Goal: Task Accomplishment & Management: Manage account settings

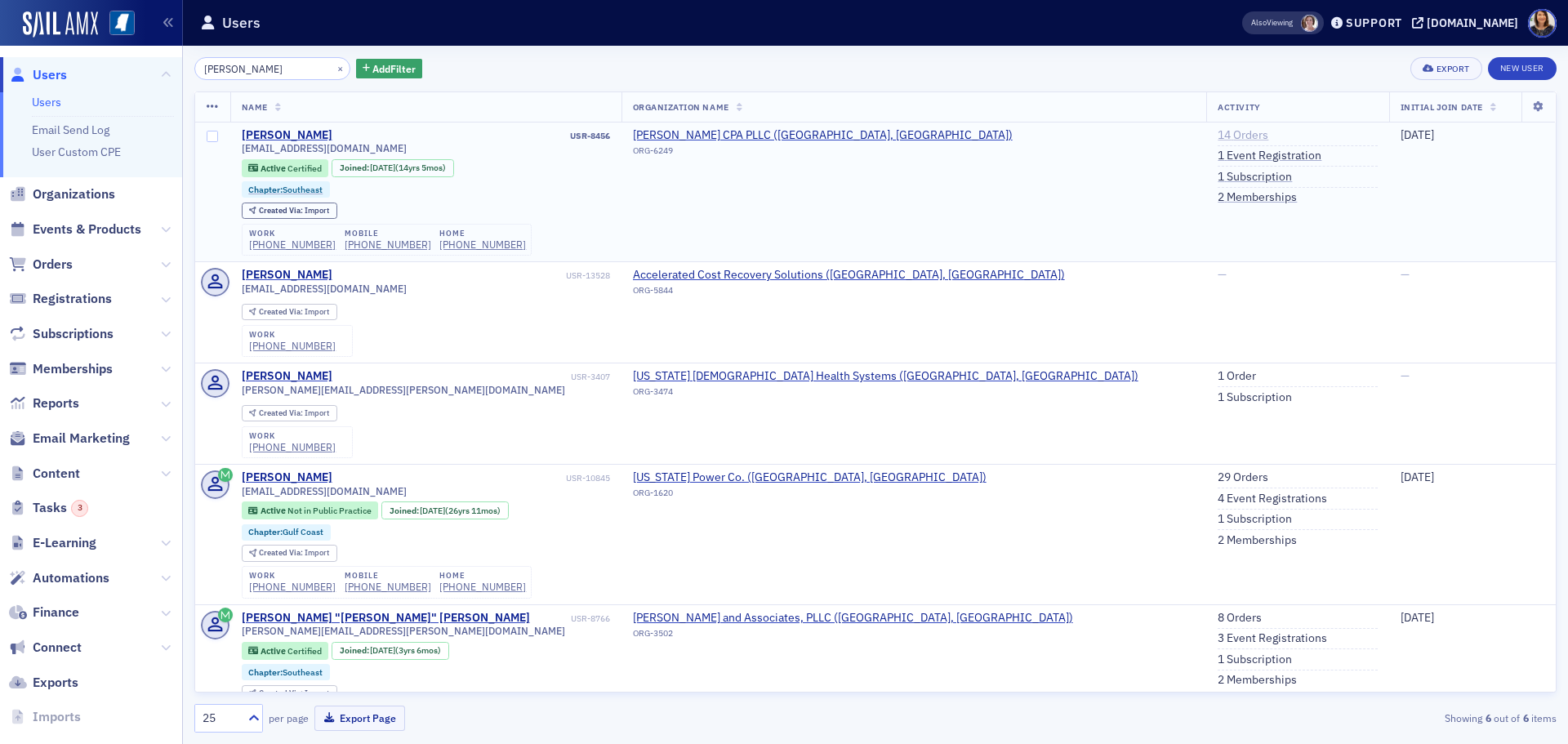
type input "belinda mclain"
click at [1217, 134] on link "14 Orders" at bounding box center [1243, 135] width 51 height 15
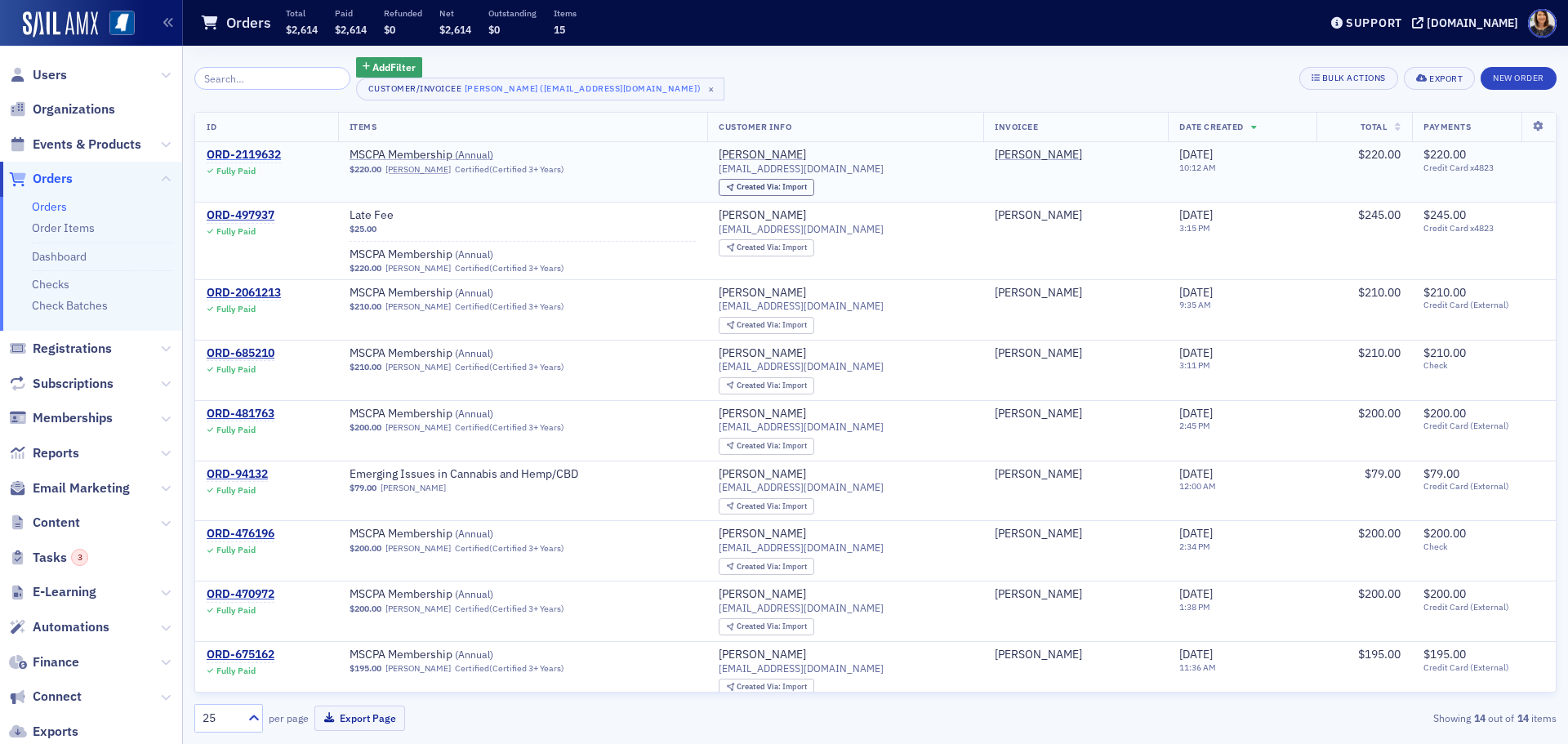
click at [258, 154] on div "ORD-2119632" at bounding box center [243, 155] width 75 height 15
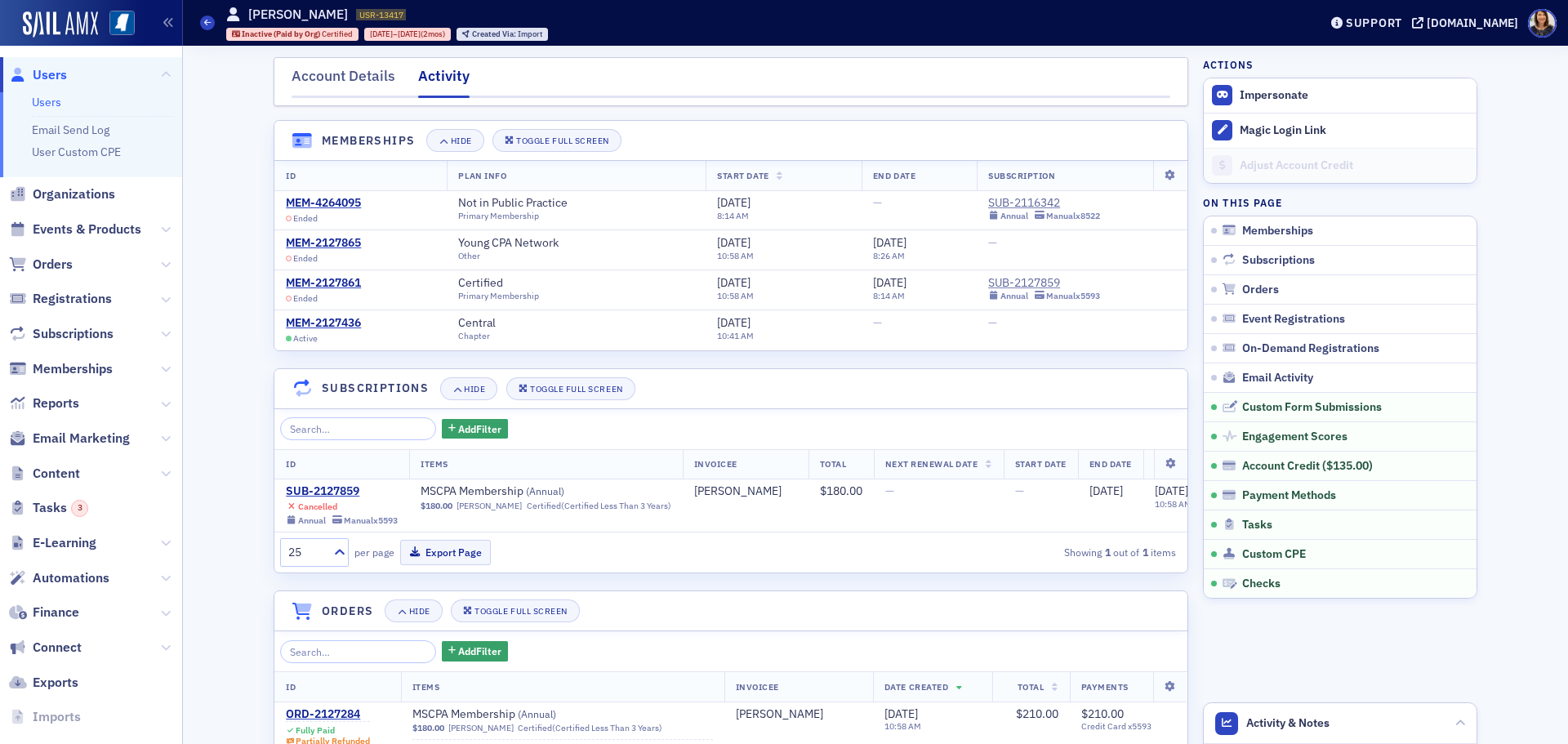
scroll to position [1623, 0]
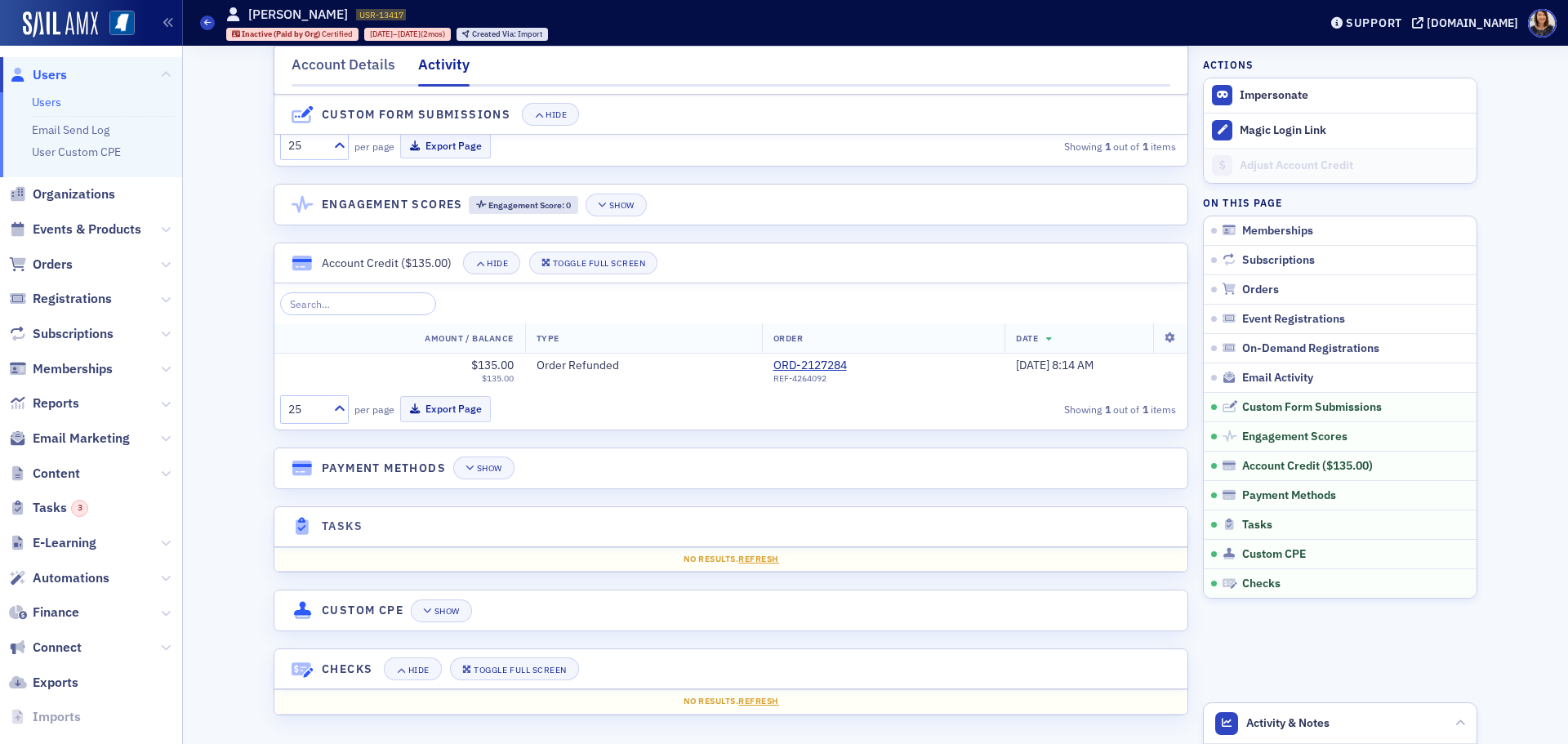
click at [51, 72] on span "Users" at bounding box center [49, 75] width 34 height 18
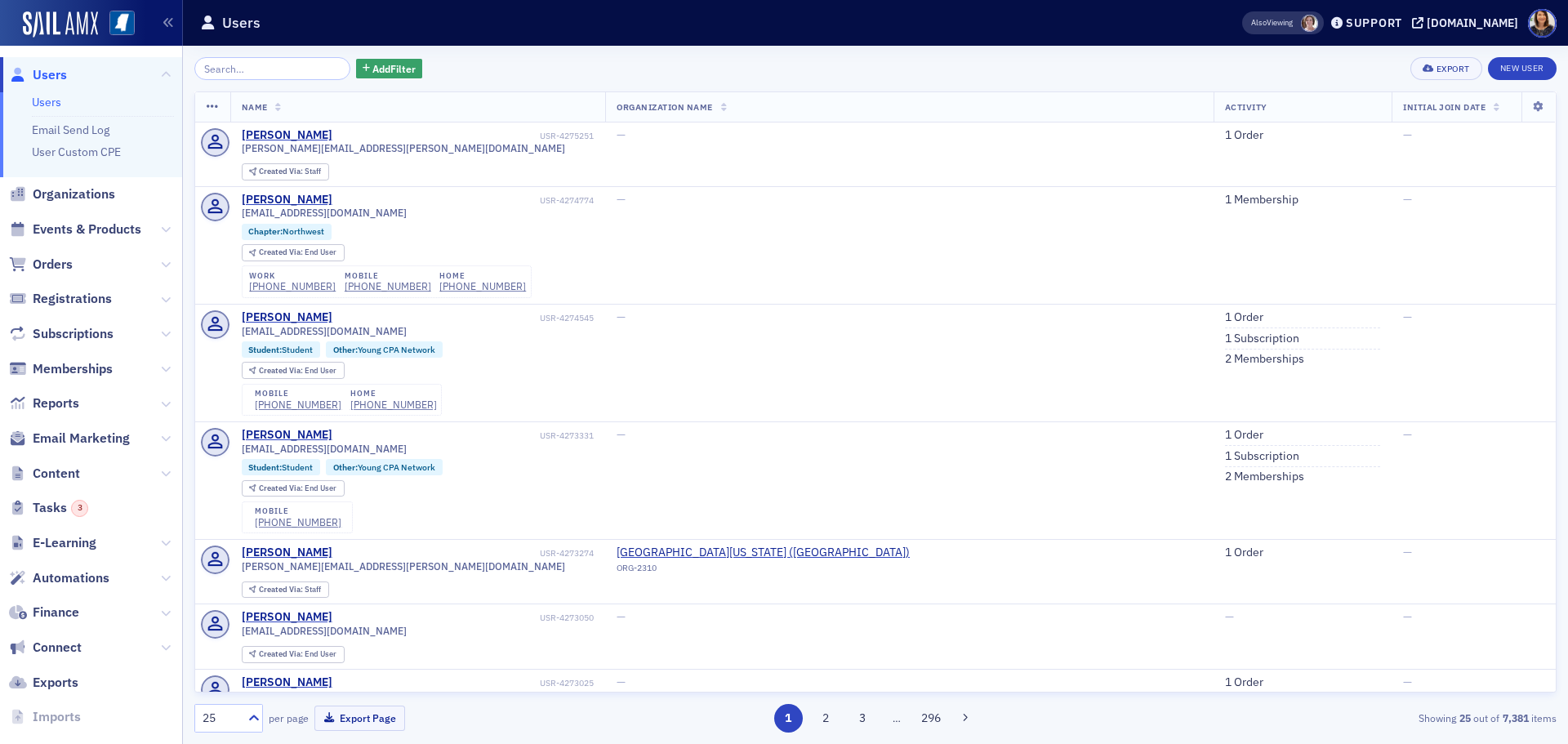
click at [295, 66] on input "search" at bounding box center [272, 69] width 156 height 23
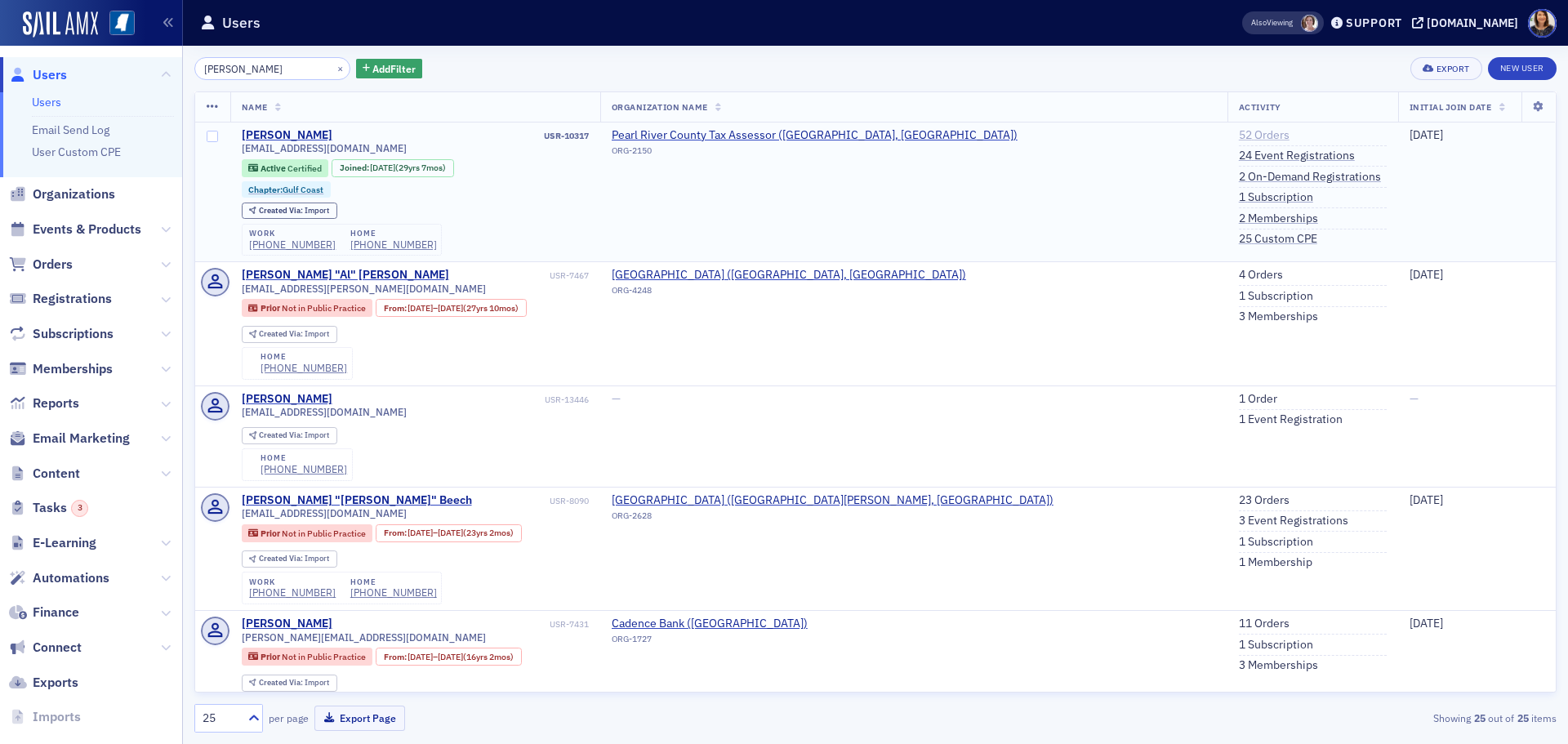
type input "gary beech"
click at [1238, 137] on link "52 Orders" at bounding box center [1264, 135] width 51 height 15
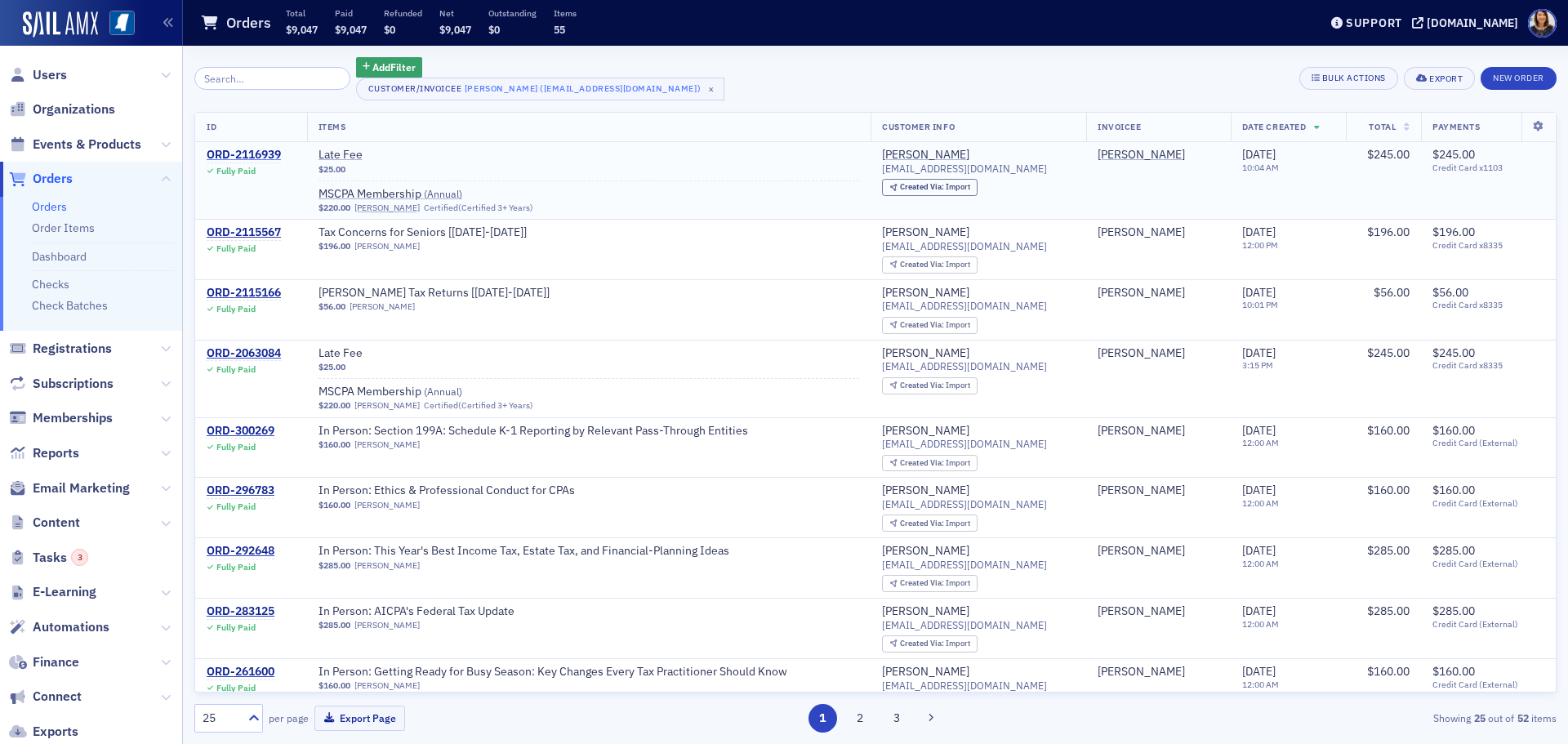
click at [247, 150] on div "ORD-2116939" at bounding box center [243, 155] width 75 height 15
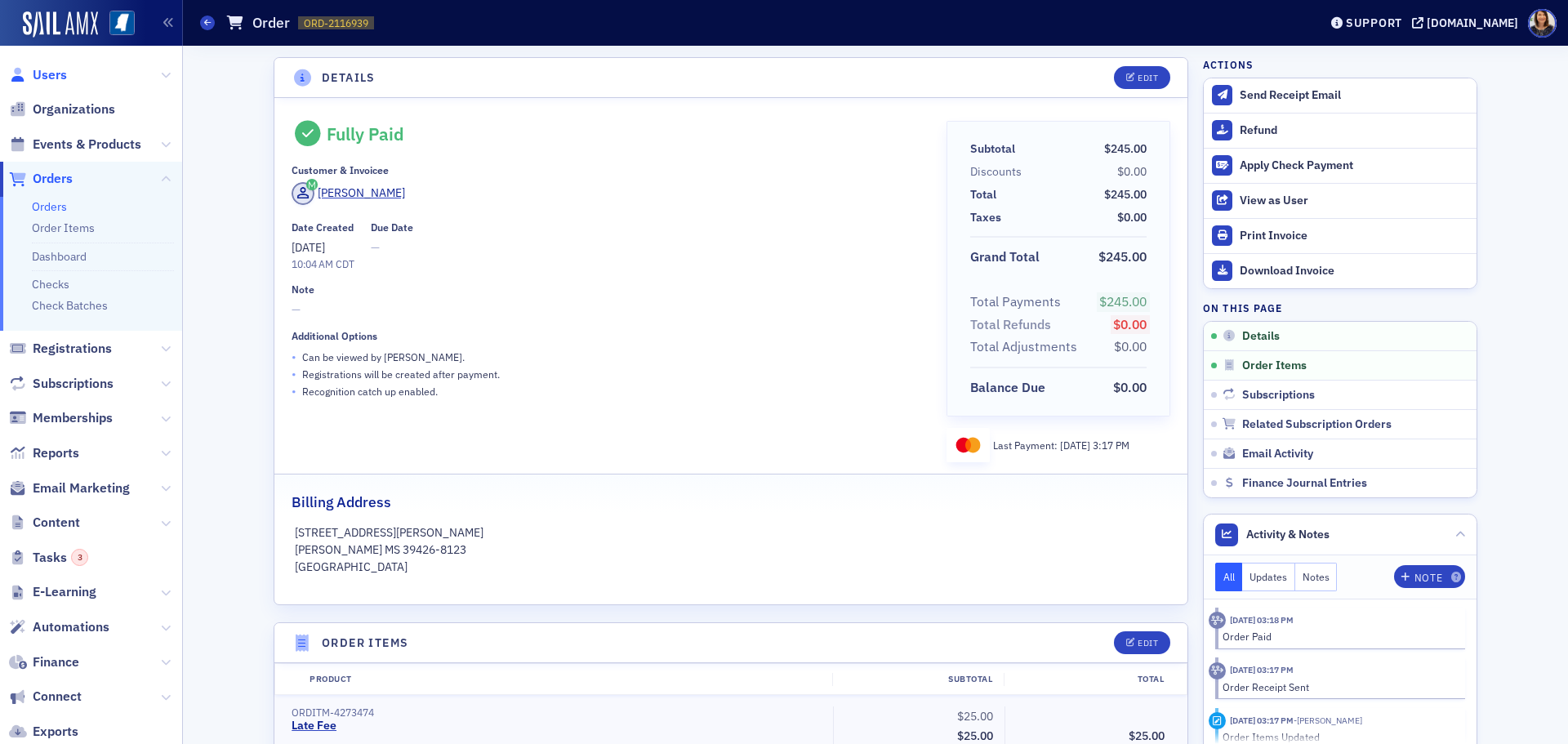
click at [49, 73] on span "Users" at bounding box center [49, 75] width 34 height 18
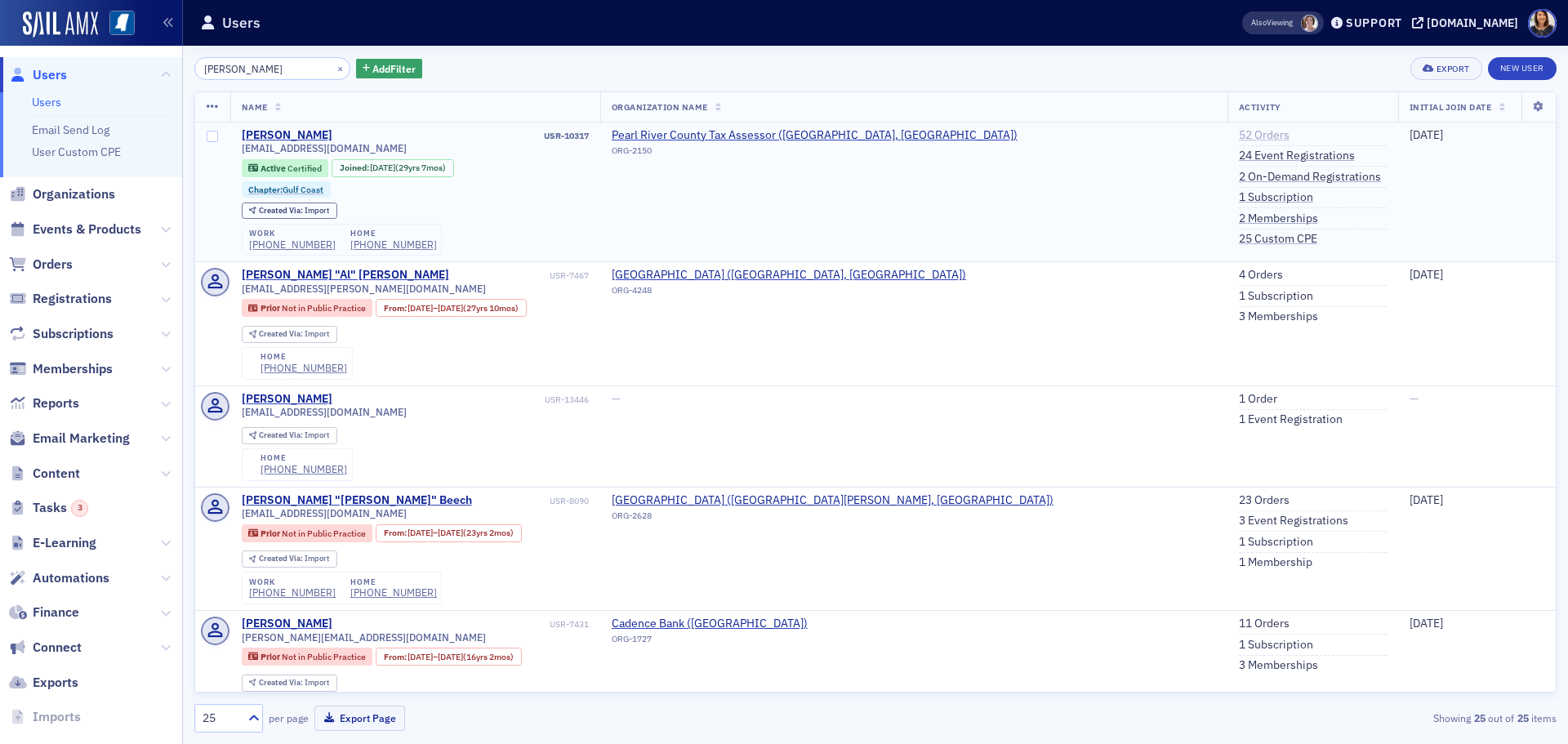
click at [1238, 136] on link "52 Orders" at bounding box center [1264, 135] width 51 height 15
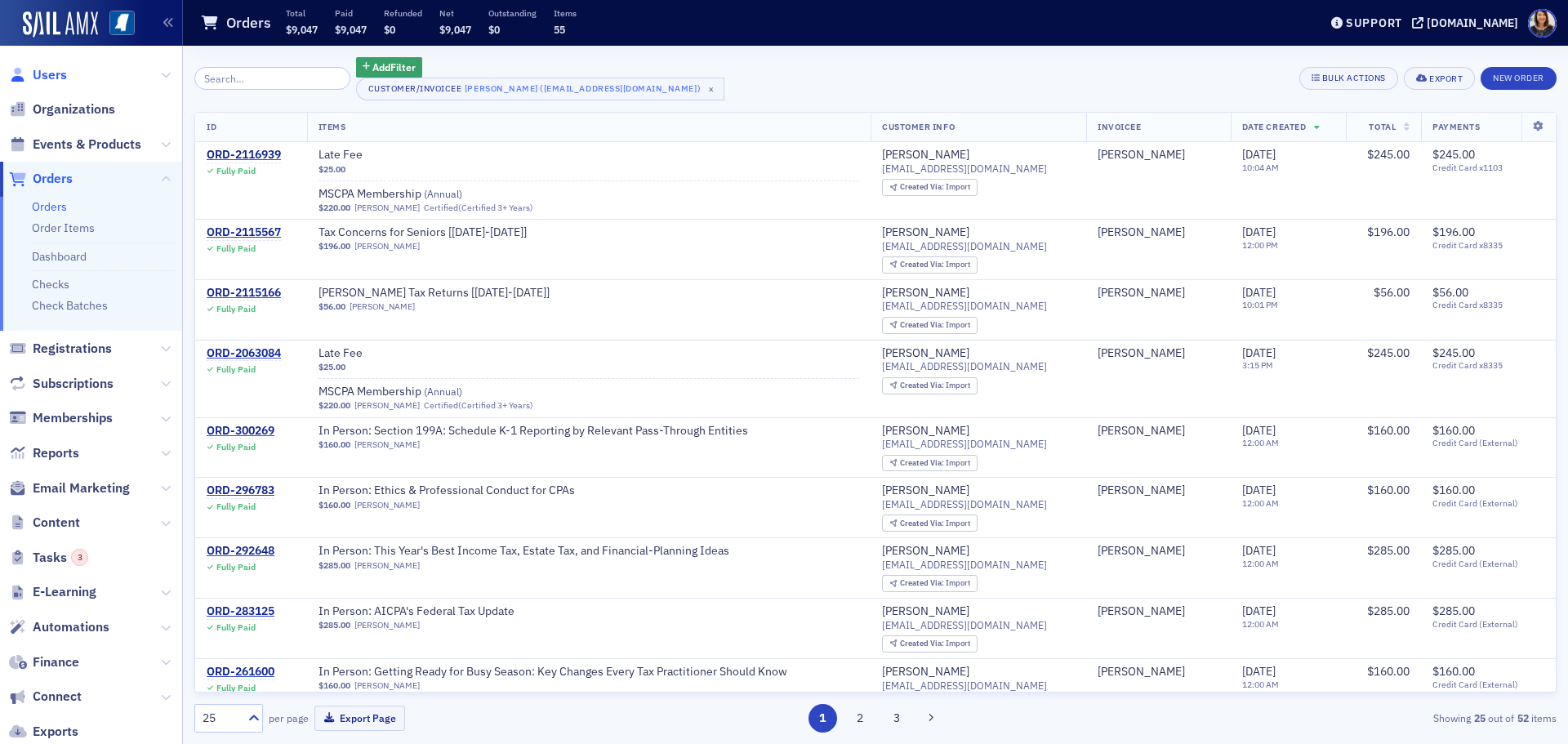
click at [50, 78] on span "Users" at bounding box center [49, 75] width 34 height 18
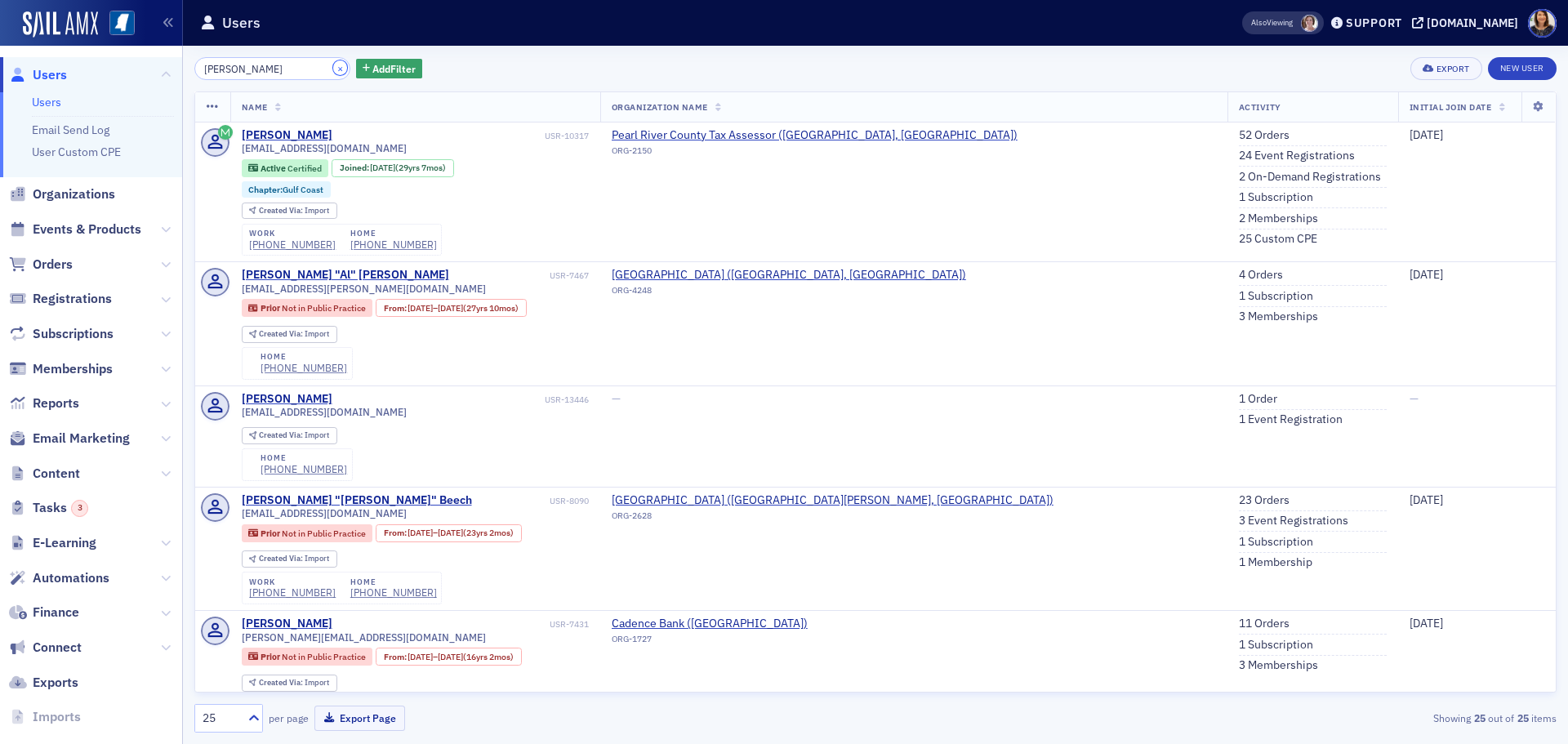
click at [333, 69] on button "×" at bounding box center [340, 68] width 15 height 15
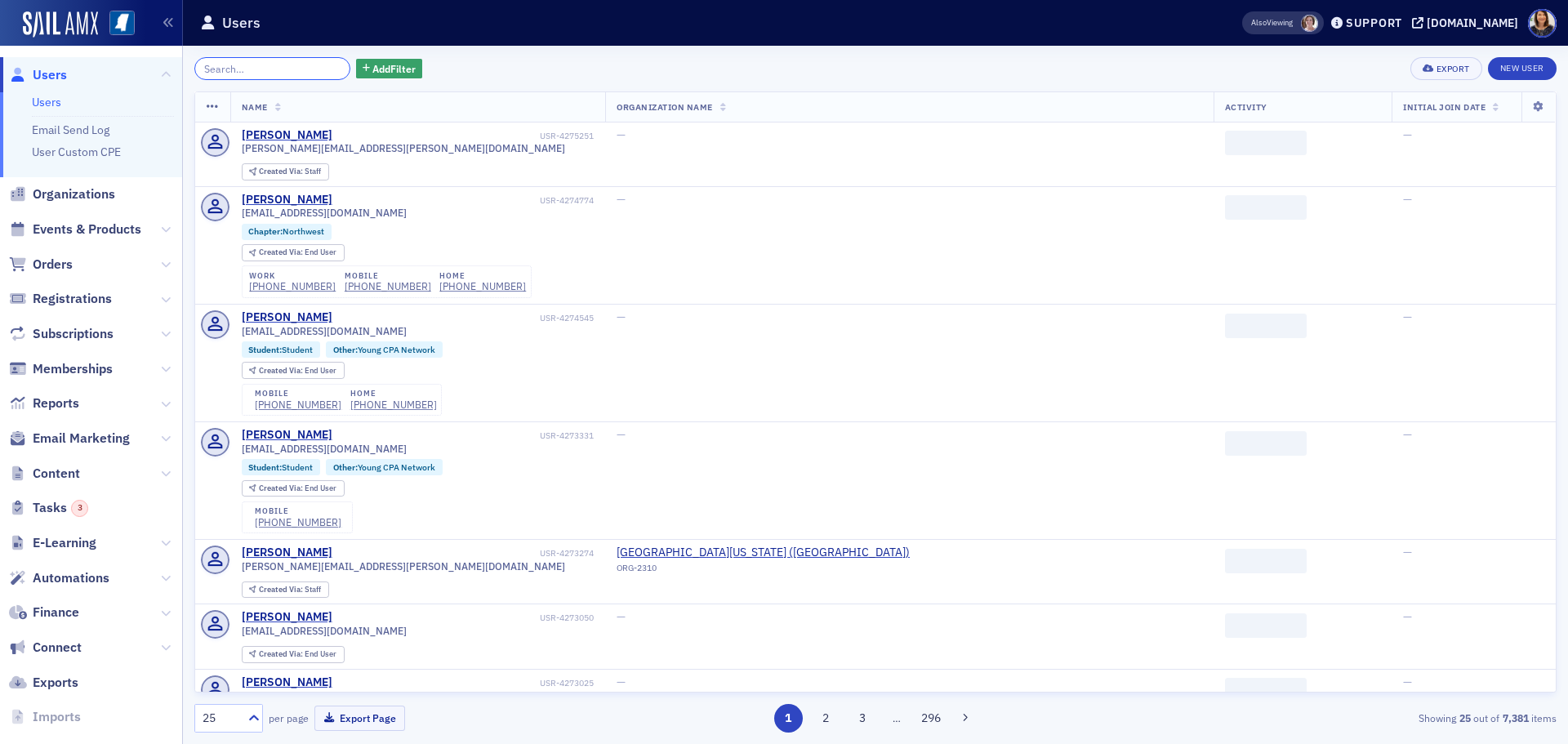
click at [310, 69] on input "search" at bounding box center [272, 69] width 156 height 23
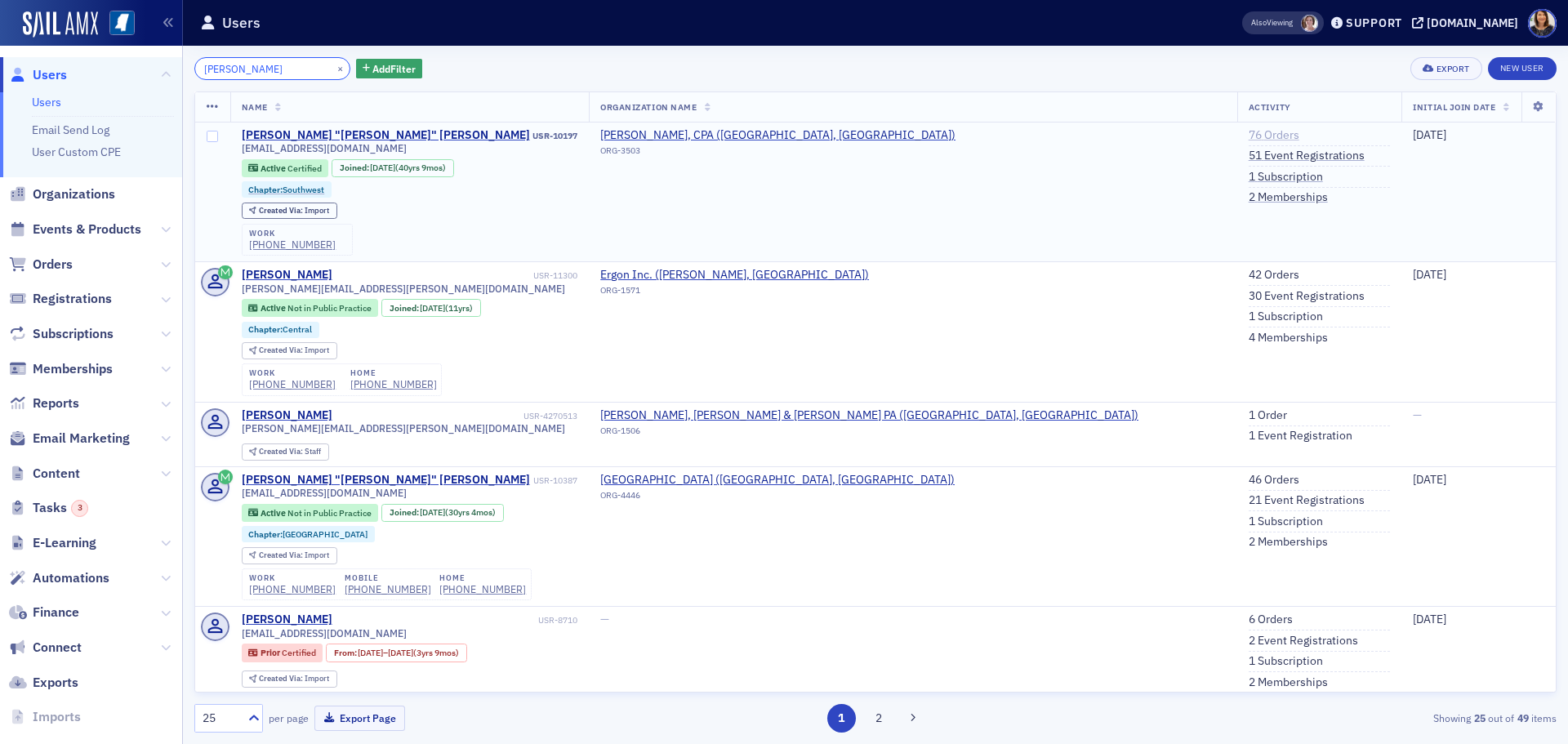
type input "jimmy jackson"
click at [1248, 131] on link "76 Orders" at bounding box center [1274, 135] width 51 height 15
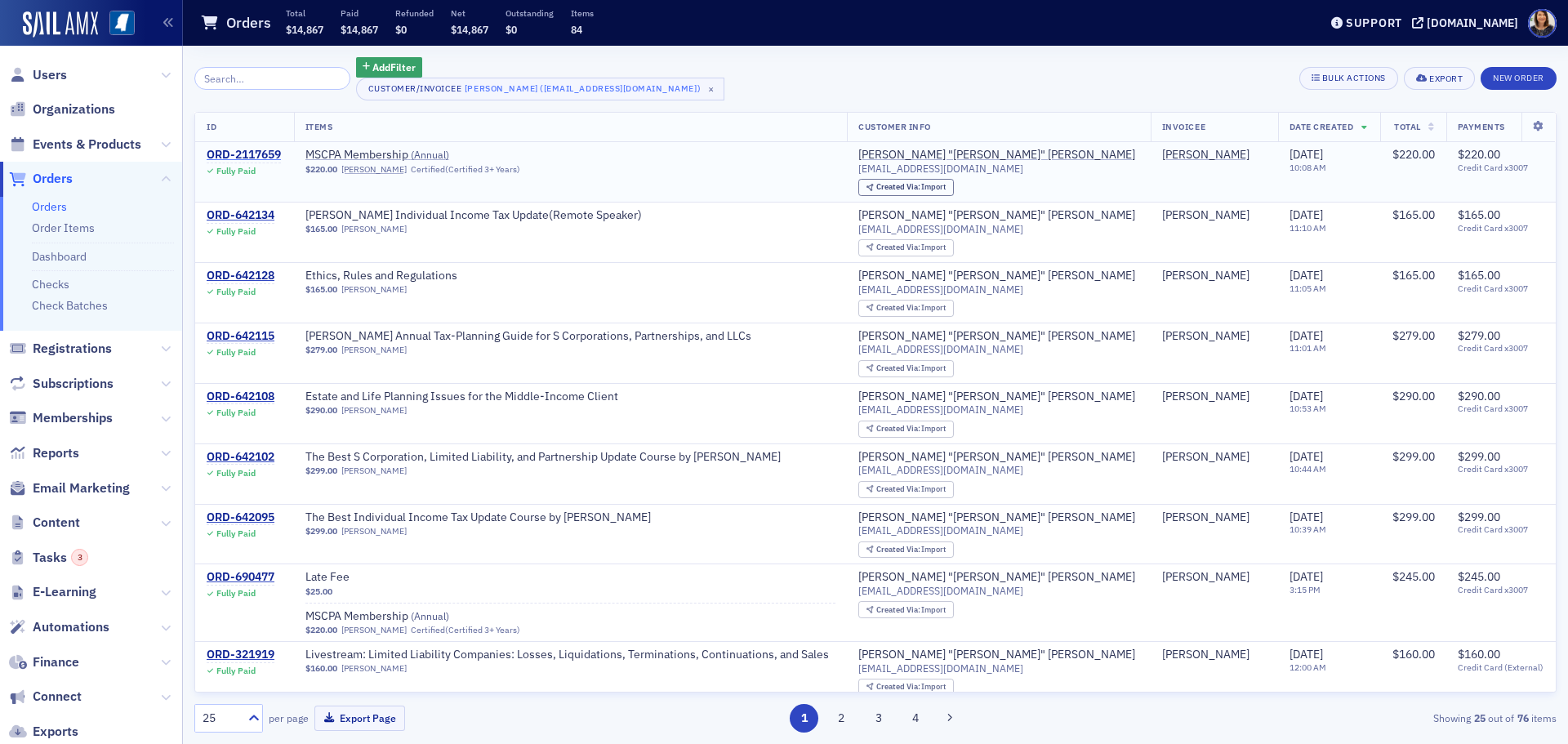
click at [264, 148] on div "ORD-2117659" at bounding box center [243, 155] width 75 height 15
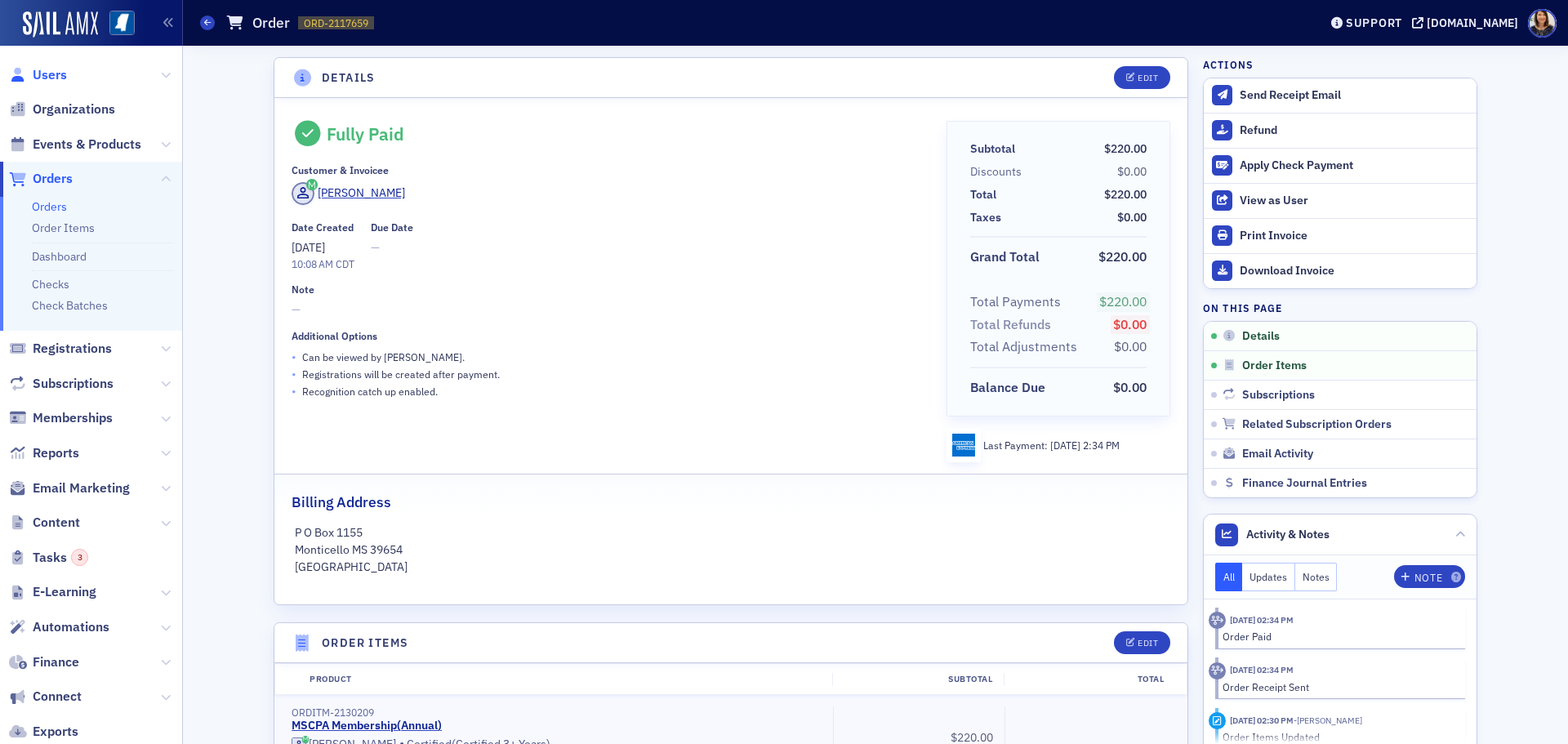
click at [63, 78] on span "Users" at bounding box center [49, 75] width 34 height 18
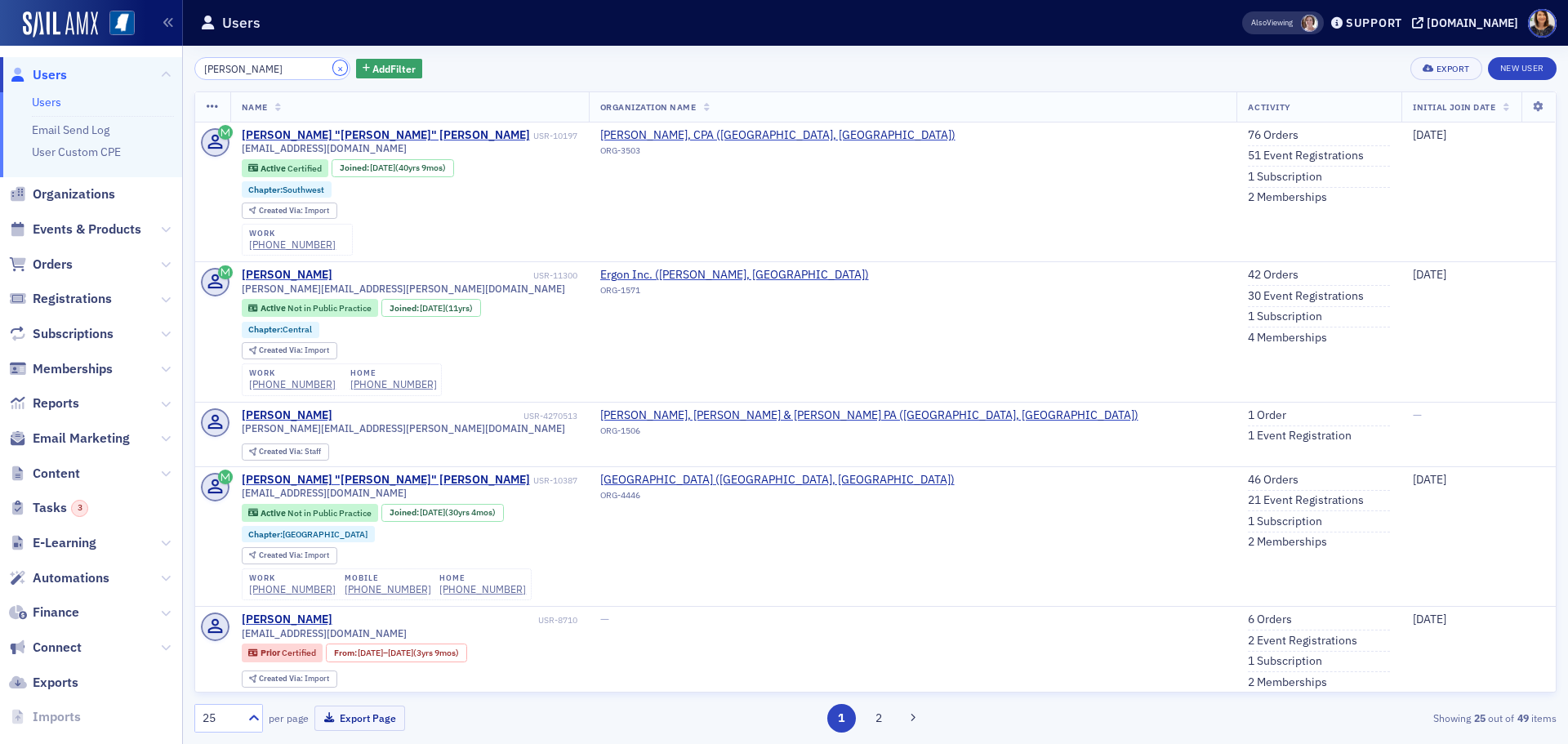
click at [333, 69] on button "×" at bounding box center [340, 68] width 15 height 15
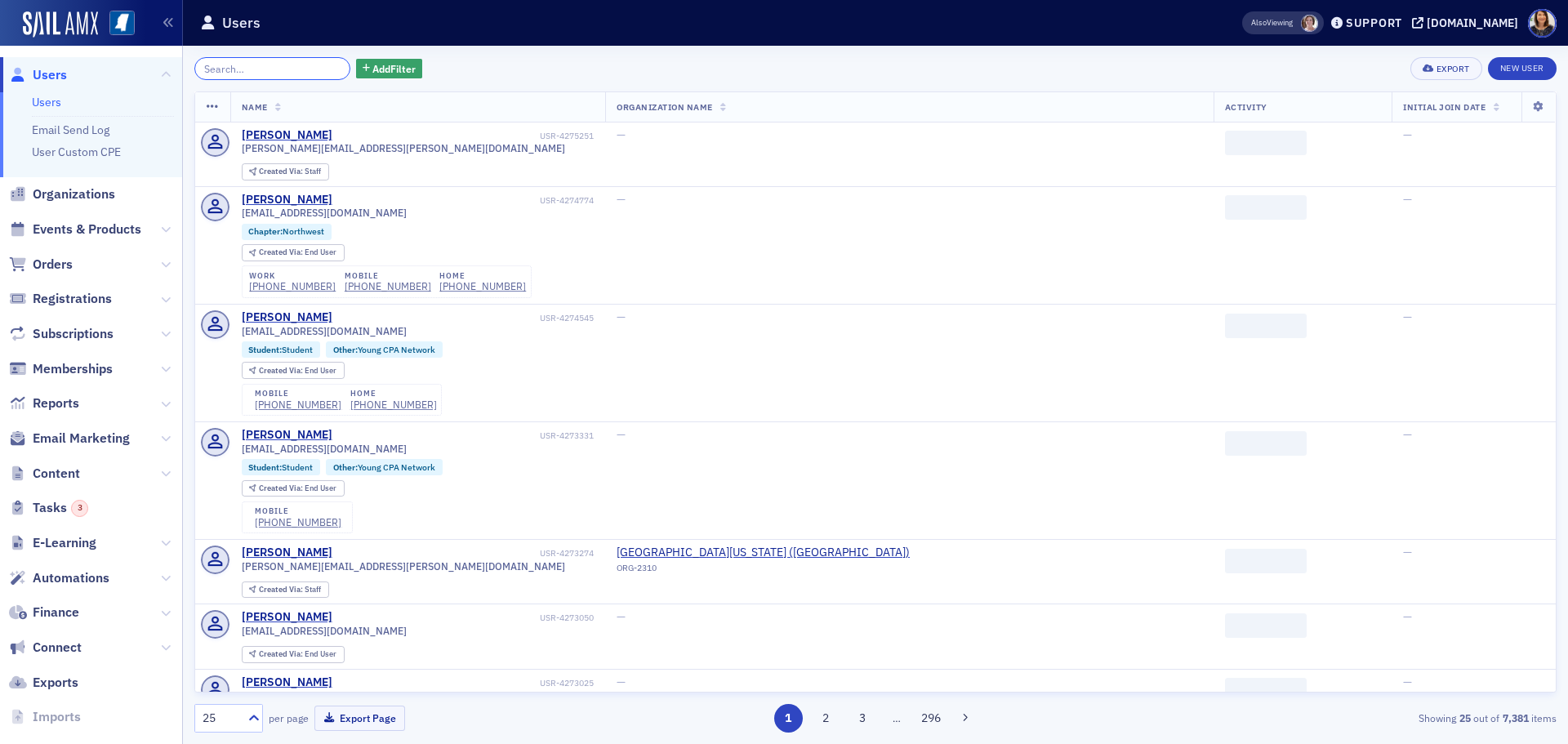
click at [251, 64] on input "search" at bounding box center [272, 69] width 156 height 23
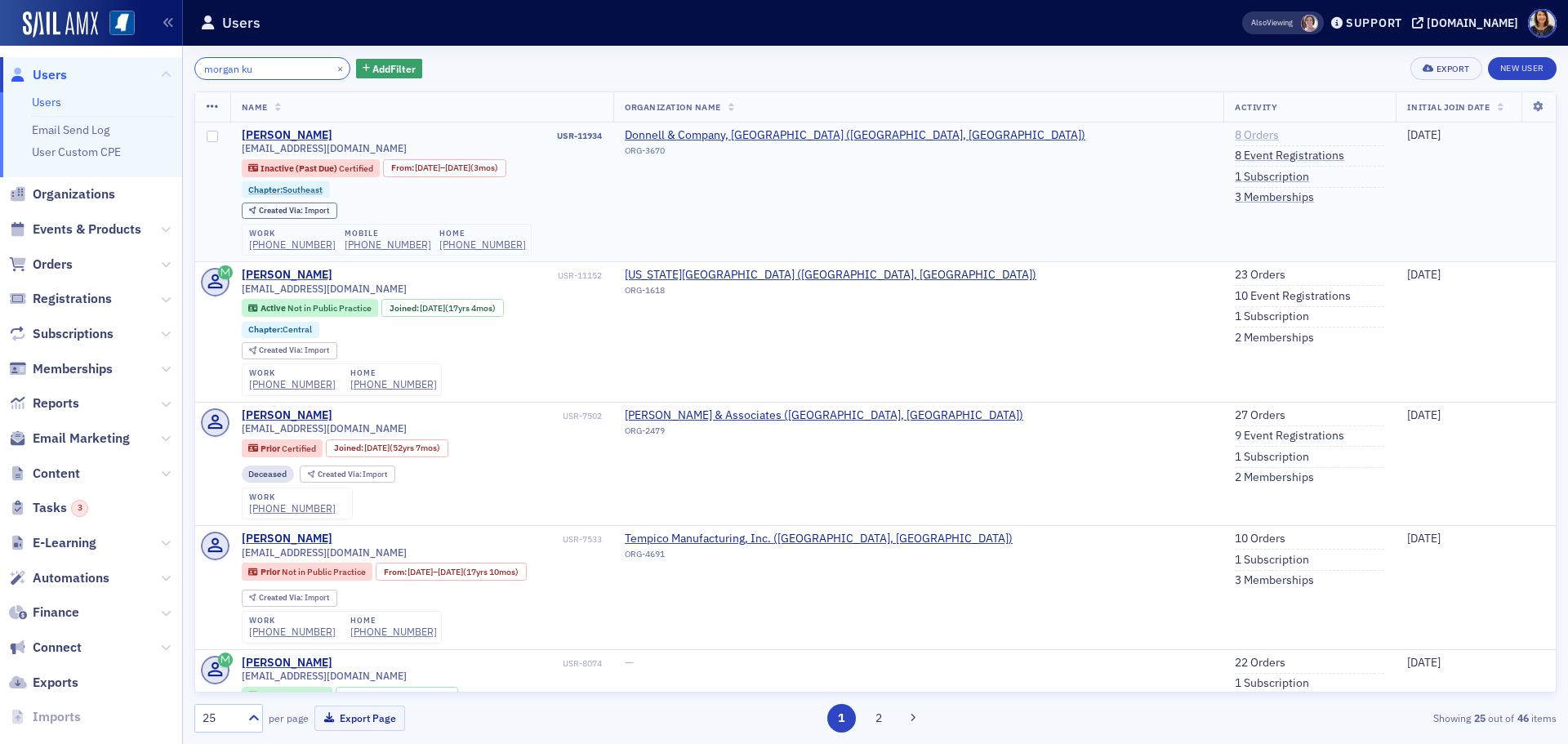
type input "morgan ku"
click at [1235, 129] on link "8 Orders" at bounding box center [1257, 135] width 44 height 15
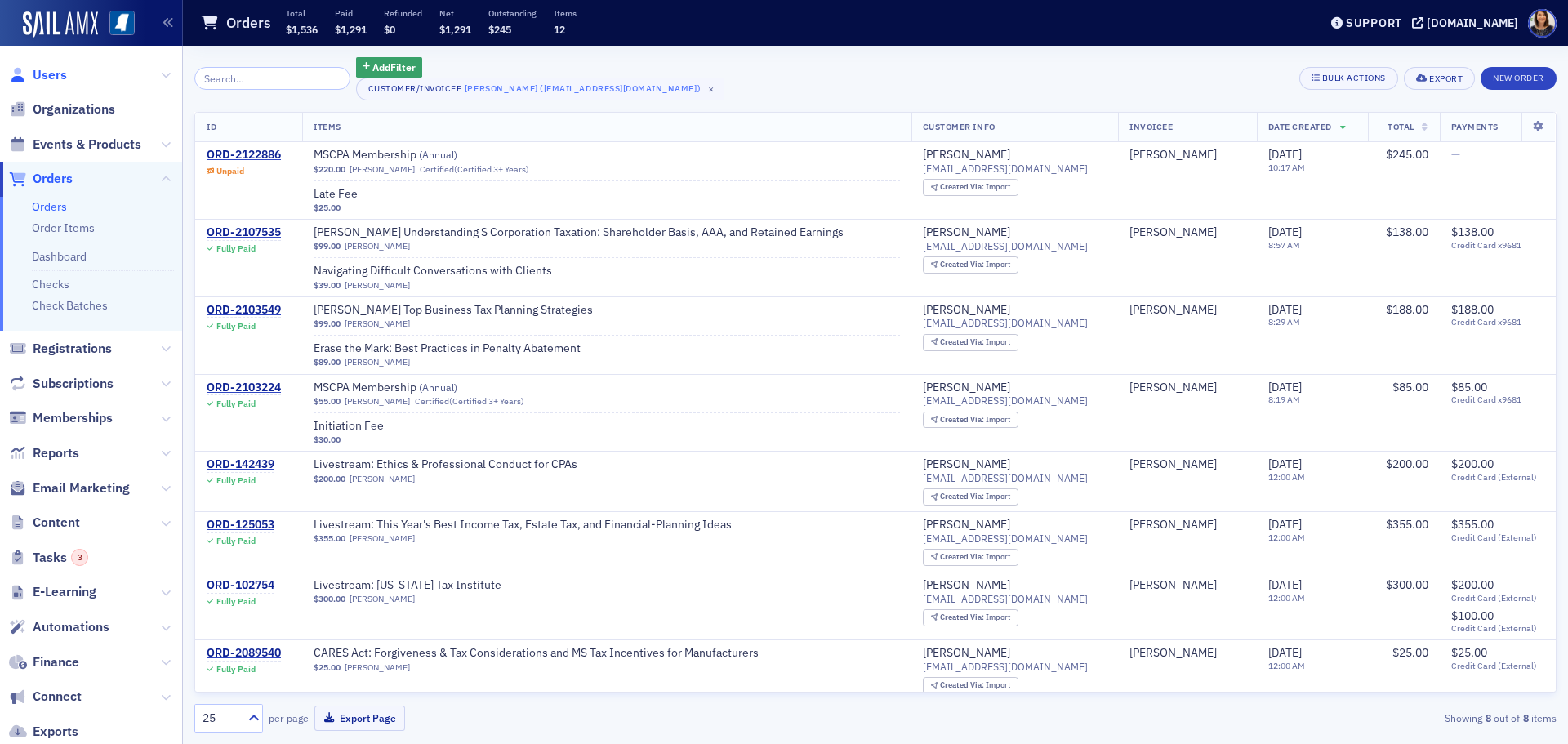
click at [48, 71] on span "Users" at bounding box center [49, 75] width 34 height 18
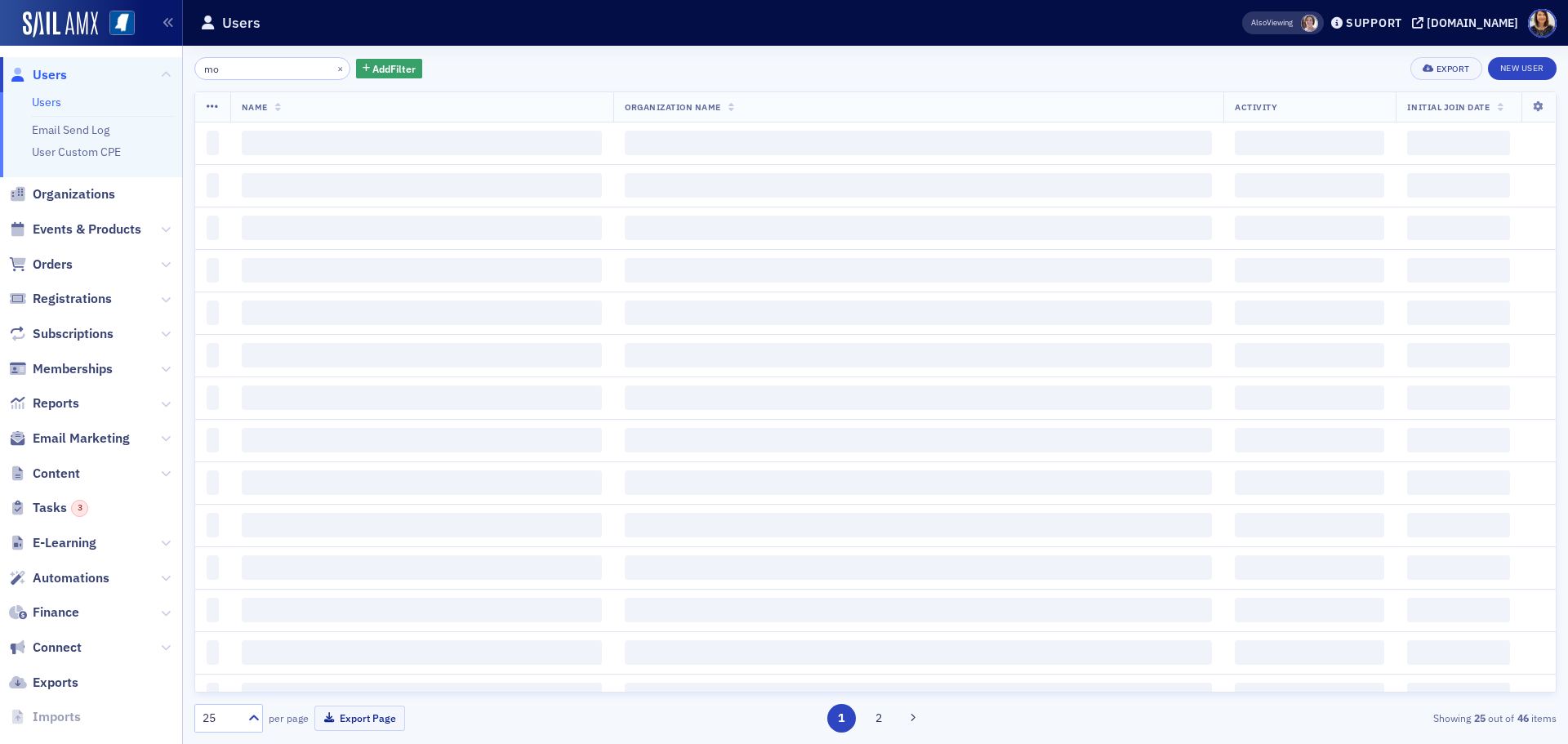
type input "m"
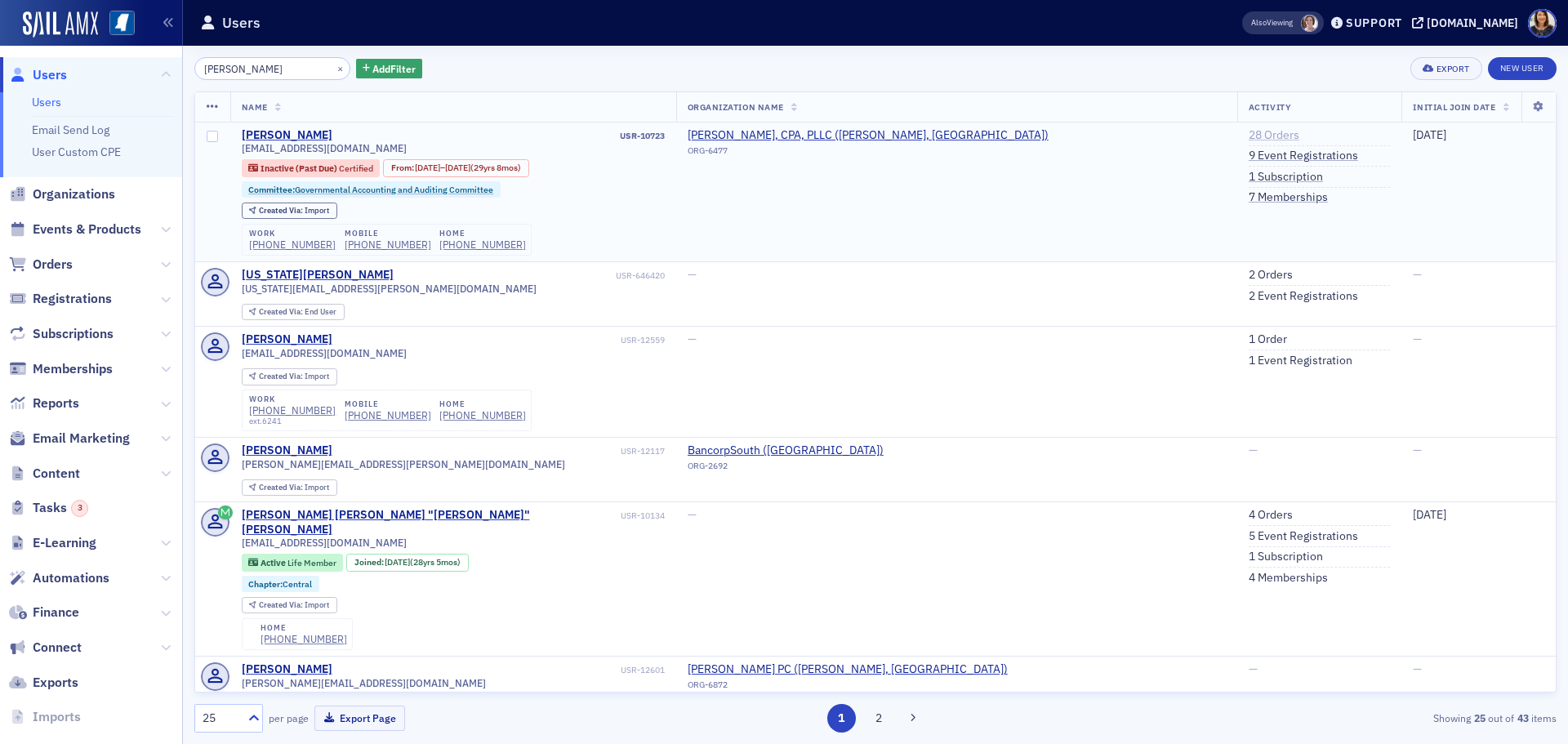
type input "linda reeves"
click at [1248, 135] on link "28 Orders" at bounding box center [1274, 135] width 51 height 15
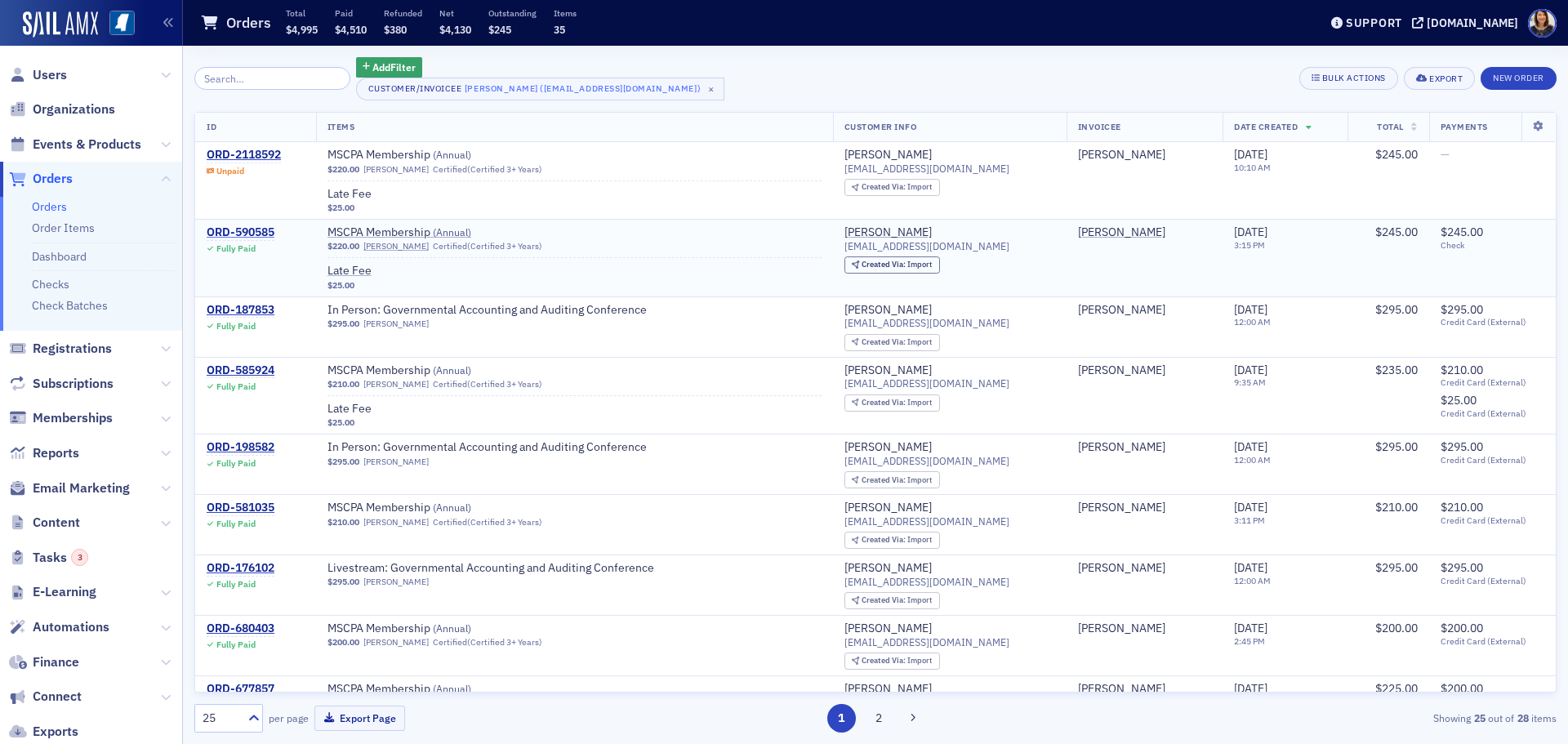
click at [240, 230] on div "ORD-590585" at bounding box center [240, 232] width 68 height 15
click at [242, 231] on div "ORD-590585" at bounding box center [240, 232] width 68 height 15
click at [246, 230] on div "ORD-590585" at bounding box center [240, 232] width 68 height 15
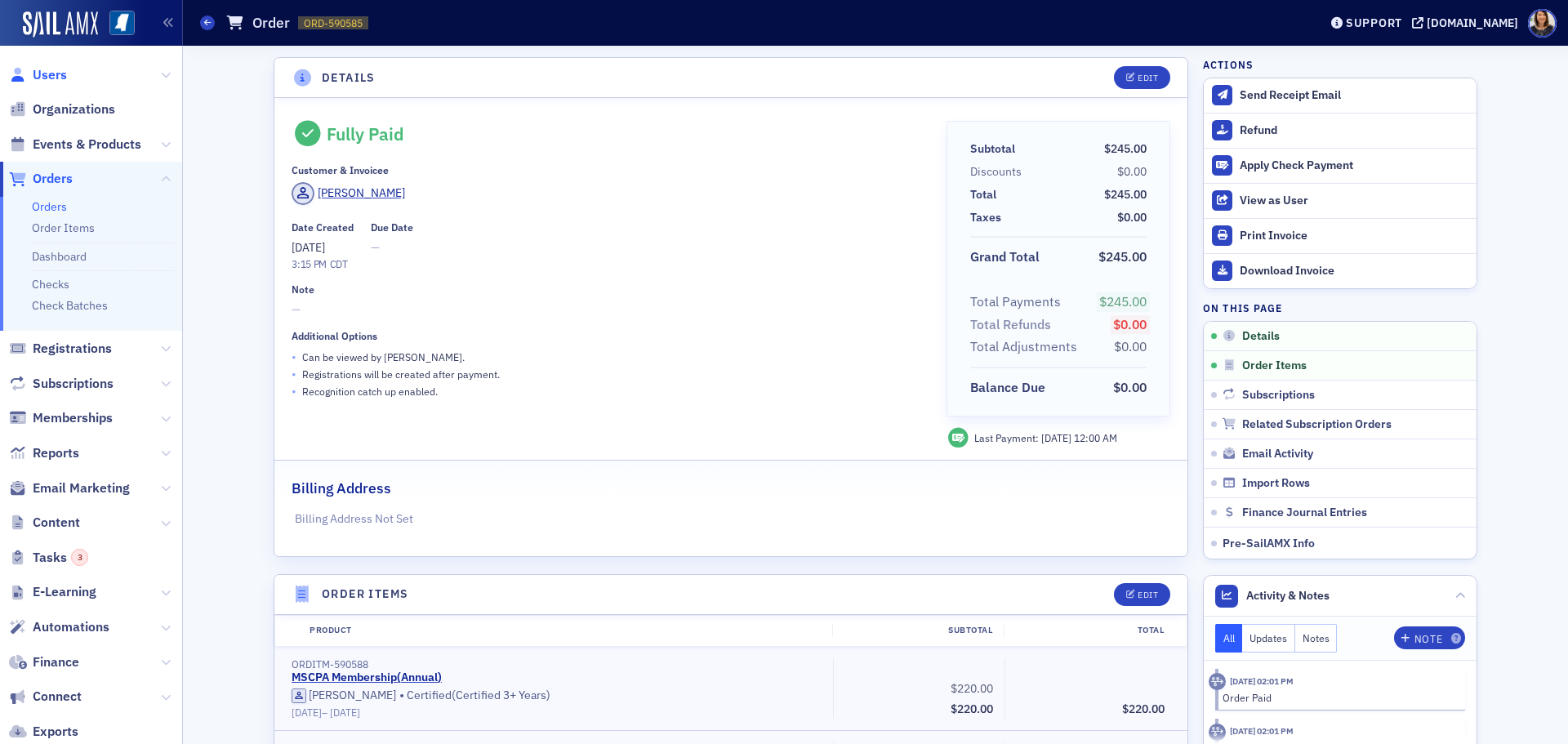
click at [49, 78] on span "Users" at bounding box center [49, 75] width 34 height 18
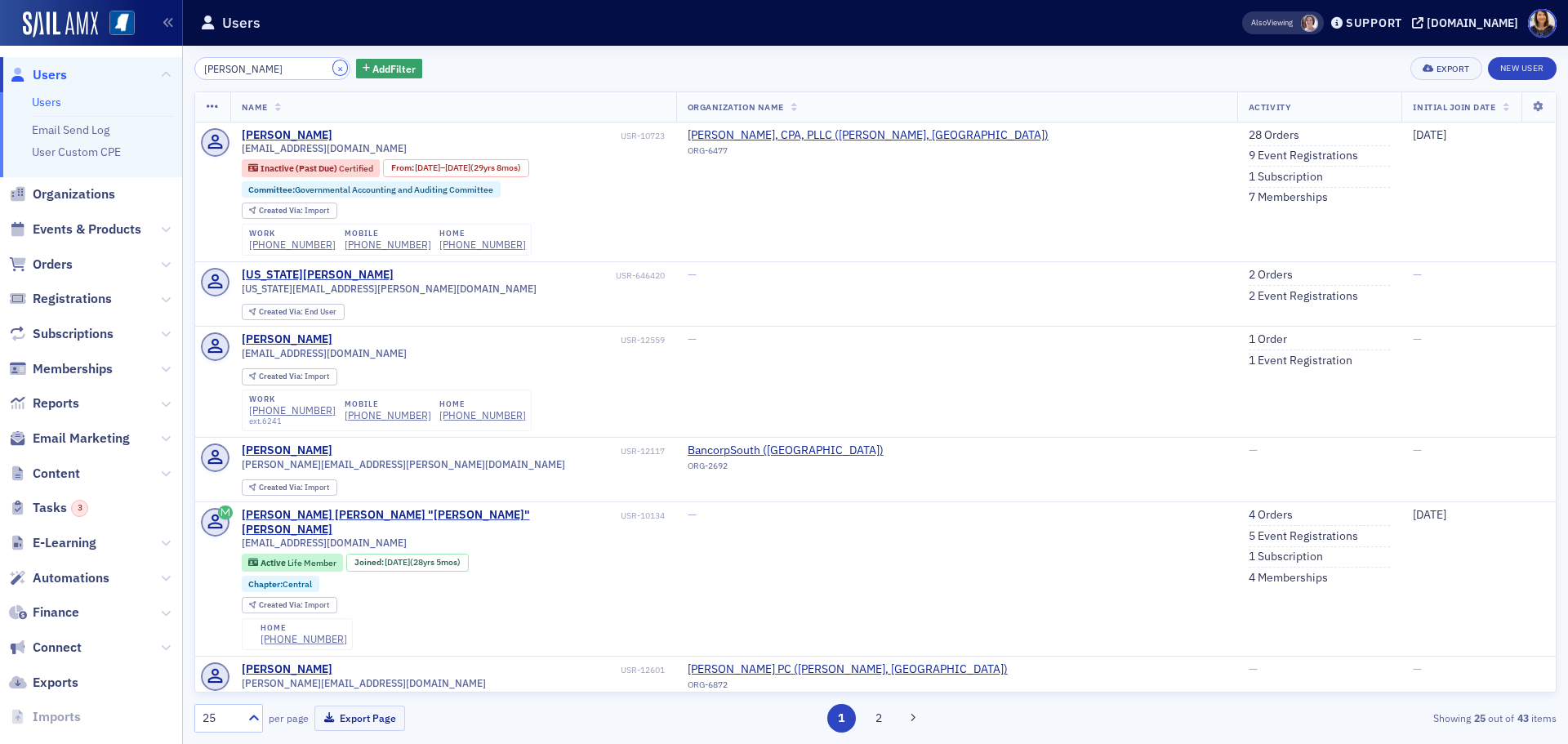
click at [333, 70] on button "×" at bounding box center [340, 68] width 15 height 15
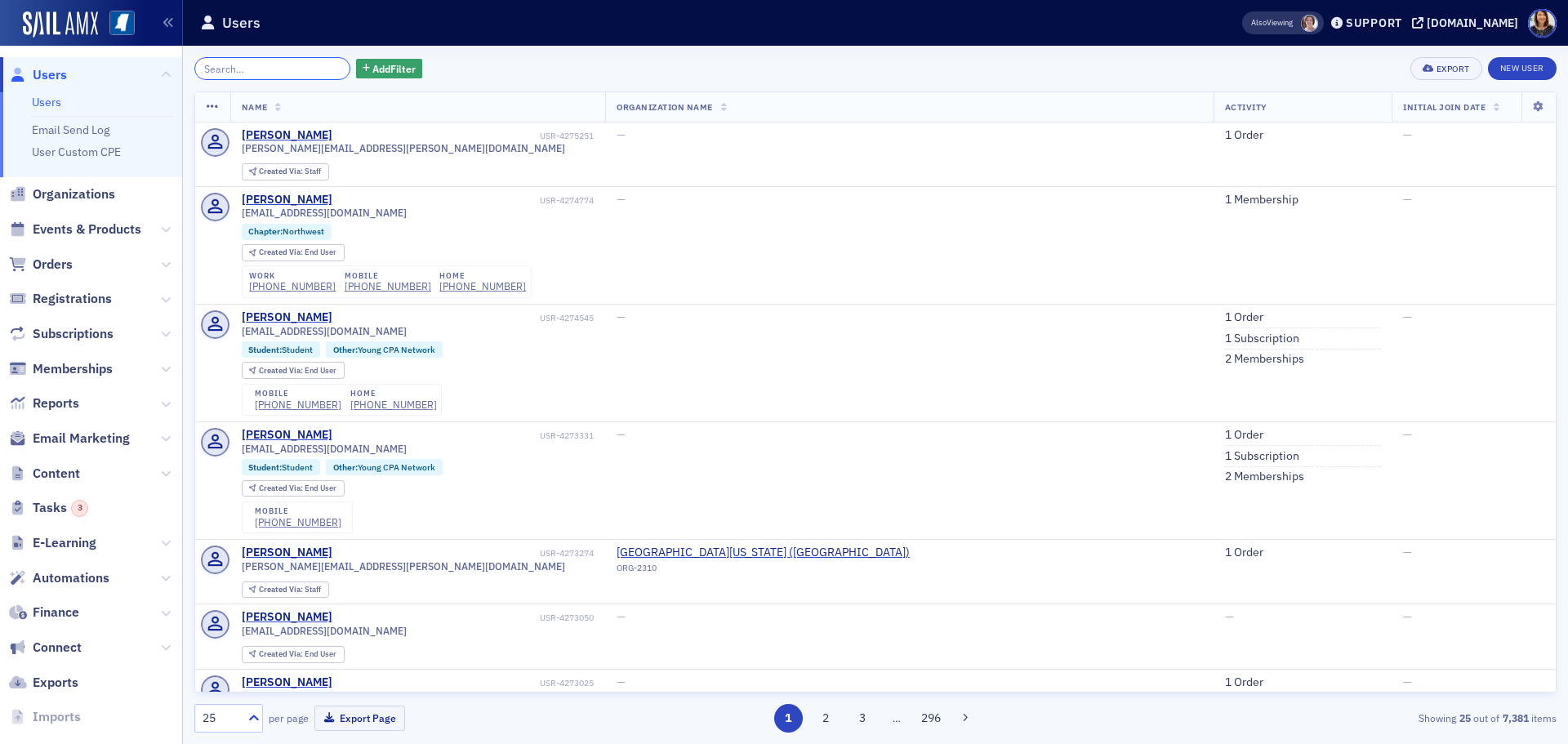
click at [312, 59] on input "search" at bounding box center [272, 69] width 156 height 23
click at [307, 61] on input "search" at bounding box center [272, 69] width 156 height 23
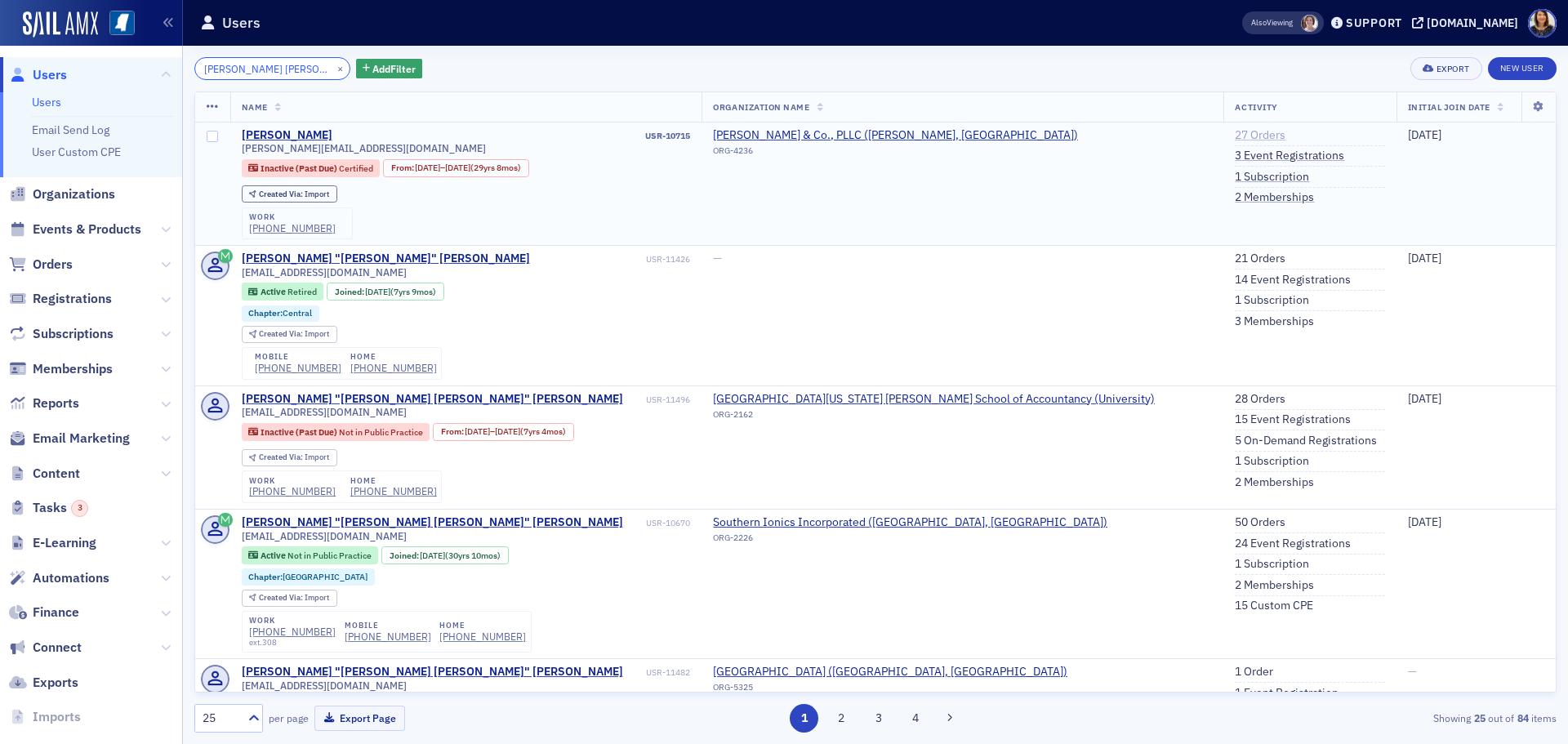
type input "mary jane rack"
click at [1235, 128] on link "27 Orders" at bounding box center [1260, 135] width 51 height 15
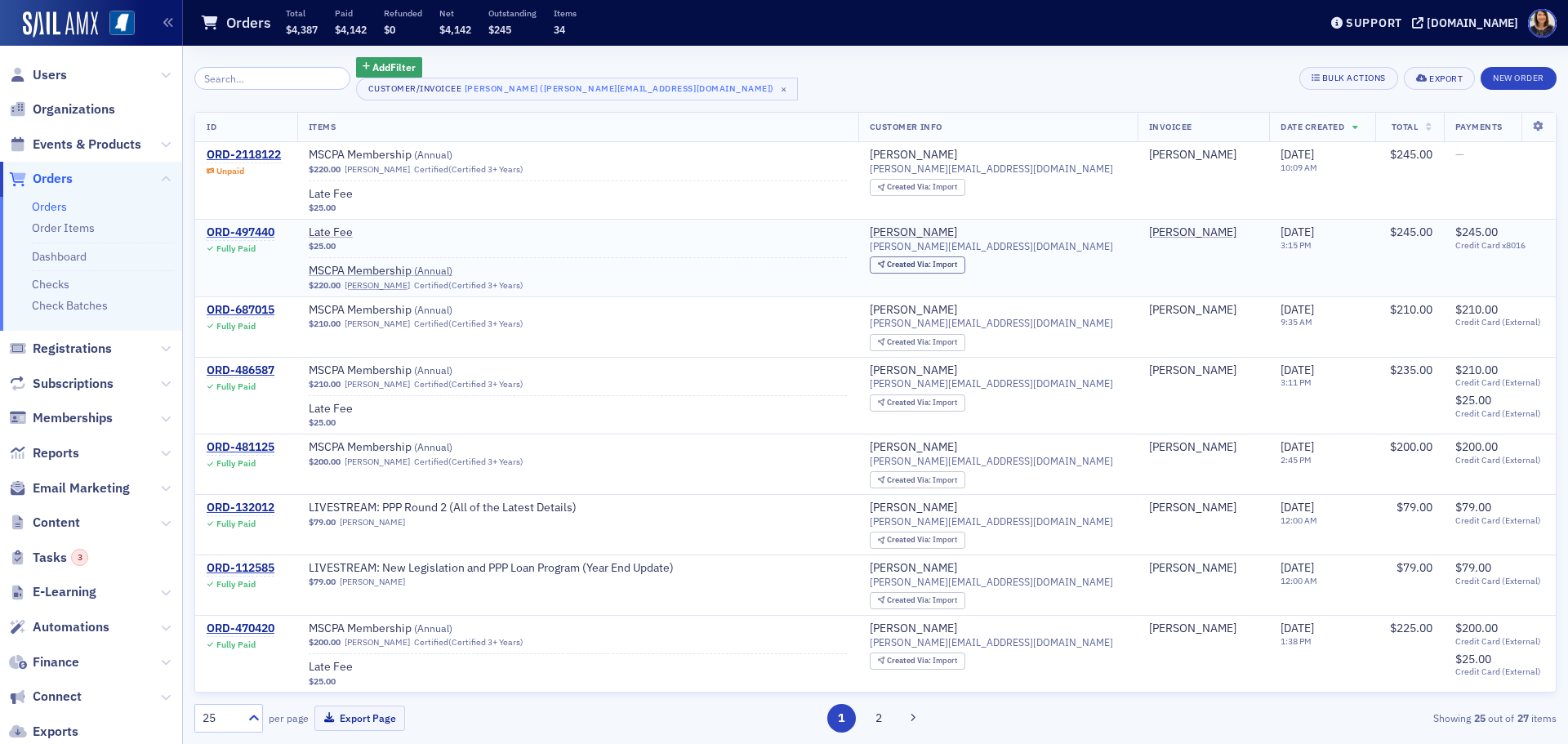
click at [251, 233] on div "ORD-497440" at bounding box center [240, 232] width 68 height 15
click at [291, 77] on input "search" at bounding box center [272, 78] width 156 height 23
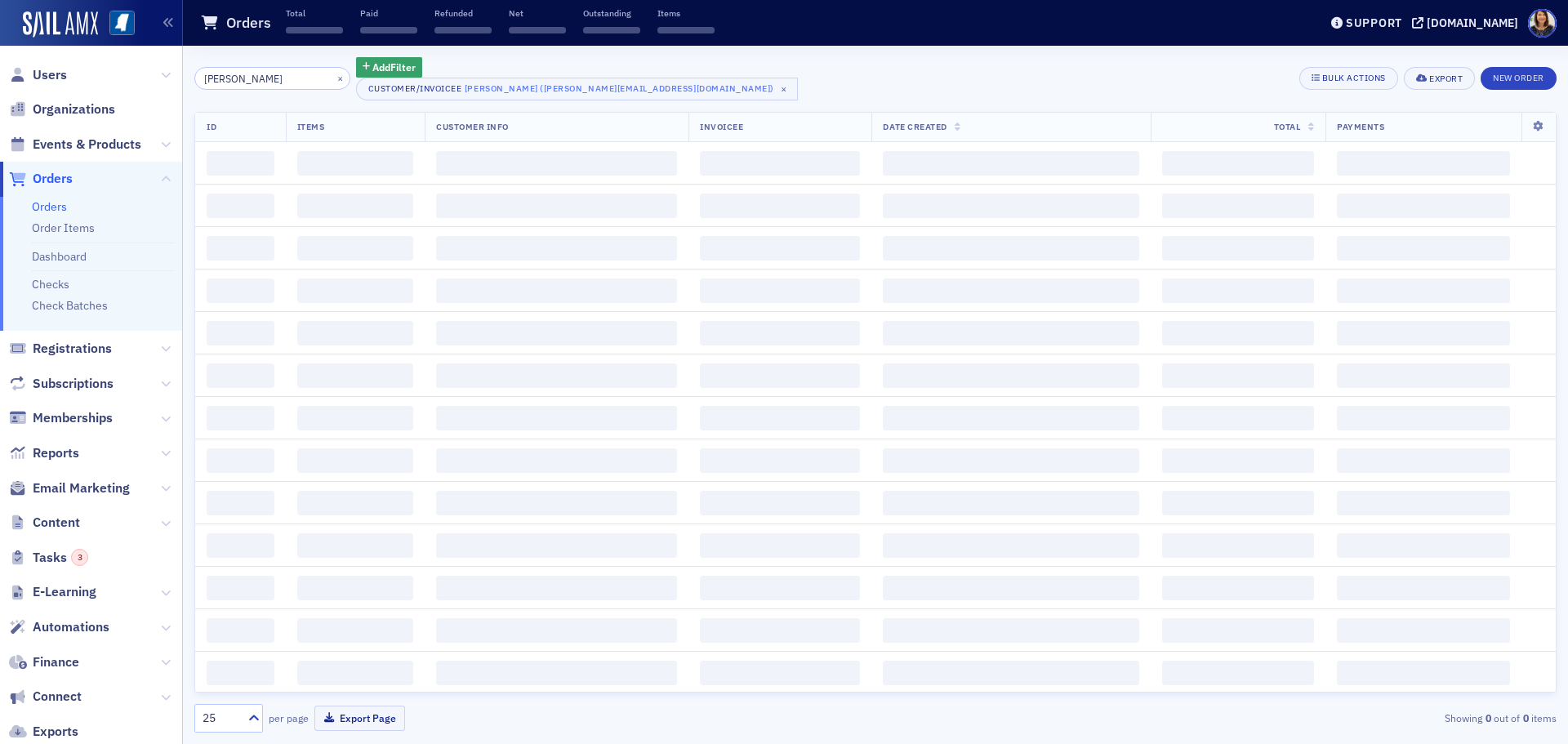
type input "vicki gan"
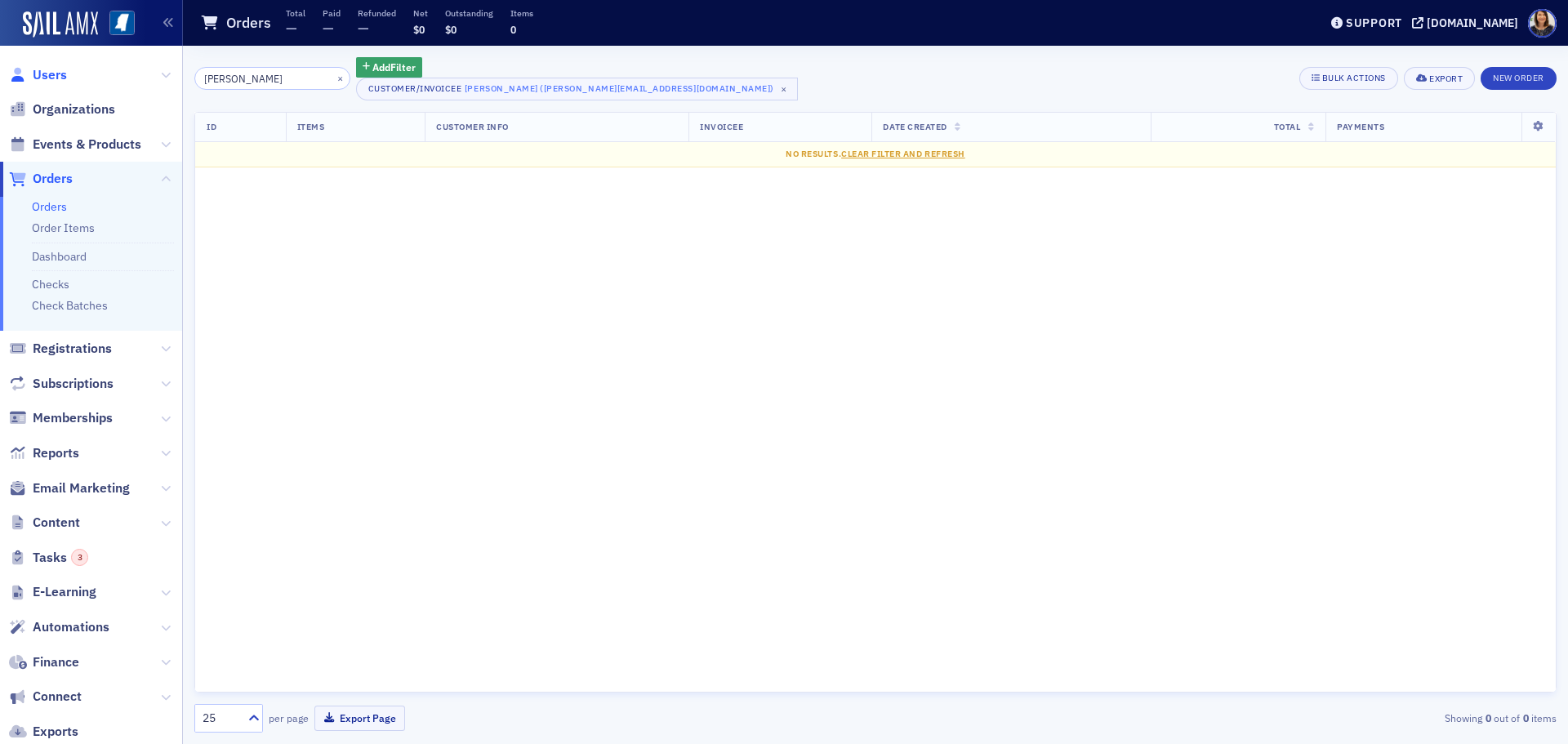
click at [33, 67] on span "Users" at bounding box center [49, 75] width 34 height 18
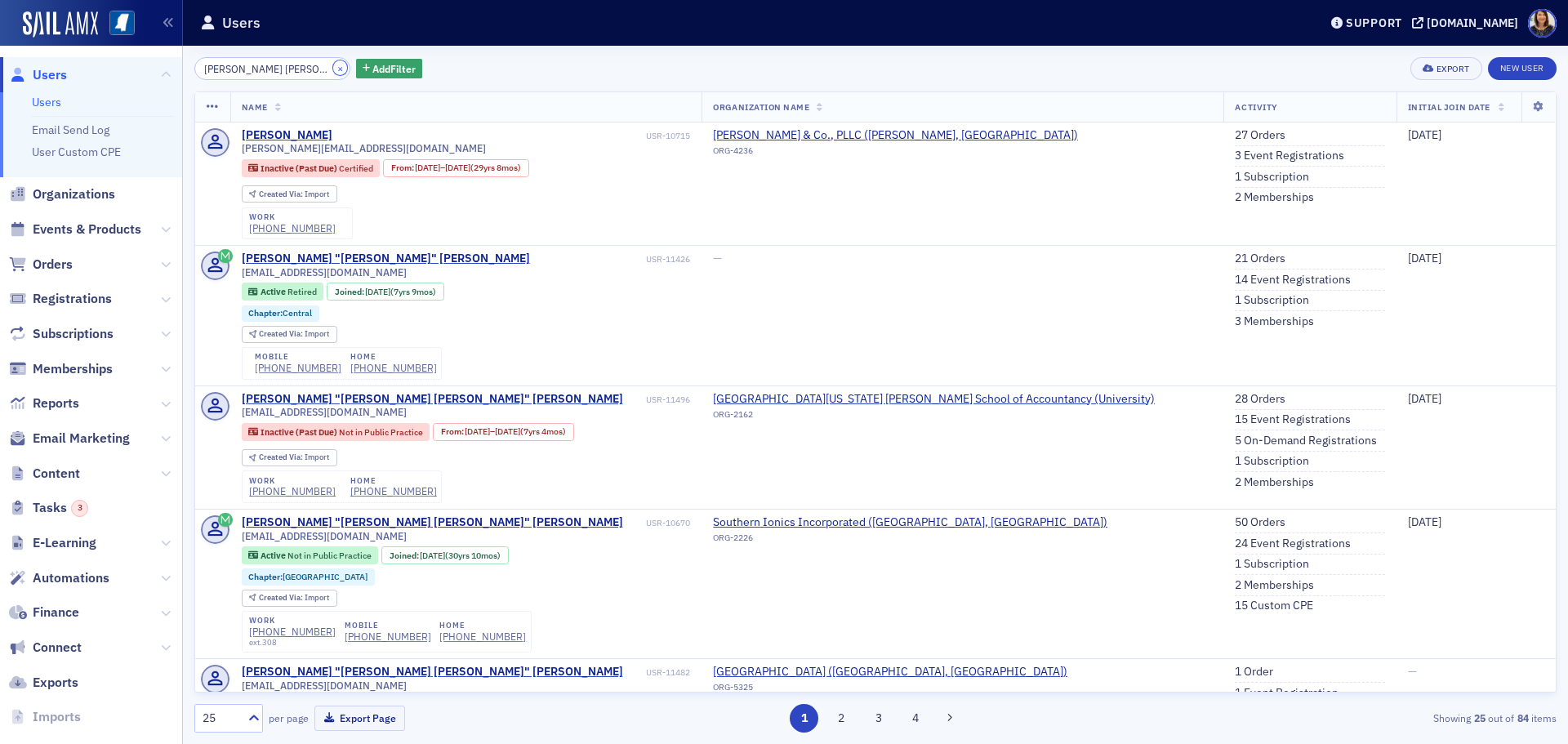
click at [333, 68] on button "×" at bounding box center [340, 68] width 15 height 15
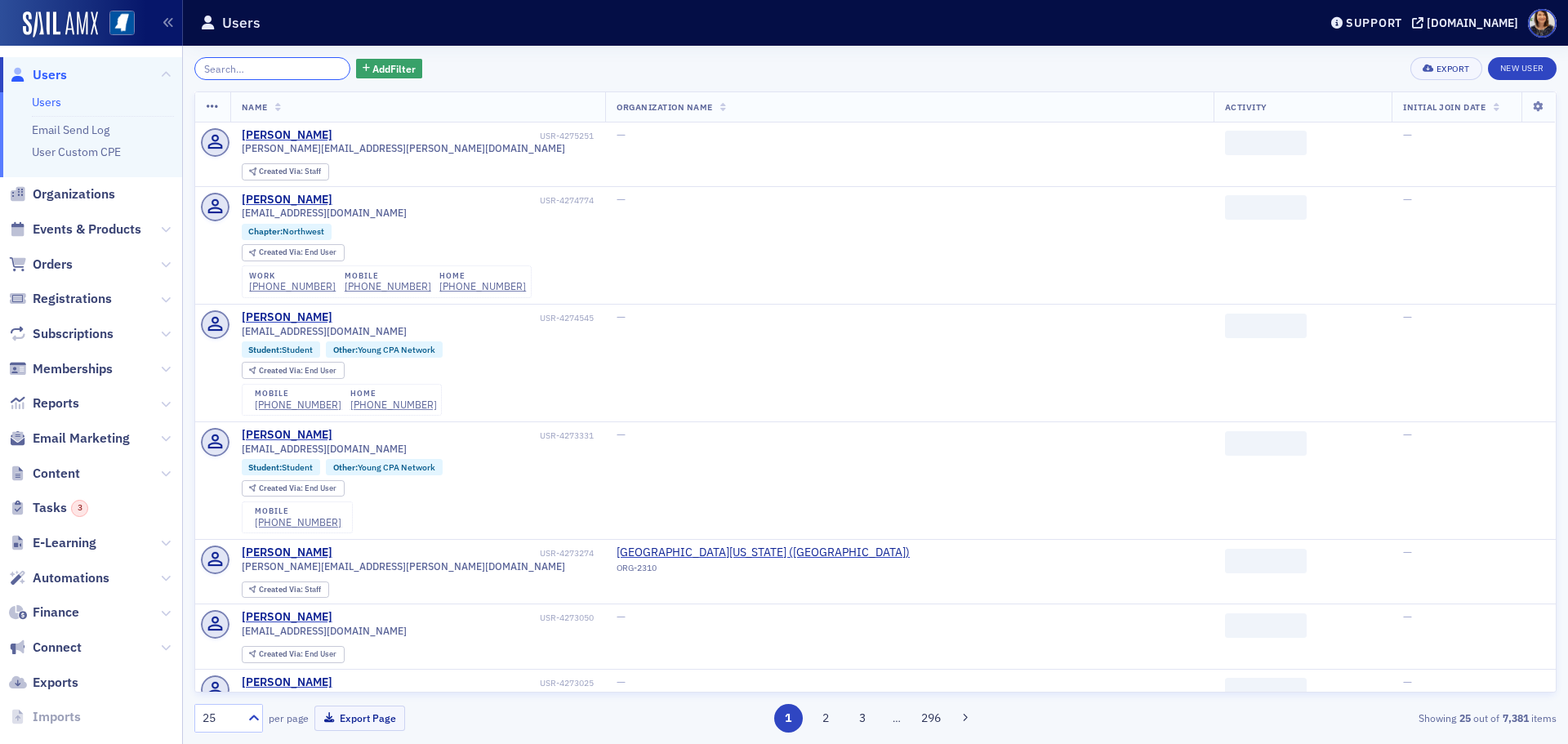
click at [289, 66] on input "search" at bounding box center [272, 69] width 156 height 23
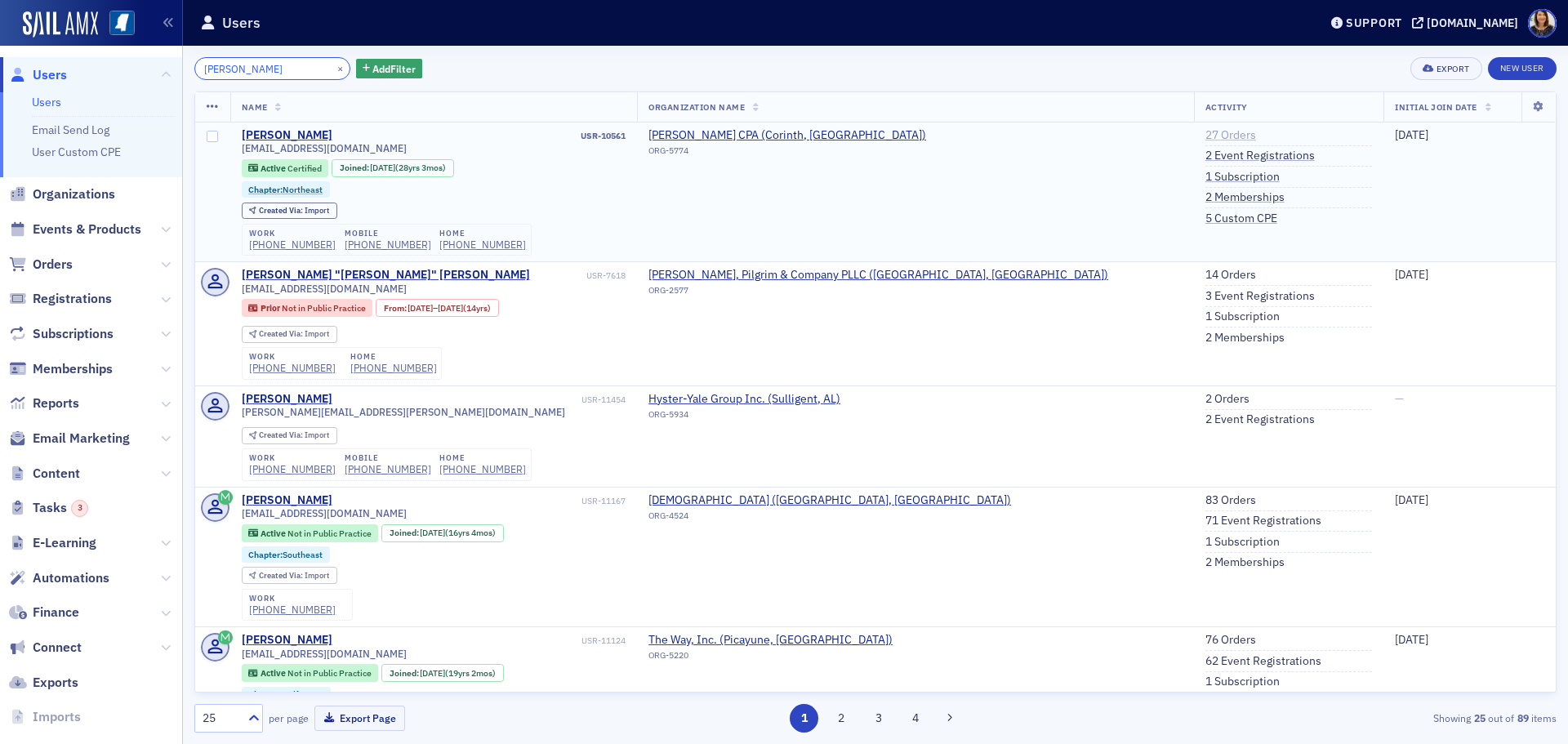
type input "vicki gan"
click at [1205, 137] on link "27 Orders" at bounding box center [1230, 135] width 51 height 15
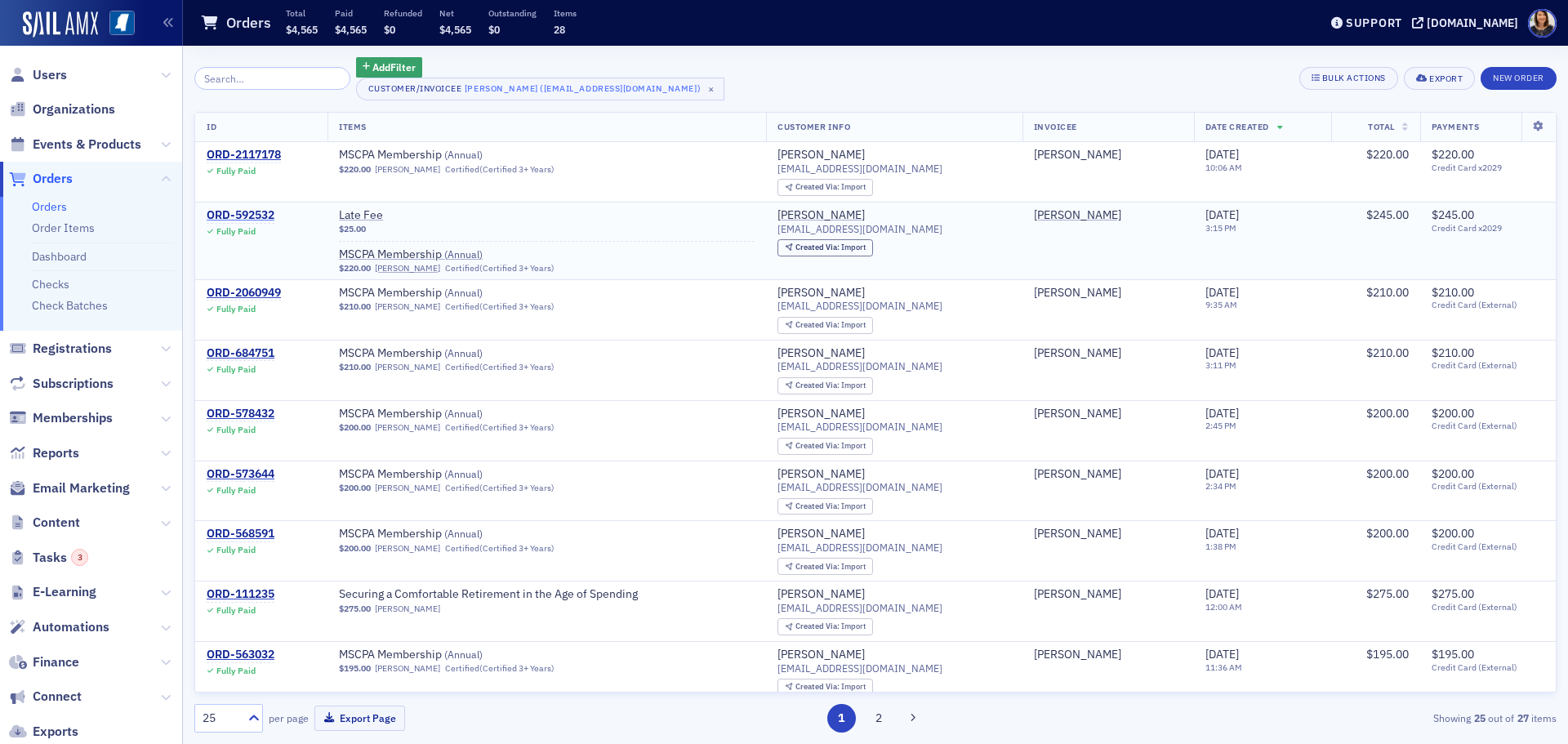
click at [237, 215] on div "ORD-592532" at bounding box center [240, 215] width 68 height 15
click at [236, 154] on div "ORD-2117178" at bounding box center [243, 155] width 75 height 15
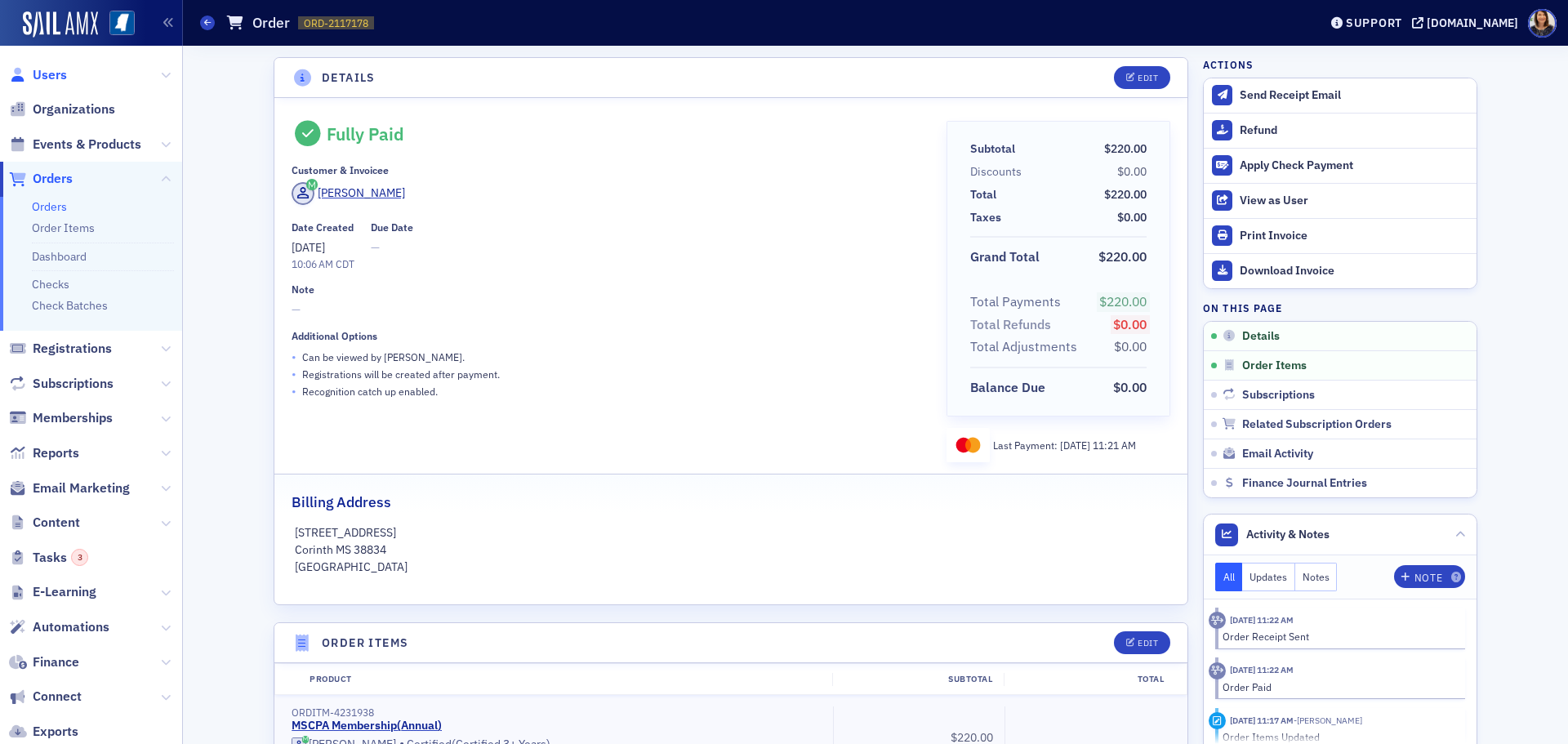
click at [49, 77] on span "Users" at bounding box center [49, 75] width 34 height 18
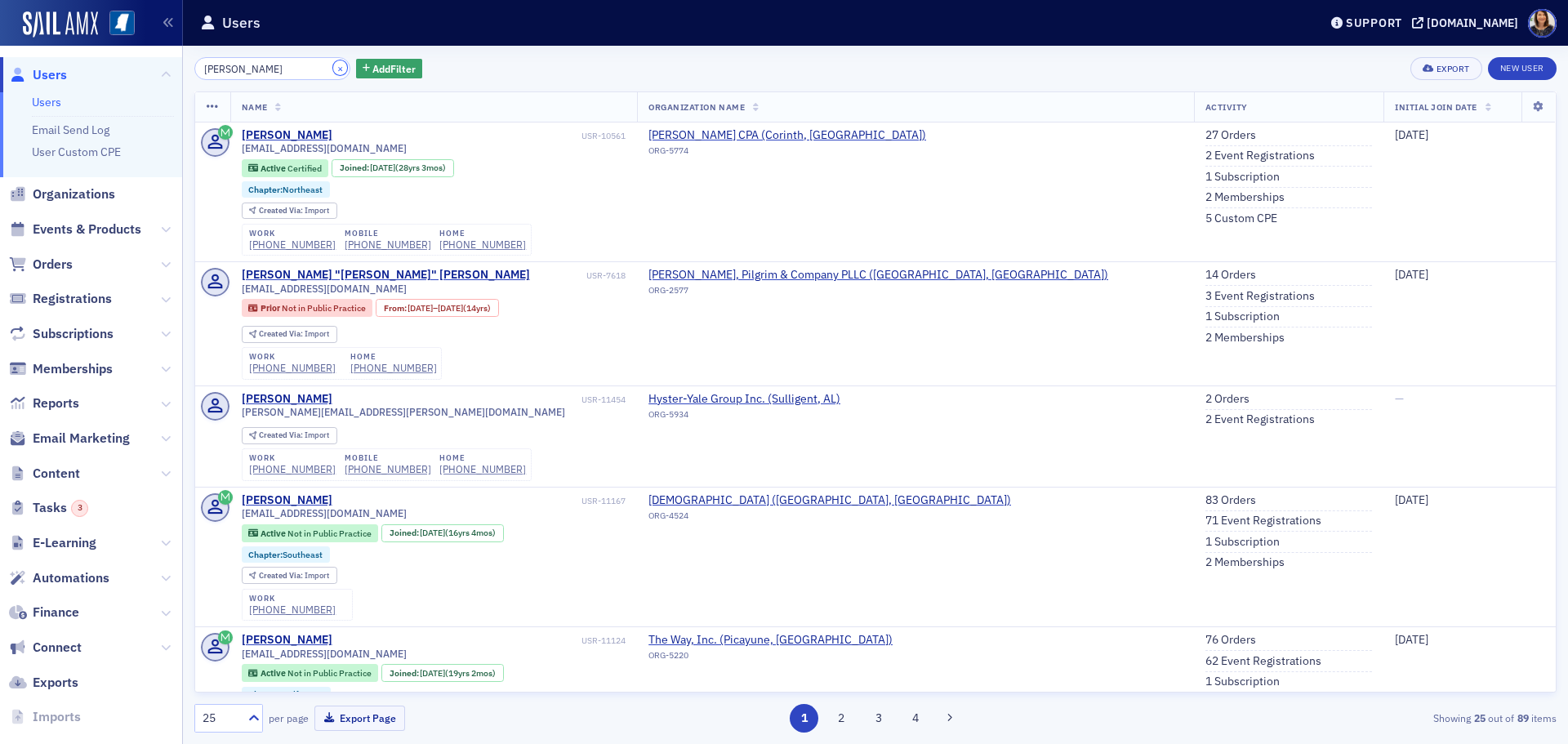
click at [333, 69] on button "×" at bounding box center [340, 68] width 15 height 15
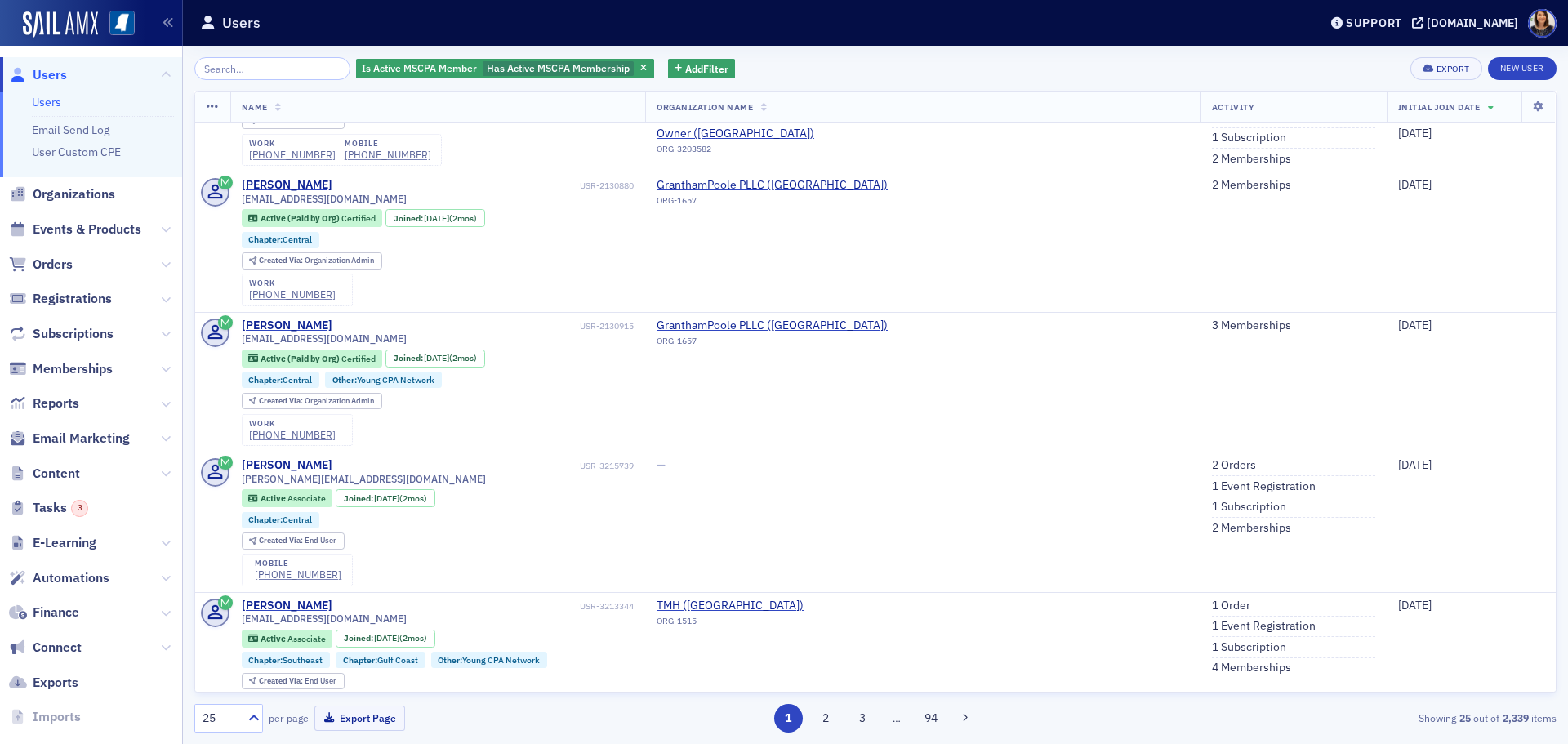
scroll to position [2879, 0]
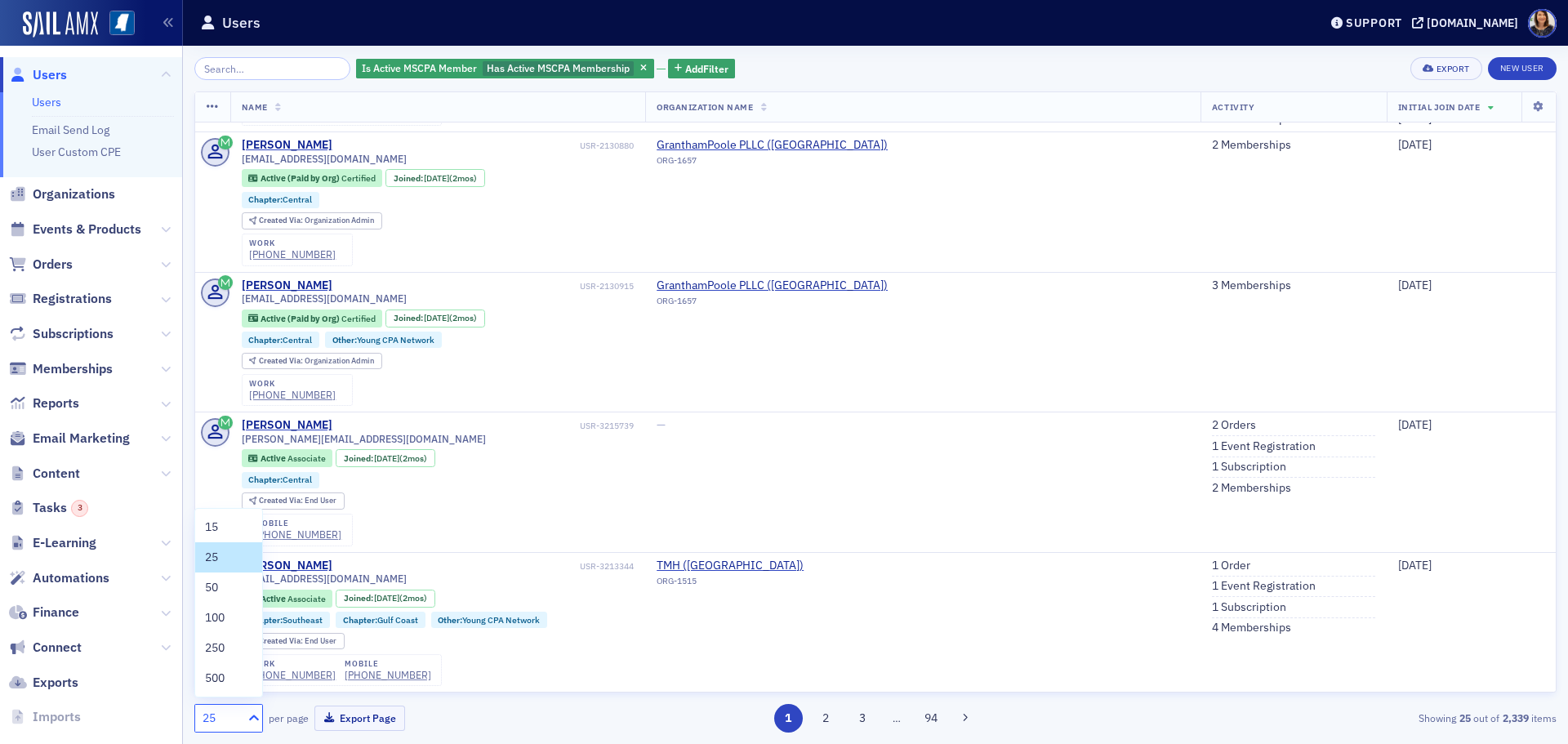
click at [254, 718] on icon at bounding box center [254, 718] width 17 height 17
click at [214, 593] on span "50" at bounding box center [211, 588] width 13 height 18
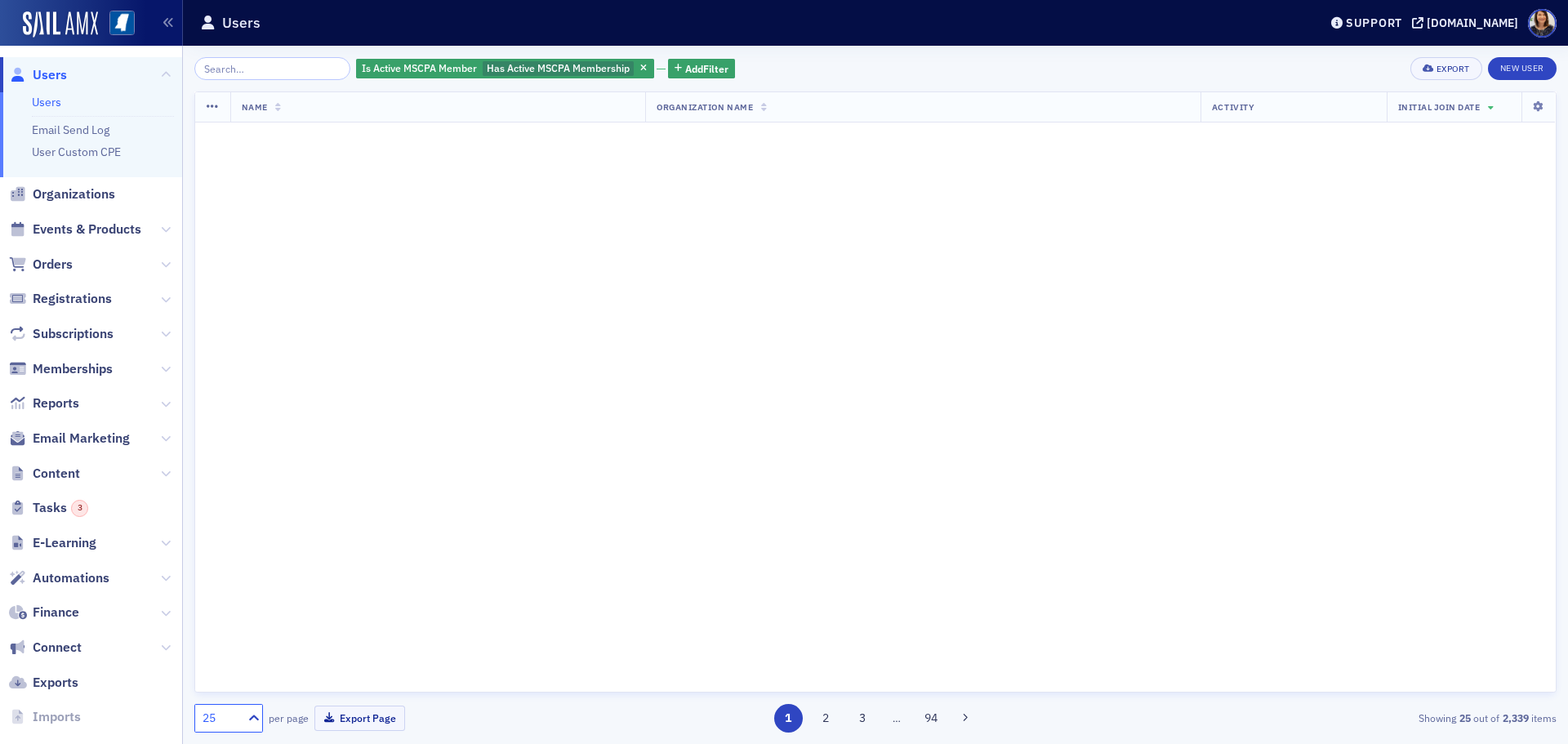
scroll to position [0, 0]
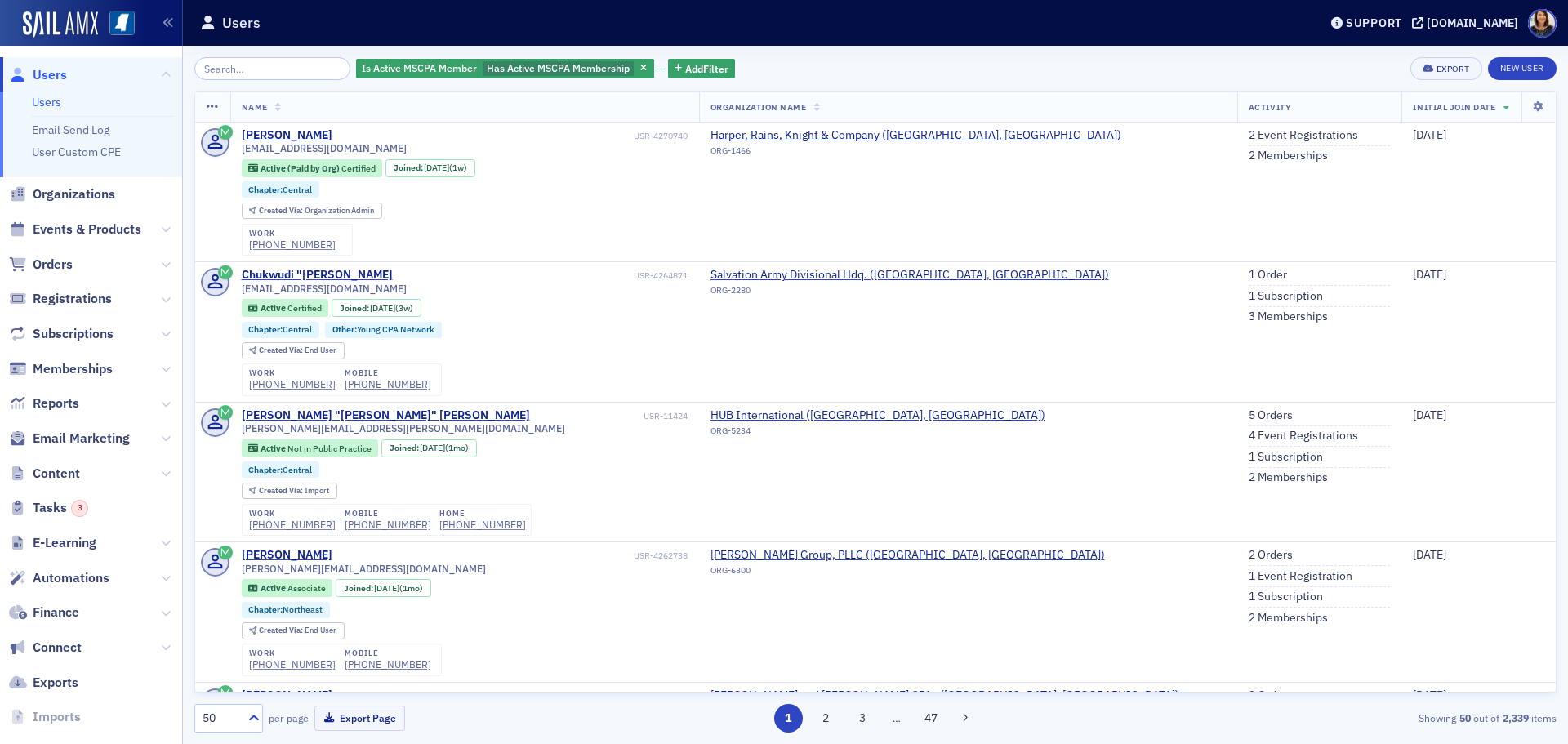
drag, startPoint x: 1556, startPoint y: 133, endPoint x: 1553, endPoint y: 191, distance: 58.1
click at [1553, 191] on div "Name Organization Name Activity Initial Join Date Kaitlyn Hamilton USR-4270740 …" at bounding box center [875, 392] width 1362 height 602
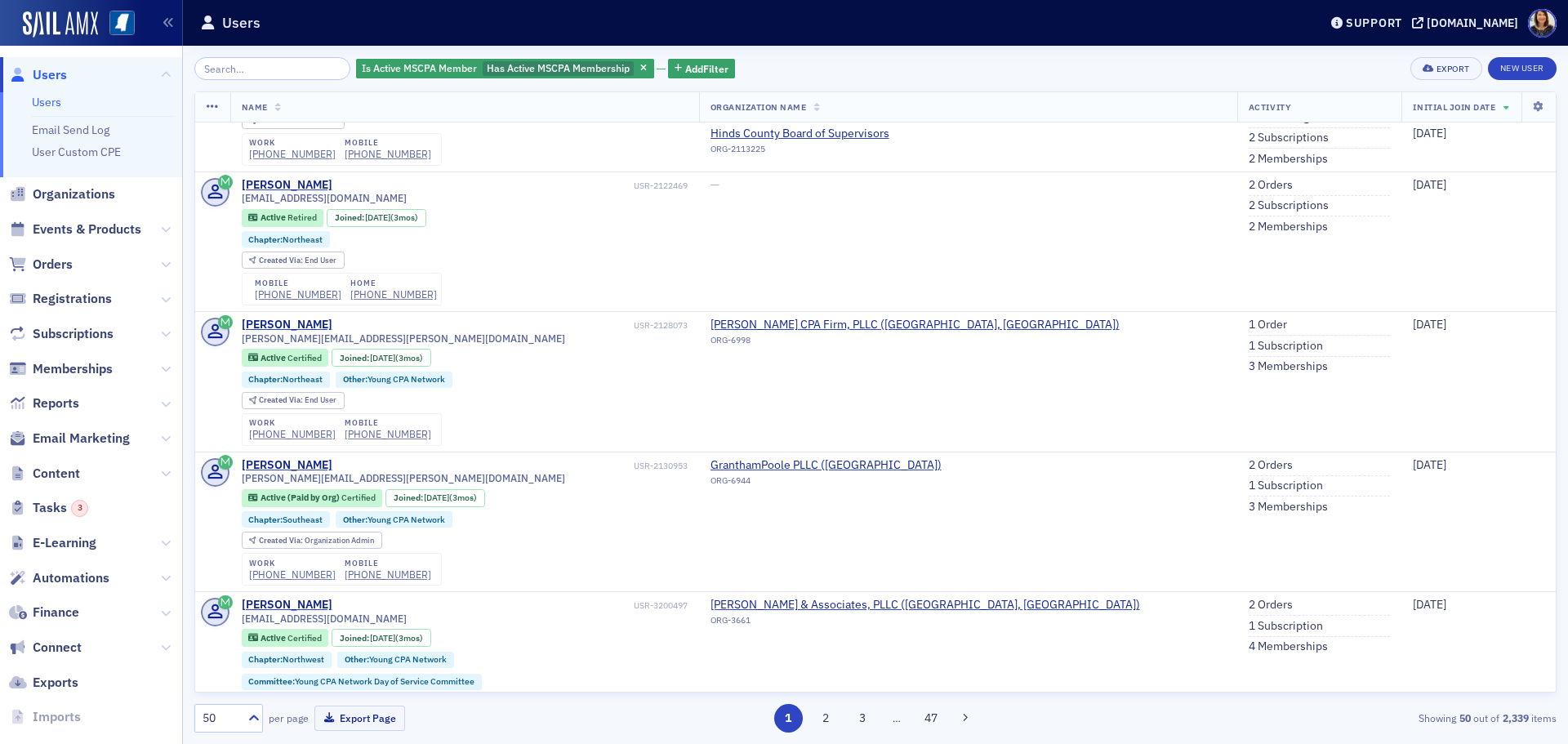
scroll to position [6393, 0]
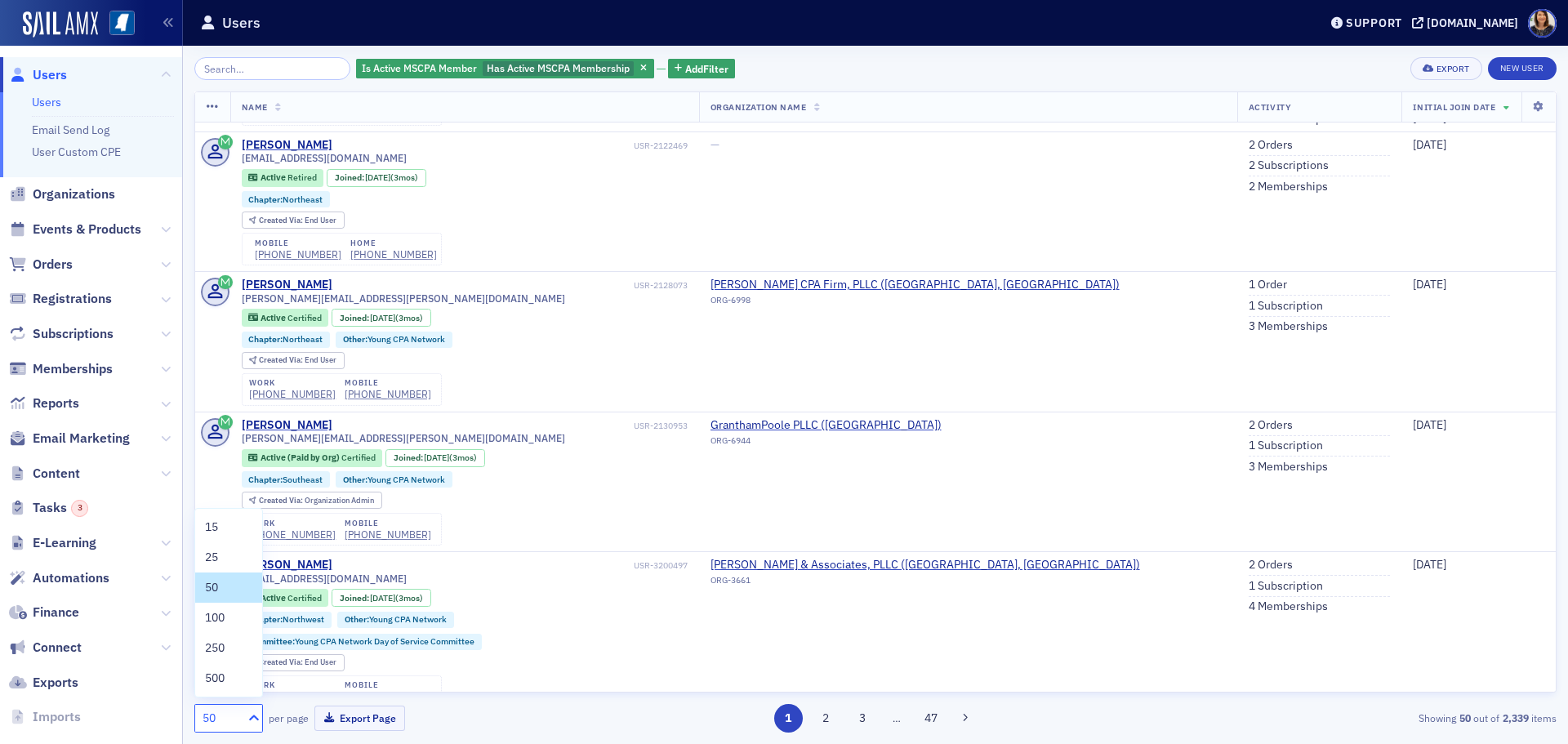
click at [255, 718] on icon at bounding box center [253, 718] width 10 height 6
click at [213, 615] on span "100" at bounding box center [214, 618] width 19 height 18
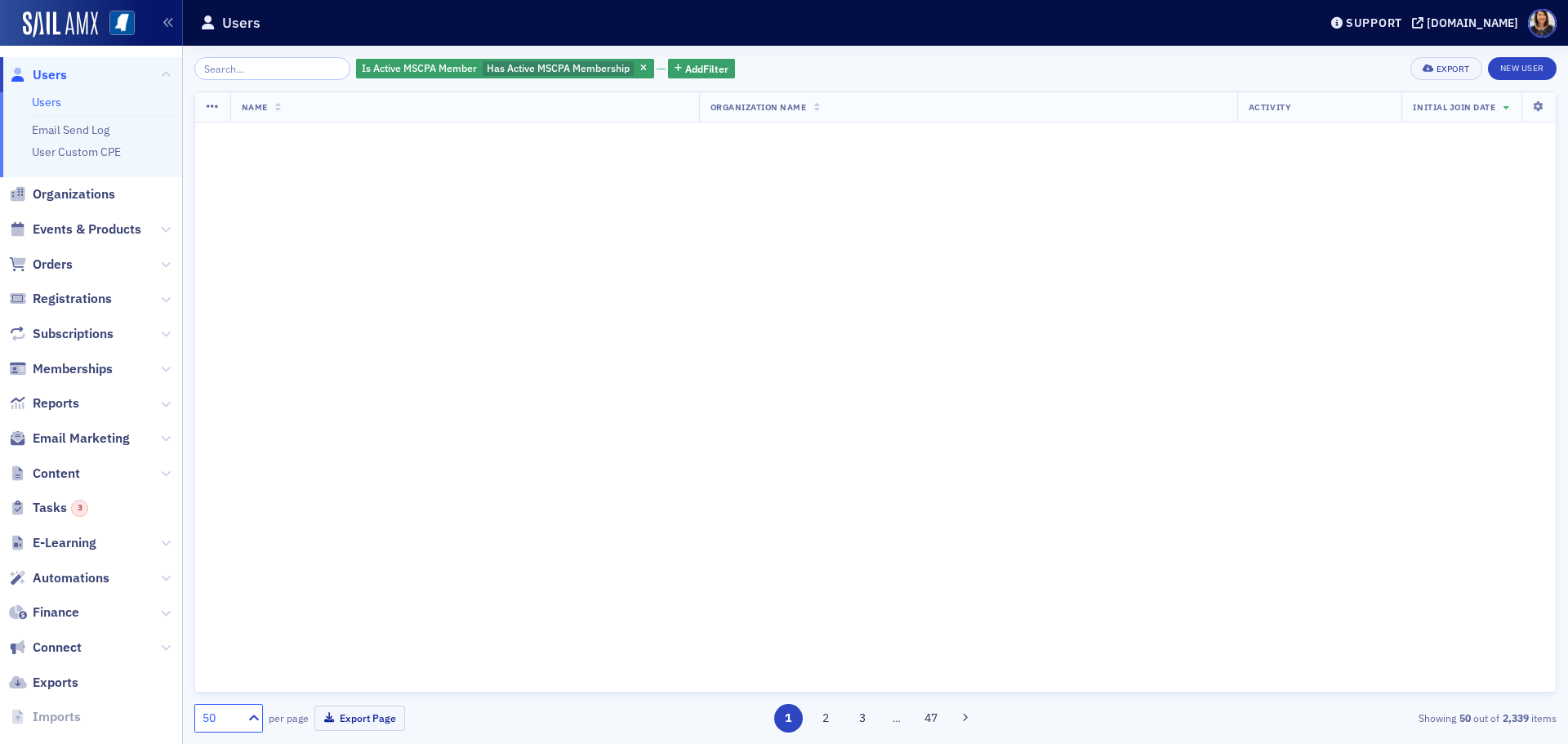
scroll to position [0, 0]
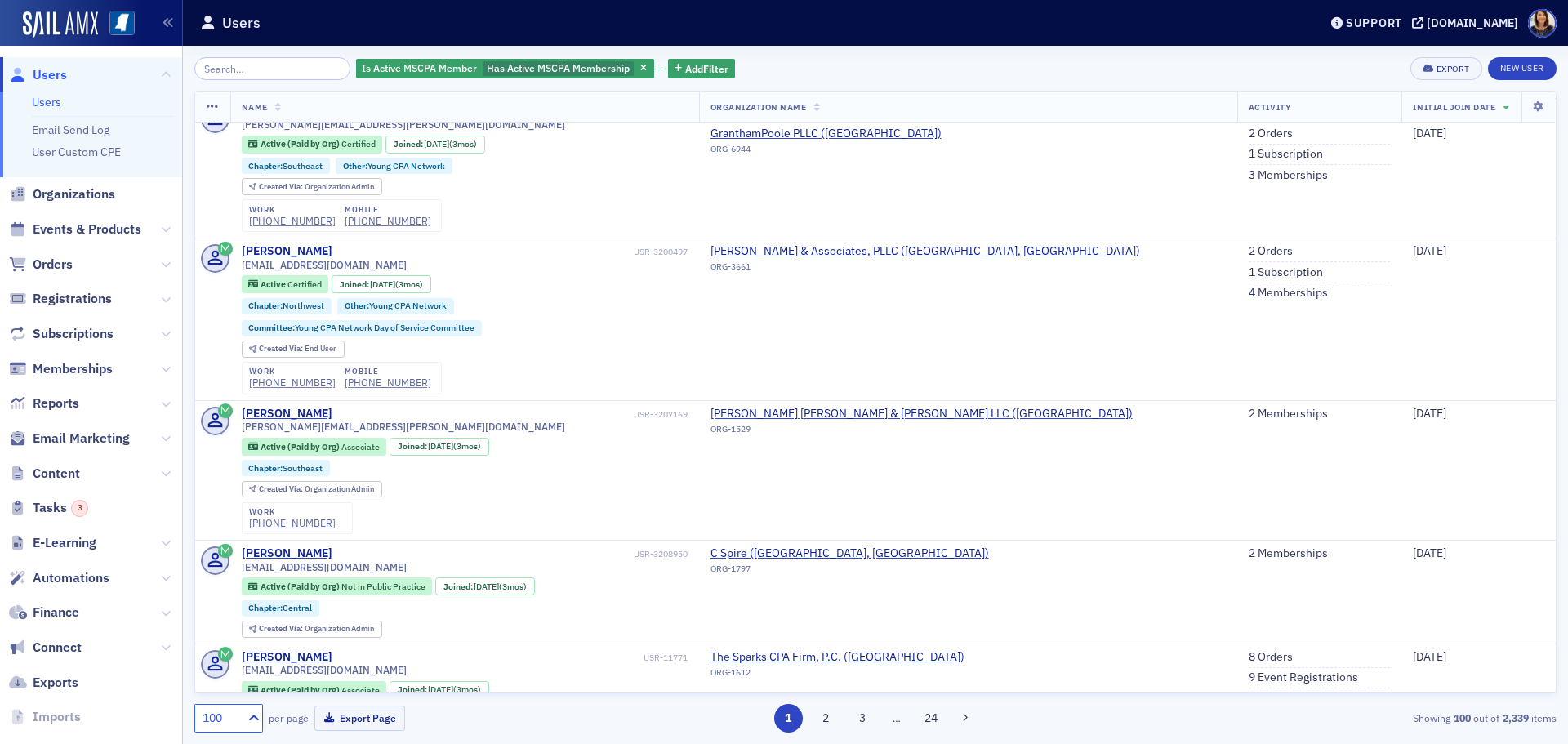
scroll to position [6586, 0]
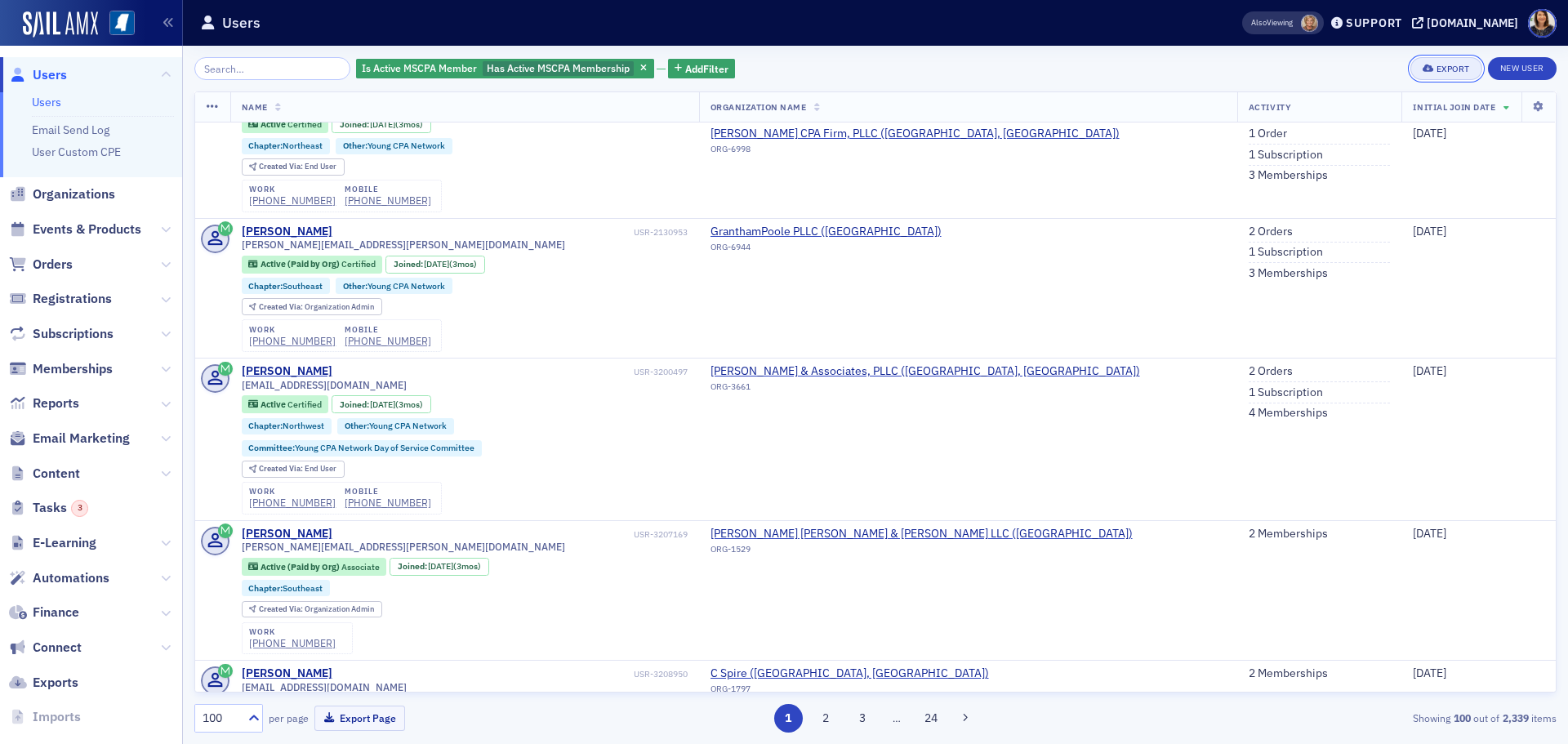
click at [1444, 71] on div "Export" at bounding box center [1453, 69] width 33 height 9
click at [1348, 121] on button "Export All ( 2,339 Users )" at bounding box center [1393, 123] width 171 height 26
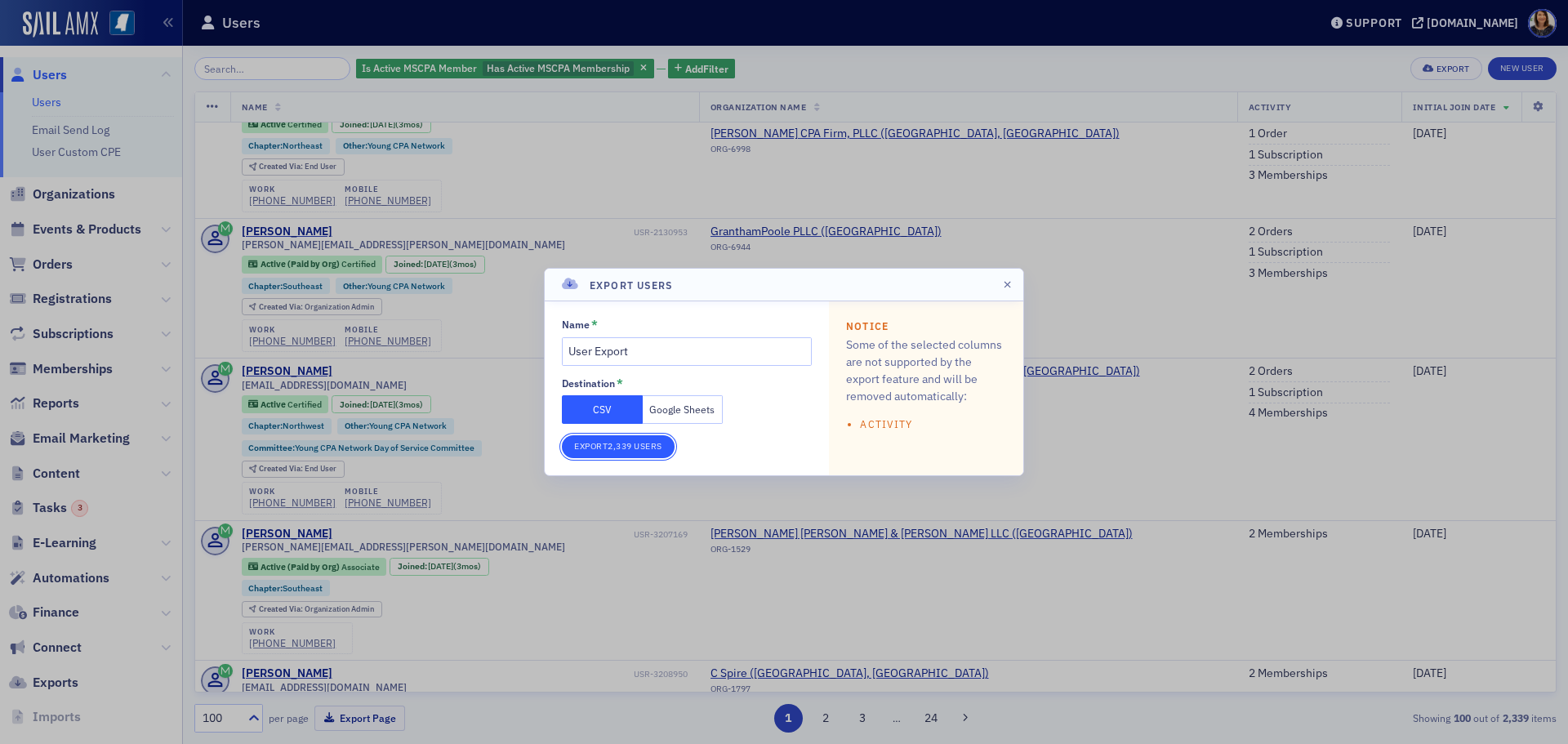
click at [618, 446] on button "Export 2,339 Users" at bounding box center [618, 447] width 113 height 23
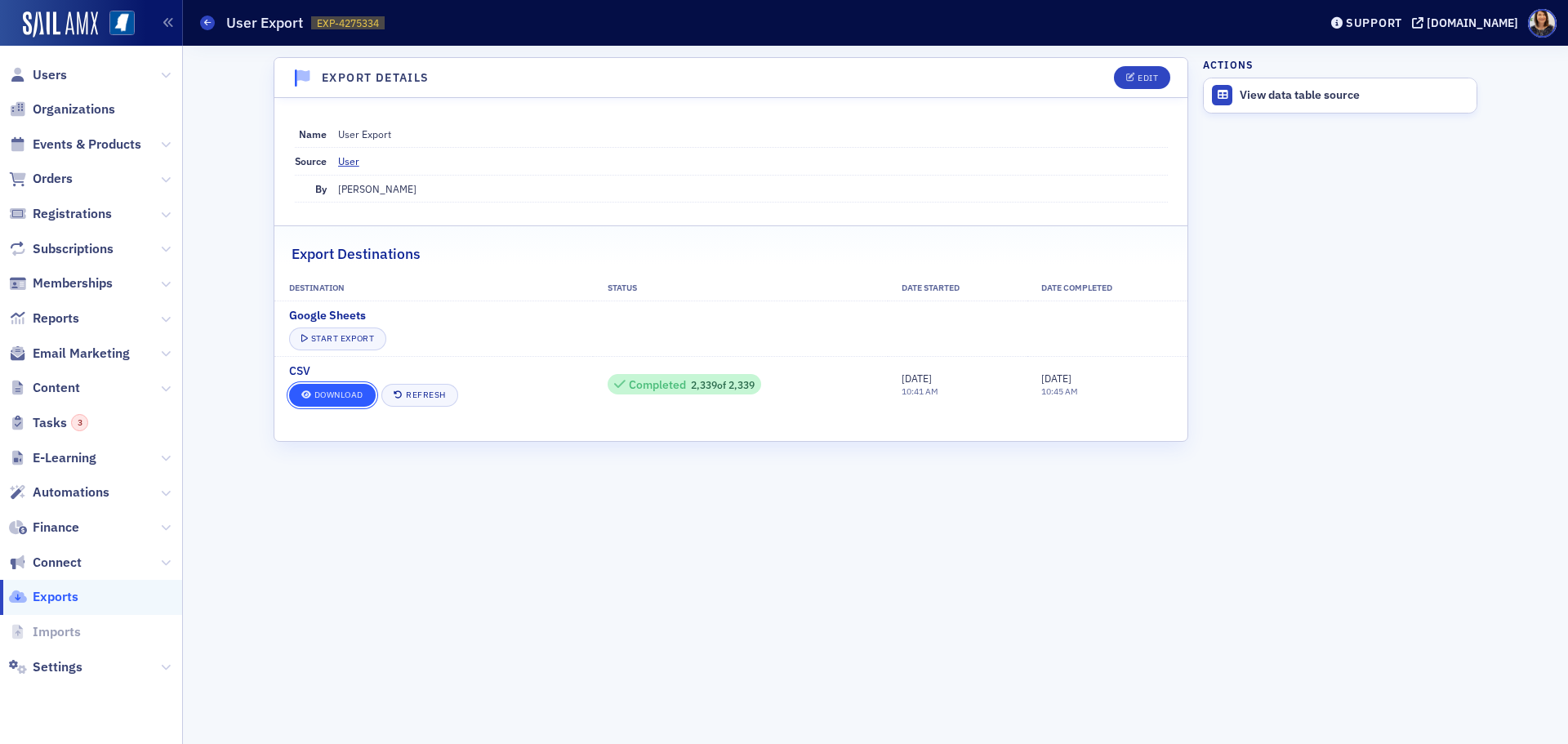
click at [327, 392] on link "Download" at bounding box center [332, 396] width 86 height 23
click at [50, 74] on span "Users" at bounding box center [49, 75] width 34 height 18
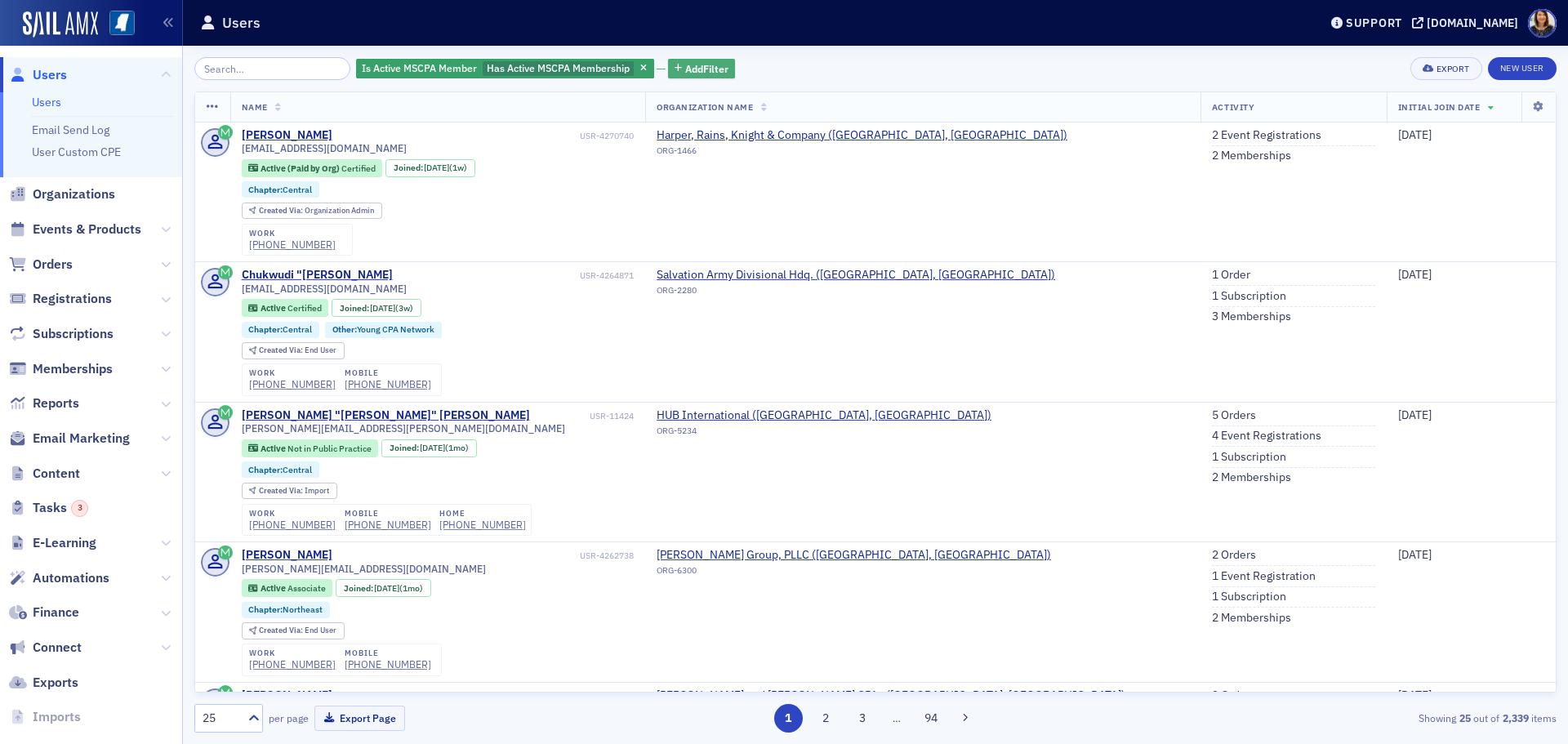
click at [685, 68] on span "Add Filter" at bounding box center [706, 69] width 43 height 15
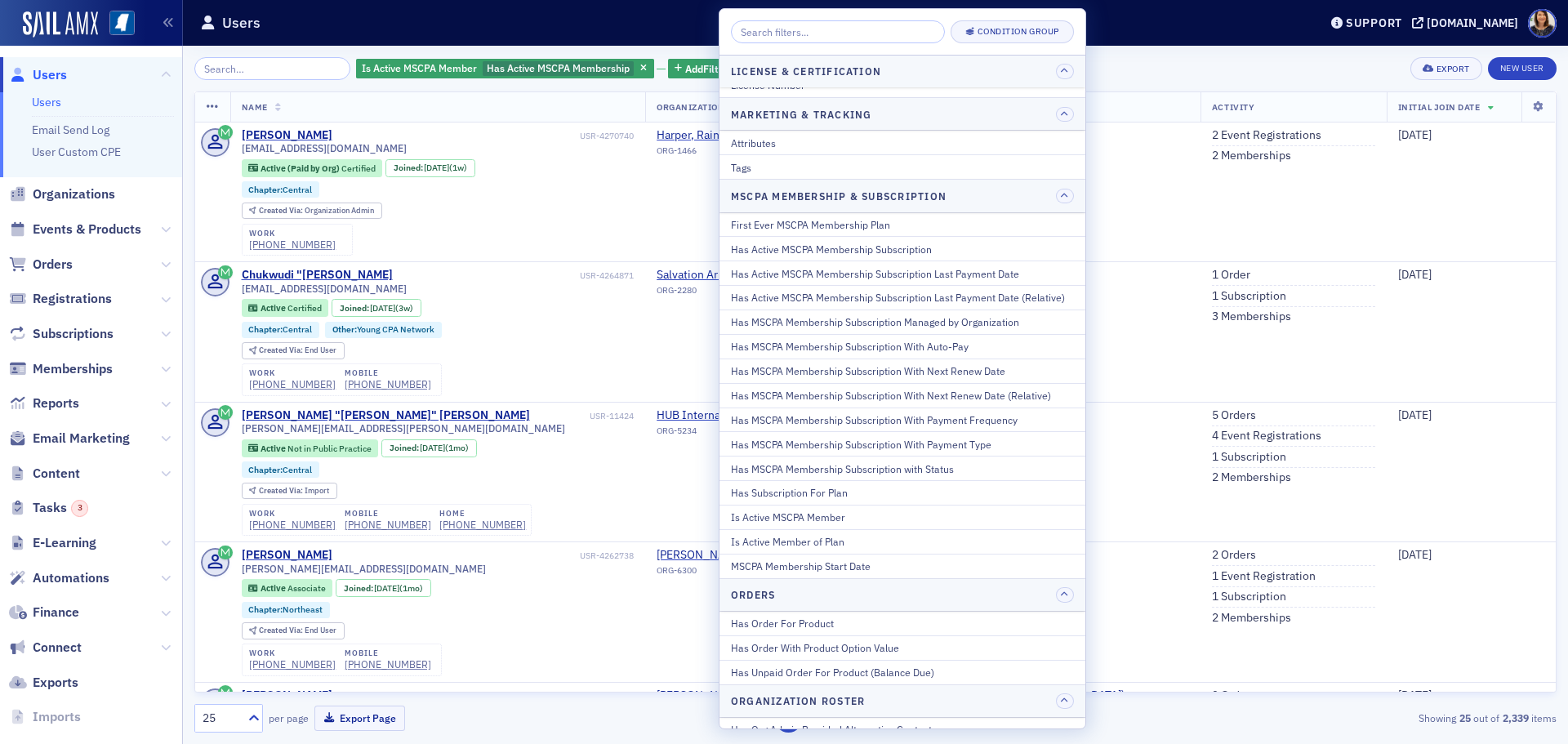
scroll to position [790, 0]
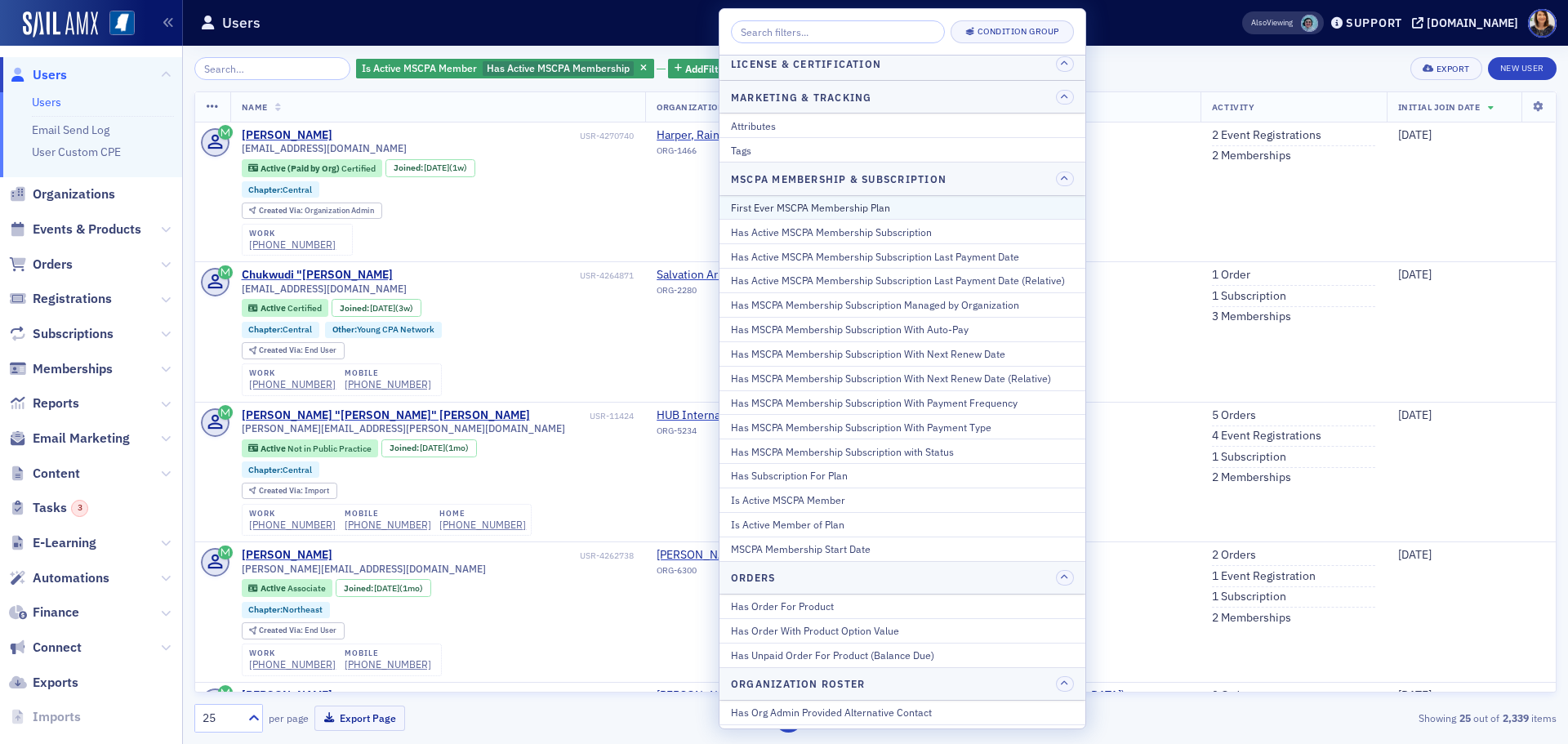
click at [813, 208] on div "First Ever MSCPA Membership Plan" at bounding box center [902, 208] width 343 height 15
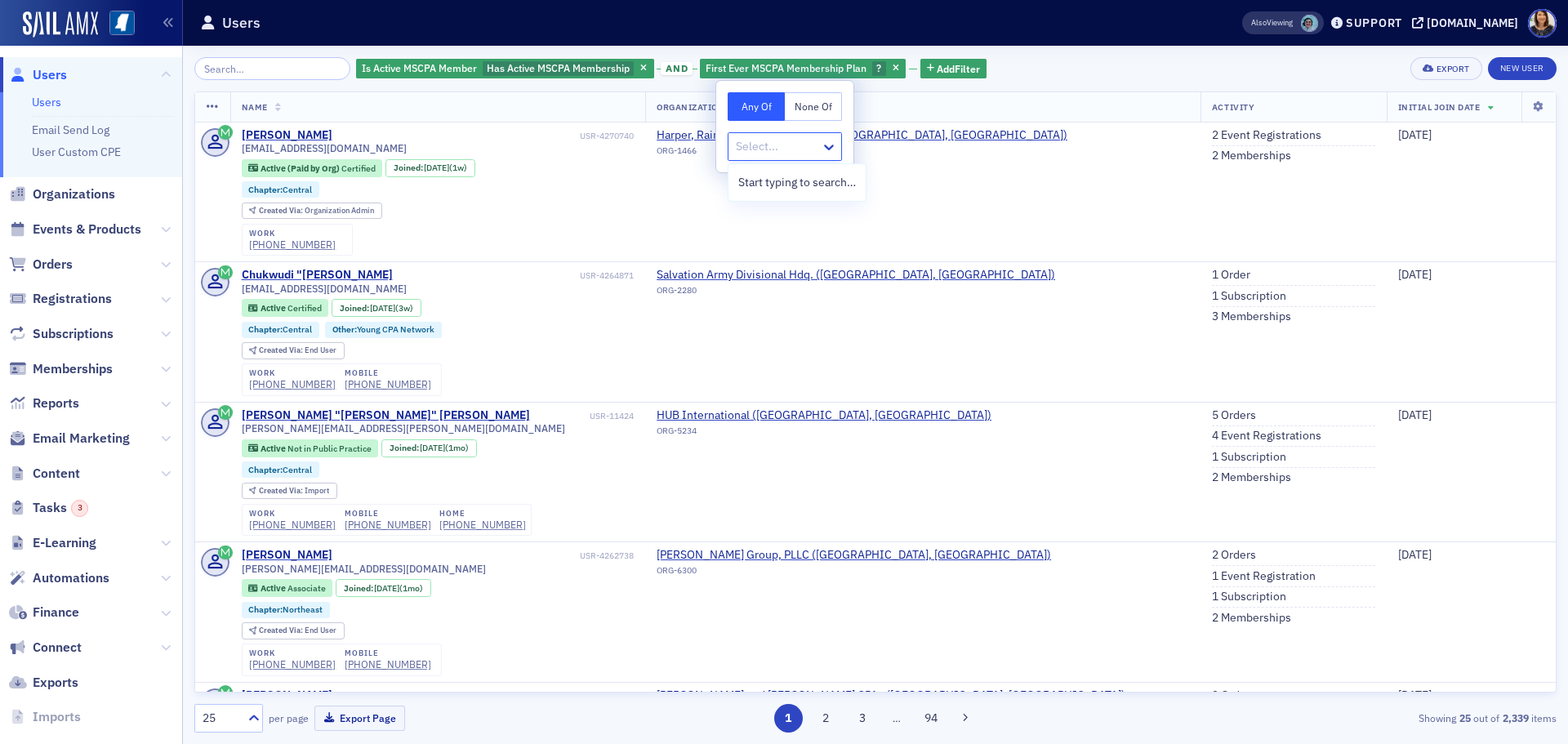
click at [788, 148] on div at bounding box center [776, 146] width 85 height 20
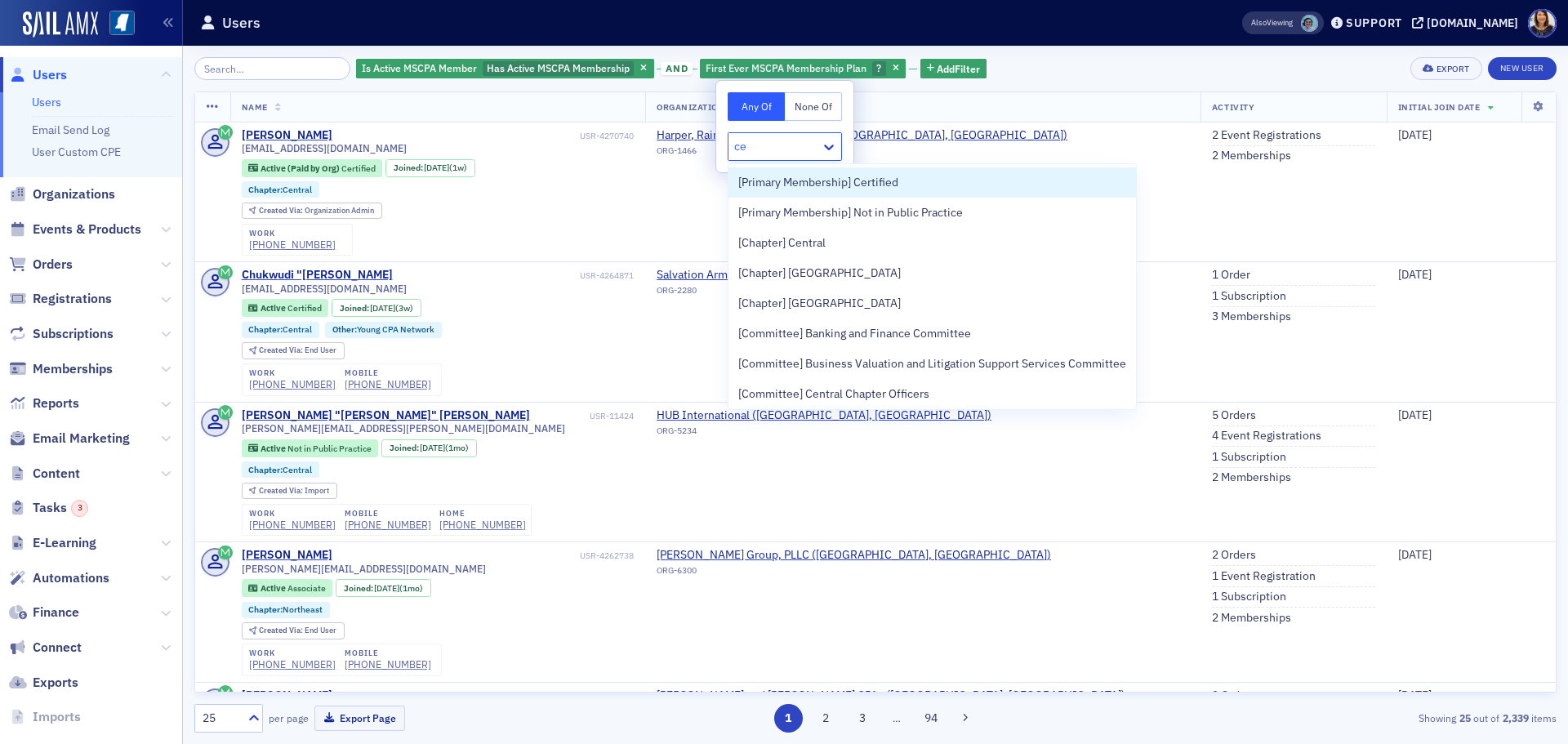
type input "cer"
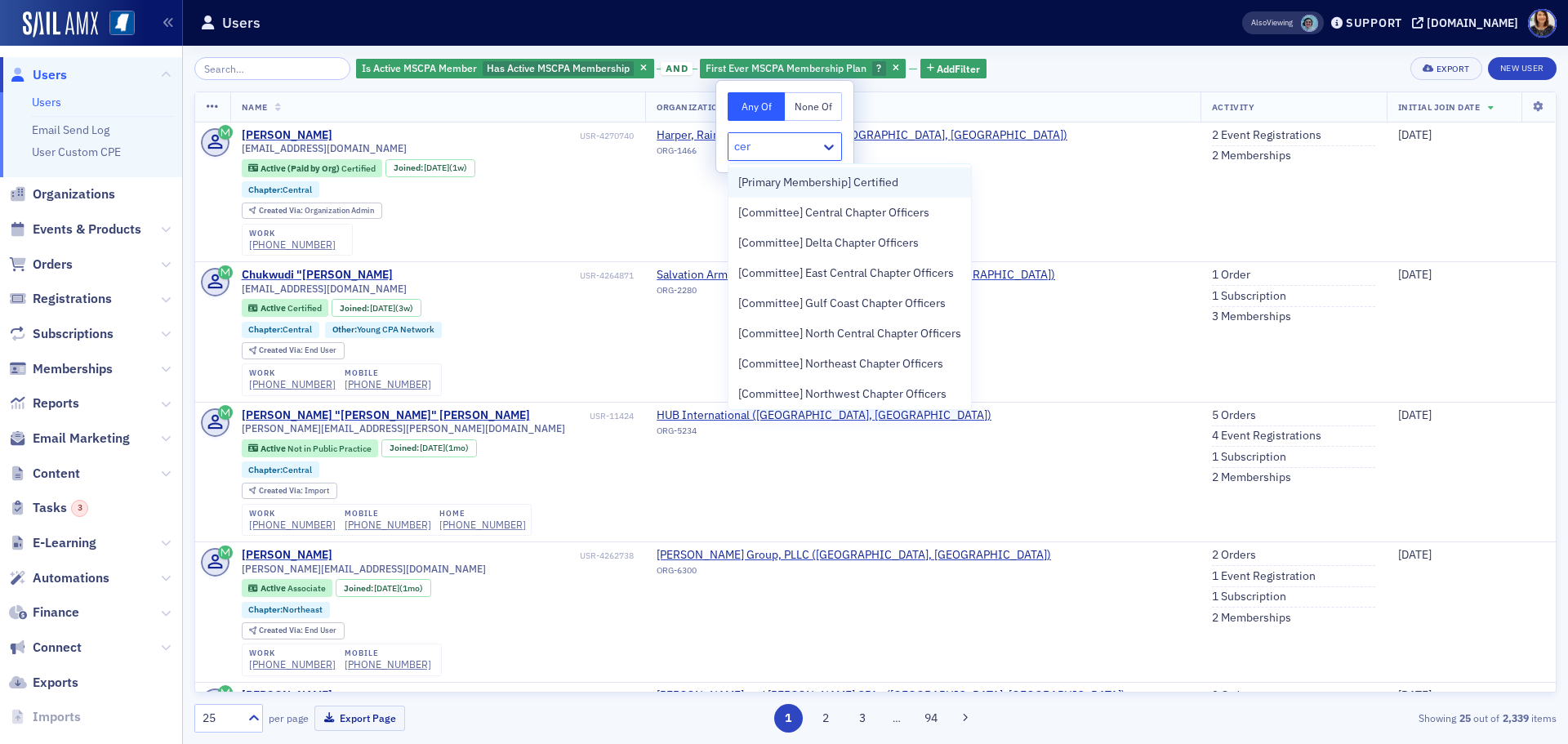
click at [811, 181] on span "[Primary Membership] Certified" at bounding box center [818, 183] width 160 height 18
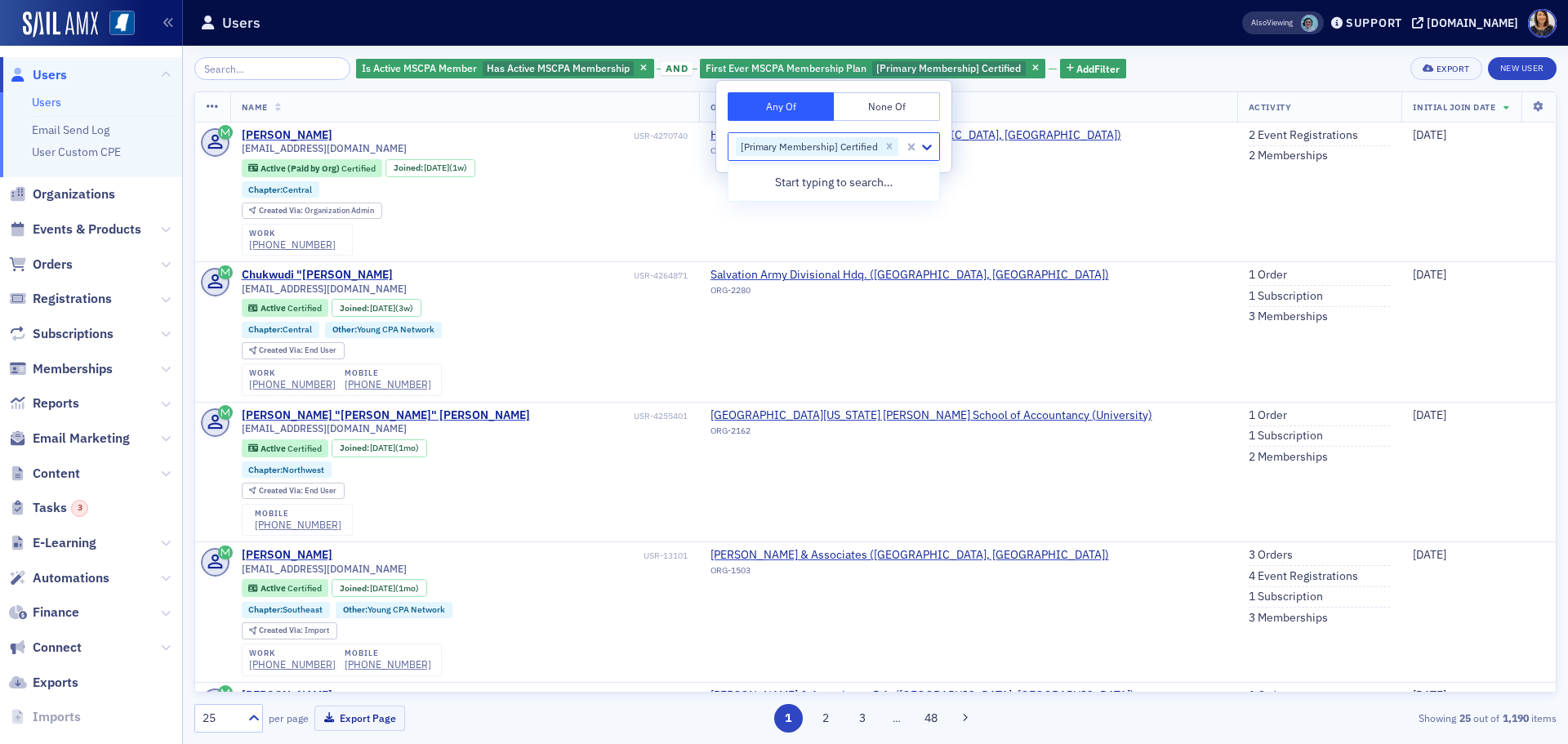
click at [825, 150] on div "[Primary Membership] Certified" at bounding box center [808, 147] width 144 height 19
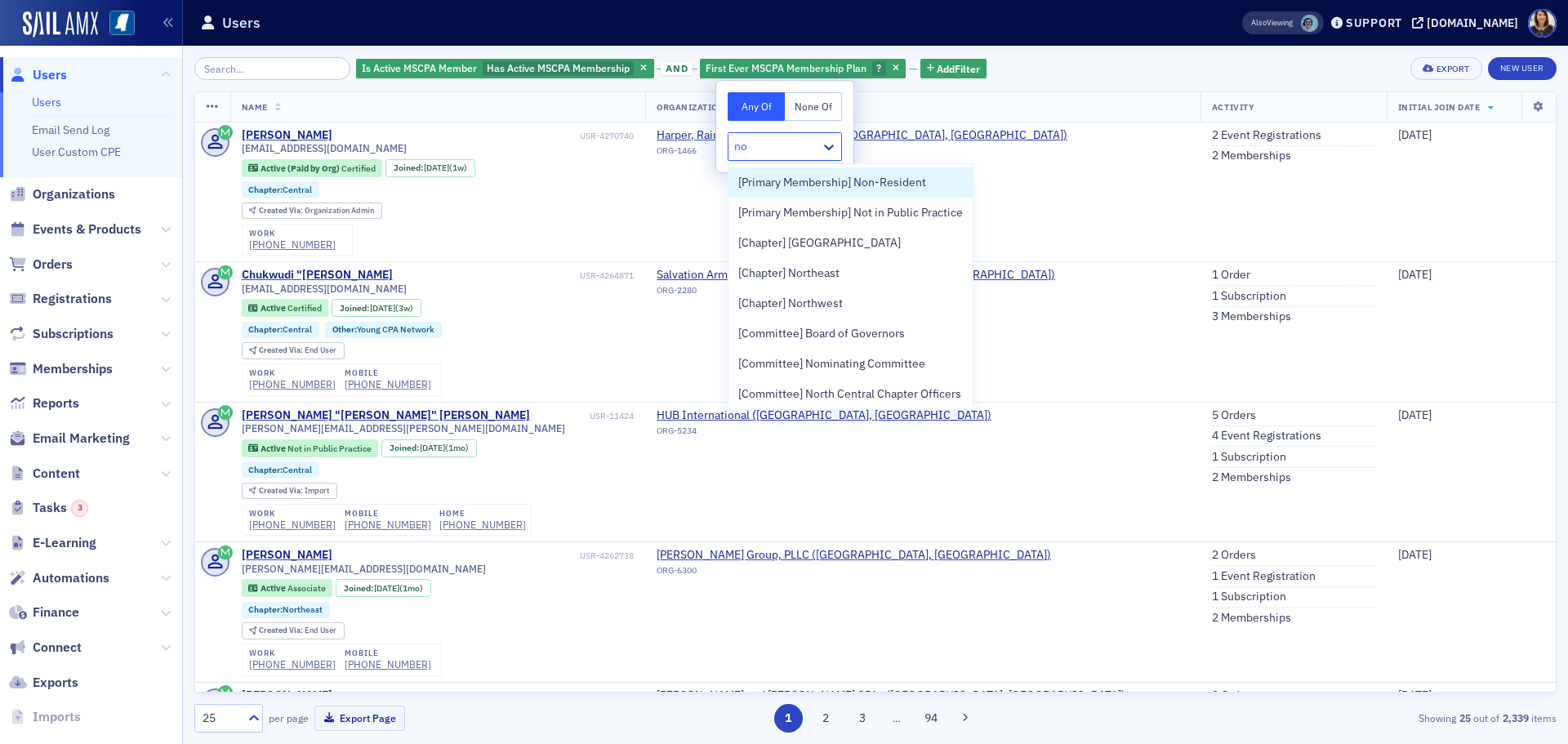
type input "non"
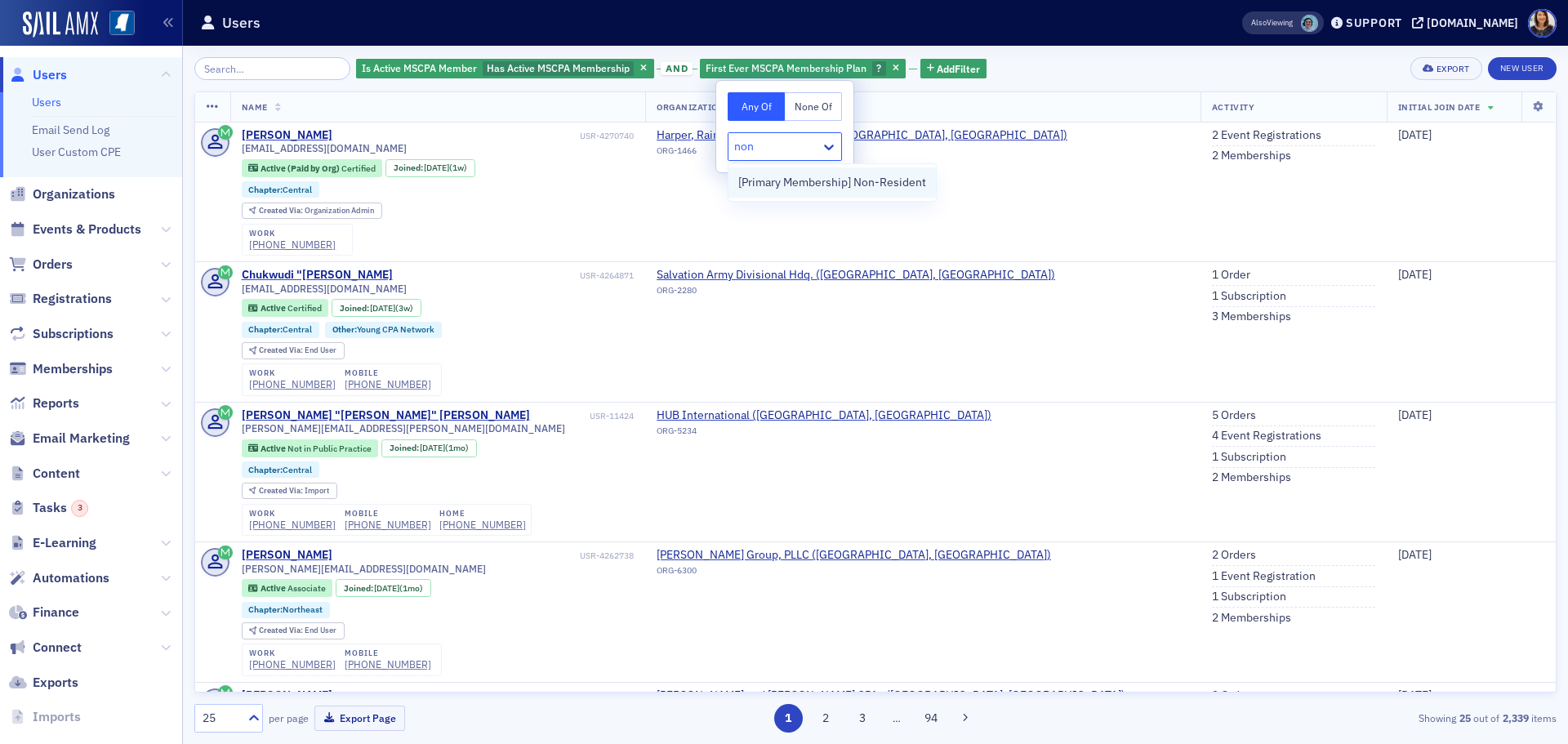
click at [820, 189] on span "[Primary Membership] Non-Resident" at bounding box center [832, 183] width 188 height 18
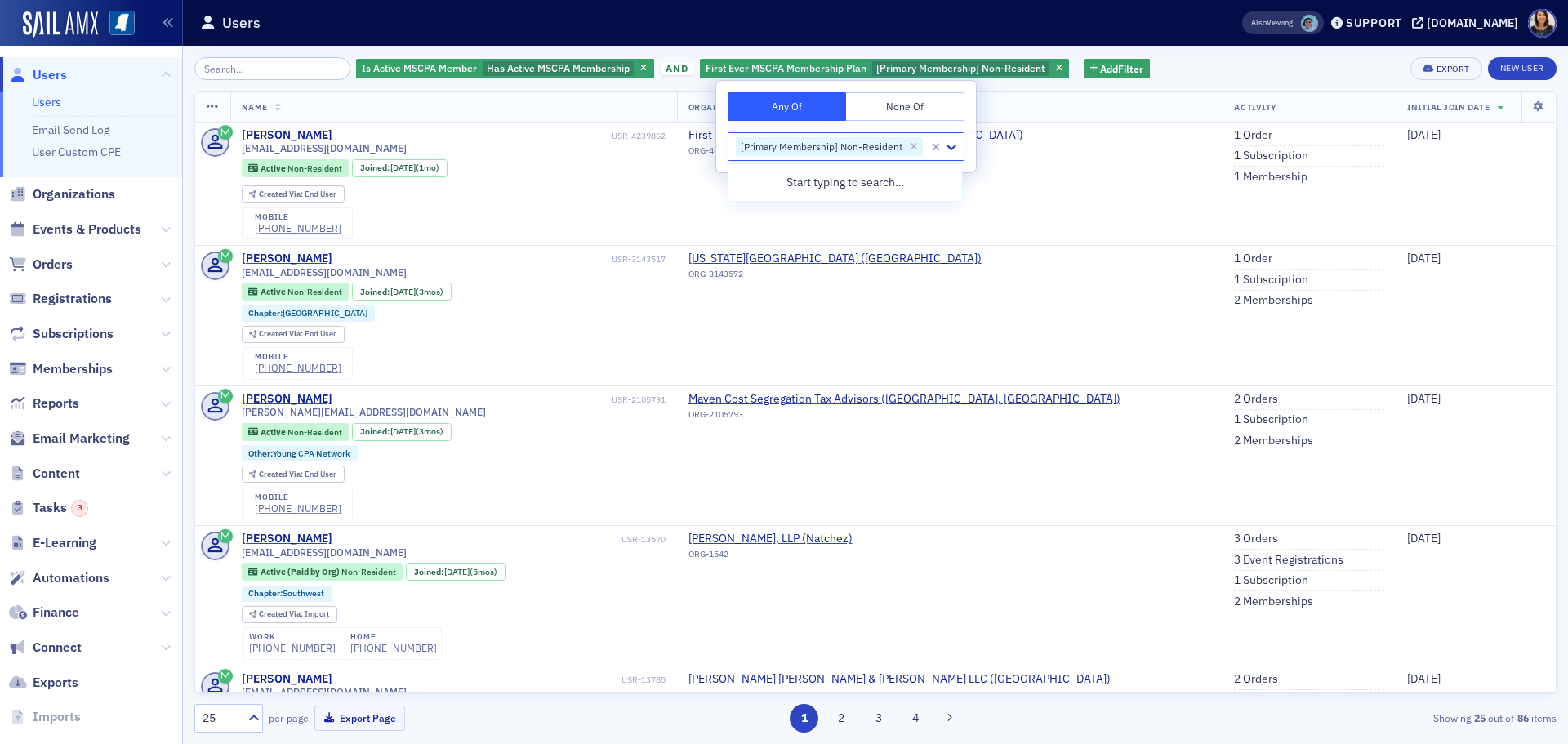
click at [833, 190] on div "Start typing to search…" at bounding box center [846, 182] width 234 height 30
click at [831, 182] on div "Start typing to search…" at bounding box center [846, 182] width 234 height 30
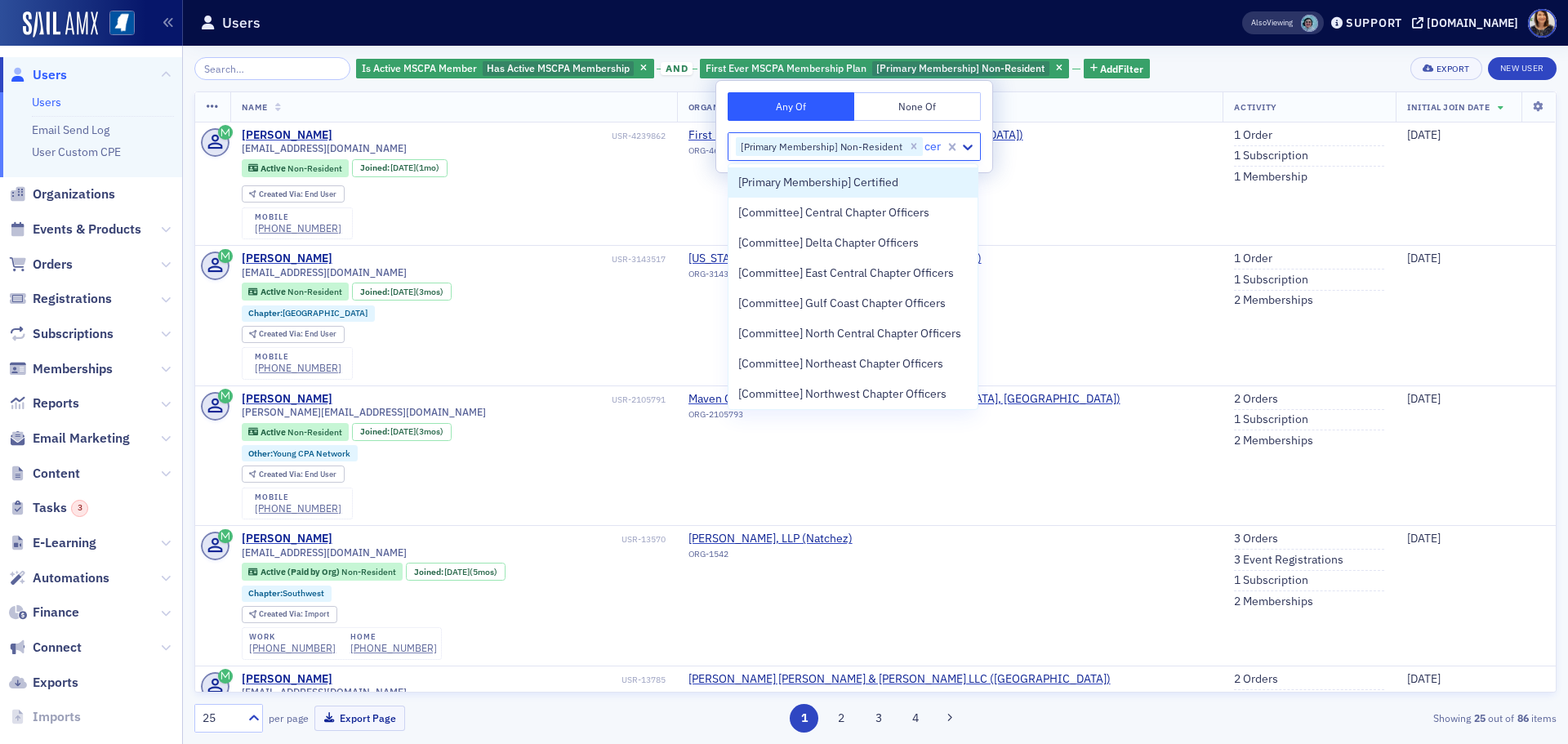
type input "cert"
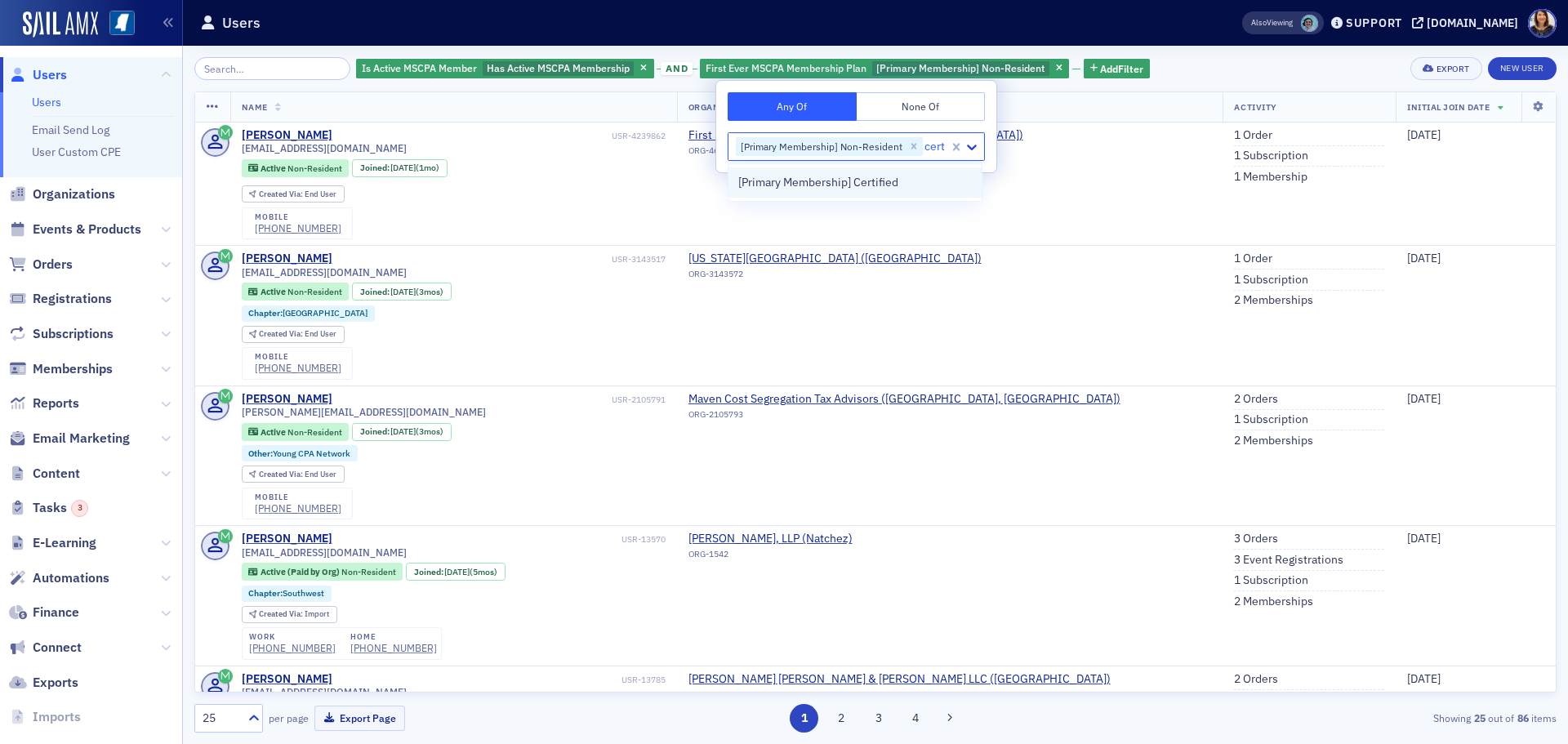
click at [833, 190] on span "[Primary Membership] Certified" at bounding box center [818, 183] width 160 height 18
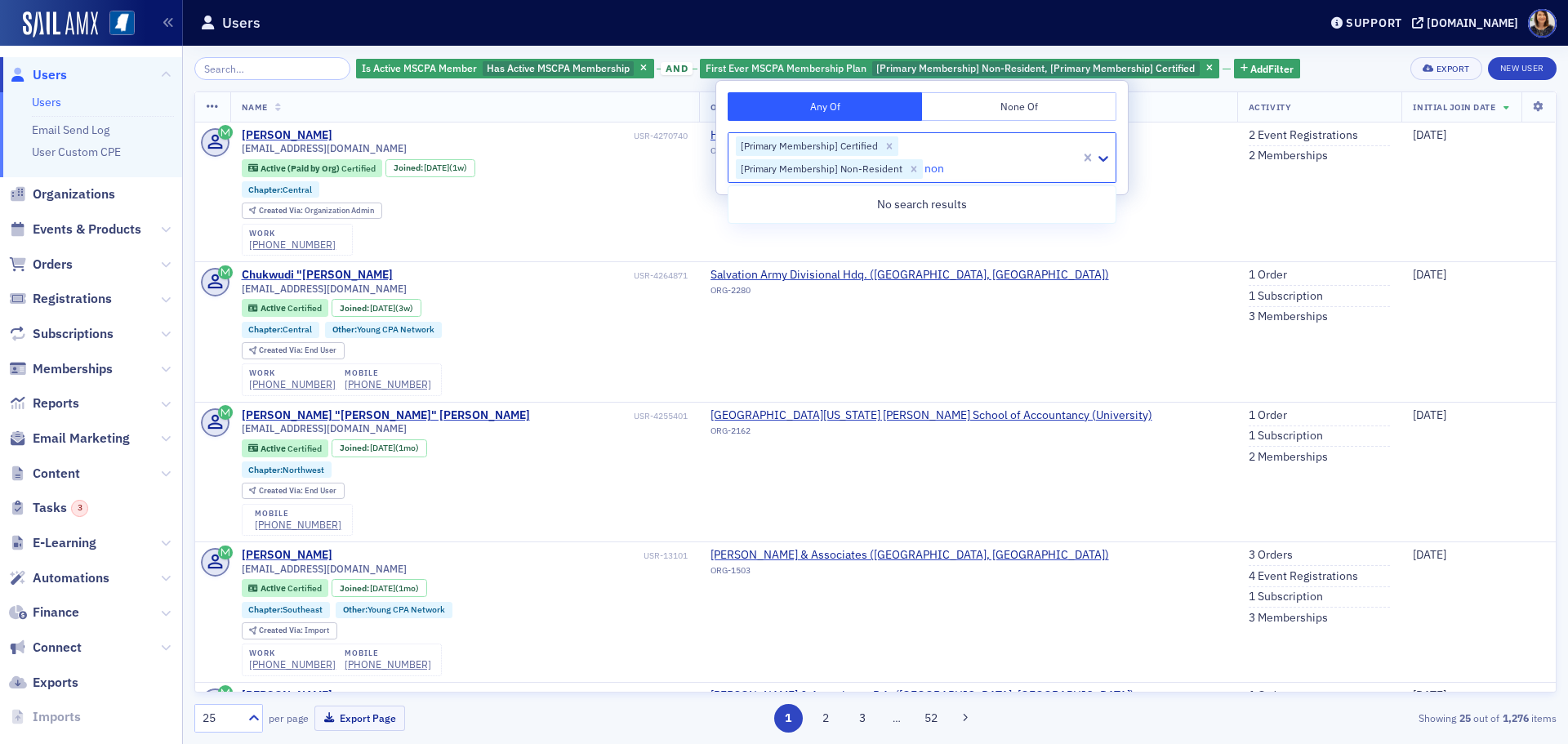
type input "no"
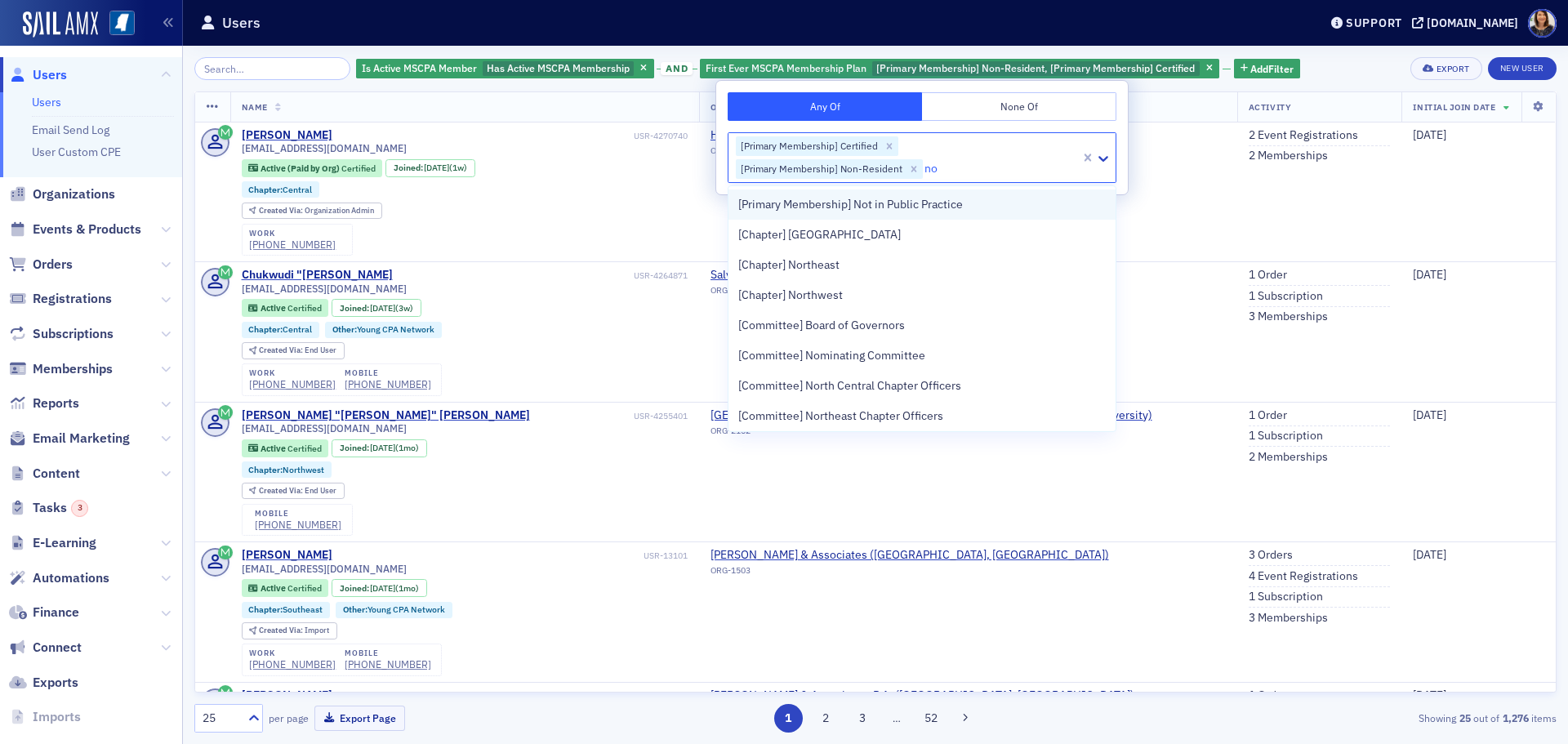
click at [930, 208] on span "[Primary Membership] Not in Public Practice" at bounding box center [850, 205] width 224 height 18
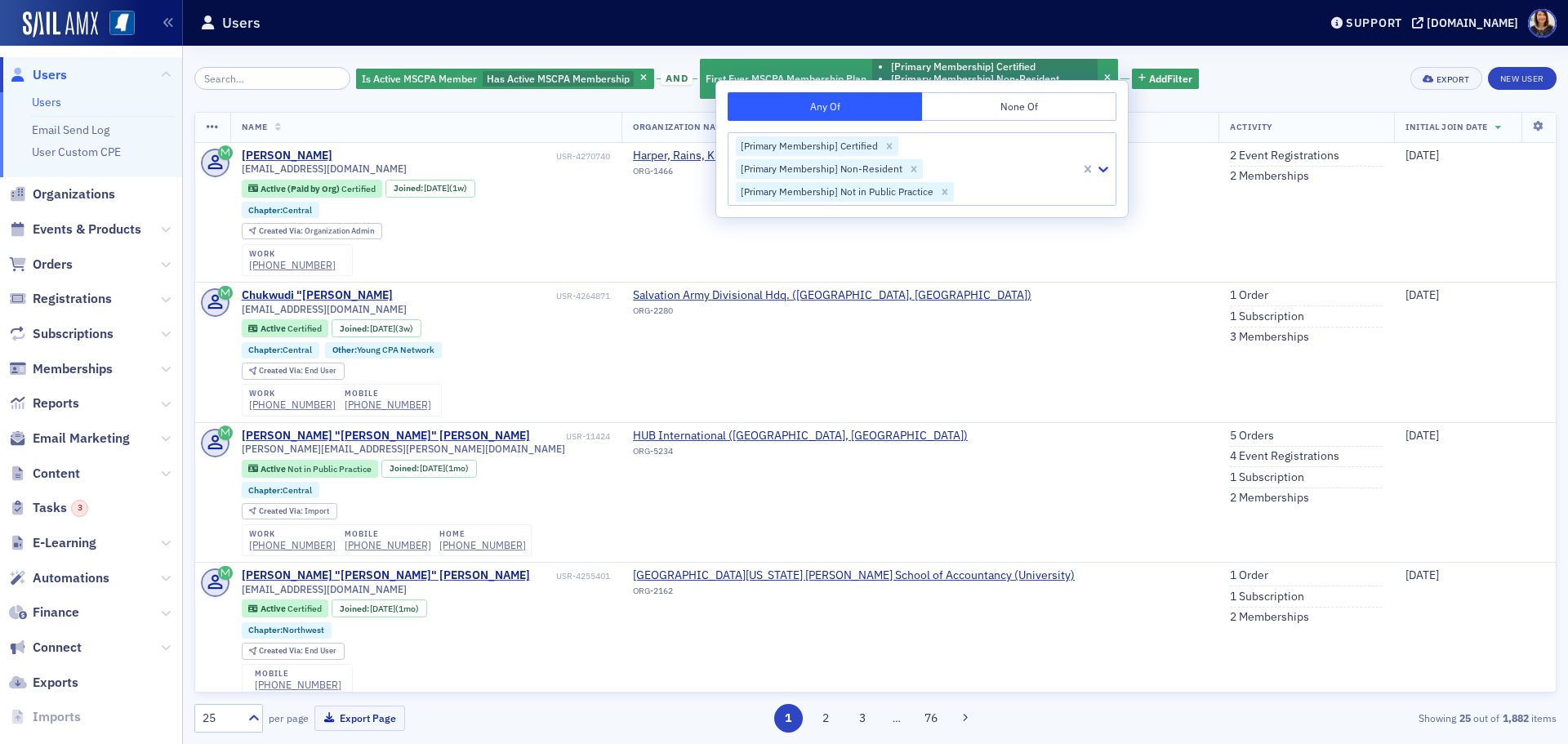
click at [1234, 85] on div "Is Active MSCPA Member Has Active MSCPA Membership and First Ever MSCPA Members…" at bounding box center [875, 78] width 1362 height 43
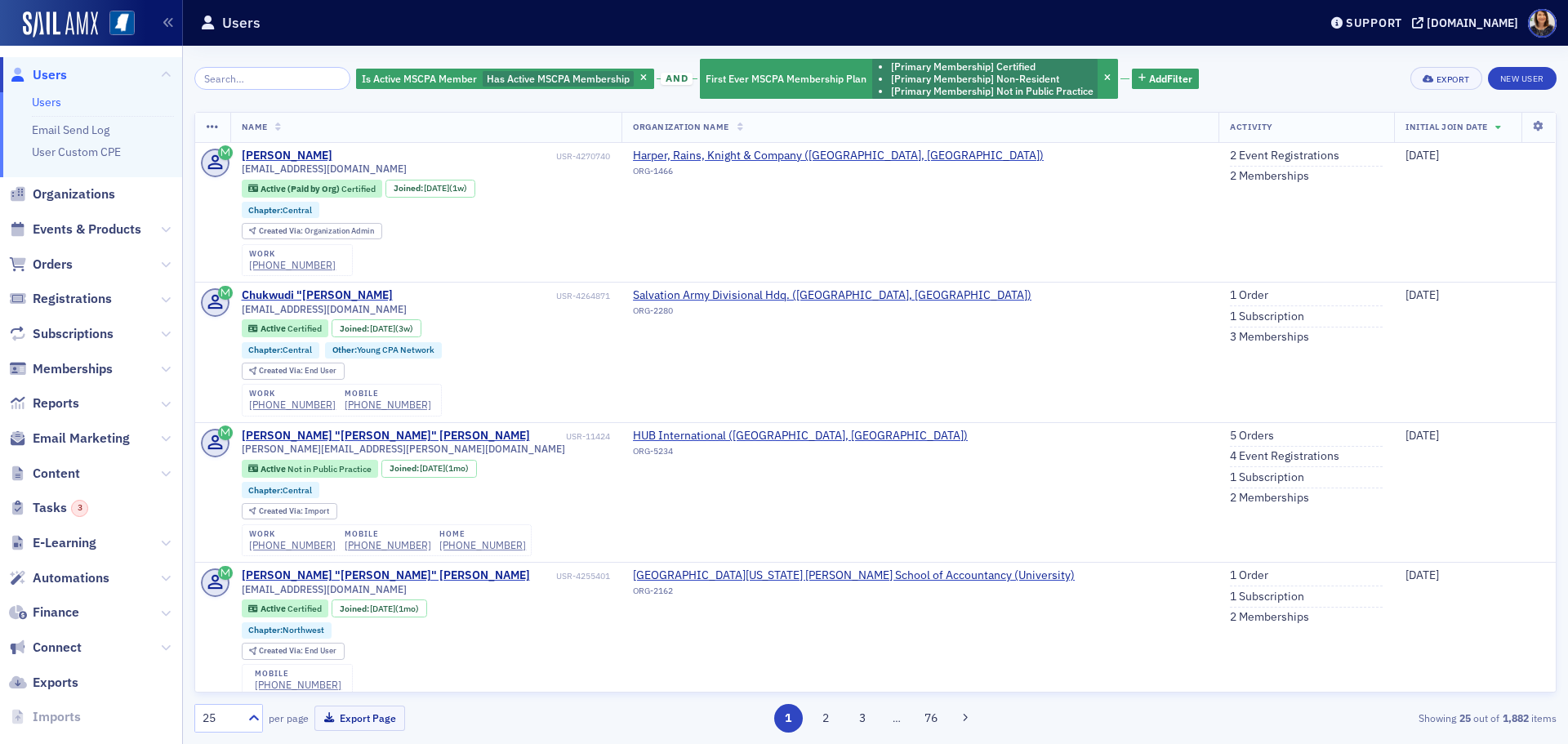
drag, startPoint x: 1543, startPoint y: 164, endPoint x: 1543, endPoint y: 205, distance: 41.0
click at [1543, 205] on div "Name Organization Name Activity Initial Join Date Kaitlyn Hamilton USR-4270740 …" at bounding box center [875, 402] width 1362 height 581
click at [1487, 222] on td "[DATE]" at bounding box center [1475, 213] width 162 height 140
click at [1442, 78] on div "Export" at bounding box center [1453, 79] width 33 height 9
click at [1347, 138] on button "Export All ( 1,882 Users )" at bounding box center [1393, 134] width 171 height 26
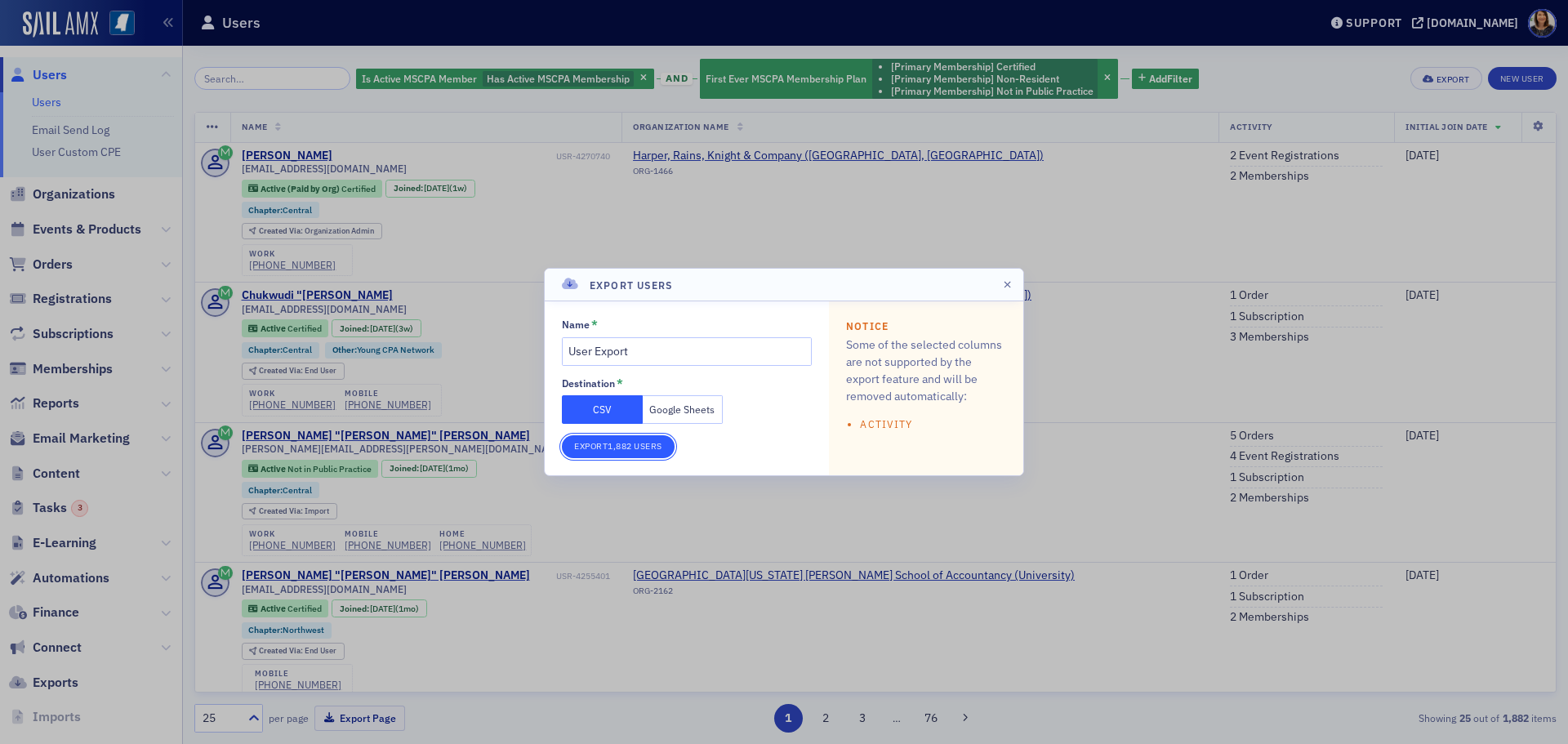
click at [609, 448] on button "Export 1,882 Users" at bounding box center [618, 447] width 113 height 23
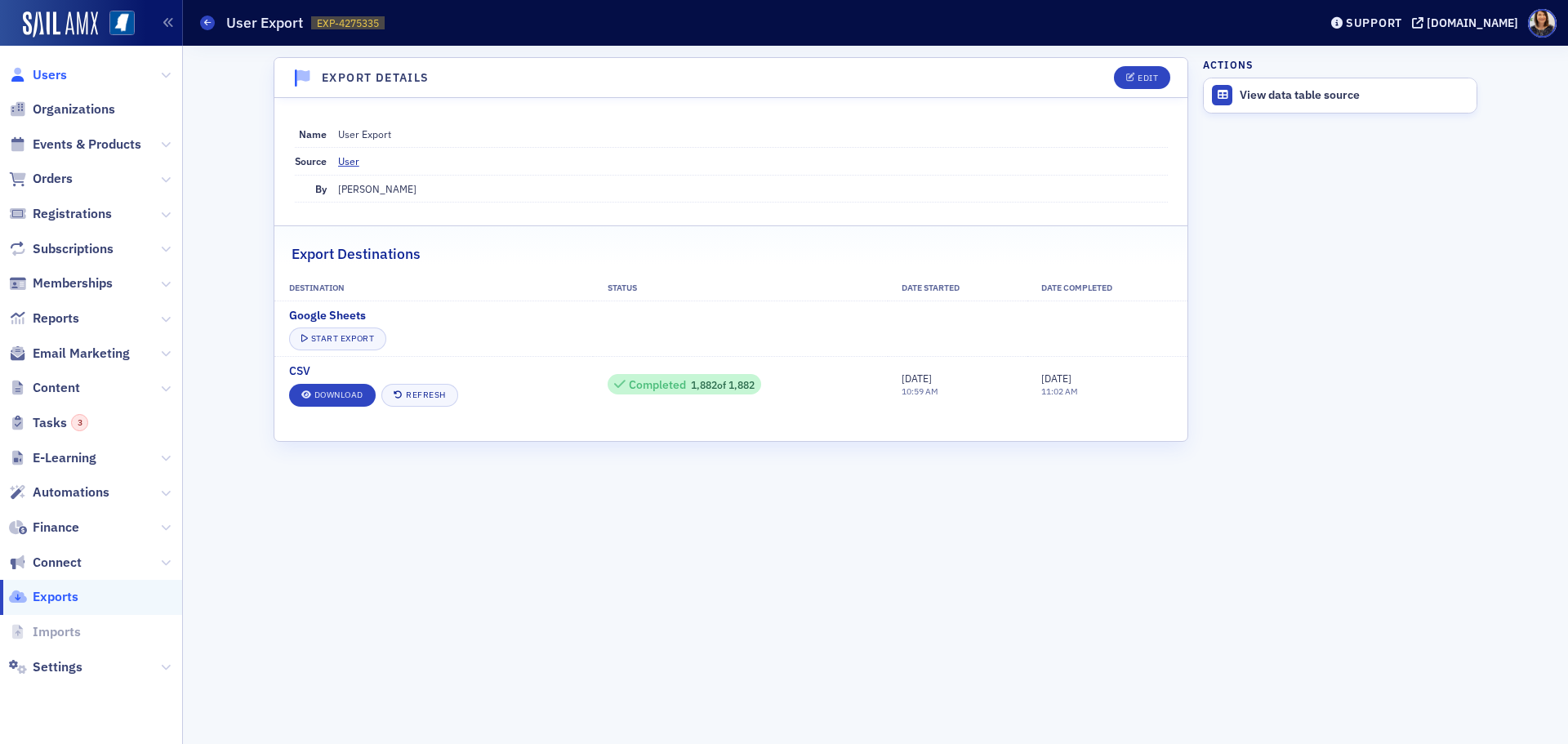
click at [45, 74] on span "Users" at bounding box center [49, 75] width 34 height 18
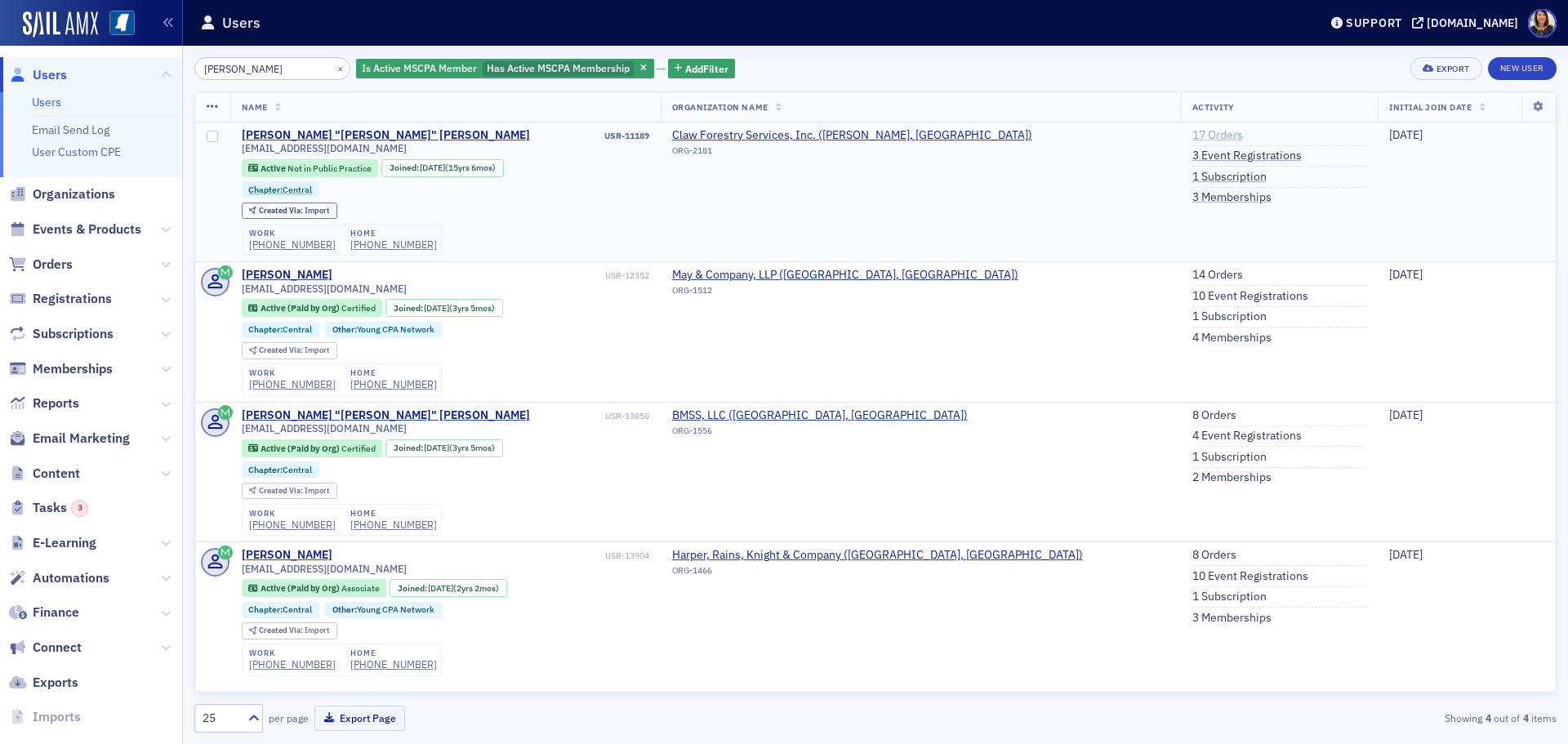
type input "[PERSON_NAME]"
click at [1192, 132] on link "17 Orders" at bounding box center [1217, 135] width 51 height 15
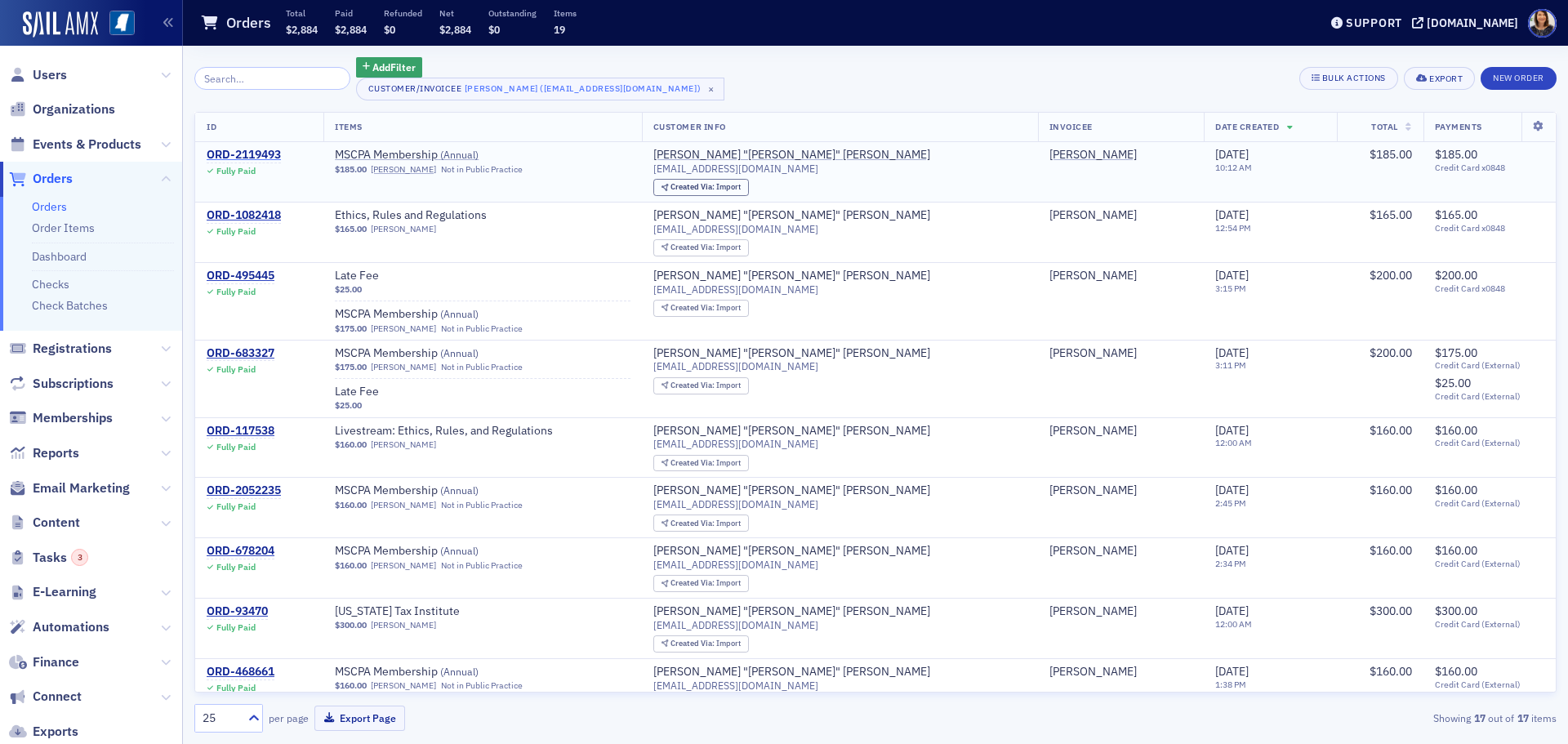
click at [250, 149] on div "ORD-2119493" at bounding box center [243, 155] width 75 height 15
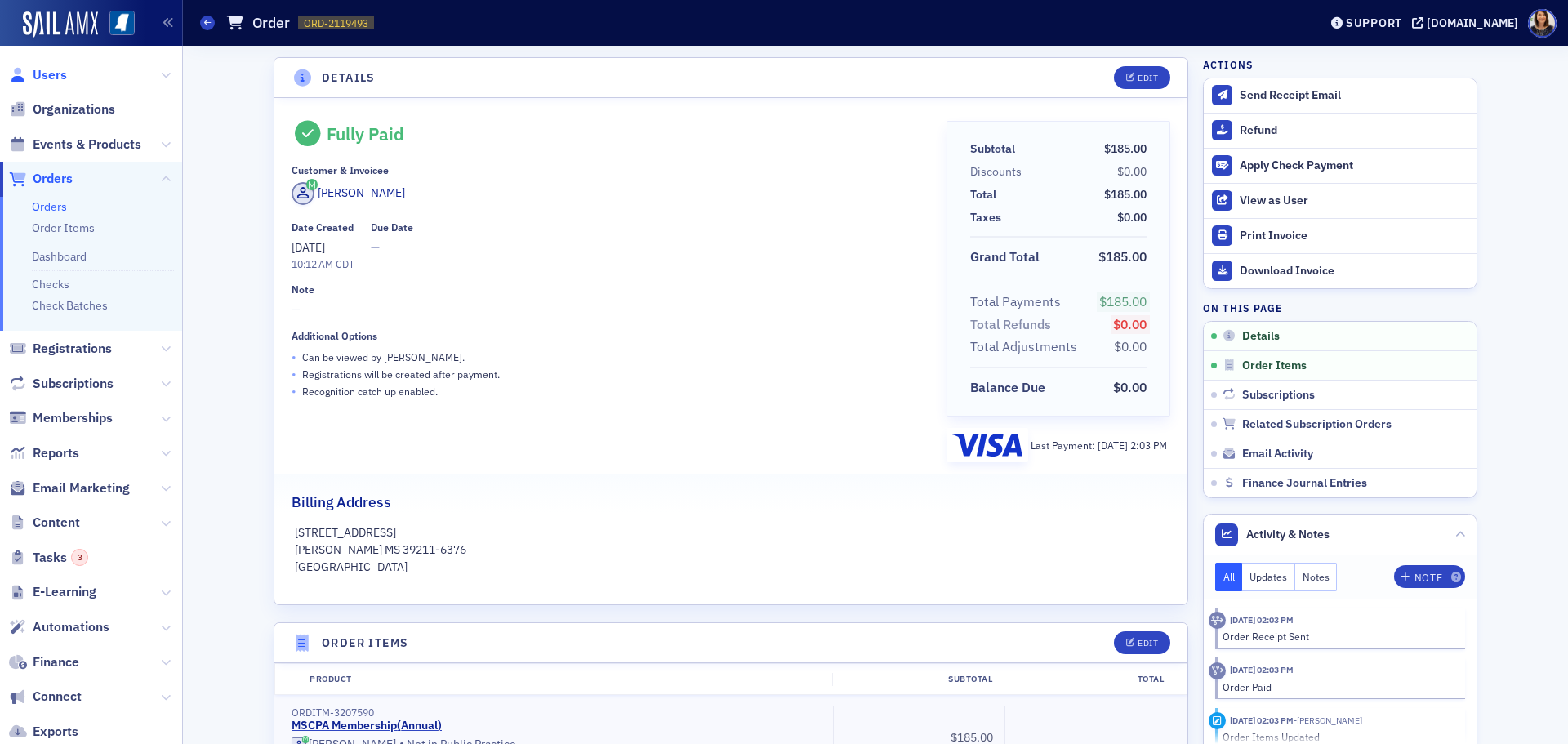
click at [51, 75] on span "Users" at bounding box center [49, 75] width 34 height 18
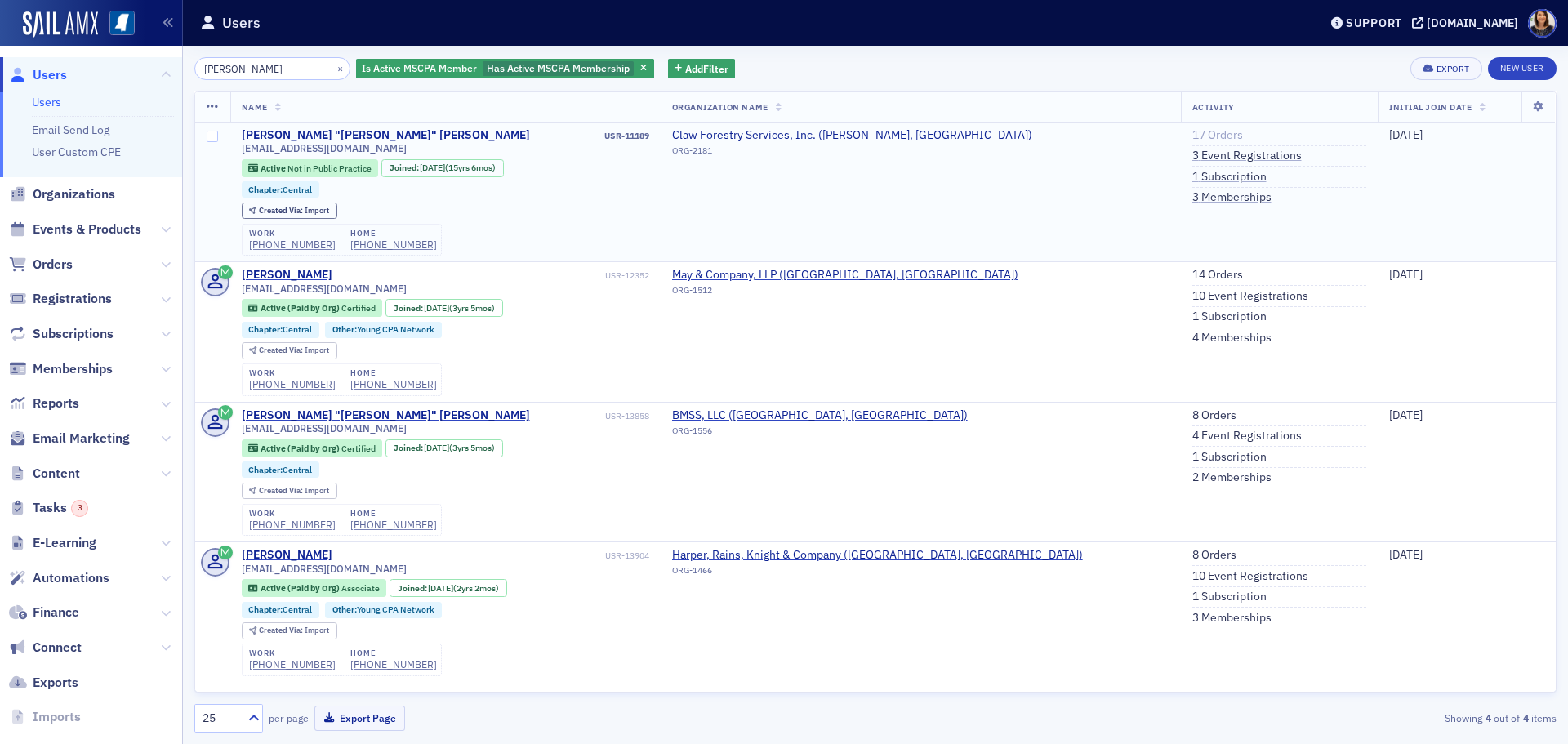
click at [1192, 135] on link "17 Orders" at bounding box center [1217, 135] width 51 height 15
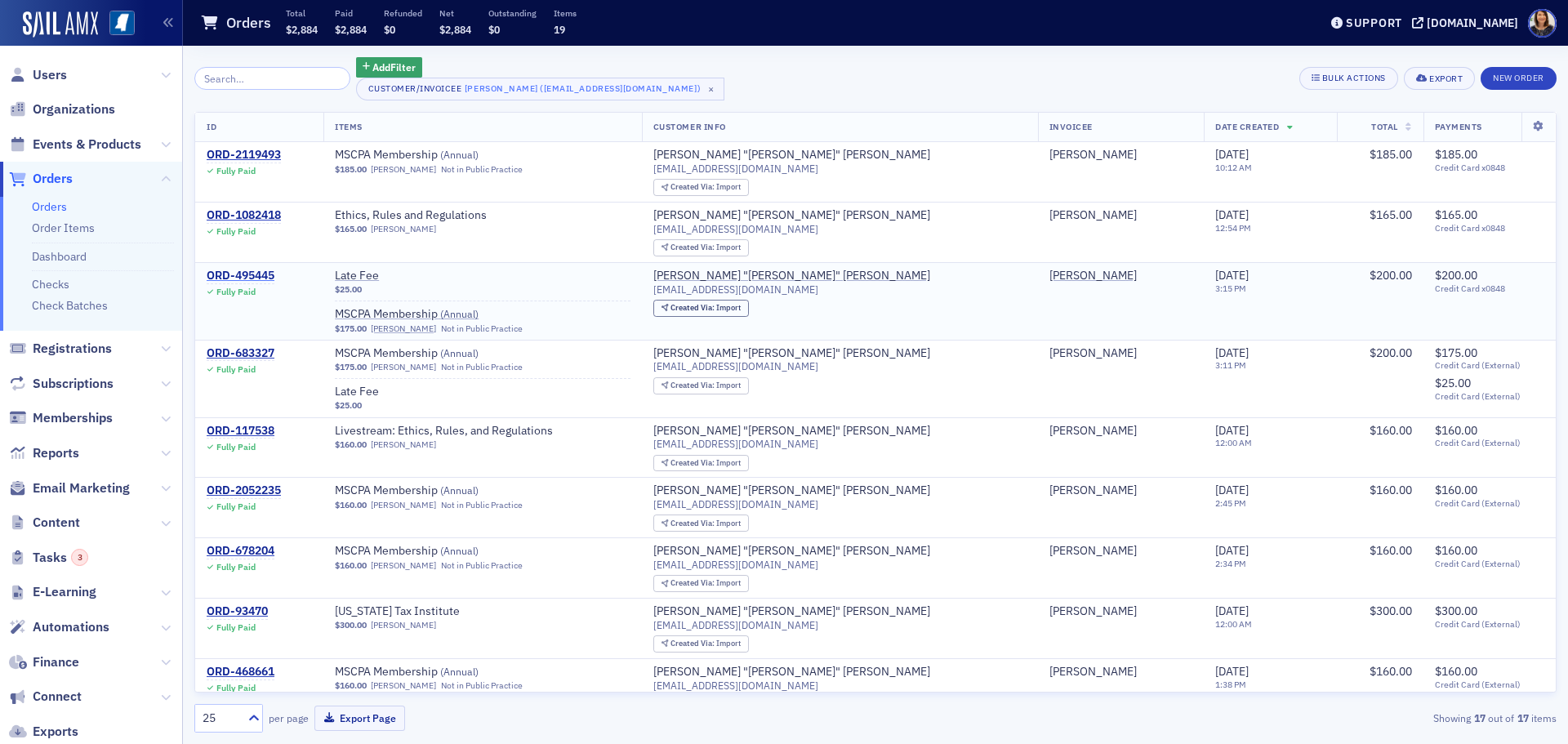
click at [247, 274] on div "ORD-495445" at bounding box center [240, 276] width 68 height 15
click at [247, 272] on div "ORD-495445" at bounding box center [240, 276] width 68 height 15
click at [50, 69] on span "Users" at bounding box center [49, 75] width 34 height 18
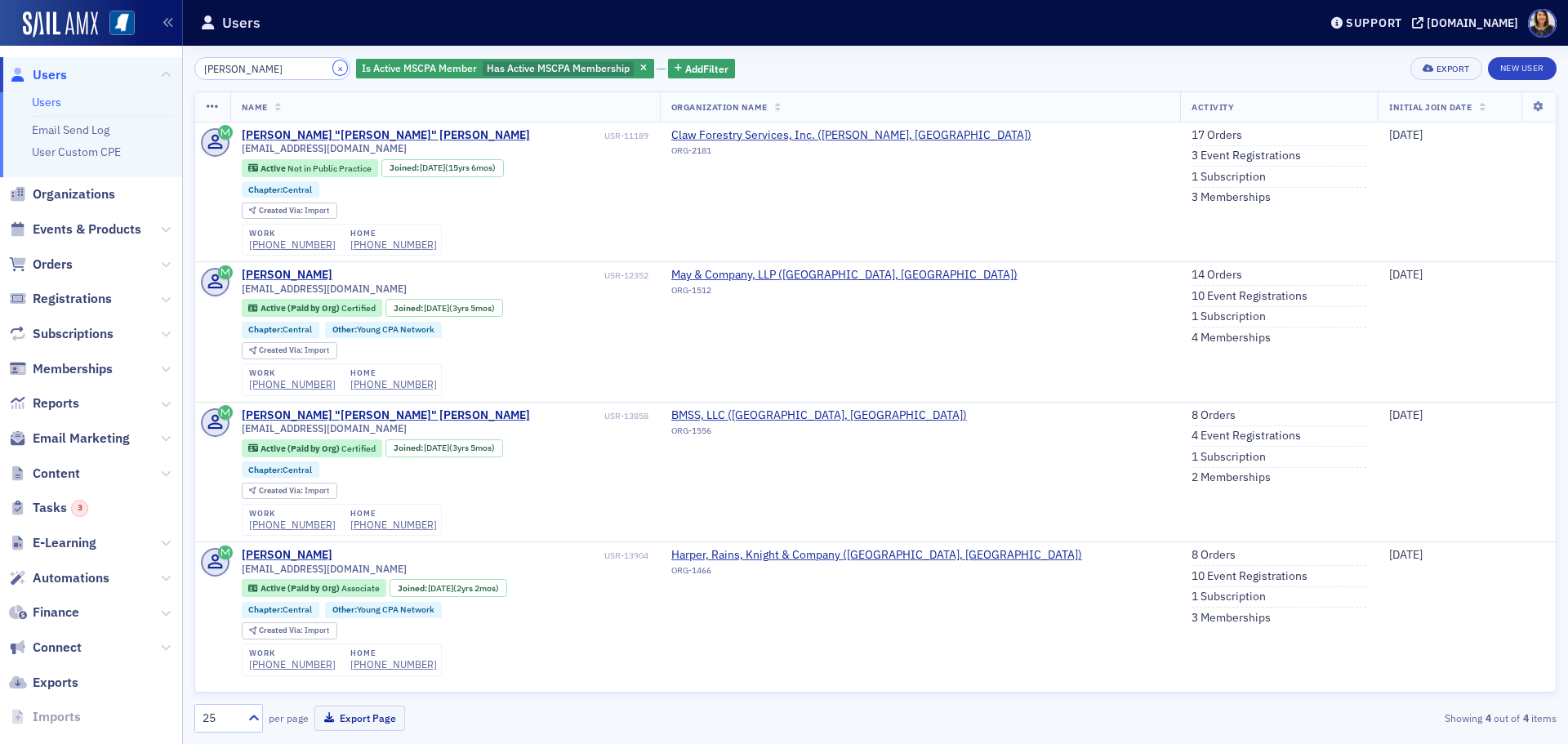
click at [333, 69] on button "×" at bounding box center [340, 68] width 15 height 15
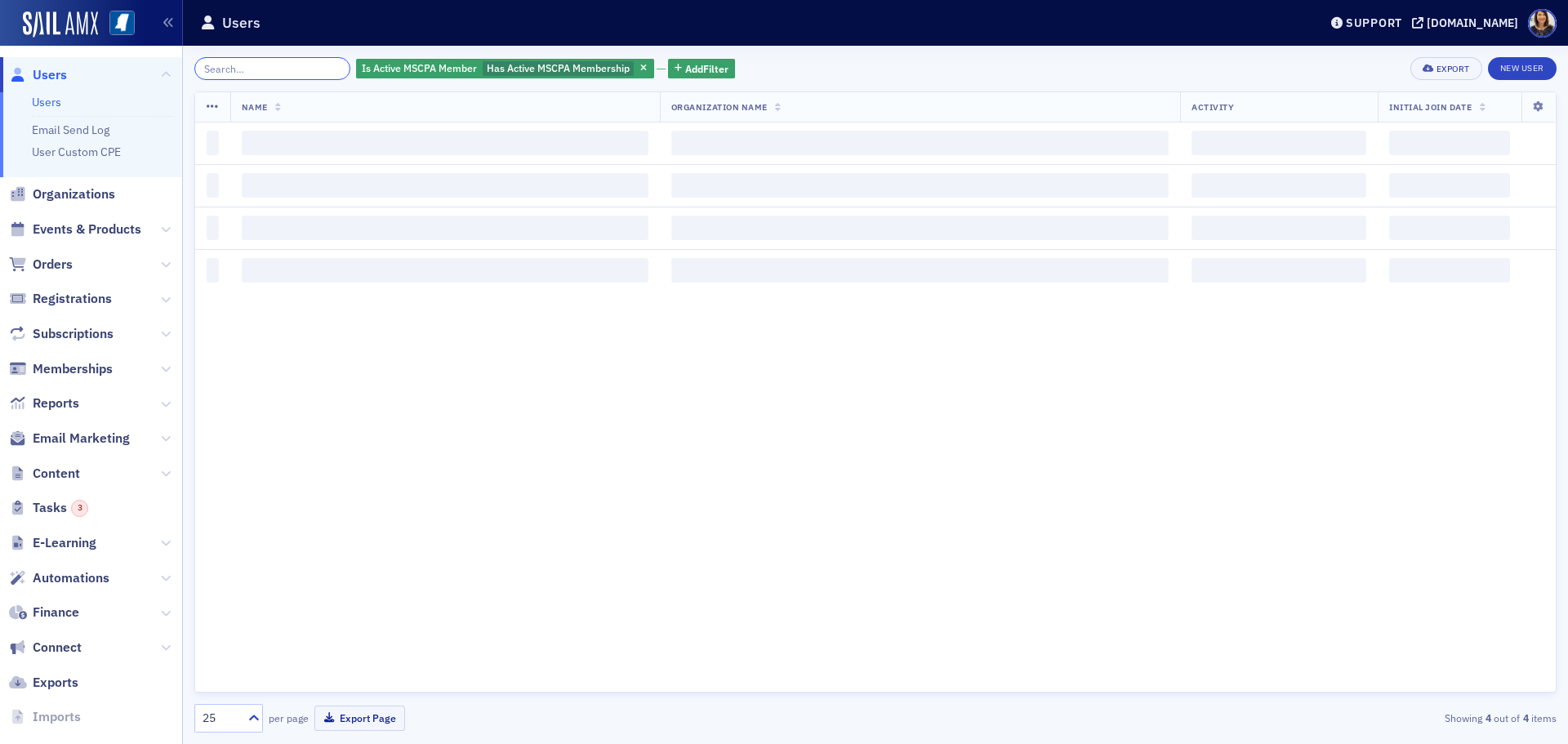
click at [271, 78] on input "search" at bounding box center [272, 69] width 156 height 23
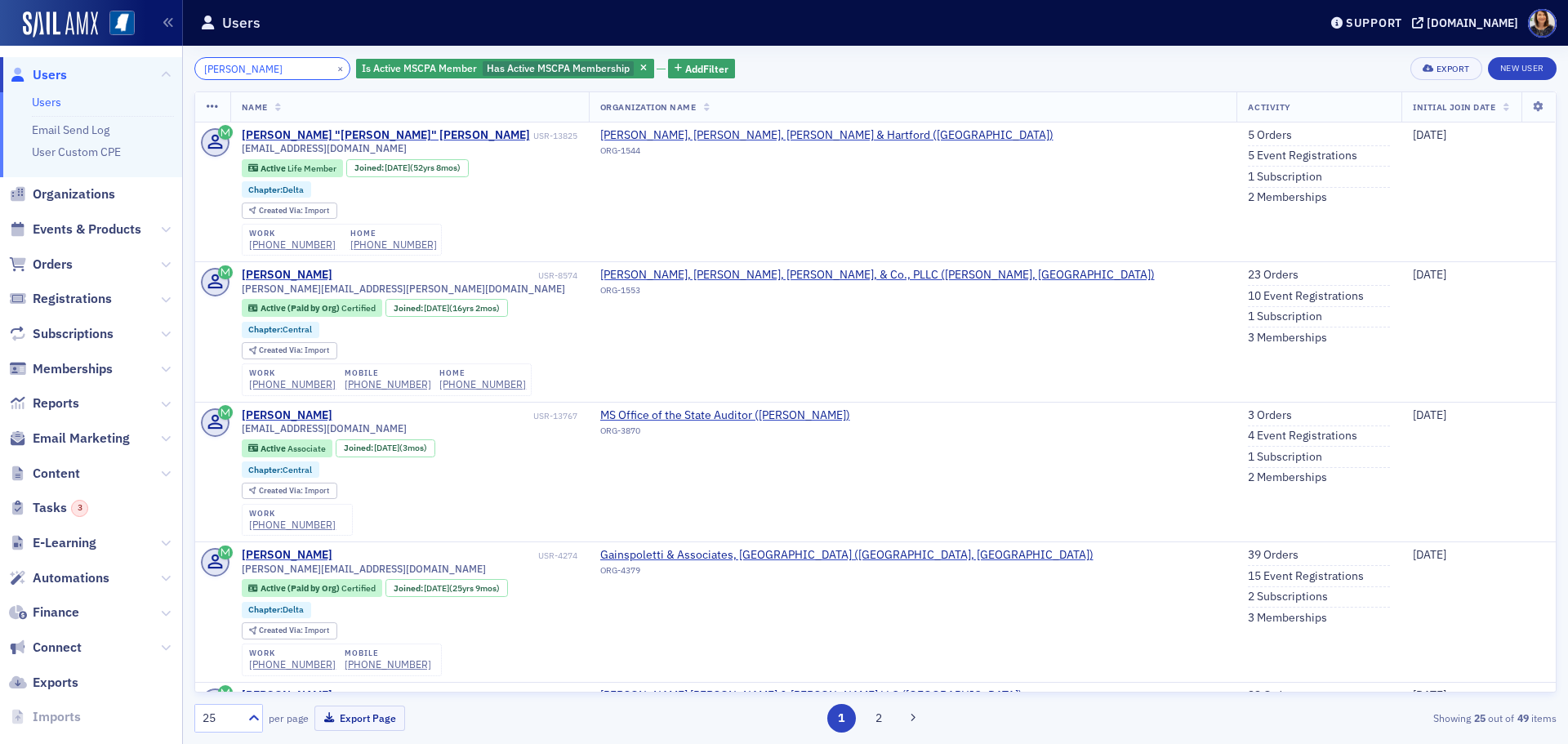
click at [286, 68] on input "jennifer lott" at bounding box center [272, 69] width 156 height 23
type input "jennifer lott"
click at [333, 66] on button "×" at bounding box center [340, 68] width 15 height 15
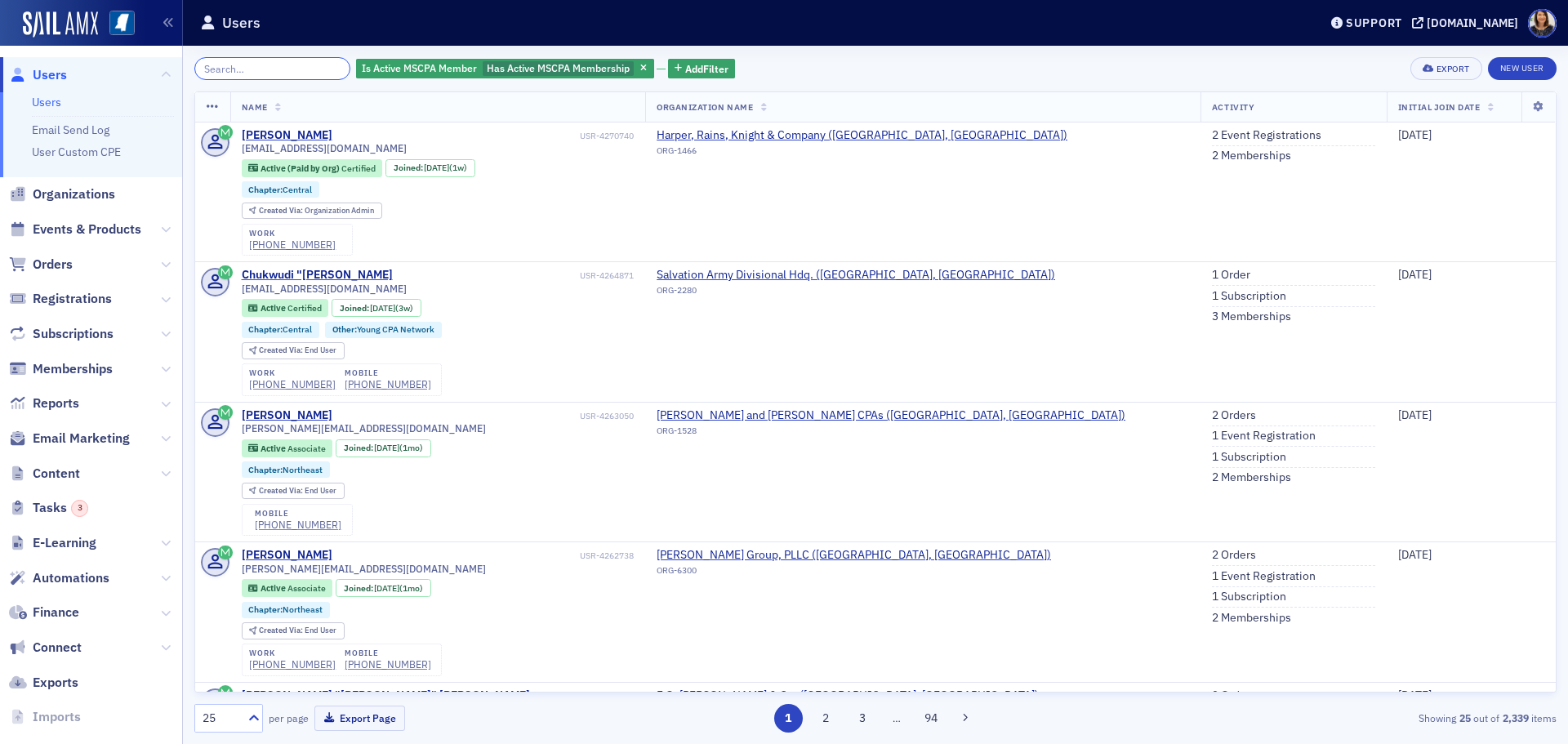
click at [259, 69] on input "search" at bounding box center [272, 69] width 156 height 23
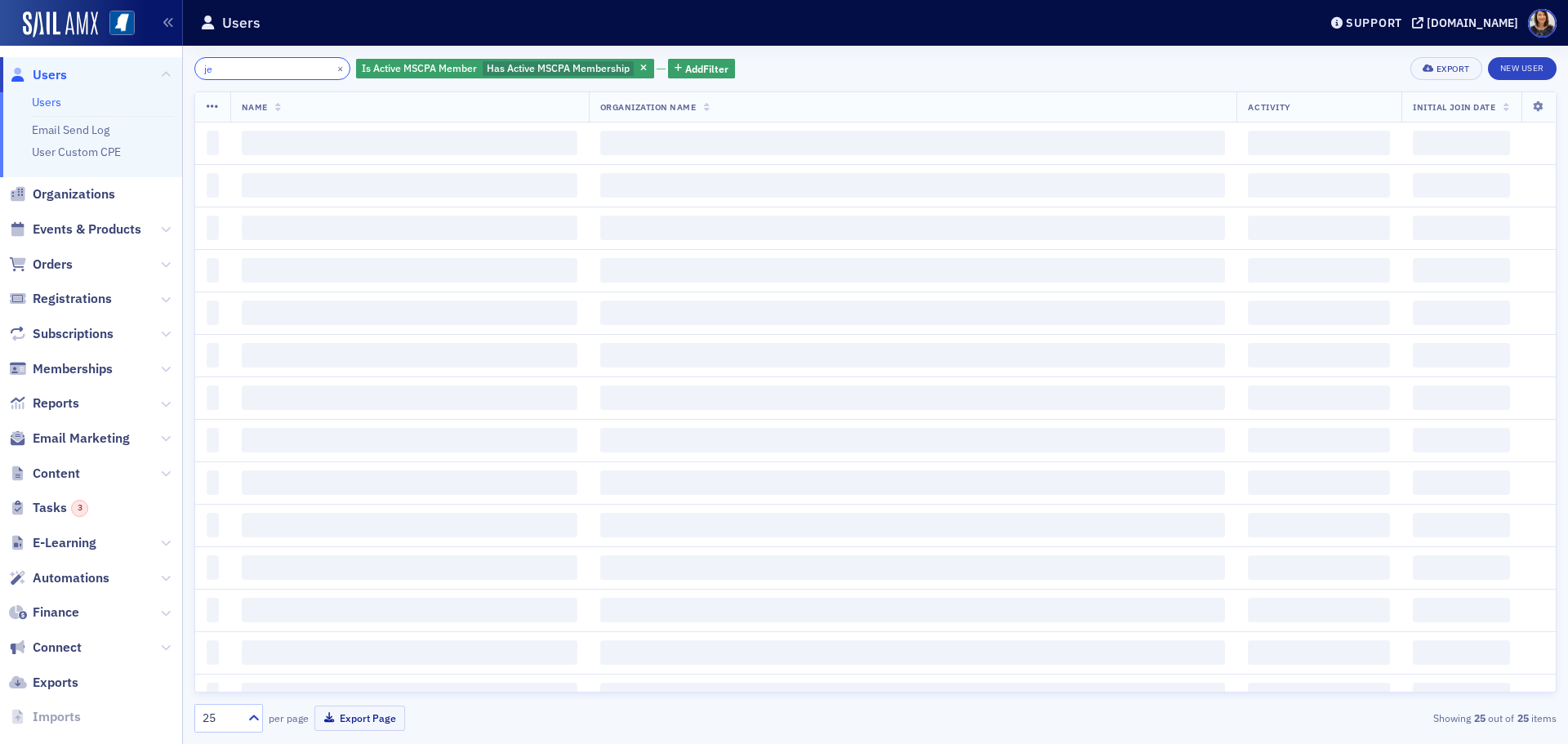
type input "j"
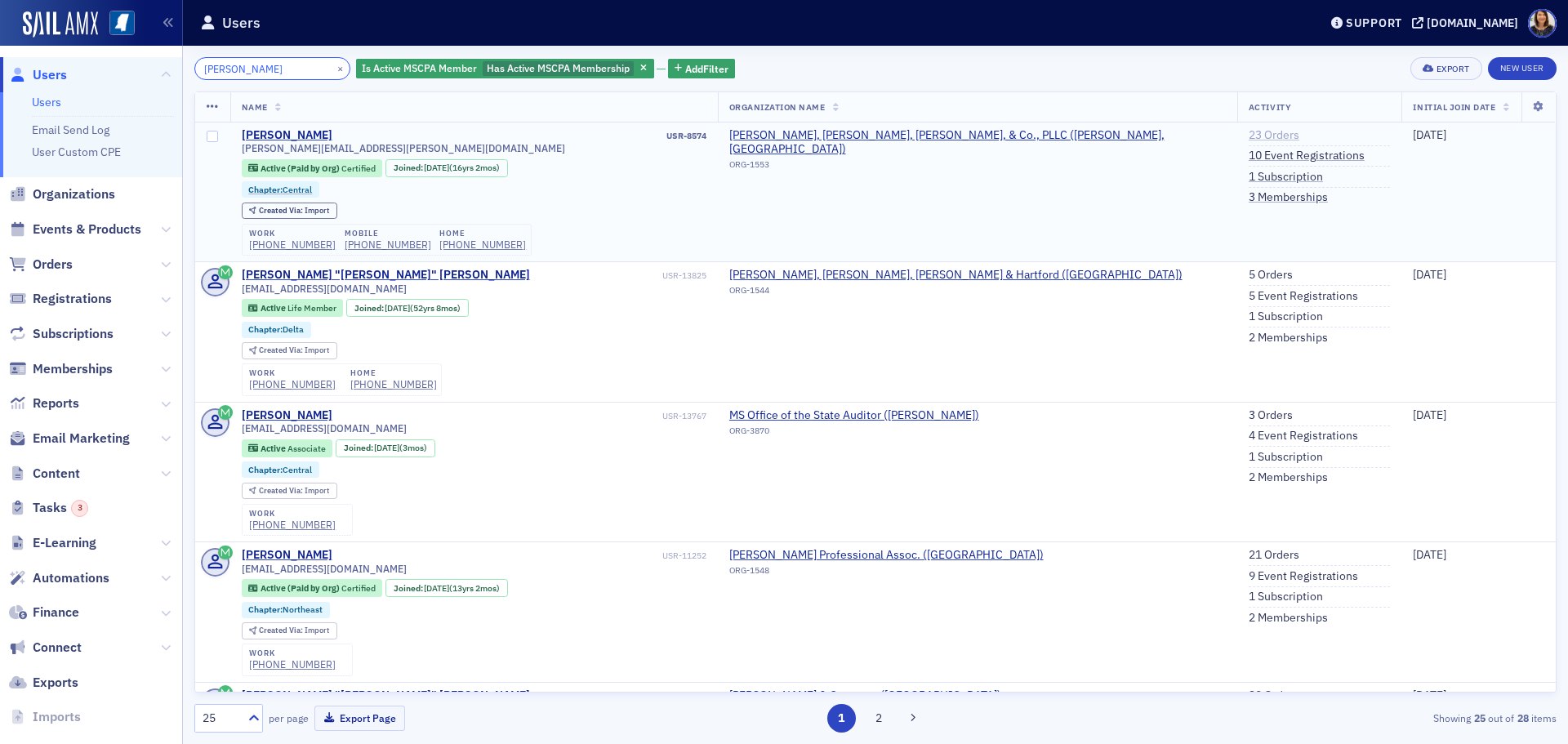
type input "lott"
click at [1248, 134] on link "23 Orders" at bounding box center [1274, 135] width 51 height 15
click at [256, 74] on input "lott" at bounding box center [272, 69] width 156 height 23
click at [333, 71] on button "×" at bounding box center [340, 68] width 15 height 15
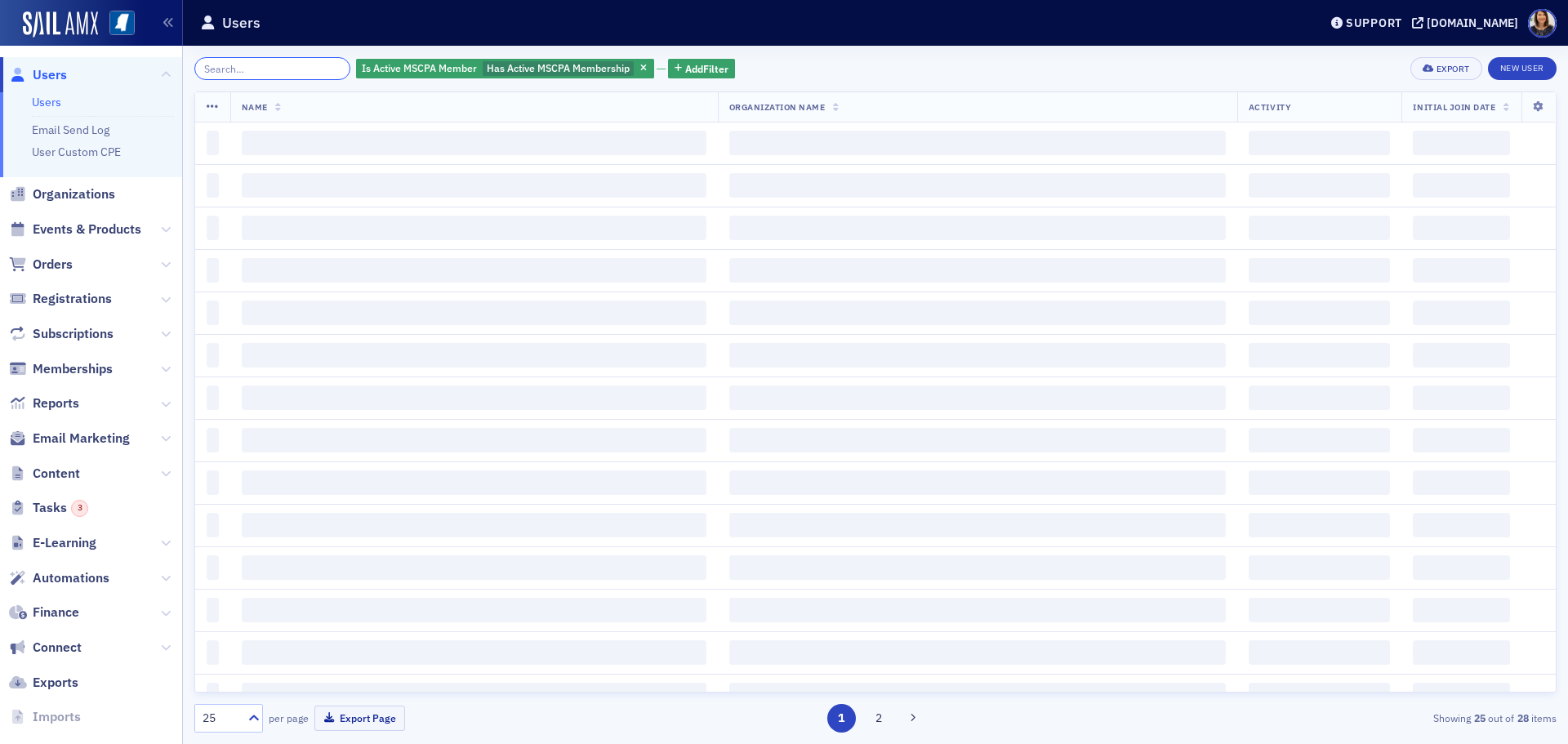
click at [300, 64] on input "search" at bounding box center [272, 69] width 156 height 23
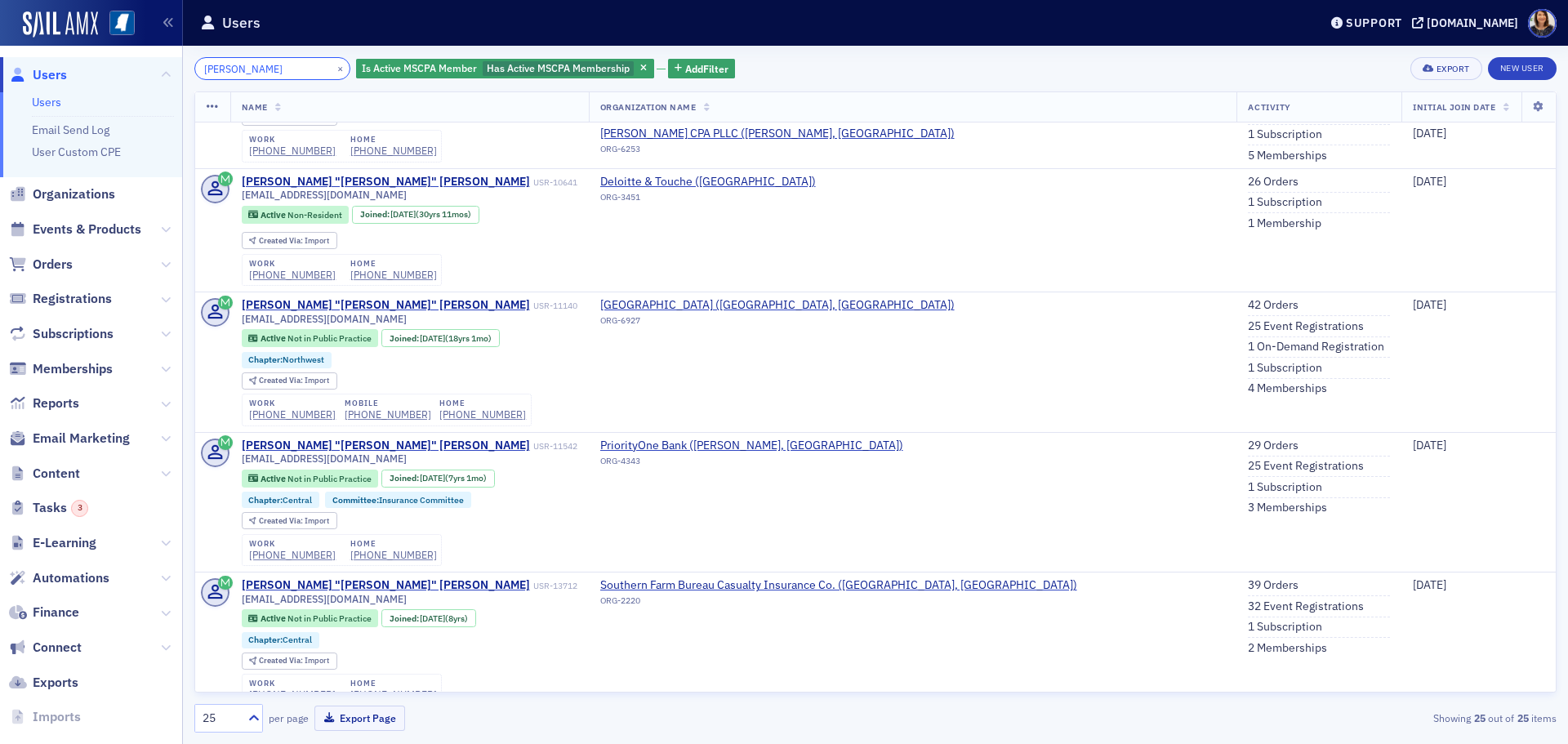
scroll to position [2919, 0]
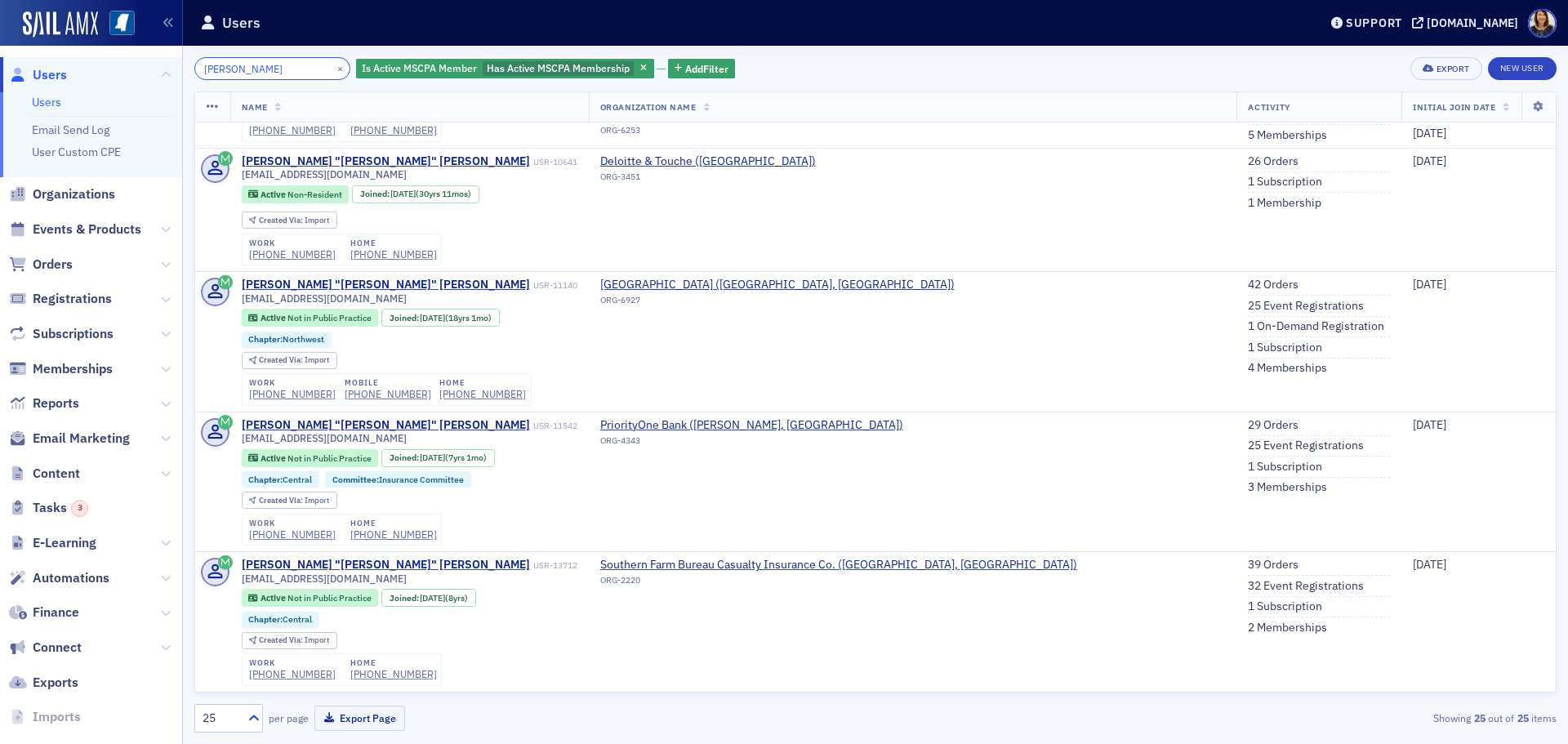
click at [279, 64] on input "jennifer" at bounding box center [272, 69] width 156 height 23
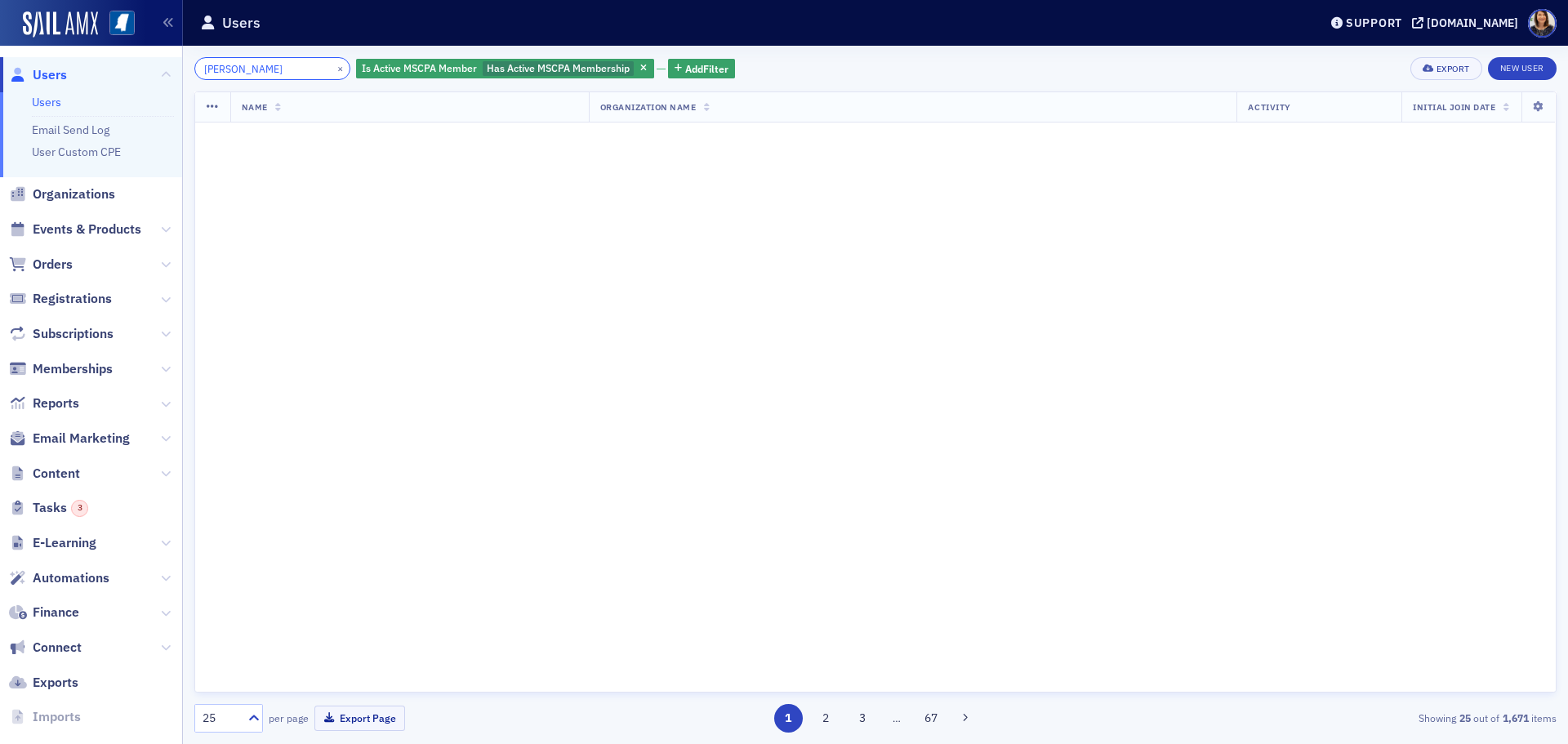
scroll to position [2919, 0]
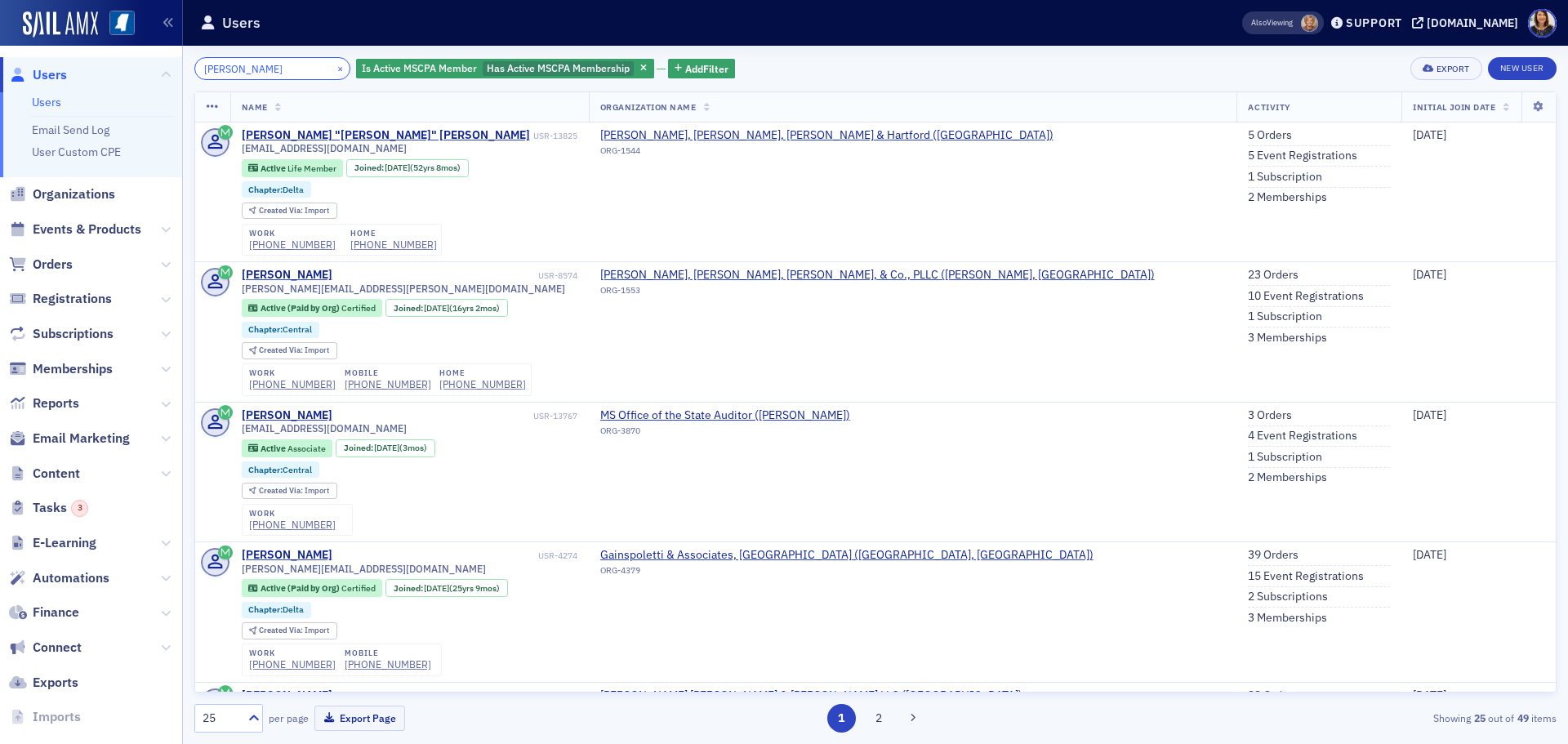
type input "jennifer lott"
click at [333, 68] on button "×" at bounding box center [340, 68] width 15 height 15
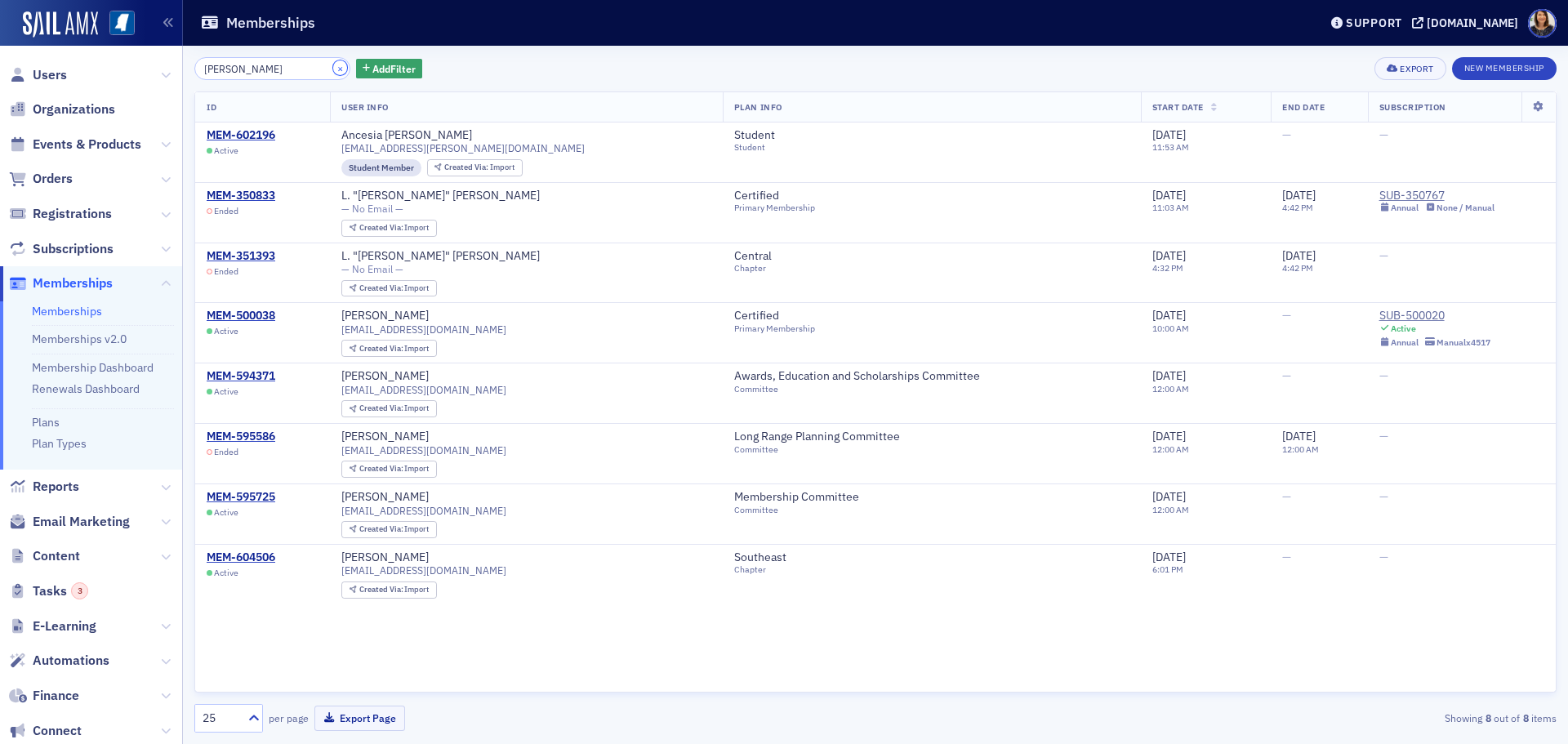
click at [333, 70] on button "×" at bounding box center [340, 68] width 15 height 15
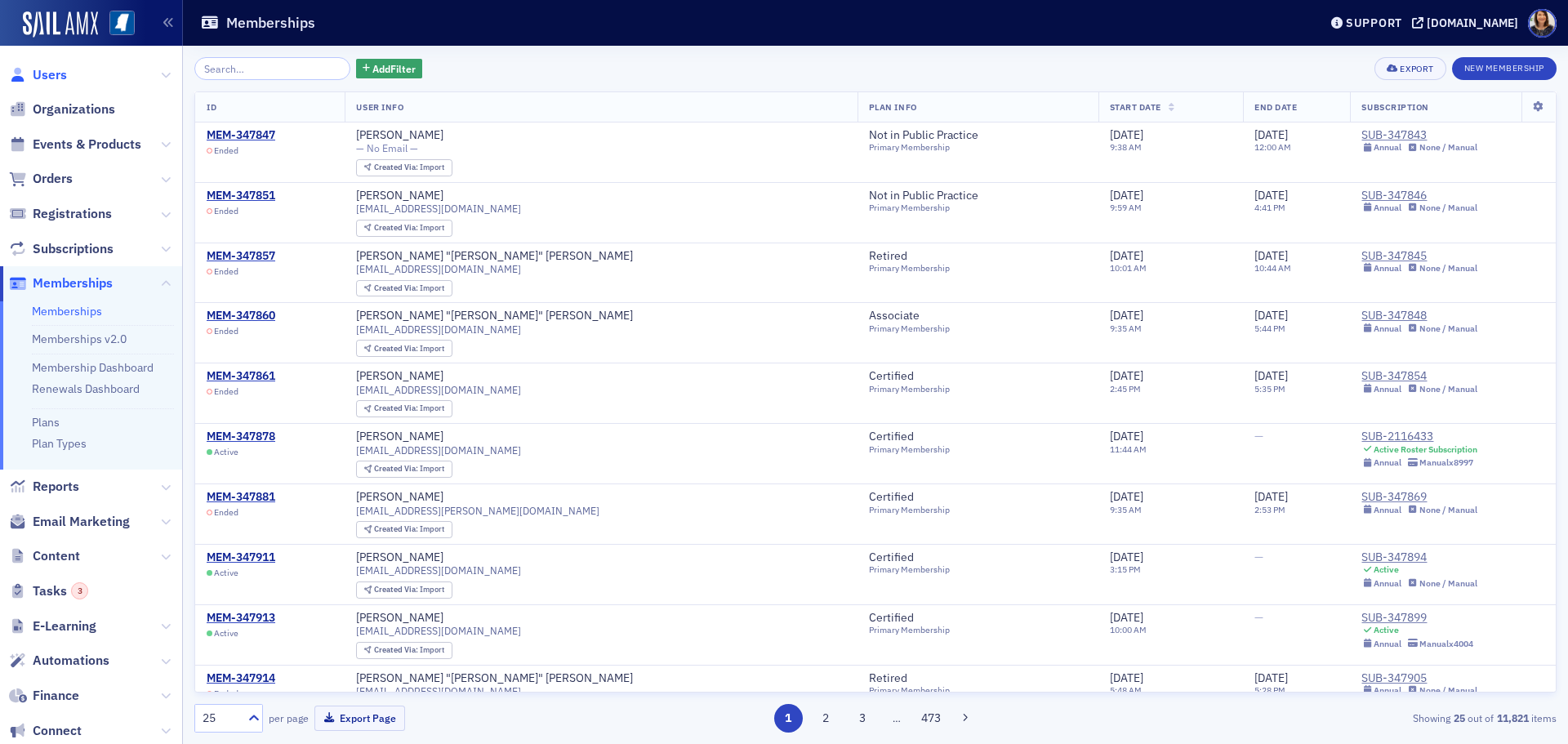
click at [53, 75] on span "Users" at bounding box center [49, 75] width 34 height 18
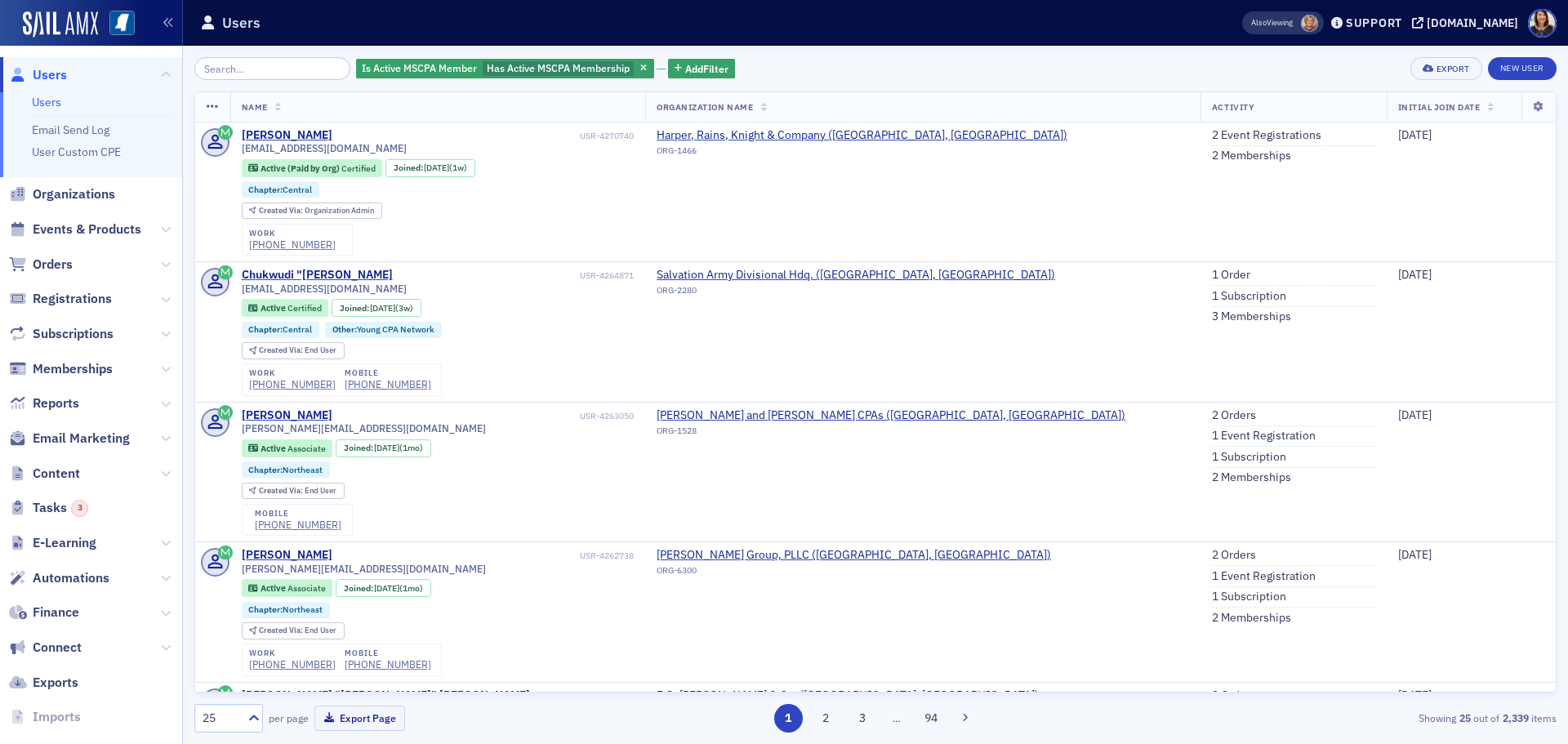
click at [795, 64] on div "Is Active MSCPA Member Has Active MSCPA Membership Add Filter Export New User" at bounding box center [875, 69] width 1362 height 23
click at [280, 70] on input "search" at bounding box center [272, 69] width 156 height 23
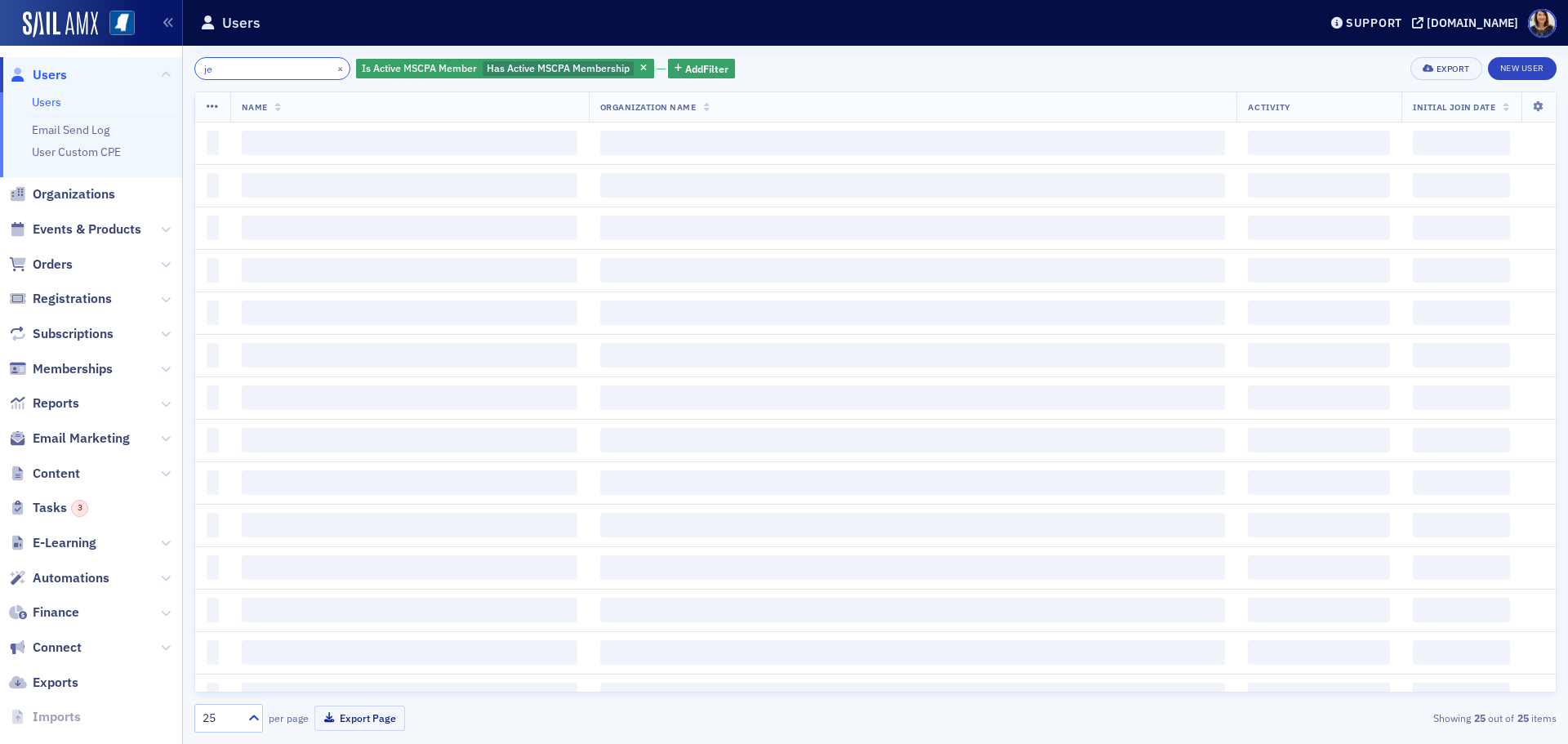
type input "j"
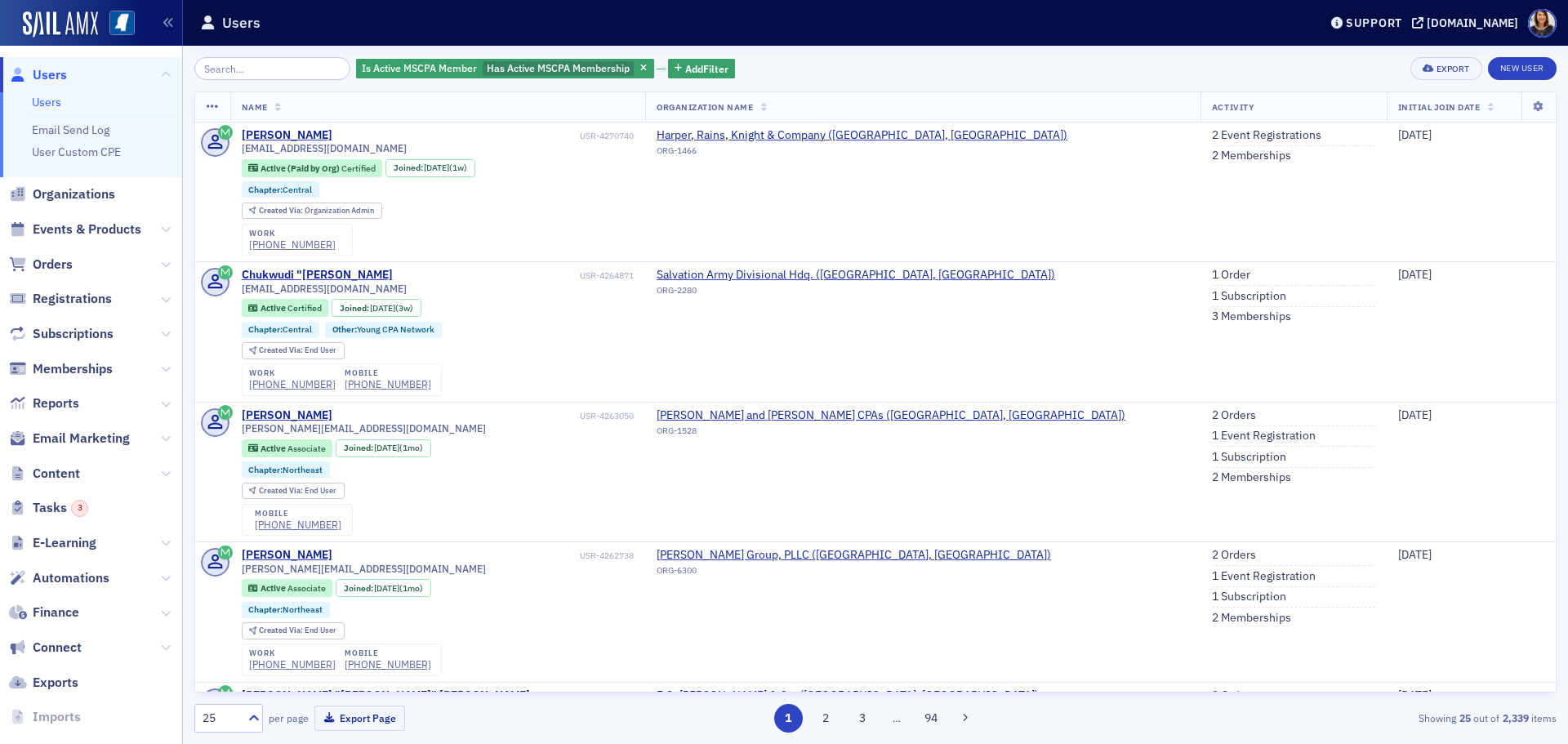
click at [876, 59] on div "Is Active MSCPA Member Has Active MSCPA Membership Add Filter Export New User" at bounding box center [875, 69] width 1362 height 23
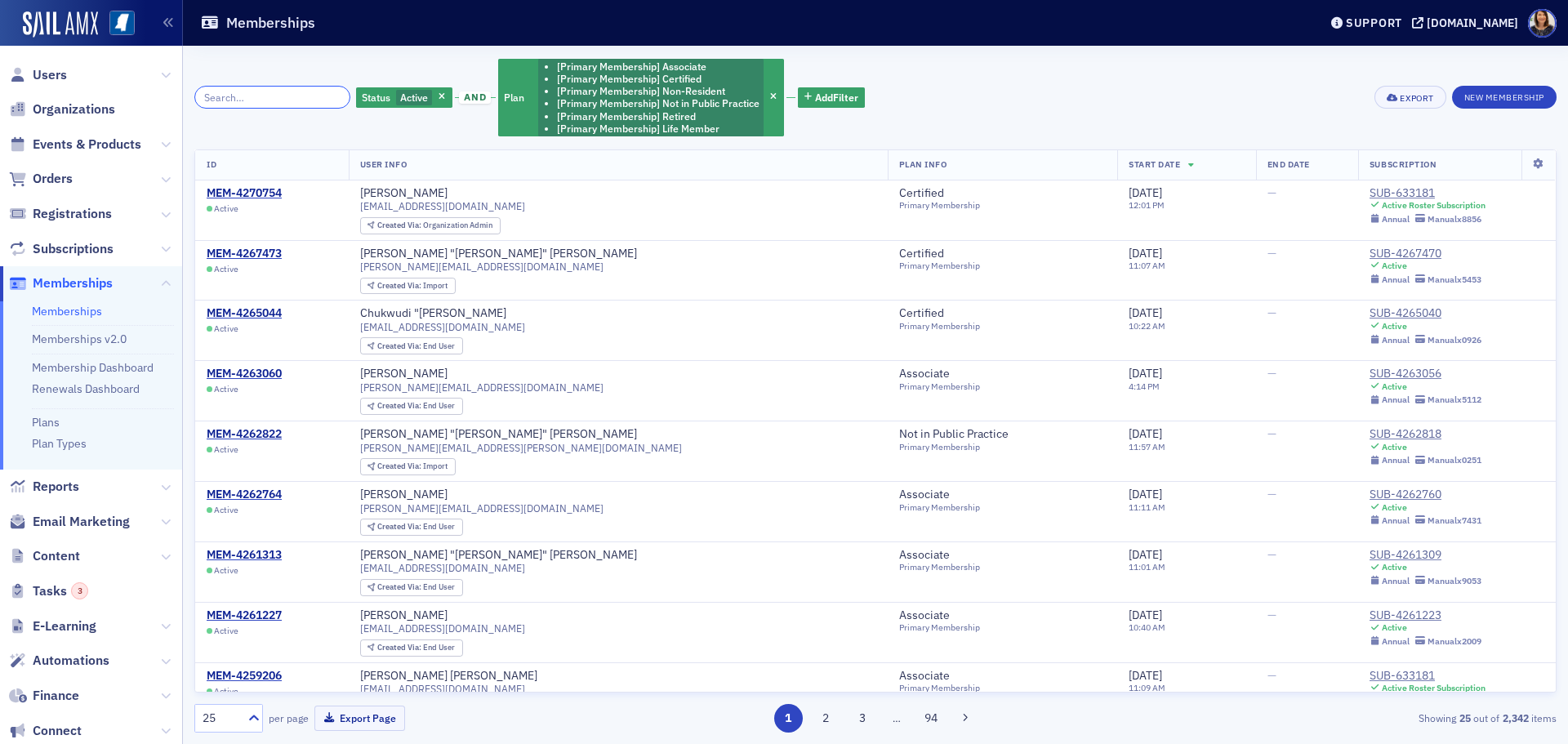
click at [250, 103] on input "search" at bounding box center [272, 98] width 156 height 23
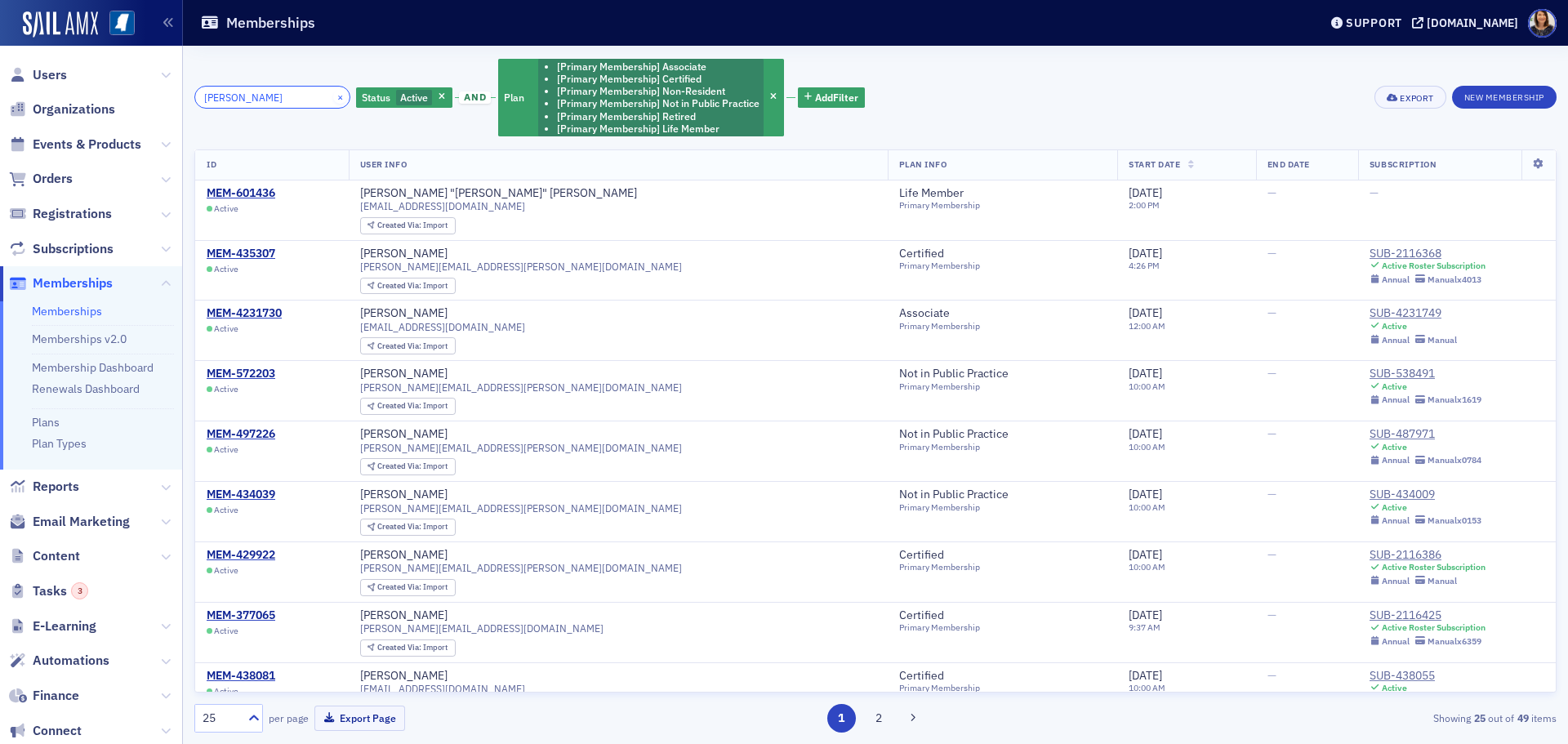
type input "jennifer lott"
click at [333, 98] on button "×" at bounding box center [340, 97] width 15 height 15
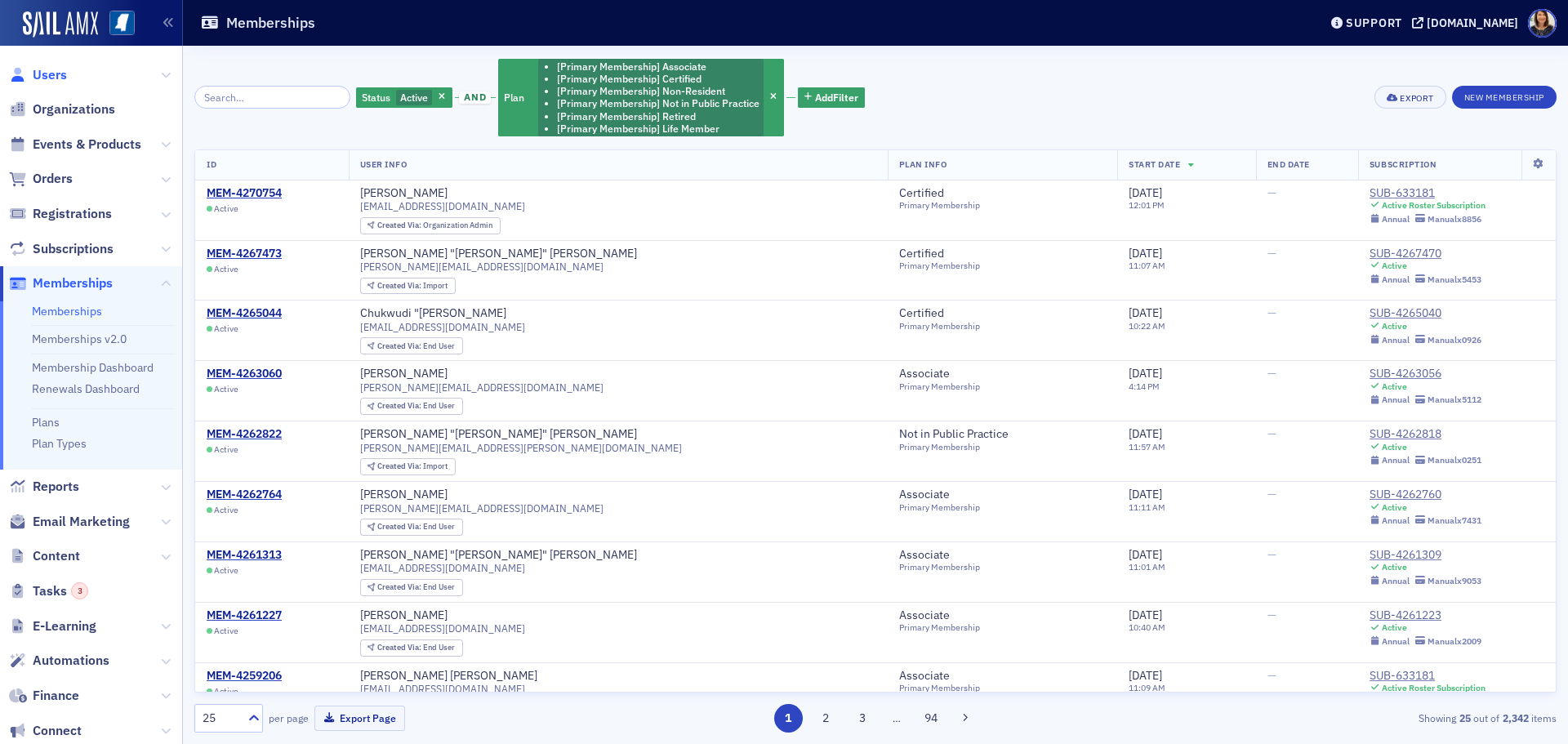
click at [47, 77] on span "Users" at bounding box center [49, 75] width 34 height 18
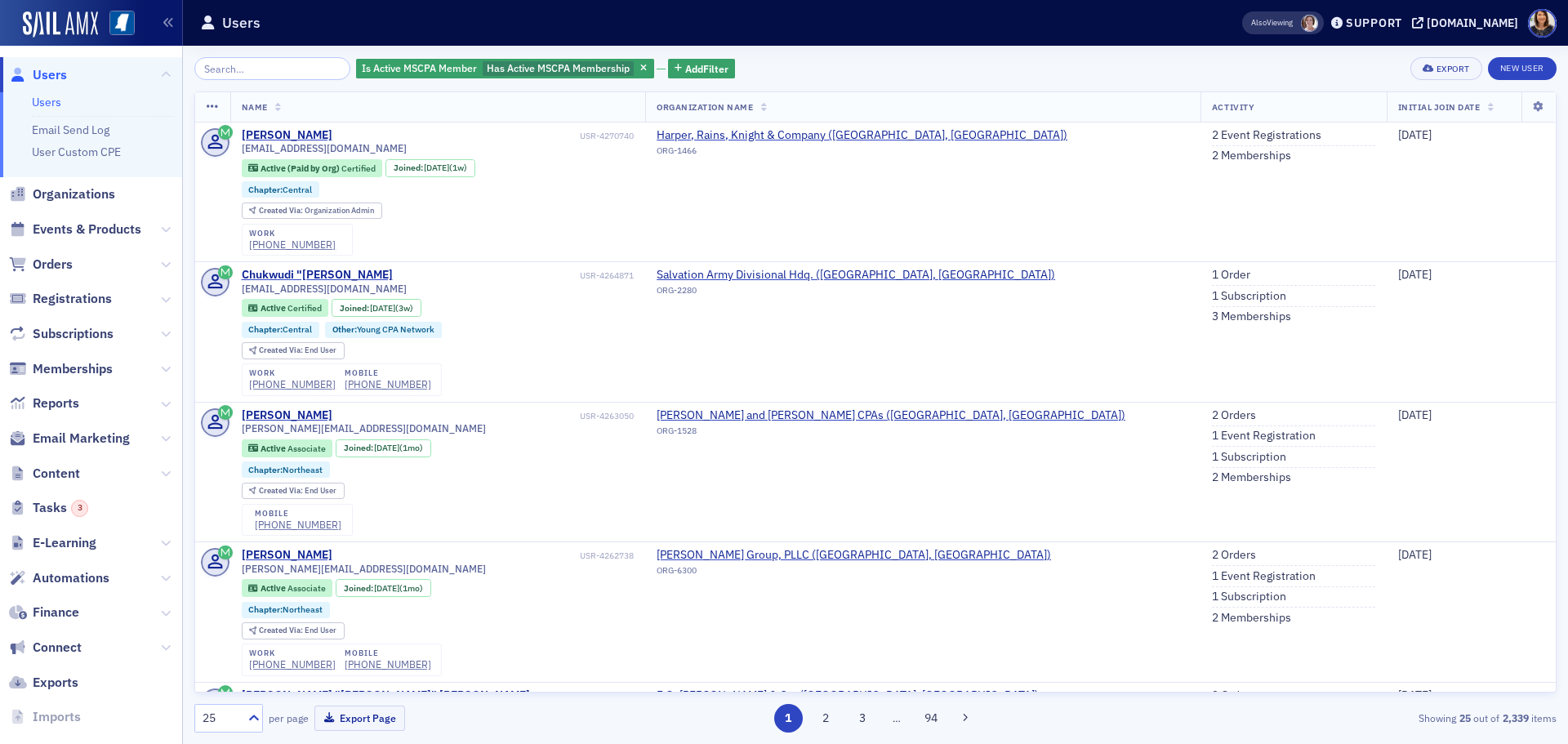
click at [276, 68] on input "search" at bounding box center [272, 69] width 156 height 23
click at [850, 67] on div "Is Active MSCPA Member Has Active MSCPA Membership Add Filter Export New User" at bounding box center [875, 69] width 1362 height 23
click at [809, 63] on div "Is Active MSCPA Member Has Active MSCPA Membership Add Filter Export New User" at bounding box center [875, 69] width 1362 height 23
click at [288, 73] on input "search" at bounding box center [272, 69] width 156 height 23
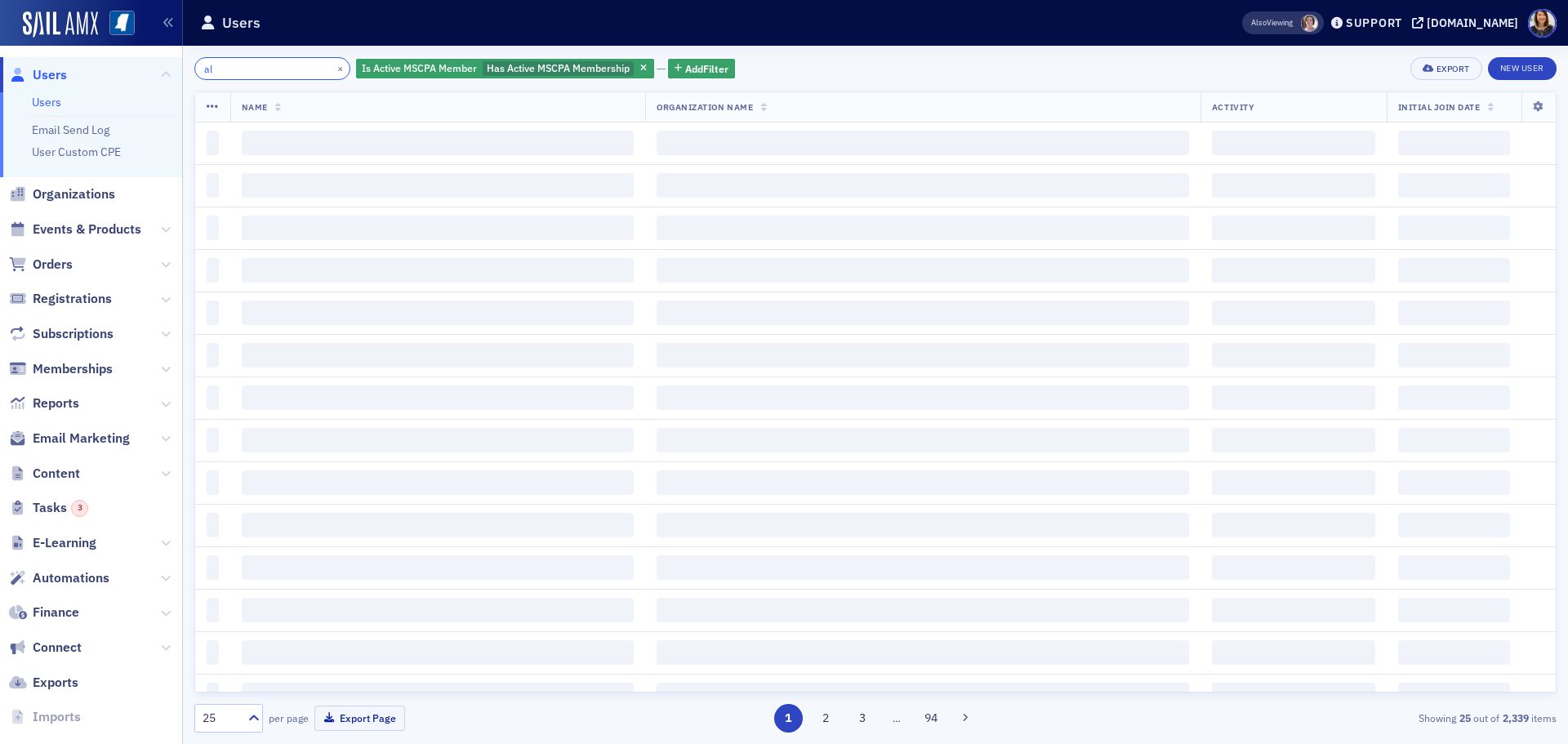
type input "a"
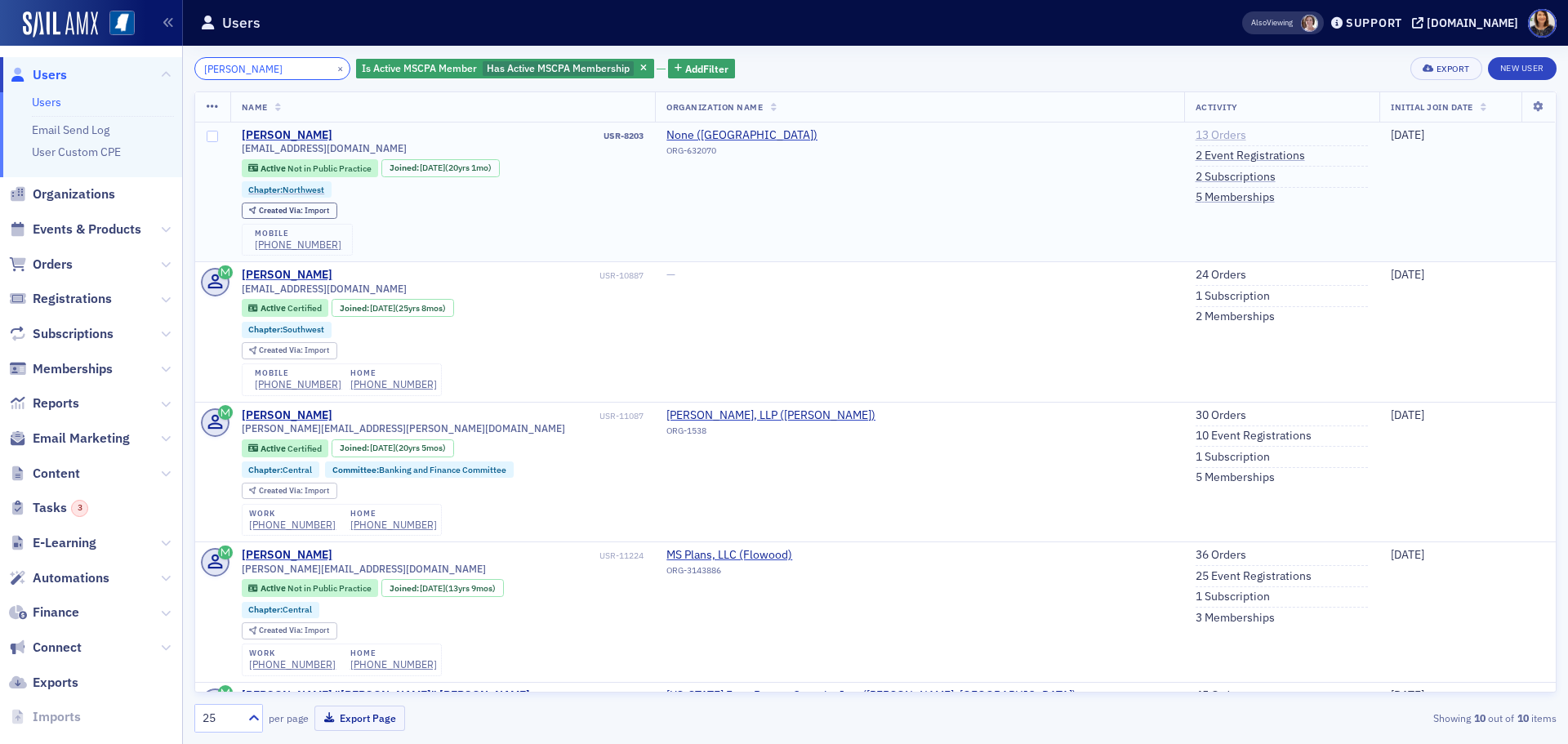
type input "mandy alford"
click at [1195, 132] on link "13 Orders" at bounding box center [1221, 135] width 51 height 15
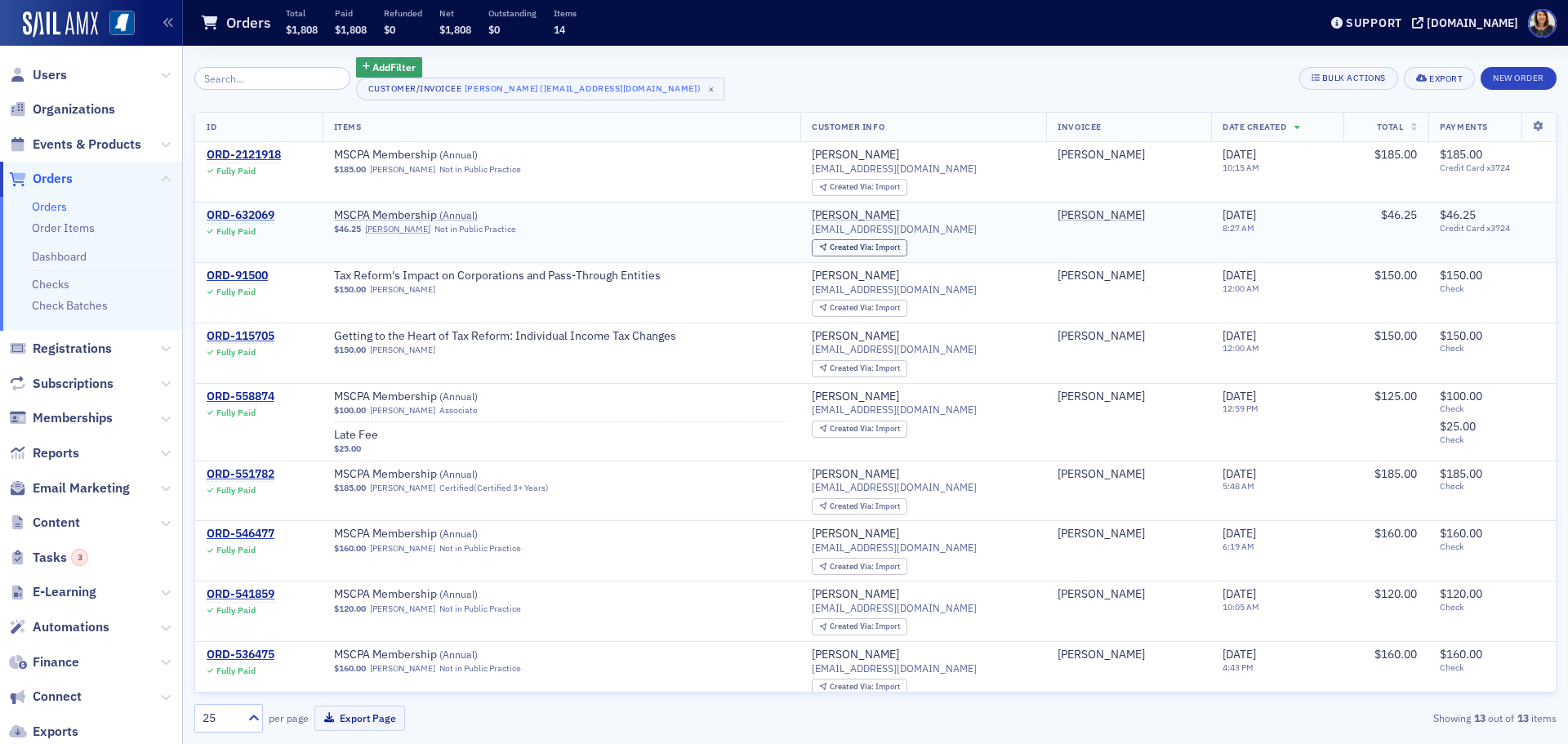
click at [247, 214] on div "ORD-632069" at bounding box center [240, 215] width 68 height 15
click at [253, 213] on div "ORD-632069" at bounding box center [240, 215] width 68 height 15
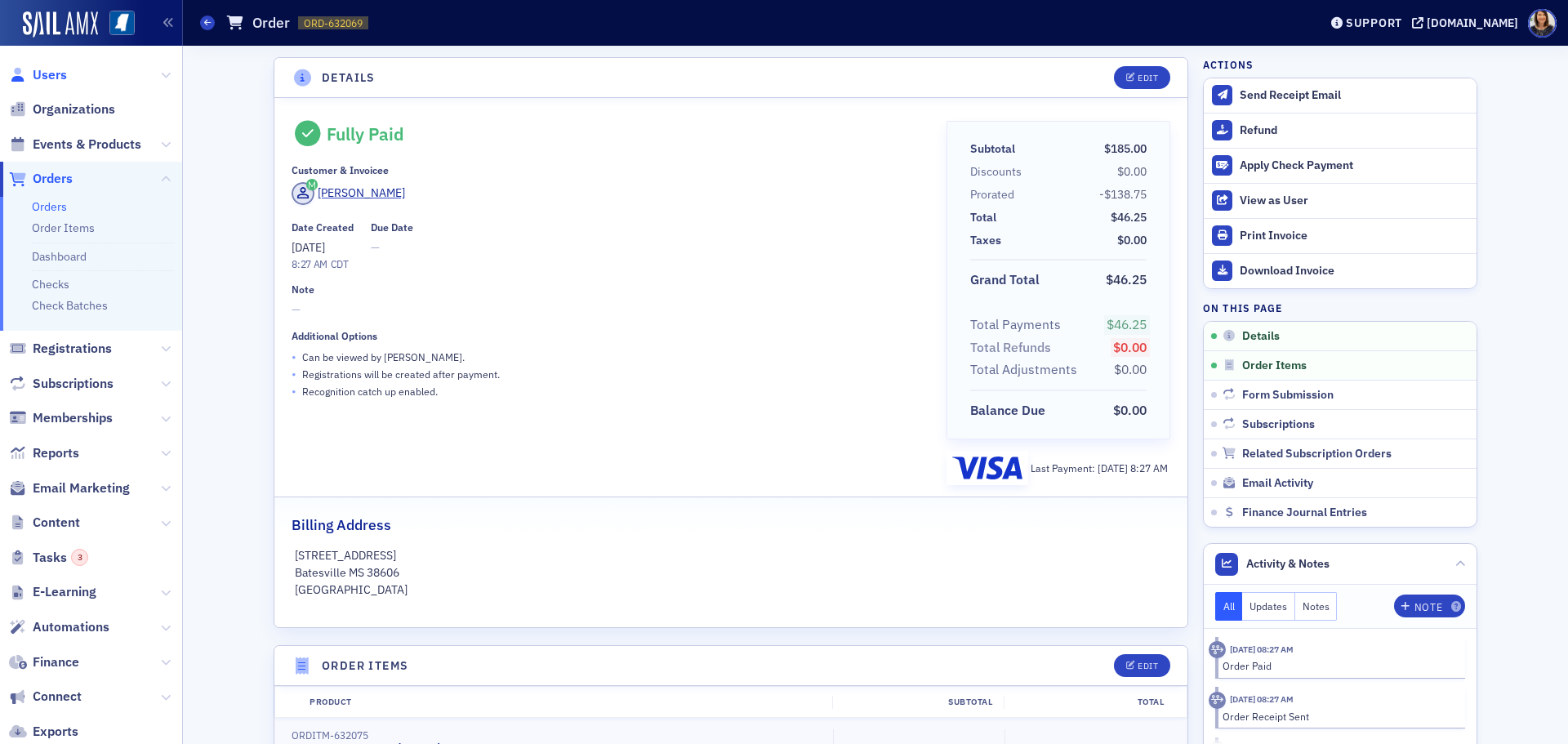
click at [40, 72] on span "Users" at bounding box center [49, 75] width 34 height 18
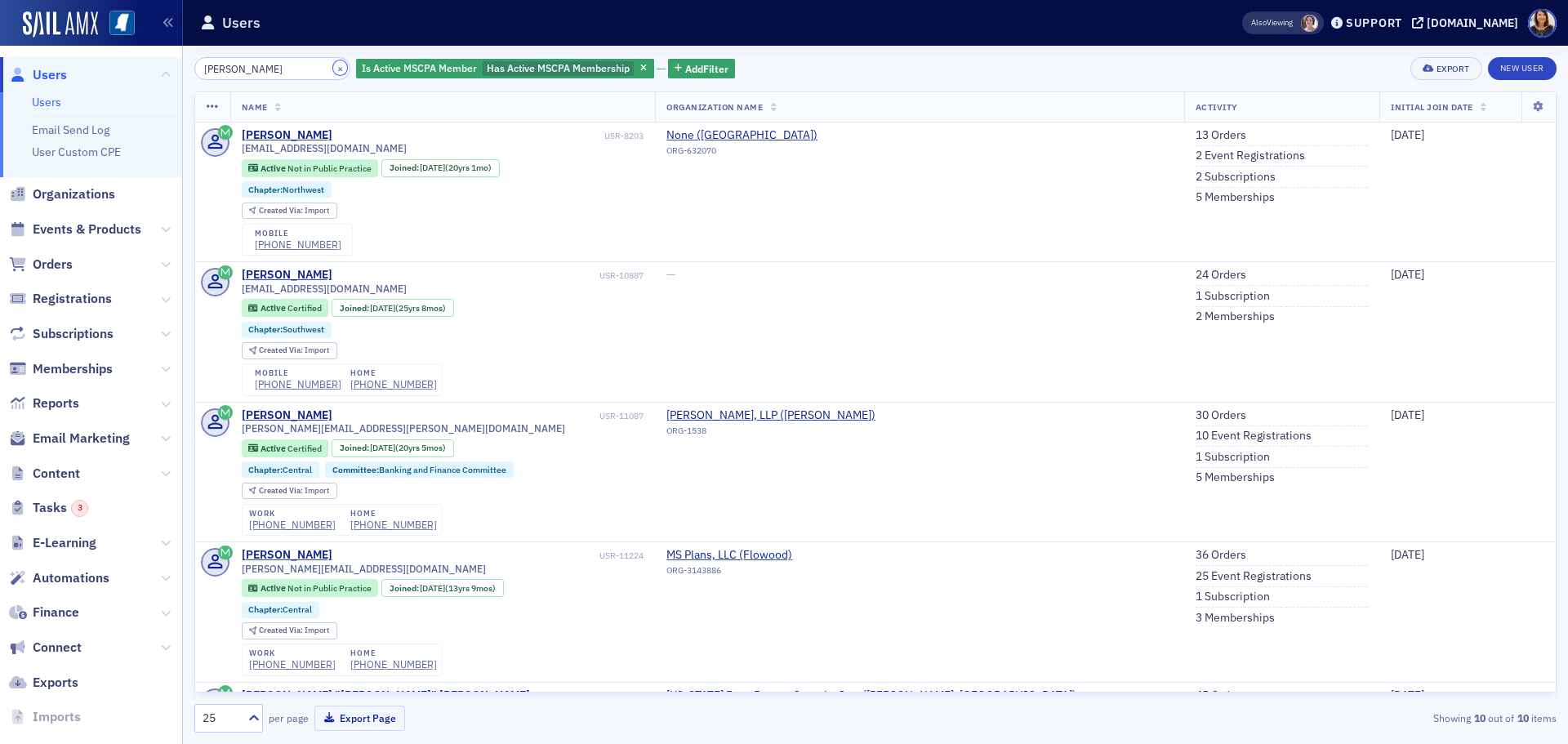
click at [333, 64] on button "×" at bounding box center [340, 68] width 15 height 15
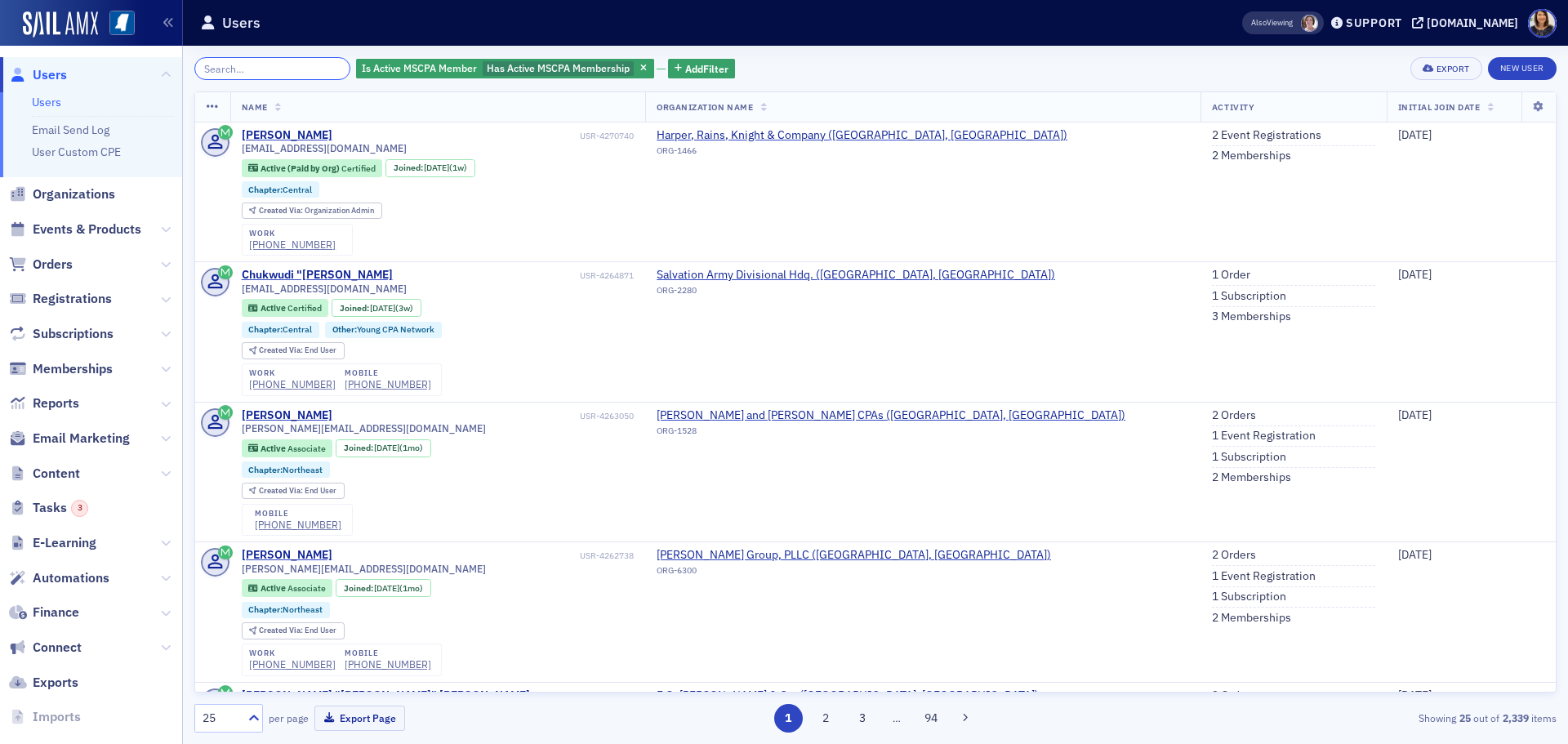
click at [273, 69] on input "search" at bounding box center [272, 69] width 156 height 23
click at [255, 73] on input "search" at bounding box center [272, 69] width 156 height 23
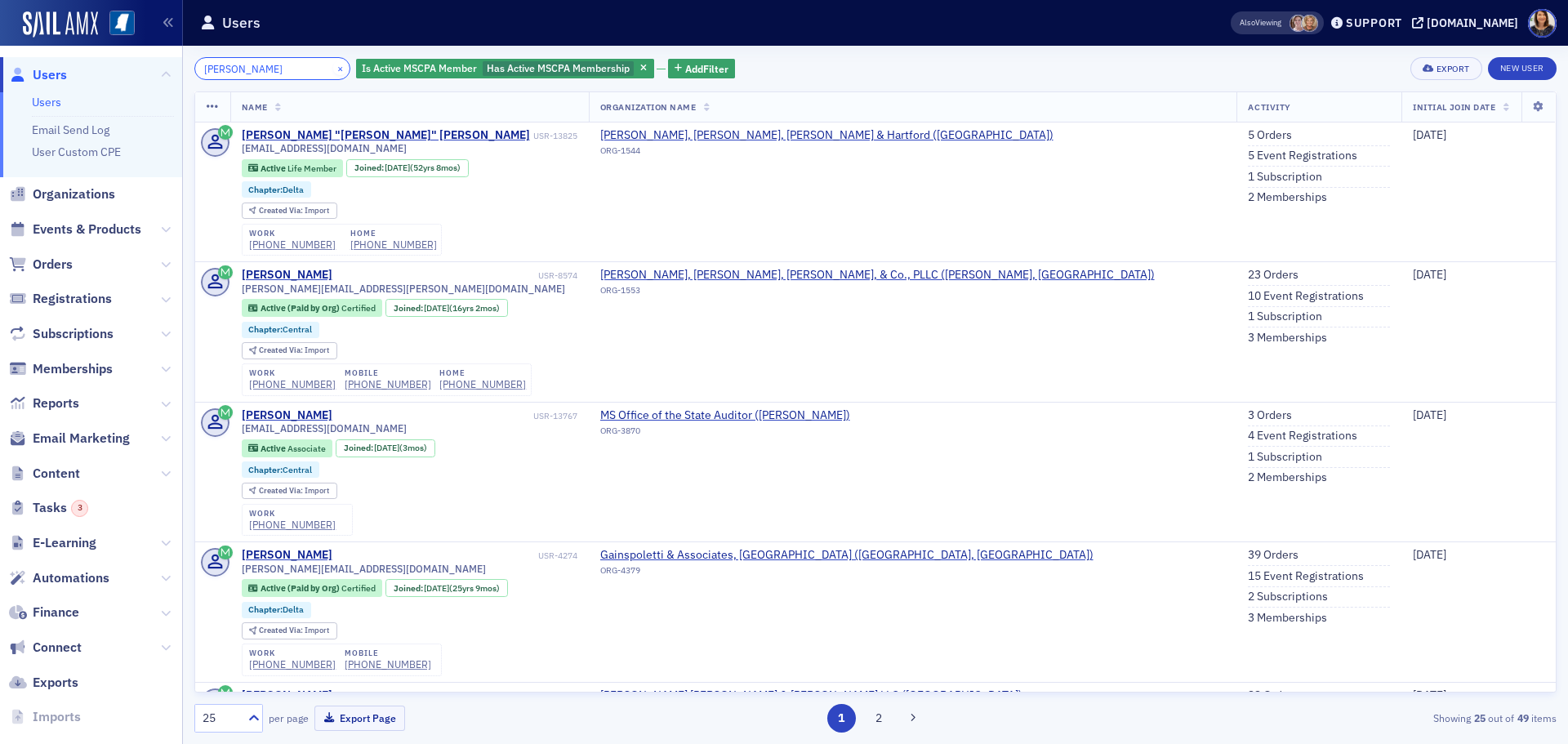
type input "jennifer lott"
click at [333, 70] on button "×" at bounding box center [340, 68] width 15 height 15
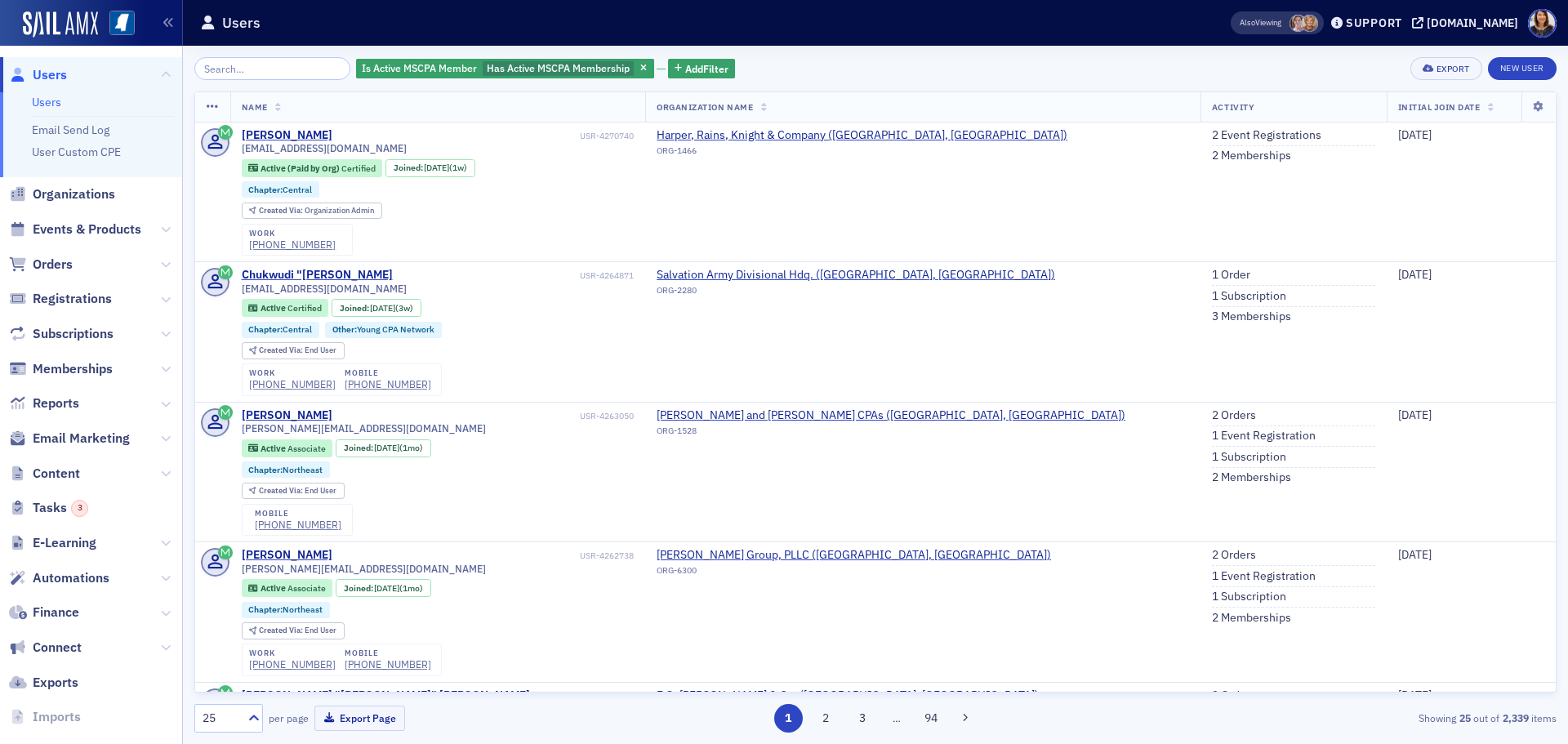
click at [40, 73] on span "Users" at bounding box center [49, 75] width 34 height 18
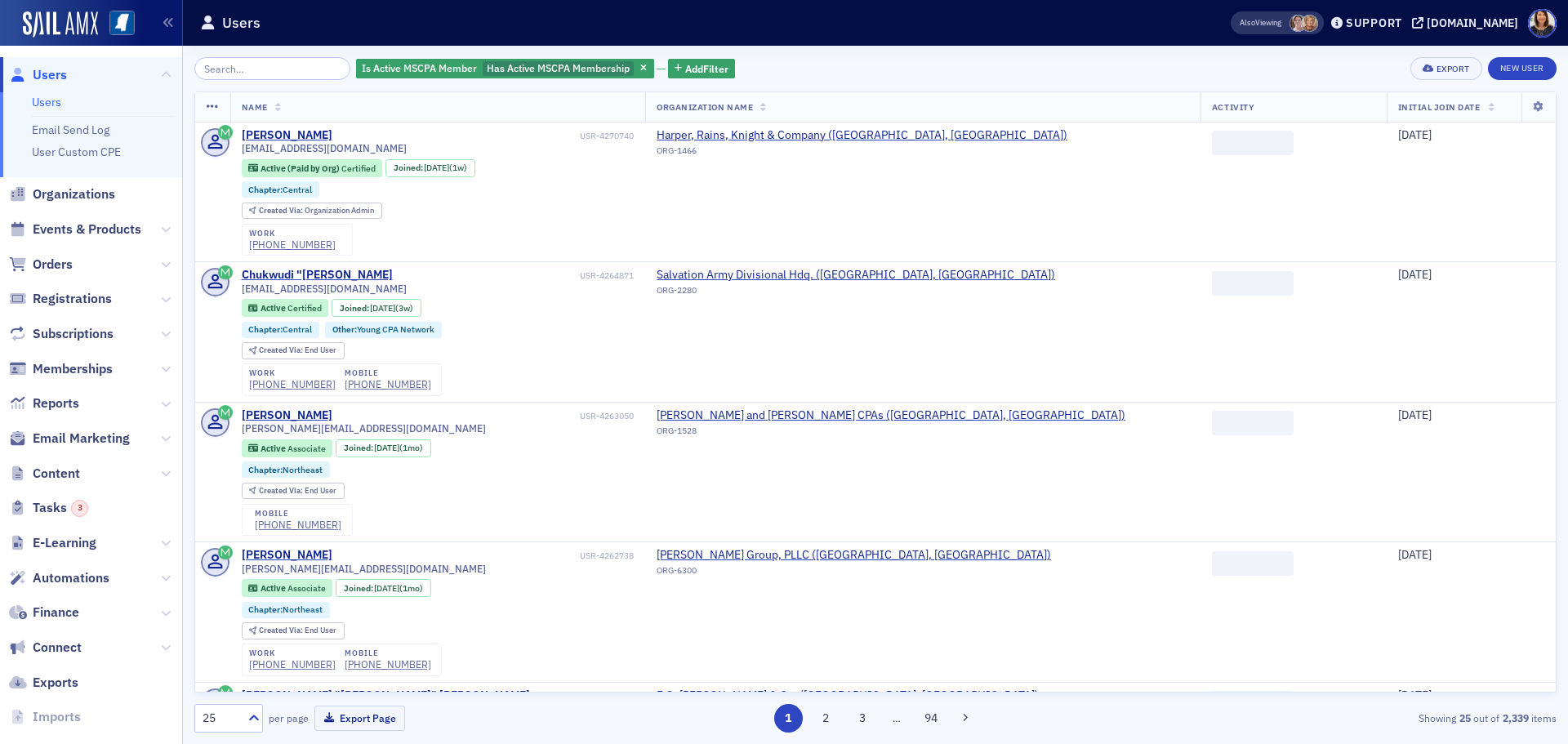
click at [831, 67] on div "Is Active MSCPA Member Has Active MSCPA Membership Add Filter Export New User" at bounding box center [875, 69] width 1362 height 23
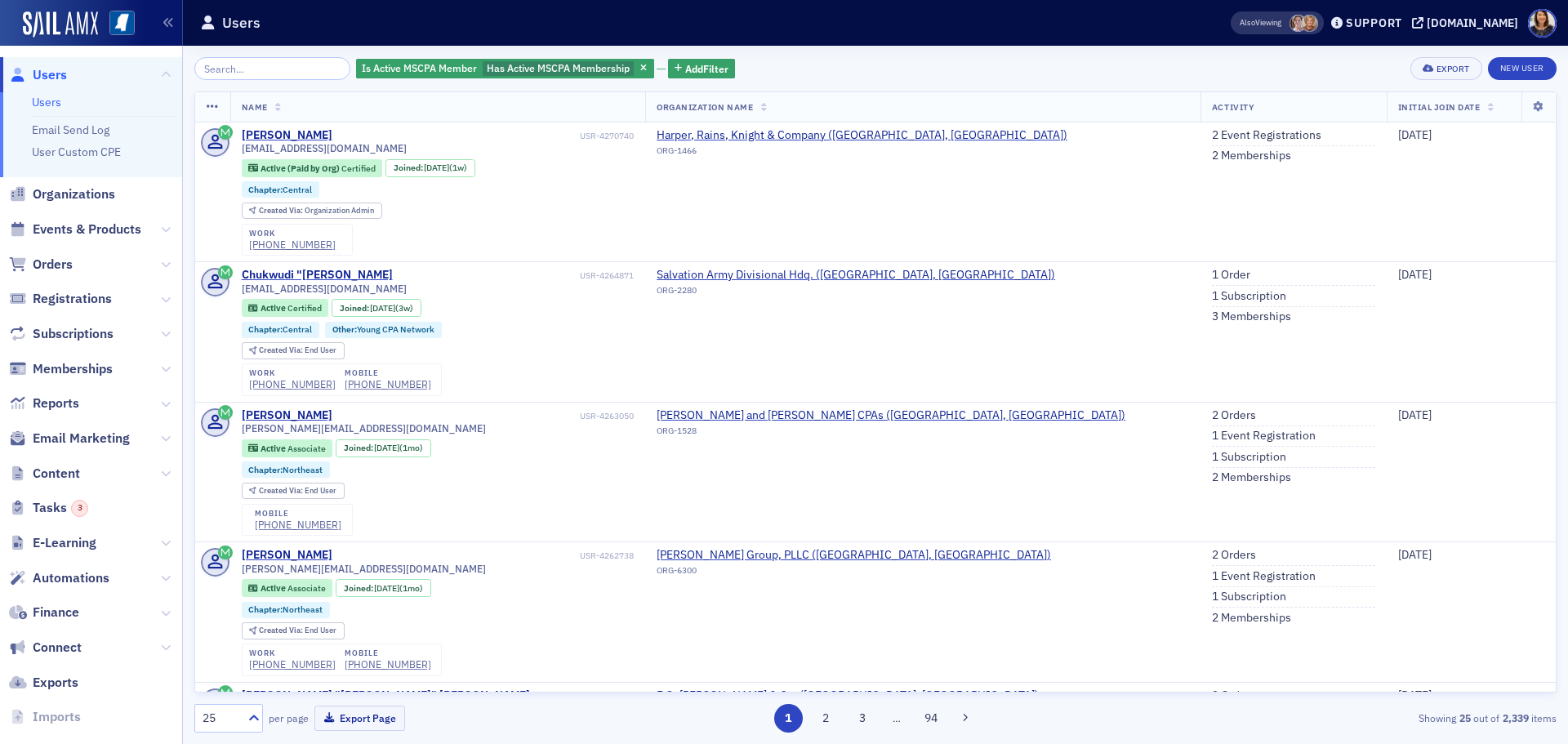
click at [825, 69] on div "Is Active MSCPA Member Has Active MSCPA Membership Add Filter Export New User" at bounding box center [875, 69] width 1362 height 23
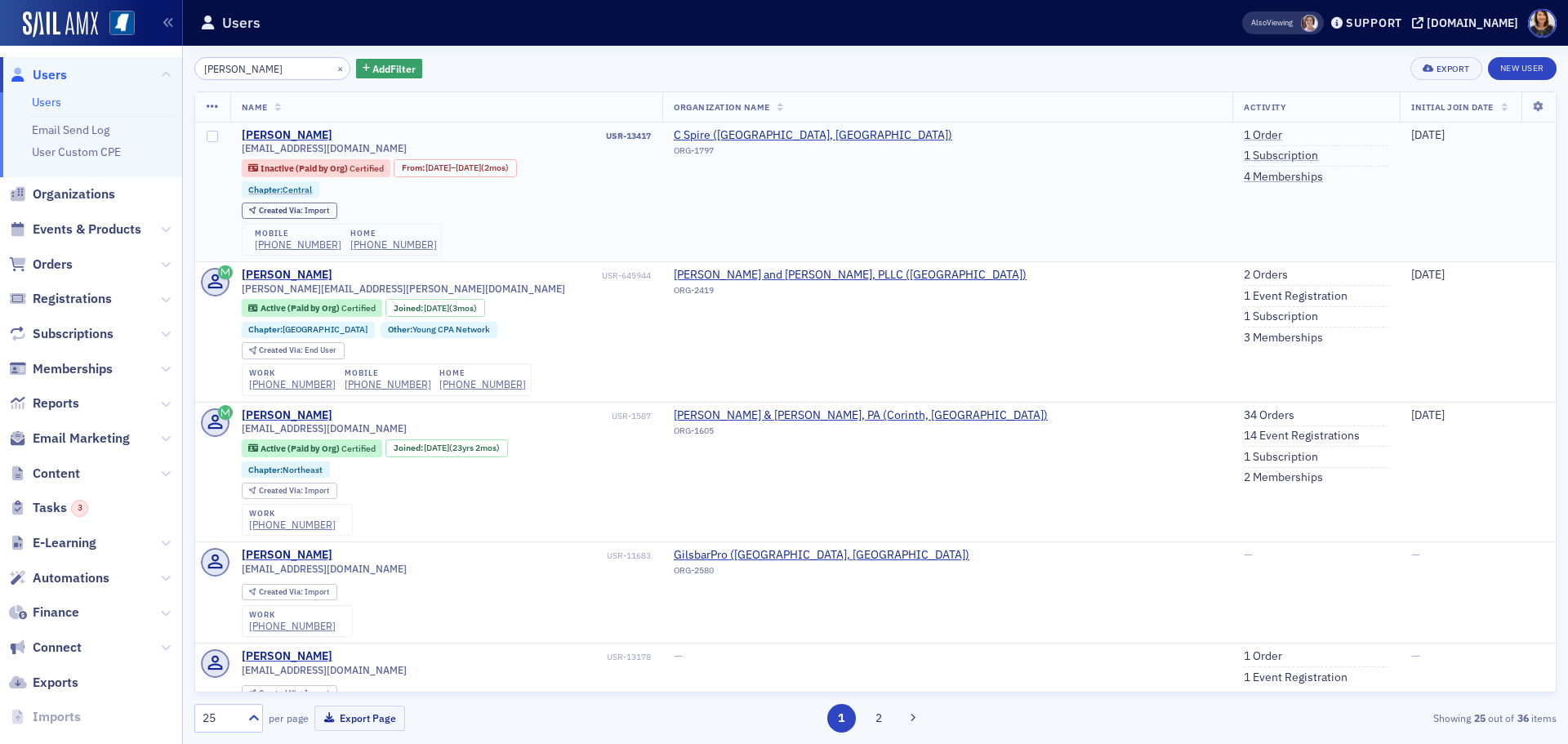
click at [430, 131] on div "USR-13417" at bounding box center [493, 136] width 316 height 11
click at [333, 68] on button "×" at bounding box center [340, 68] width 15 height 15
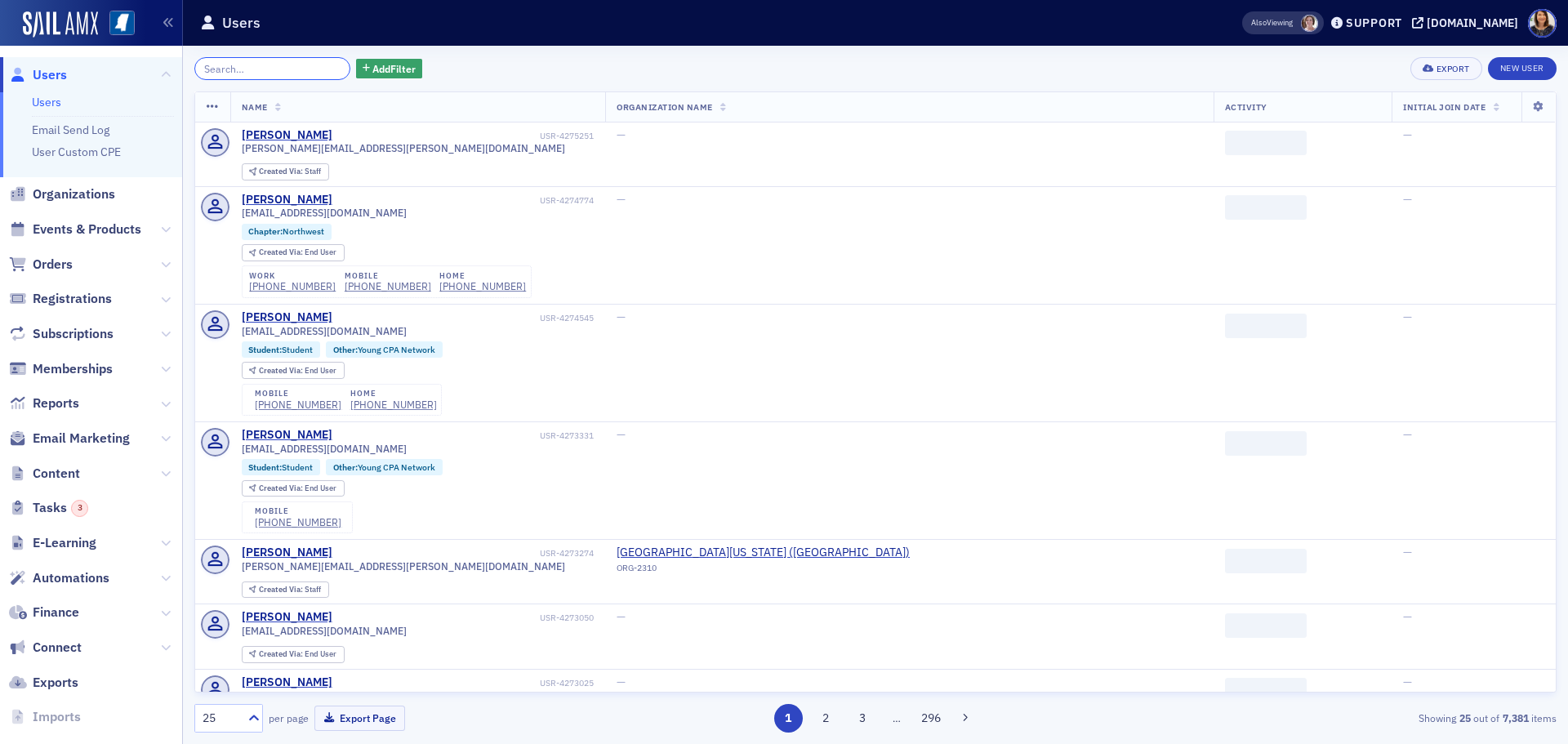
click at [296, 72] on input "search" at bounding box center [272, 69] width 156 height 23
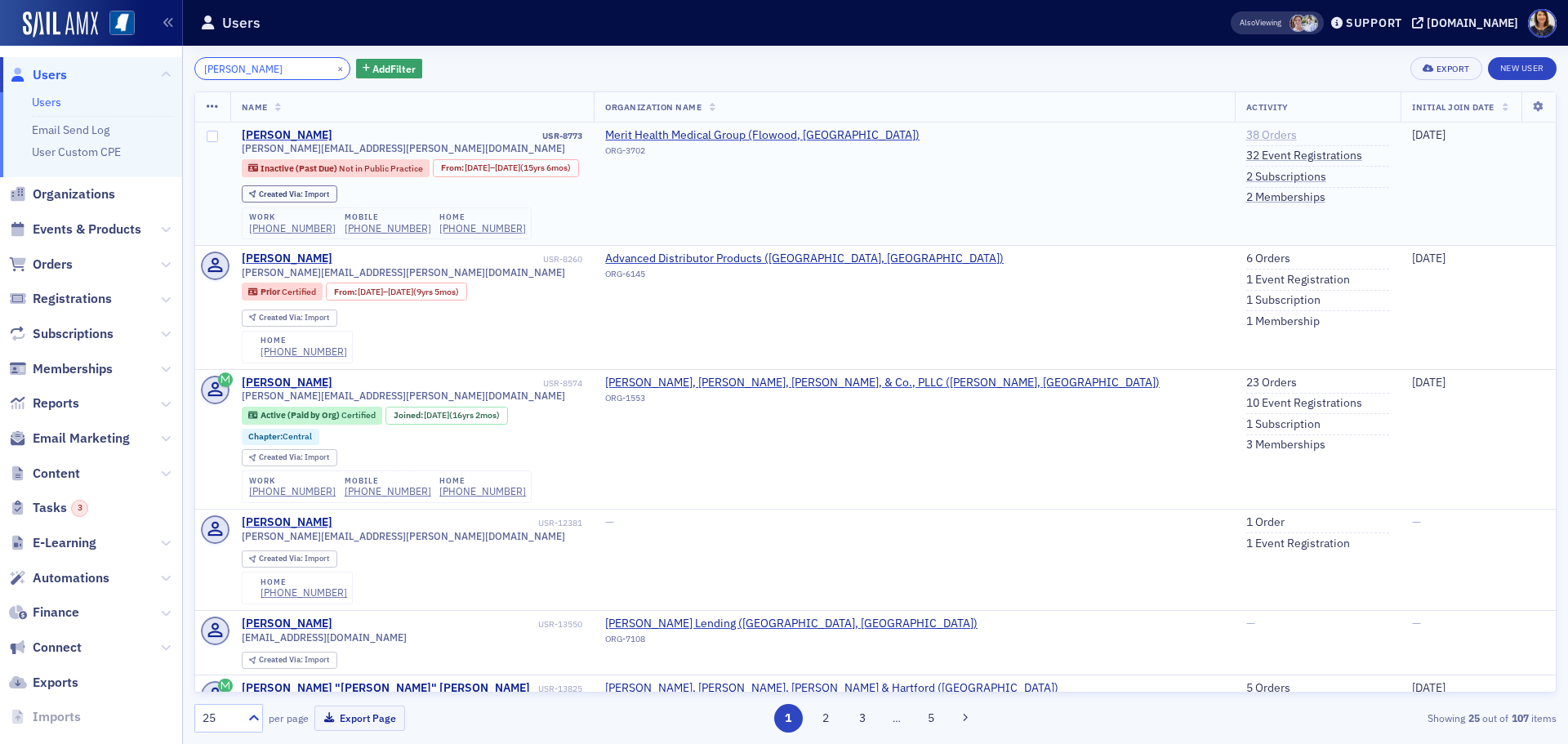
type input "jennifer lott"
click at [1246, 135] on link "38 Orders" at bounding box center [1272, 135] width 51 height 15
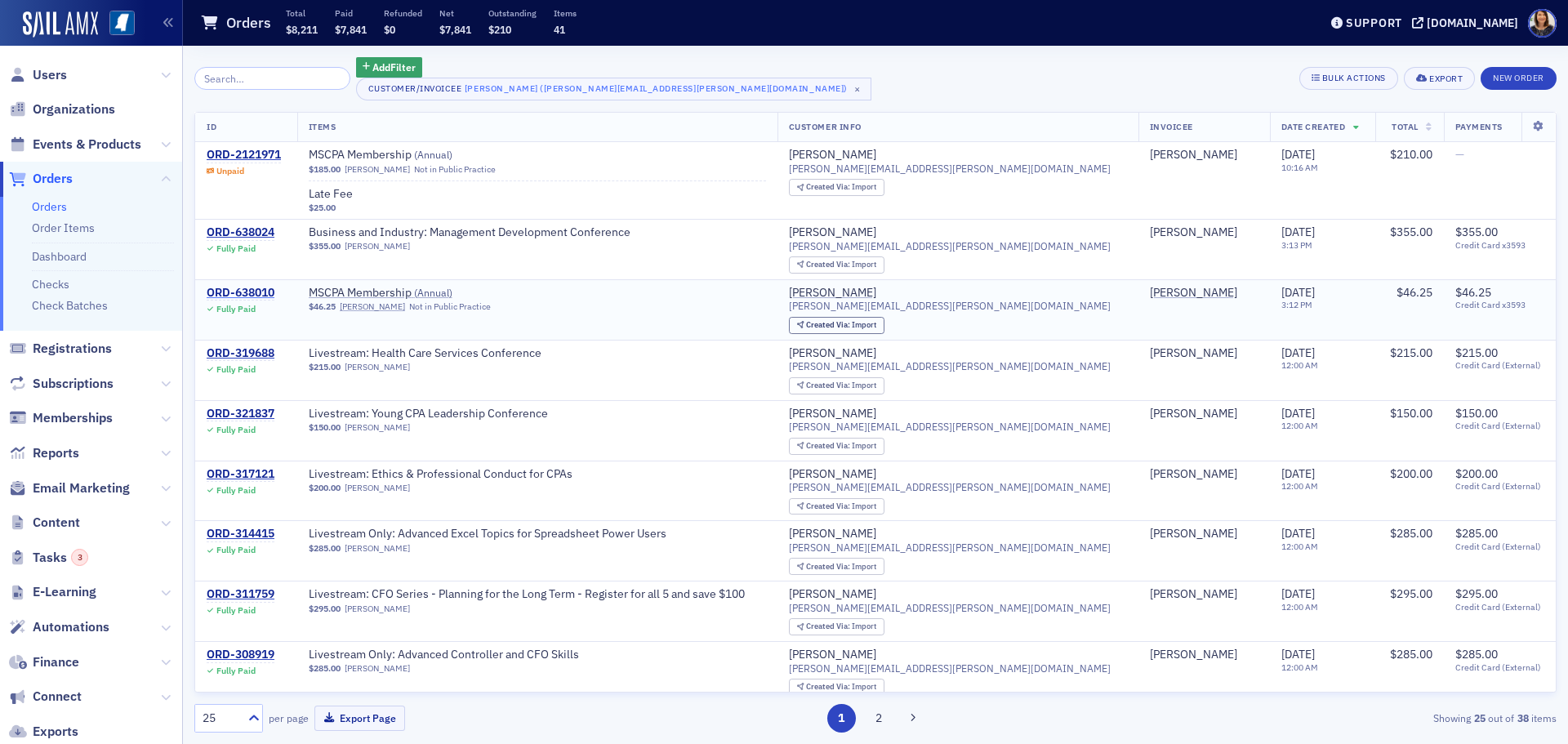
click at [249, 293] on div "ORD-638010" at bounding box center [240, 293] width 68 height 15
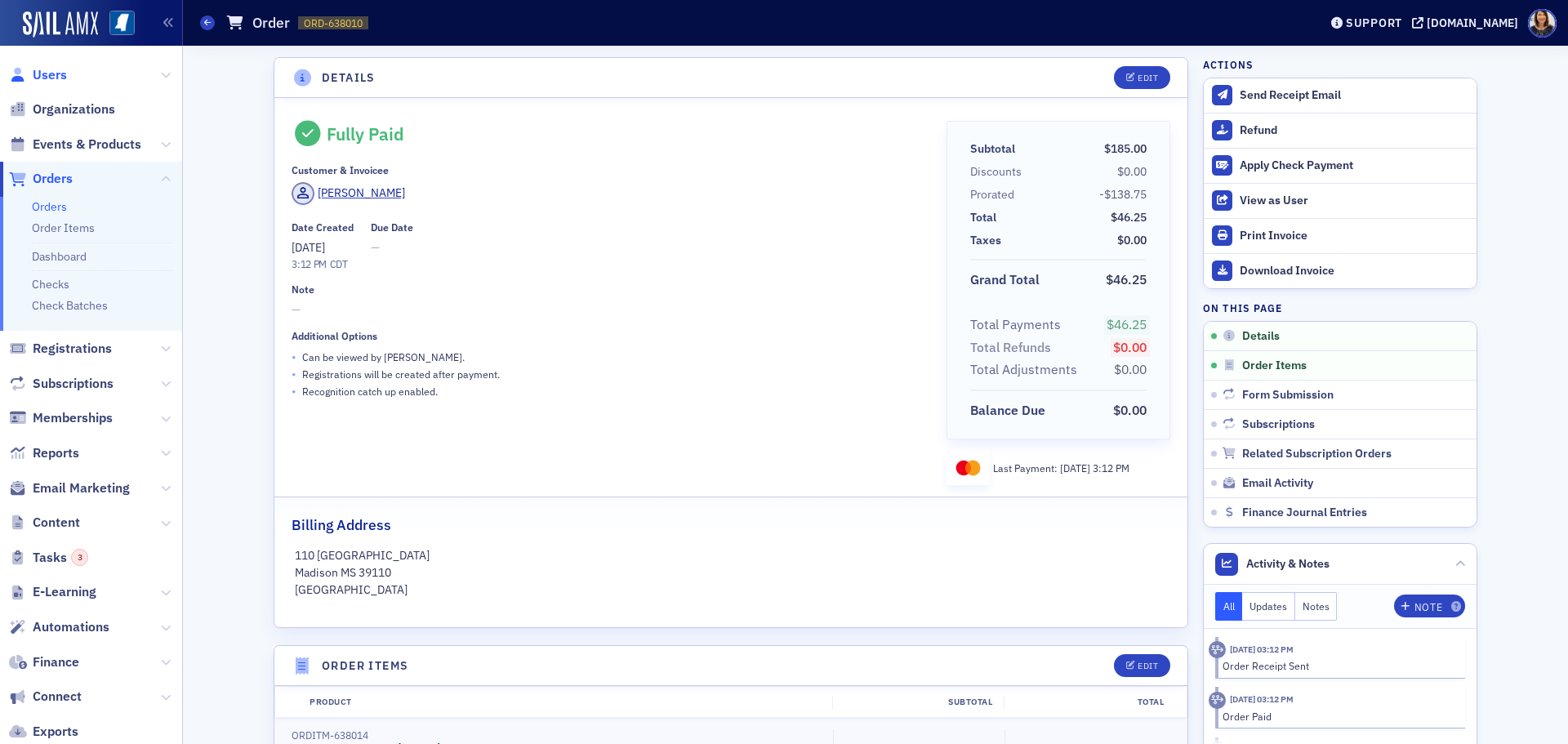
click at [52, 75] on span "Users" at bounding box center [49, 75] width 34 height 18
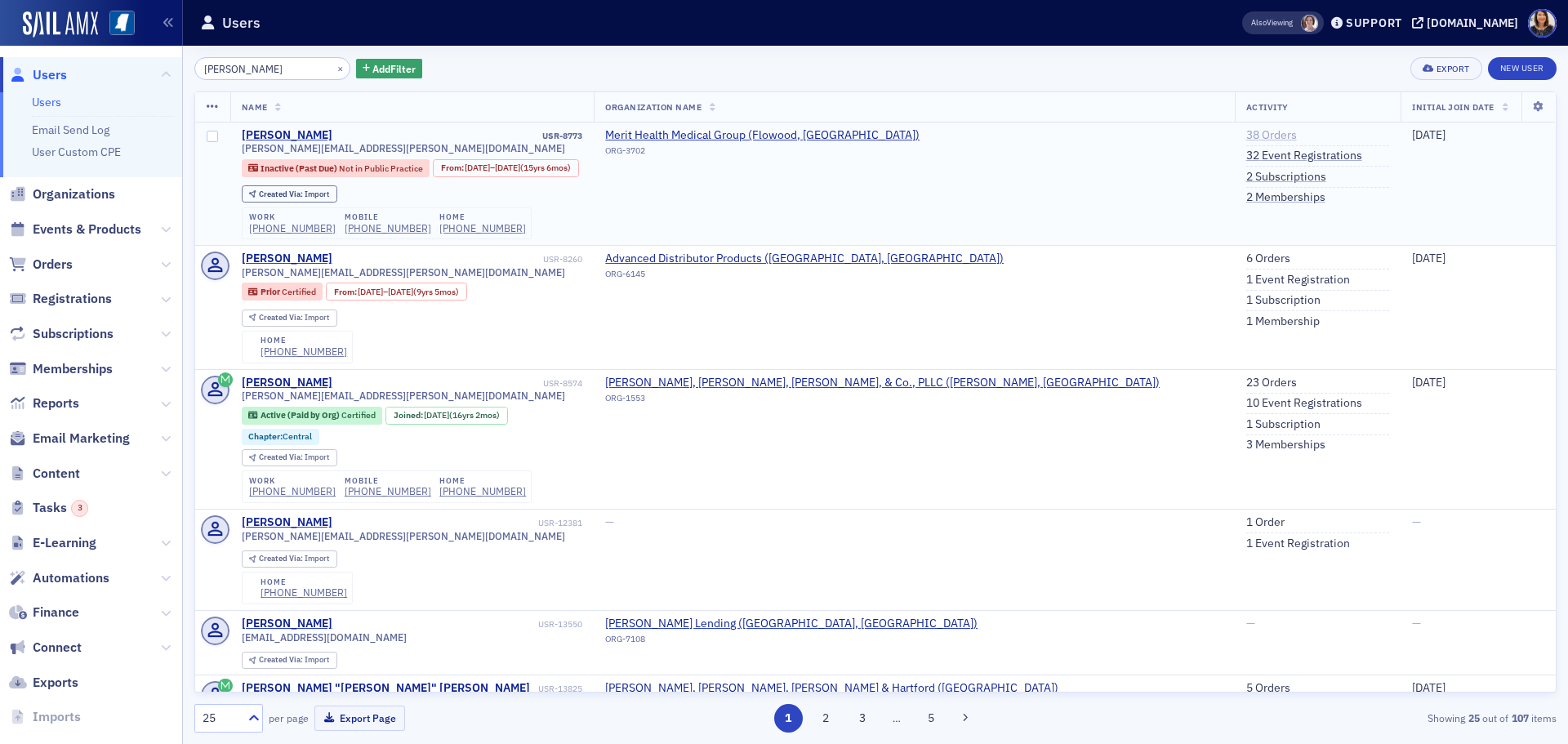
click at [1246, 136] on link "38 Orders" at bounding box center [1272, 135] width 51 height 15
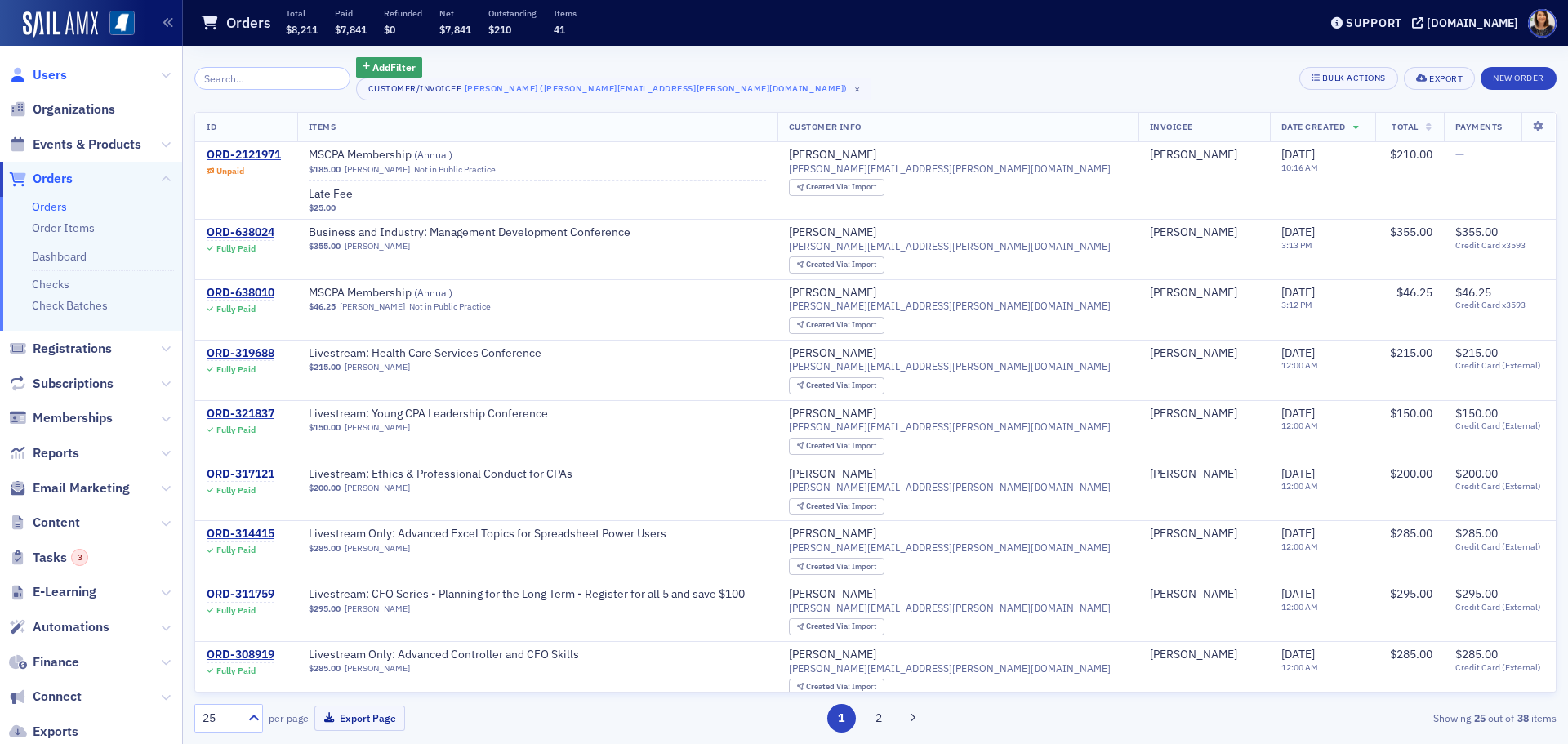
click at [40, 66] on span "Users" at bounding box center [49, 75] width 34 height 18
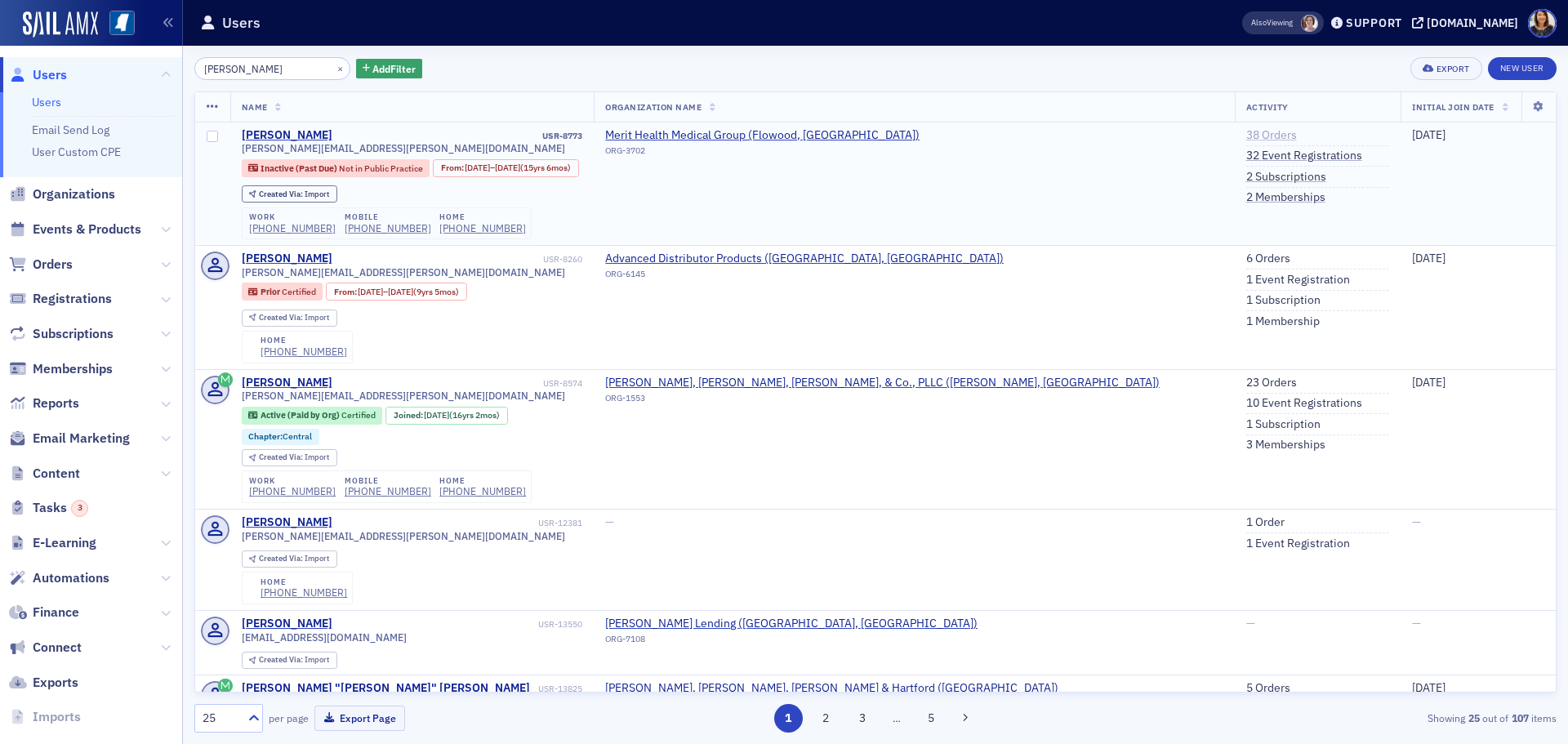
click at [1246, 131] on link "38 Orders" at bounding box center [1272, 135] width 51 height 15
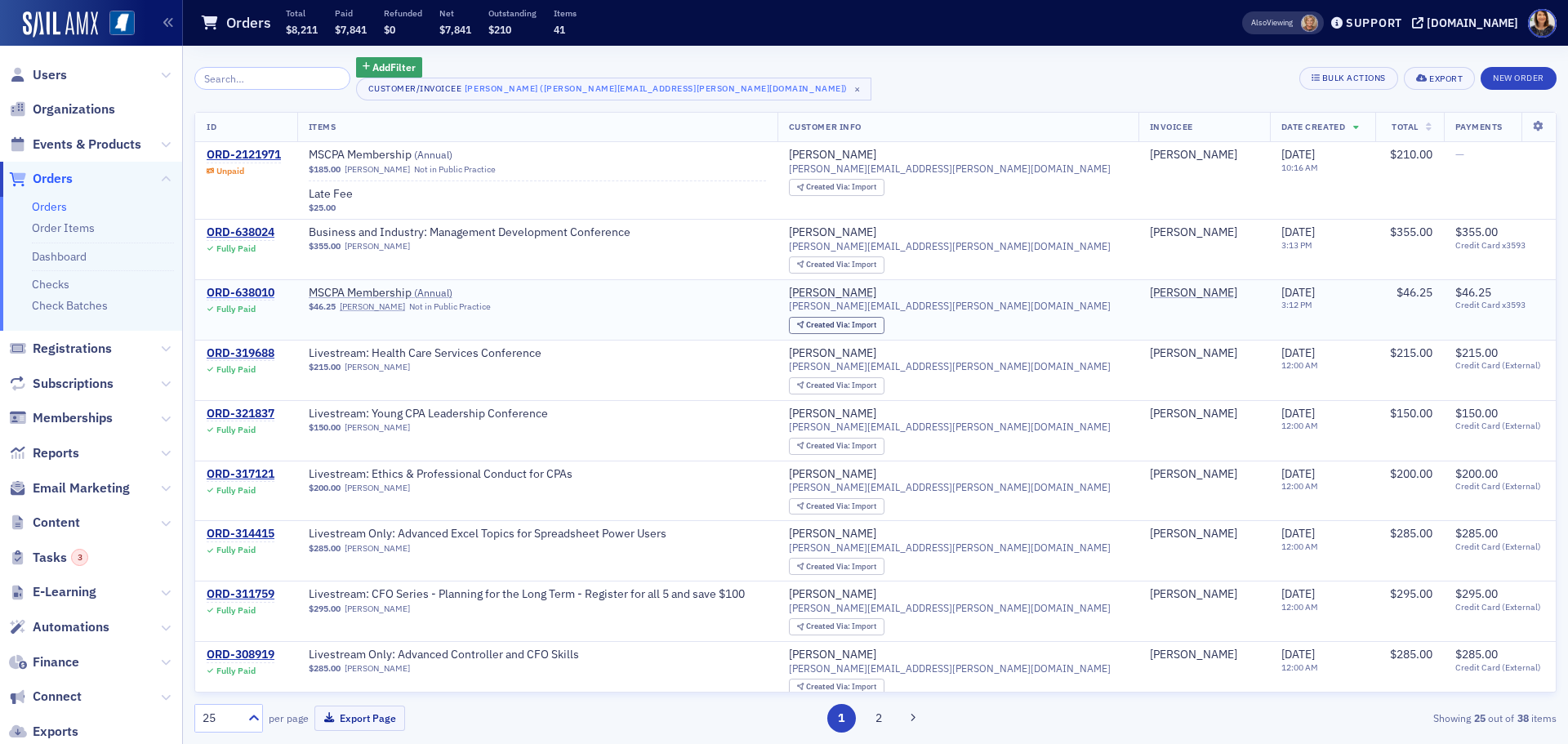
click at [257, 289] on div "ORD-638010" at bounding box center [240, 293] width 68 height 15
click at [40, 77] on span "Users" at bounding box center [49, 75] width 34 height 18
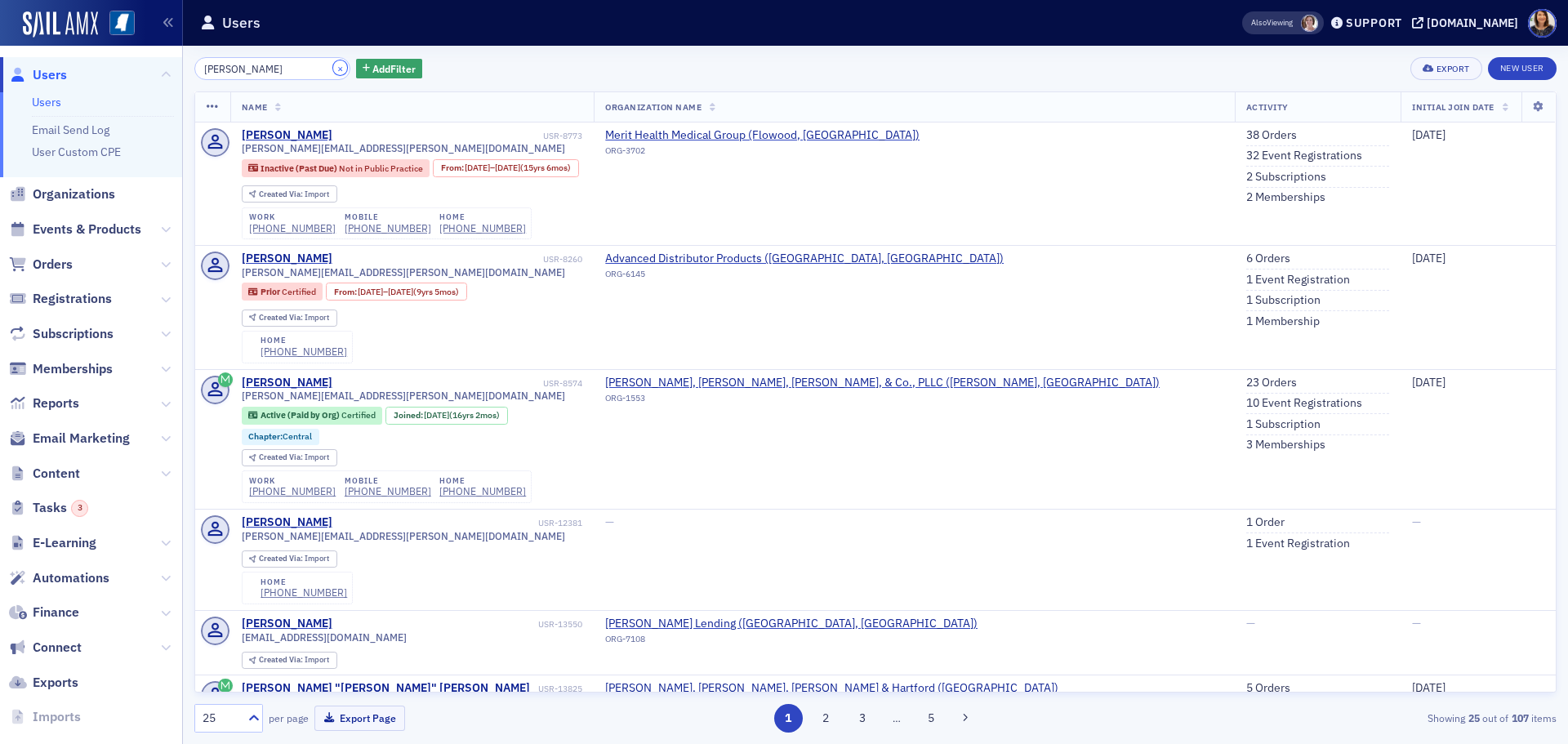
click at [333, 72] on button "×" at bounding box center [340, 68] width 15 height 15
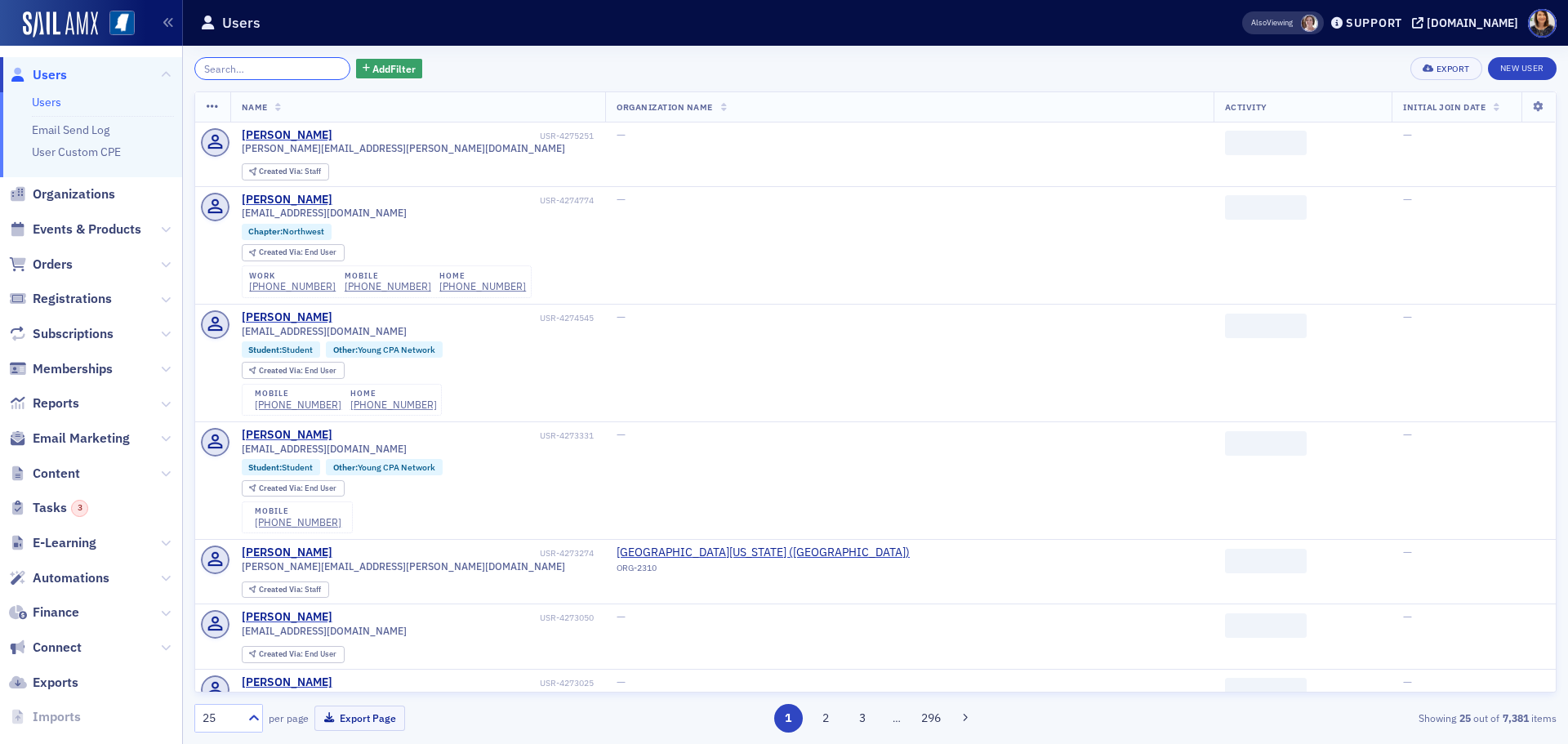
click at [287, 72] on input "search" at bounding box center [272, 69] width 156 height 23
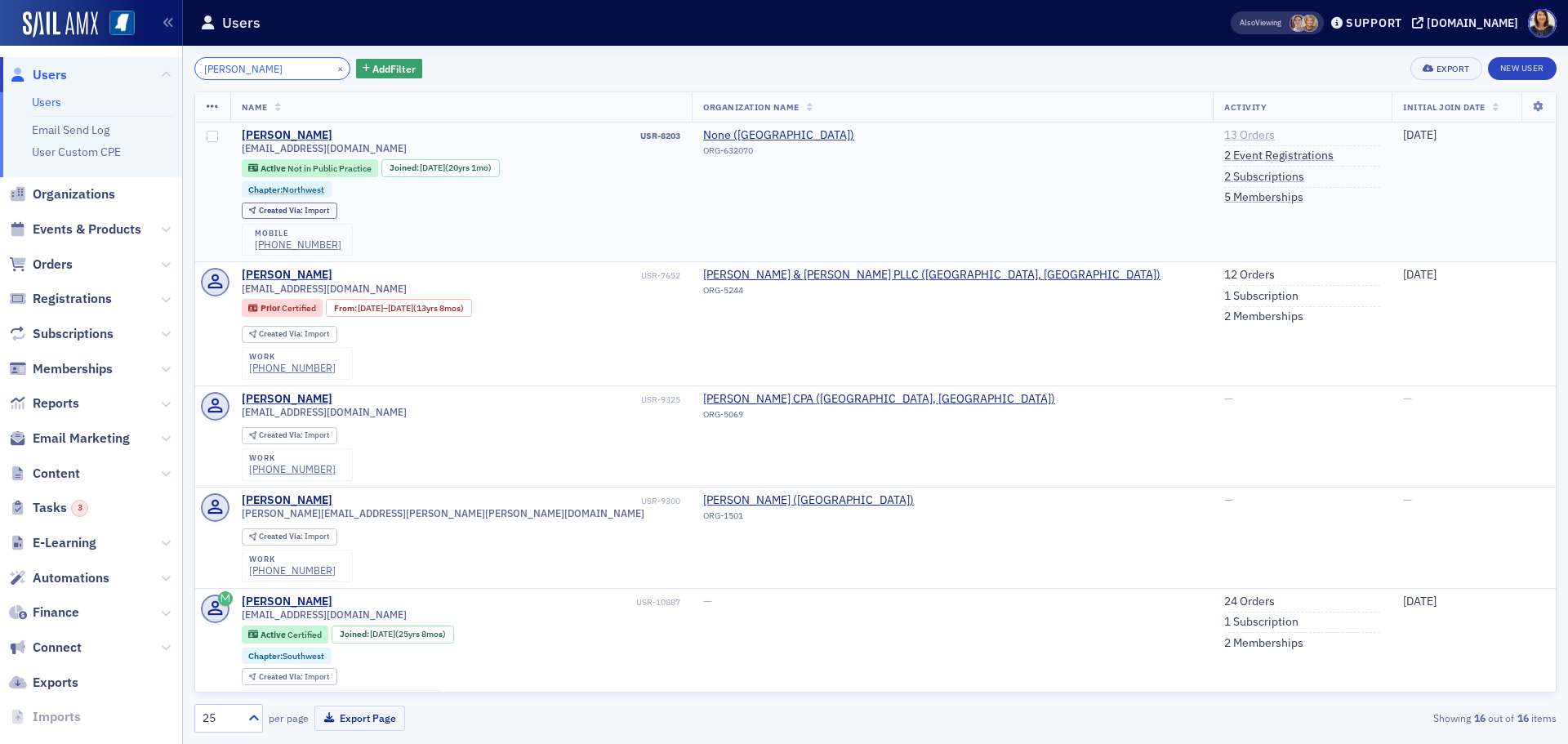
type input "mandy alford"
click at [1224, 136] on link "13 Orders" at bounding box center [1250, 135] width 51 height 15
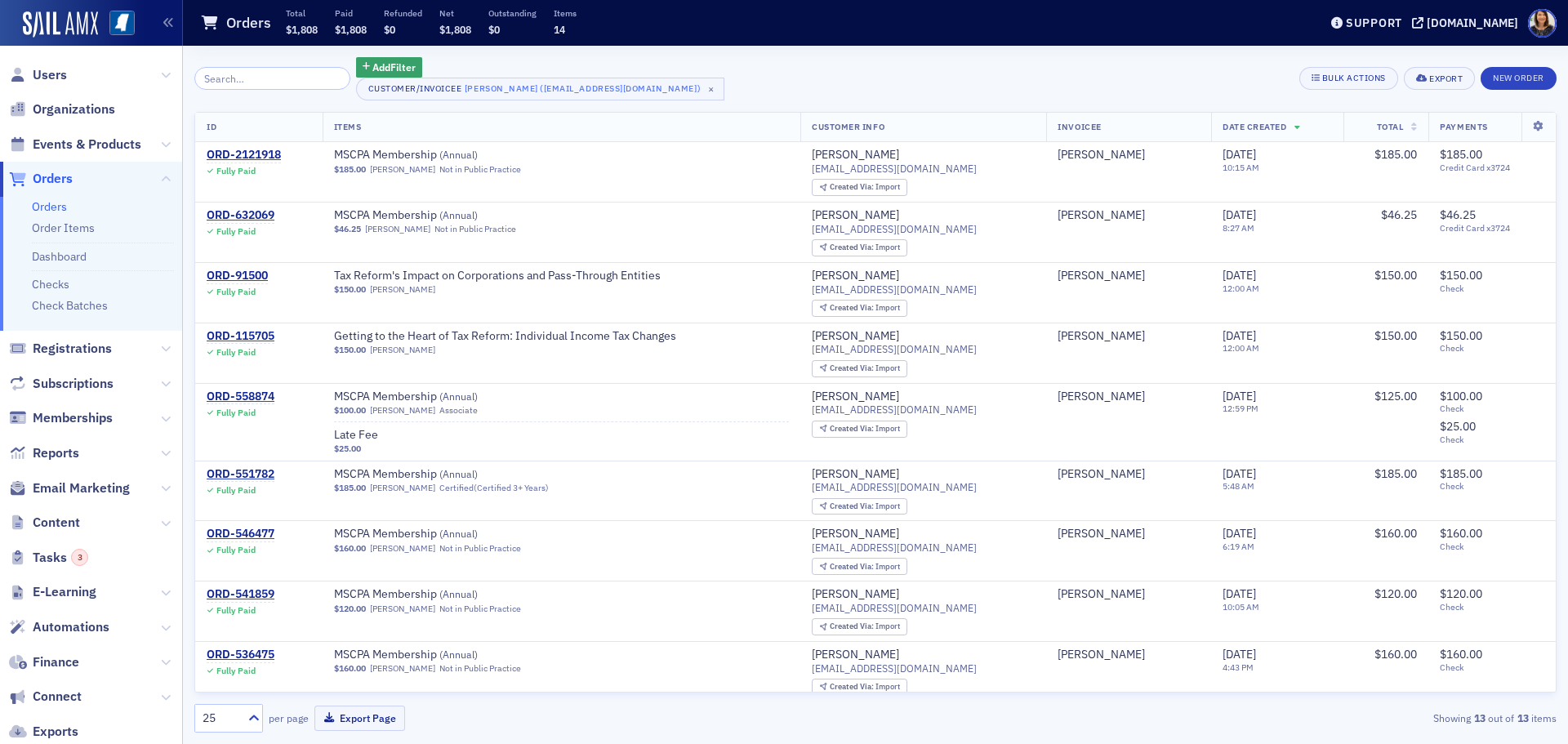
click at [251, 124] on th "ID" at bounding box center [258, 128] width 127 height 30
click at [267, 148] on div "ORD-2121918" at bounding box center [243, 155] width 75 height 15
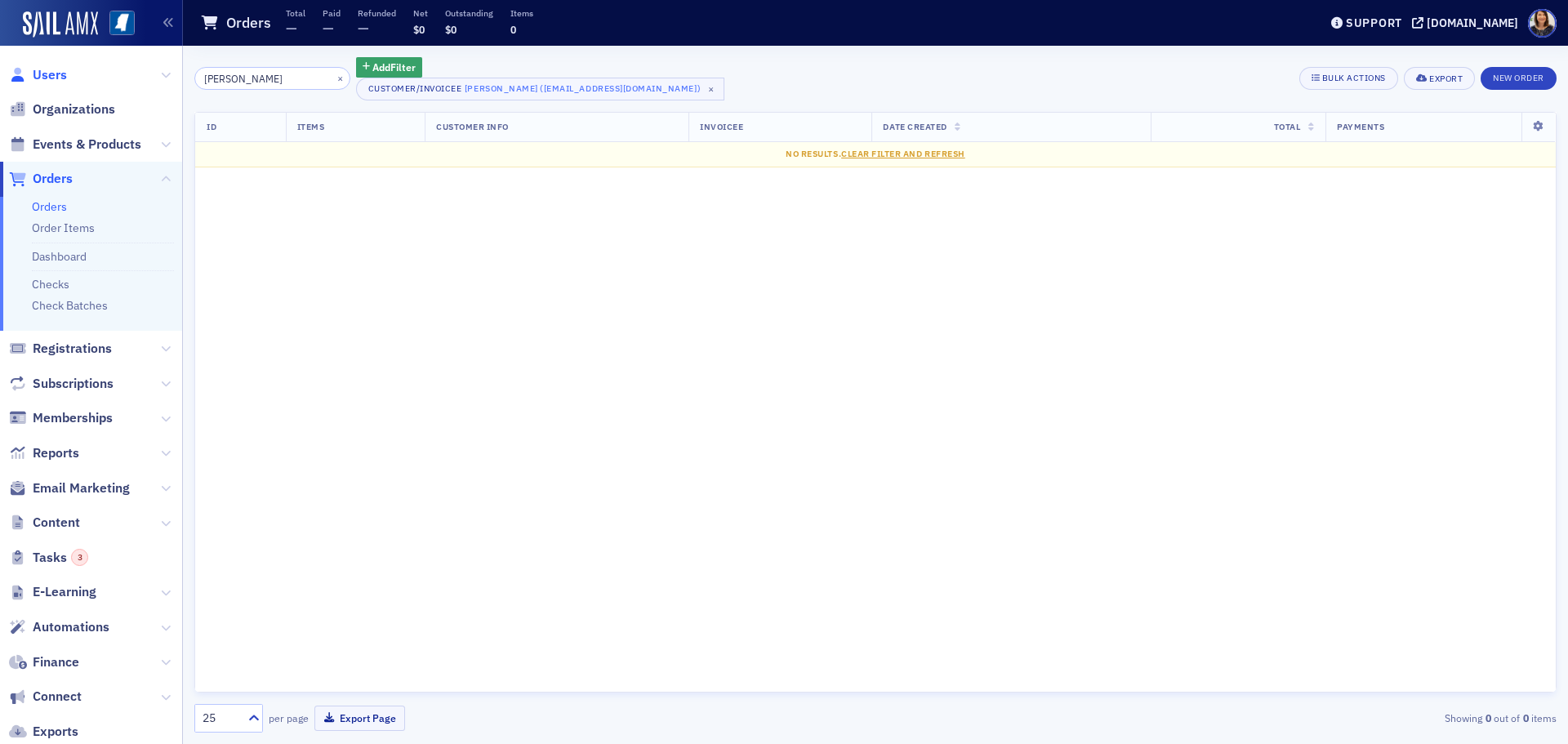
type input "cheryl hicks"
click at [52, 74] on span "Users" at bounding box center [49, 75] width 34 height 18
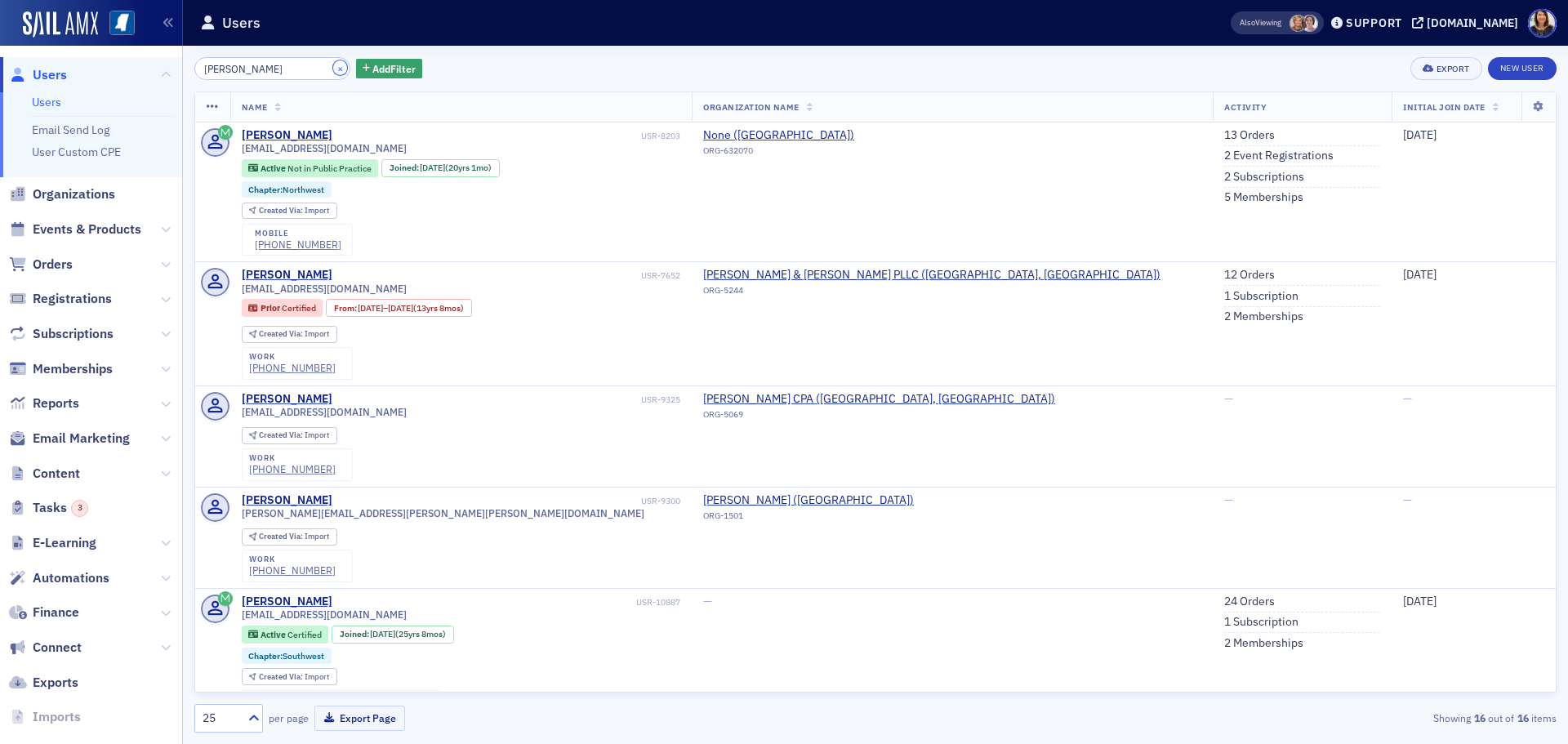
click at [333, 67] on button "×" at bounding box center [340, 68] width 15 height 15
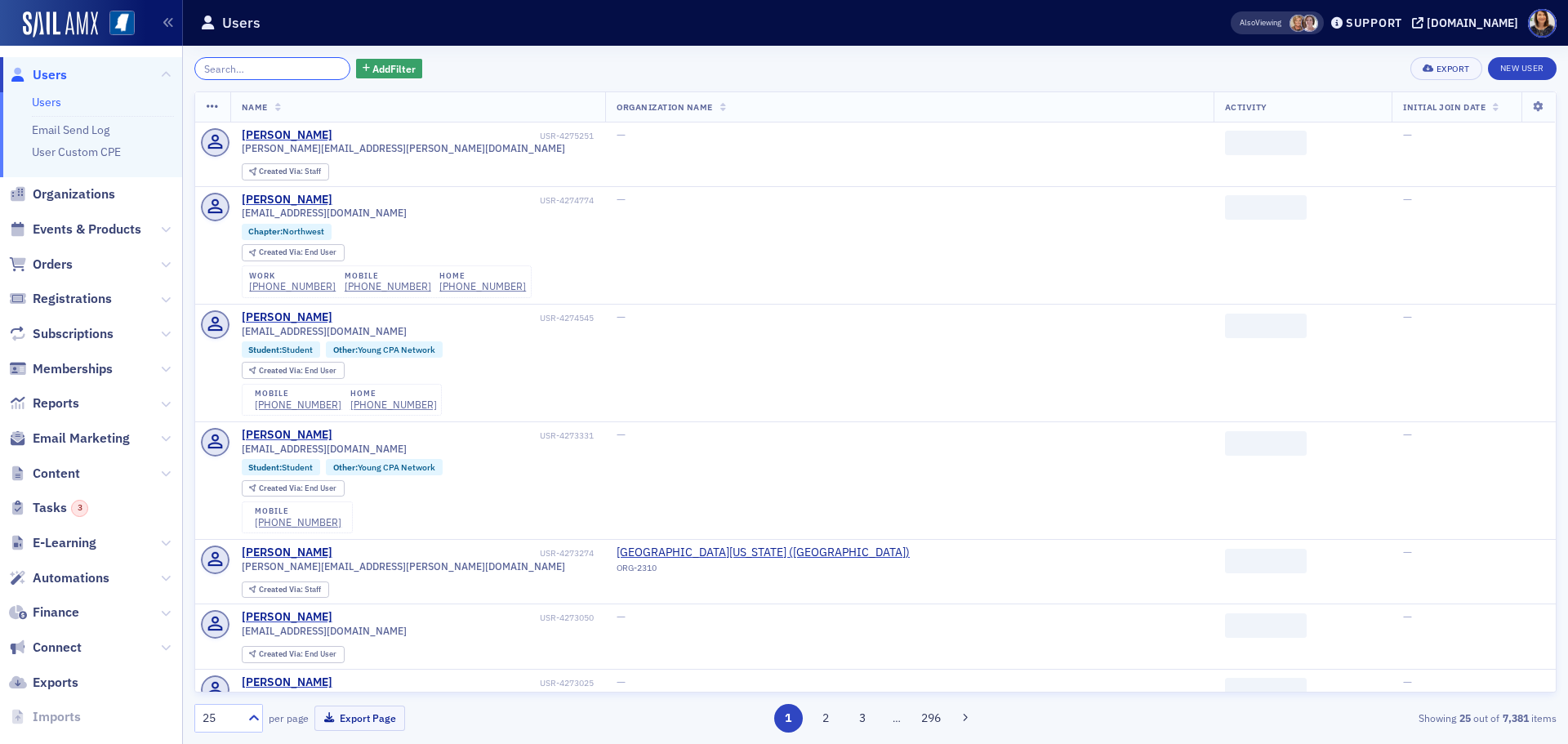
click at [295, 68] on input "search" at bounding box center [272, 69] width 156 height 23
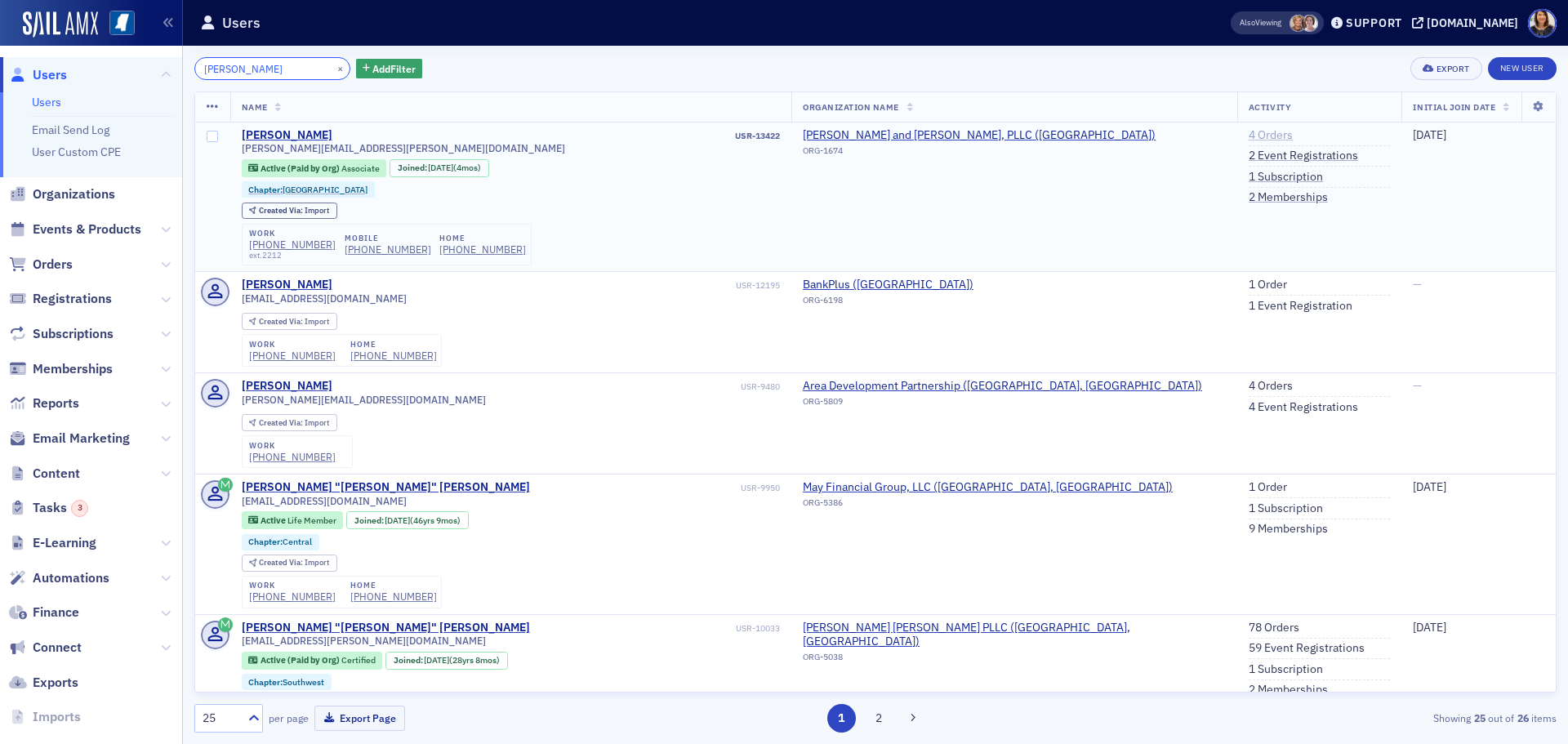
type input "cheryl hicks"
click at [1257, 135] on link "4 Orders" at bounding box center [1270, 135] width 44 height 15
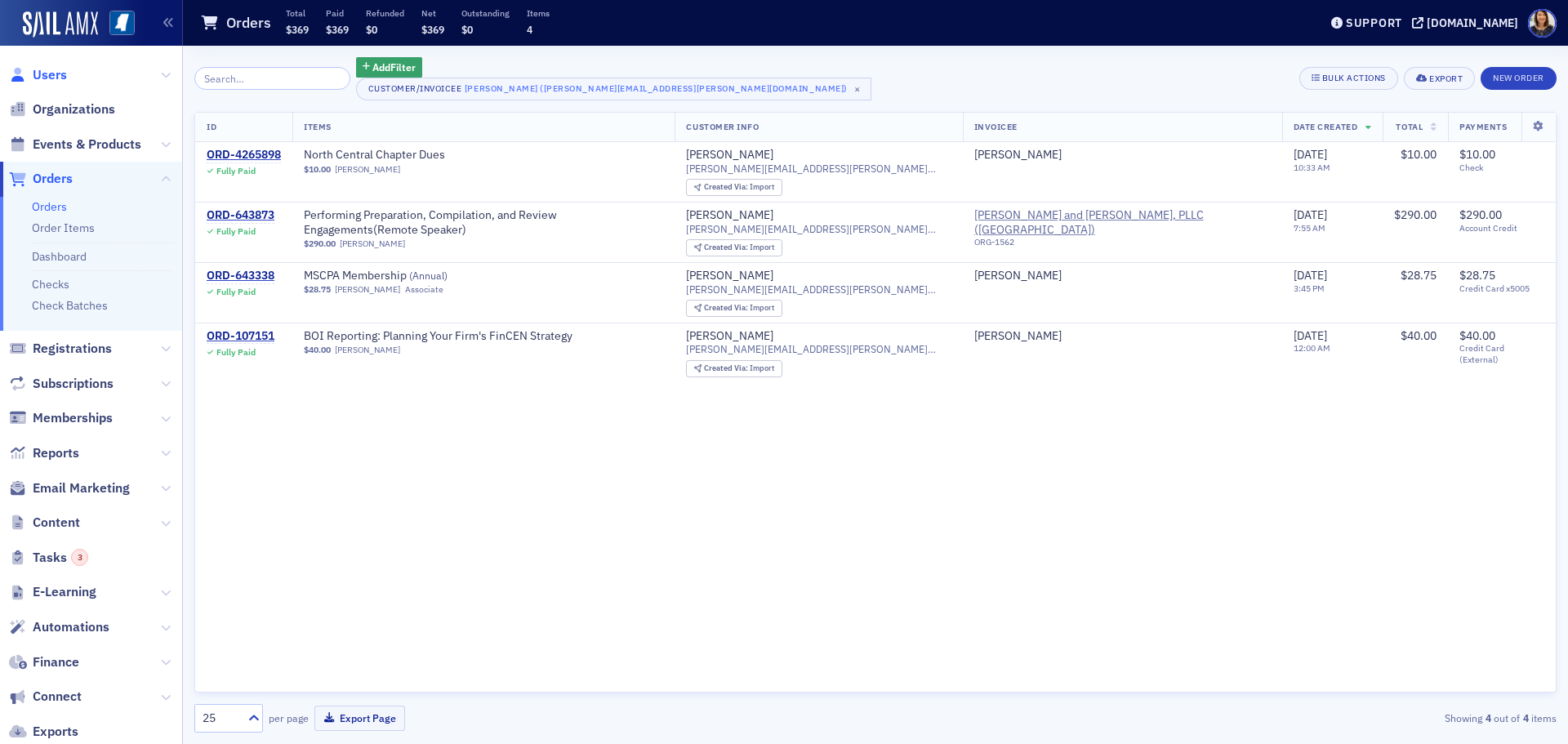
click at [33, 74] on span "Users" at bounding box center [49, 75] width 34 height 18
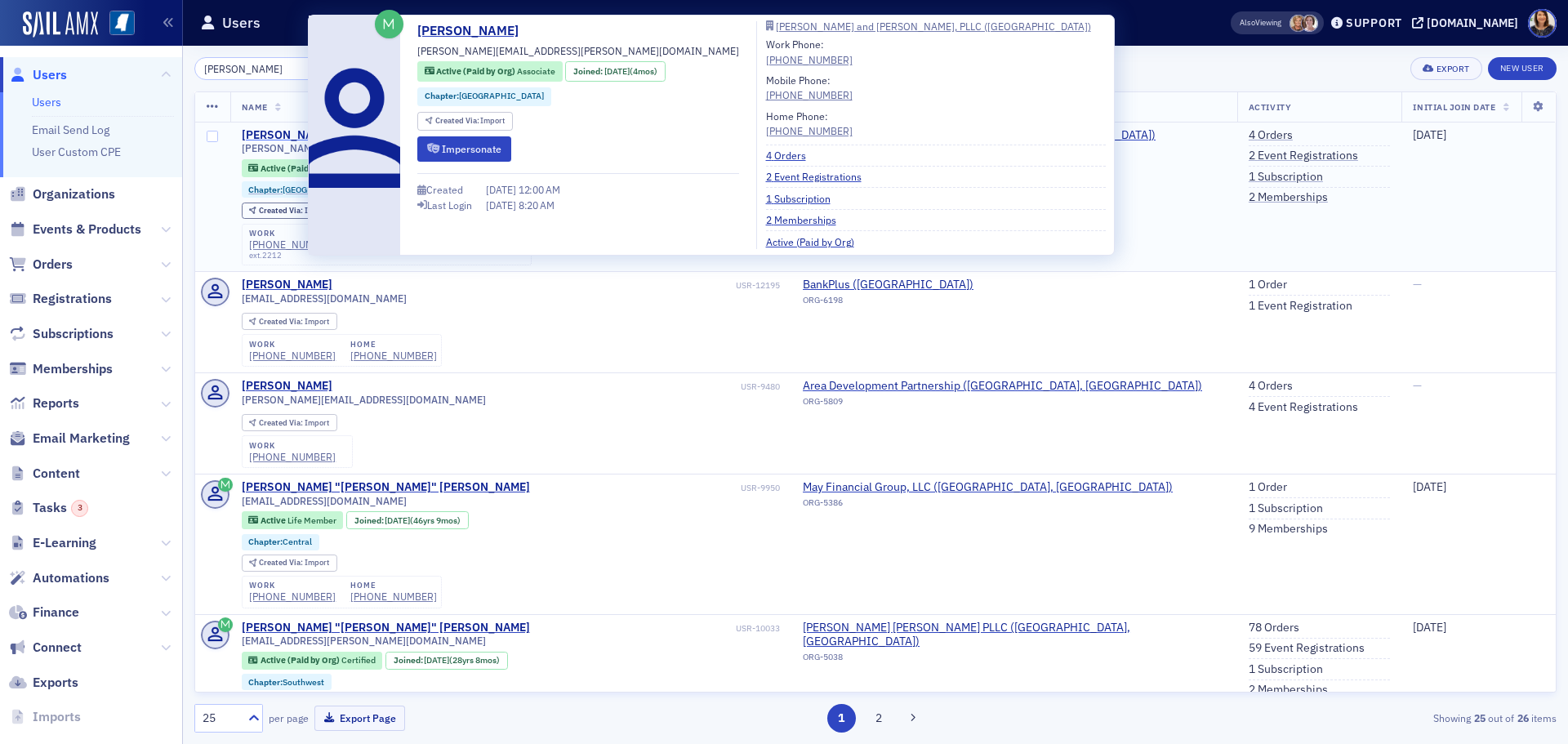
click at [282, 135] on div "Cheryl Hicks" at bounding box center [287, 135] width 91 height 15
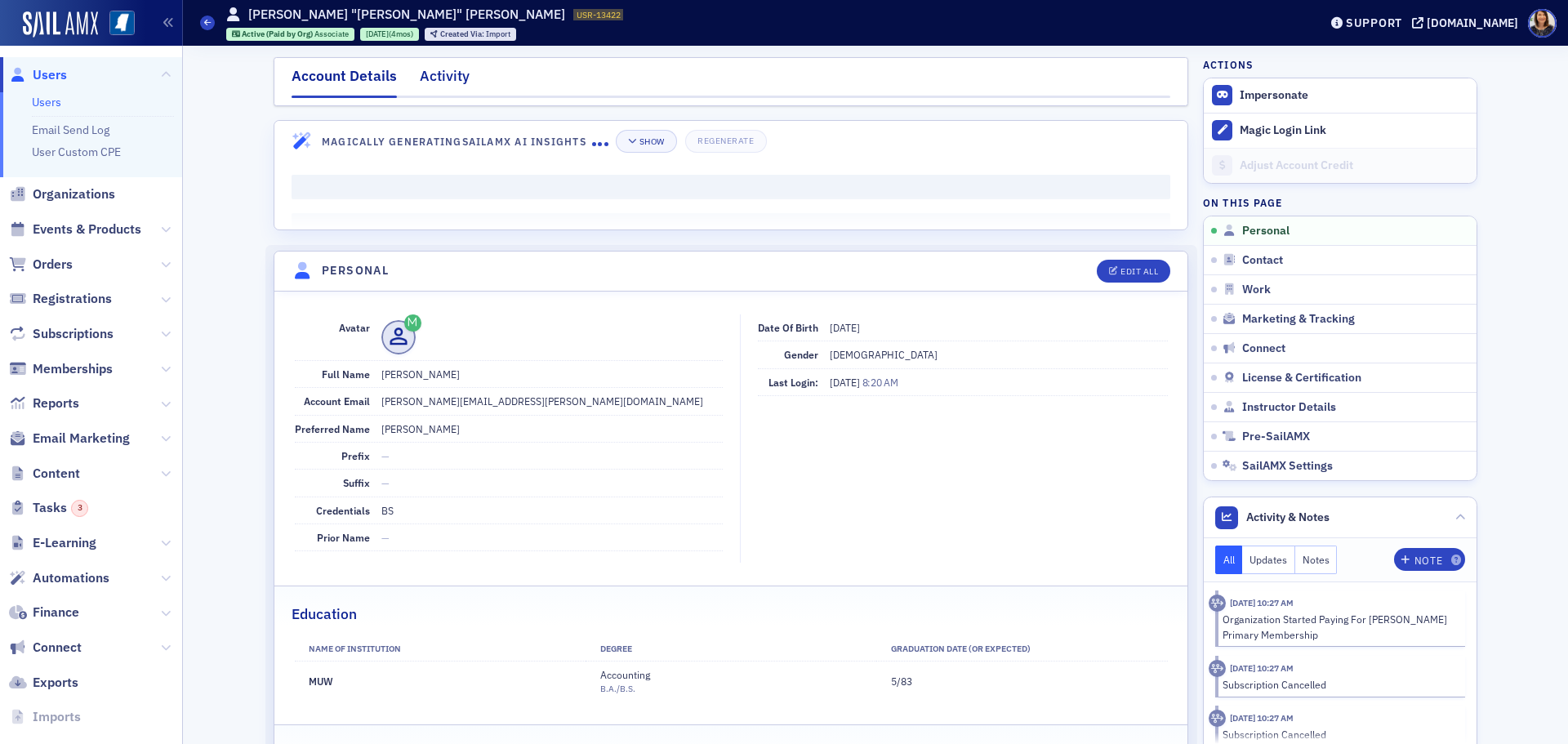
click at [433, 76] on div "Activity" at bounding box center [445, 80] width 50 height 30
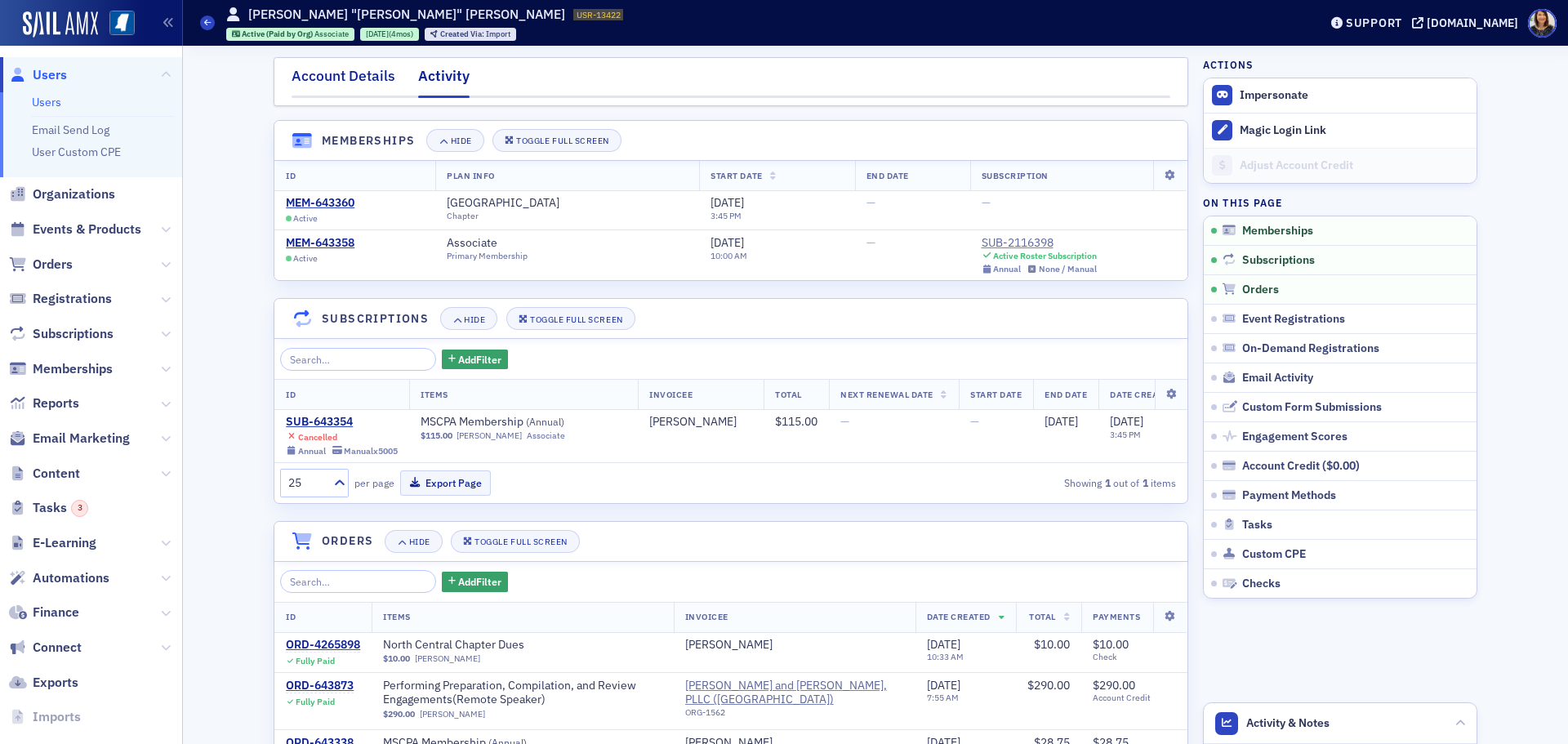
click at [332, 75] on div "Account Details" at bounding box center [344, 80] width 104 height 30
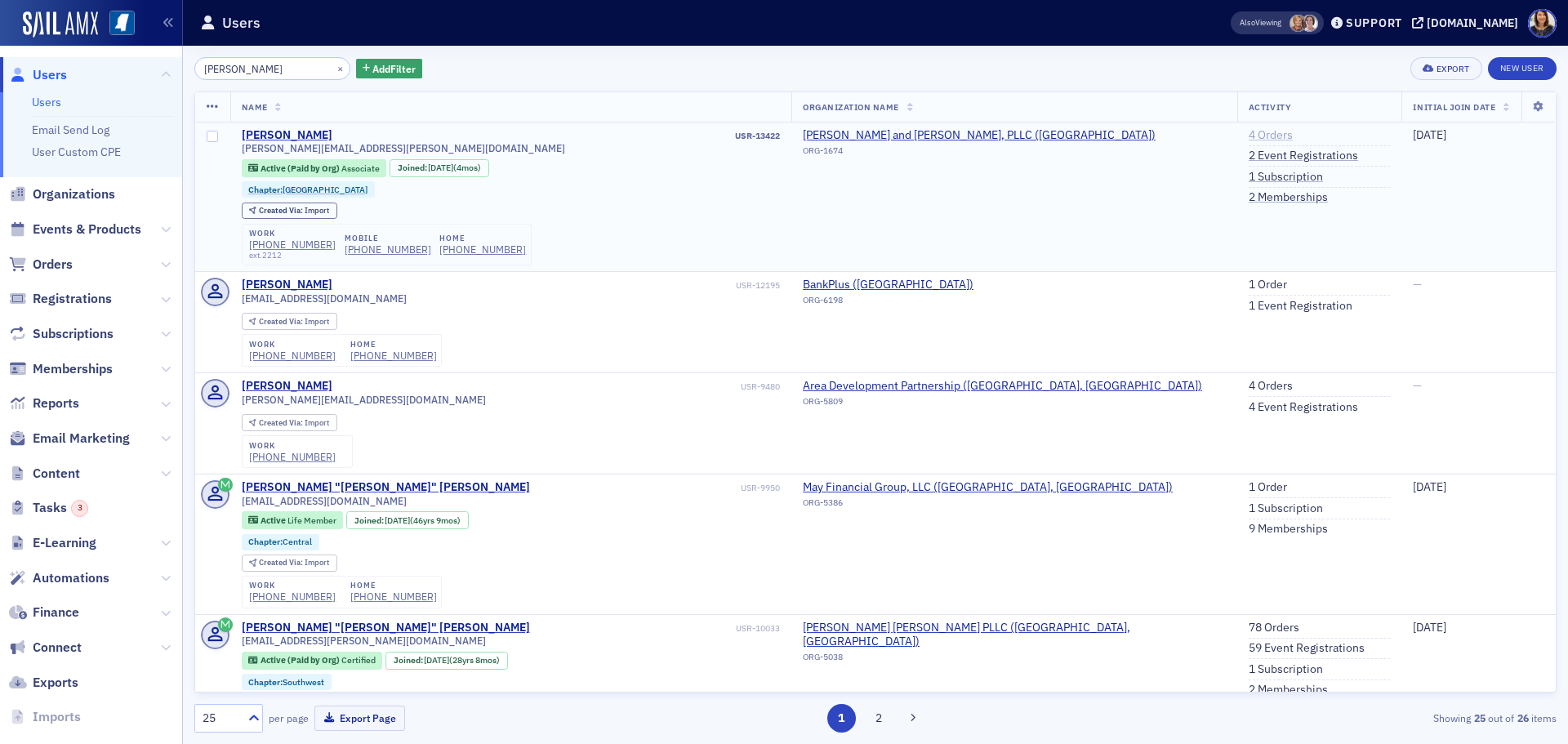
click at [1256, 132] on link "4 Orders" at bounding box center [1270, 135] width 44 height 15
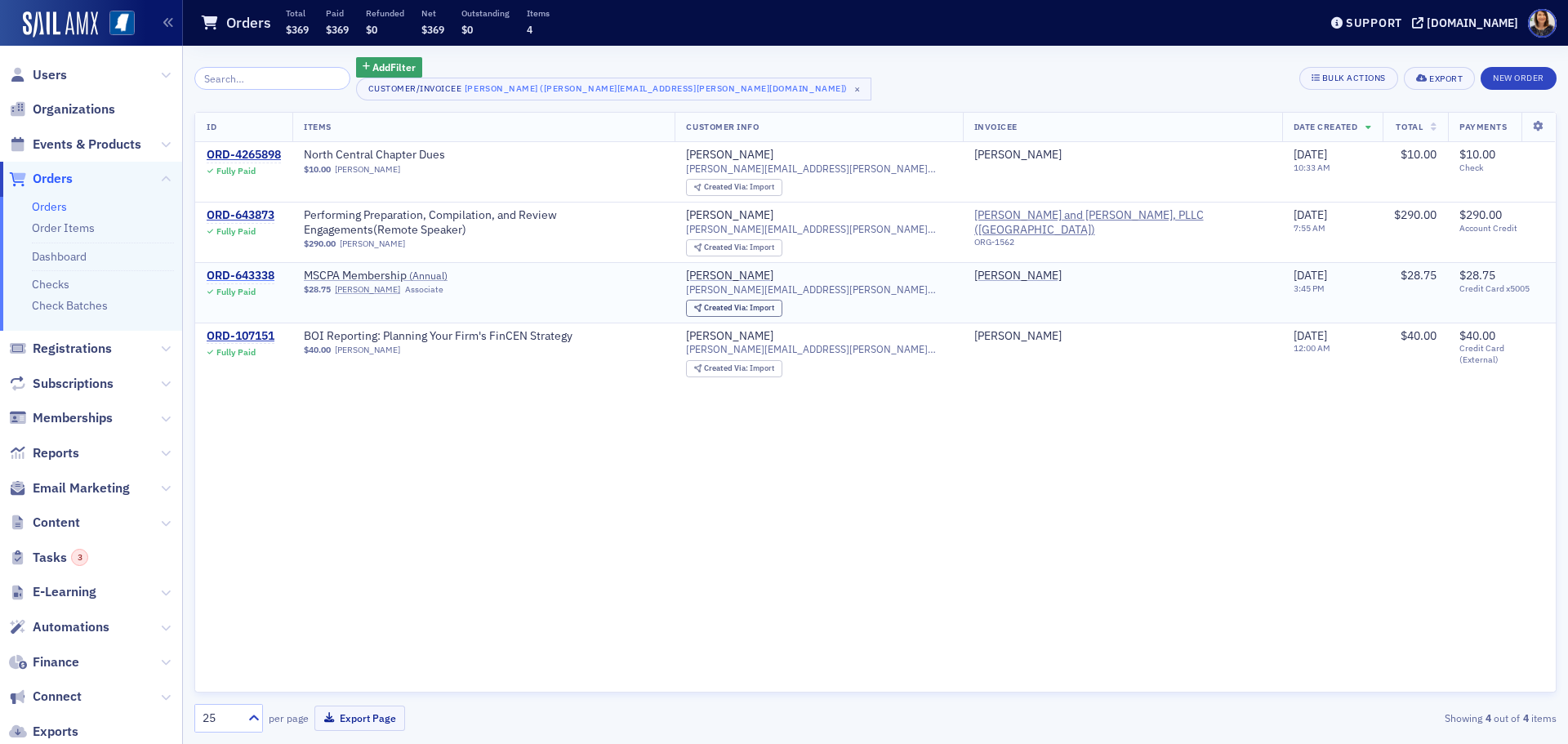
click at [241, 273] on div "ORD-643338" at bounding box center [240, 276] width 68 height 15
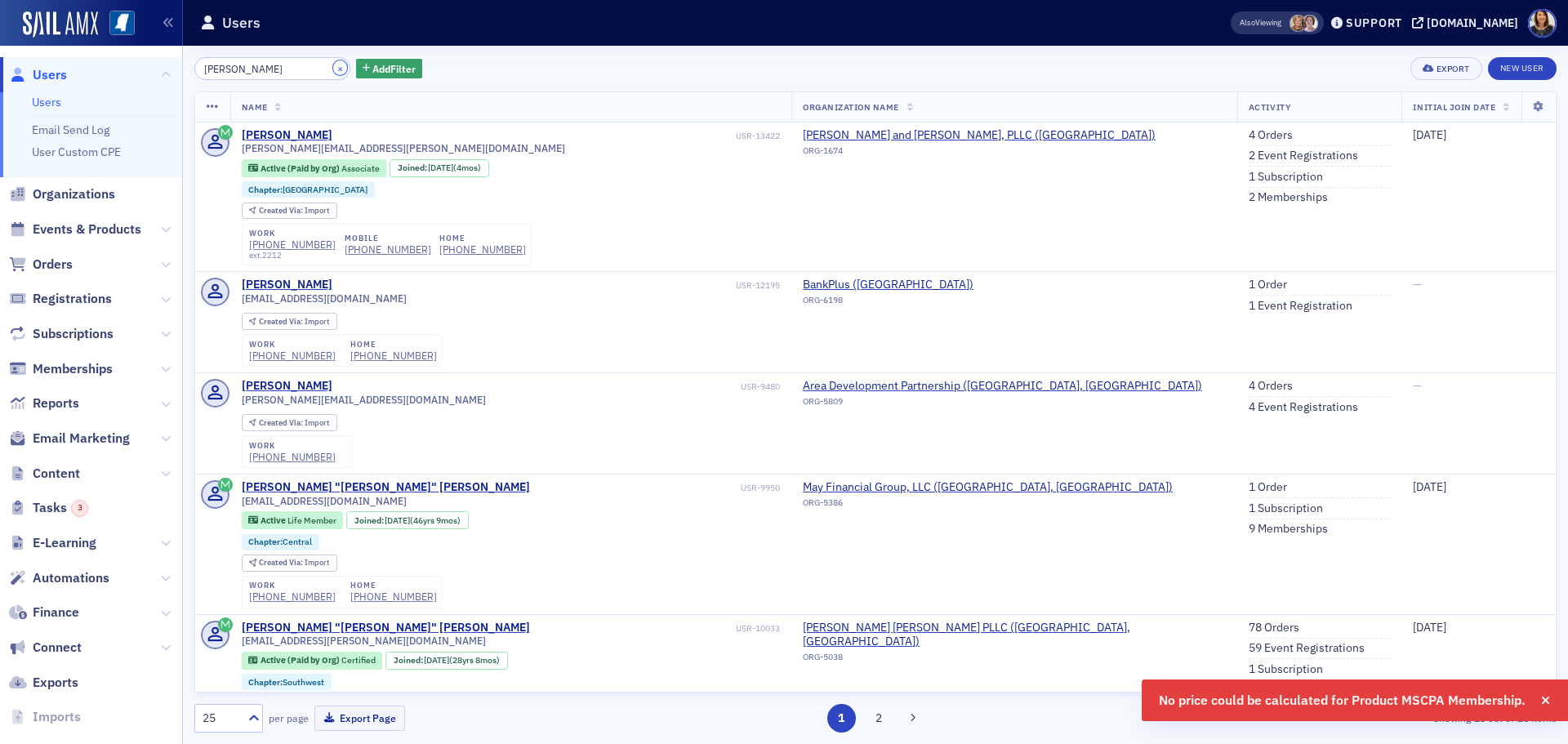
click at [333, 71] on button "×" at bounding box center [340, 68] width 15 height 15
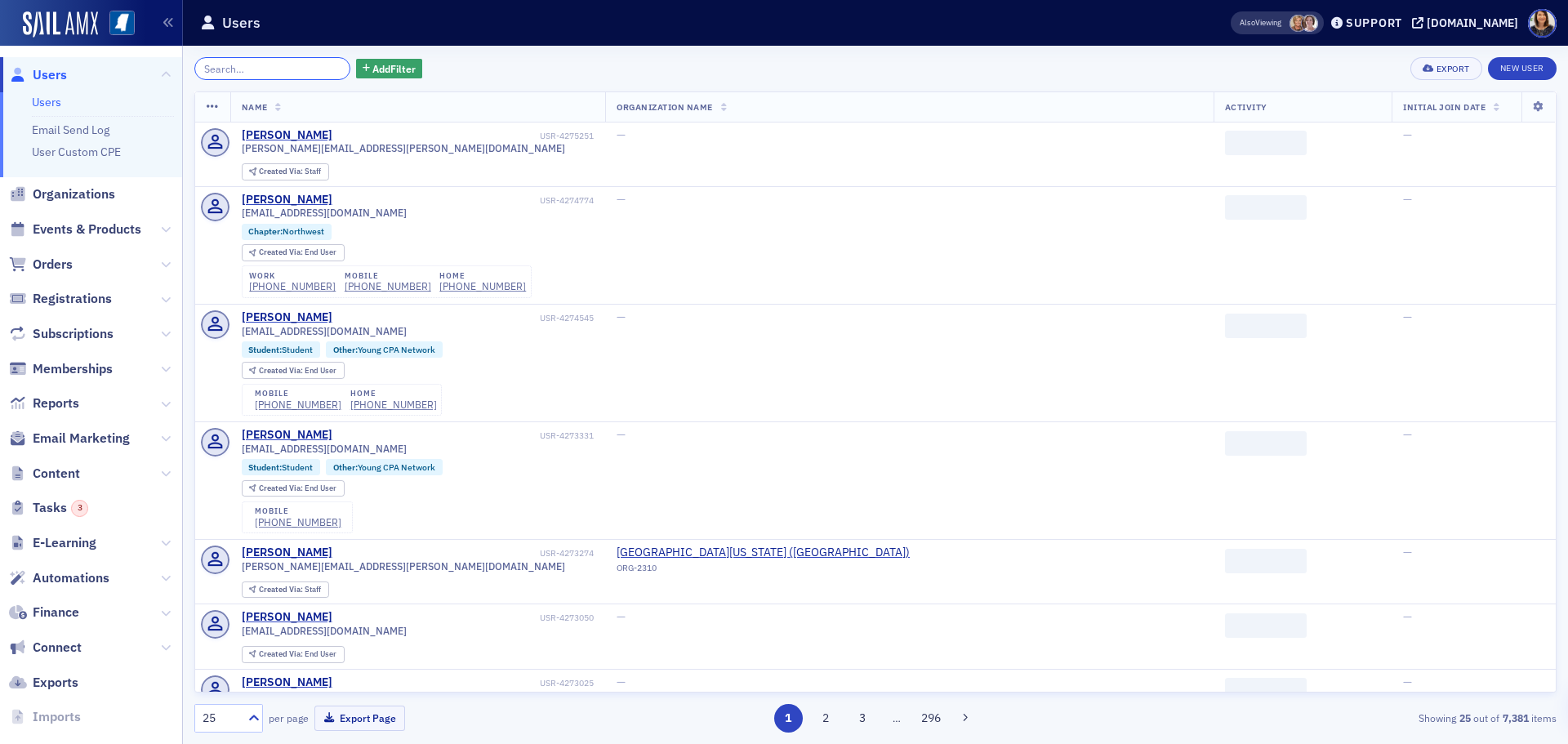
click at [325, 69] on input "search" at bounding box center [272, 69] width 156 height 23
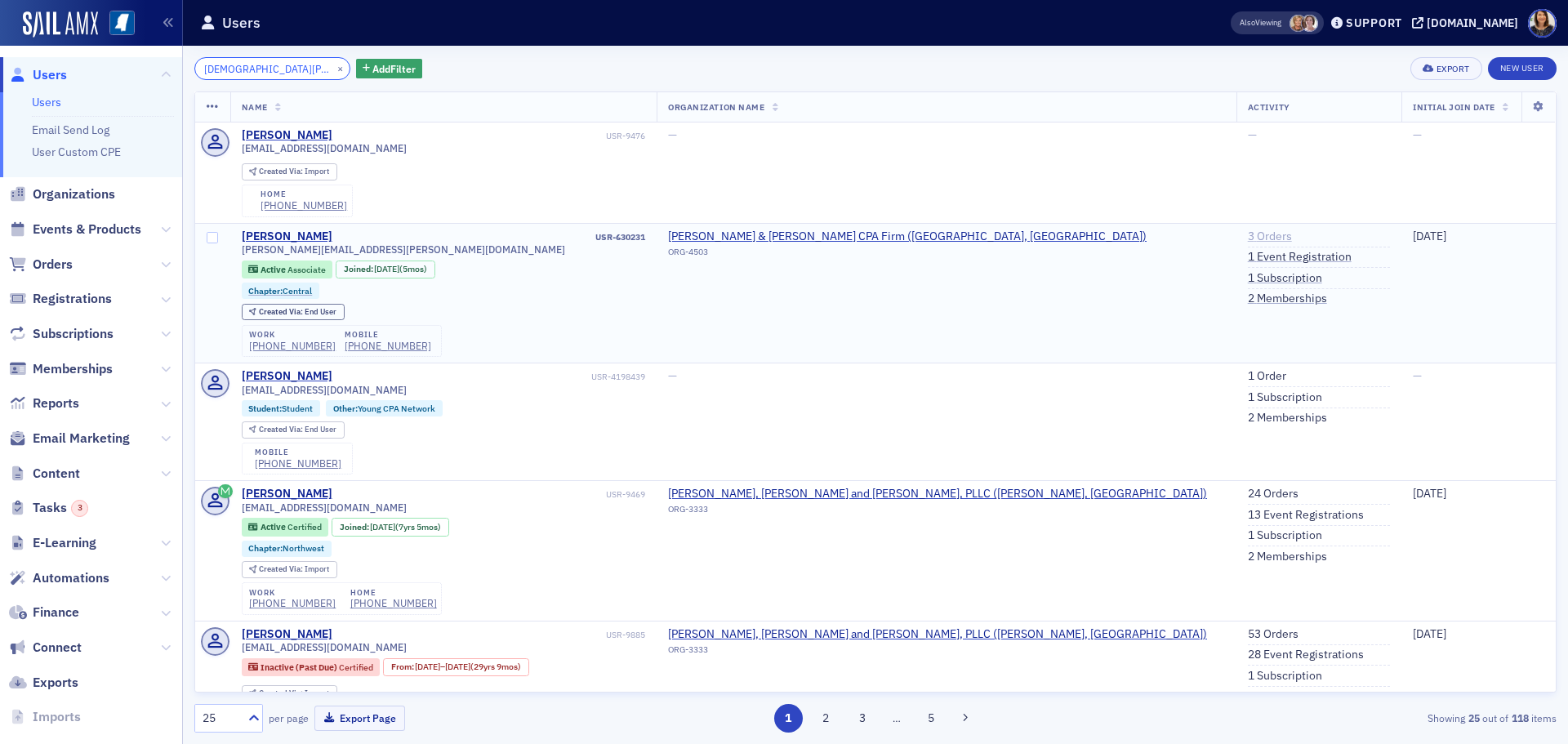
type input "kristen williams"
click at [1248, 244] on link "3 Orders" at bounding box center [1270, 237] width 44 height 15
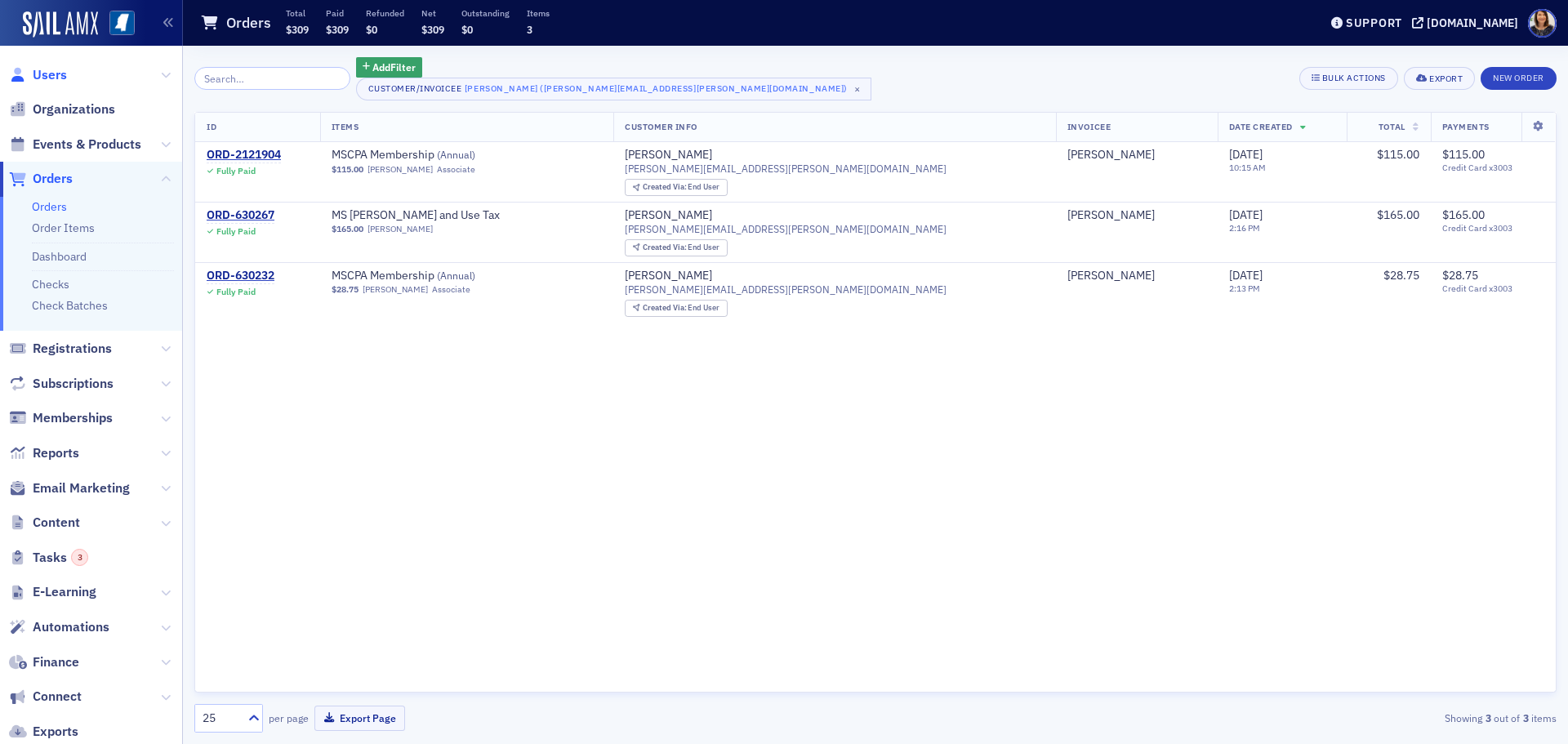
click at [53, 75] on span "Users" at bounding box center [49, 75] width 34 height 18
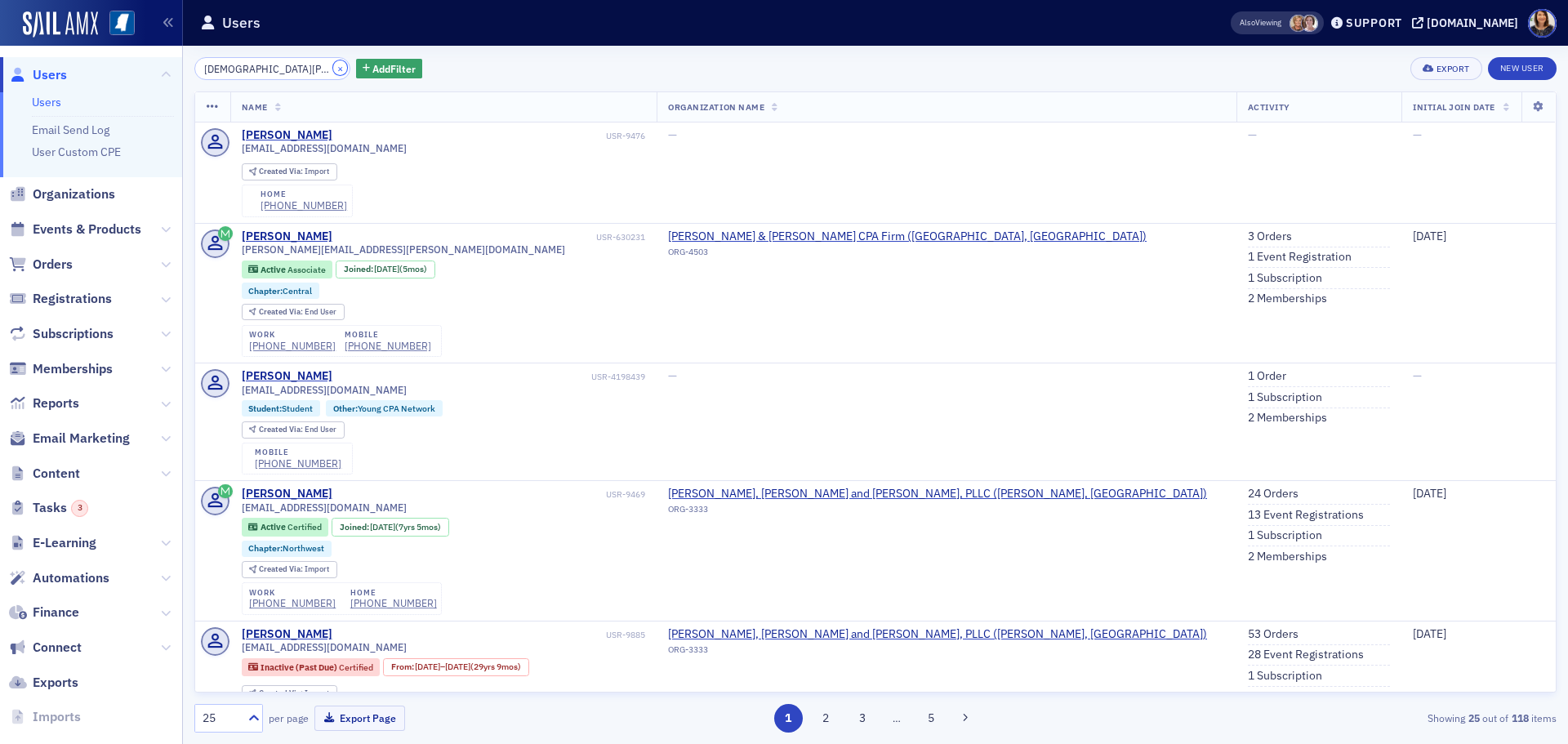
click at [333, 66] on button "×" at bounding box center [340, 68] width 15 height 15
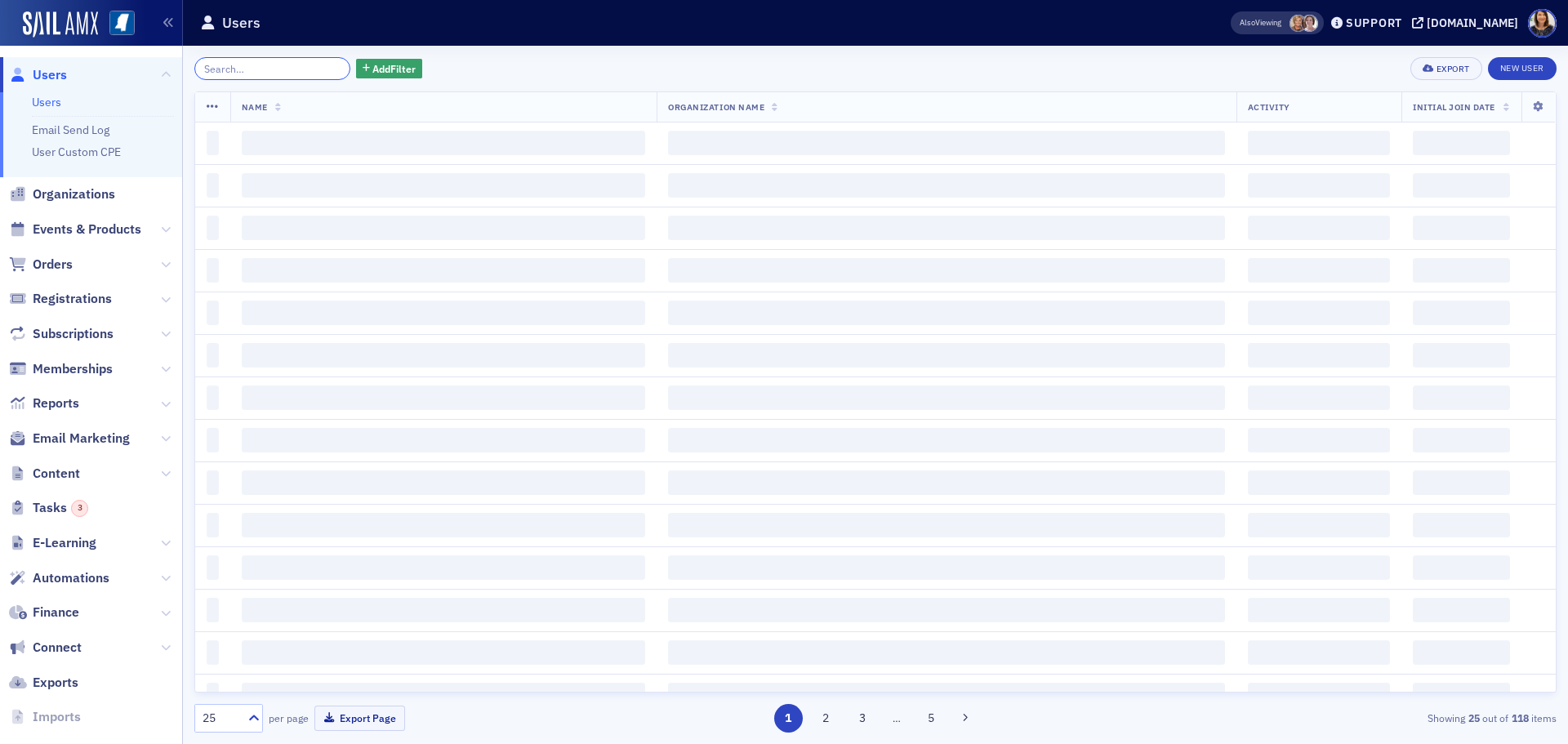
click at [302, 69] on input "search" at bounding box center [272, 69] width 156 height 23
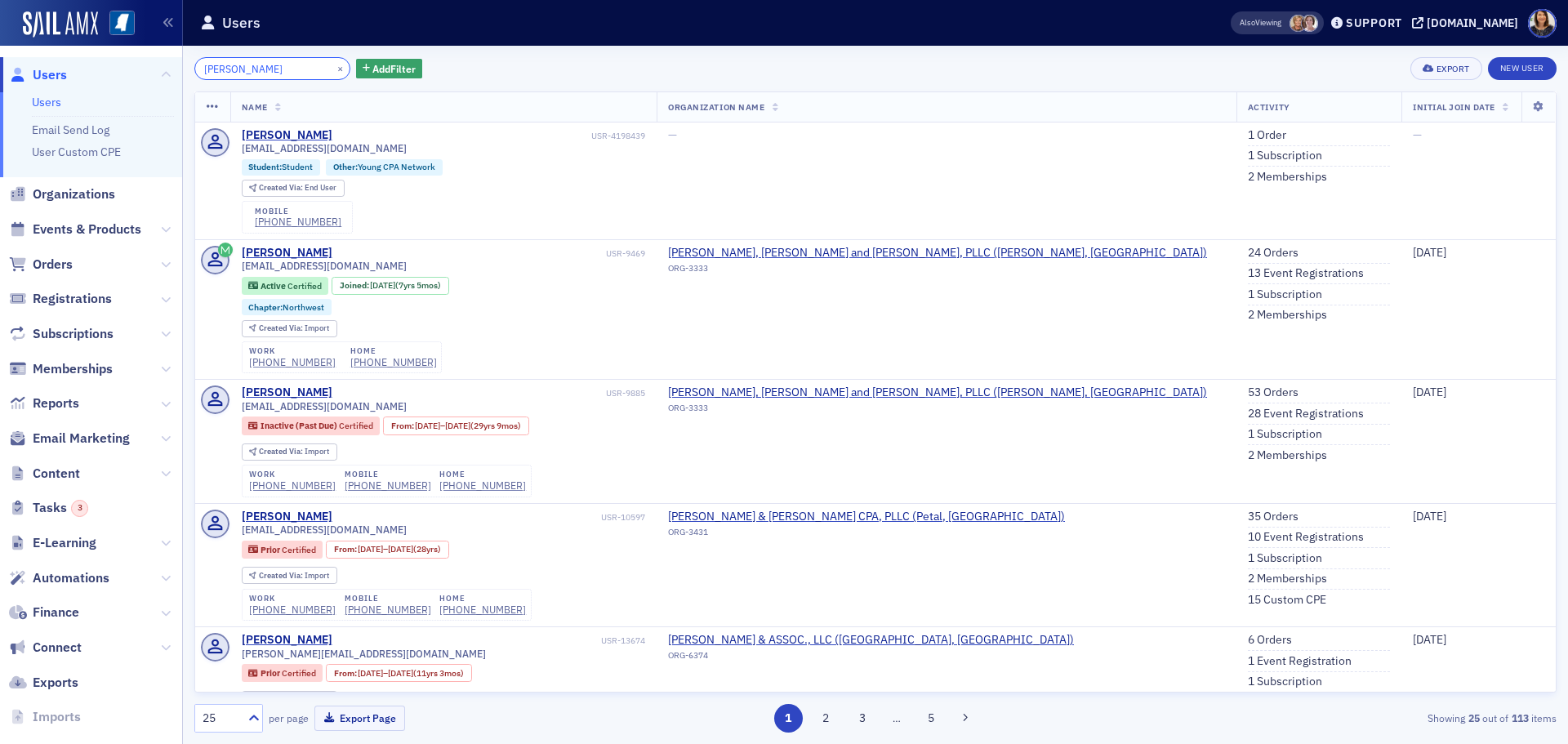
click at [231, 73] on input "lagaren williams" at bounding box center [272, 69] width 156 height 23
click at [236, 73] on input "lagaren williams" at bounding box center [272, 69] width 156 height 23
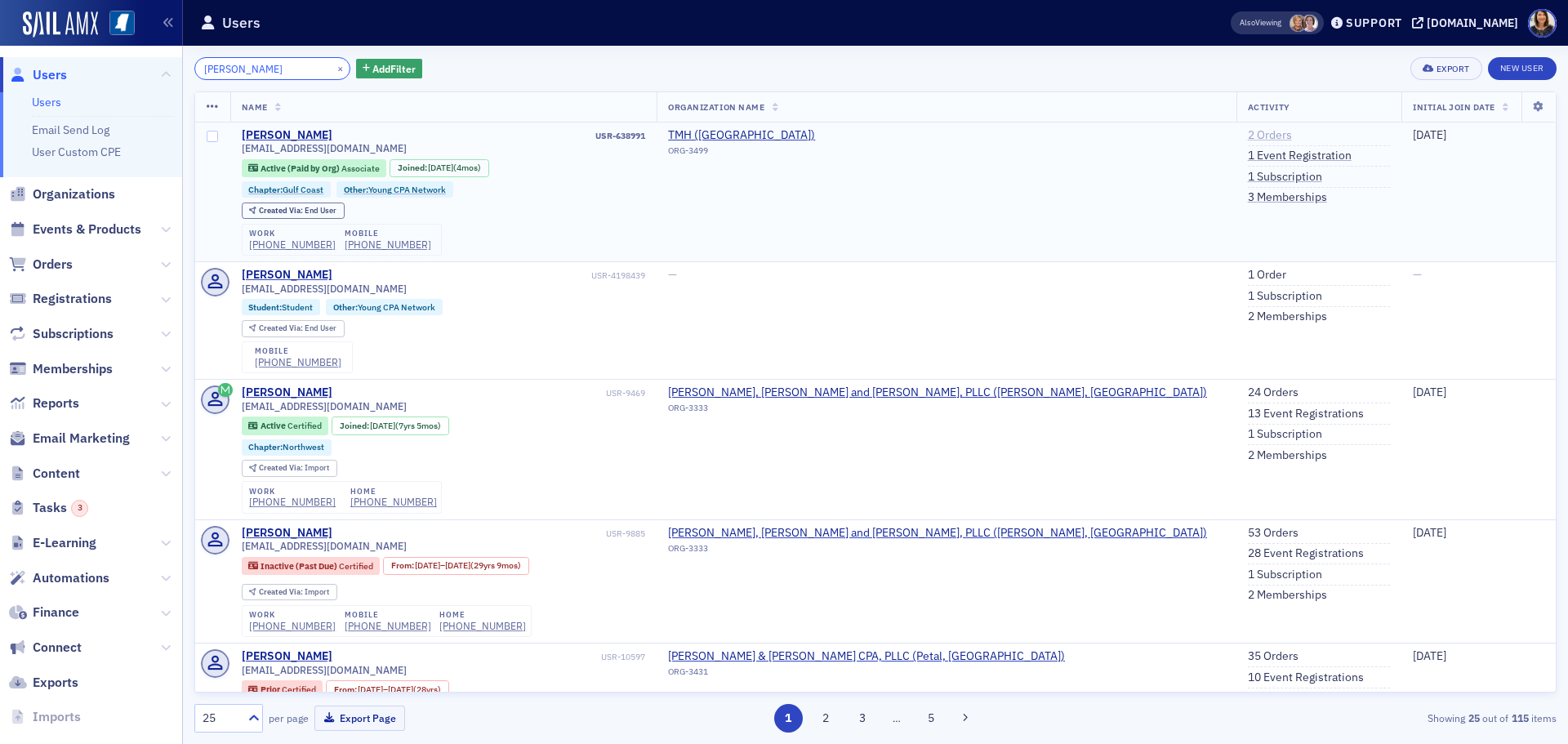
type input "ladar williams"
click at [1248, 132] on link "2 Orders" at bounding box center [1270, 135] width 44 height 15
click at [333, 67] on button "×" at bounding box center [340, 68] width 15 height 15
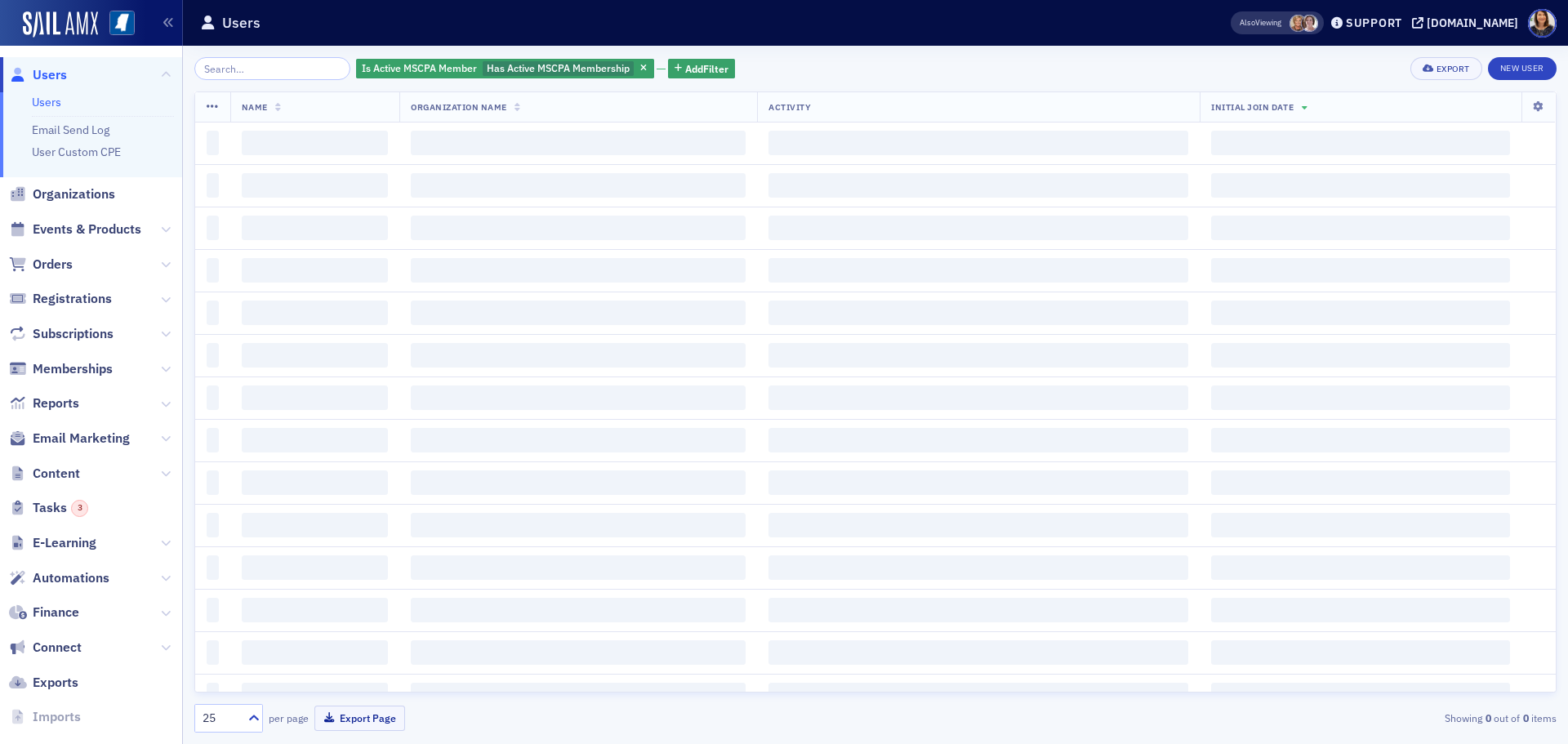
click at [59, 75] on span "Users" at bounding box center [49, 75] width 34 height 18
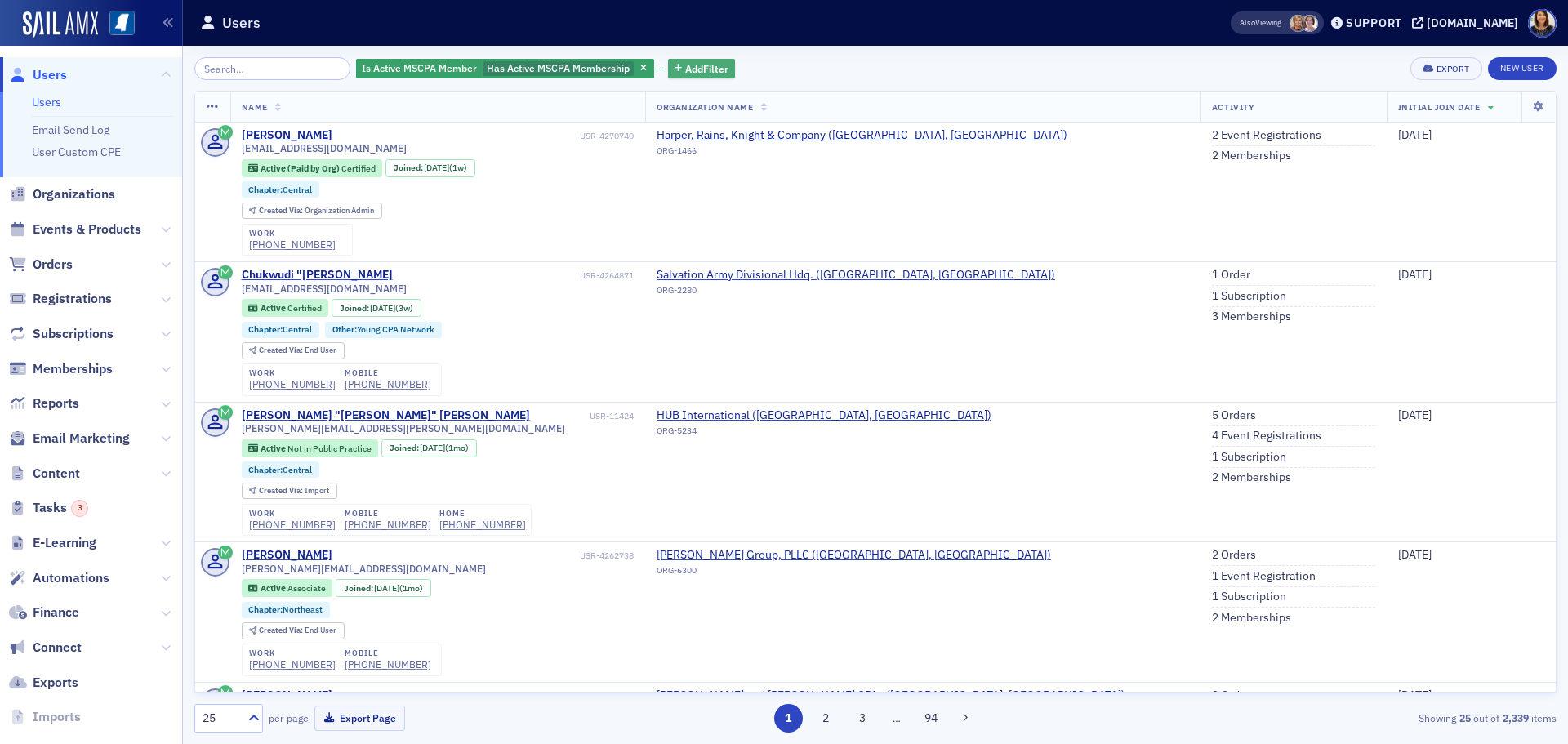
click at [685, 67] on span "Add Filter" at bounding box center [706, 69] width 43 height 15
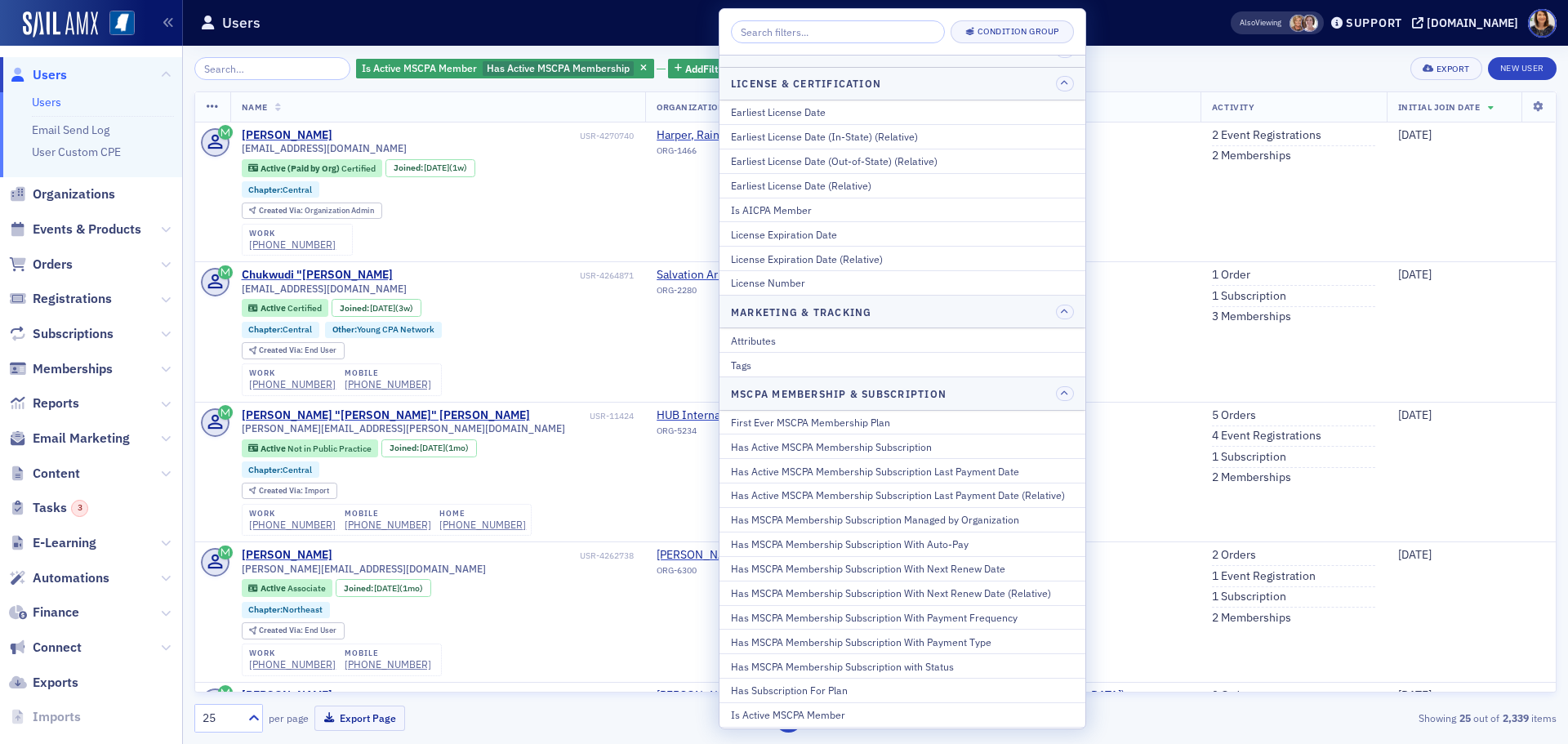
scroll to position [582, 0]
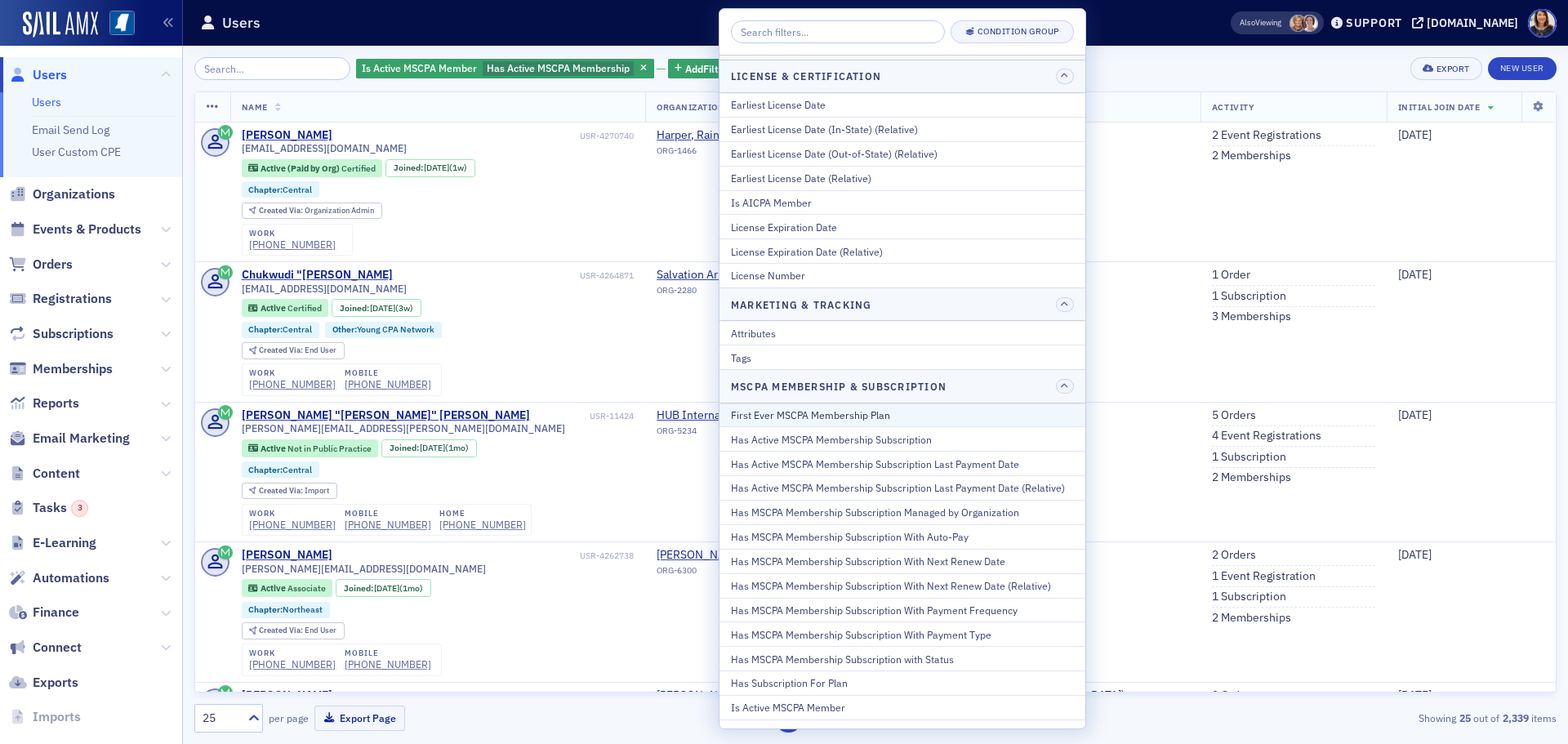
click at [878, 415] on div "First Ever MSCPA Membership Plan" at bounding box center [902, 415] width 343 height 15
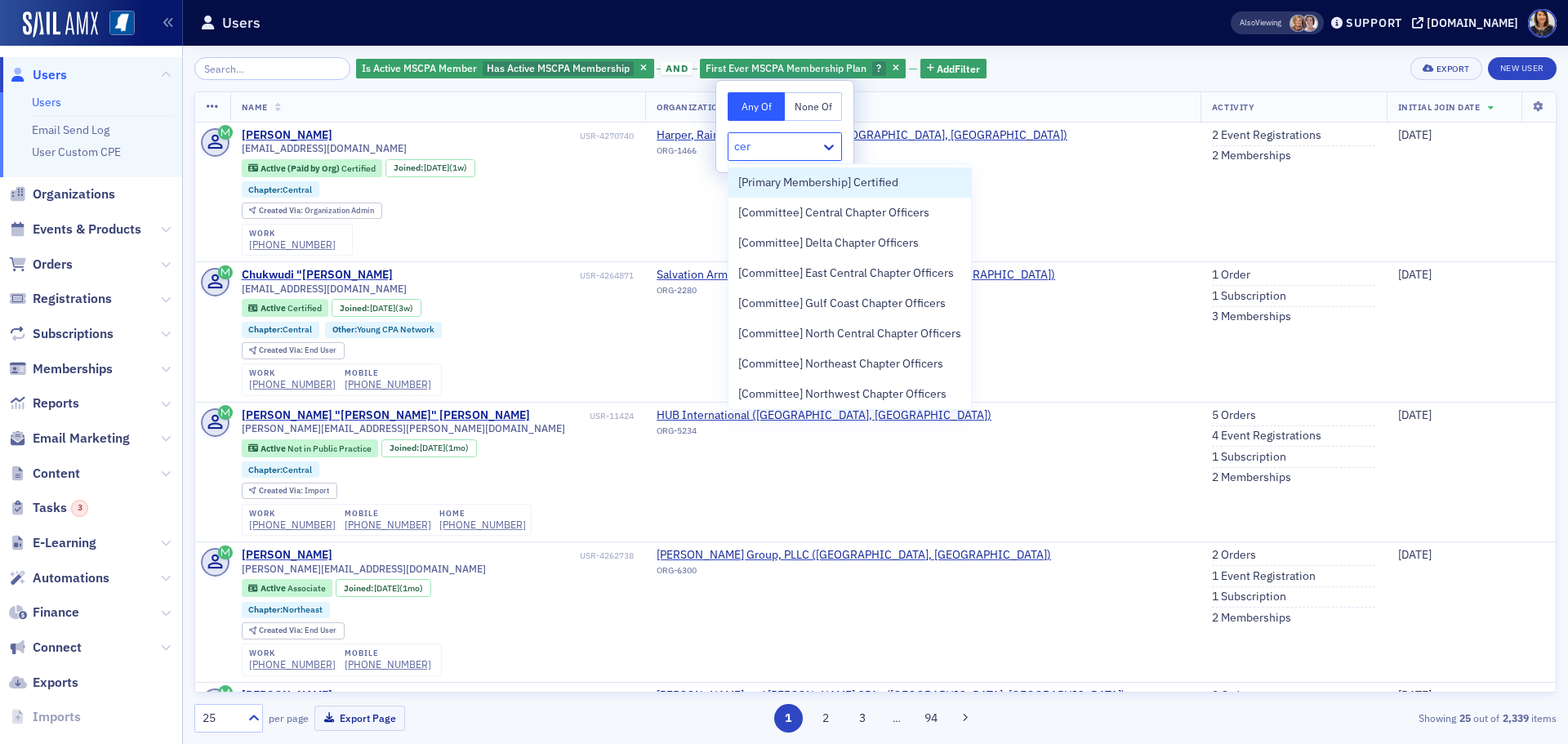
type input "cert"
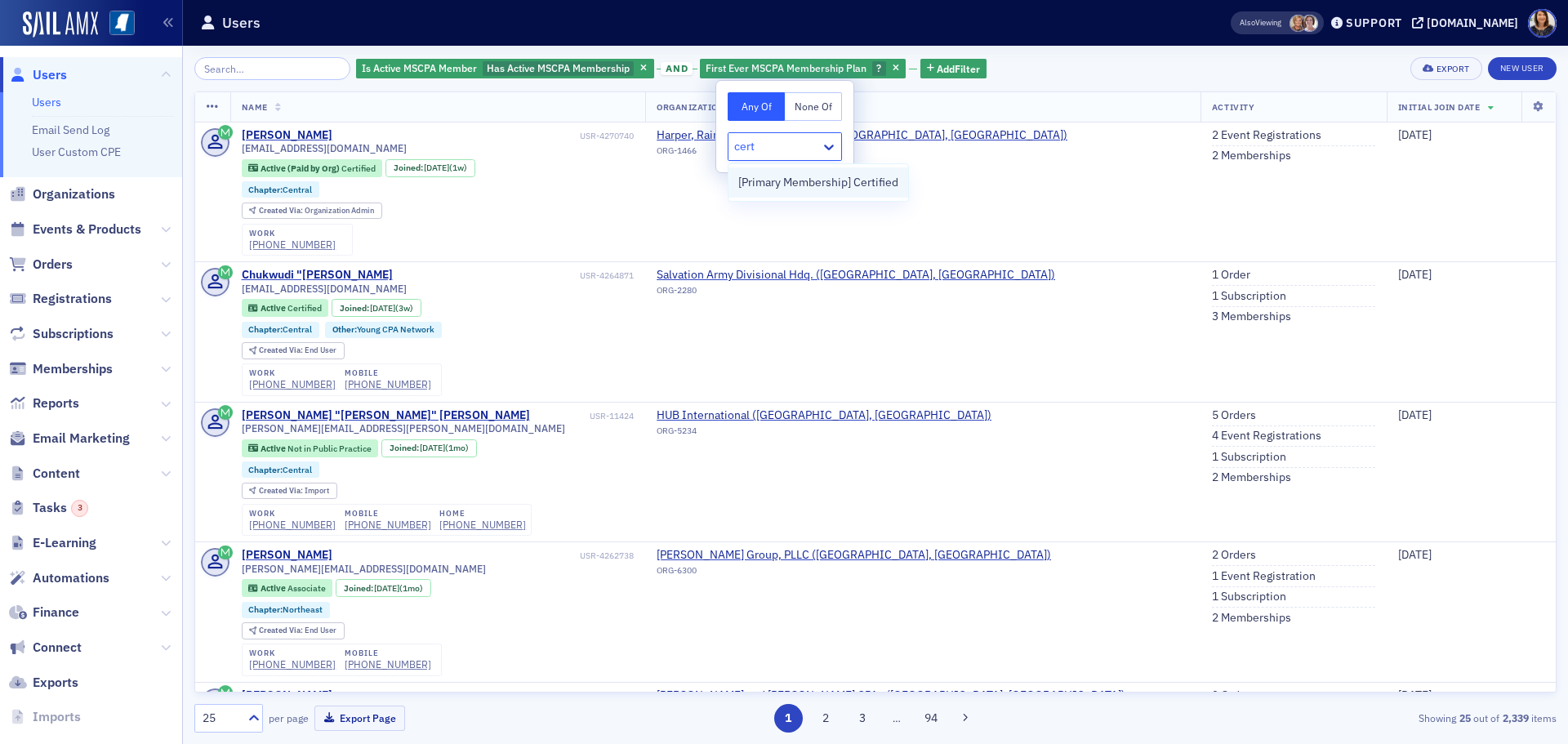
click at [860, 185] on span "[Primary Membership] Certified" at bounding box center [818, 183] width 160 height 18
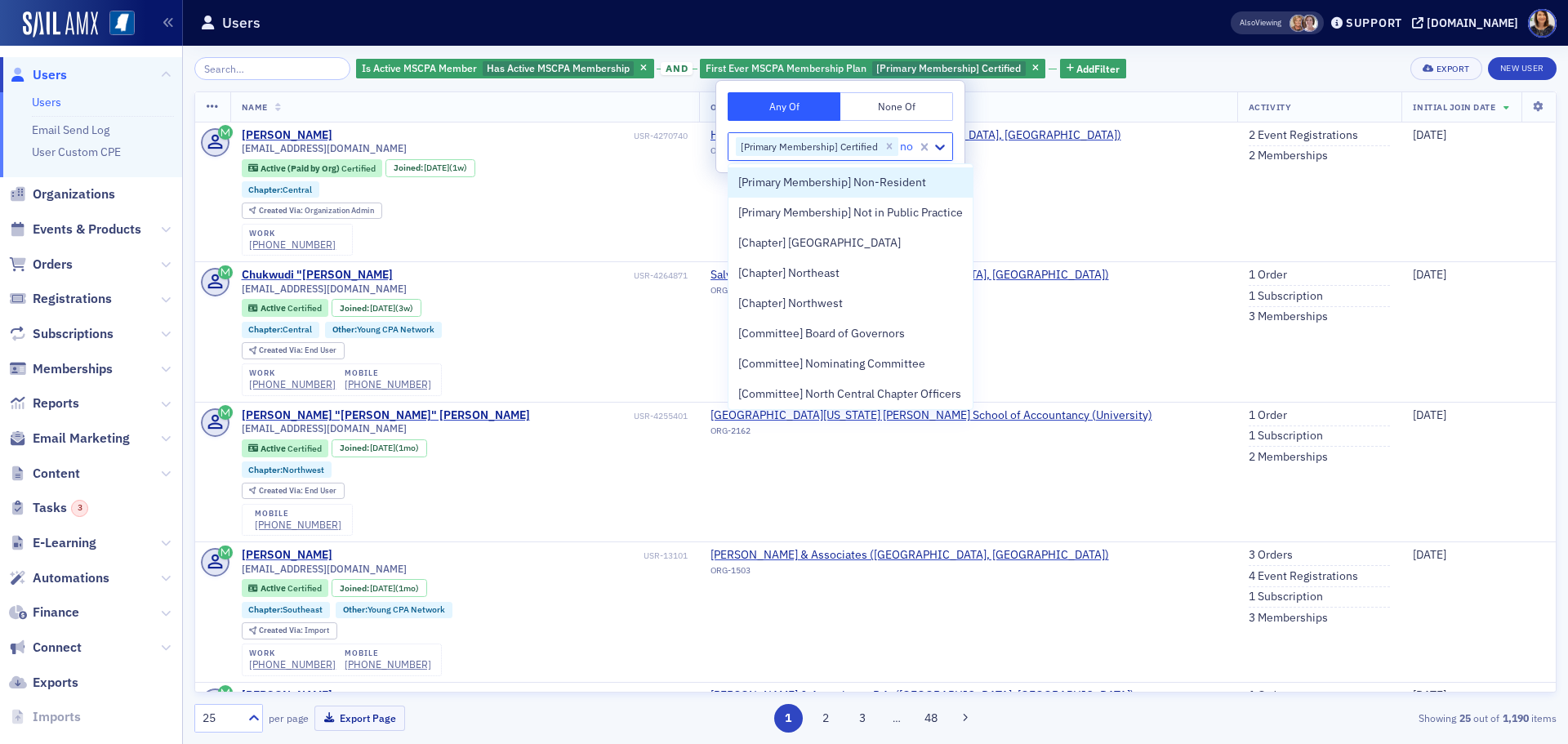
type input "non"
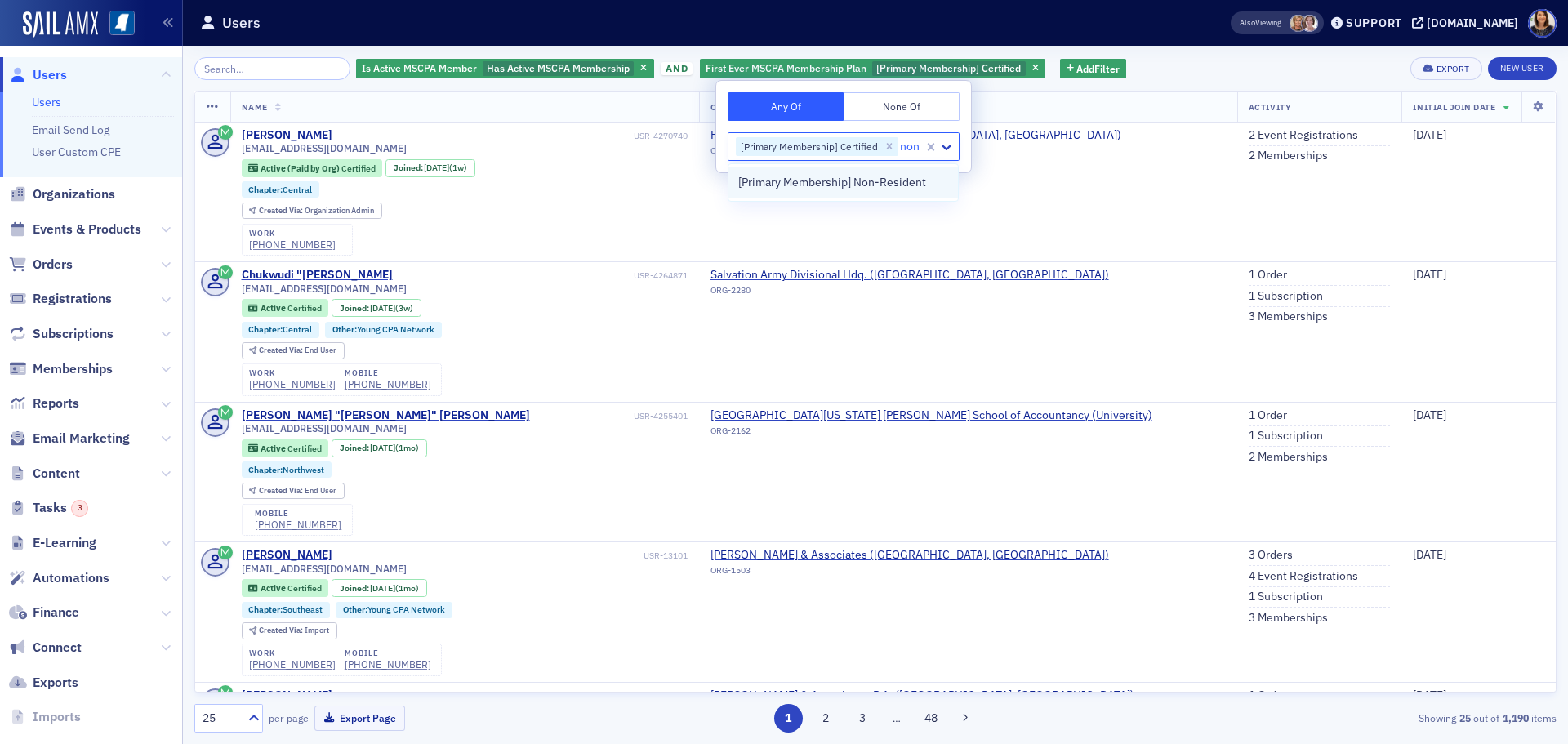
click at [864, 179] on span "[Primary Membership] Non-Resident" at bounding box center [832, 183] width 188 height 18
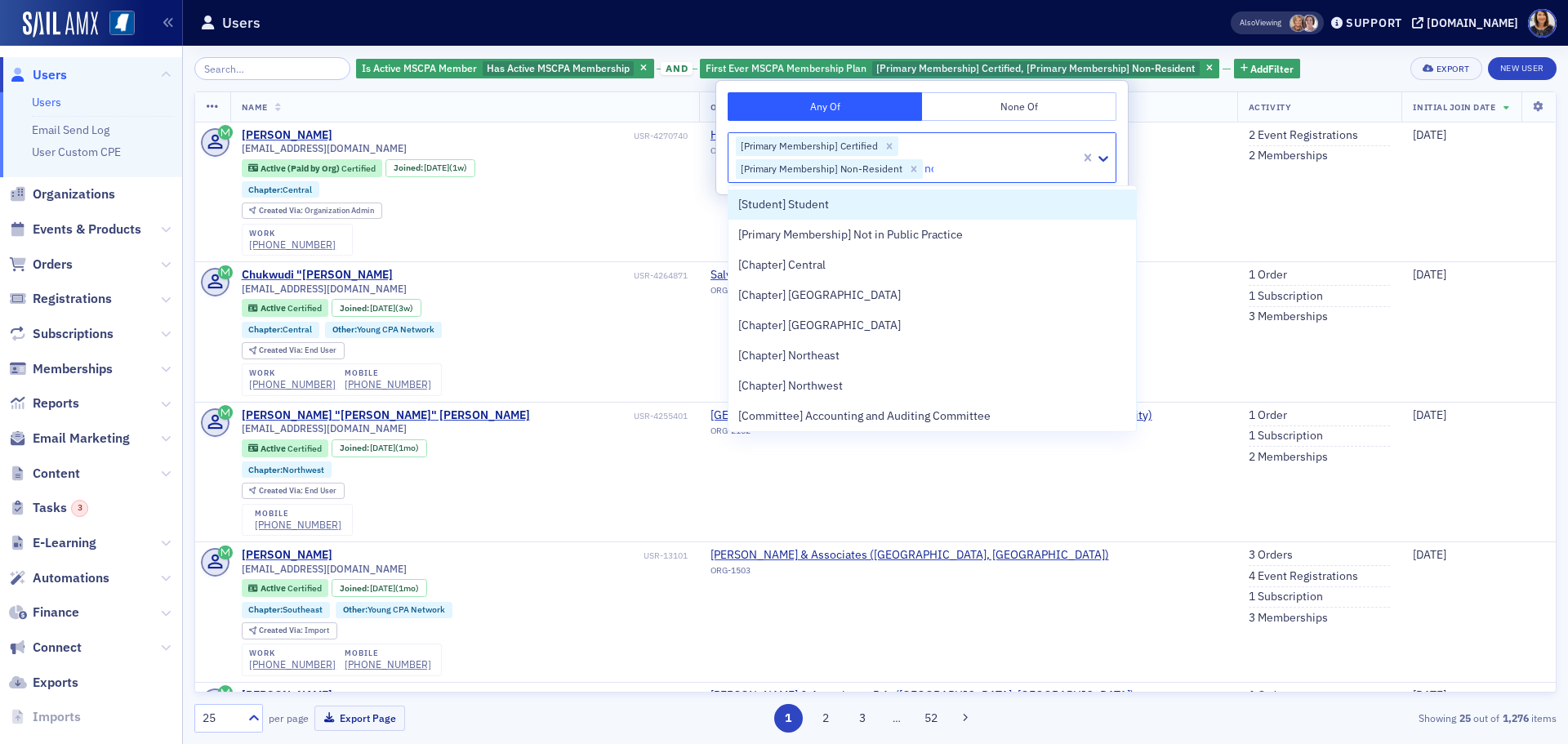
type input "not"
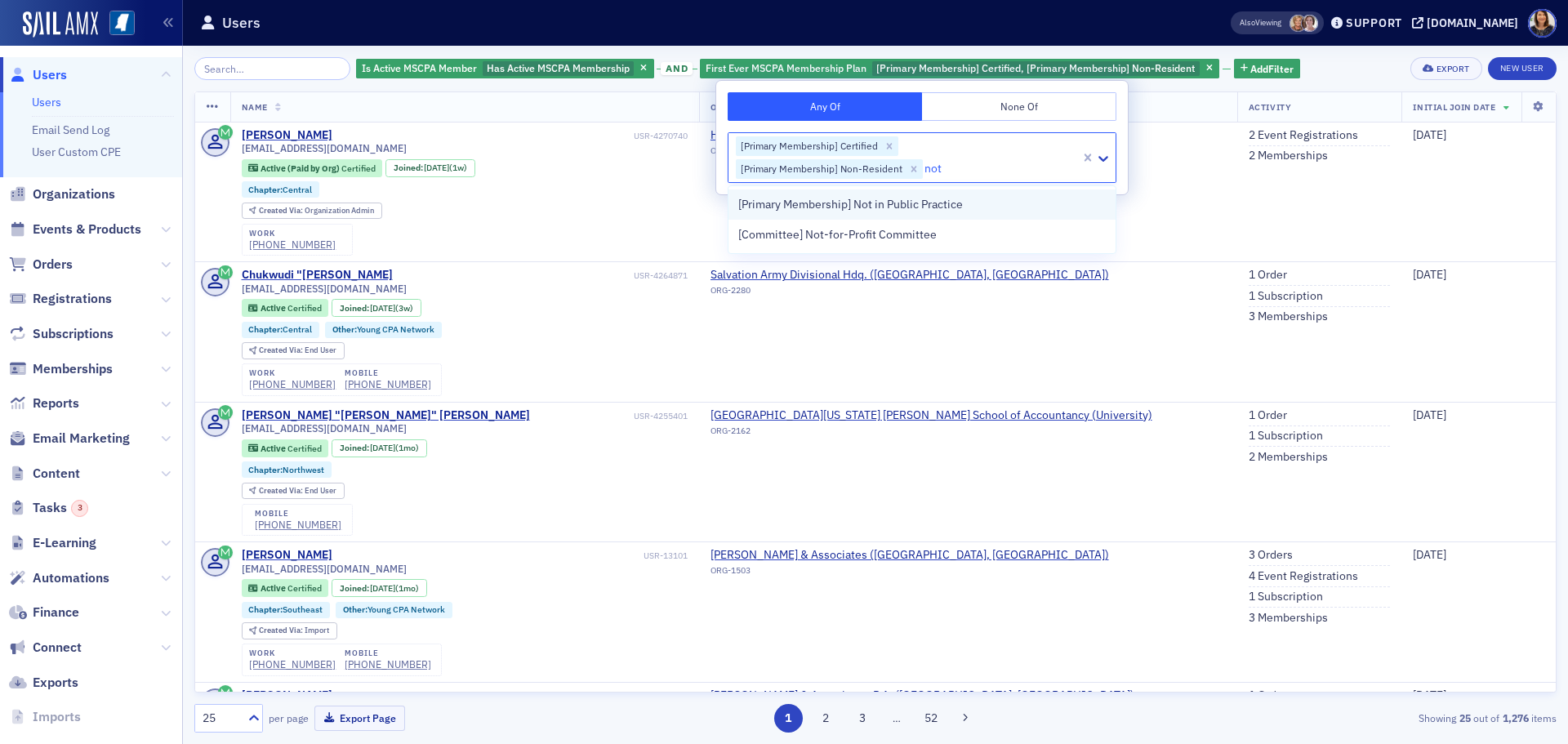
click at [912, 201] on span "[Primary Membership] Not in Public Practice" at bounding box center [850, 205] width 224 height 18
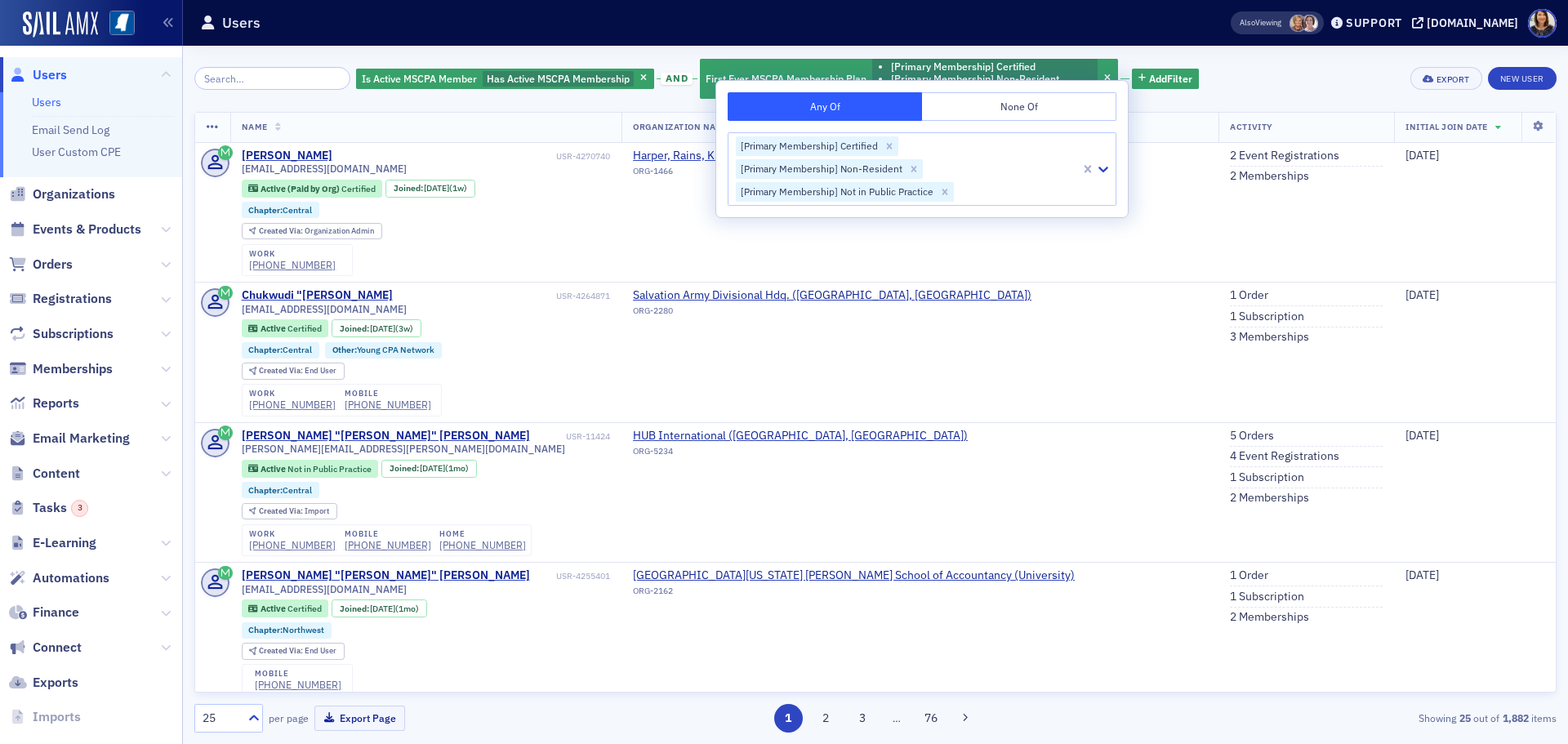
click at [1296, 80] on div "Is Active MSCPA Member Has Active MSCPA Membership and First Ever MSCPA Members…" at bounding box center [875, 78] width 1362 height 43
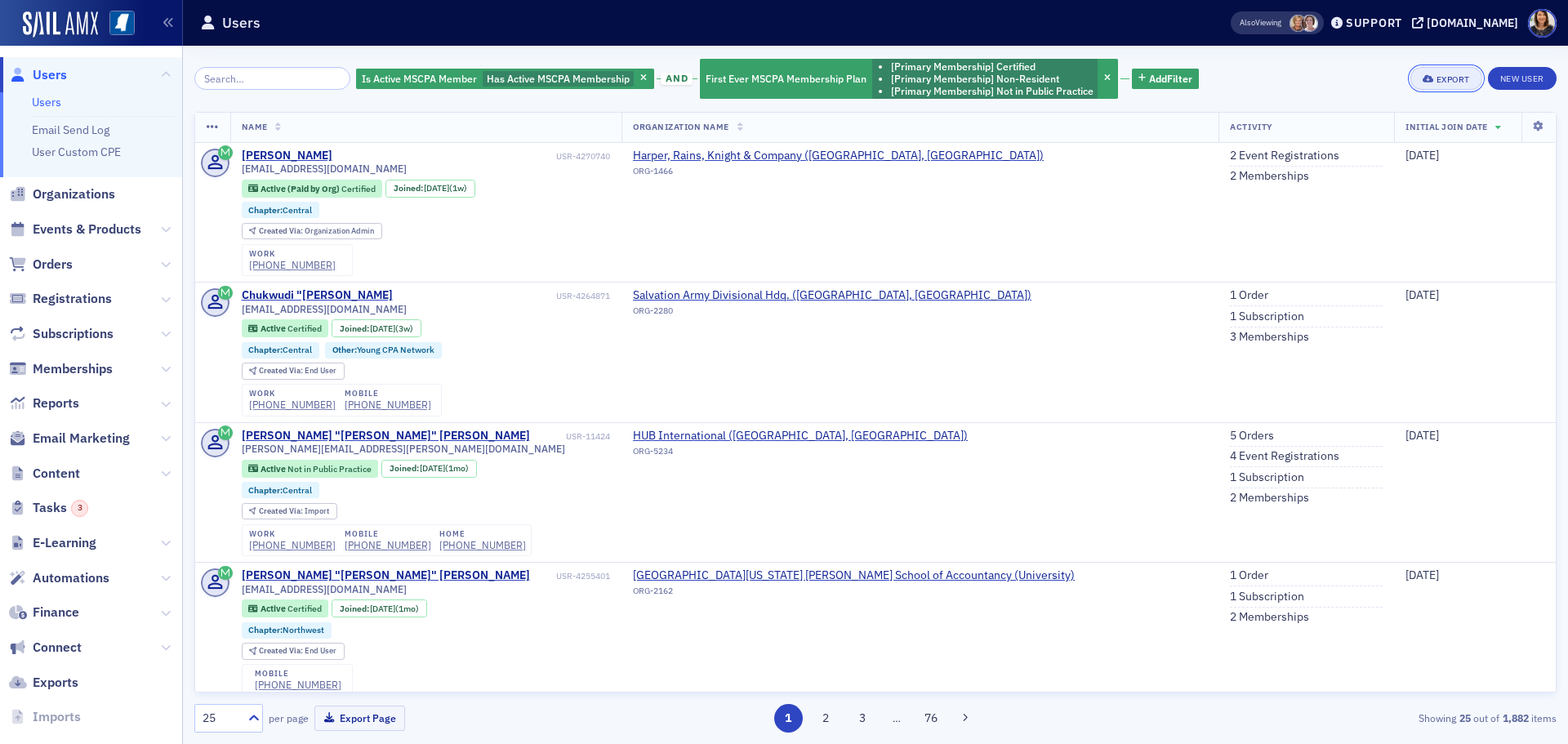
click at [1439, 73] on button "Export" at bounding box center [1445, 78] width 71 height 23
click at [1363, 129] on button "Export All ( 1,882 Users )" at bounding box center [1393, 134] width 171 height 26
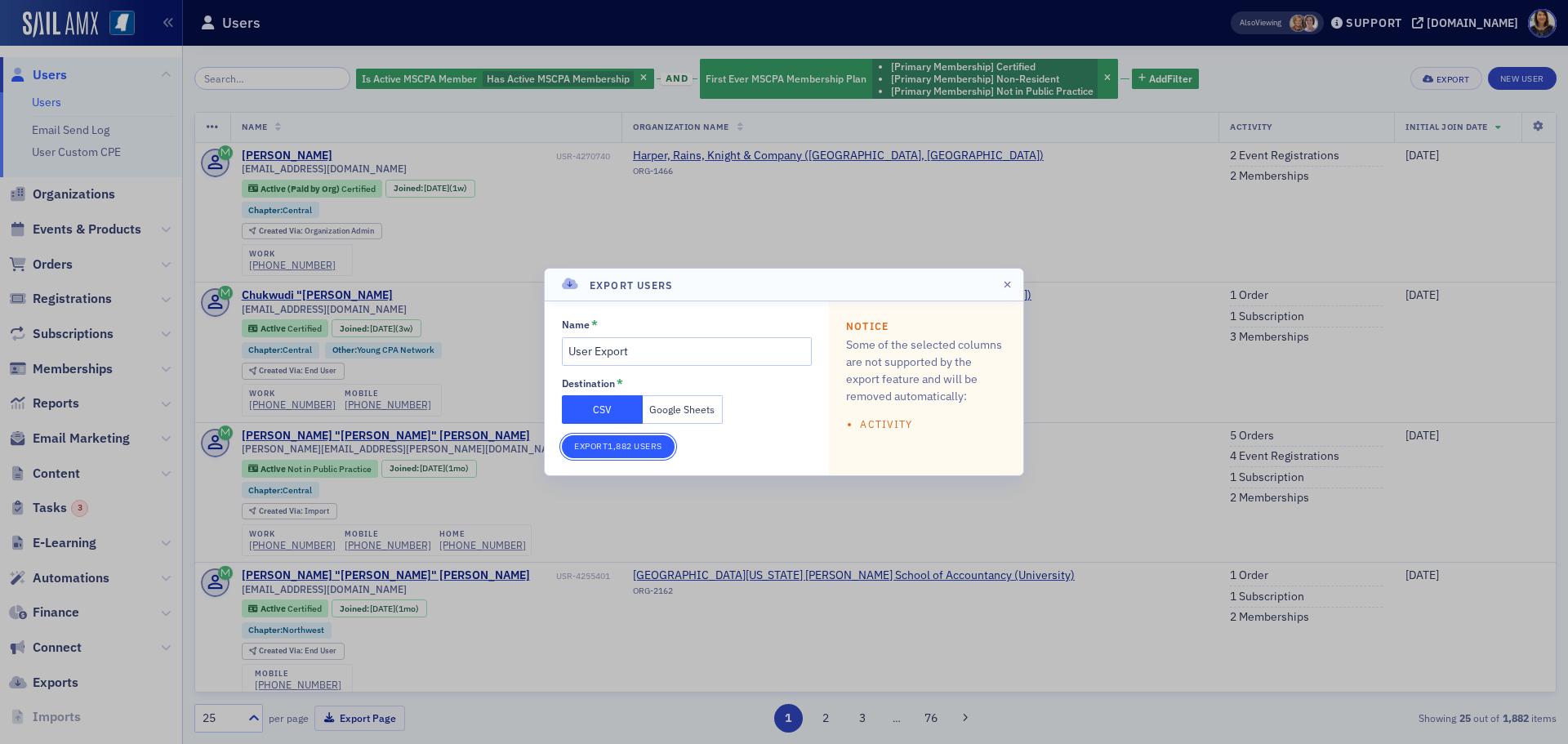
click at [627, 447] on button "Export 1,882 Users" at bounding box center [618, 447] width 113 height 23
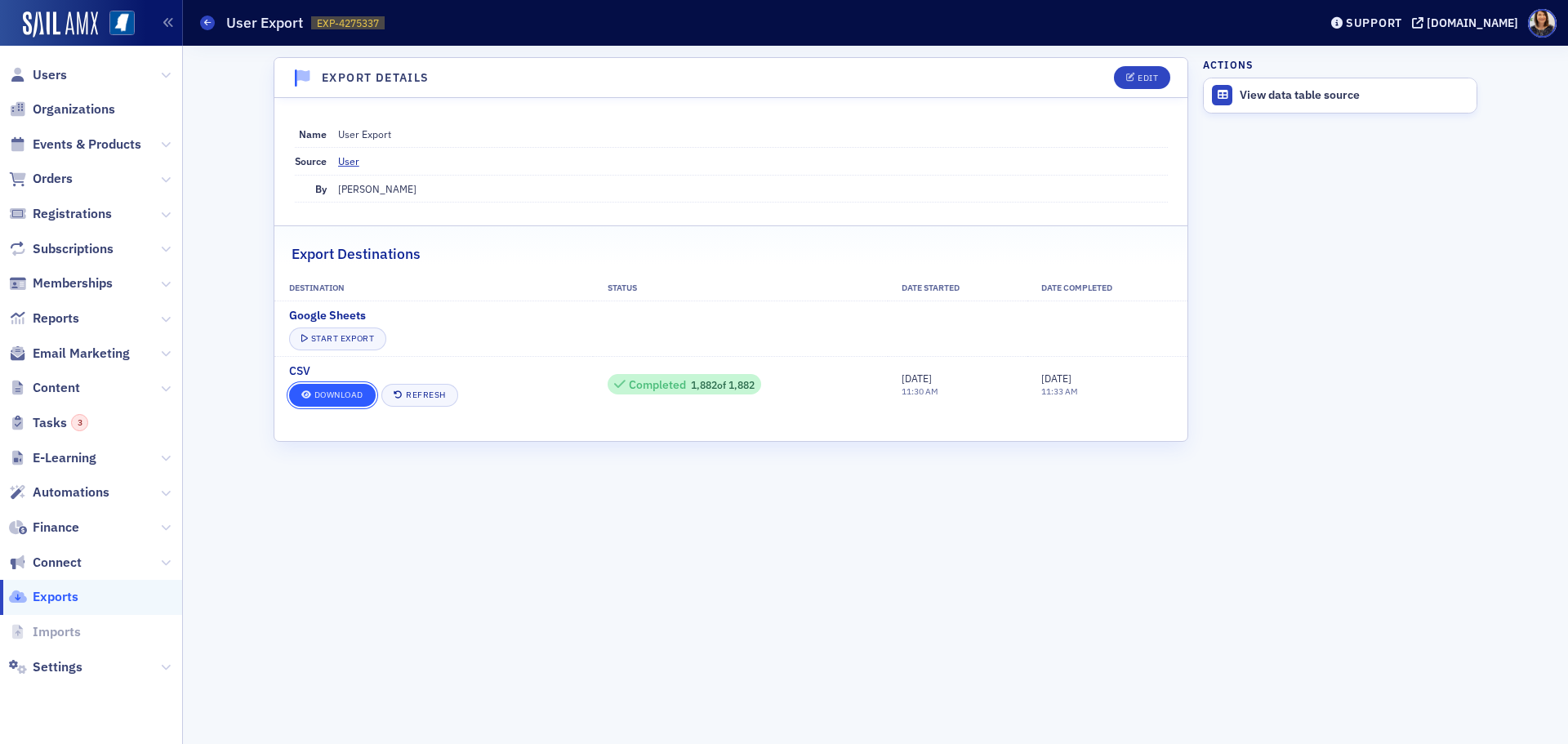
click at [335, 390] on link "Download" at bounding box center [332, 396] width 86 height 23
click at [566, 518] on div "Export Details Edit Name User Export Source User By [PERSON_NAME] Export Destin…" at bounding box center [730, 395] width 915 height 675
click at [40, 69] on span "Users" at bounding box center [49, 75] width 34 height 18
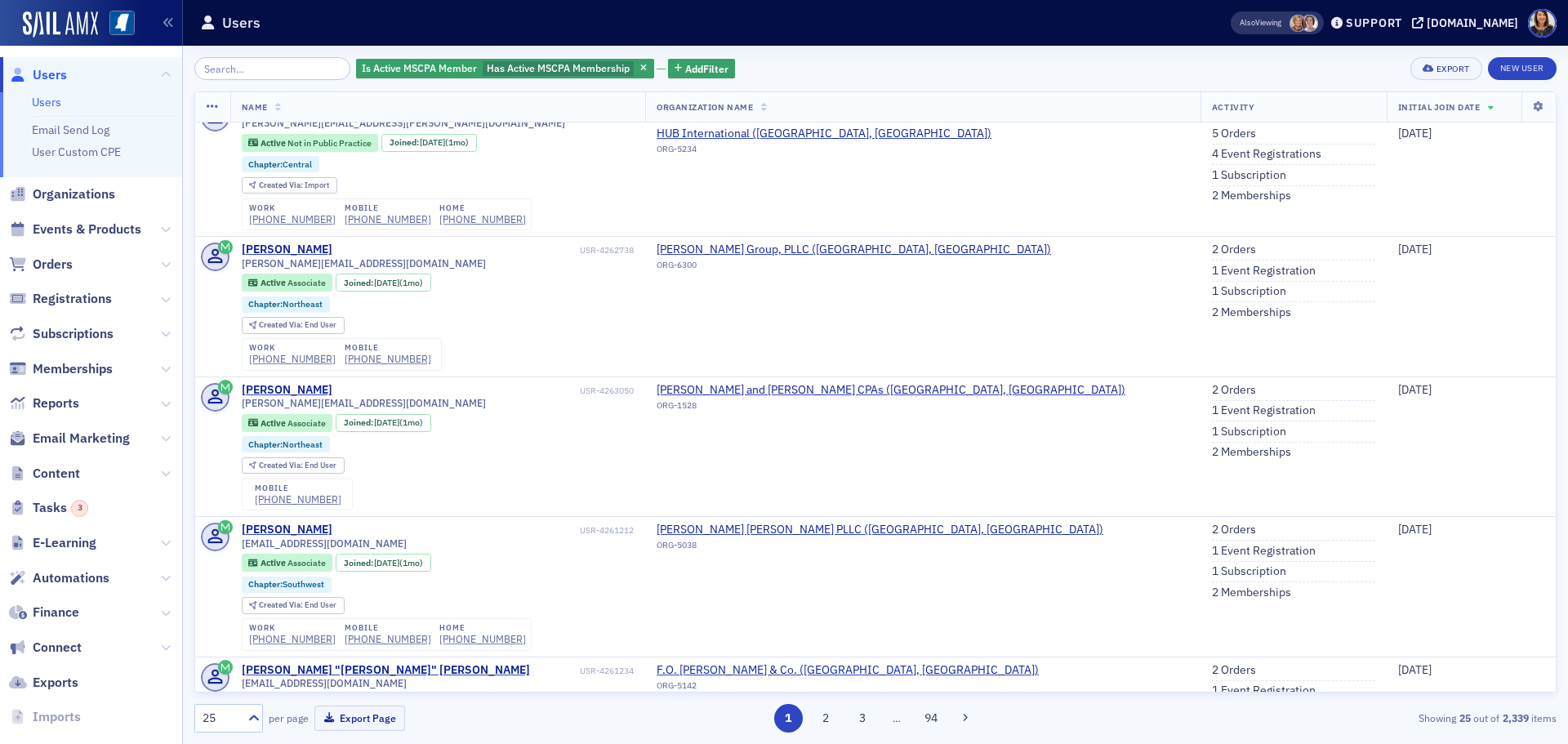
scroll to position [371, 0]
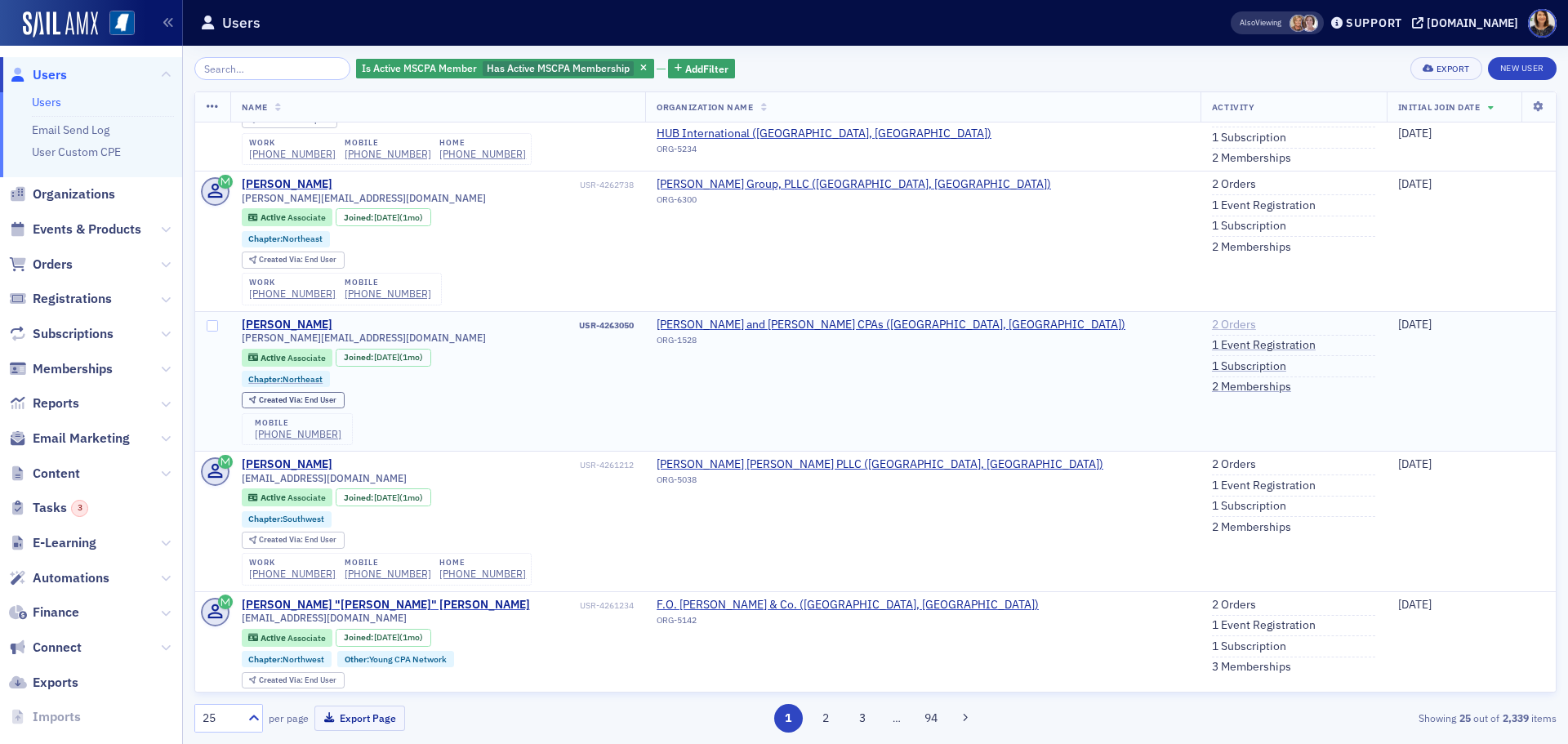
click at [1212, 325] on link "2 Orders" at bounding box center [1234, 325] width 44 height 15
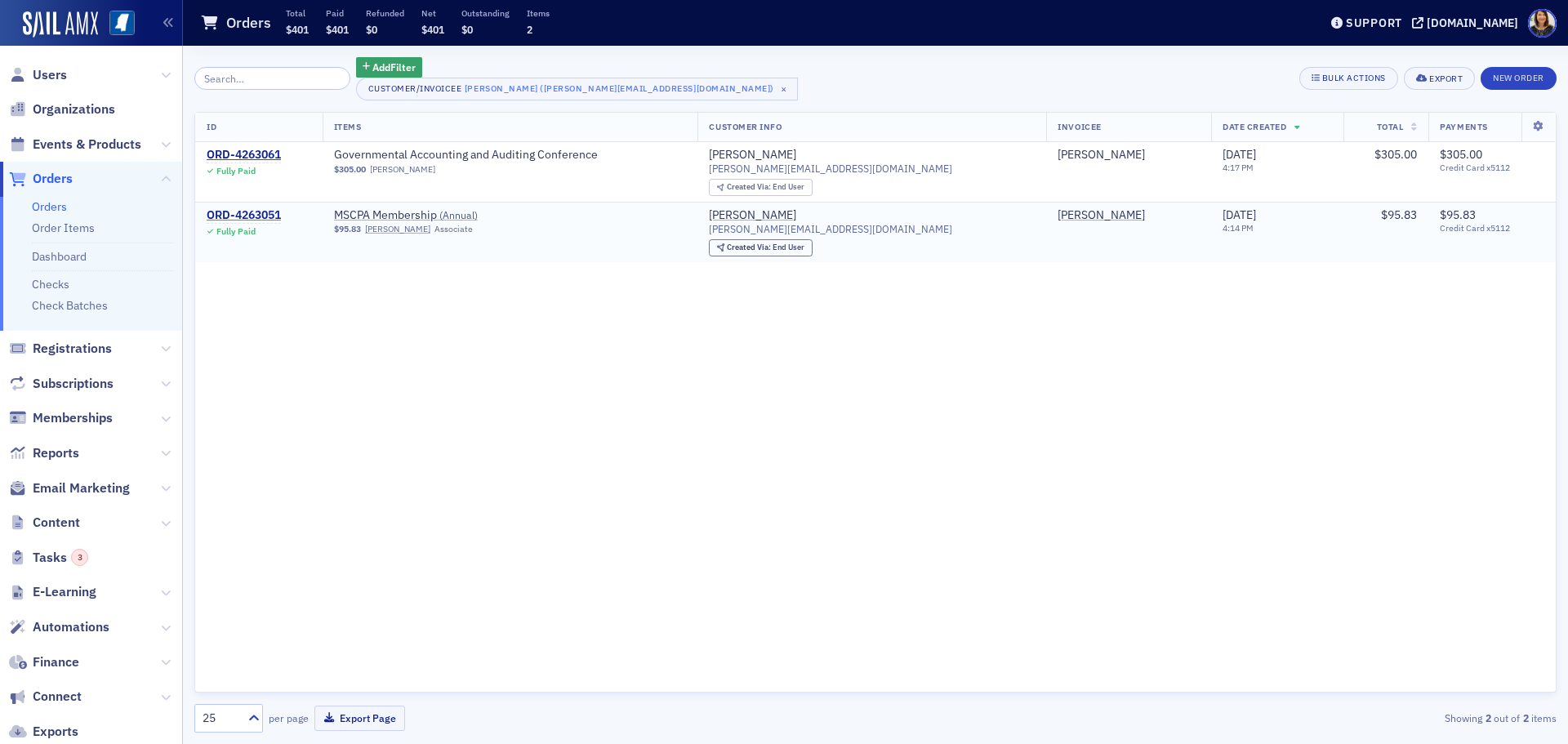
click at [265, 213] on div "ORD-4263051" at bounding box center [243, 215] width 75 height 15
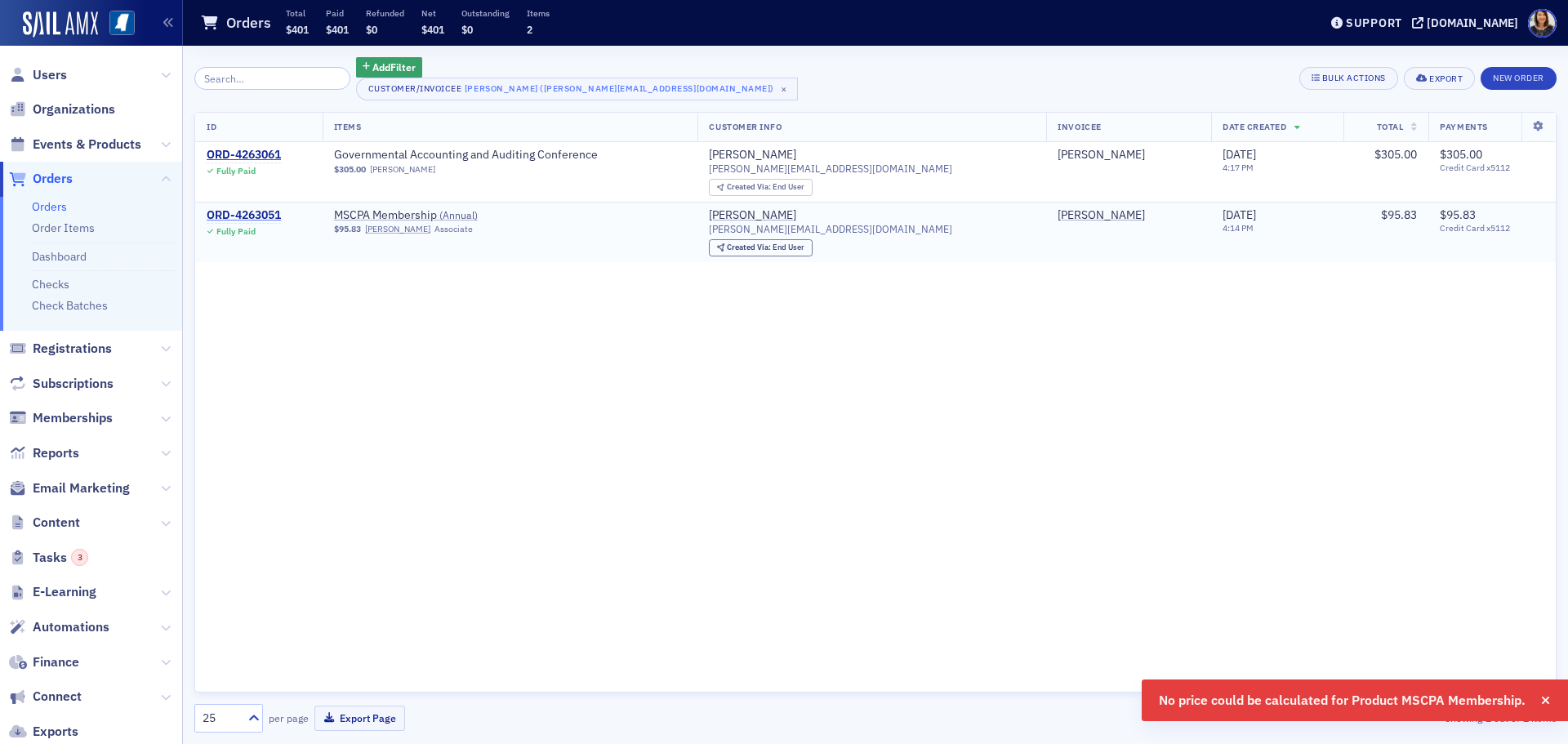
click at [255, 212] on div "ORD-4263051" at bounding box center [243, 215] width 75 height 15
click at [252, 215] on div "ORD-4263051" at bounding box center [243, 215] width 75 height 15
click at [416, 214] on span "MSCPA Membership ( Annual )" at bounding box center [437, 215] width 206 height 15
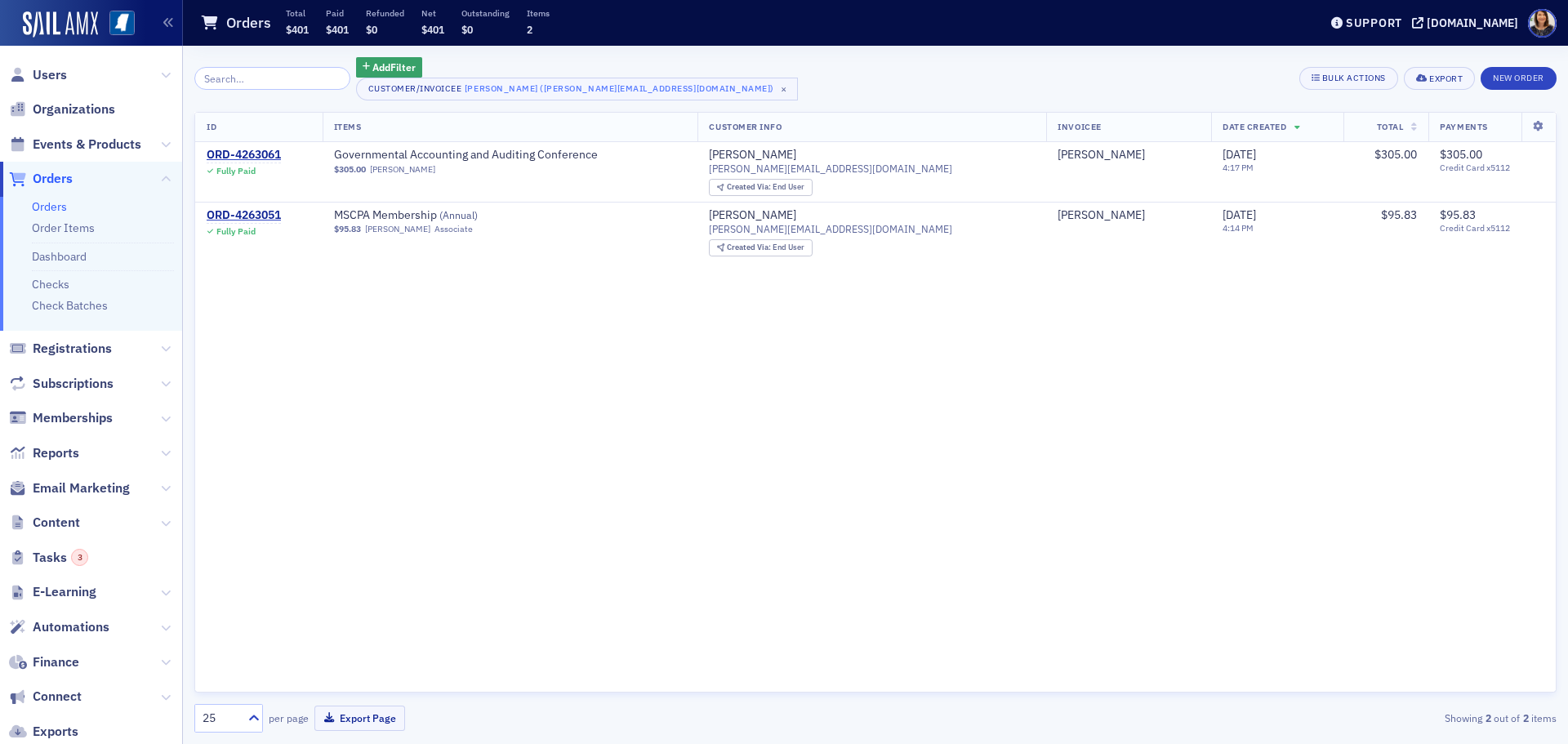
click at [475, 327] on div "ID Items Customer Info Invoicee Date Created Total Payments ORD-4263061 Fully P…" at bounding box center [875, 402] width 1362 height 581
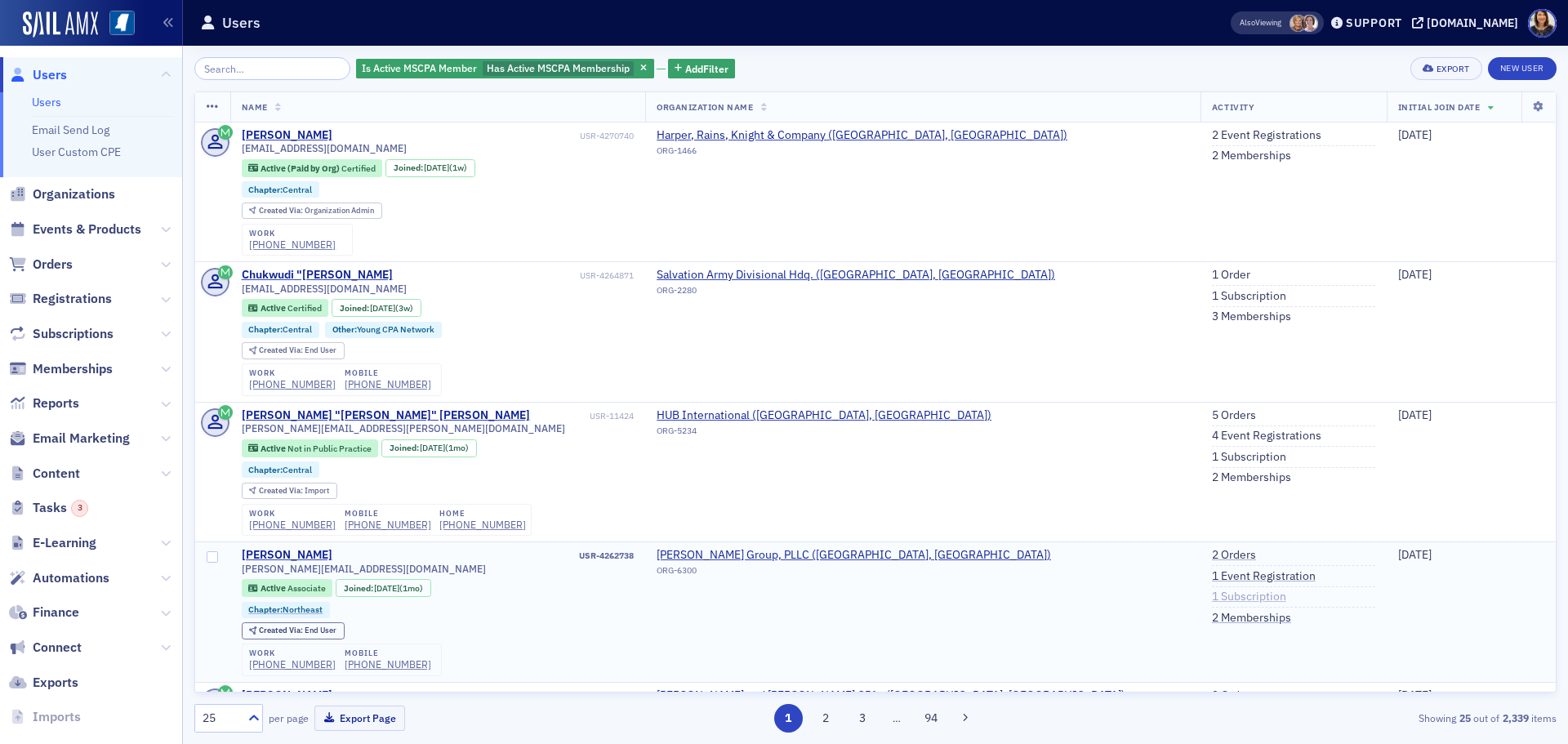
click at [1212, 599] on link "1 Subscription" at bounding box center [1249, 597] width 75 height 15
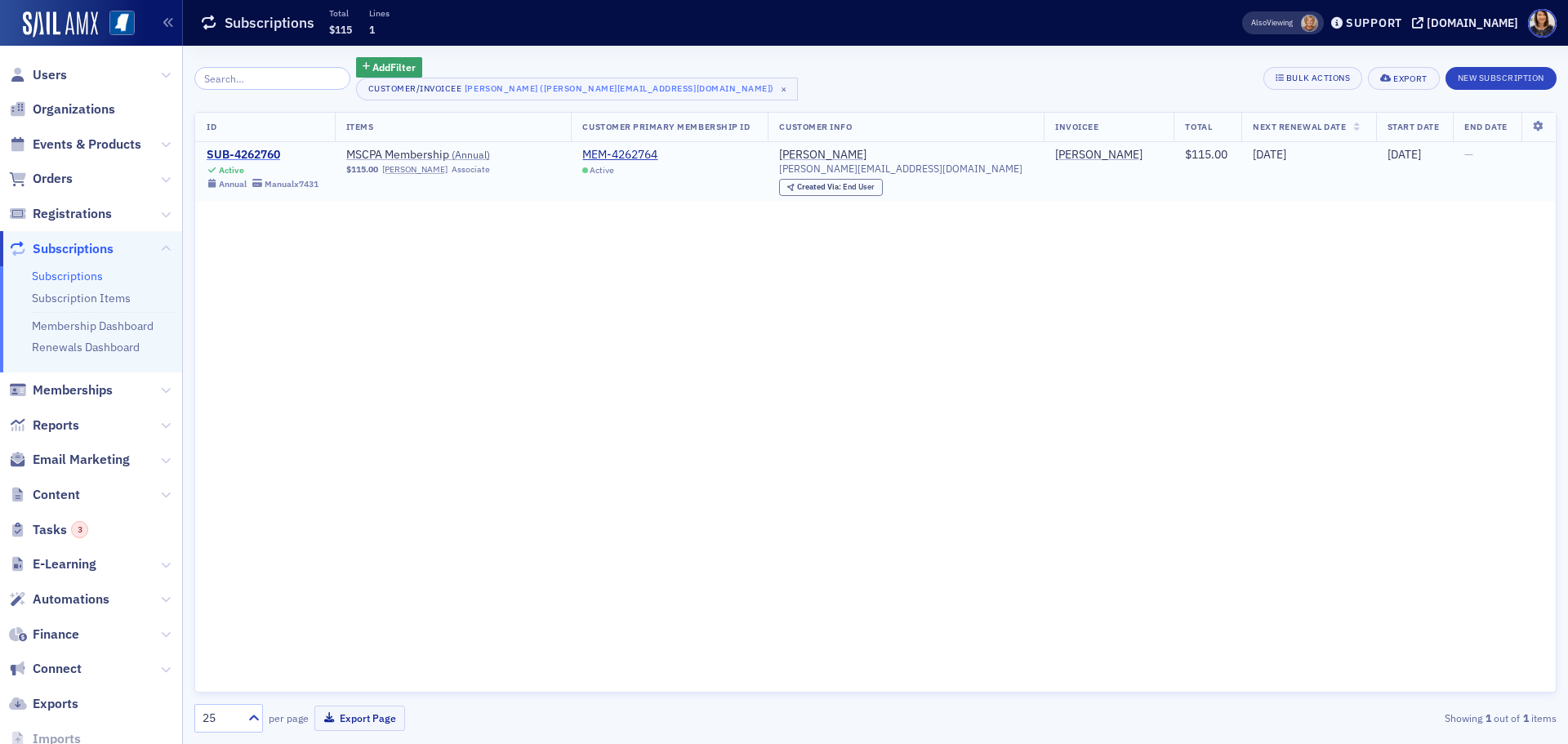
click at [249, 150] on div "SUB-4262760" at bounding box center [262, 155] width 112 height 15
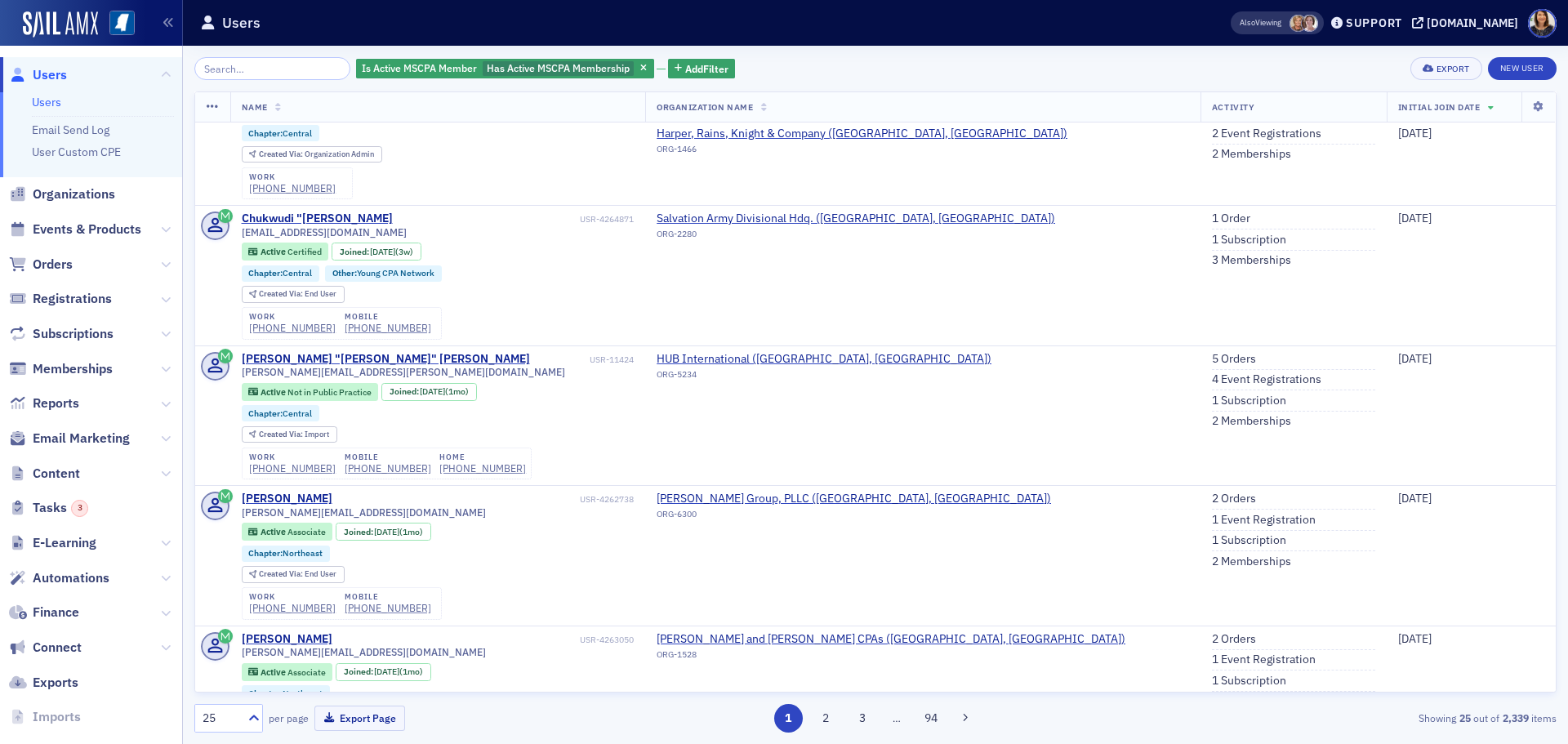
scroll to position [65, 0]
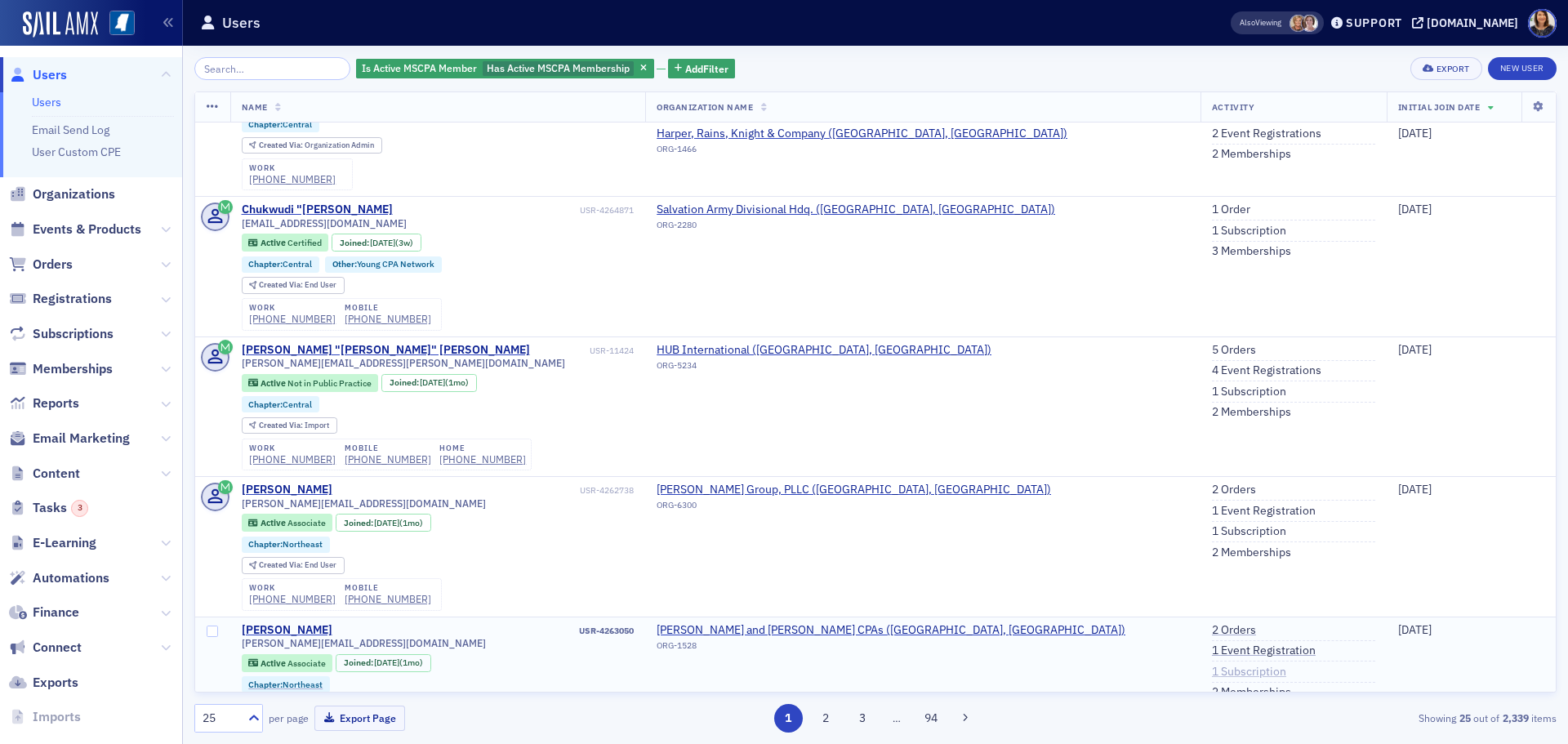
click at [1212, 672] on link "1 Subscription" at bounding box center [1249, 672] width 75 height 15
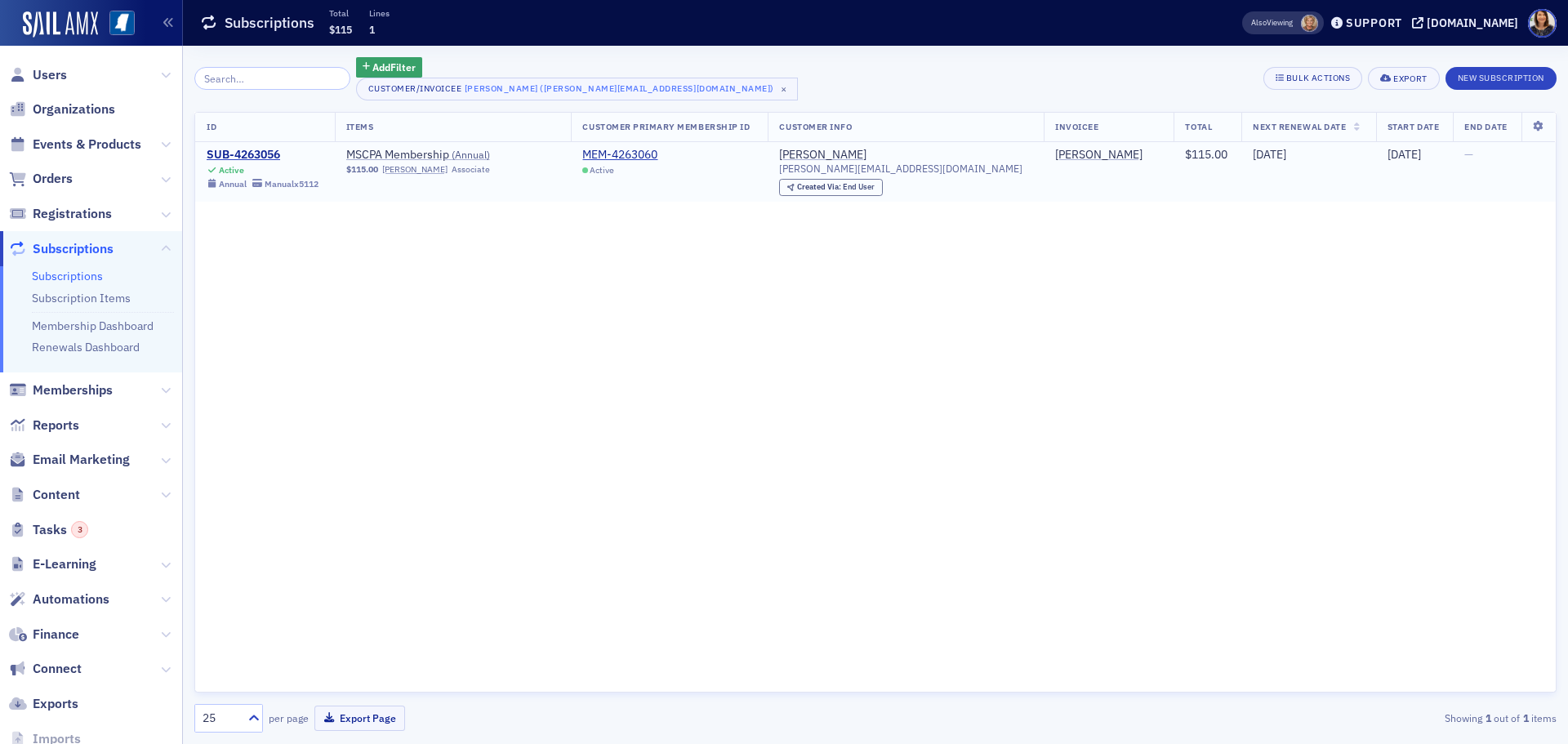
click at [647, 146] on td "MEM-4263060 Active" at bounding box center [669, 172] width 197 height 60
click at [649, 152] on div "MEM-4263060" at bounding box center [619, 155] width 75 height 15
click at [241, 150] on div "SUB-4263056" at bounding box center [262, 155] width 112 height 15
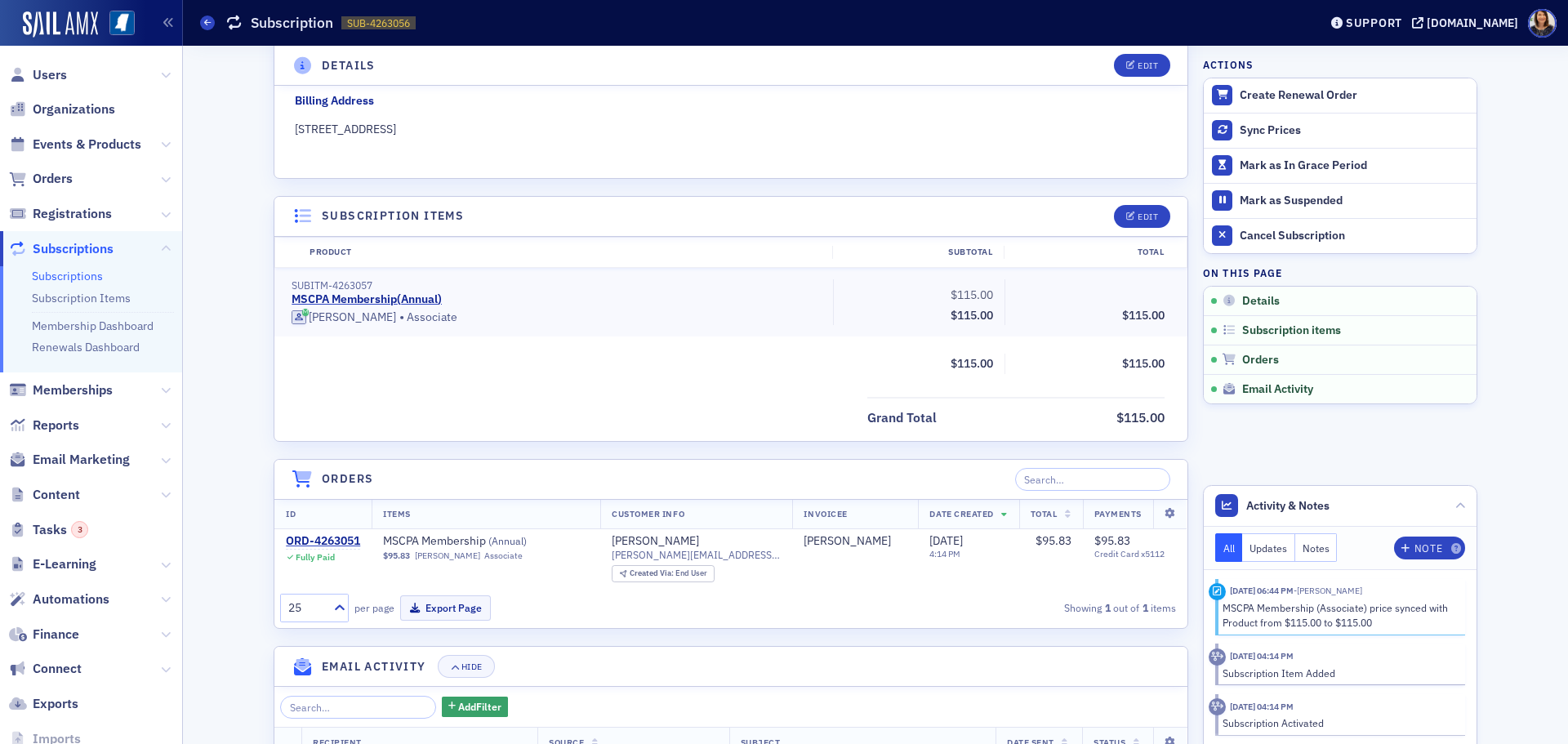
scroll to position [282, 0]
click at [338, 536] on div "ORD-4263051" at bounding box center [323, 540] width 75 height 15
click at [44, 75] on span "Users" at bounding box center [49, 75] width 34 height 18
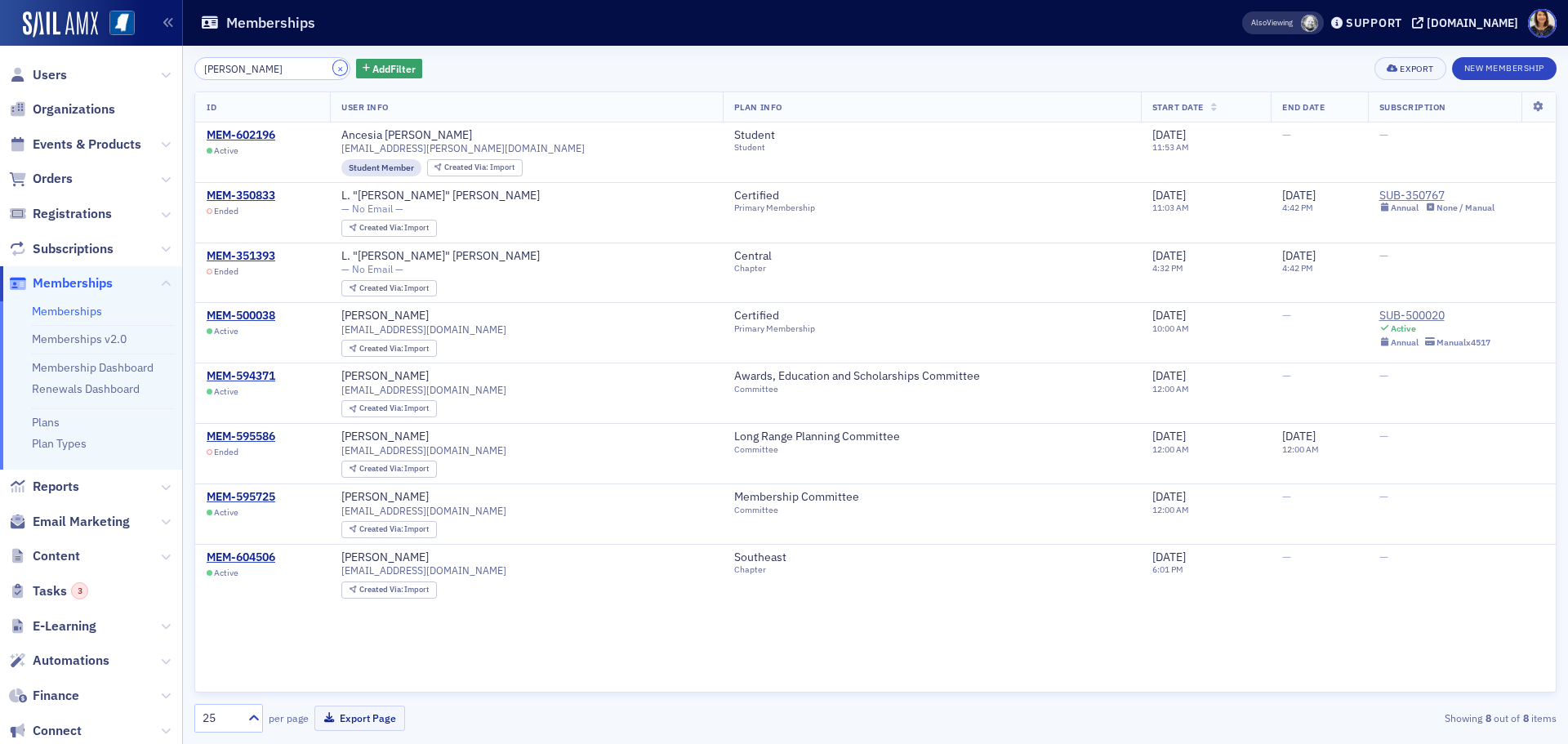
click at [333, 69] on button "×" at bounding box center [340, 68] width 15 height 15
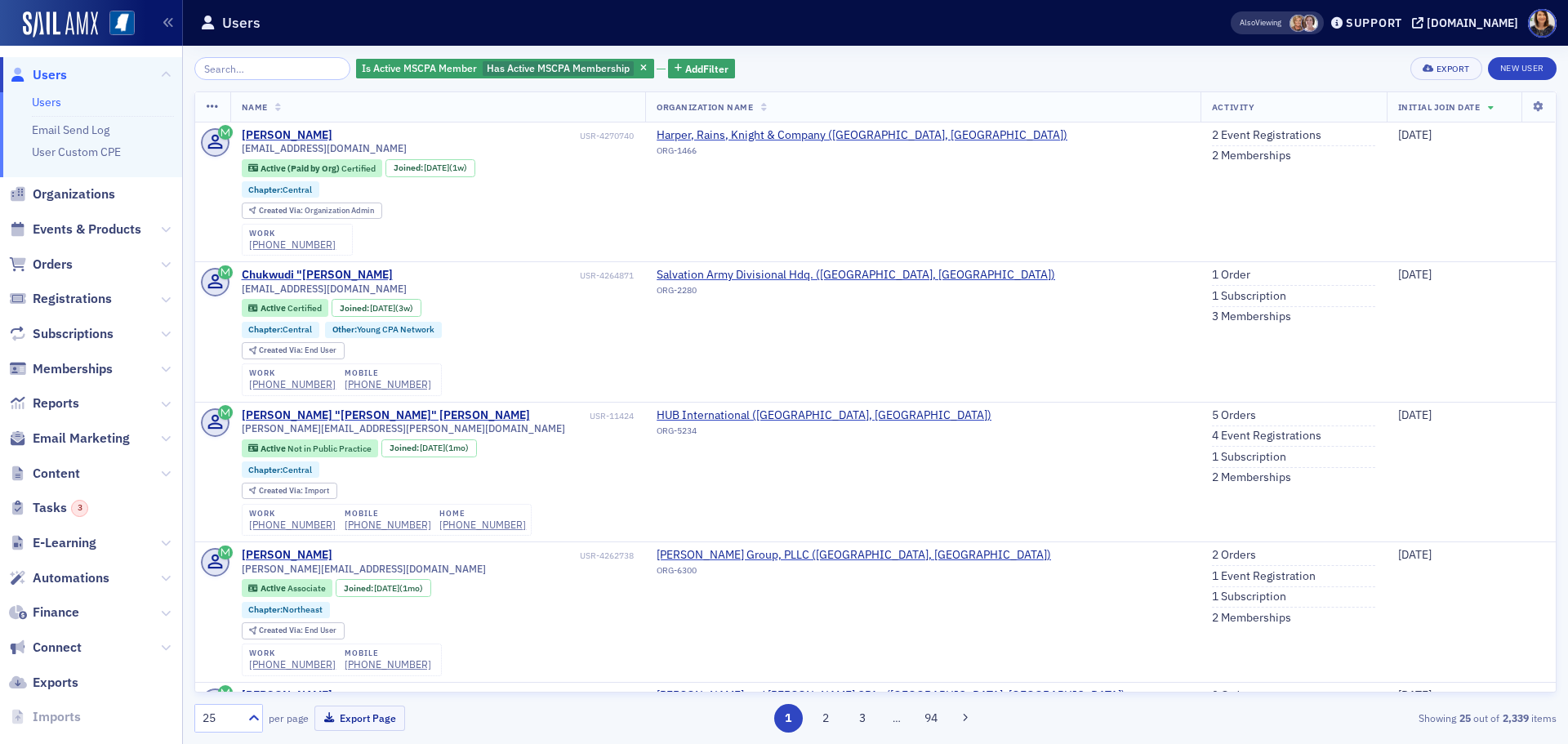
click at [52, 77] on span "Users" at bounding box center [49, 75] width 34 height 18
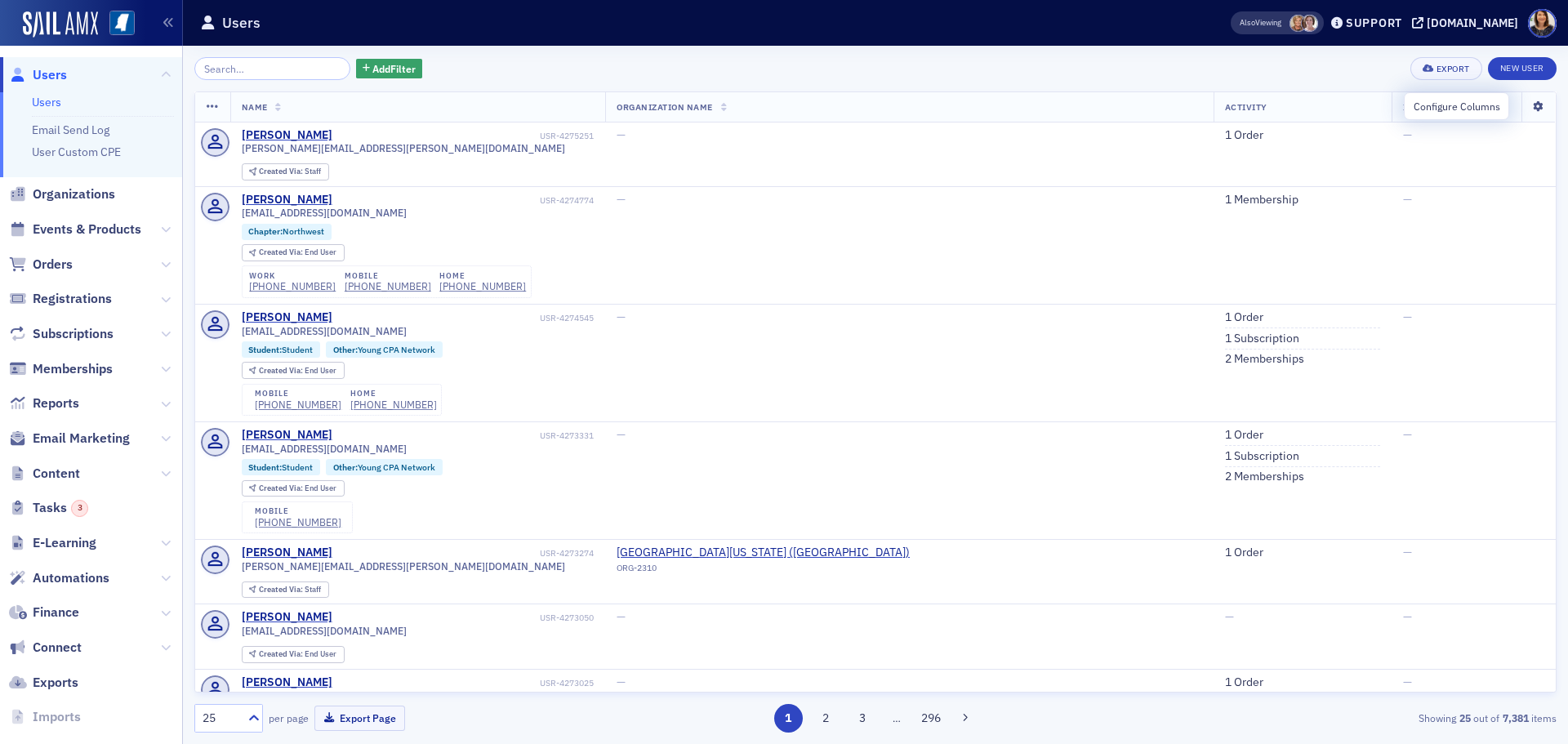
click at [1524, 103] on icon at bounding box center [1538, 106] width 33 height 10
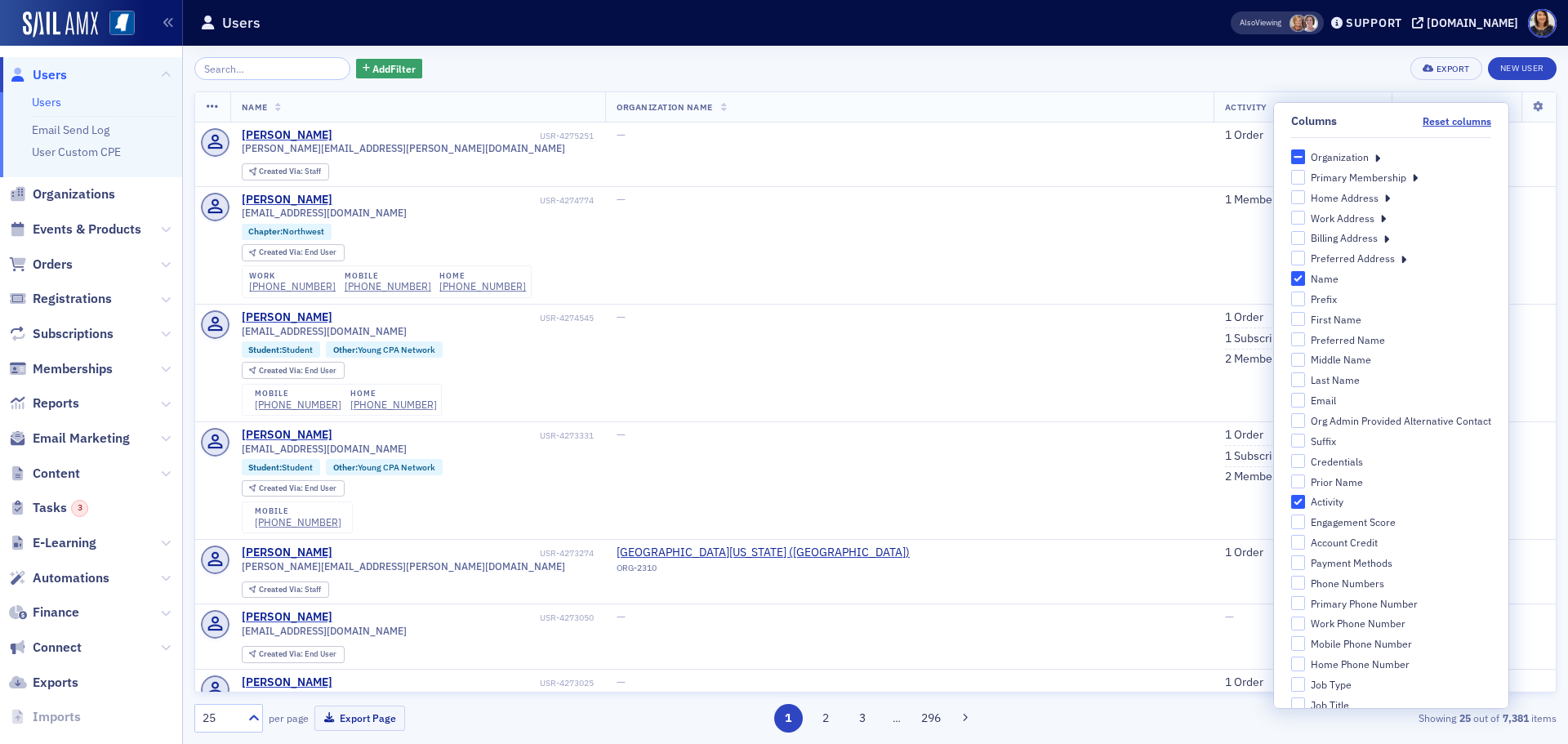
click at [1412, 178] on icon at bounding box center [1414, 177] width 6 height 15
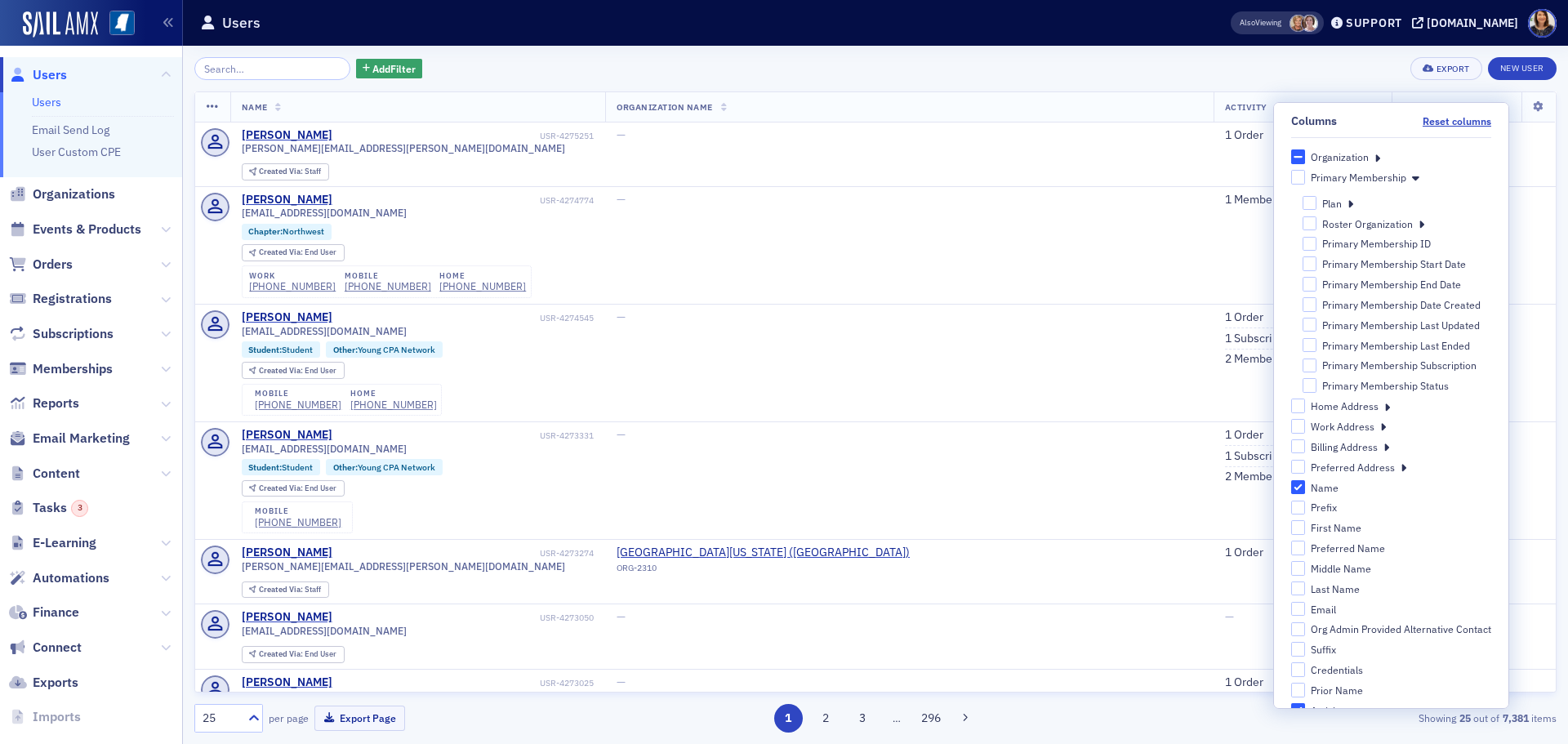
click at [1412, 178] on icon at bounding box center [1415, 177] width 7 height 15
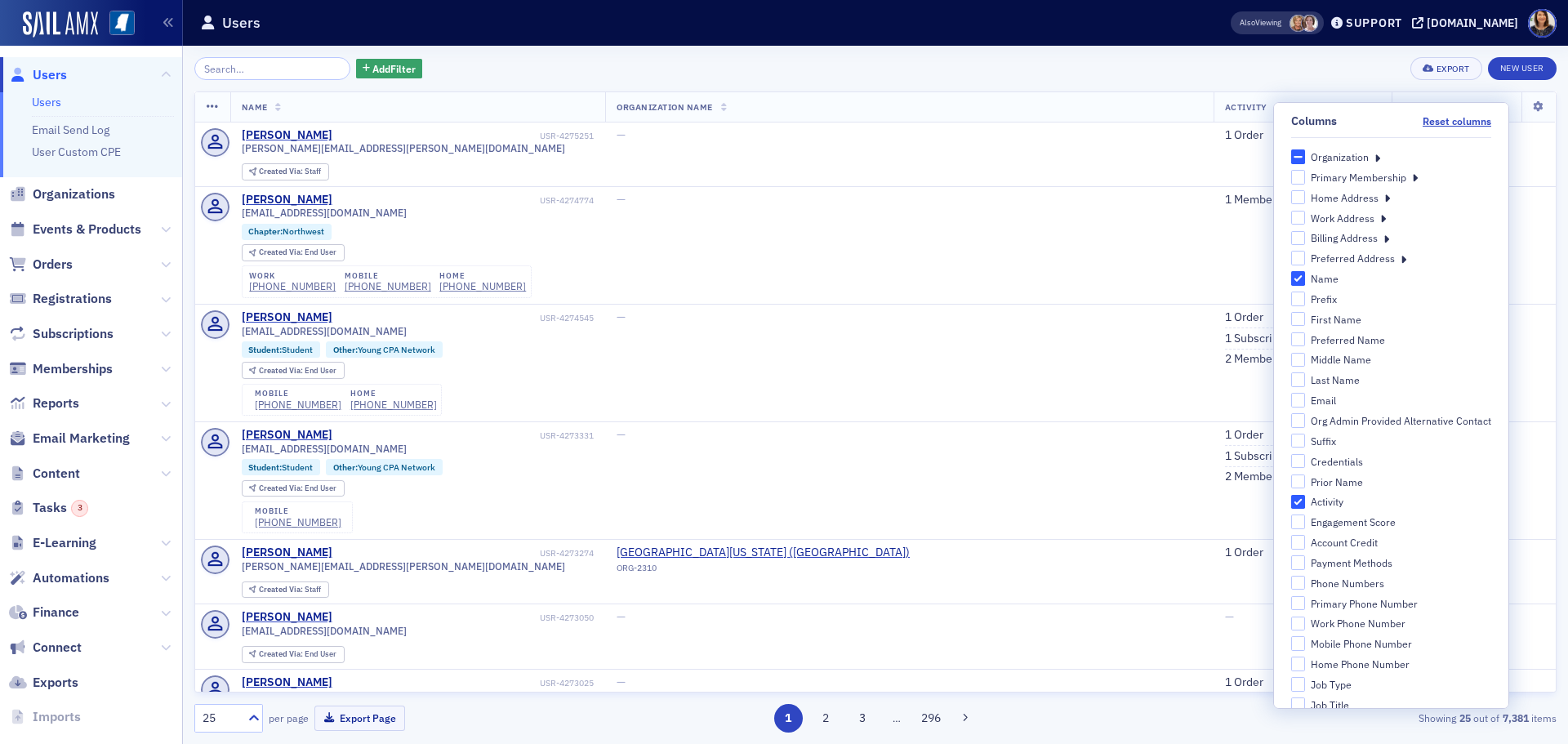
click at [1412, 178] on icon at bounding box center [1414, 177] width 6 height 15
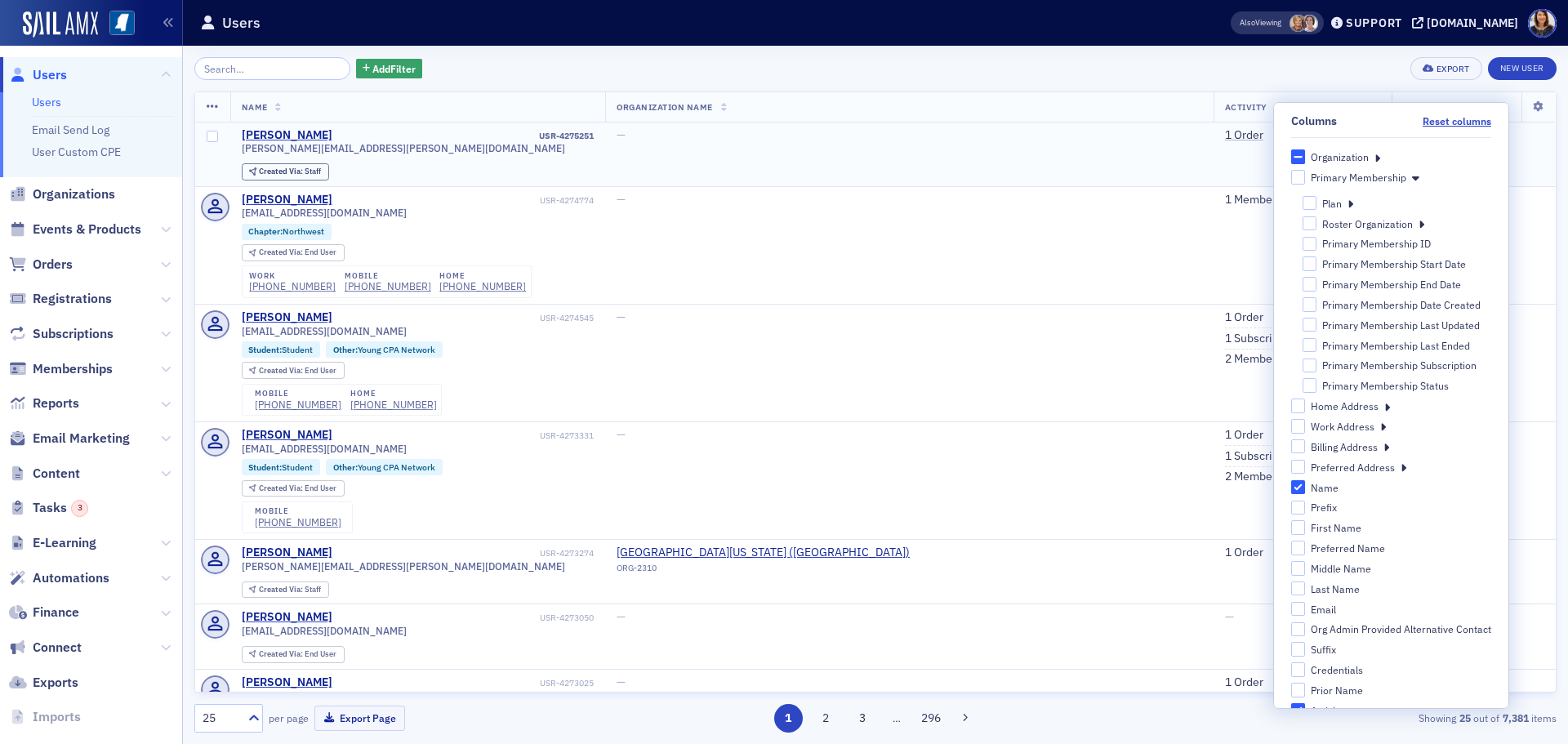
click at [1225, 137] on li "1 Order" at bounding box center [1303, 135] width 156 height 15
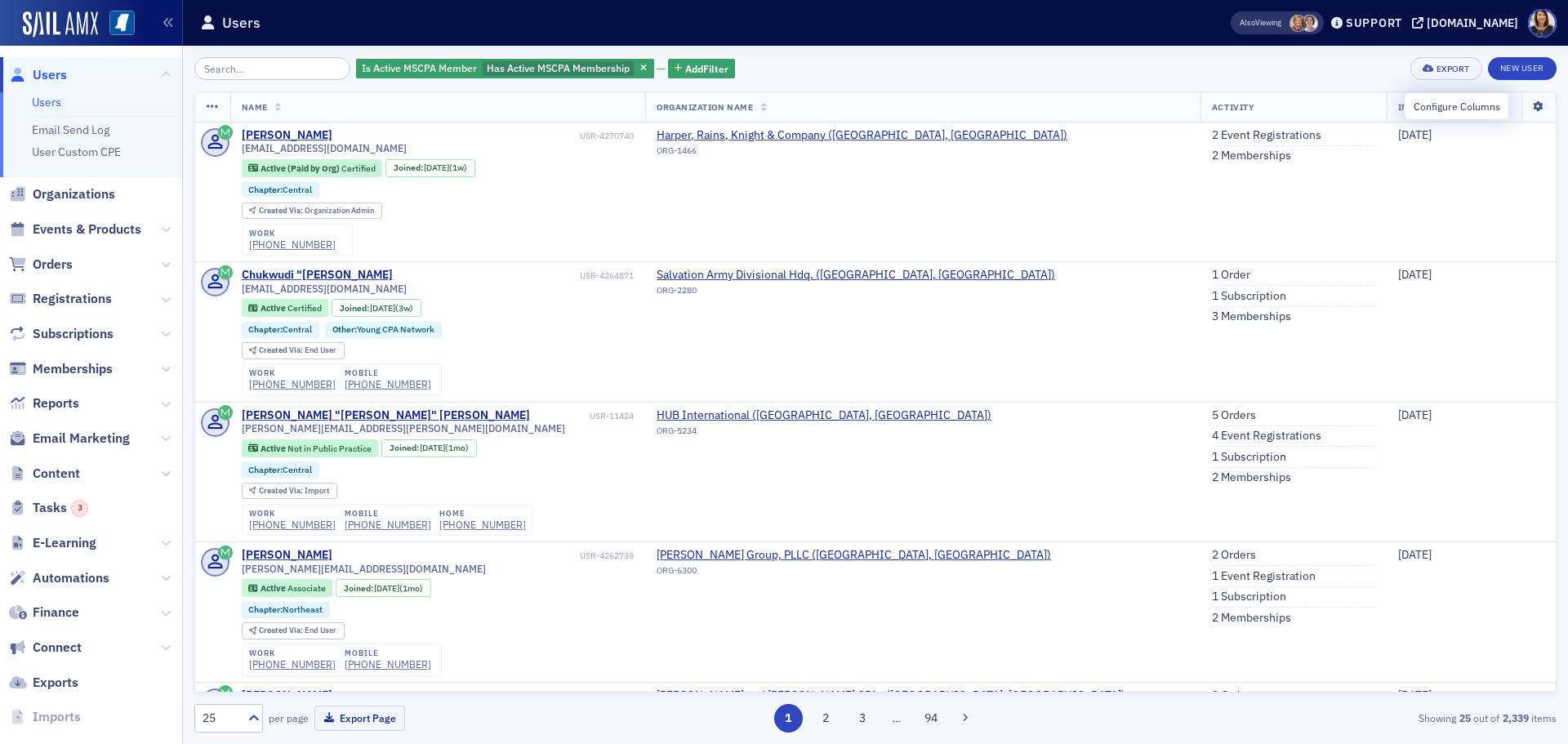
click at [1525, 105] on icon at bounding box center [1538, 106] width 33 height 10
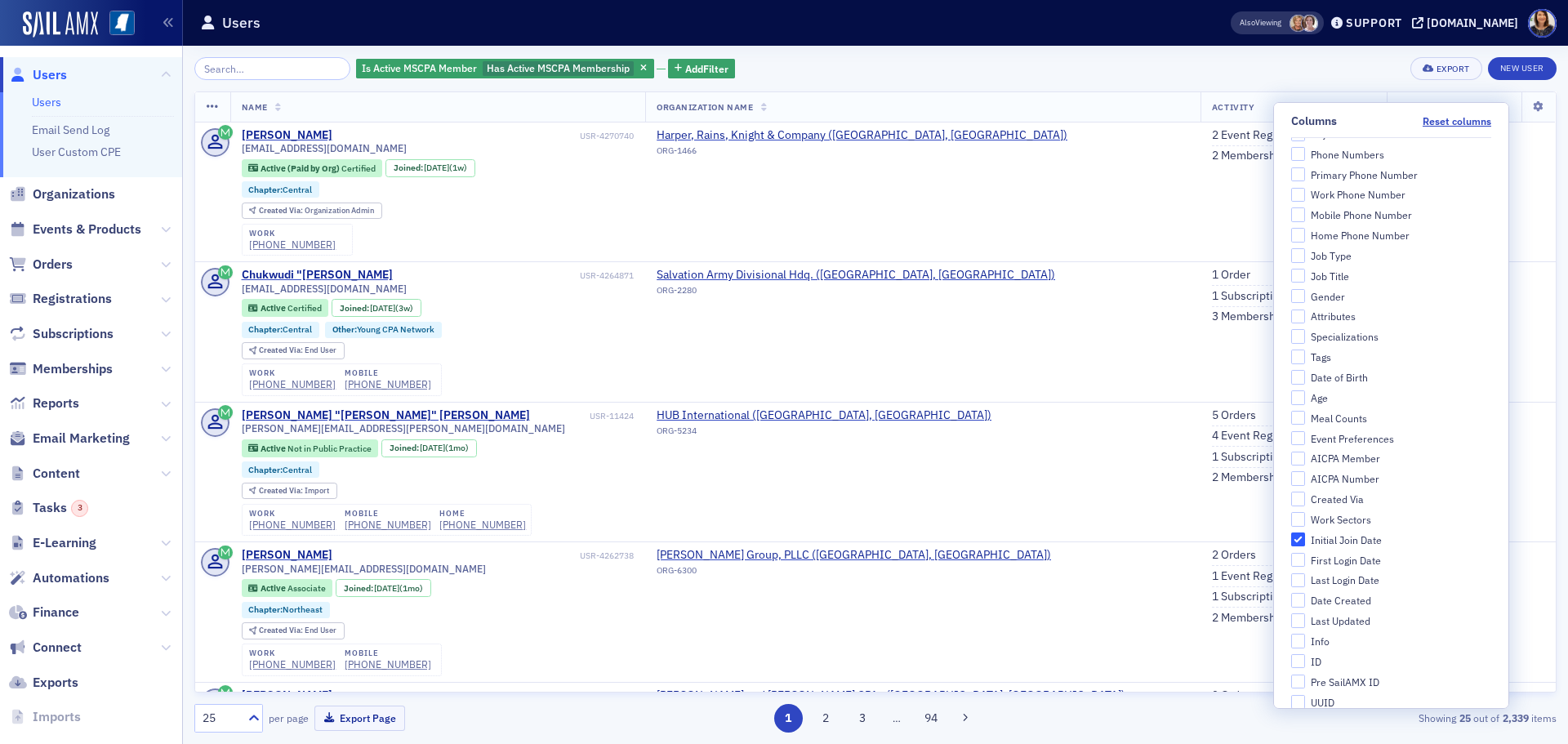
scroll to position [447, 0]
click at [668, 64] on button "Add Filter" at bounding box center [701, 69] width 67 height 20
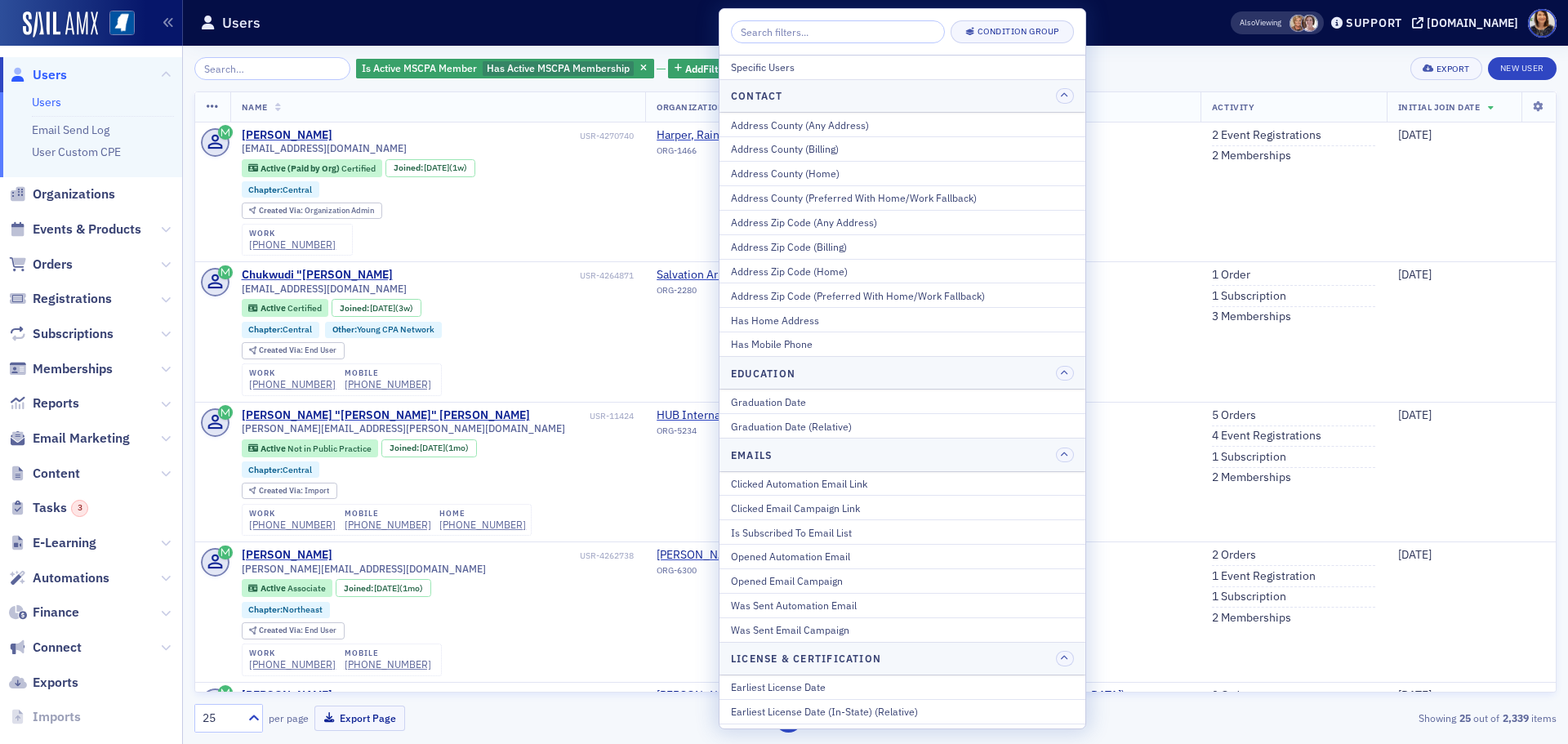
click at [810, 31] on input "search" at bounding box center [837, 32] width 214 height 23
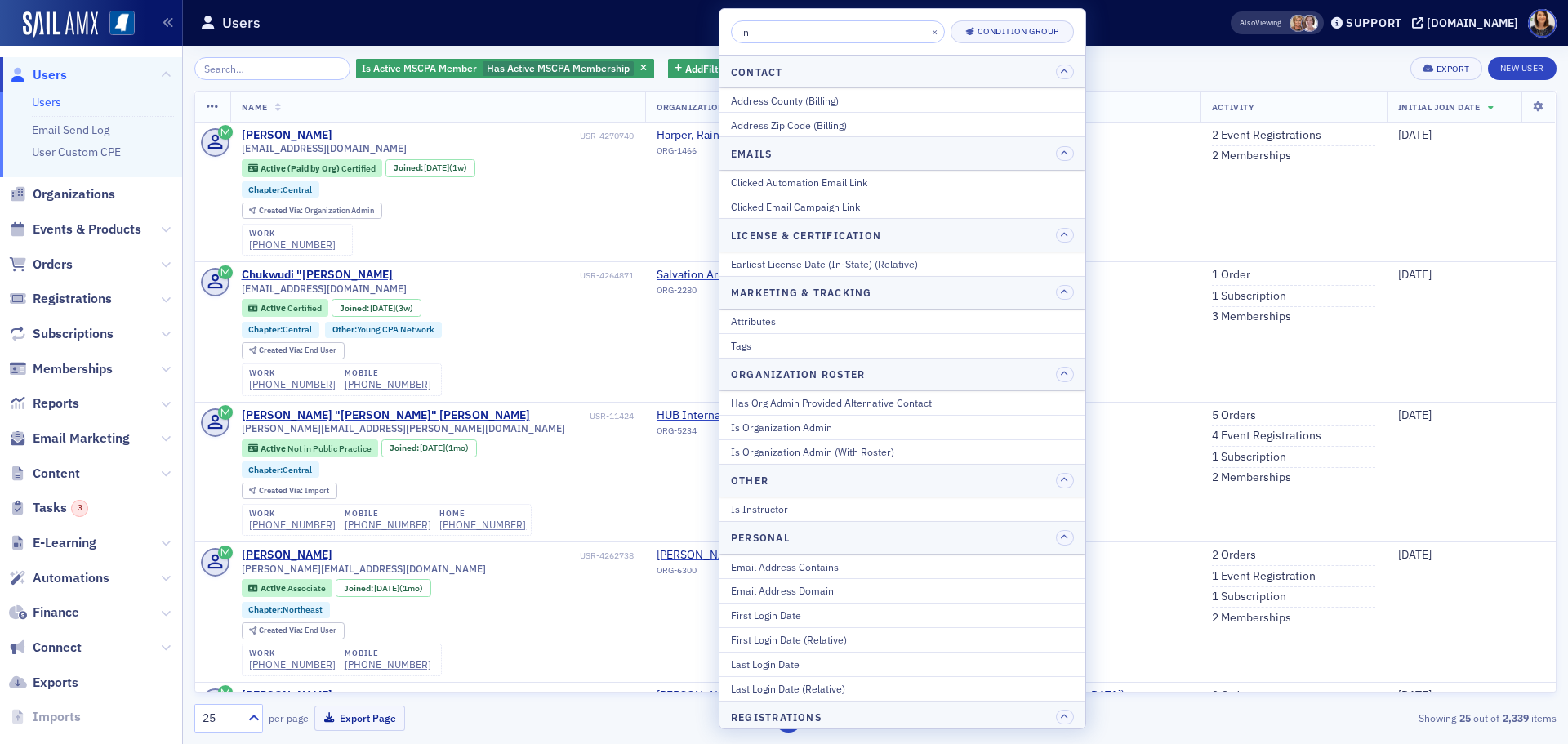
type input "i"
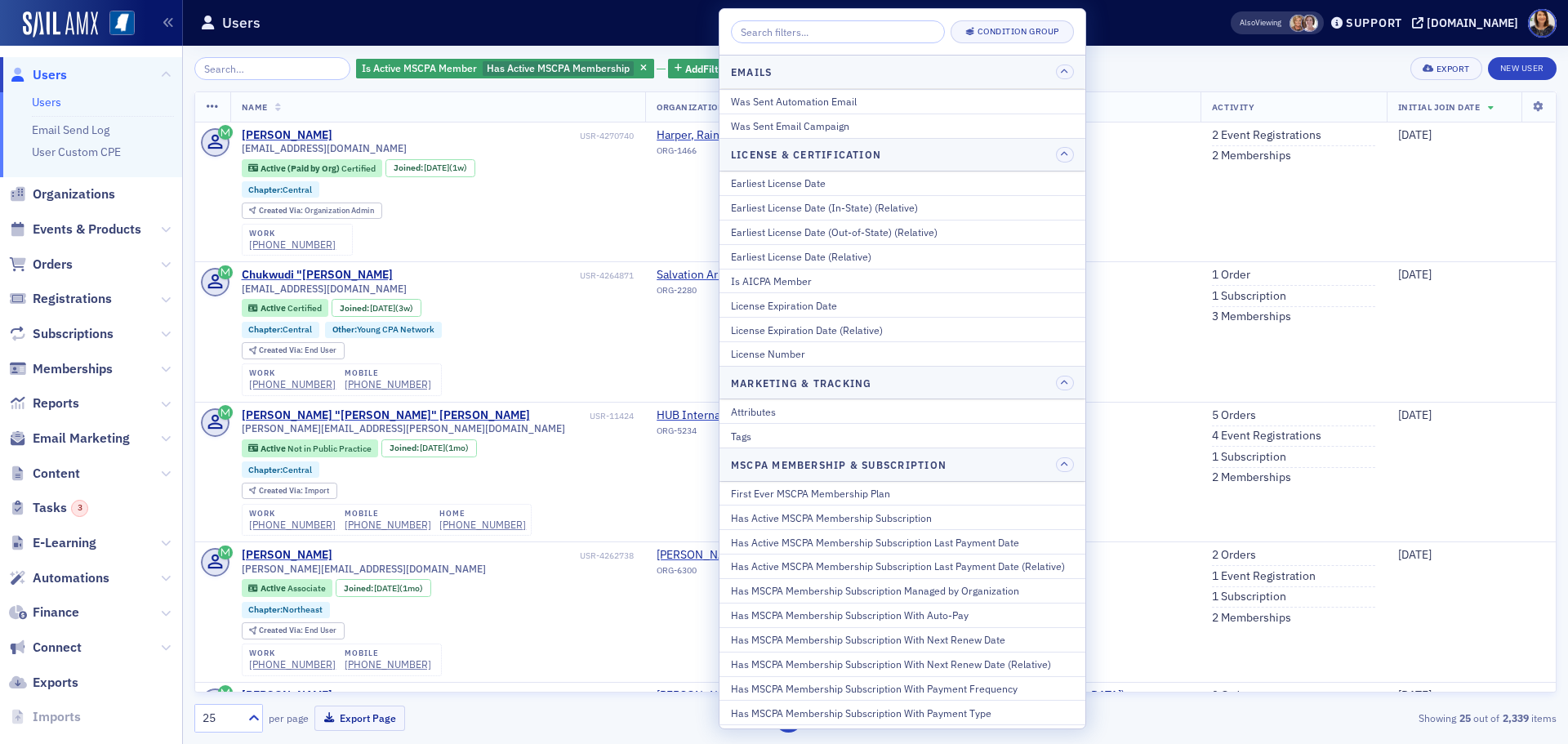
scroll to position [536, 0]
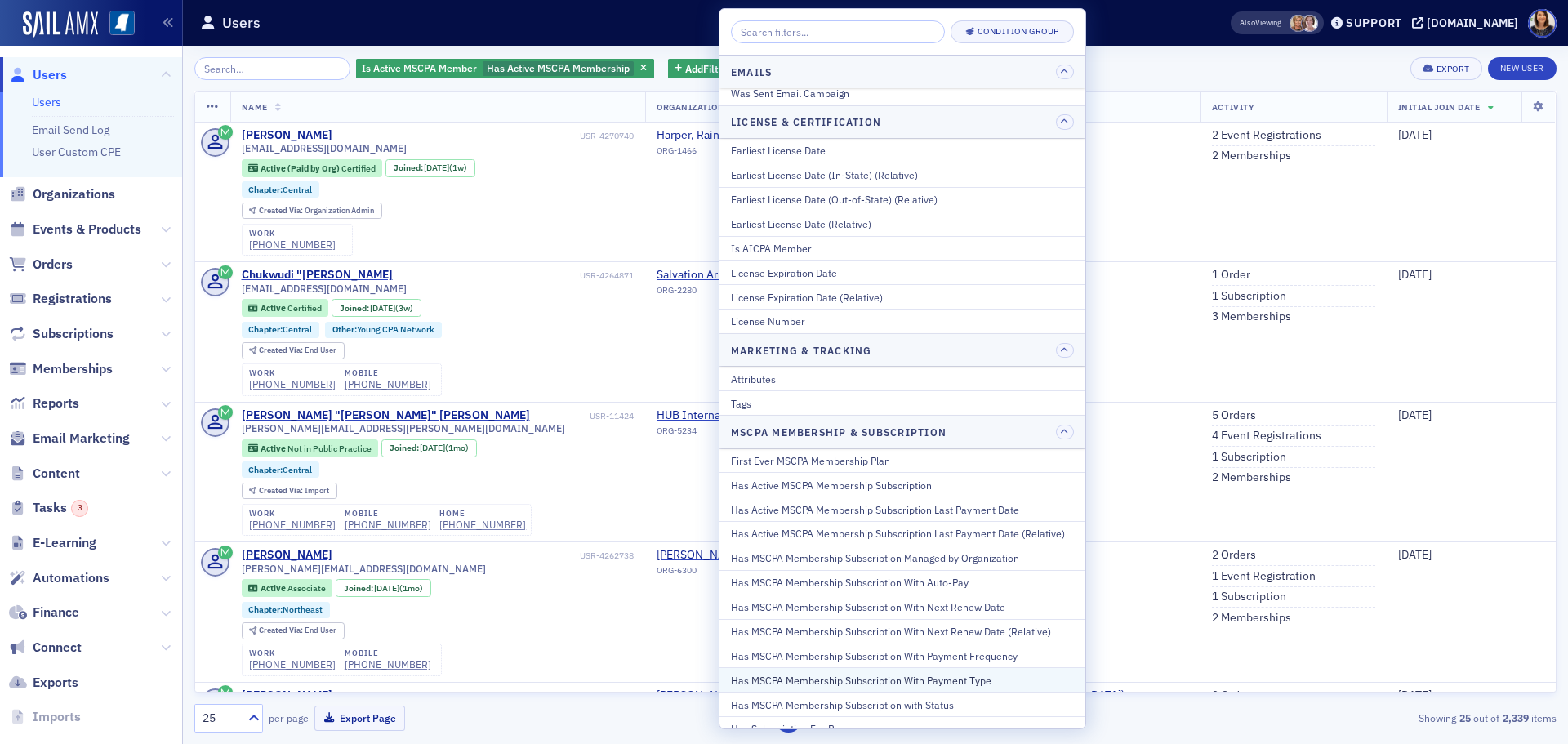
click at [966, 685] on div "Has MSCPA Membership Subscription With Payment Type" at bounding box center [902, 681] width 343 height 15
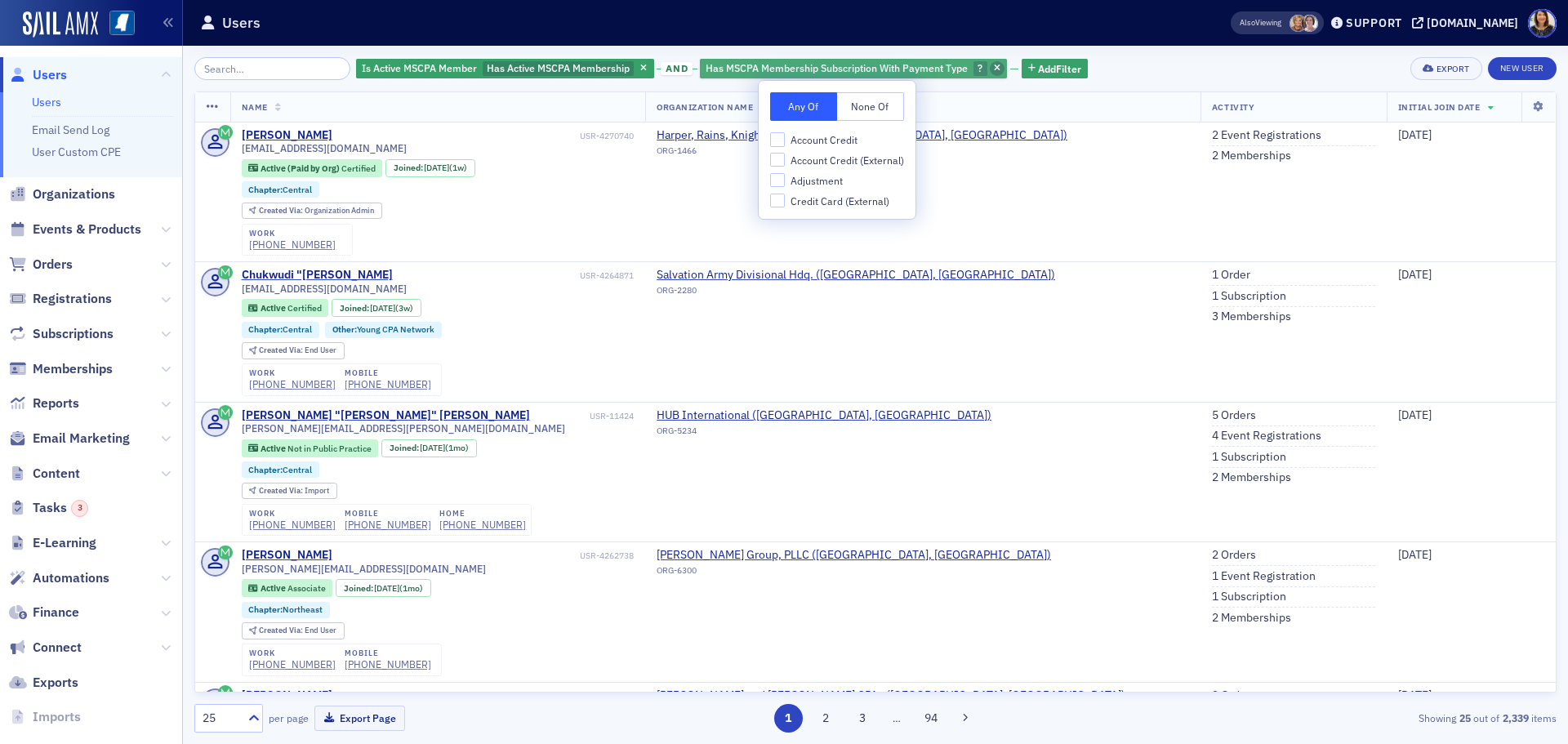
click at [994, 64] on icon "button" at bounding box center [997, 69] width 6 height 9
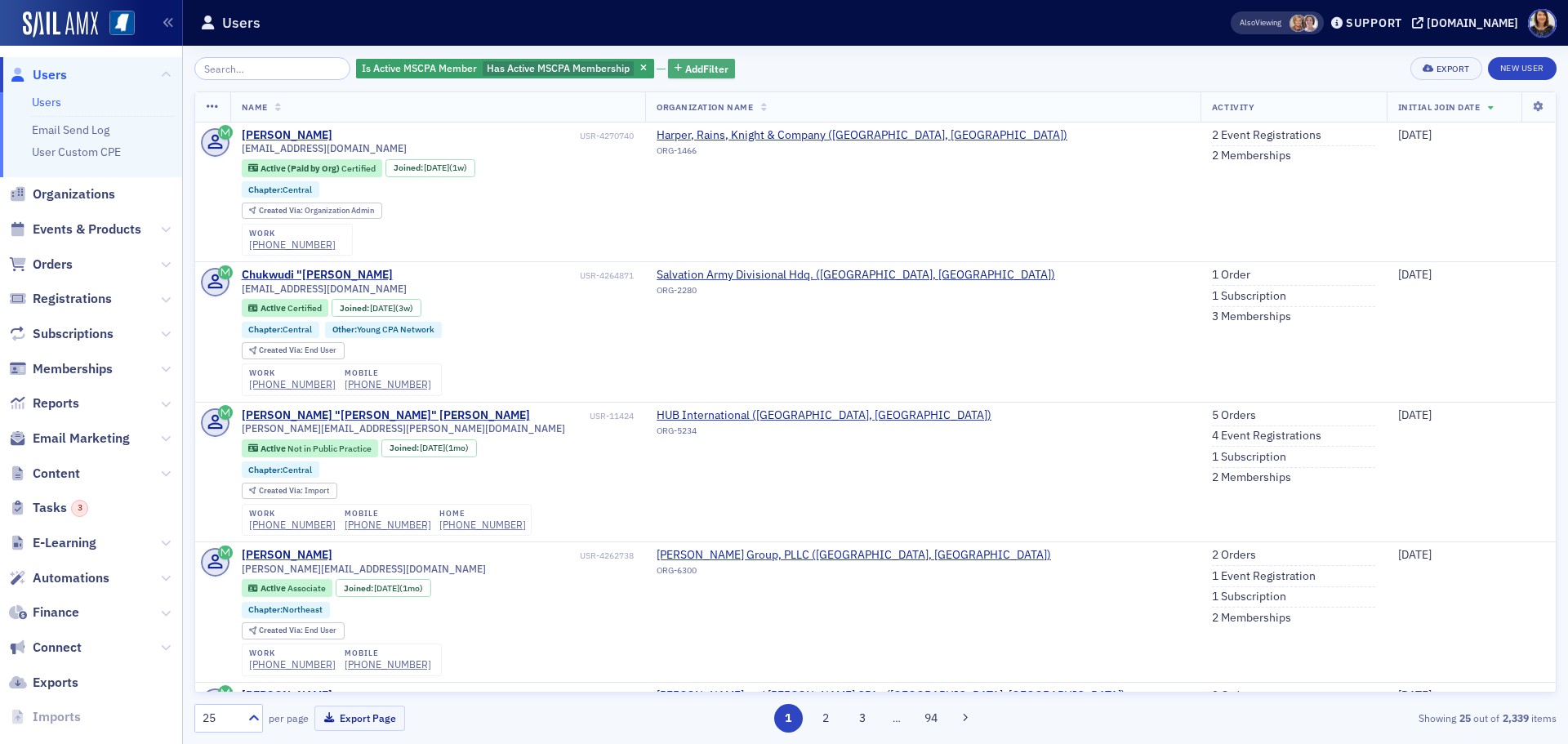
click at [685, 68] on span "Add Filter" at bounding box center [706, 69] width 43 height 15
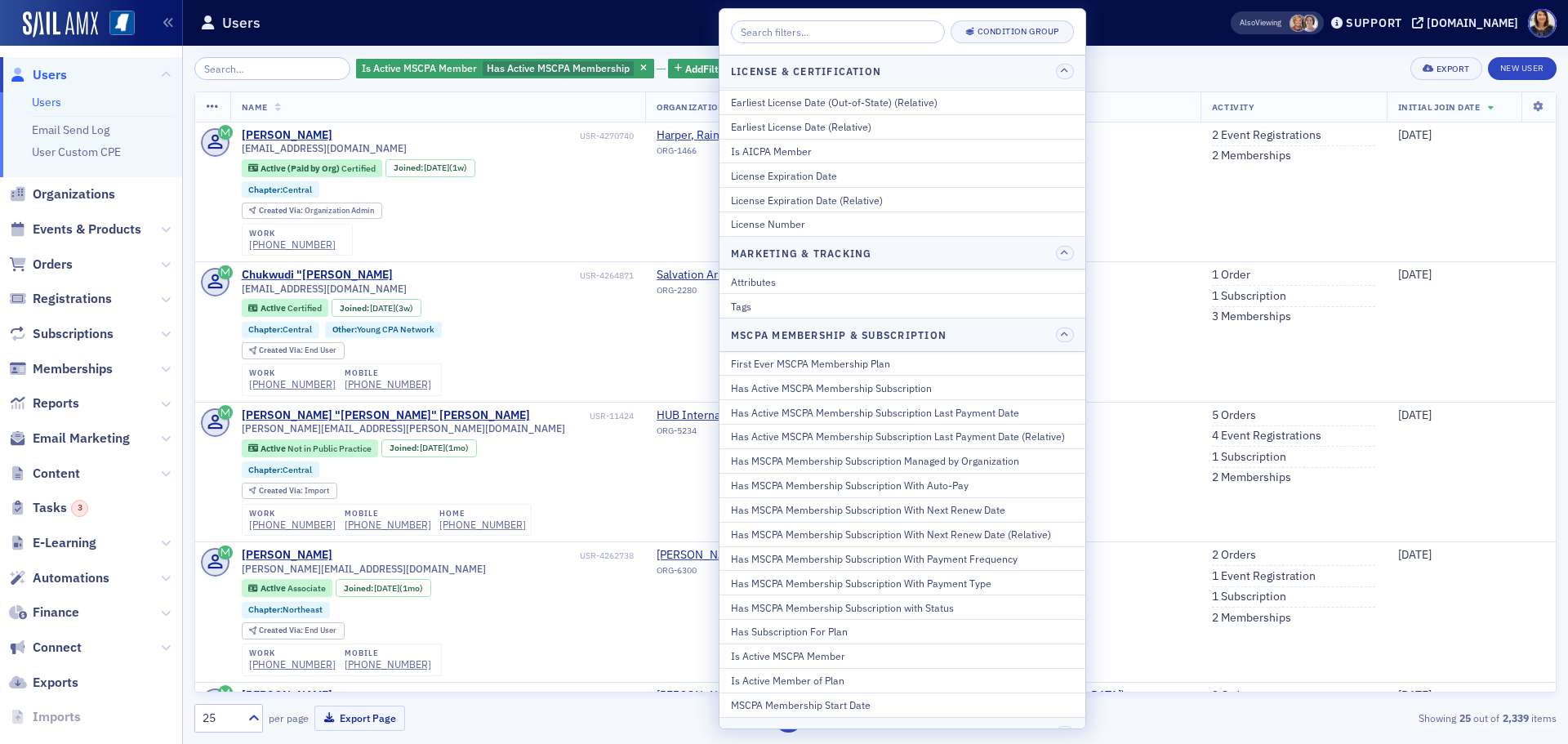
scroll to position [648, 0]
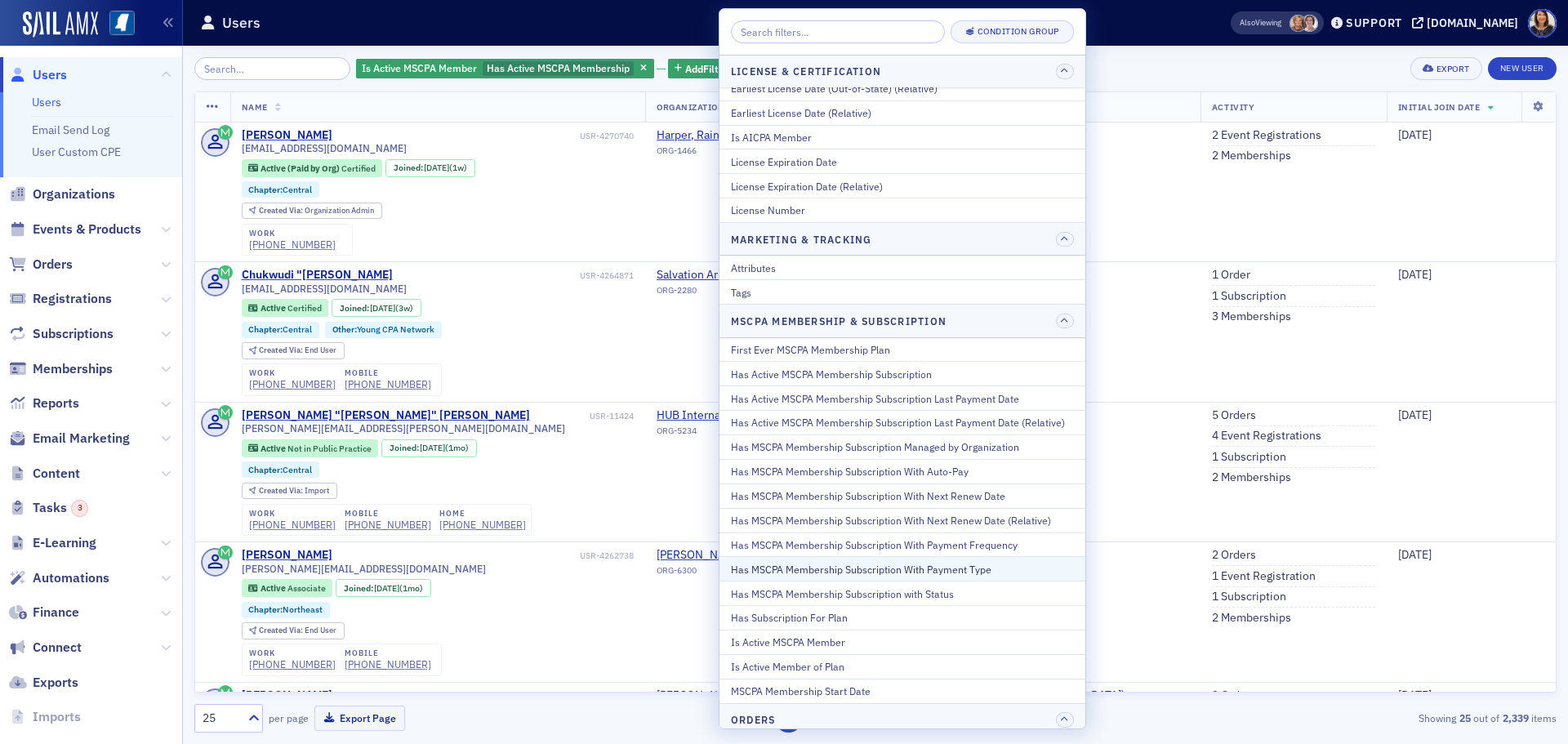
click at [904, 565] on div "Has MSCPA Membership Subscription With Payment Type" at bounding box center [902, 569] width 343 height 15
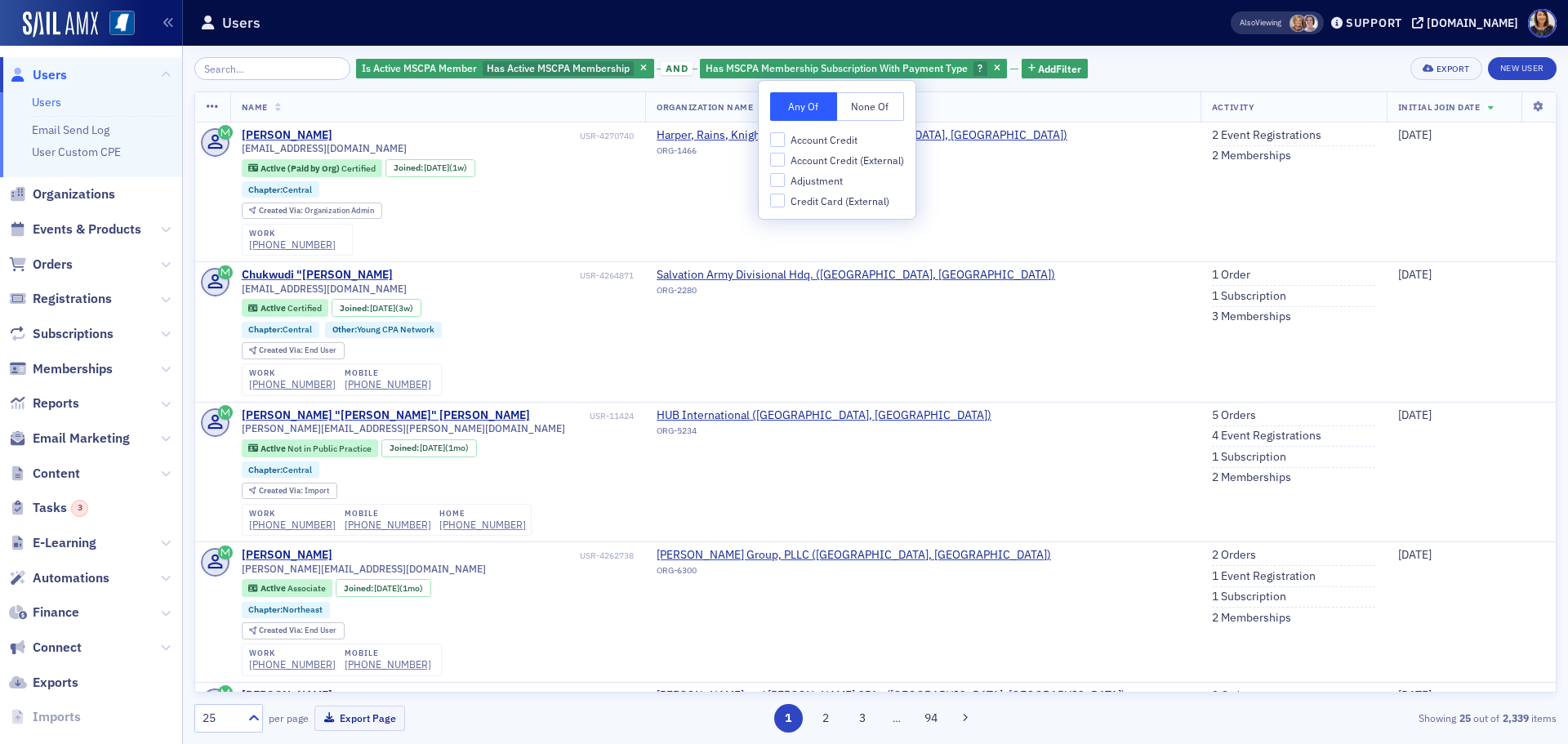
click at [868, 106] on button "None Of" at bounding box center [870, 106] width 67 height 29
click at [1034, 65] on icon "button" at bounding box center [1037, 69] width 6 height 9
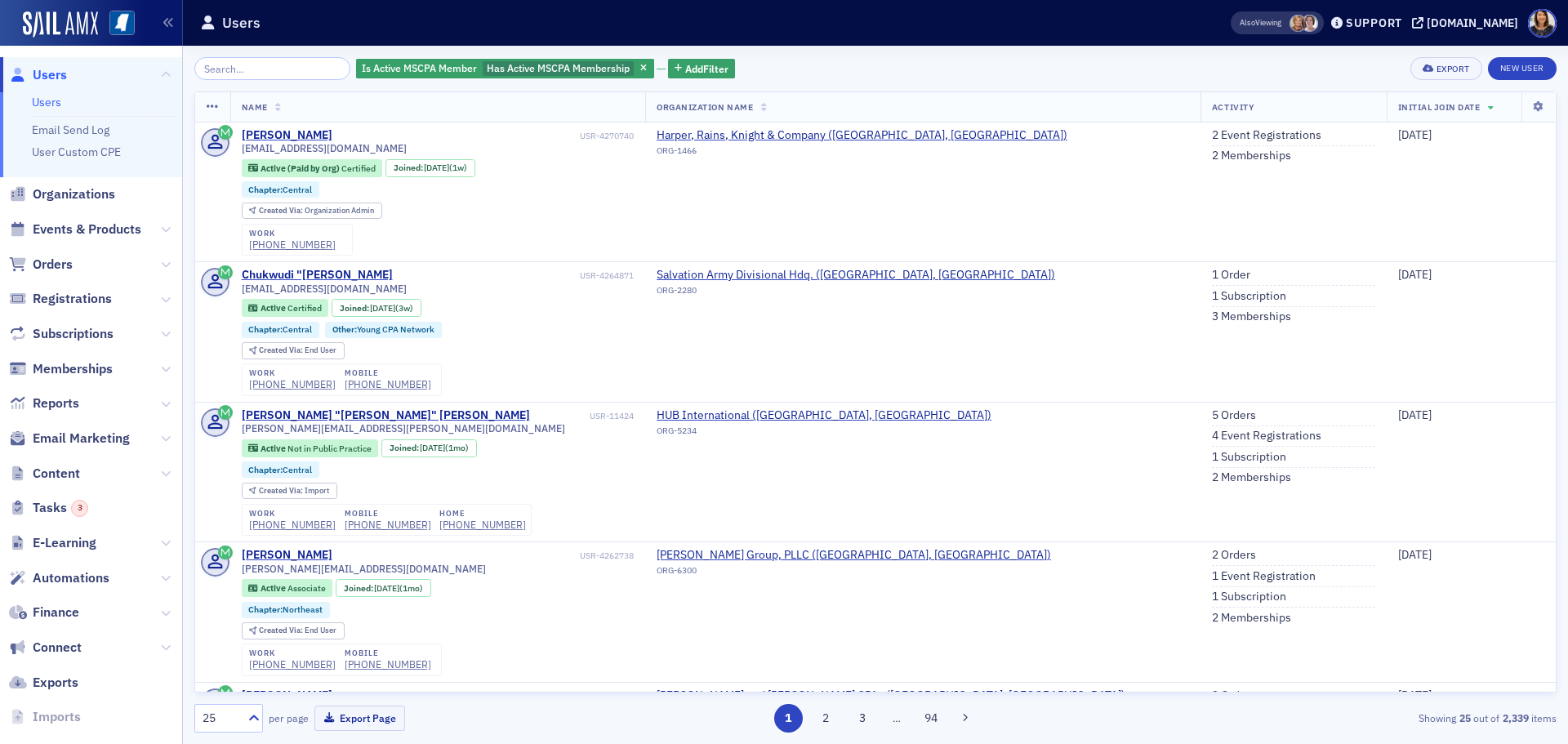
click at [693, 55] on div "Is Active MSCPA Member Has Active MSCPA Membership Add Filter Export New User N…" at bounding box center [875, 395] width 1362 height 698
click at [685, 60] on button "Add Filter" at bounding box center [701, 69] width 67 height 20
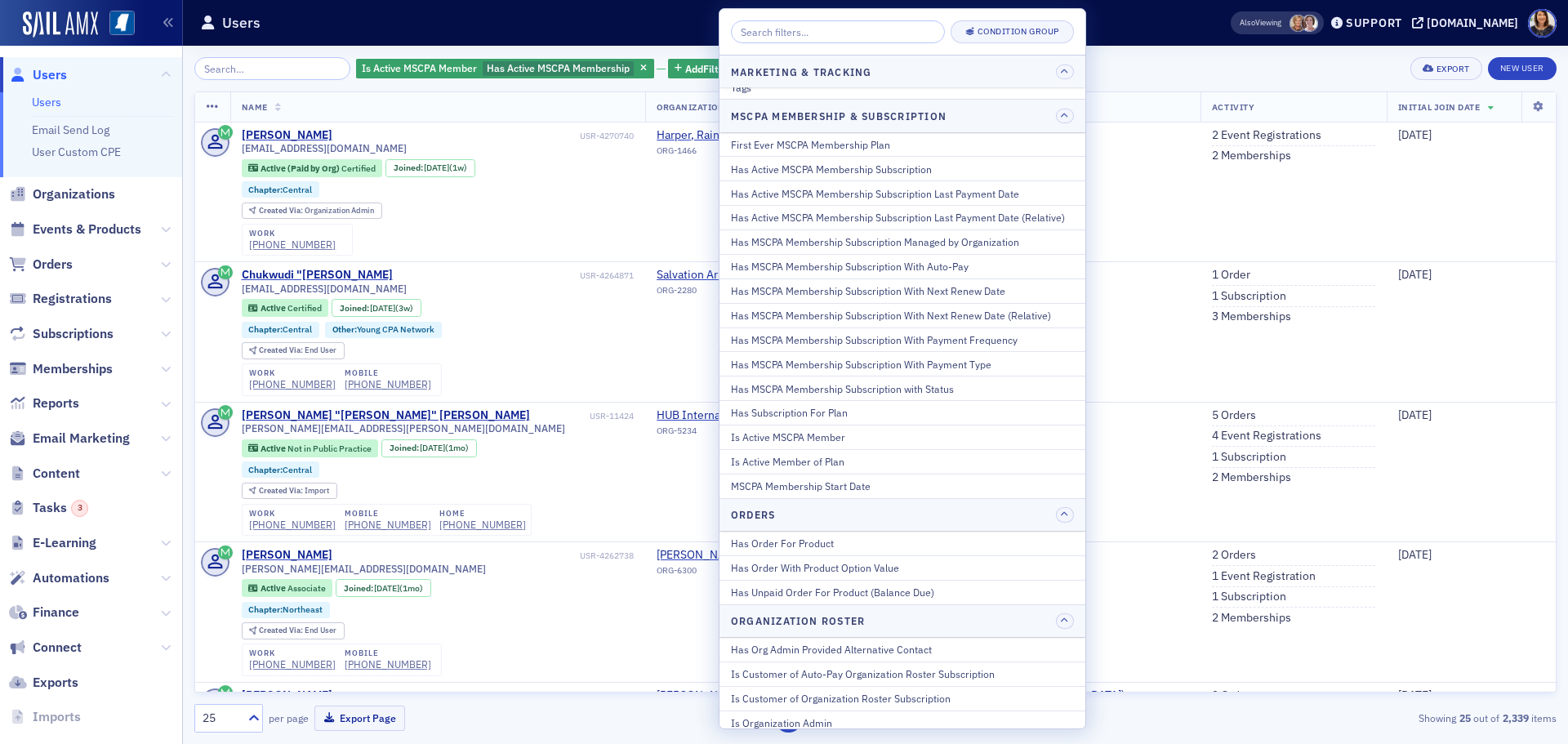
scroll to position [846, 0]
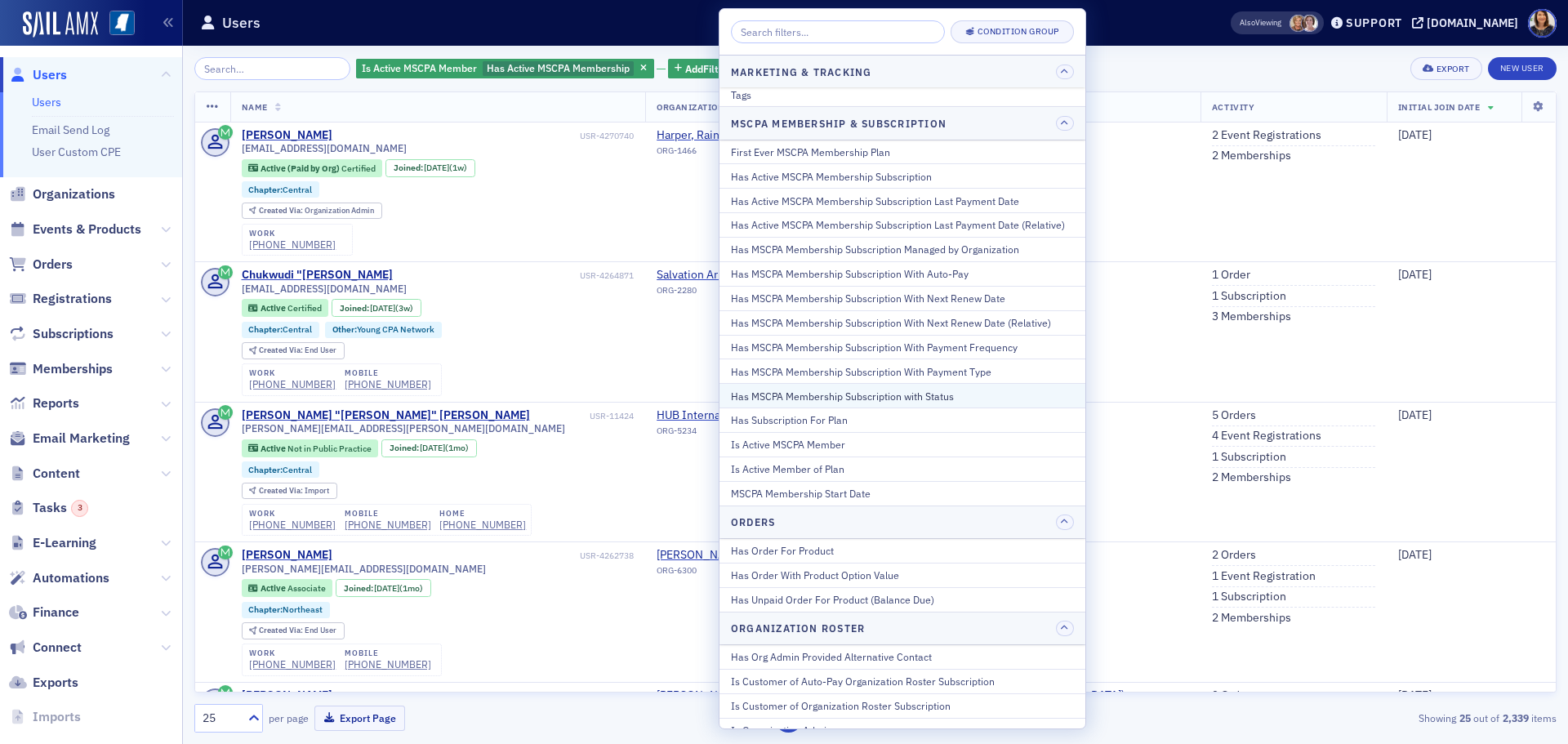
click at [904, 391] on div "Has MSCPA Membership Subscription with Status" at bounding box center [902, 396] width 343 height 15
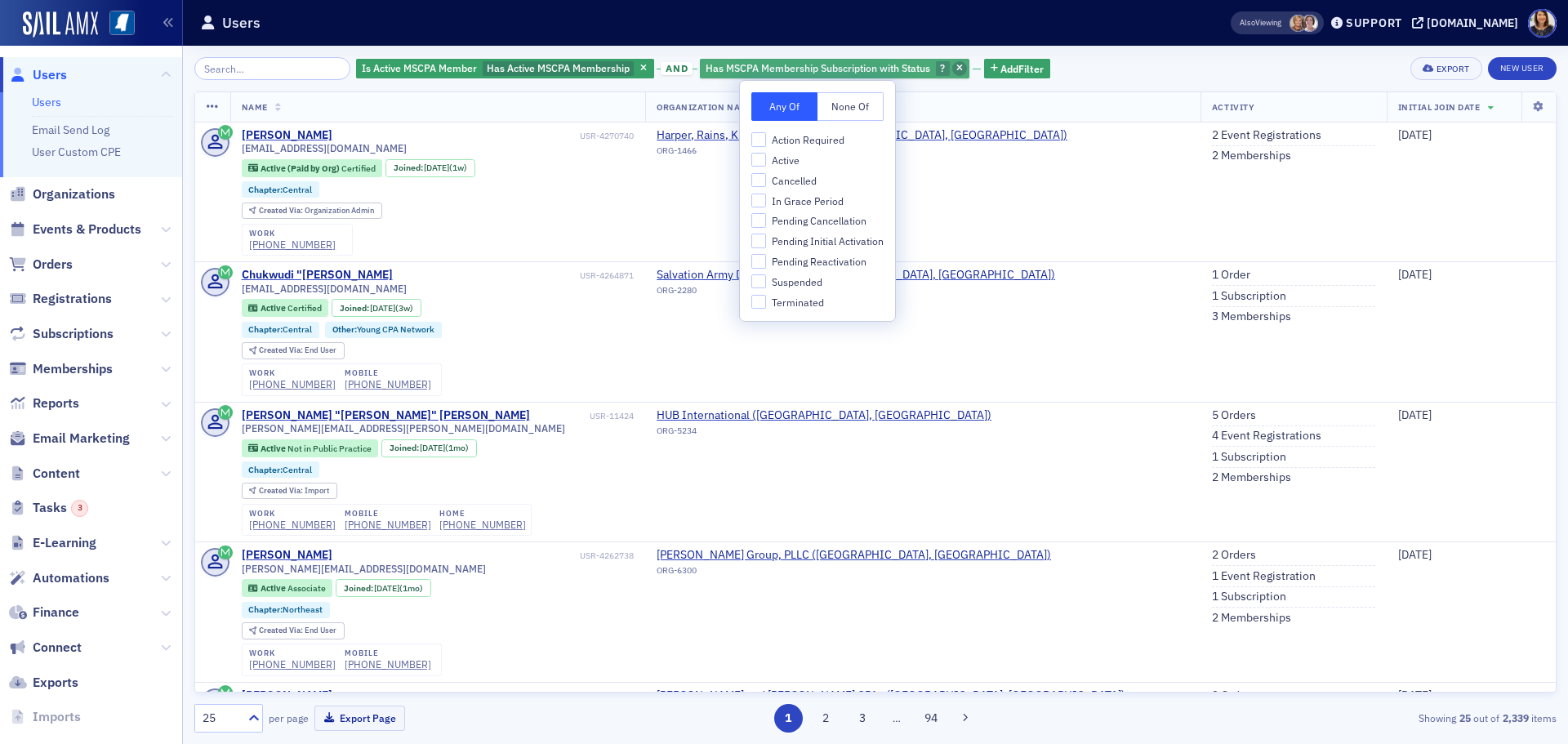
click at [956, 68] on icon "button" at bounding box center [959, 69] width 6 height 9
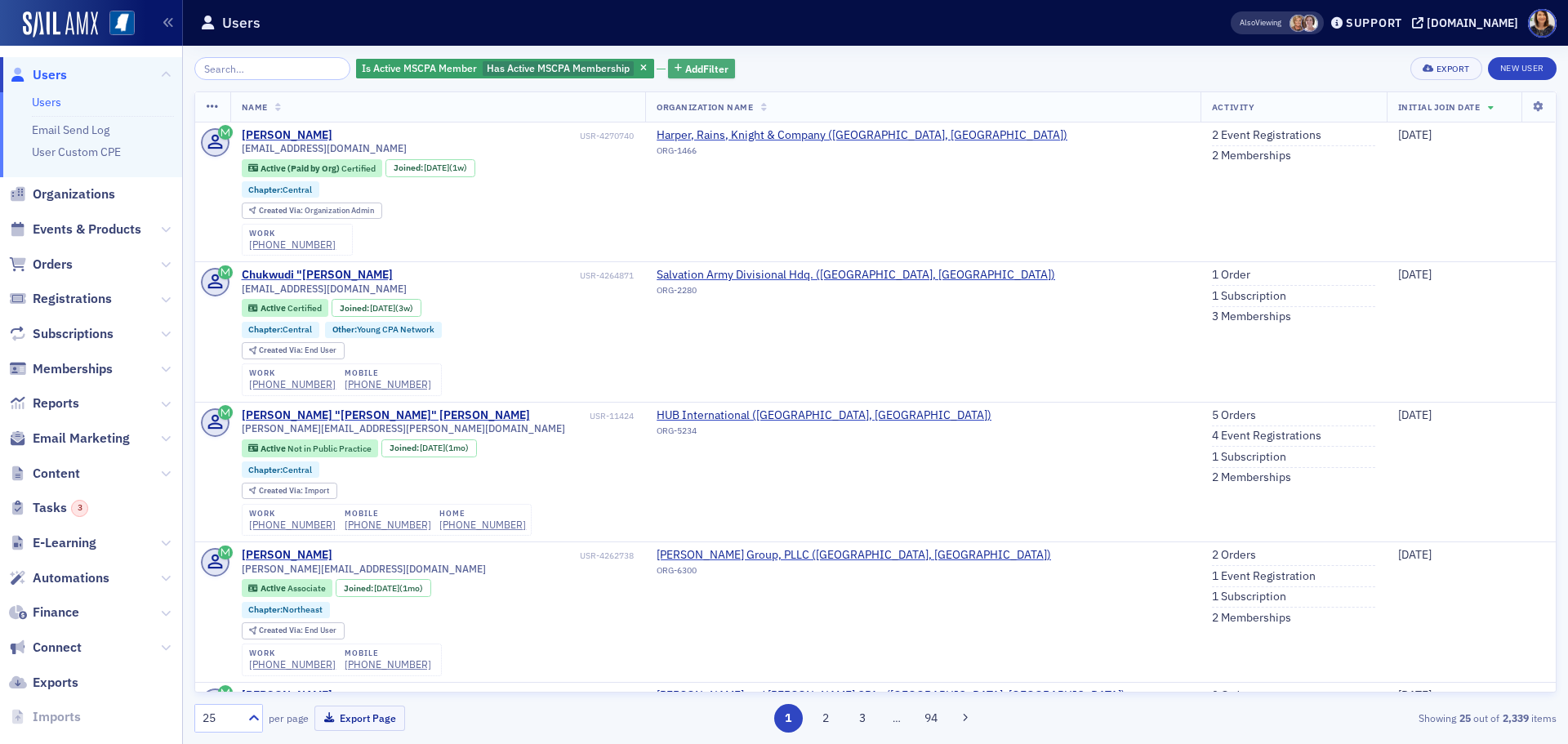
click at [706, 62] on span "Add Filter" at bounding box center [706, 69] width 43 height 15
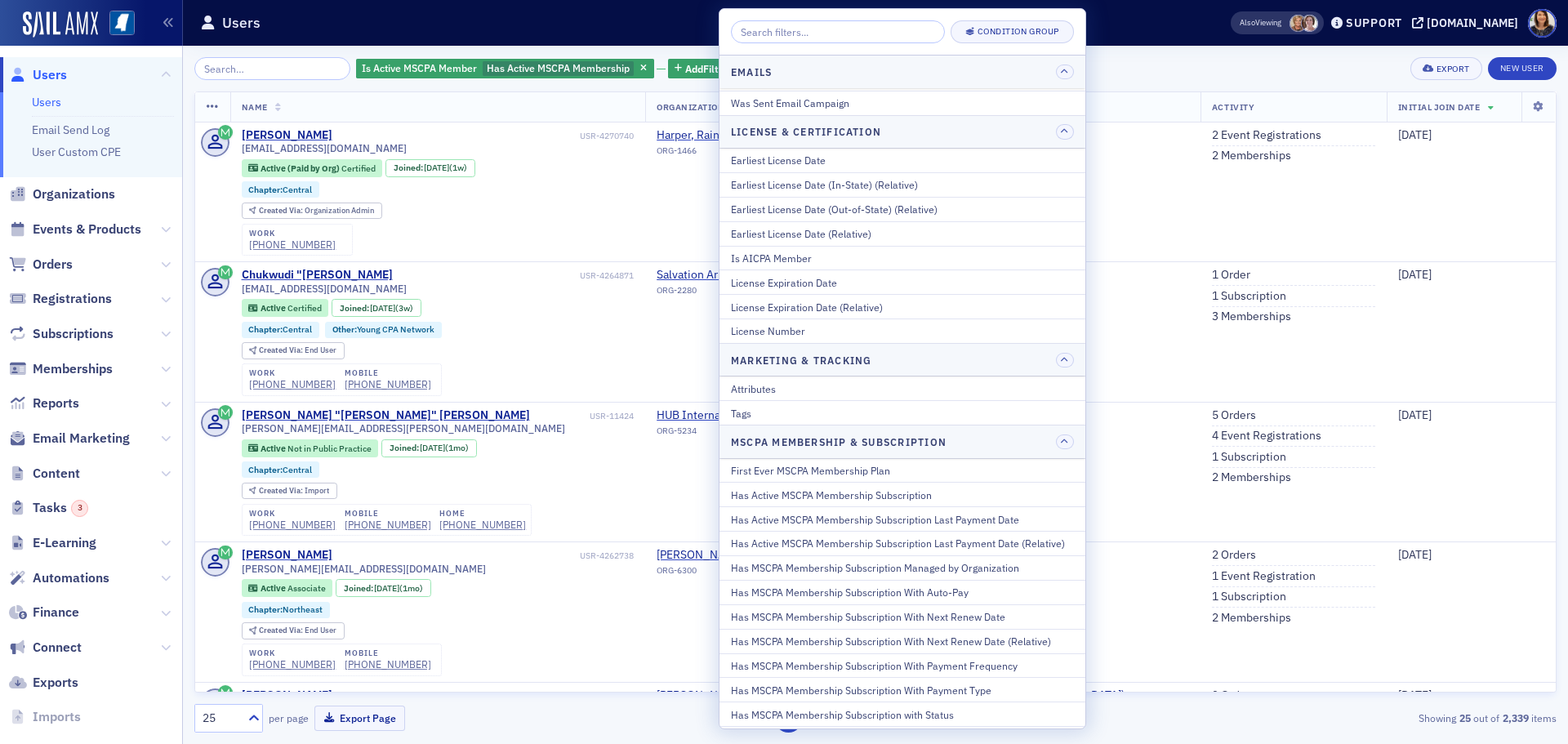
scroll to position [537, 0]
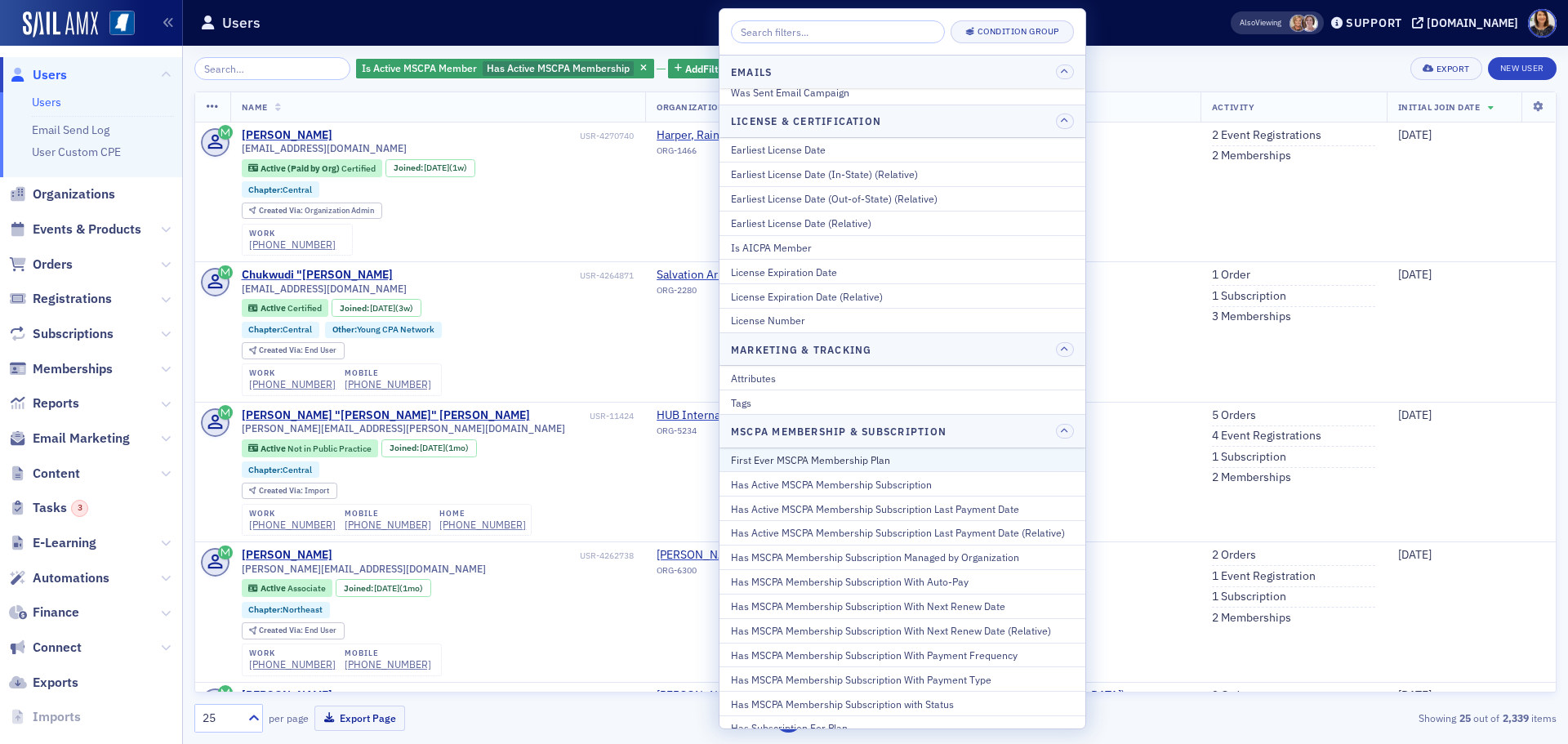
click at [868, 460] on div "First Ever MSCPA Membership Plan" at bounding box center [902, 460] width 343 height 15
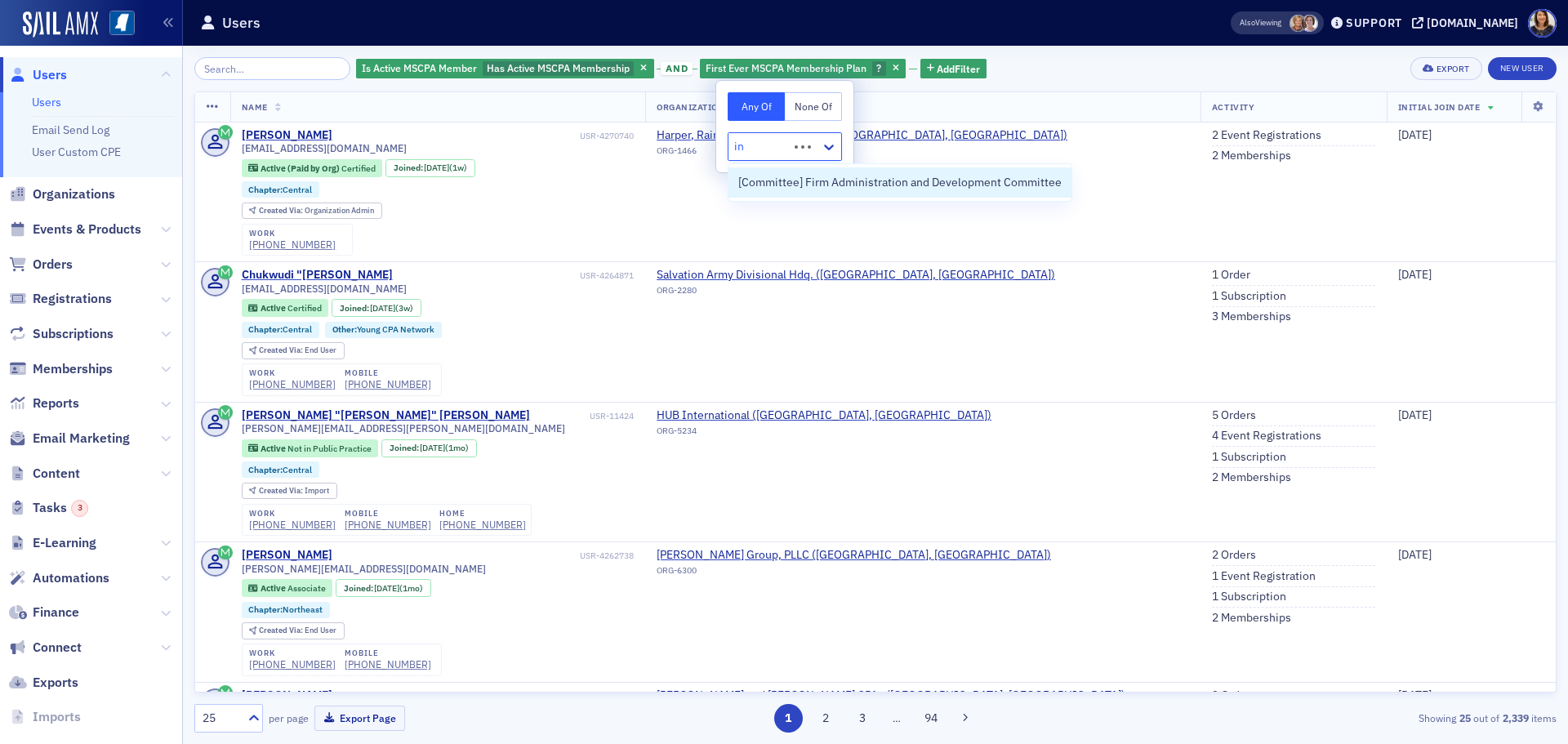
type input "i"
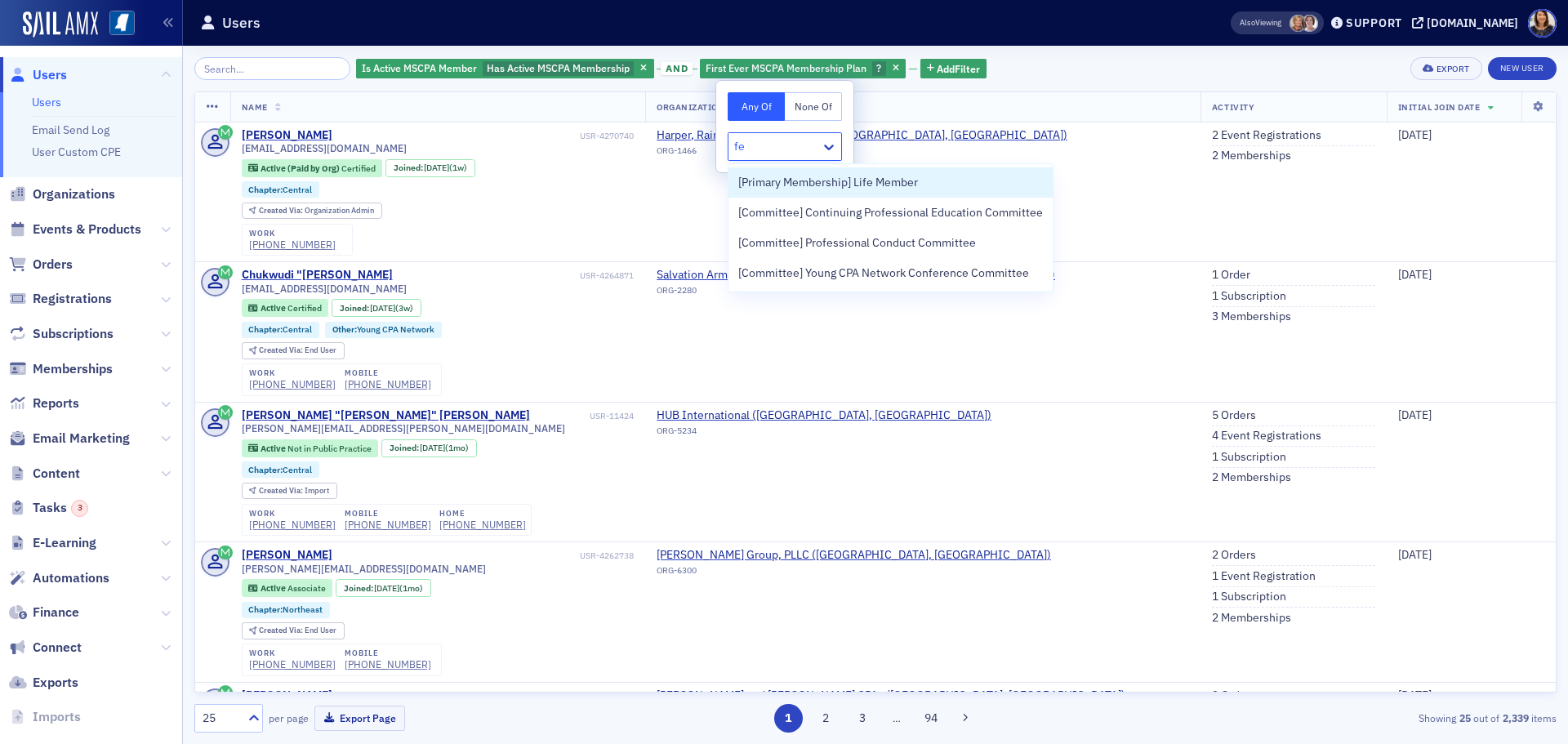
type input "f"
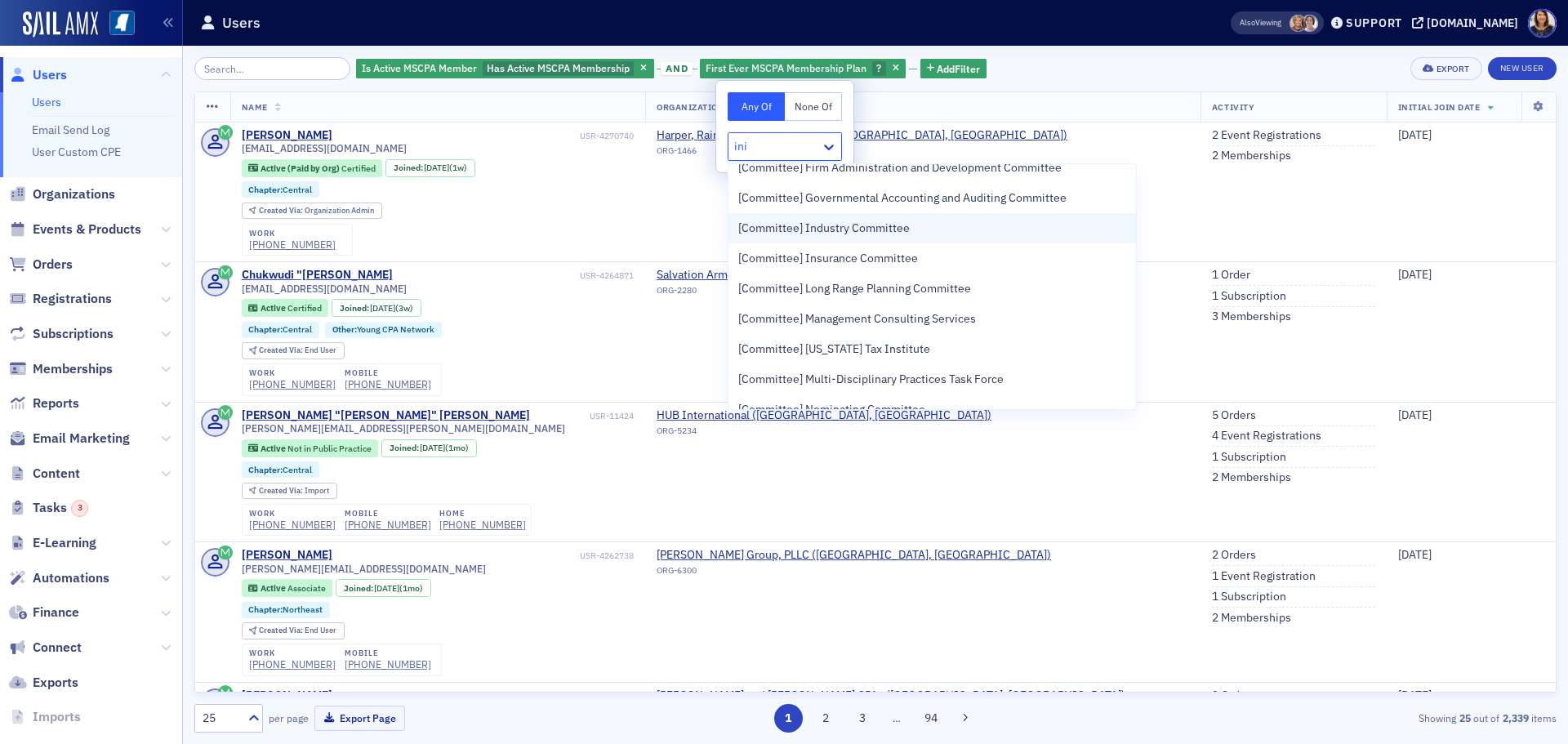
scroll to position [0, 0]
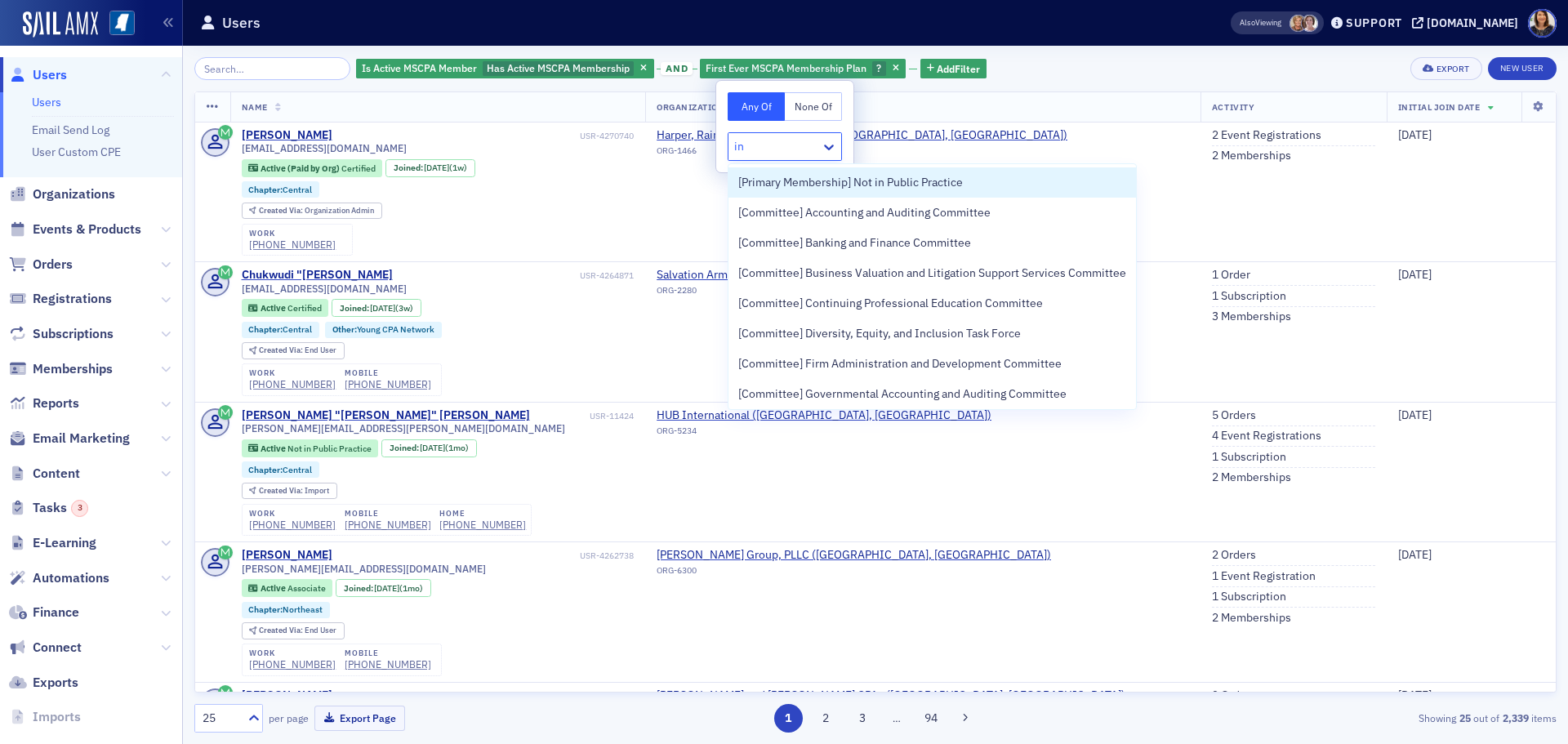
type input "i"
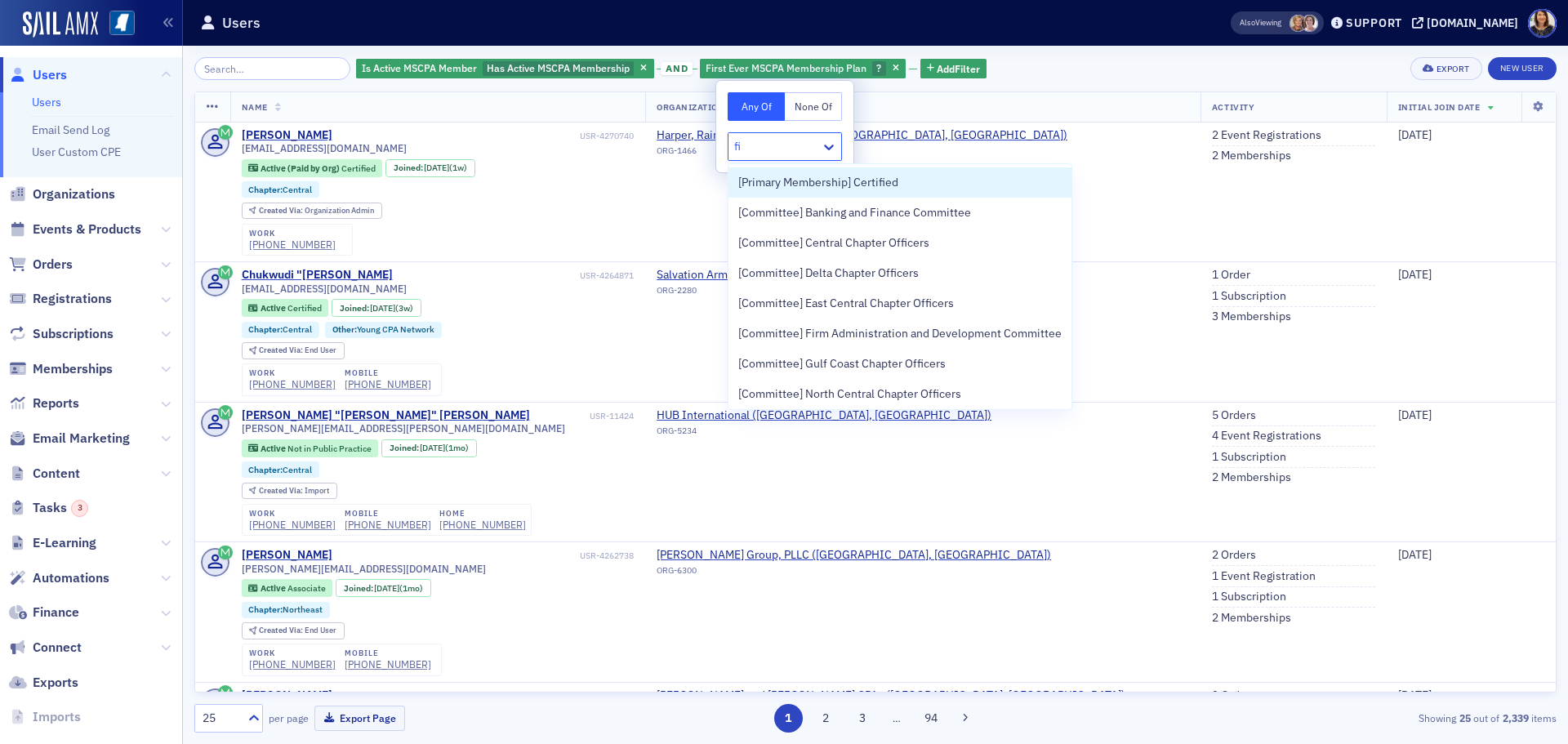
type input "f"
type input "memb"
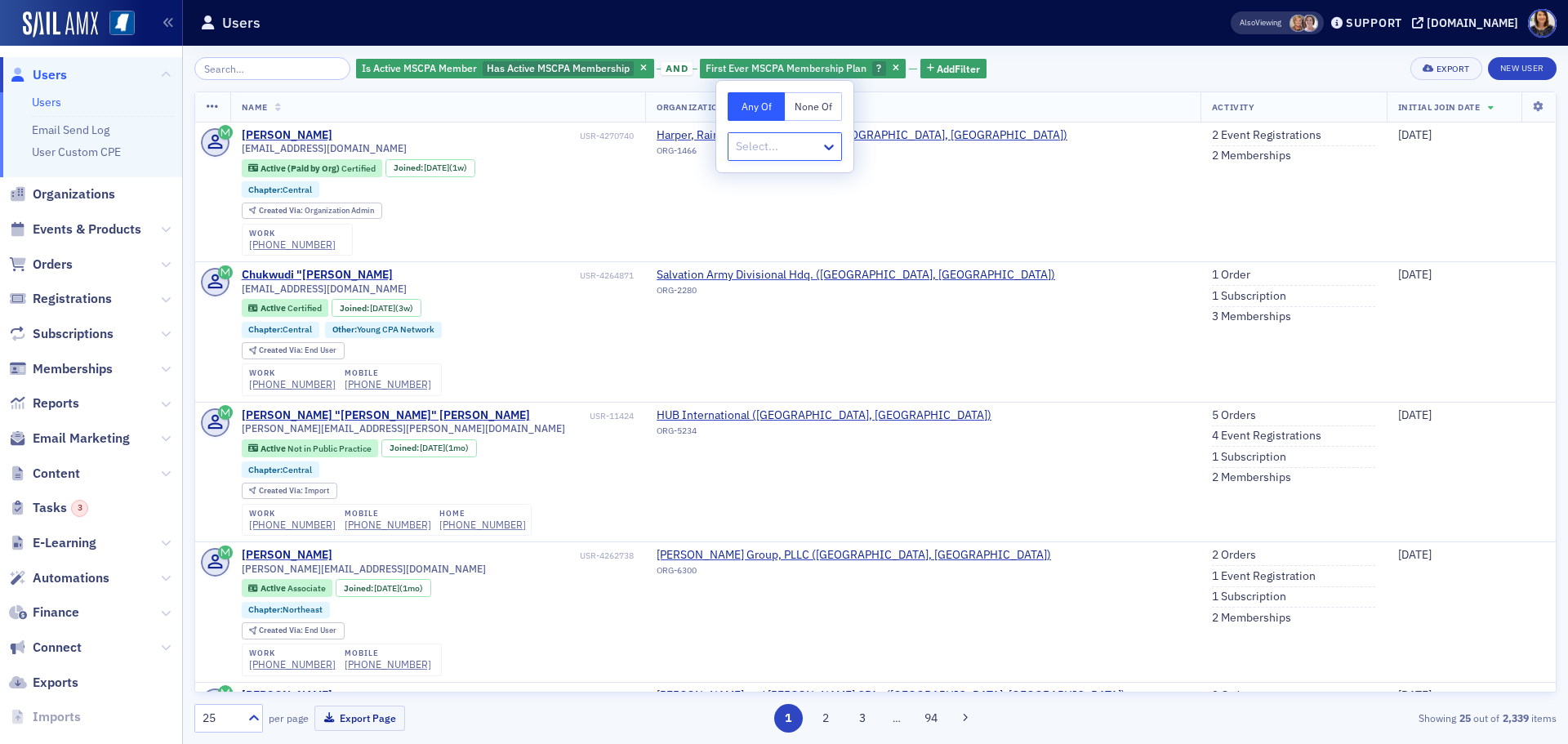
click at [788, 145] on div at bounding box center [776, 146] width 85 height 20
type input "f"
click at [892, 66] on icon "button" at bounding box center [895, 69] width 6 height 9
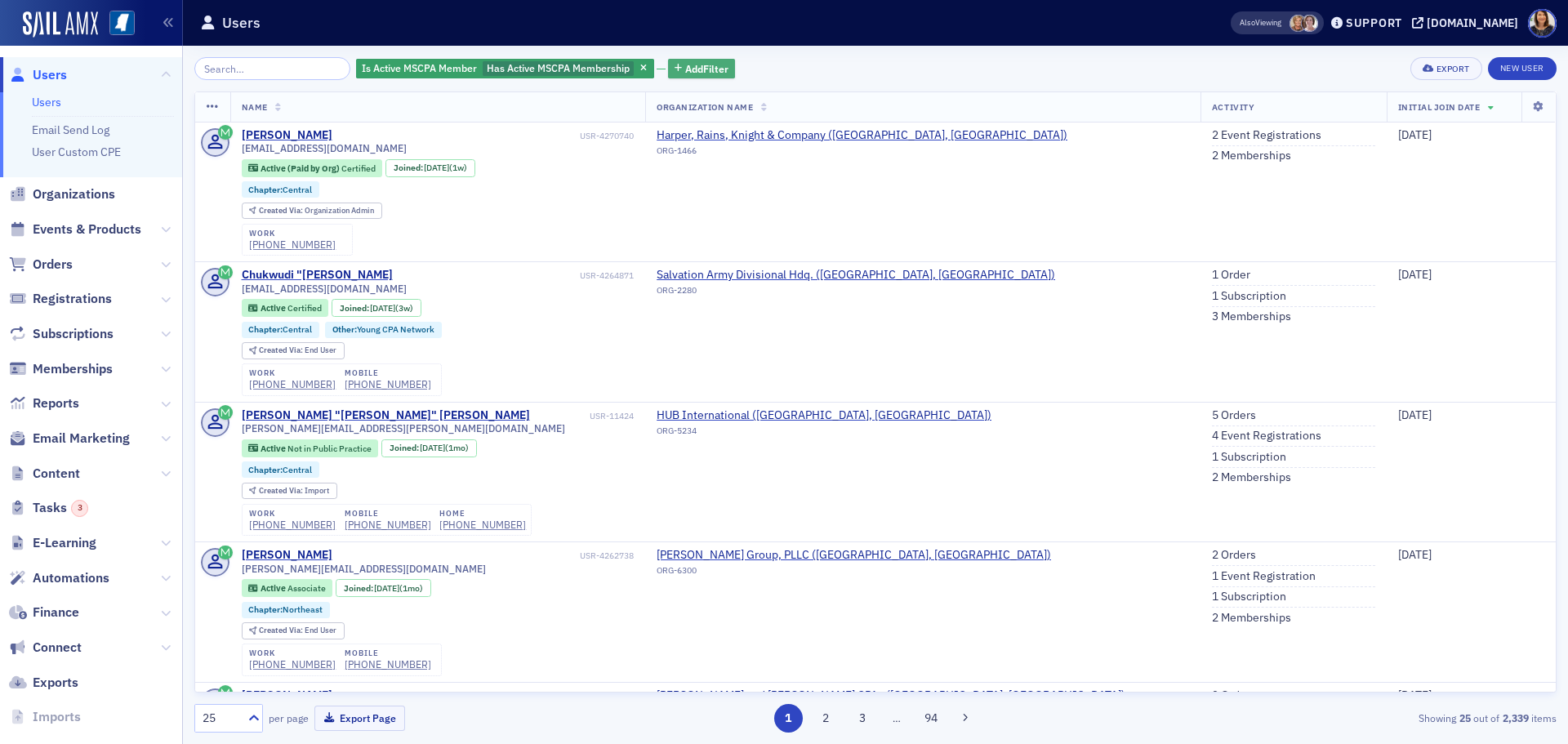
click at [689, 74] on span "Add Filter" at bounding box center [706, 69] width 43 height 15
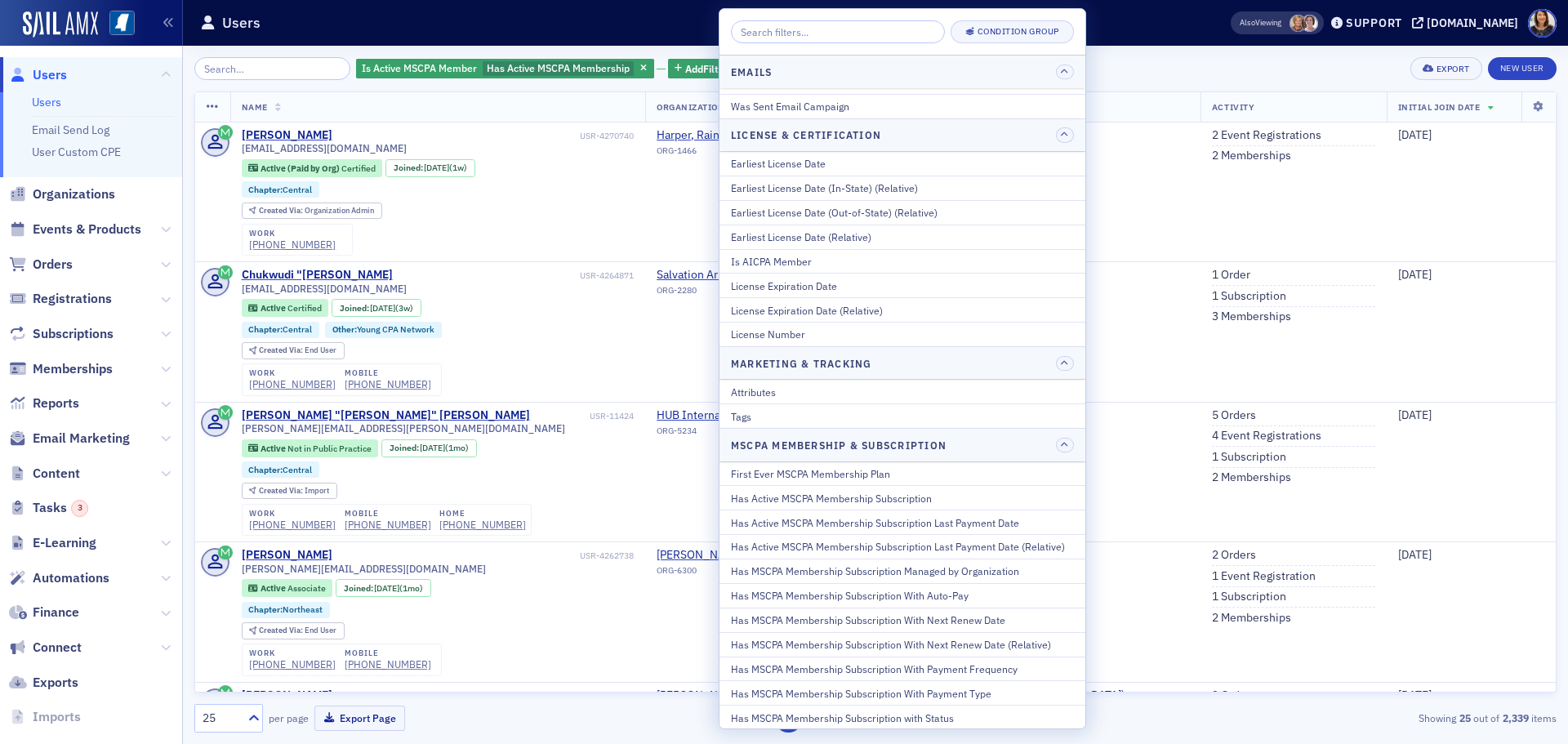
scroll to position [534, 0]
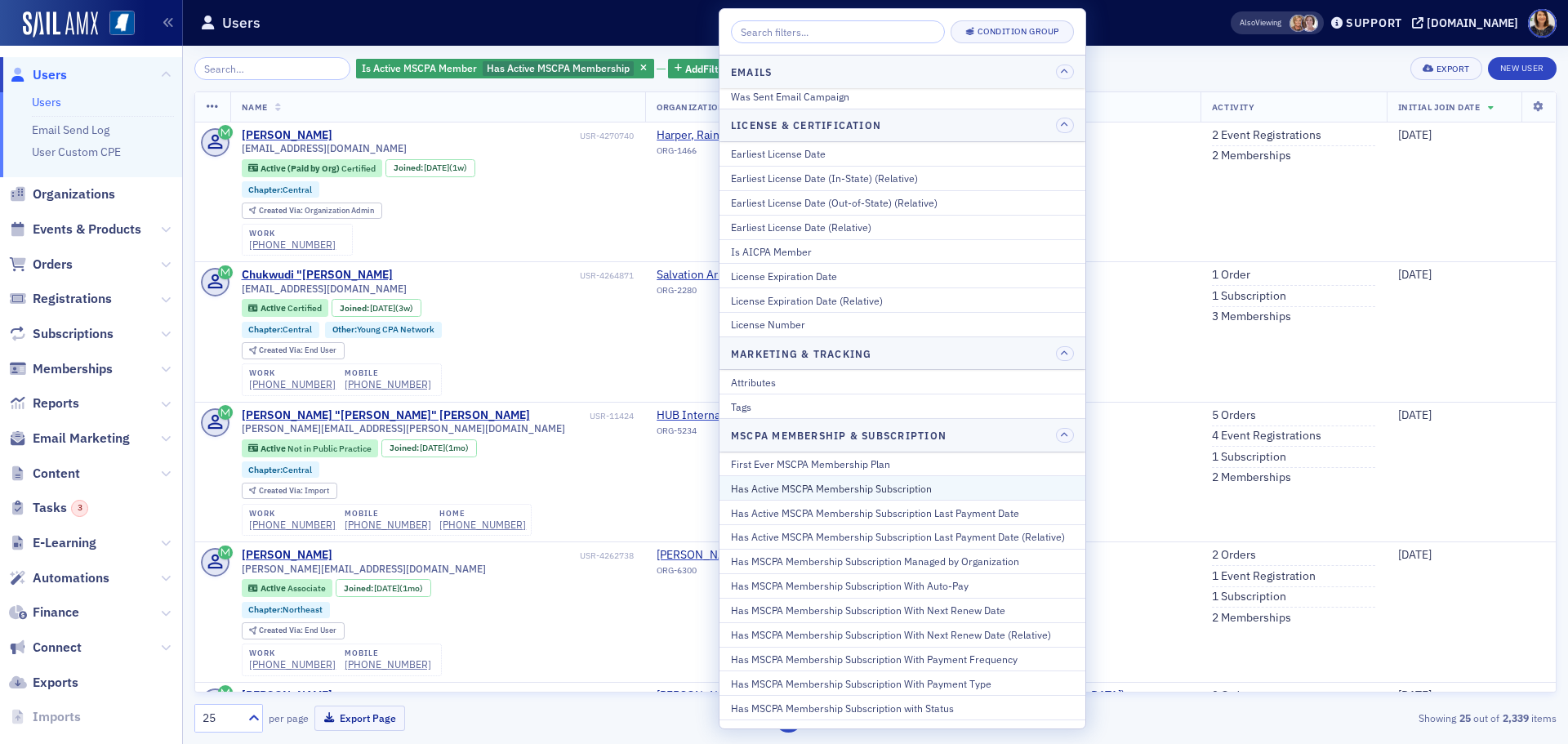
click at [881, 489] on div "Has Active MSCPA Membership Subscription" at bounding box center [902, 488] width 343 height 15
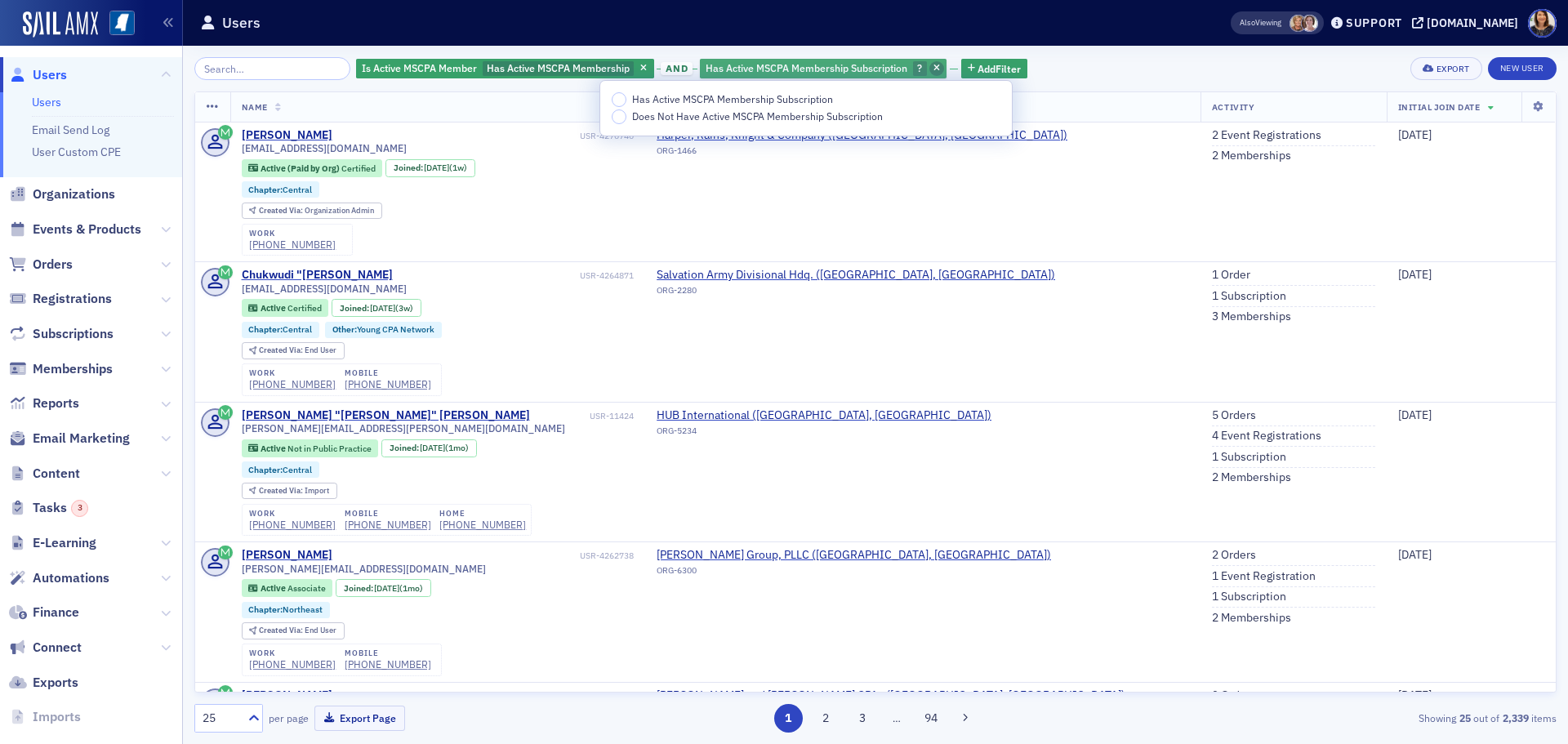
click at [933, 70] on icon "button" at bounding box center [936, 69] width 6 height 9
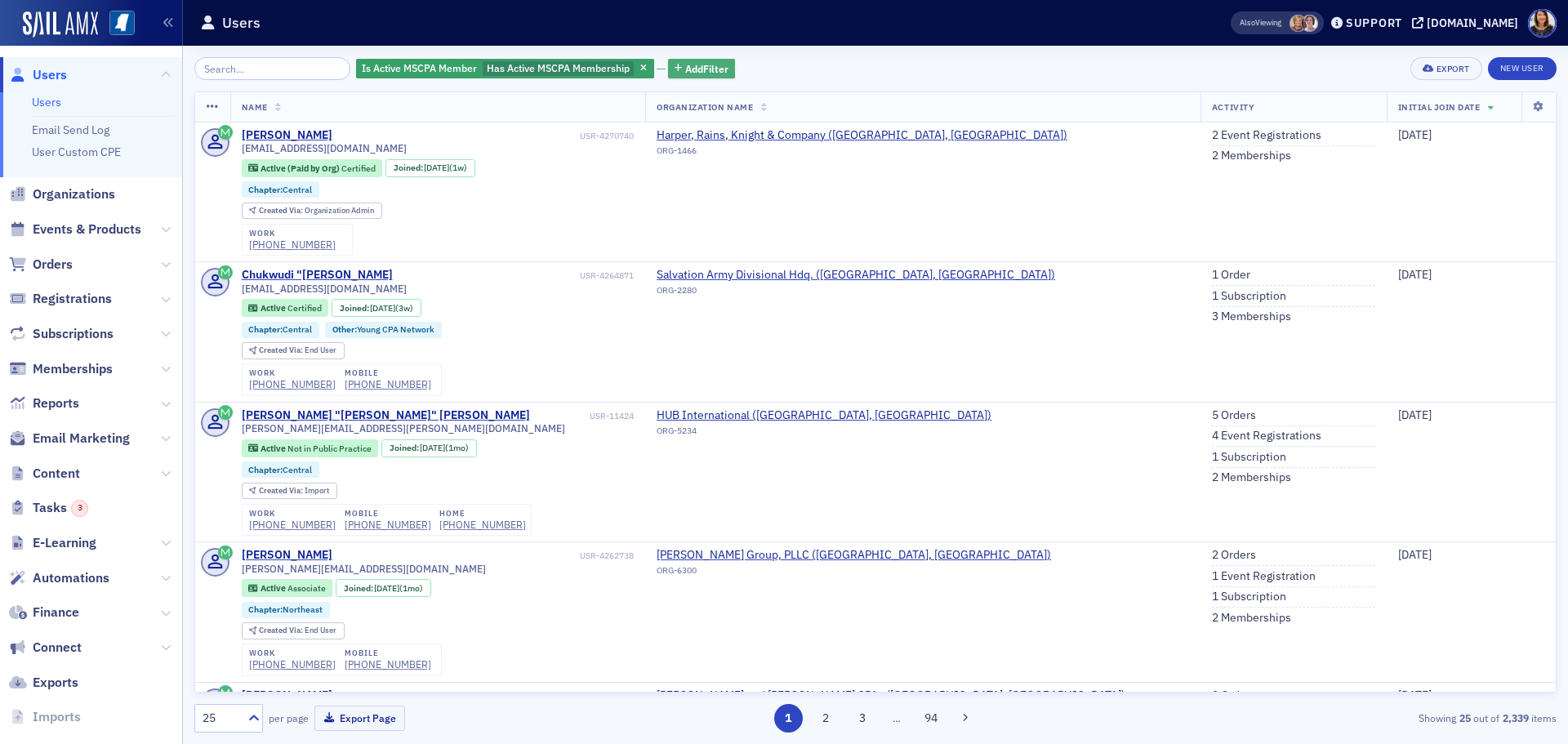
click at [698, 66] on span "Add Filter" at bounding box center [706, 69] width 43 height 15
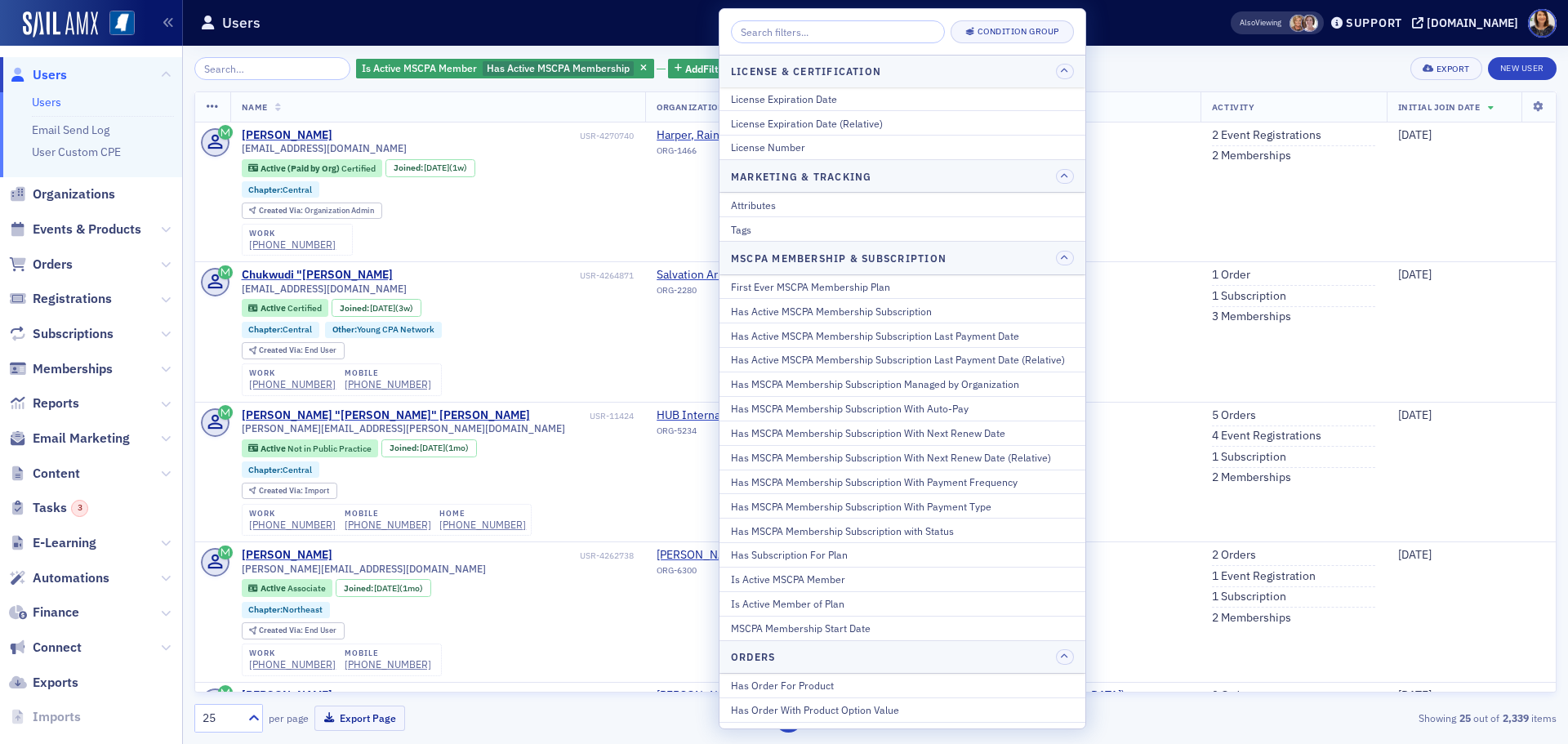
scroll to position [725, 0]
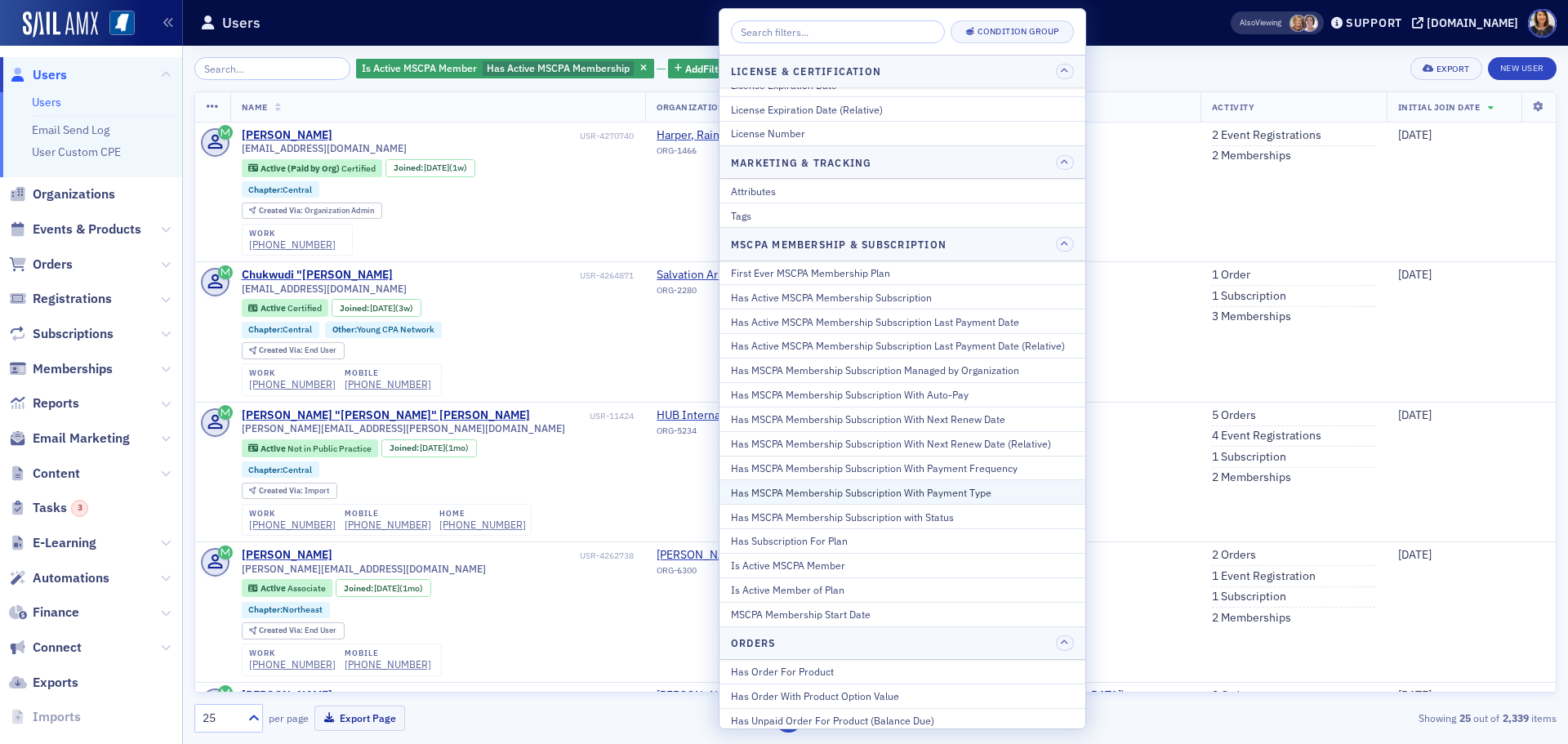
click at [948, 491] on div "Has MSCPA Membership Subscription With Payment Type" at bounding box center [902, 492] width 343 height 15
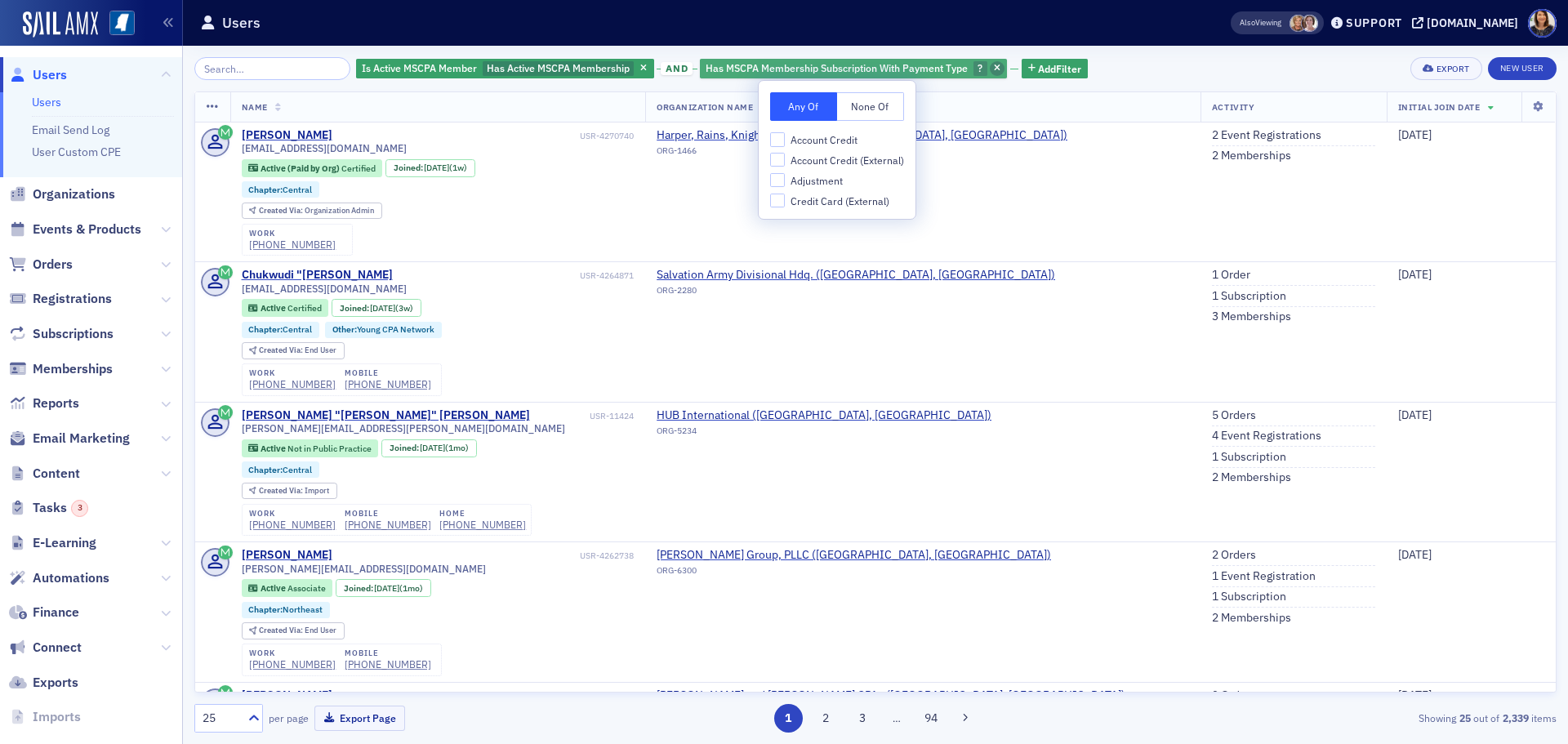
click at [994, 65] on icon "button" at bounding box center [997, 69] width 6 height 9
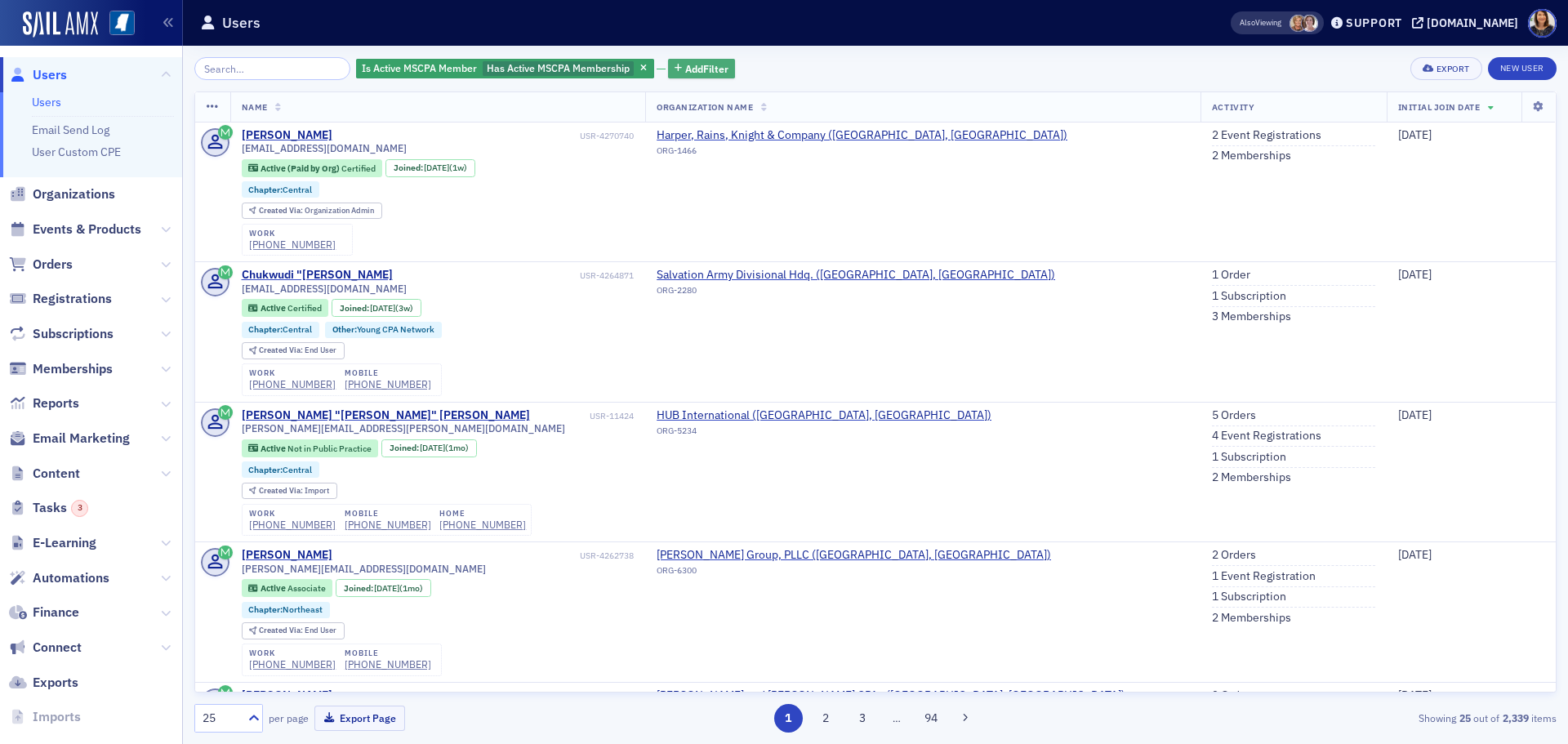
click at [691, 65] on span "Add Filter" at bounding box center [706, 69] width 43 height 15
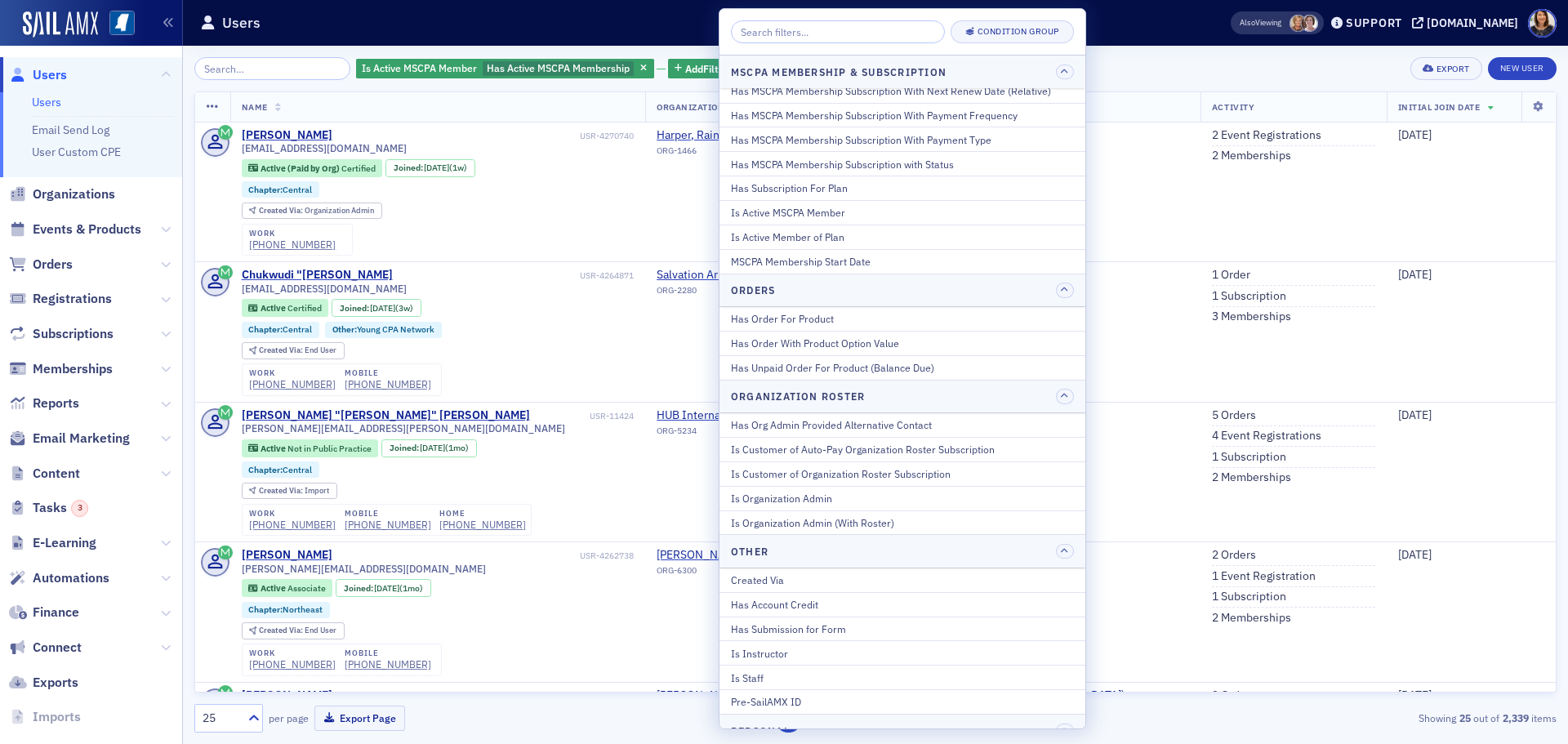
scroll to position [1061, 0]
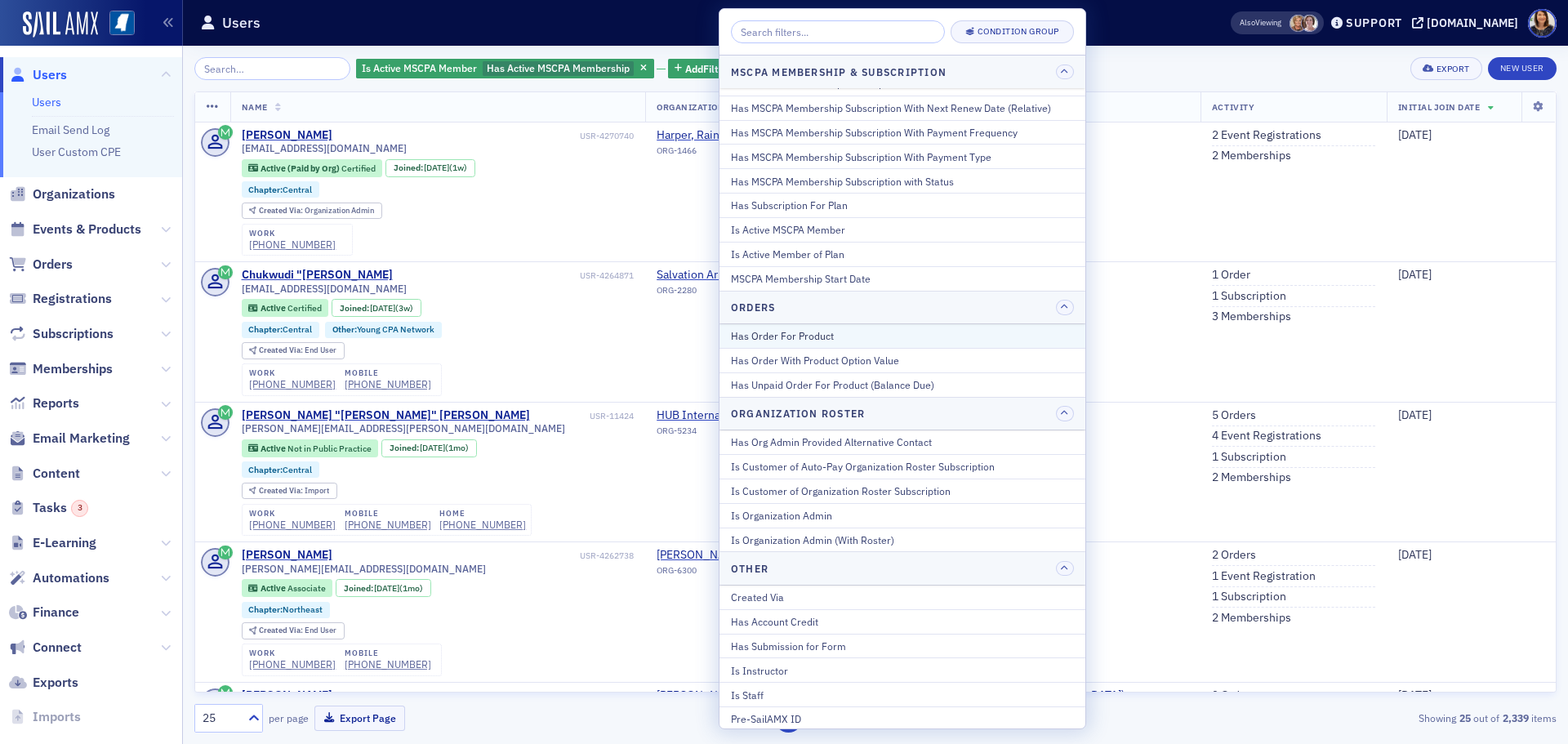
click at [792, 336] on div "Has Order For Product" at bounding box center [902, 335] width 343 height 15
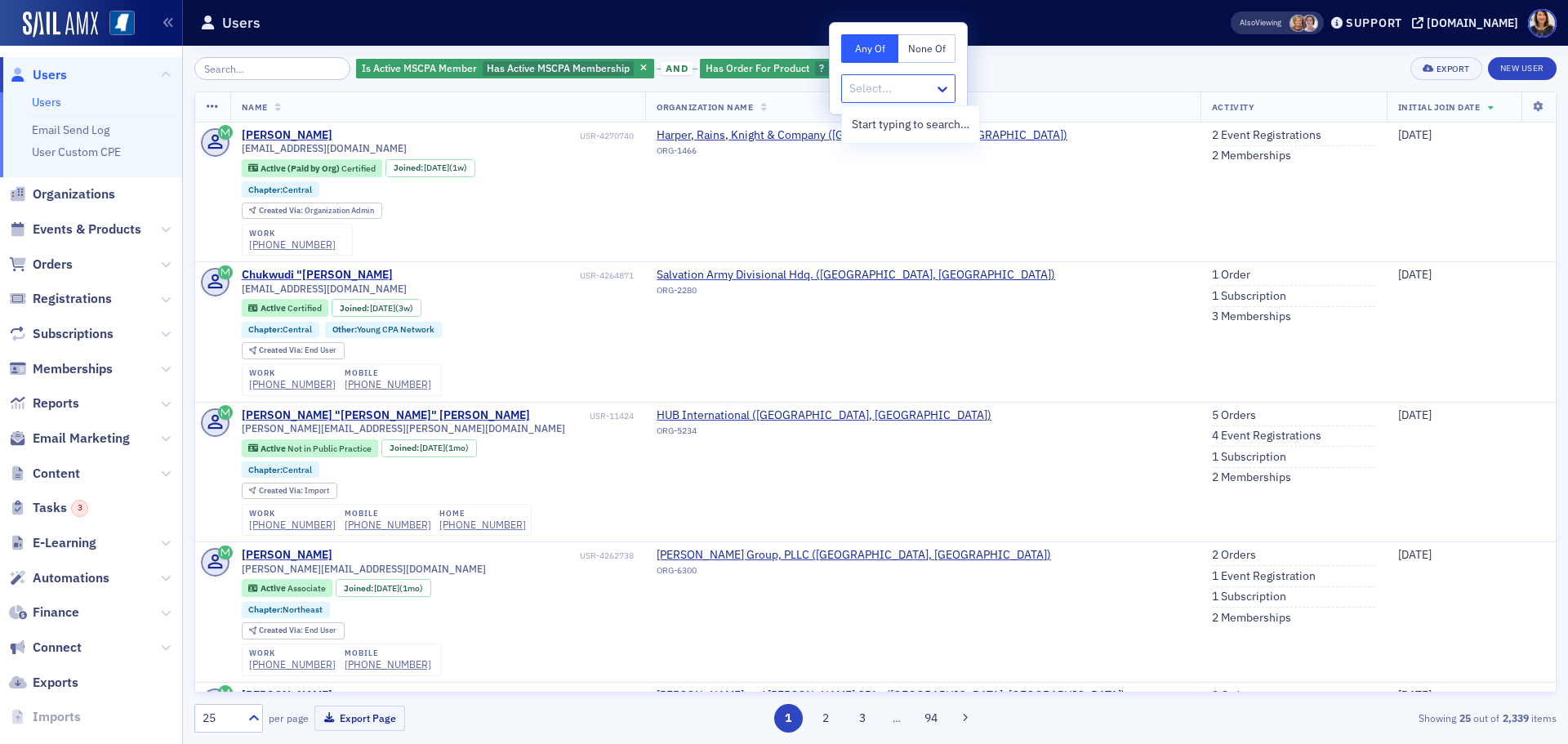
click at [888, 84] on div at bounding box center [889, 88] width 85 height 20
click at [883, 94] on div at bounding box center [889, 88] width 85 height 20
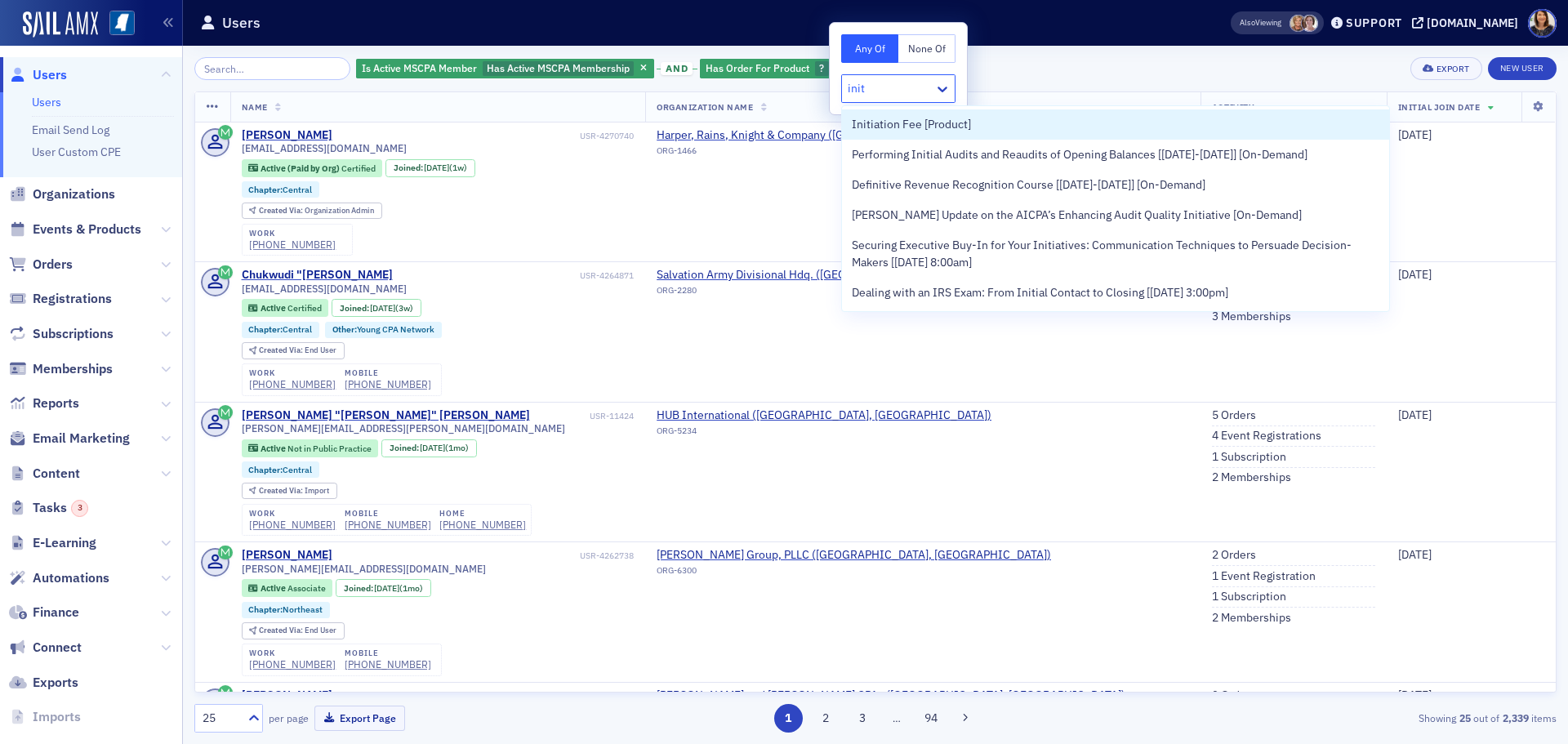
type input "ini"
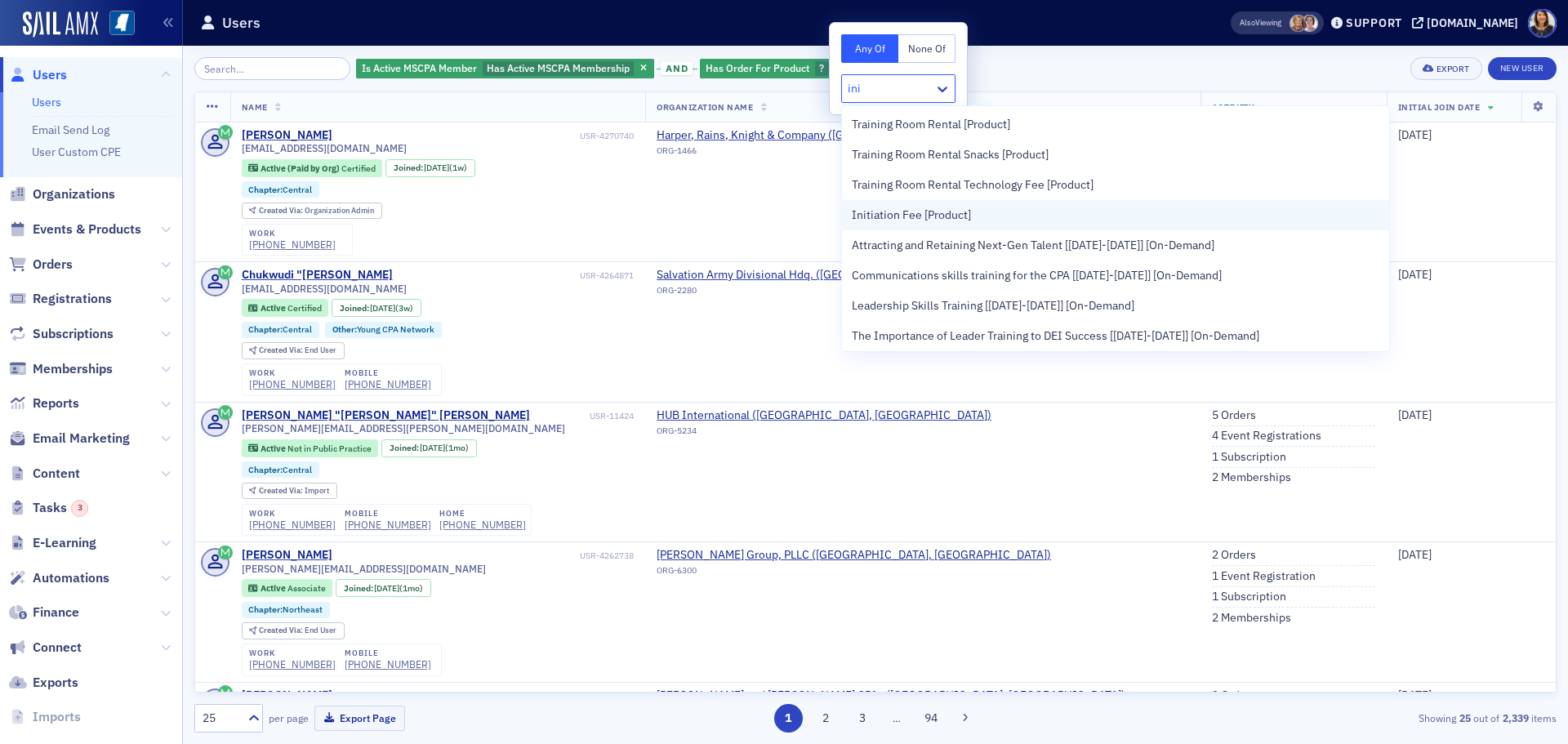
click at [890, 213] on span "Initiation Fee [Product]" at bounding box center [911, 215] width 120 height 18
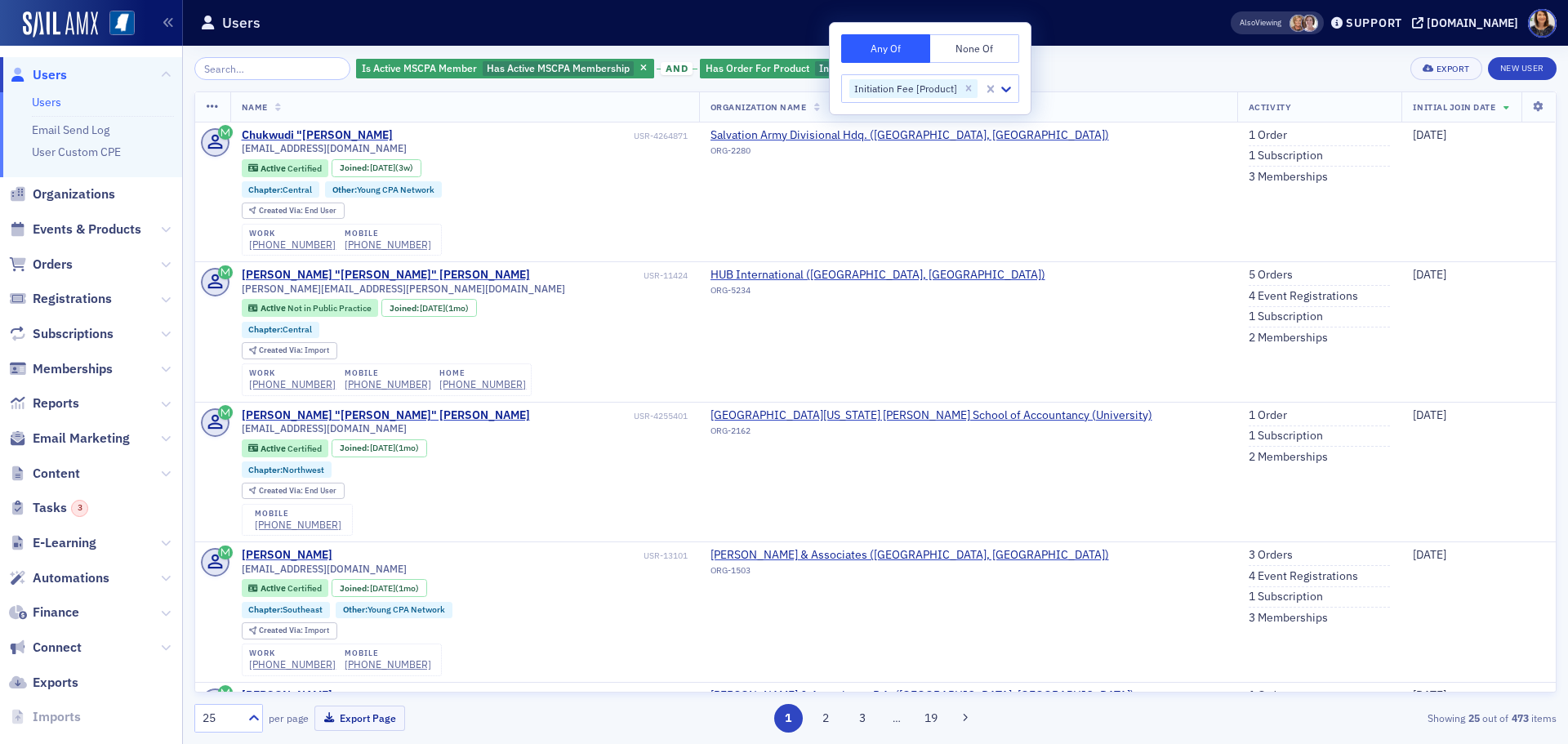
click at [1098, 65] on div "Is Active MSCPA Member Has Active MSCPA Membership and Has Order For Product In…" at bounding box center [875, 69] width 1362 height 23
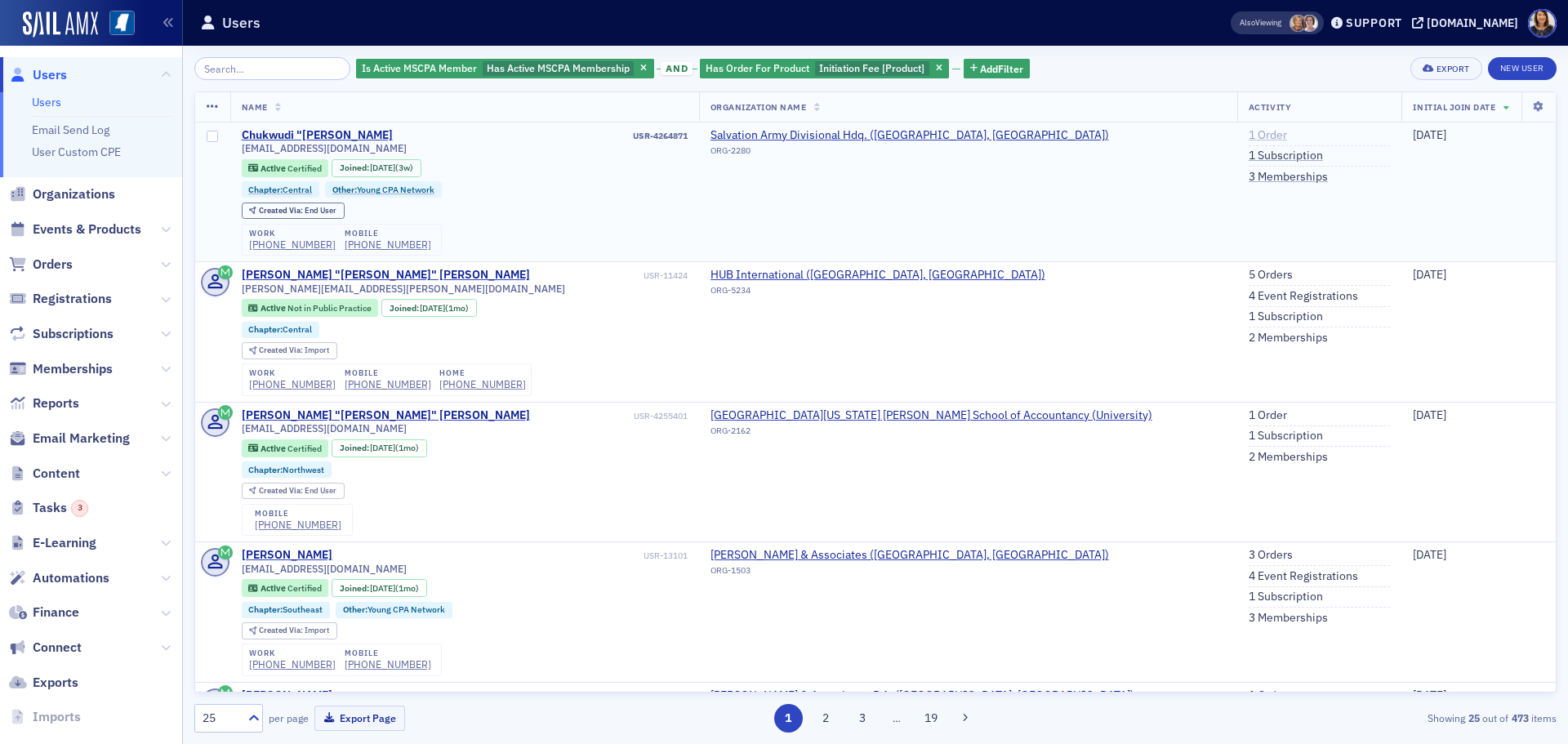
click at [1248, 134] on link "1 Order" at bounding box center [1267, 135] width 39 height 15
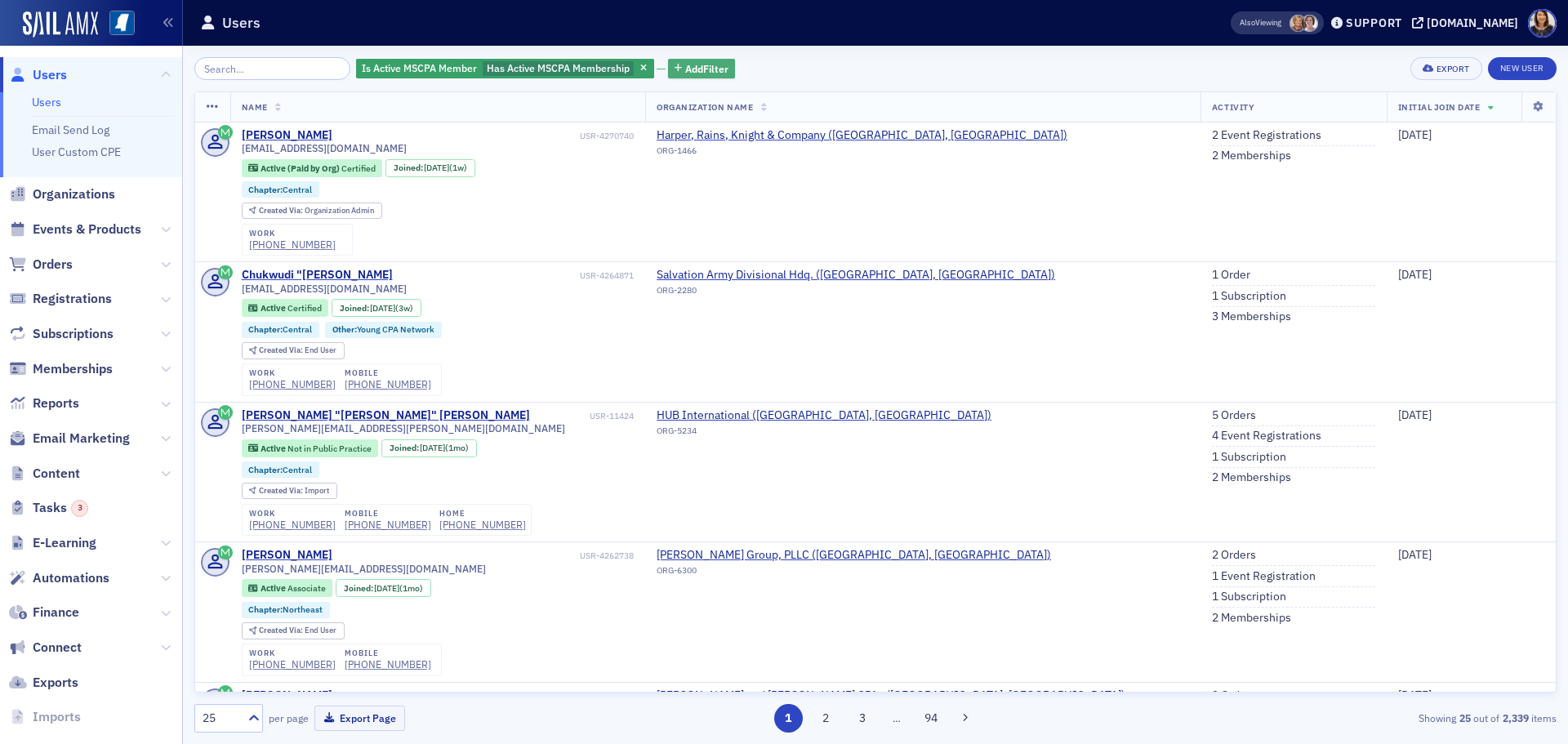
click at [685, 67] on span "Add Filter" at bounding box center [706, 69] width 43 height 15
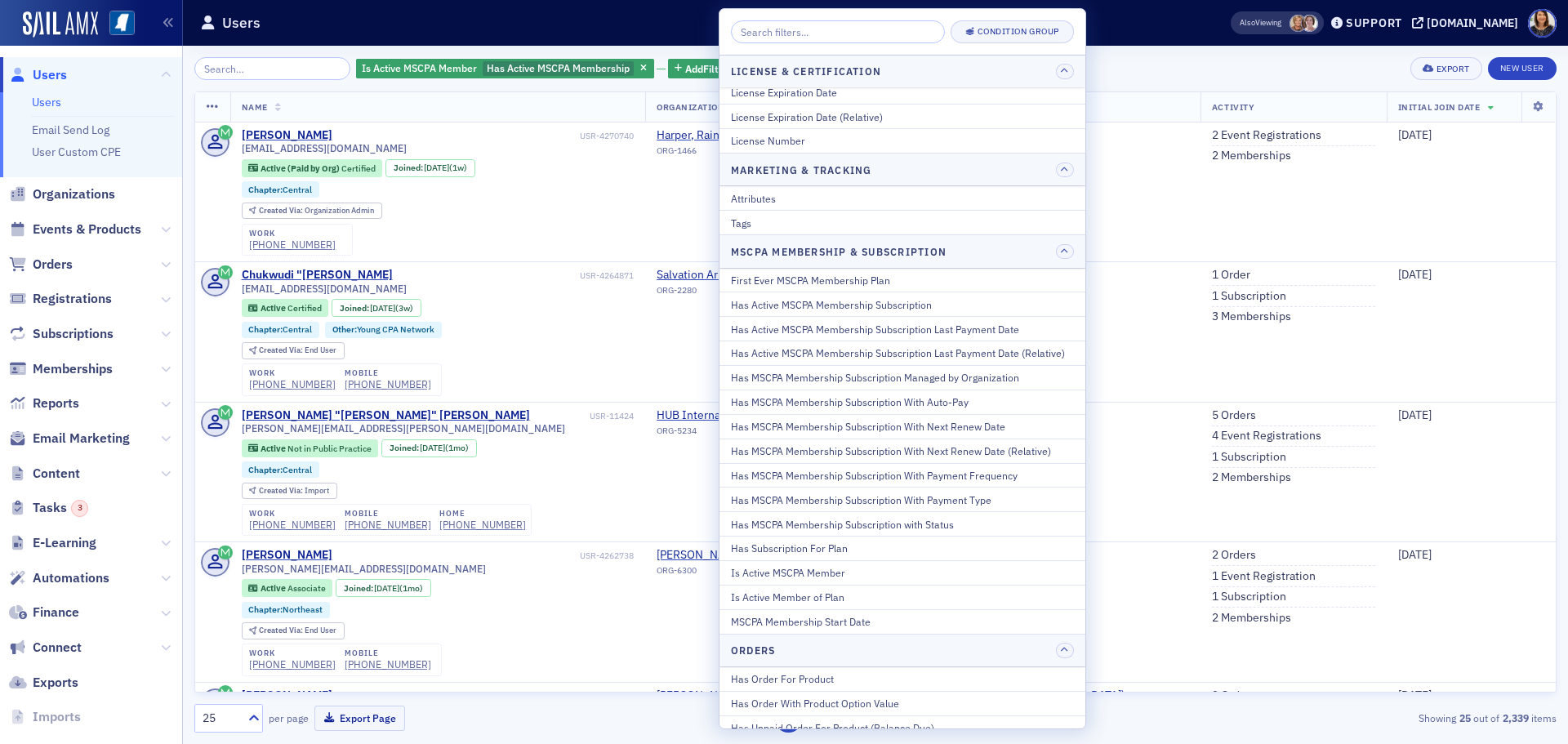
scroll to position [748, 0]
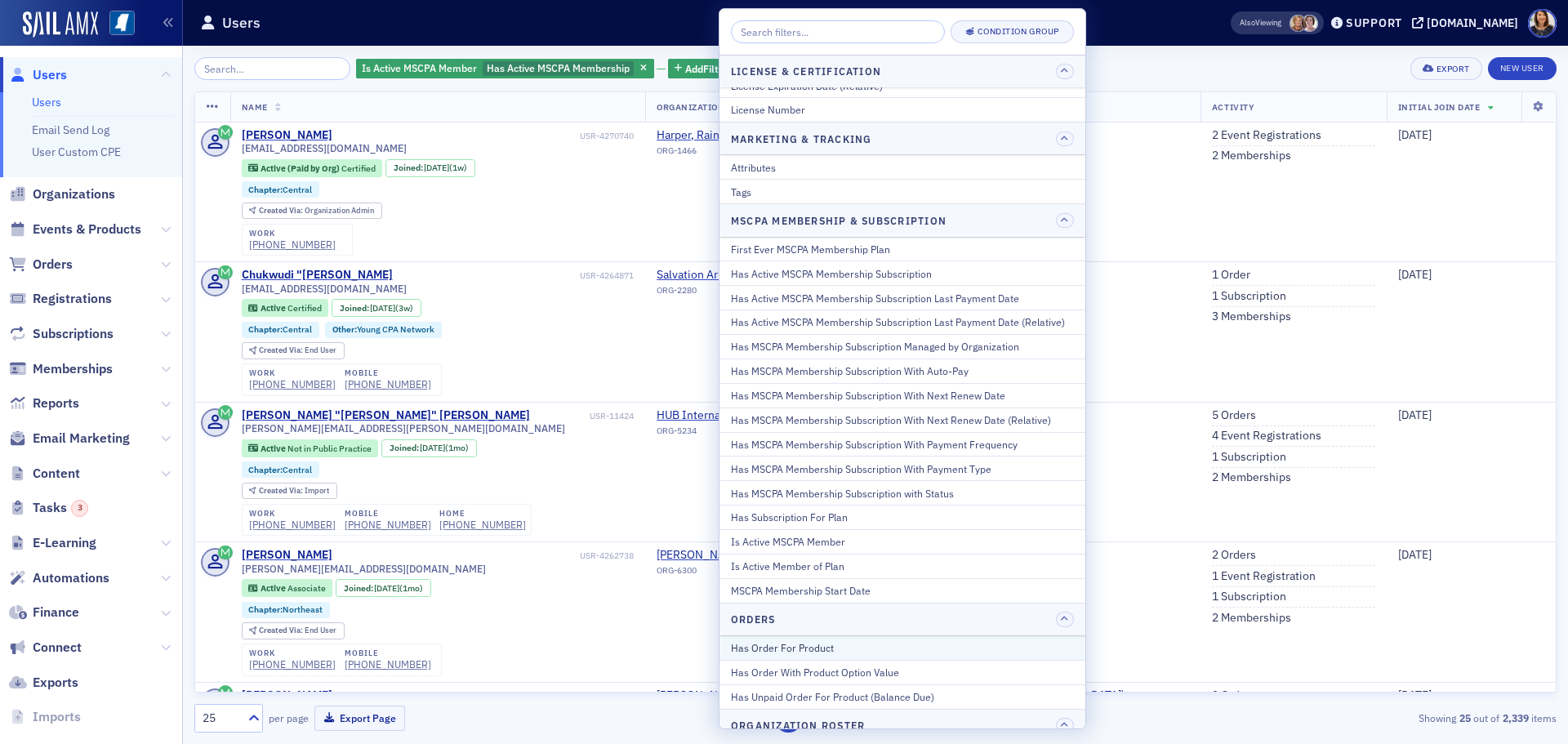
click at [795, 650] on div "Has Order For Product" at bounding box center [902, 647] width 343 height 15
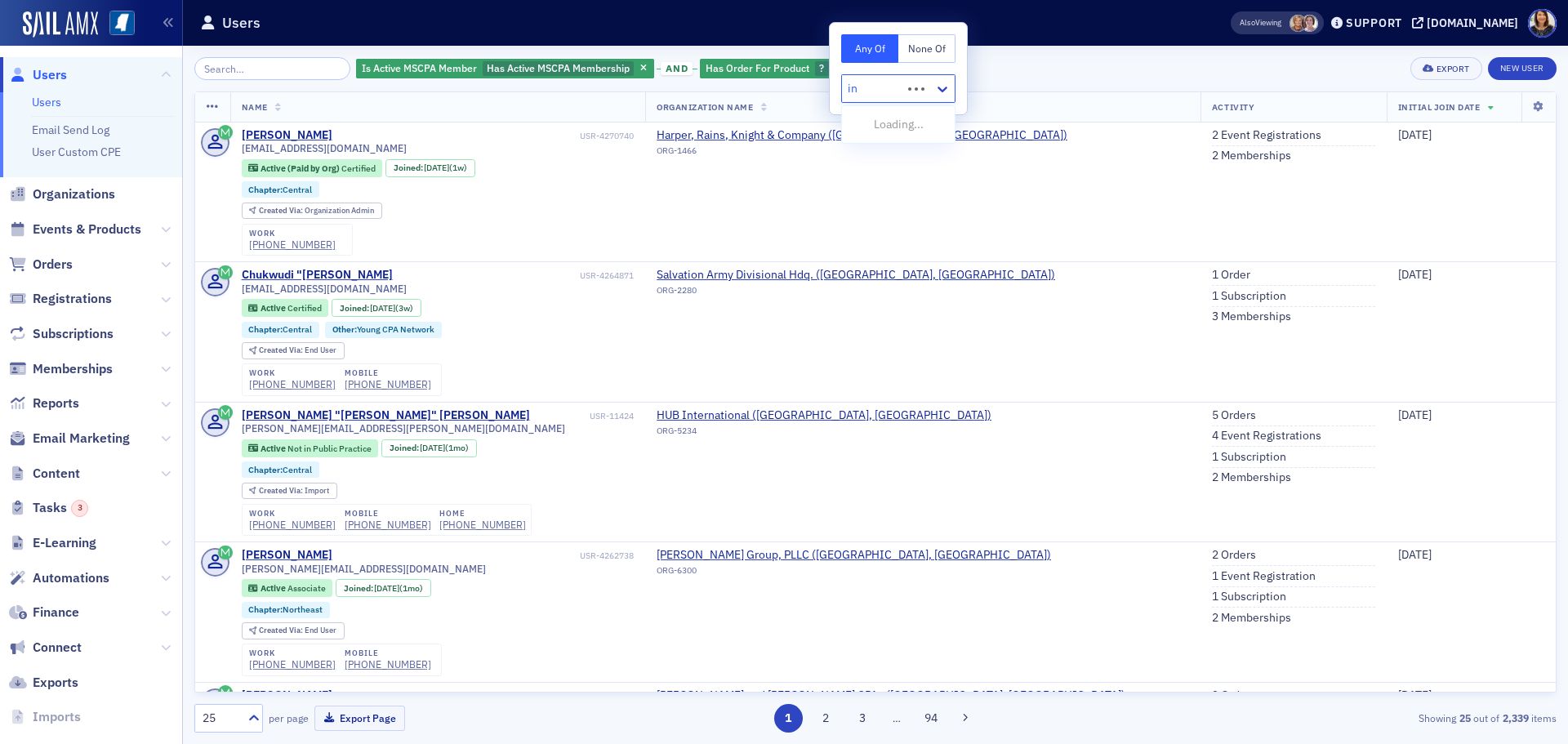
type input "ini"
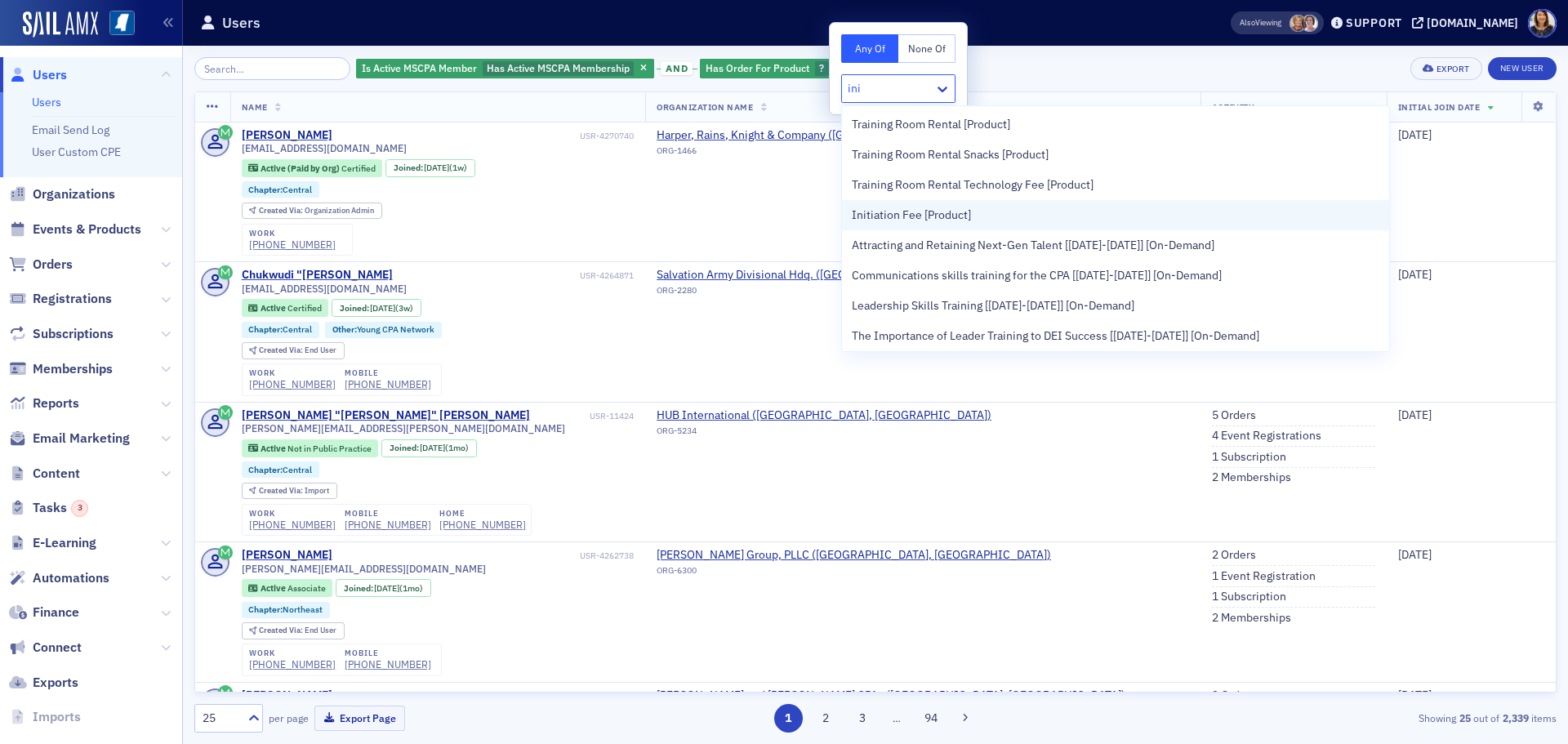
click at [892, 215] on span "Initiation Fee [Product]" at bounding box center [911, 215] width 120 height 18
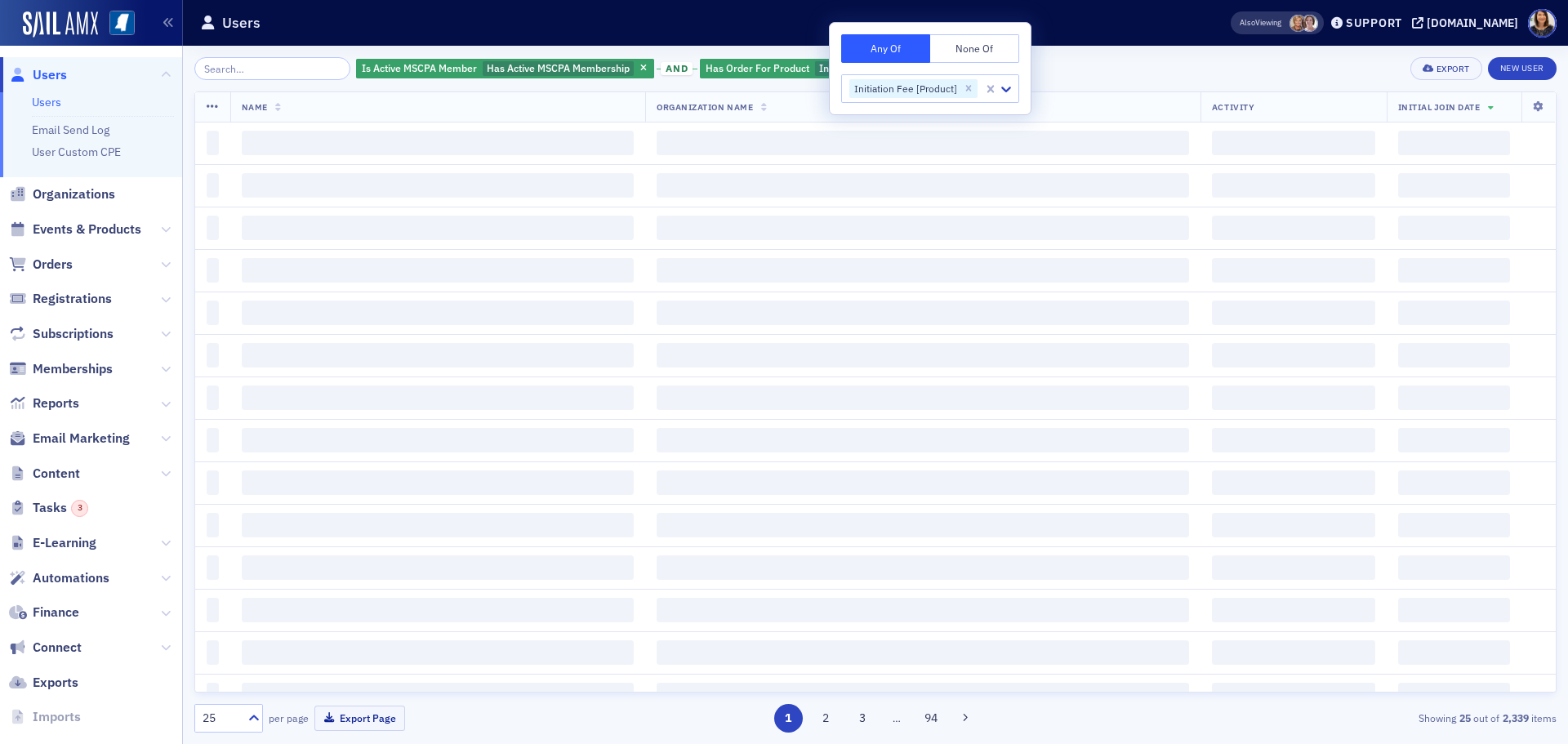
click at [1163, 67] on div "Is Active MSCPA Member Has Active MSCPA Membership and Has Order For Product In…" at bounding box center [875, 69] width 1362 height 23
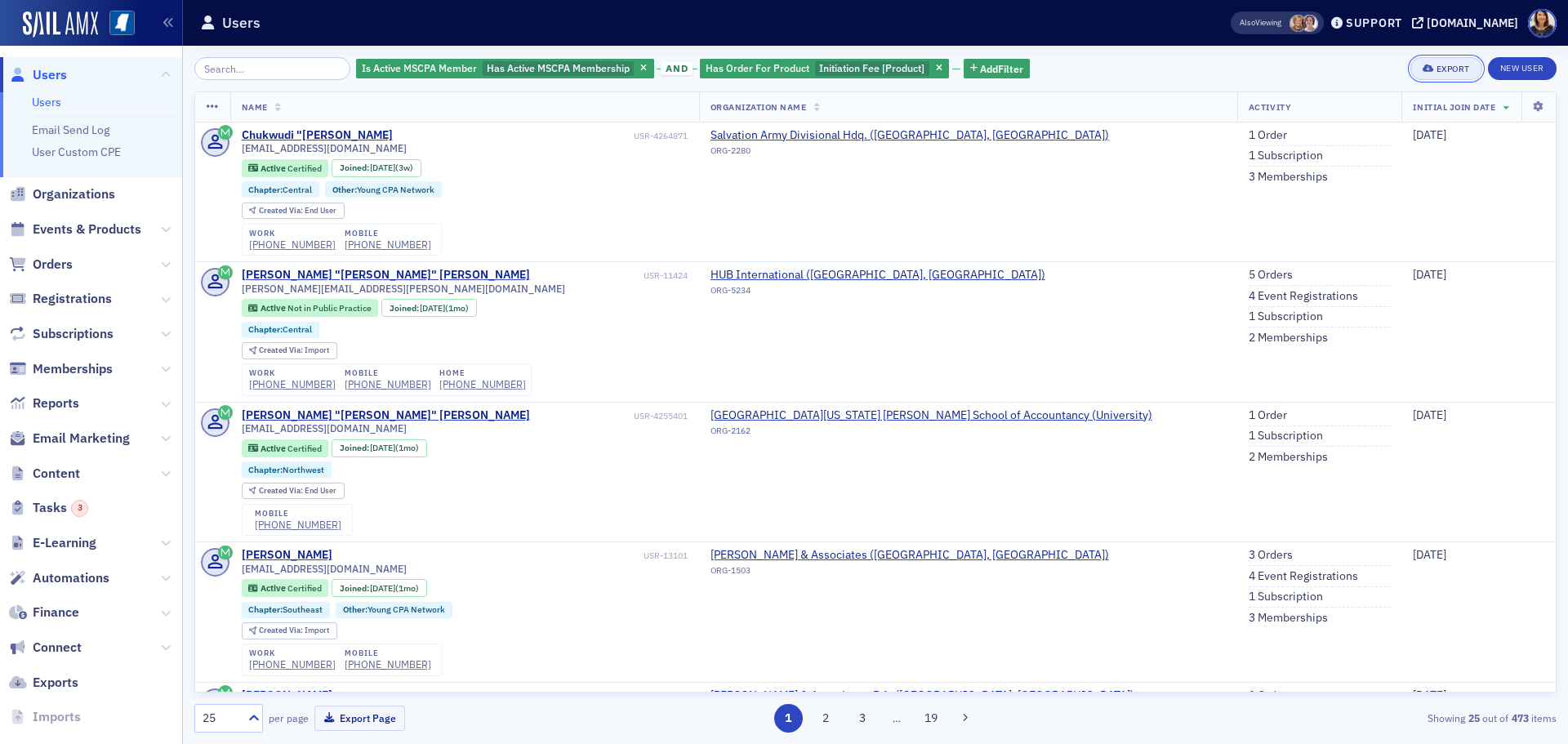
click at [1447, 64] on div "Export" at bounding box center [1453, 69] width 33 height 9
click at [1345, 122] on button "Export All ( 473 Users )" at bounding box center [1393, 123] width 171 height 26
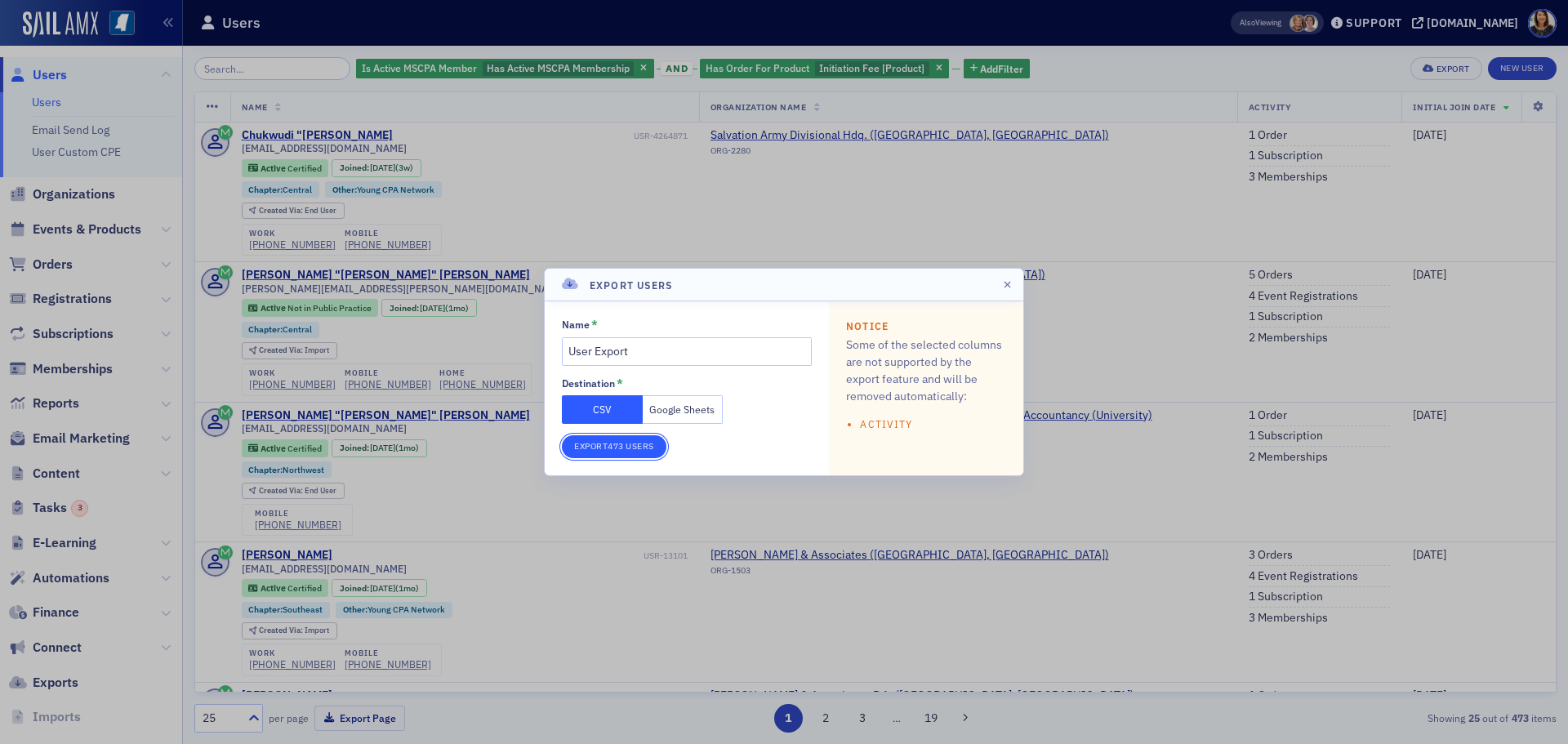
click at [637, 453] on button "Export 473 Users" at bounding box center [613, 447] width 105 height 23
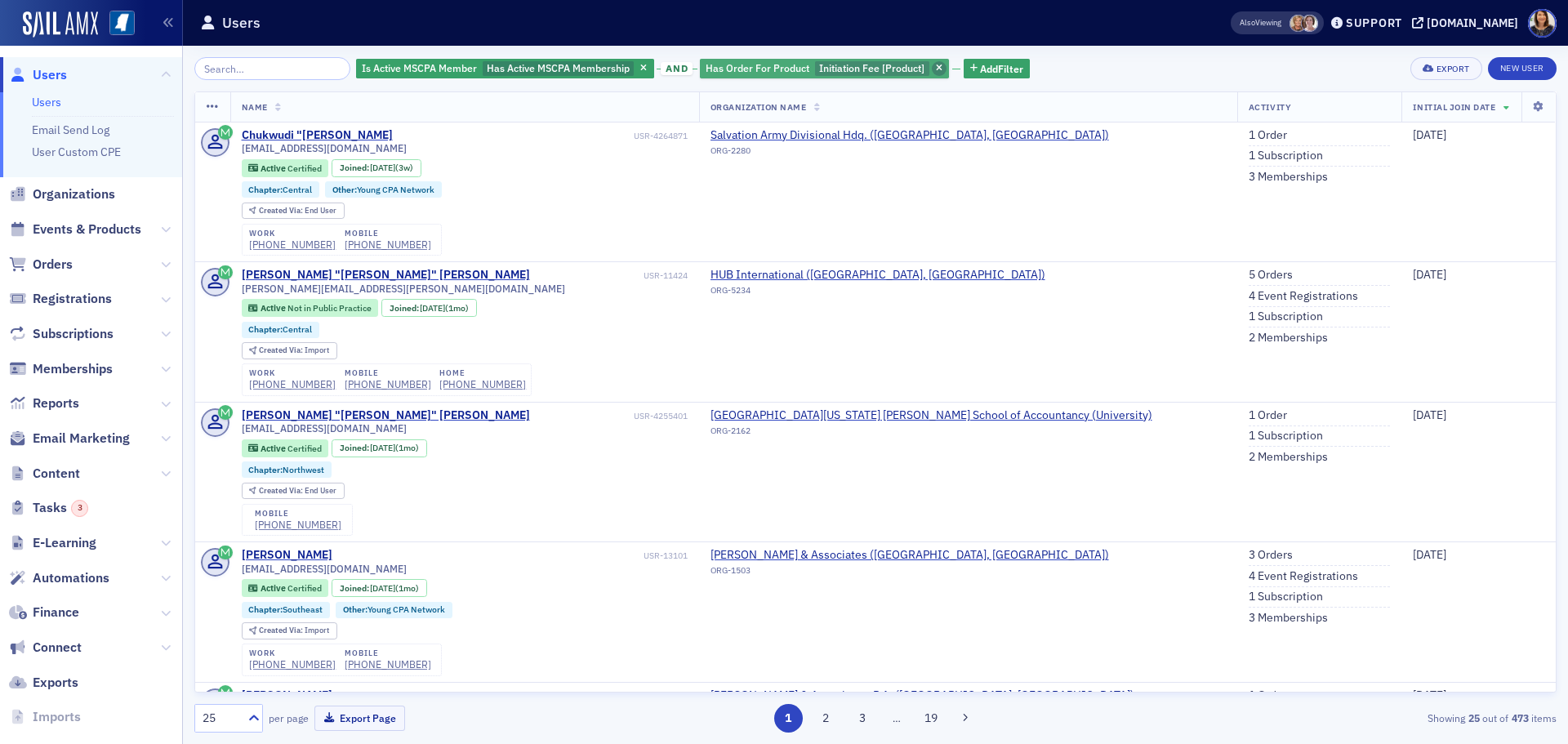
click at [936, 65] on icon "button" at bounding box center [939, 69] width 6 height 9
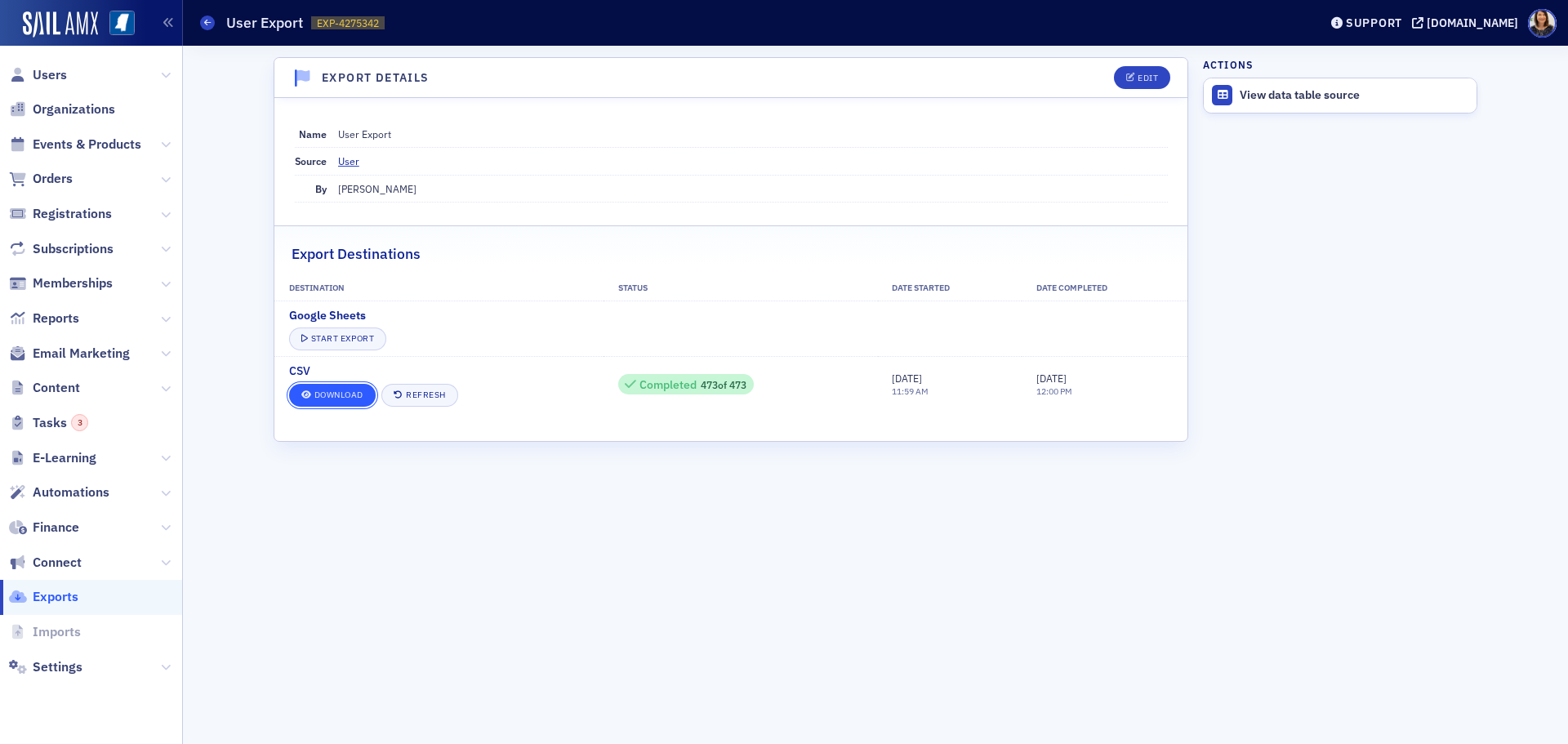
click at [331, 394] on link "Download" at bounding box center [332, 396] width 86 height 23
click at [48, 71] on span "Users" at bounding box center [49, 75] width 34 height 18
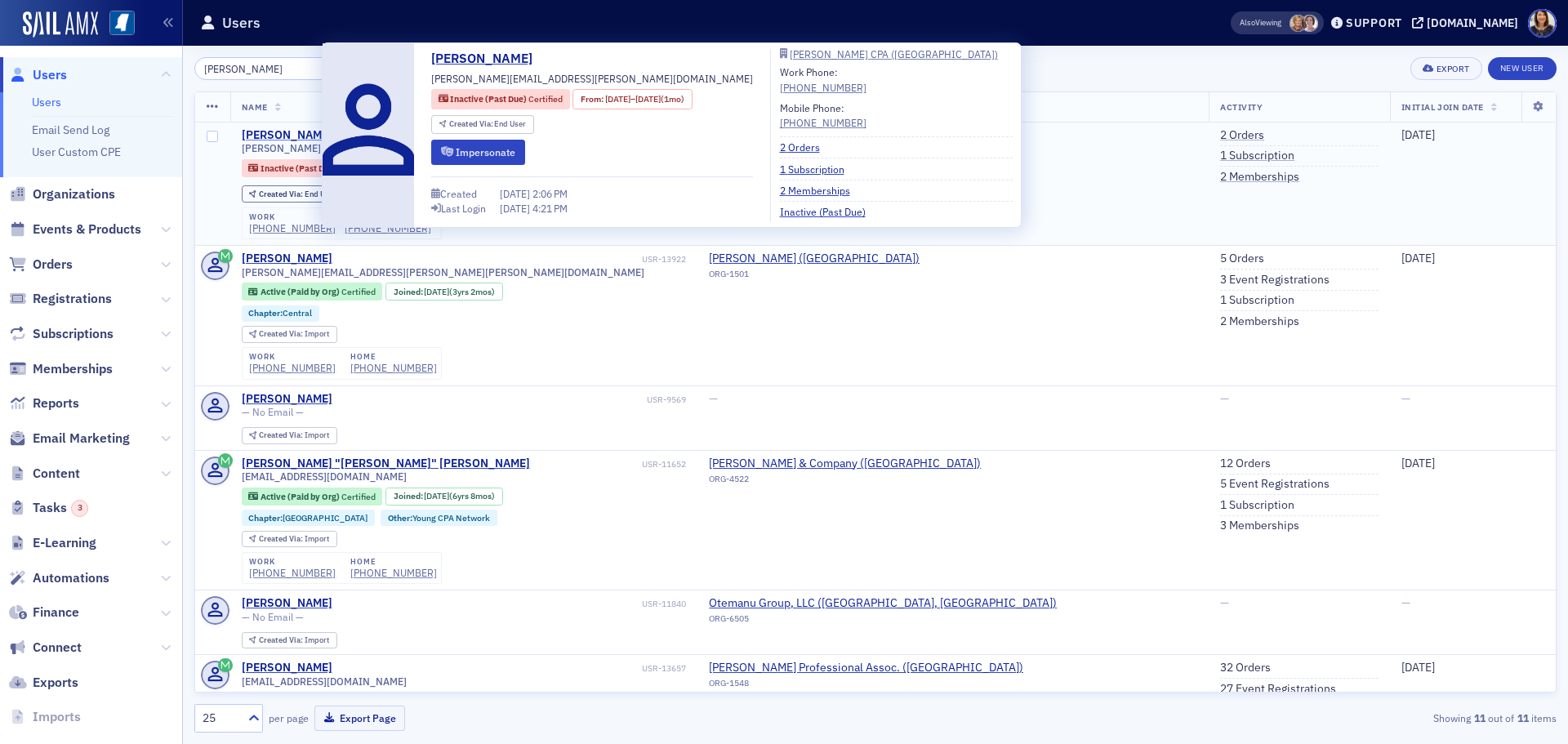
type input "[PERSON_NAME]"
click at [274, 137] on div "[PERSON_NAME]" at bounding box center [287, 135] width 91 height 15
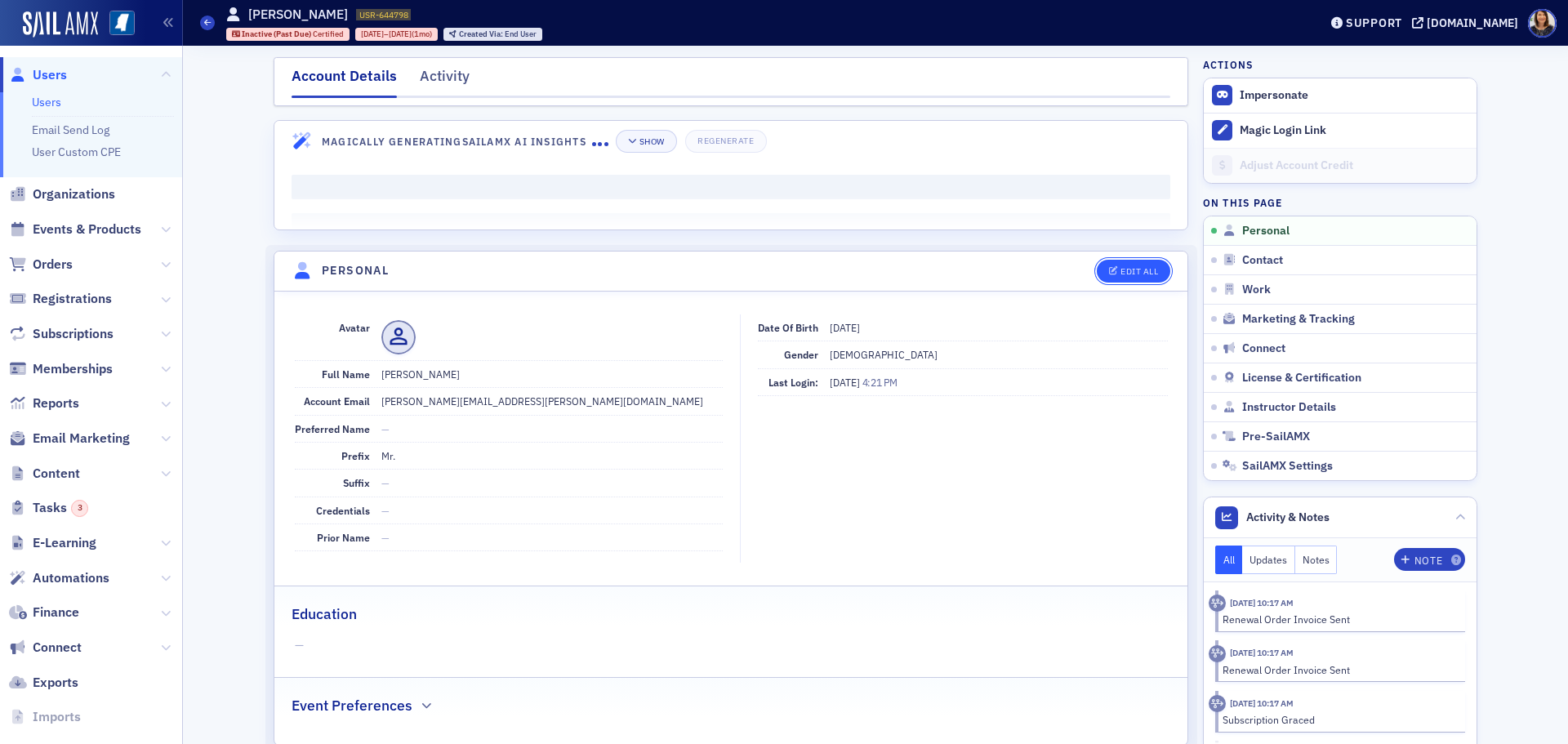
click at [1147, 267] on div "Edit All" at bounding box center [1139, 272] width 38 height 9
select select "US"
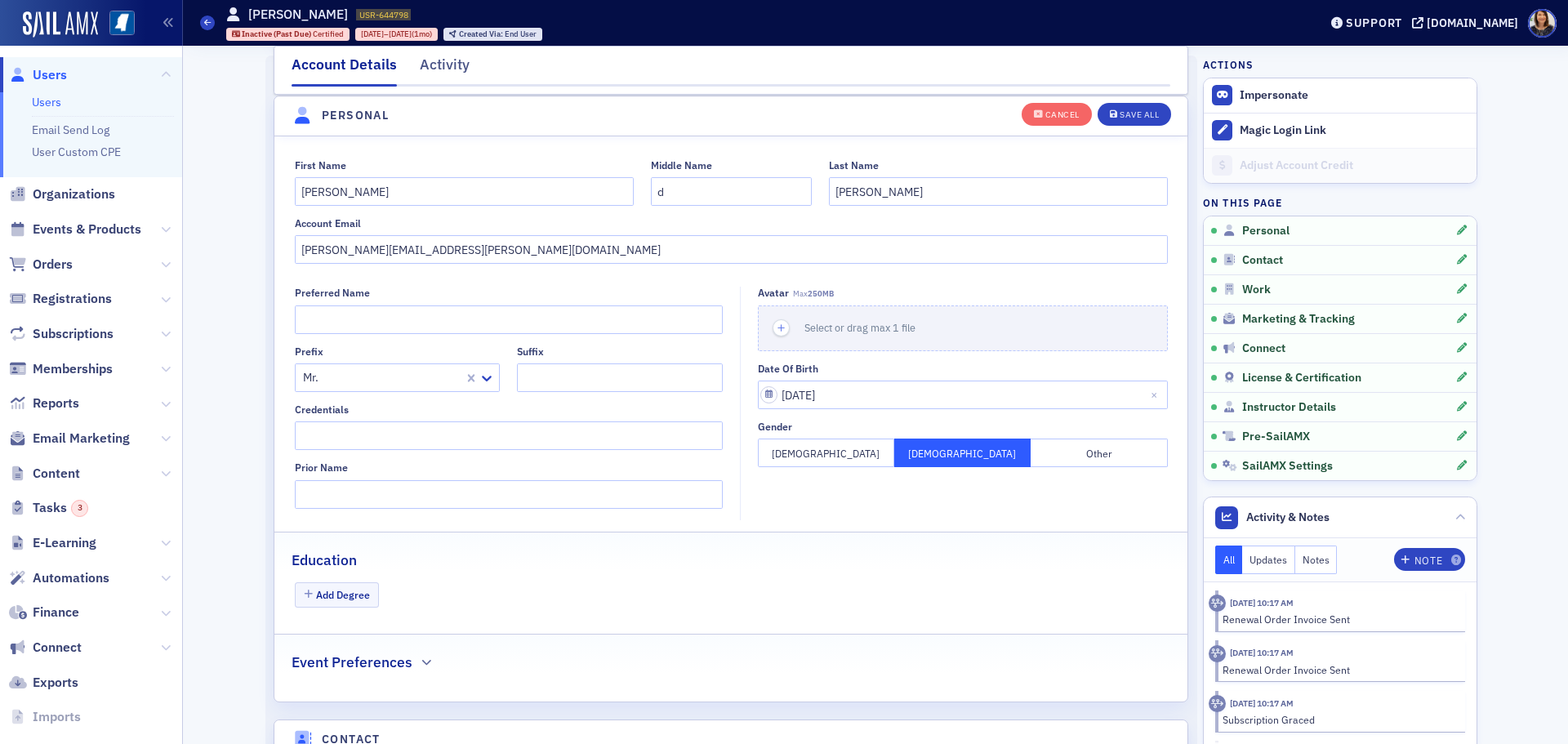
scroll to position [190, 0]
click at [301, 191] on input "[PERSON_NAME]" at bounding box center [464, 191] width 339 height 29
type input "[PERSON_NAME]"
click at [833, 190] on input "[PERSON_NAME]" at bounding box center [998, 191] width 339 height 29
type input "[PERSON_NAME]"
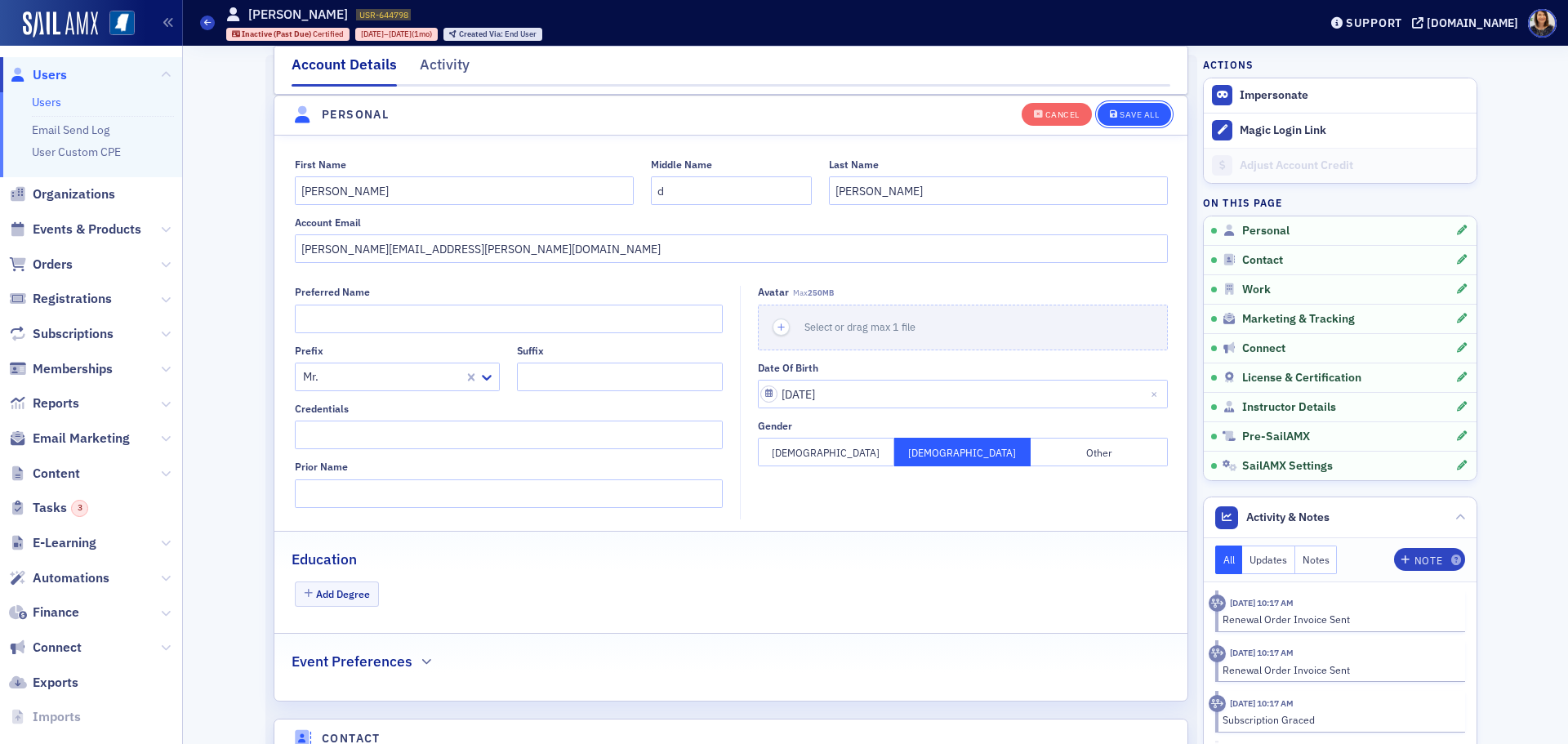
click at [1136, 117] on div "Save All" at bounding box center [1139, 114] width 40 height 9
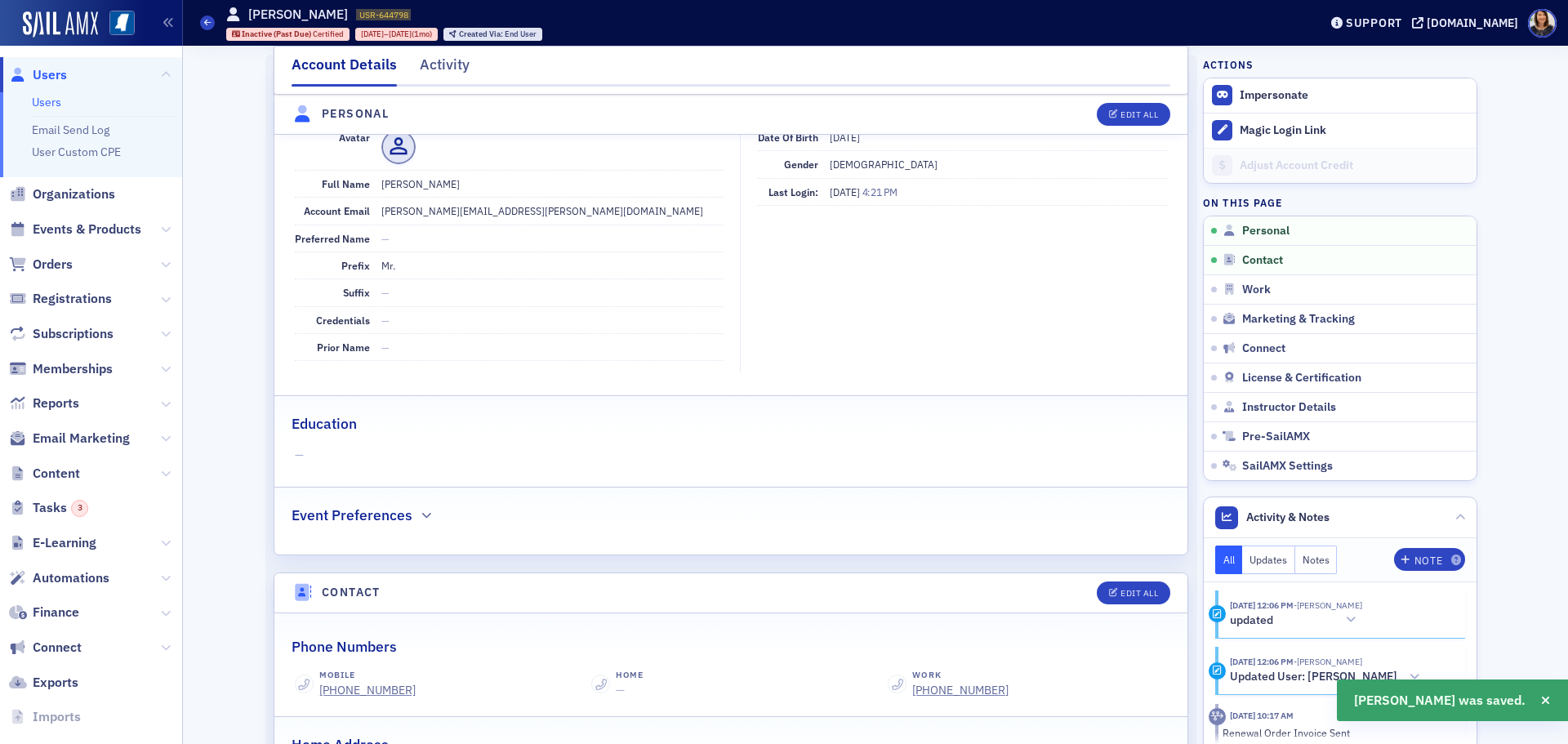
scroll to position [0, 0]
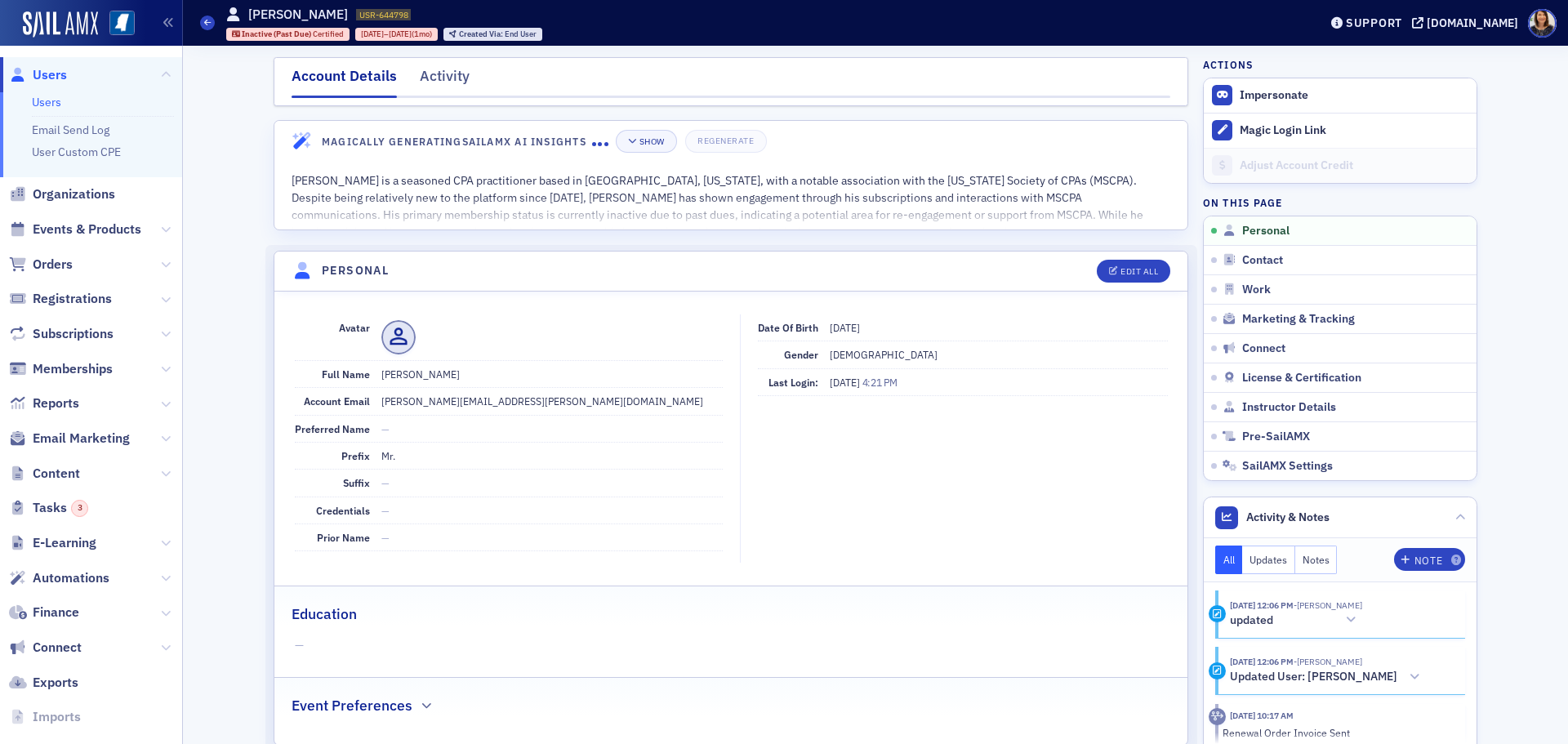
click at [35, 71] on span "Users" at bounding box center [49, 75] width 34 height 18
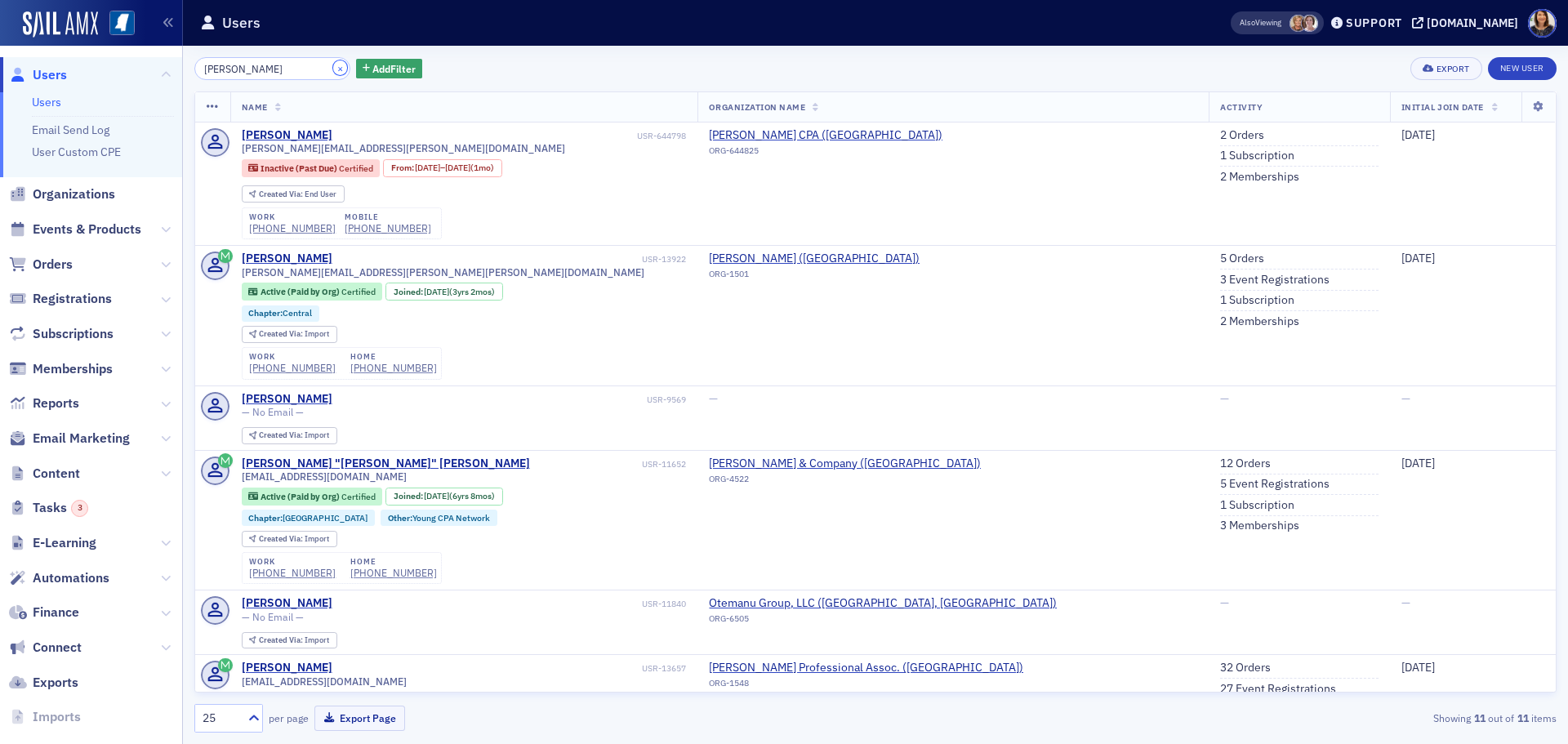
click at [333, 69] on button "×" at bounding box center [340, 68] width 15 height 15
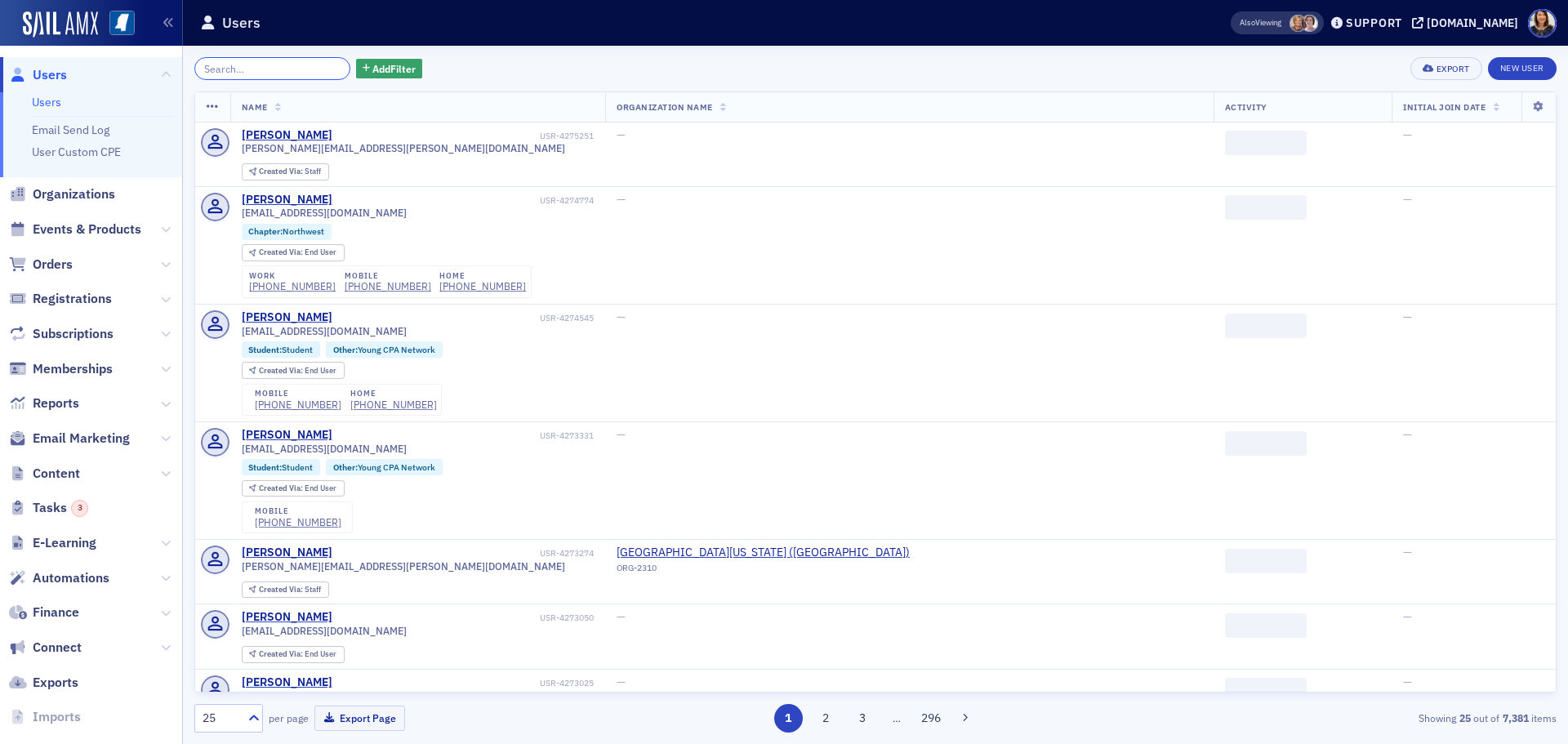
click at [282, 79] on input "search" at bounding box center [272, 69] width 156 height 23
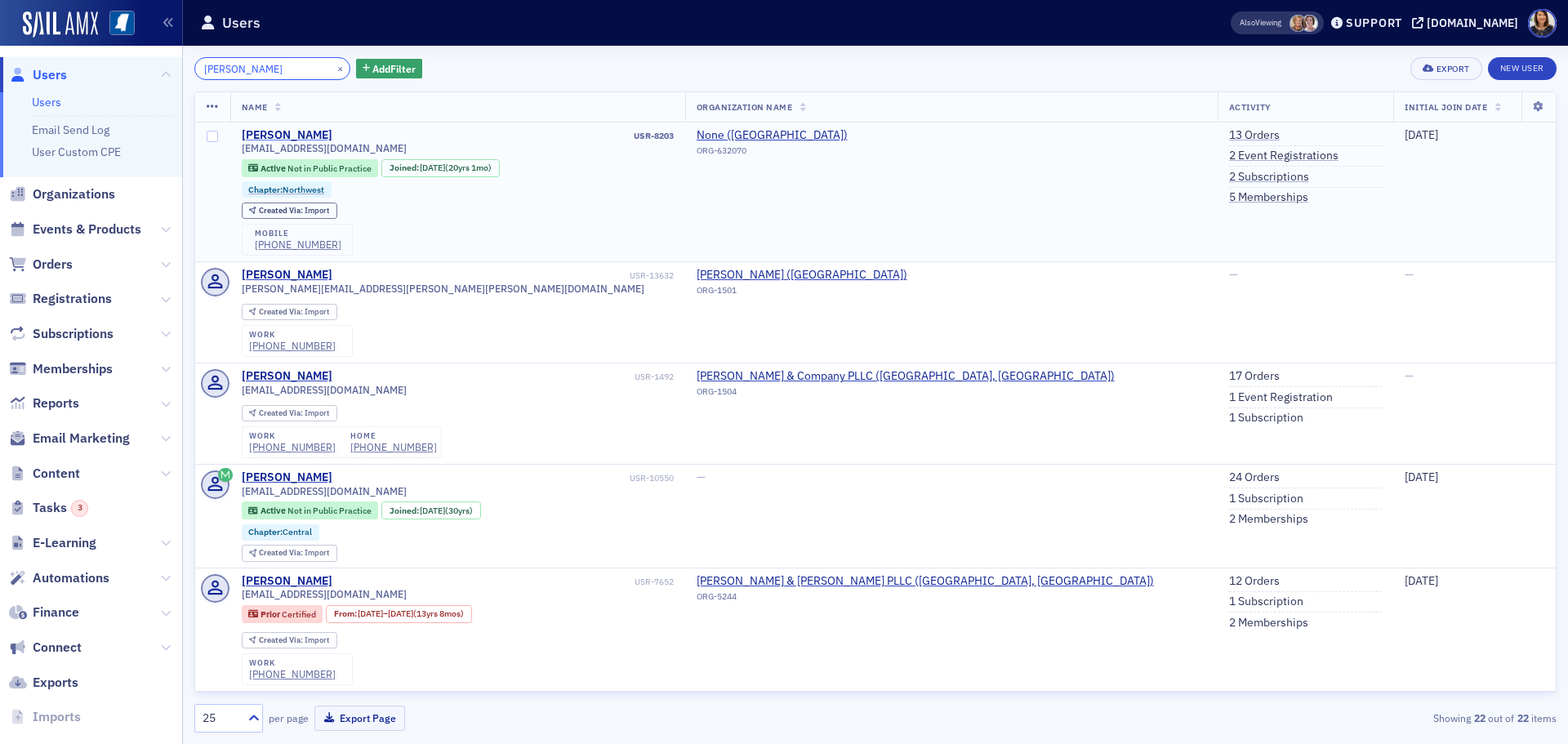
type input "mandy alf"
click at [272, 138] on div "MANDY Alford" at bounding box center [287, 135] width 91 height 15
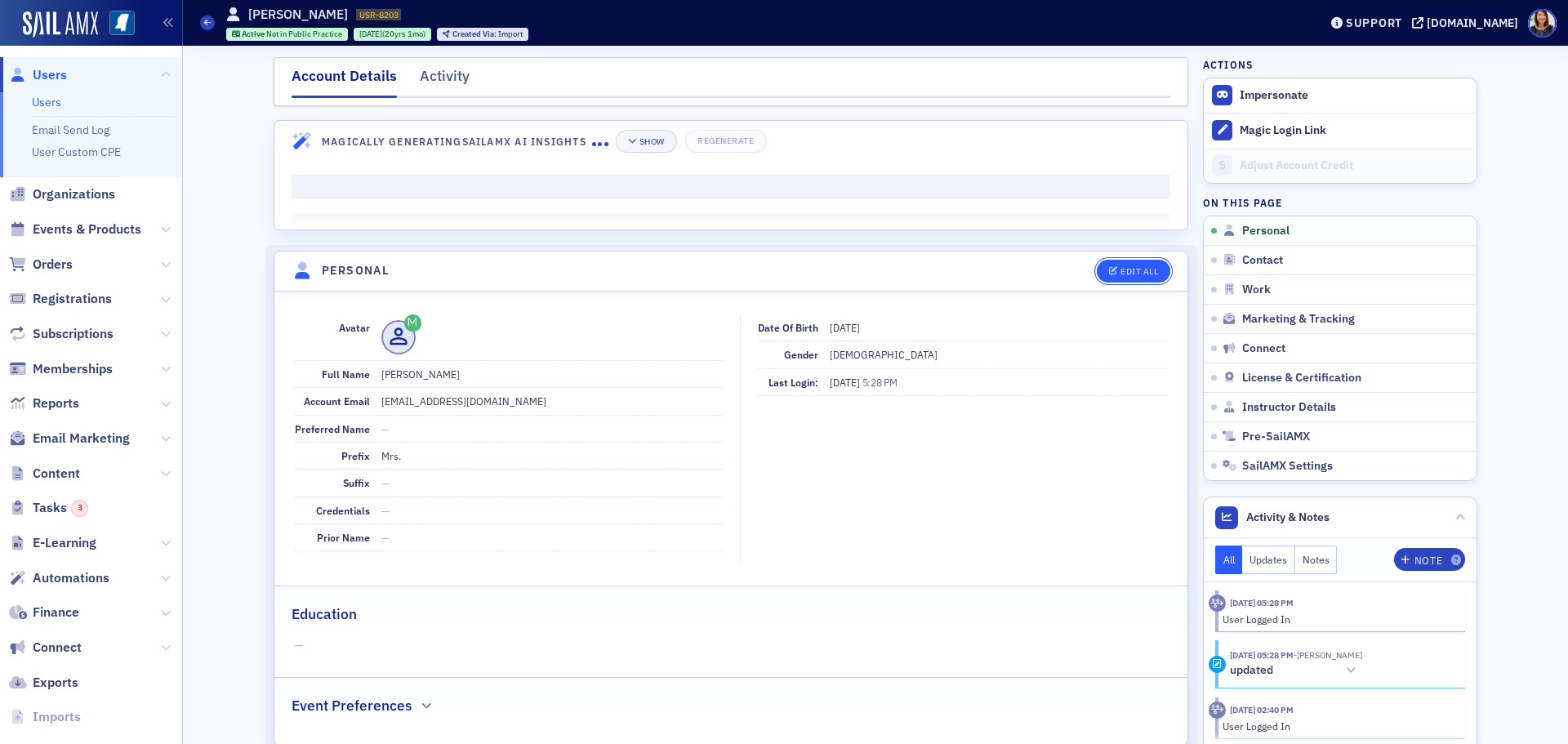
click at [1121, 274] on div "Edit All" at bounding box center [1139, 272] width 38 height 9
select select "US"
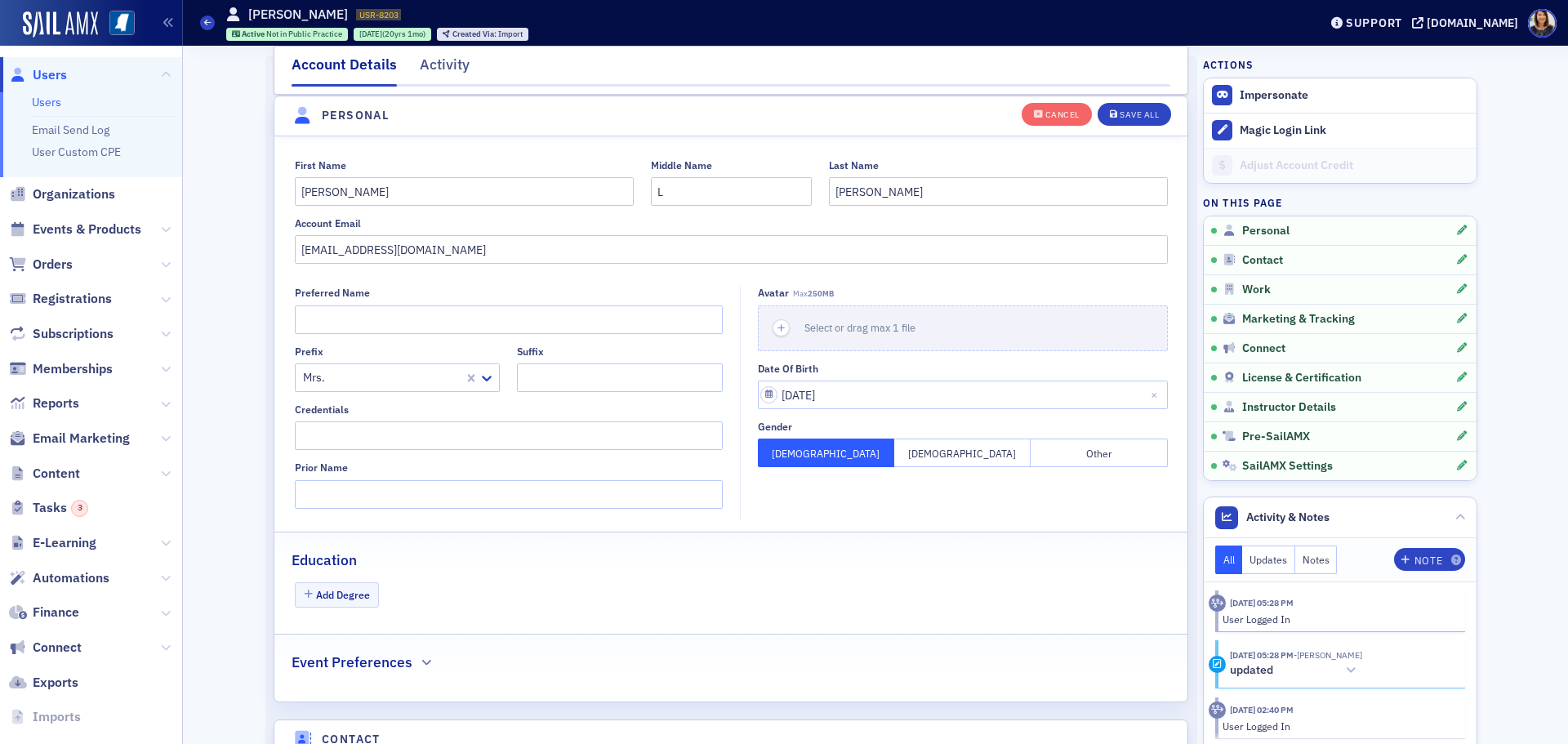
scroll to position [190, 0]
click at [356, 192] on input "MANDY" at bounding box center [464, 191] width 339 height 29
type input "Mandy"
click at [1117, 106] on button "Save All" at bounding box center [1135, 113] width 74 height 23
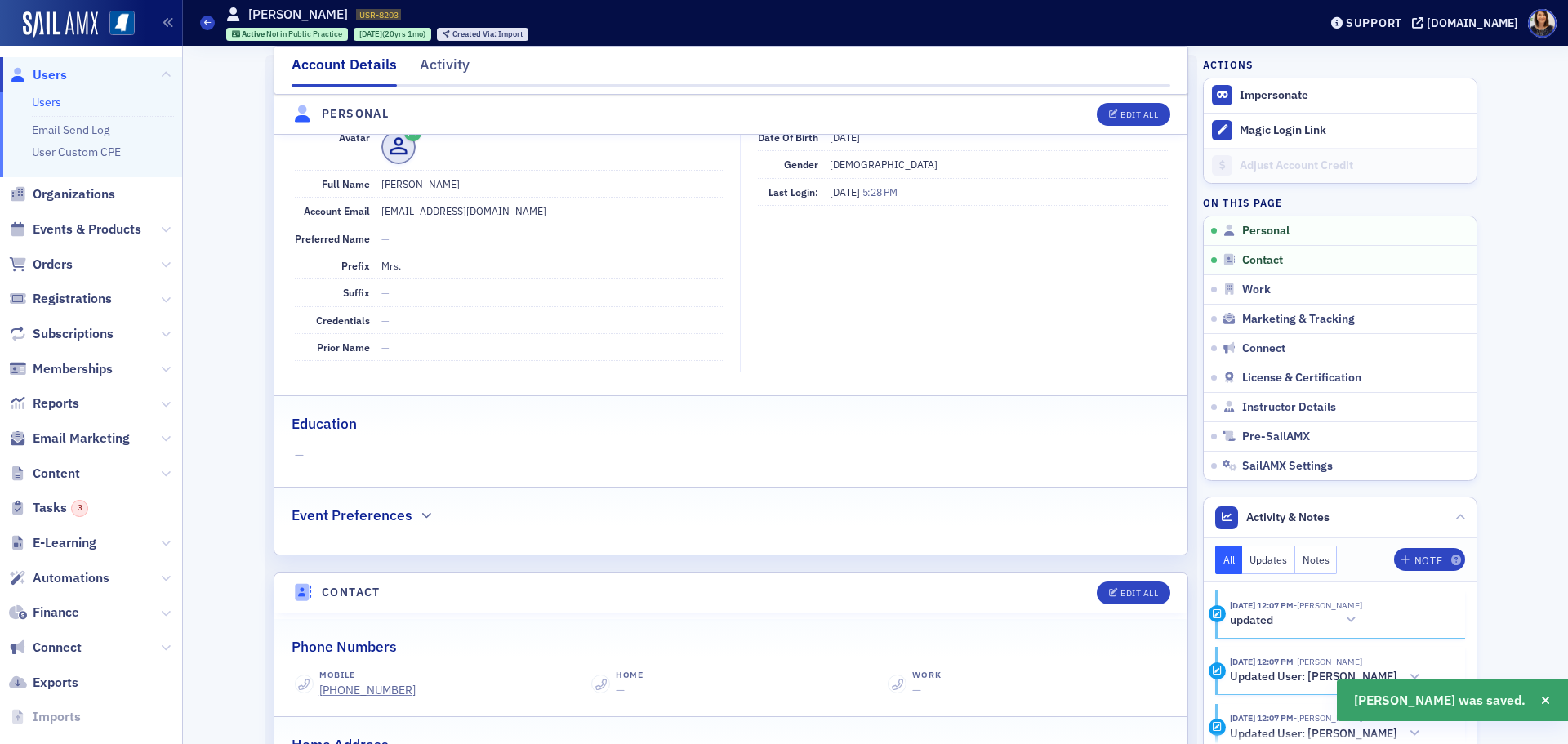
scroll to position [0, 0]
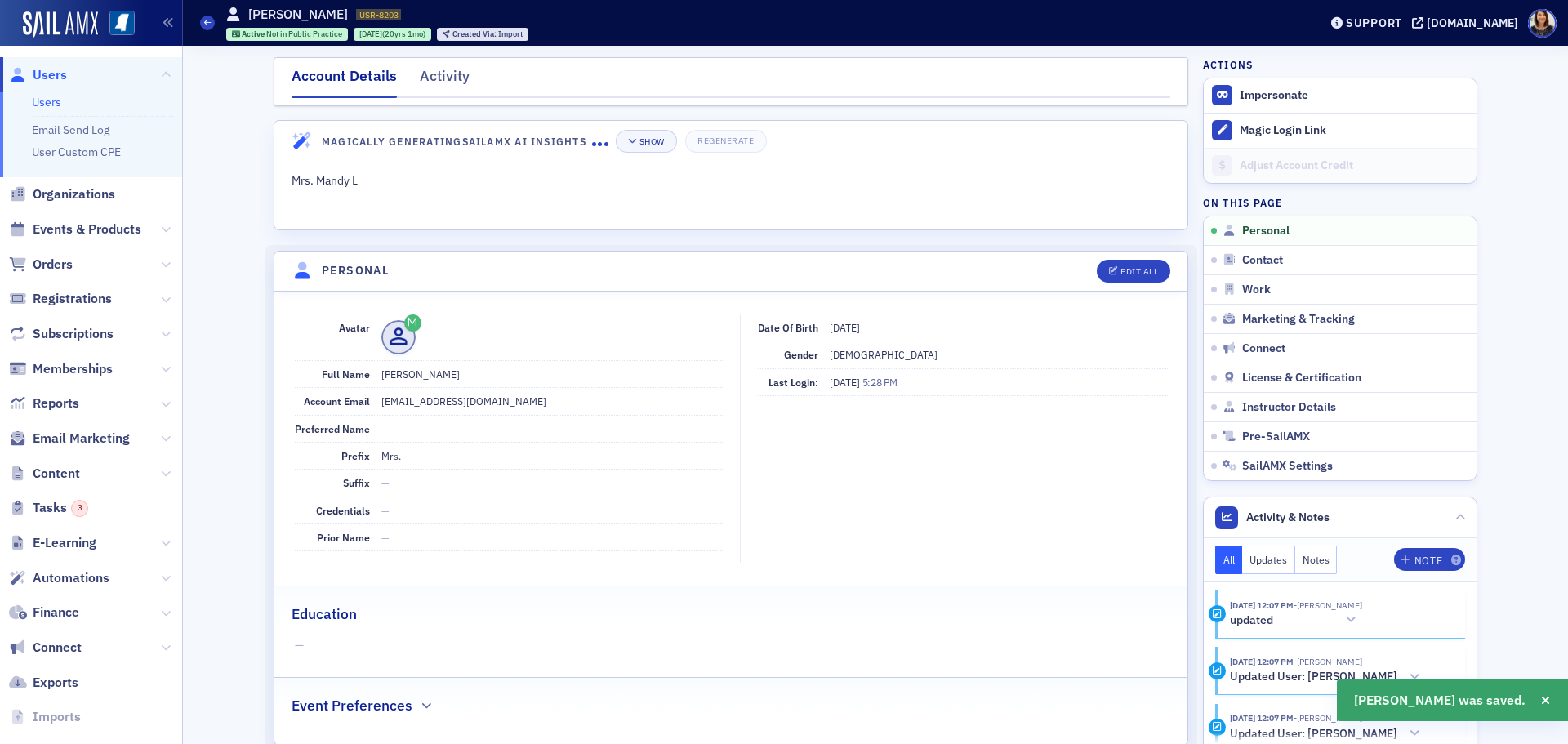
click at [52, 73] on span "Users" at bounding box center [49, 75] width 34 height 18
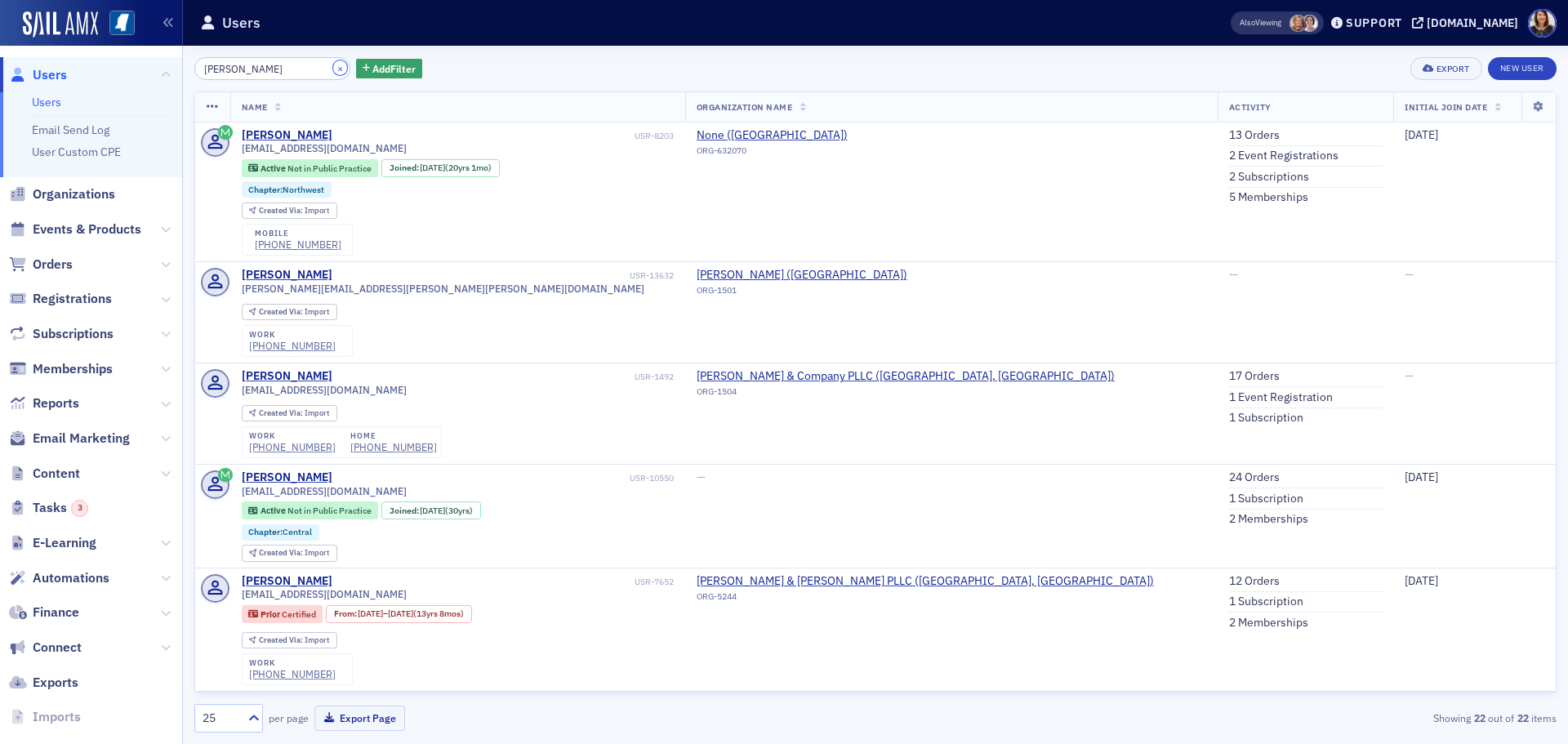
click at [333, 67] on button "×" at bounding box center [340, 68] width 15 height 15
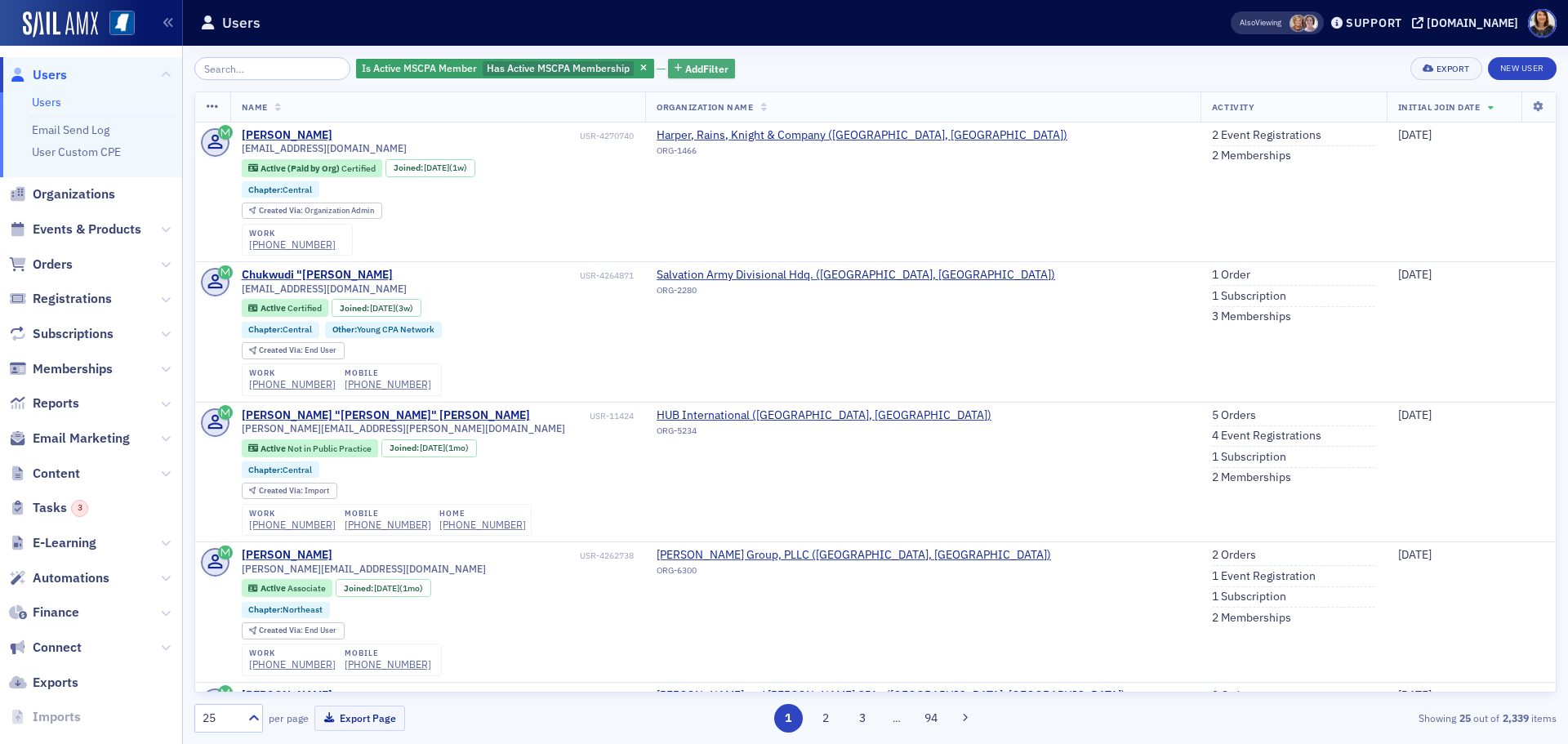
click at [686, 68] on span "Add Filter" at bounding box center [706, 69] width 43 height 15
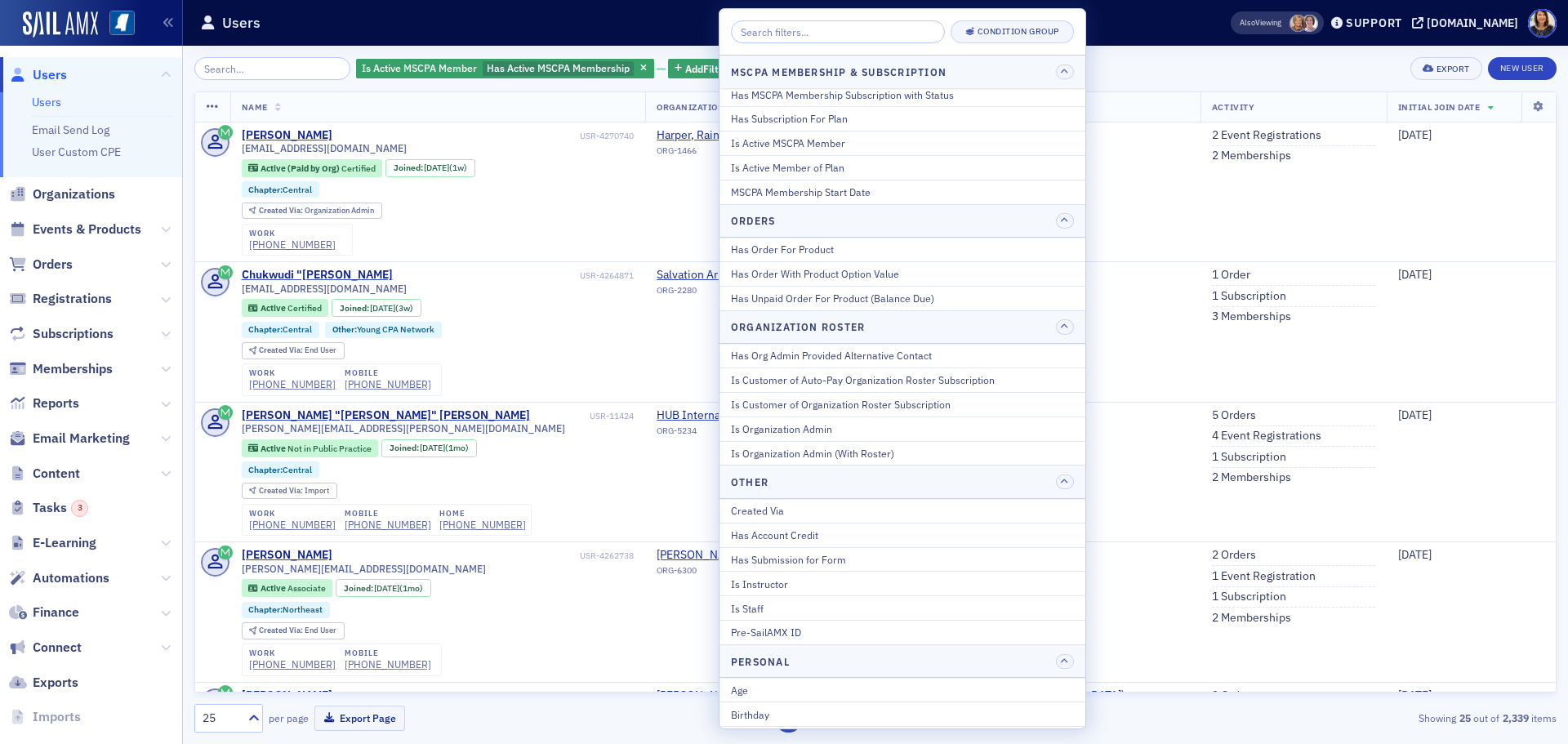
scroll to position [1134, 0]
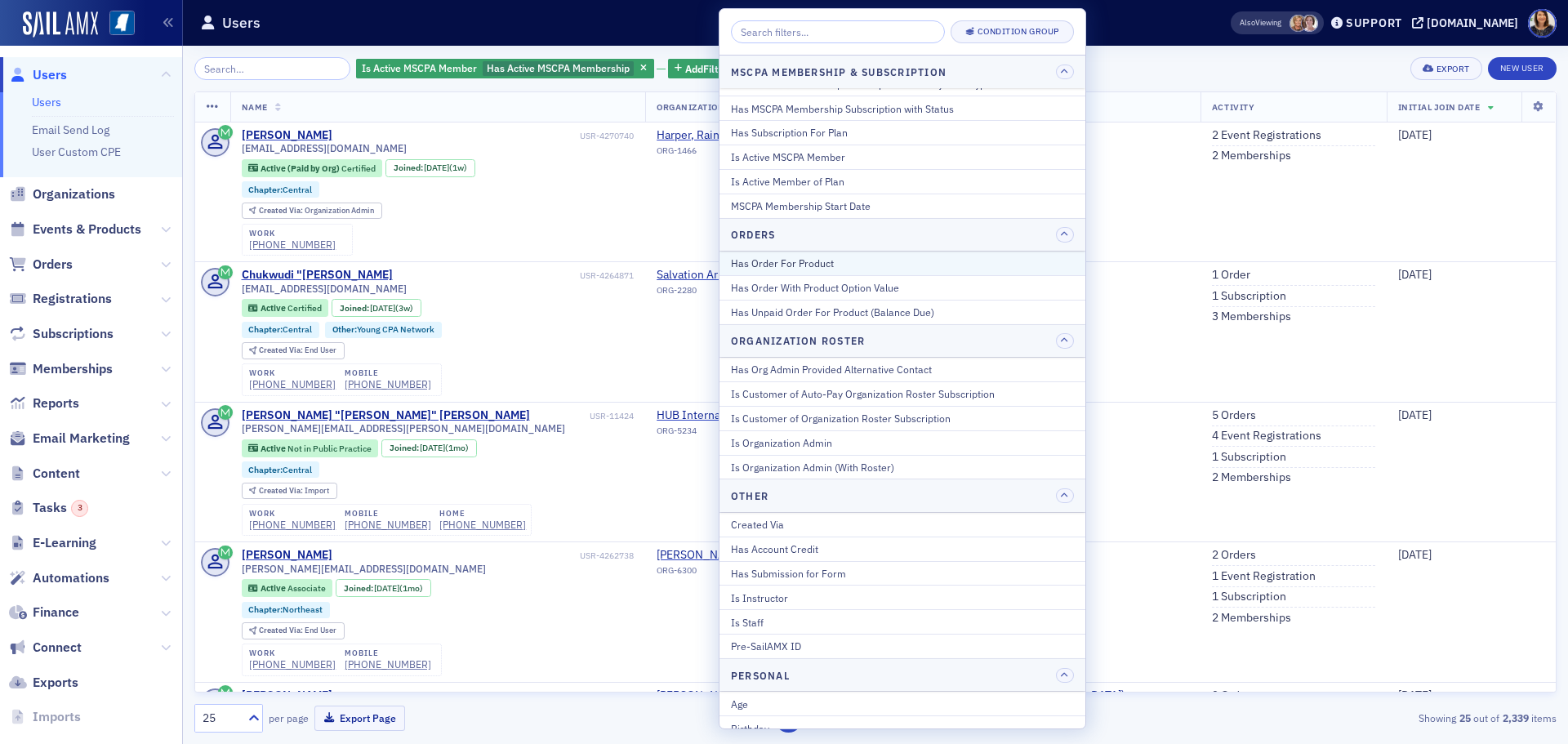
click at [806, 261] on div "Has Order For Product" at bounding box center [902, 263] width 343 height 15
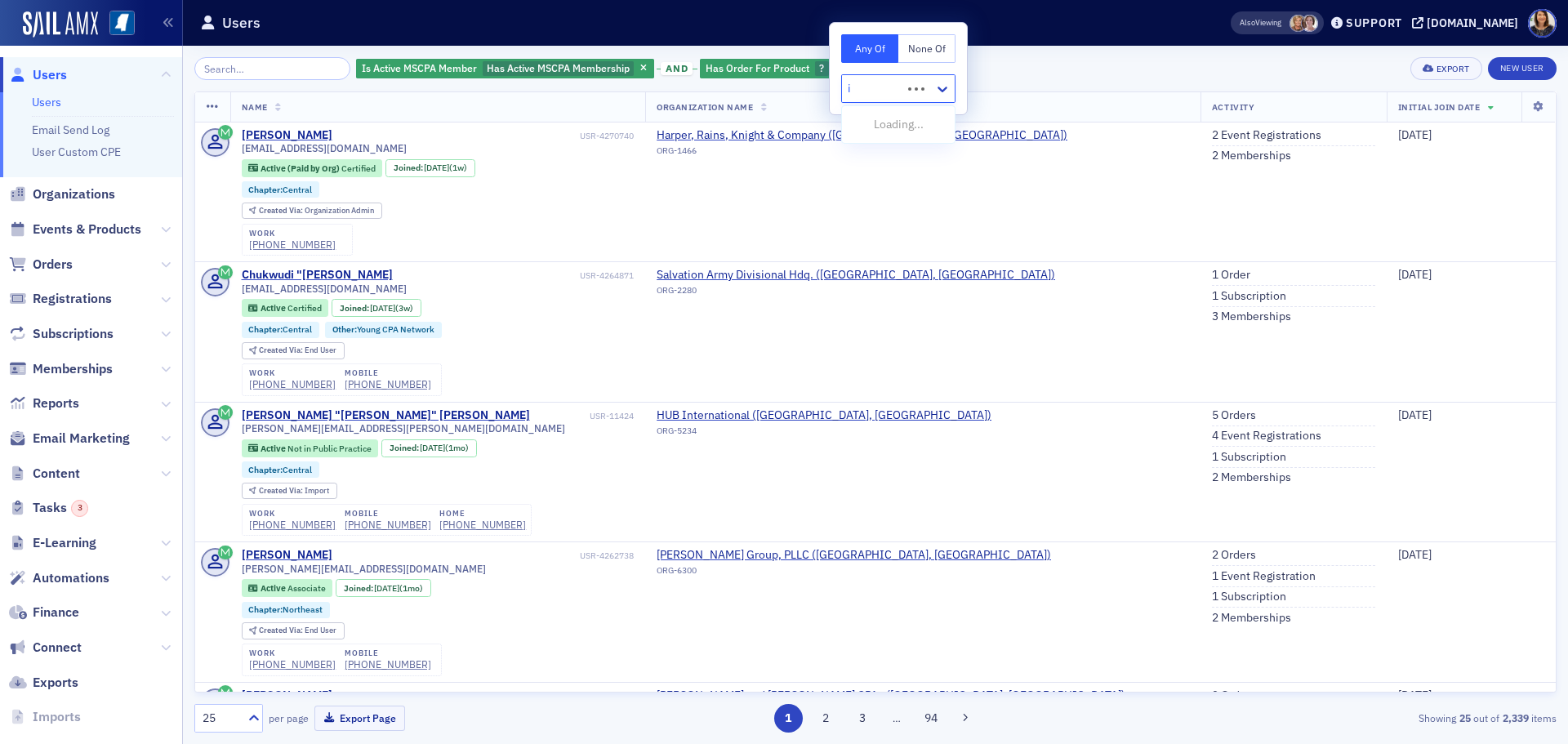
type input "in"
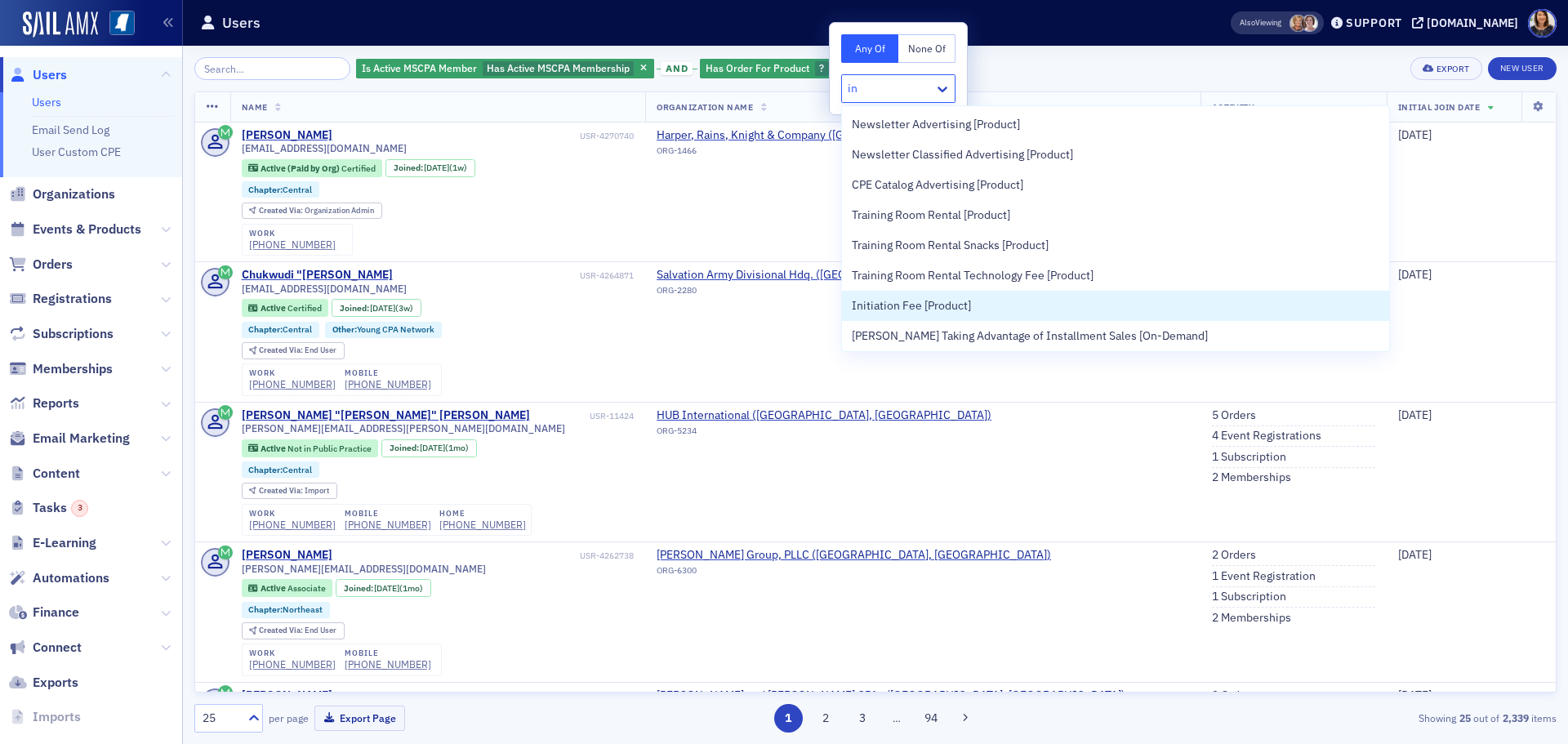
click at [922, 300] on span "Initiation Fee [Product]" at bounding box center [911, 306] width 120 height 18
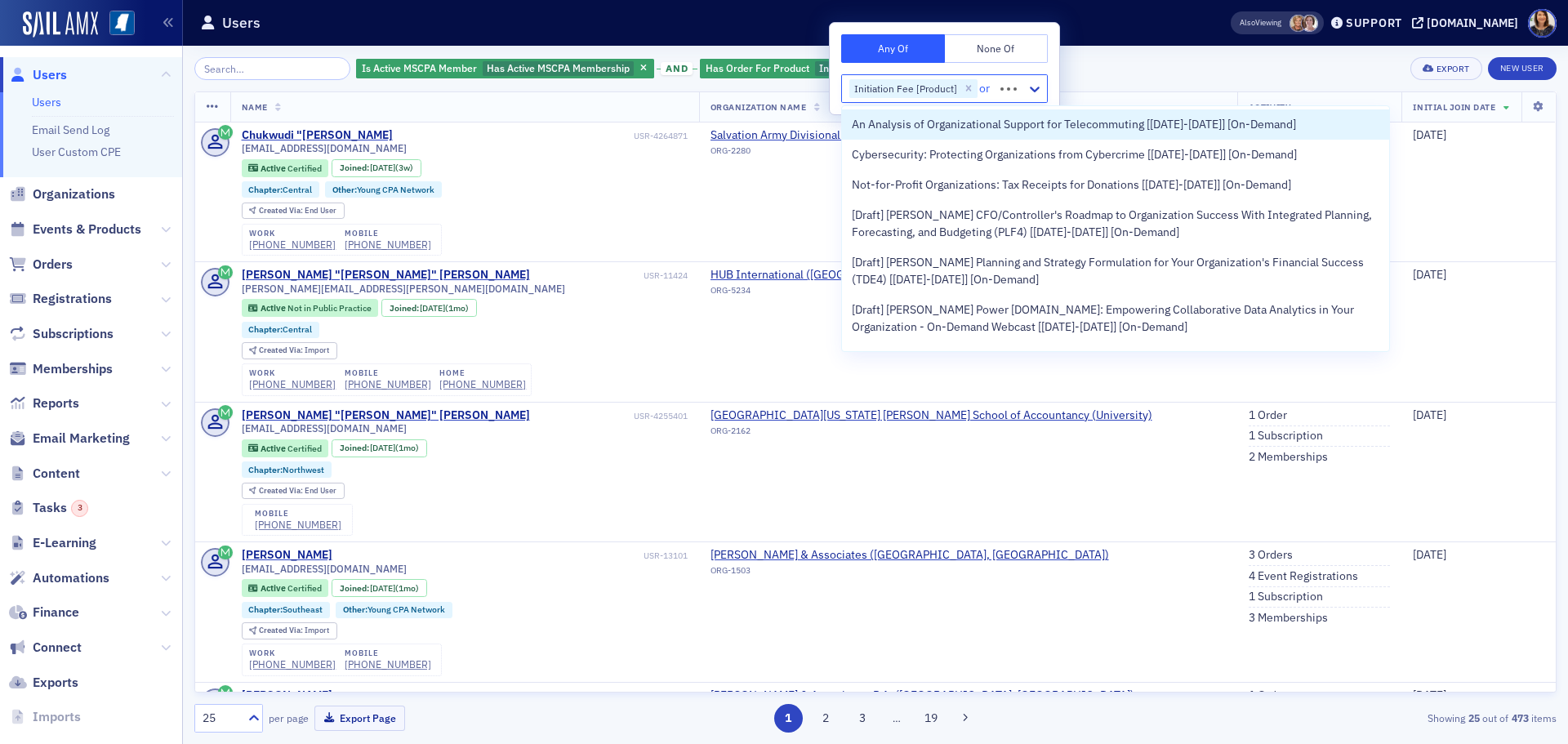
type input "o"
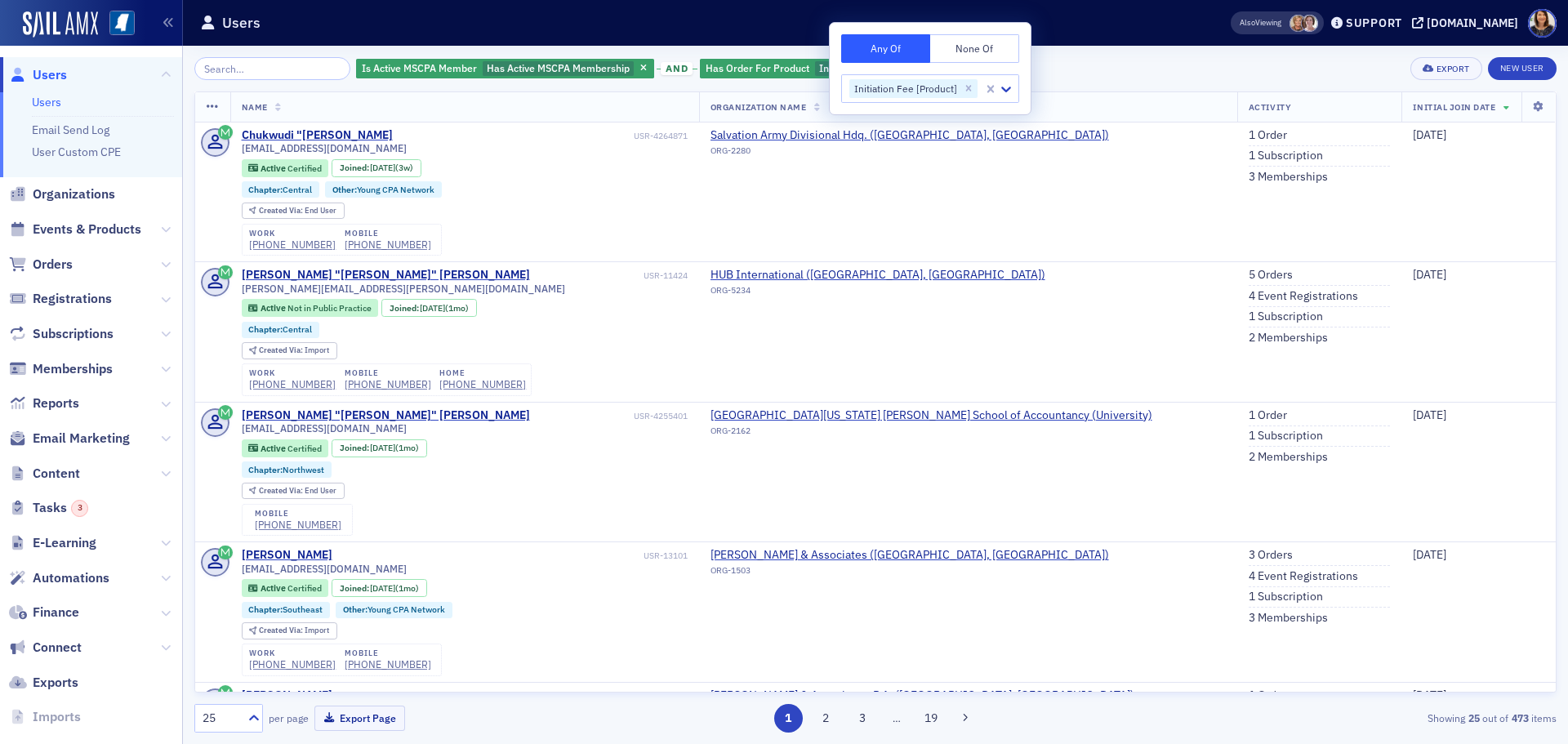
click at [1158, 62] on div "Is Active MSCPA Member Has Active MSCPA Membership and Has Order For Product In…" at bounding box center [875, 69] width 1362 height 23
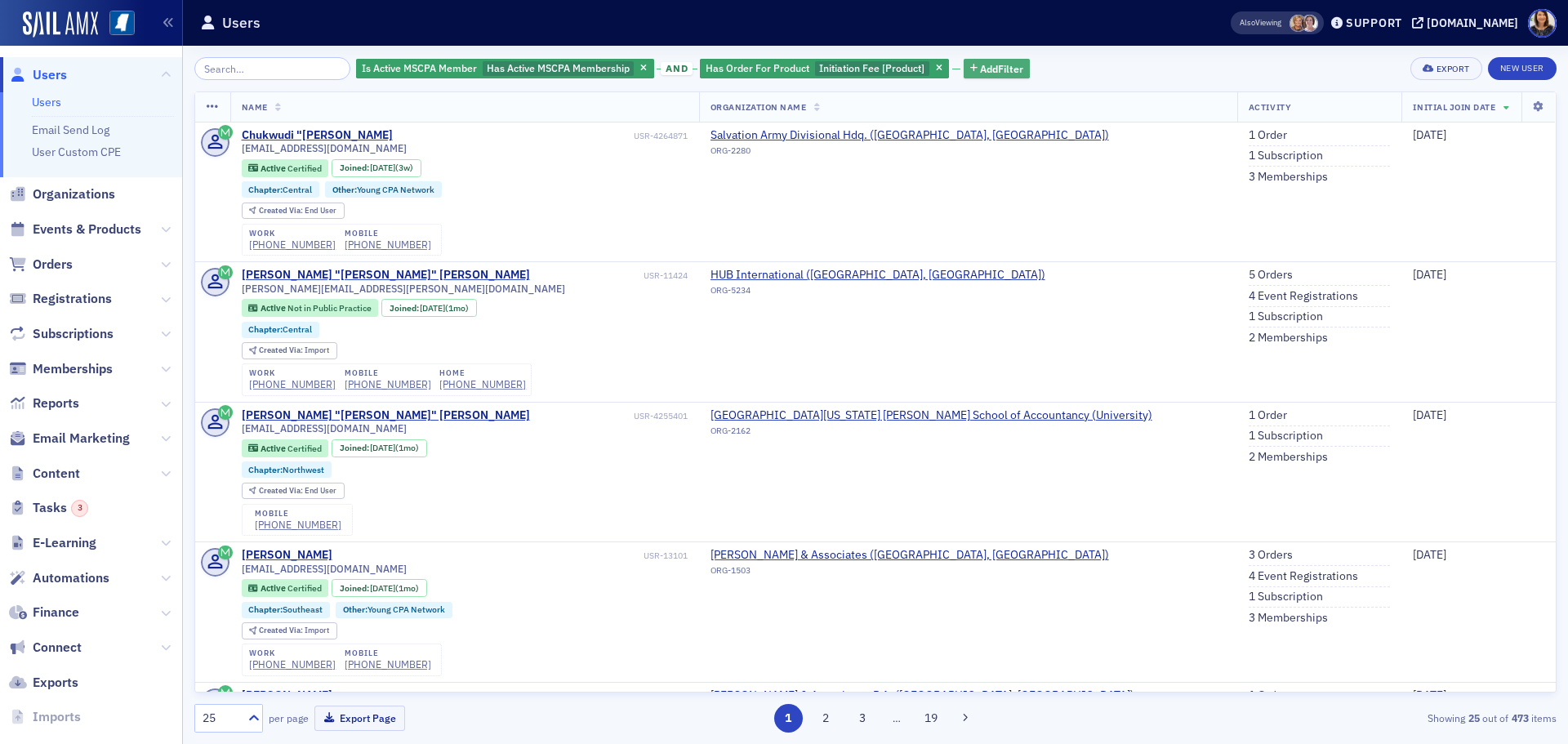
click at [989, 67] on span "Add Filter" at bounding box center [1001, 69] width 43 height 15
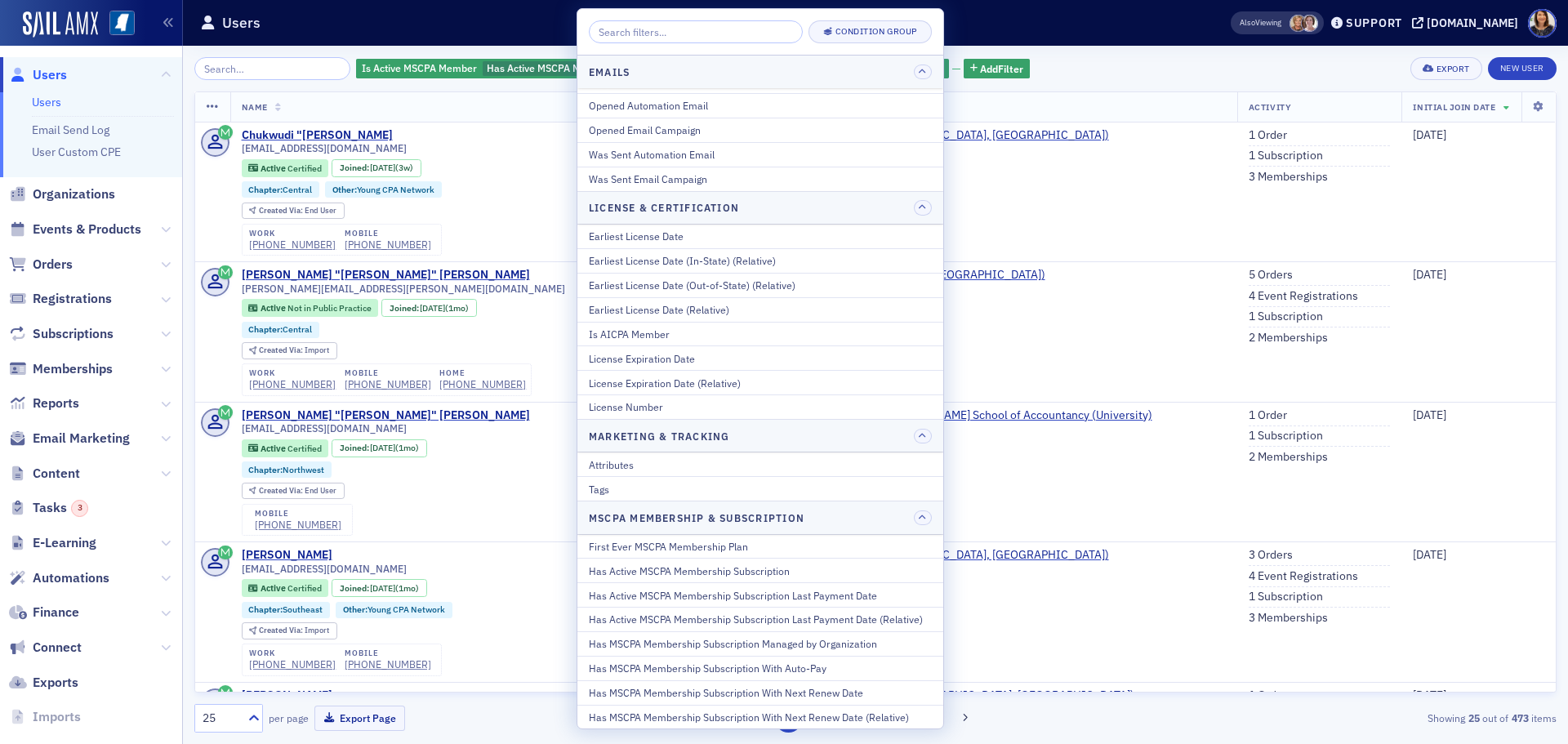
scroll to position [455, 0]
click at [789, 641] on div "Has MSCPA Membership Subscription Managed by Organization" at bounding box center [760, 640] width 343 height 15
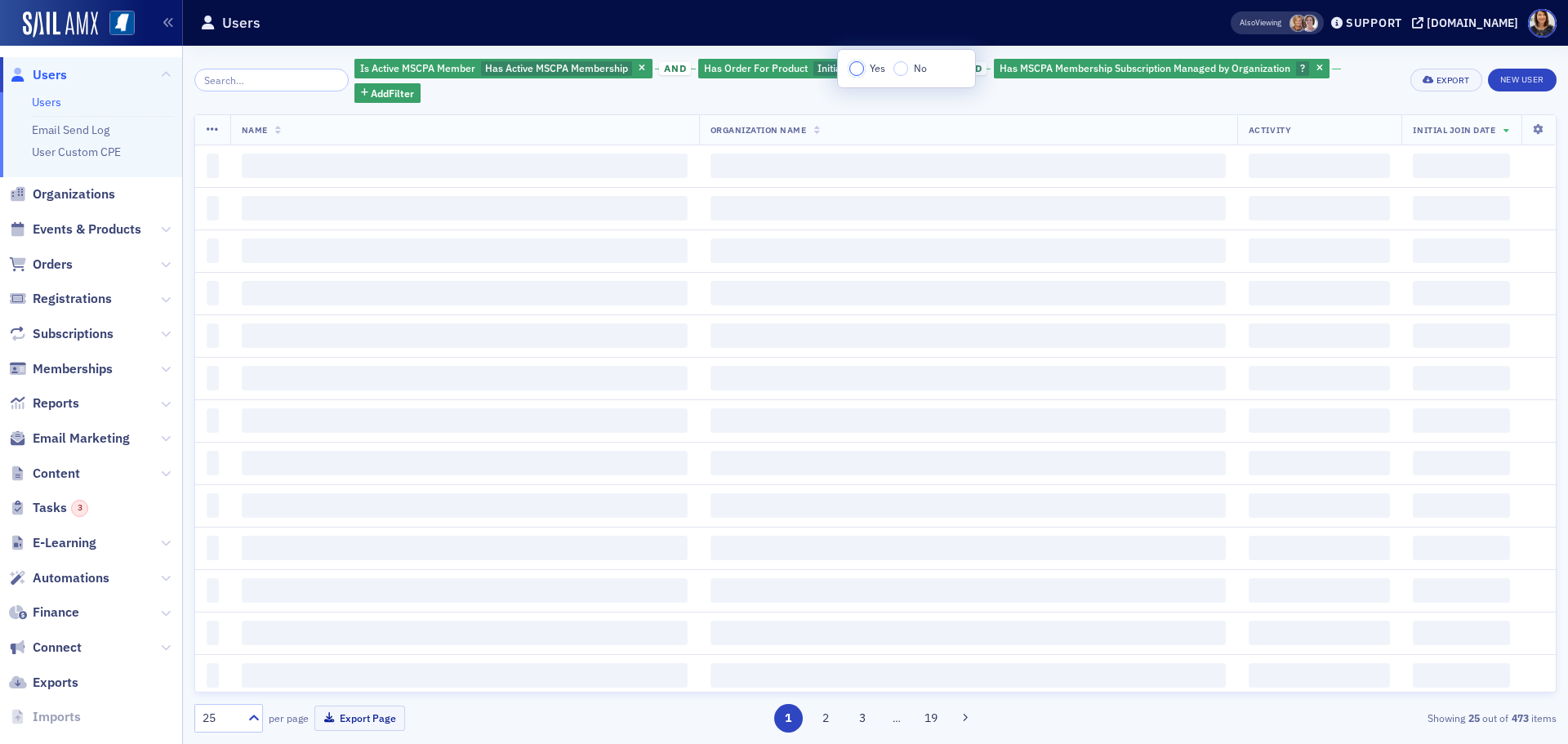
click at [860, 69] on input "Yes" at bounding box center [856, 69] width 15 height 15
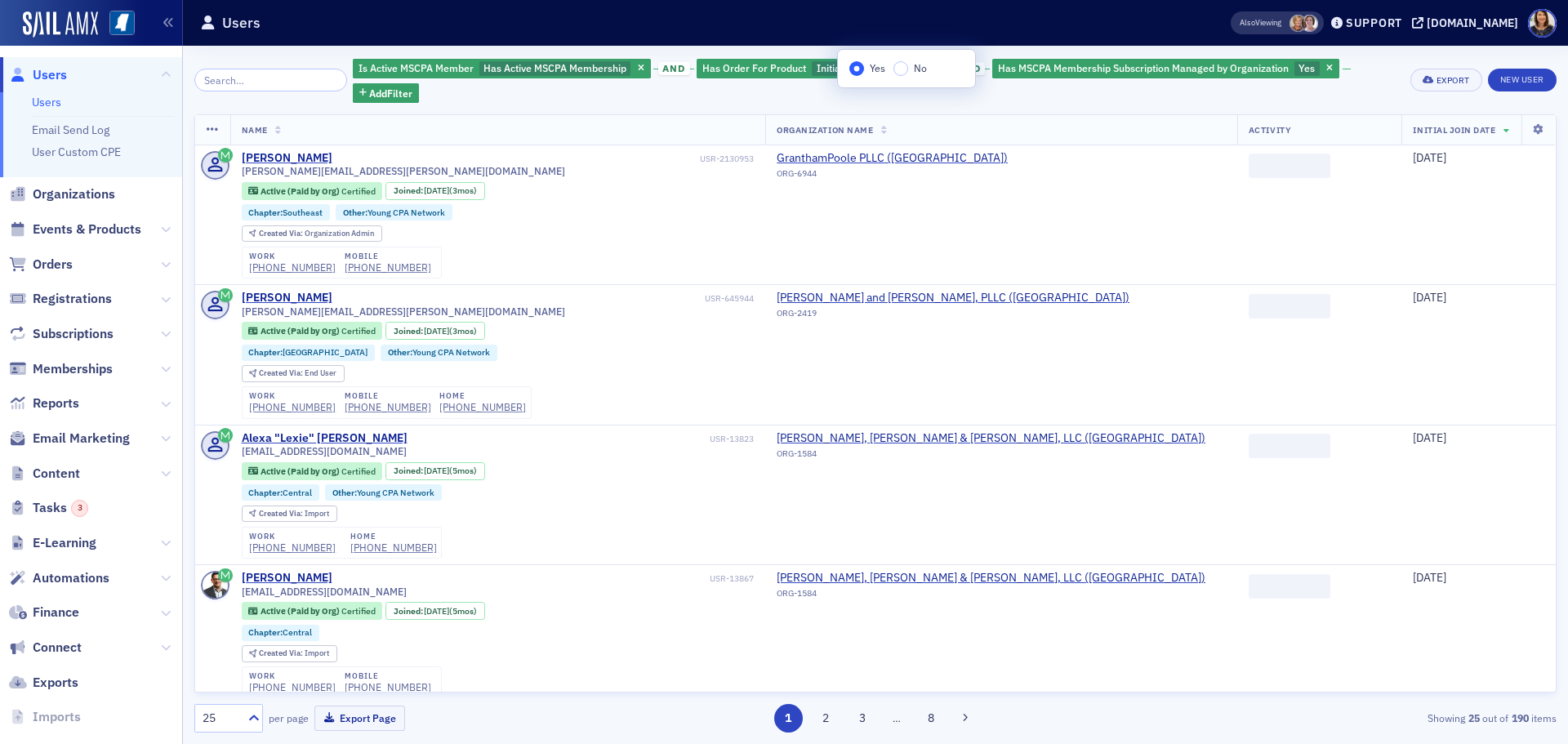
click at [745, 98] on div "Is Active MSCPA Member Has Active MSCPA Membership and Has Order For Product In…" at bounding box center [875, 80] width 1047 height 46
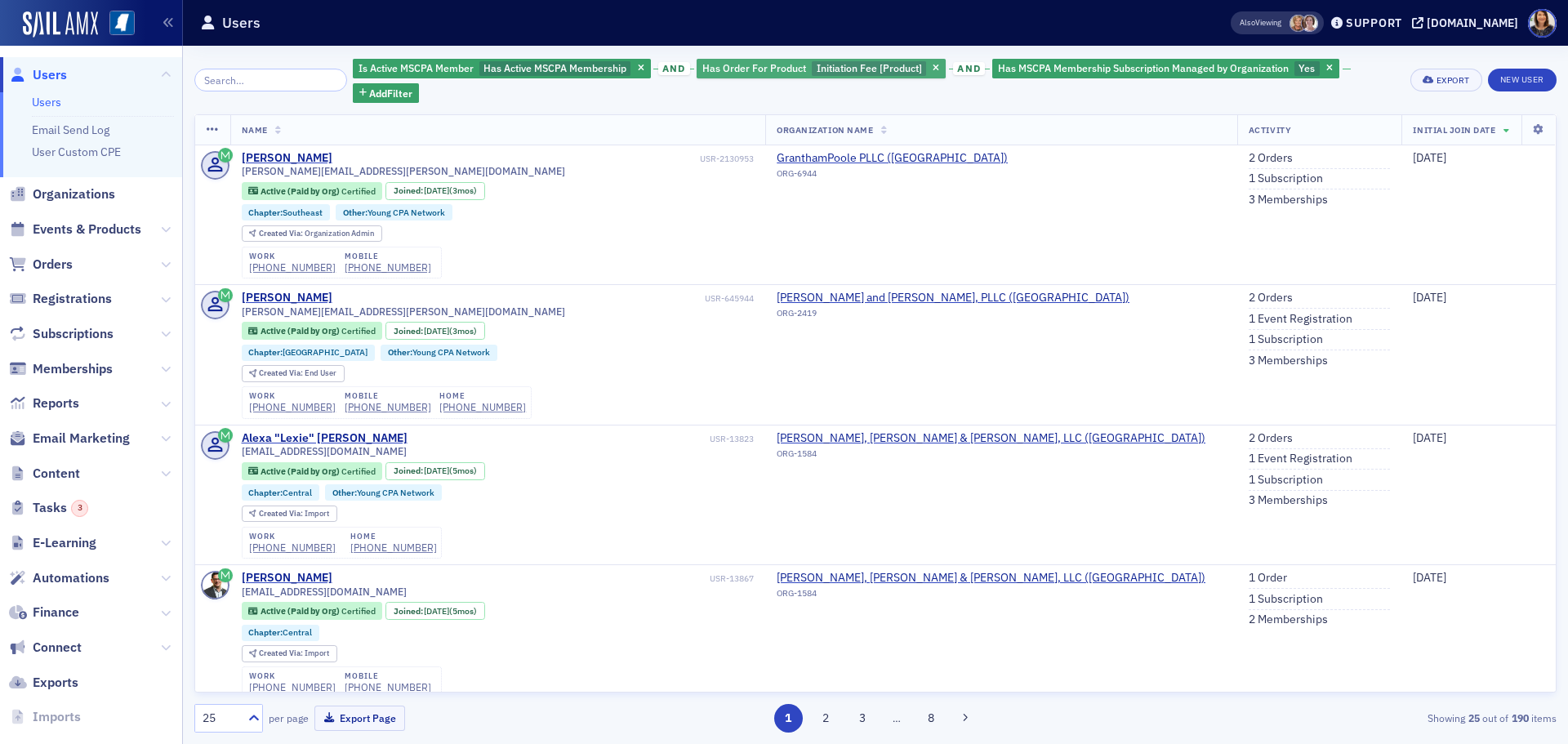
click at [880, 68] on span "Initiation Fee [Product]" at bounding box center [869, 68] width 105 height 13
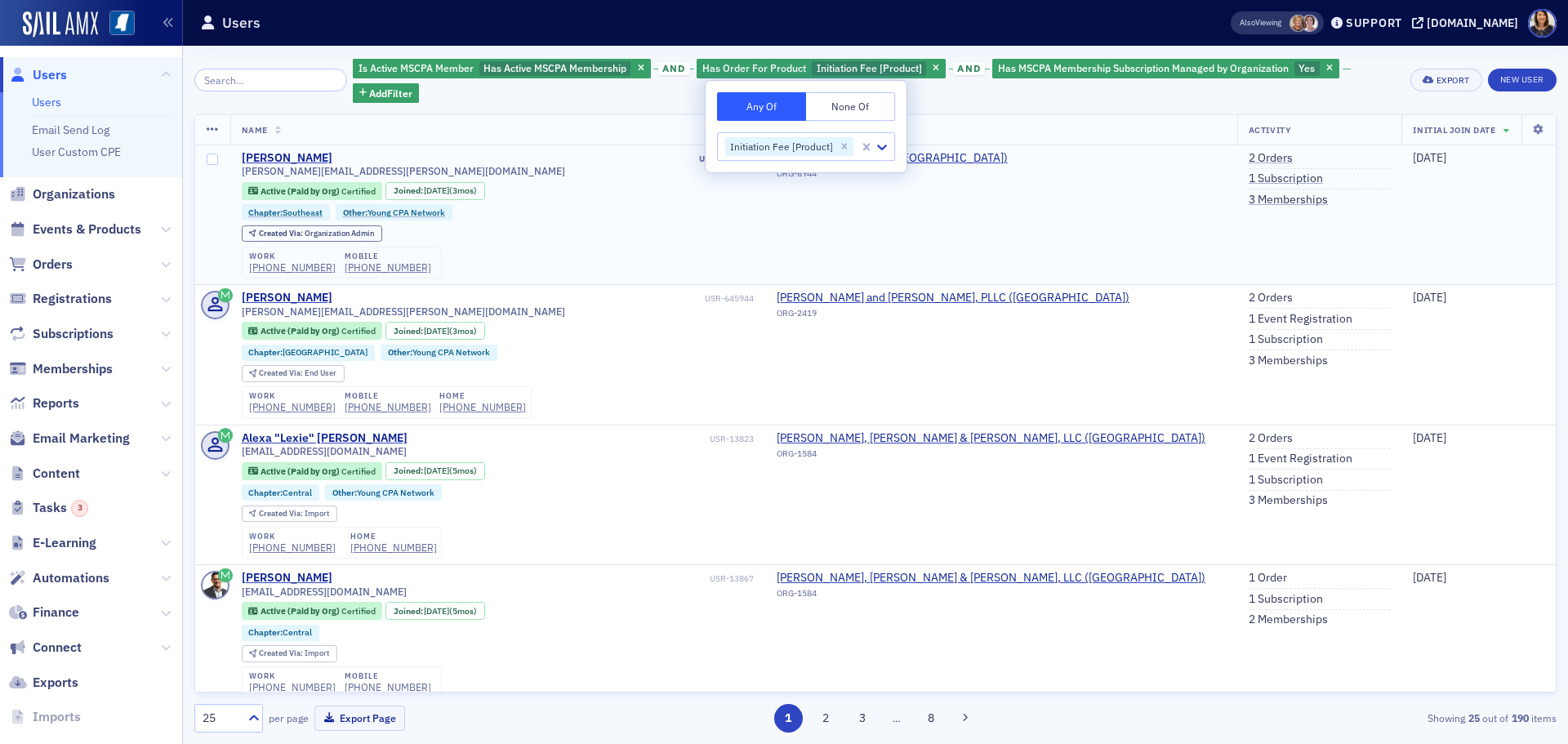
click at [611, 230] on div "Created Via : Organization Admin" at bounding box center [497, 234] width 512 height 18
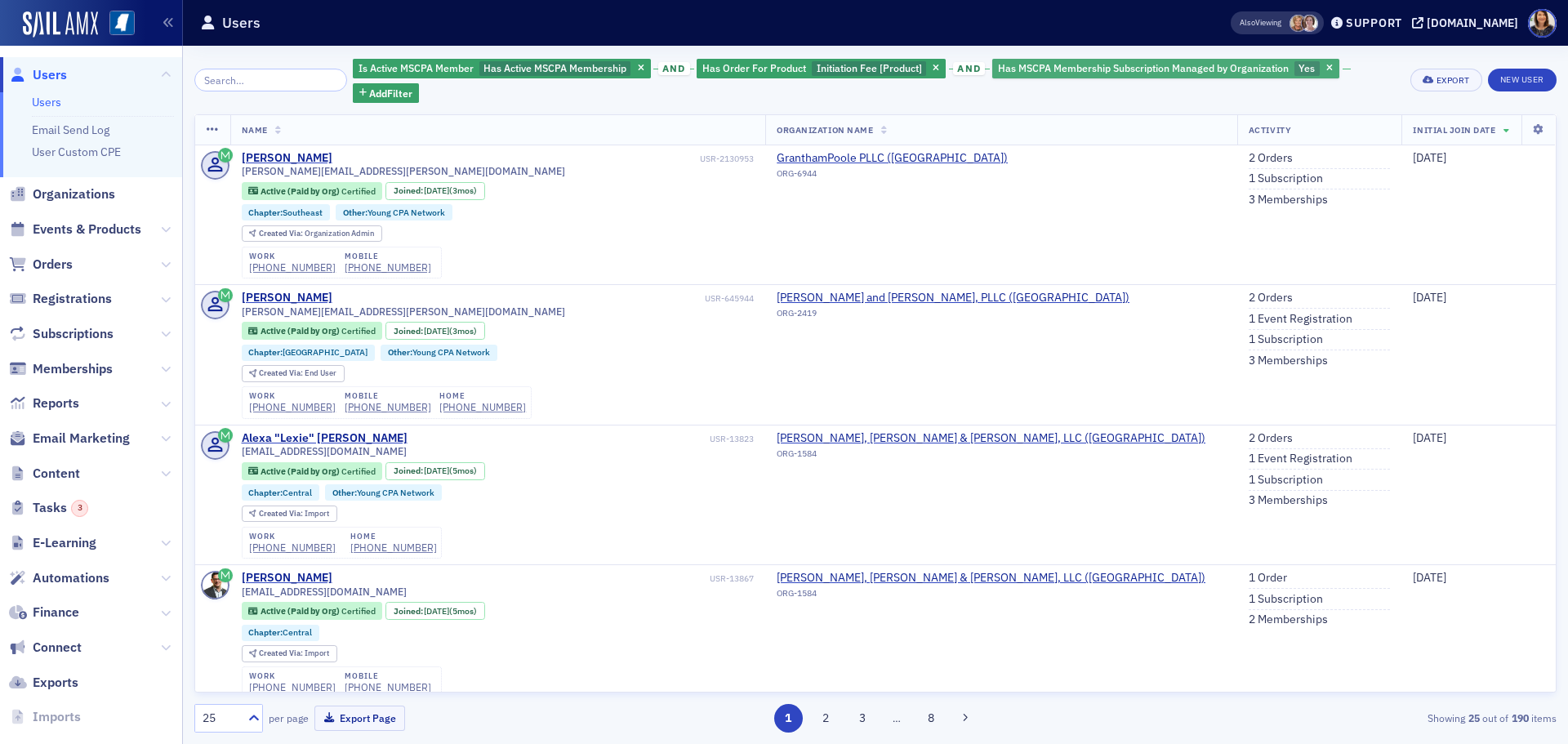
click at [1212, 69] on span "Has MSCPA Membership Subscription Managed by Organization" at bounding box center [1143, 68] width 291 height 13
click at [933, 66] on icon "button" at bounding box center [935, 69] width 6 height 9
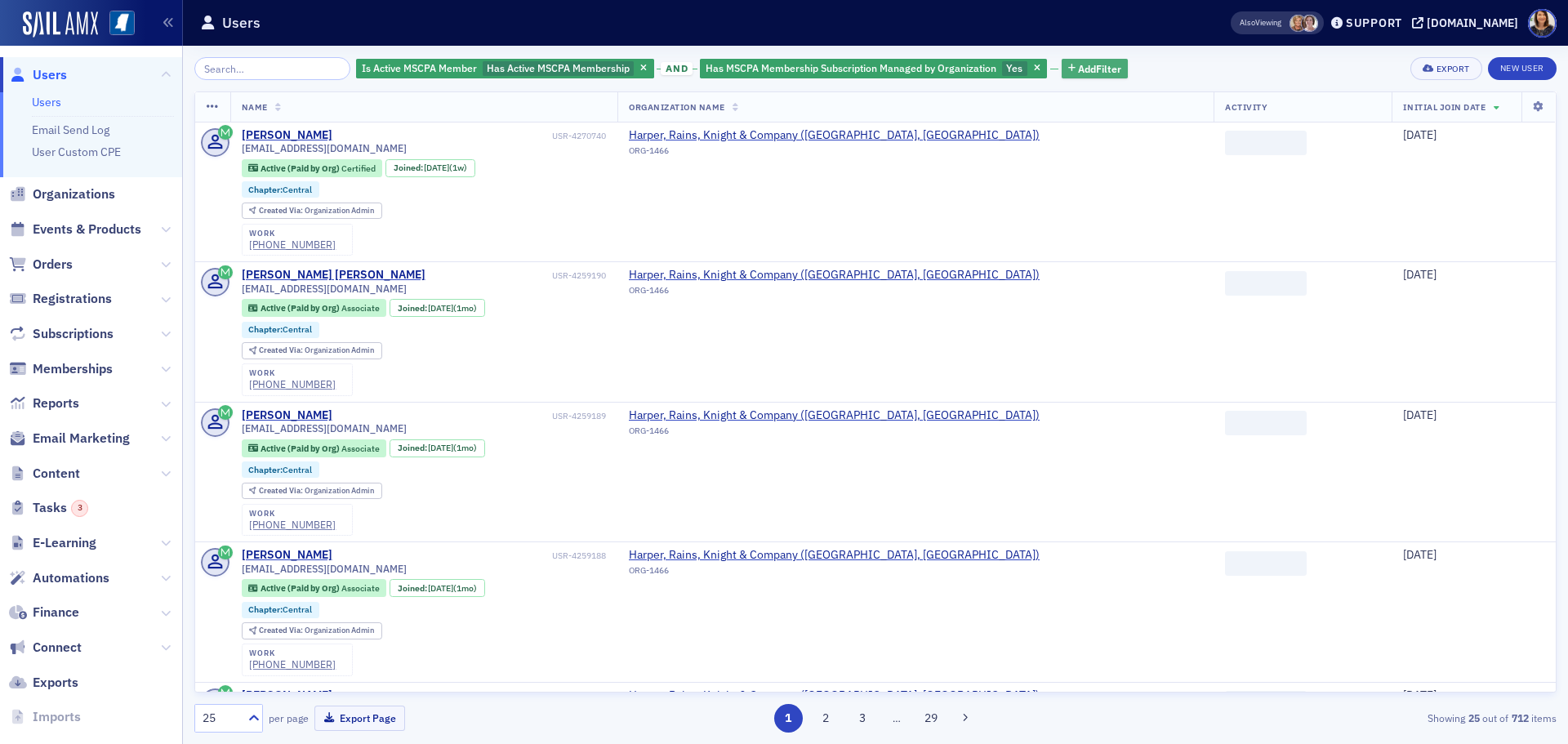
click at [1084, 63] on span "Add Filter" at bounding box center [1099, 69] width 43 height 15
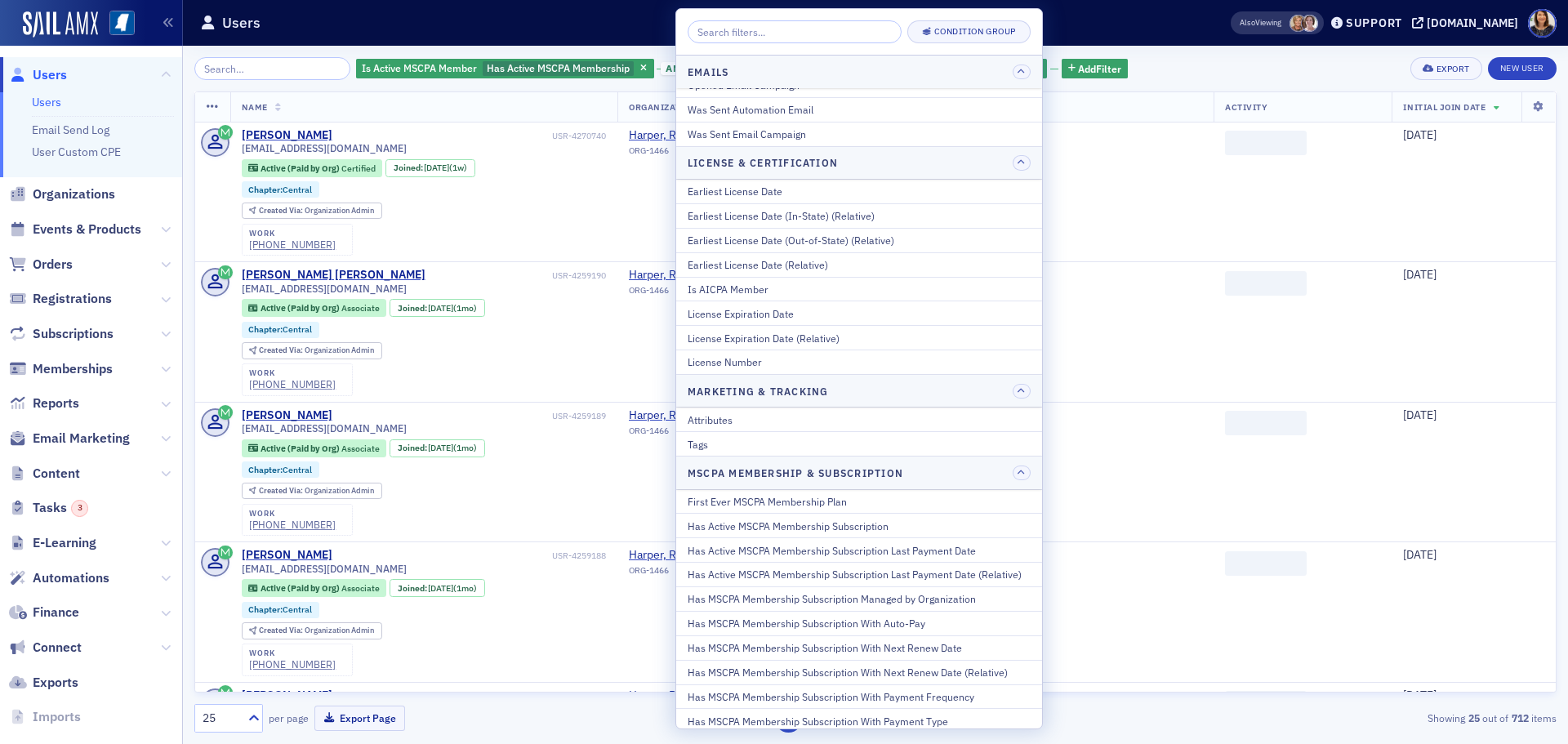
scroll to position [513, 0]
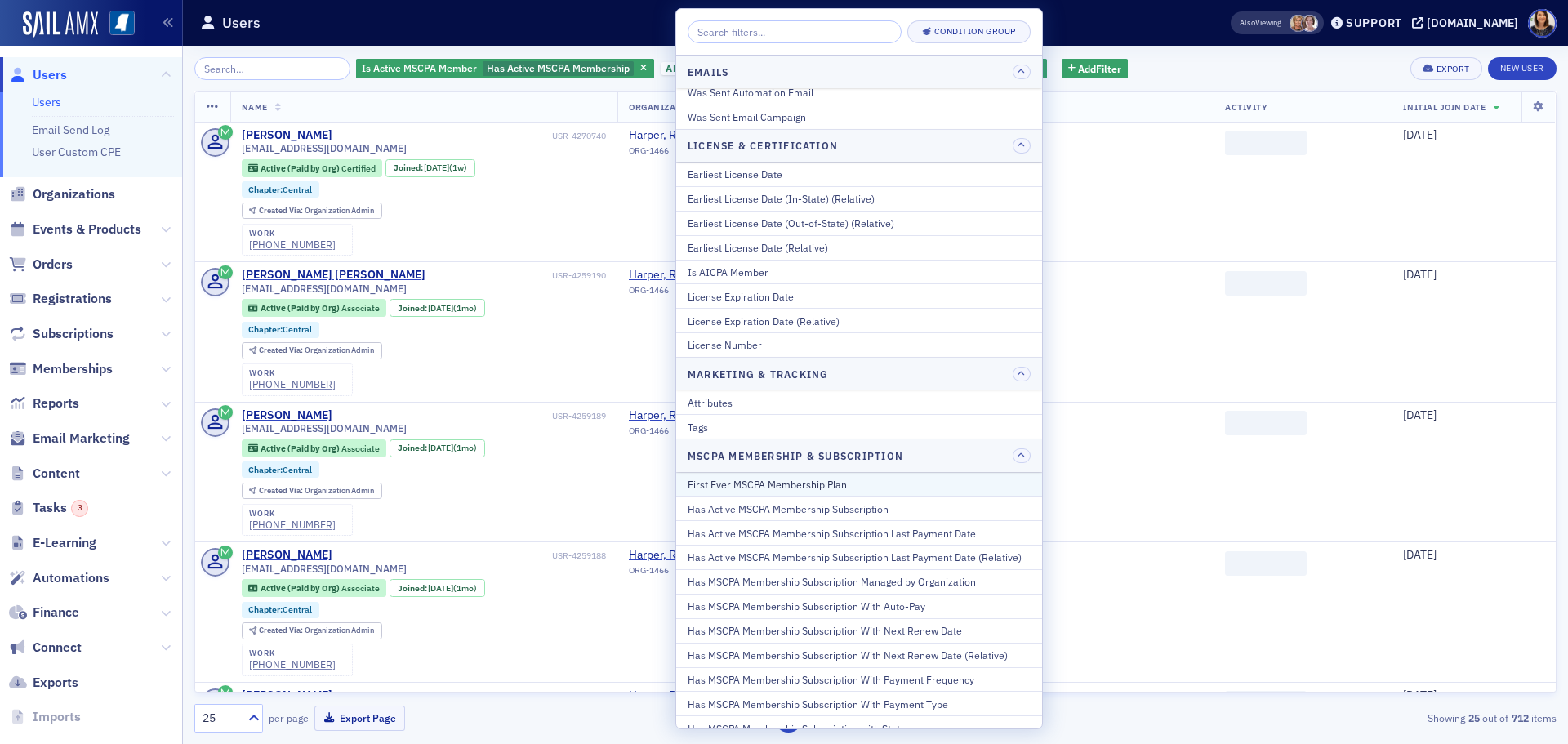
click at [840, 480] on div "First Ever MSCPA Membership Plan" at bounding box center [859, 485] width 343 height 15
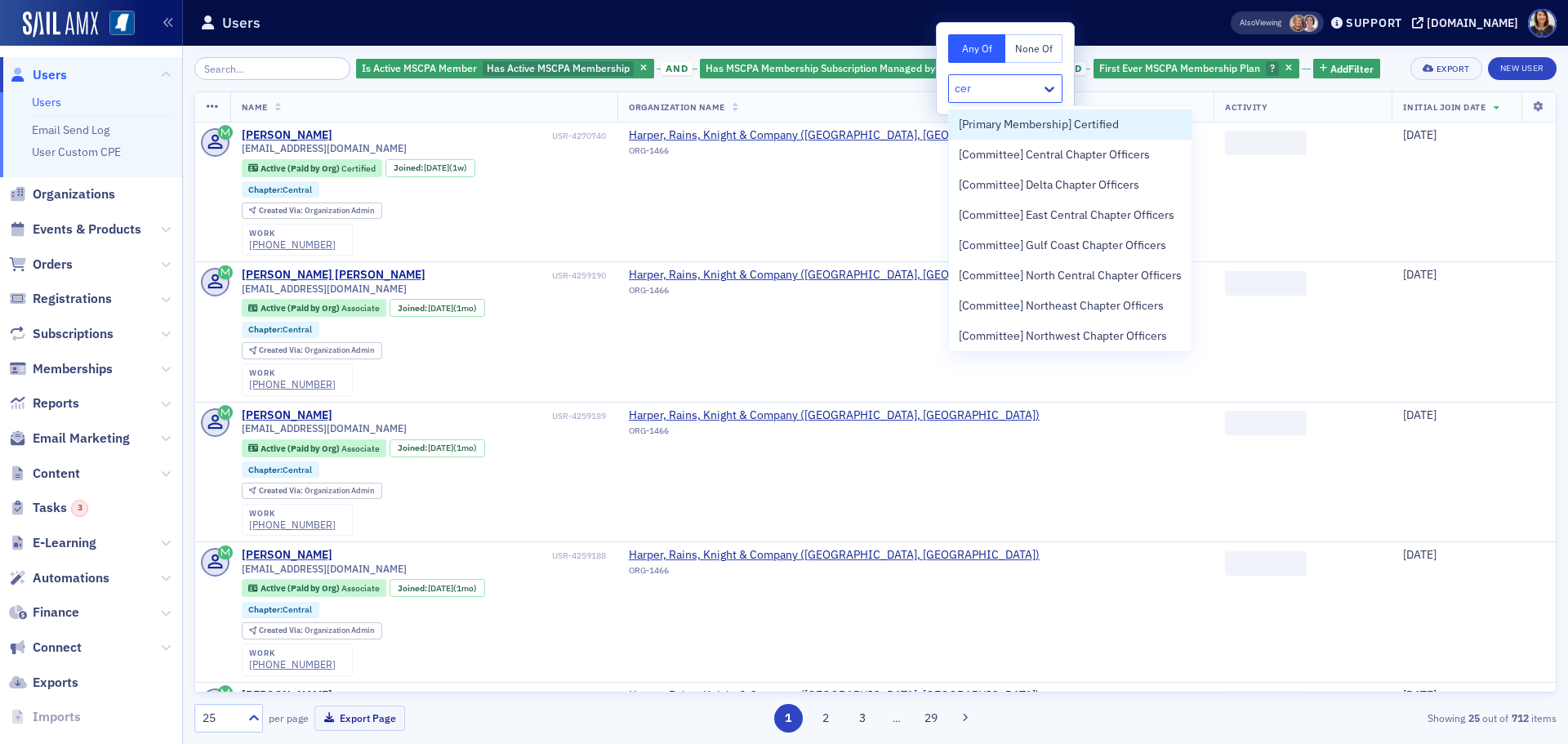
type input "cert"
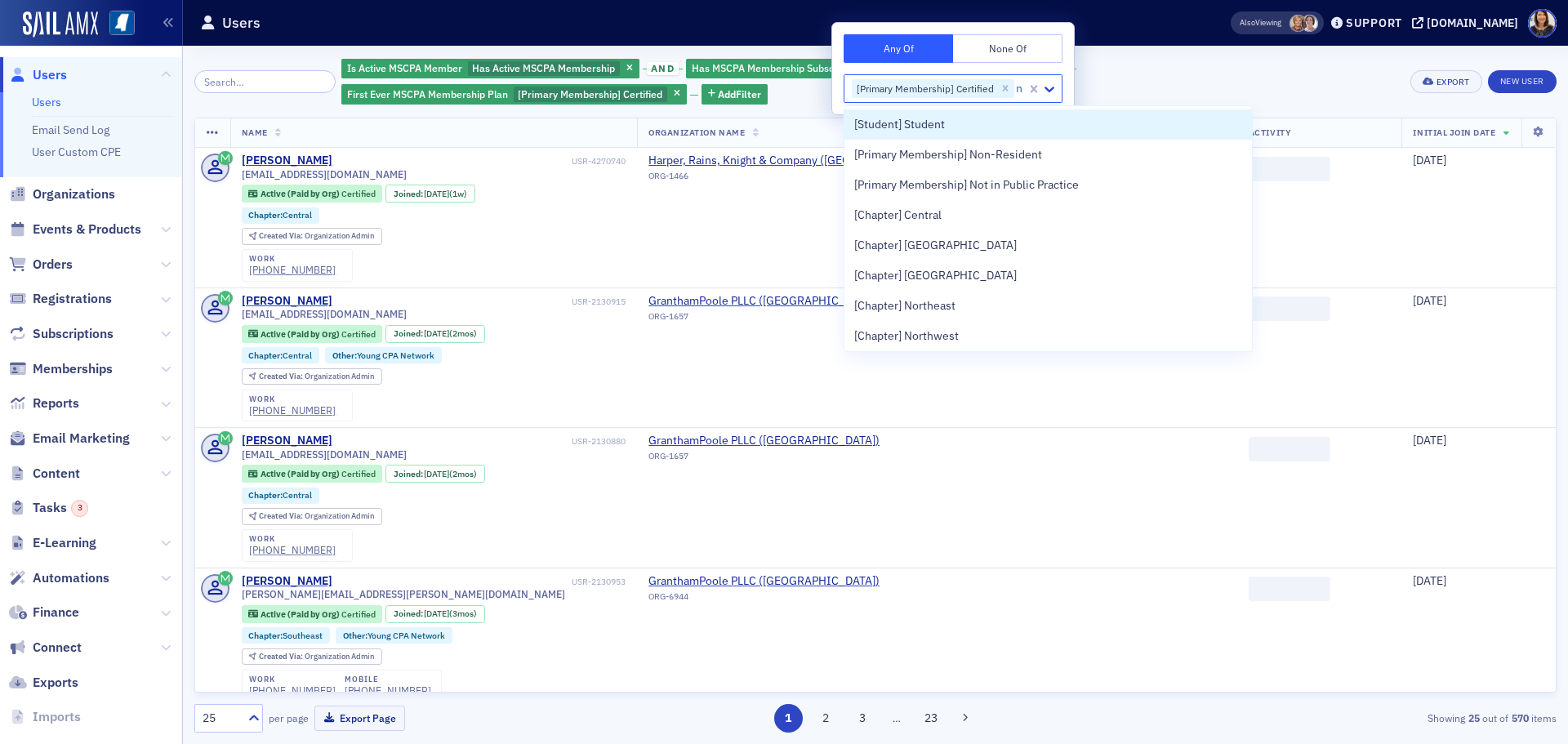
type input "no"
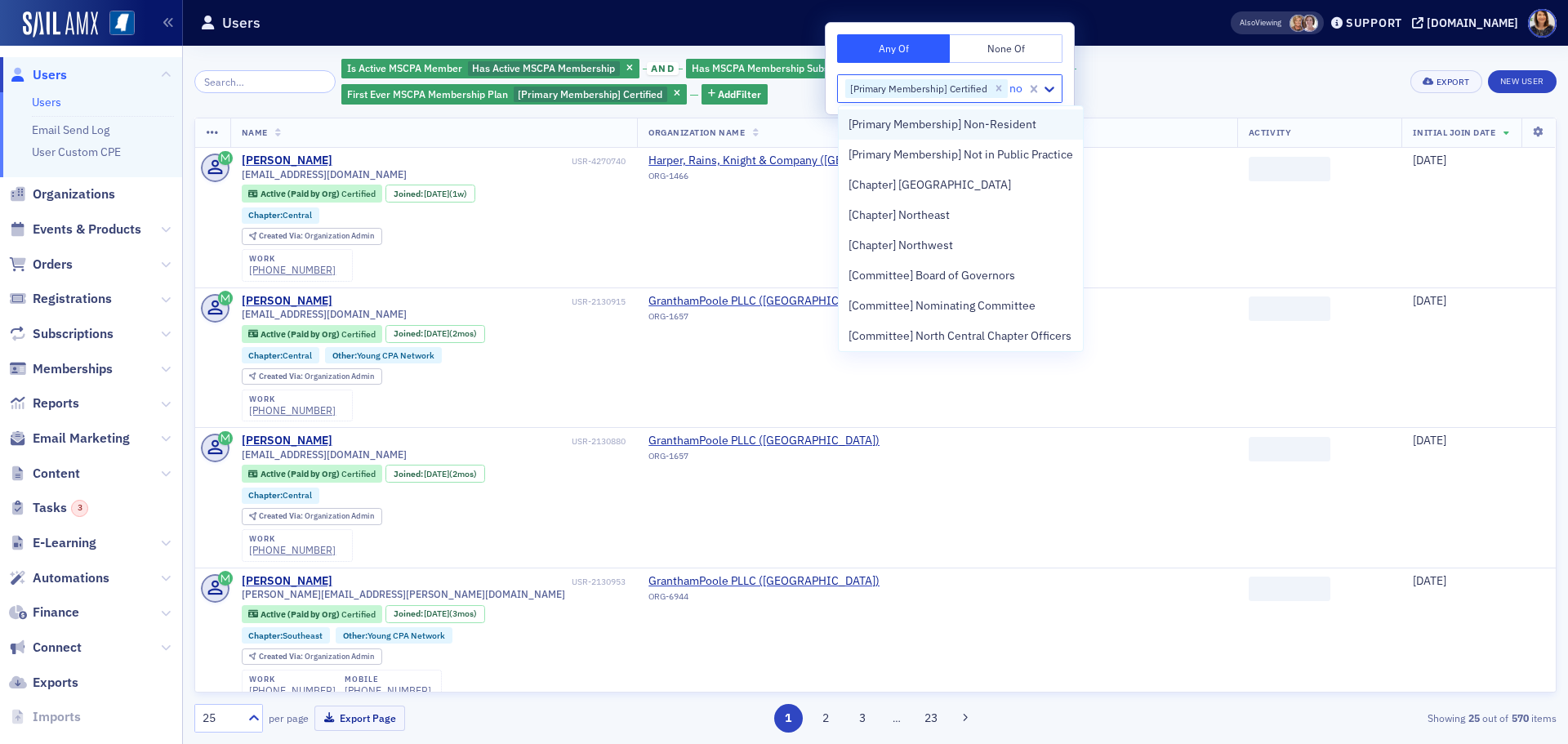
click at [961, 130] on span "[Primary Membership] Non-Resident" at bounding box center [942, 125] width 188 height 18
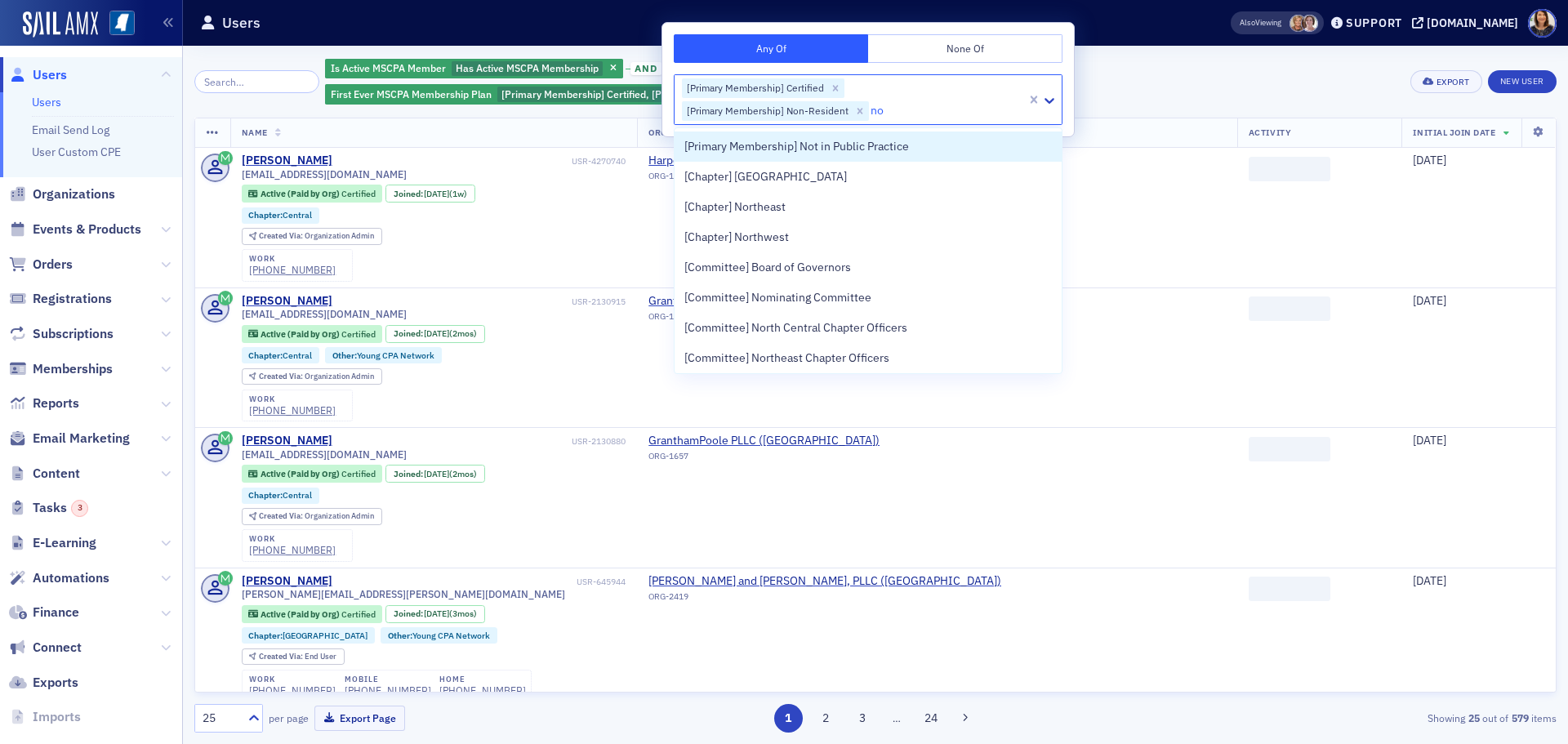
type input "not"
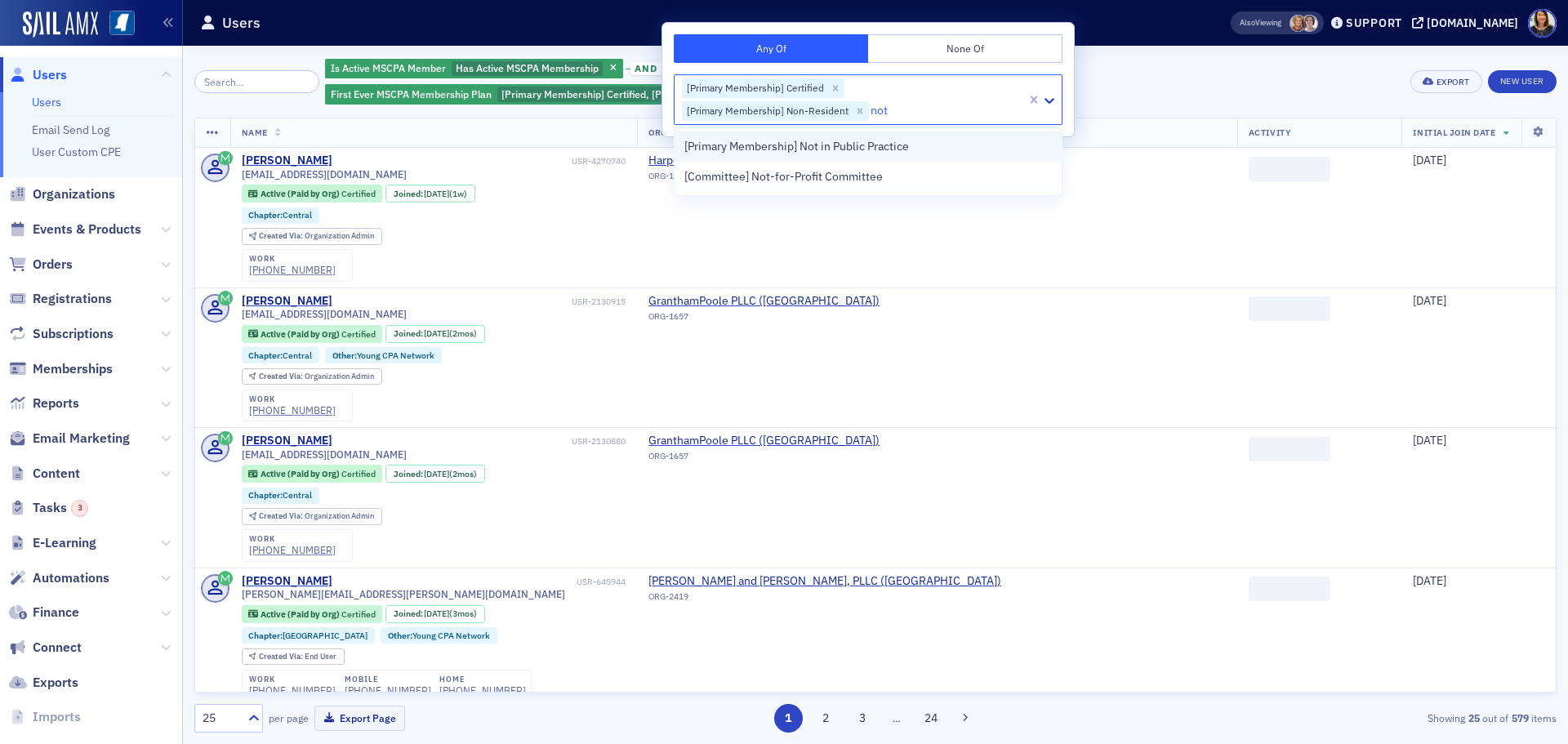
click at [857, 152] on span "[Primary Membership] Not in Public Practice" at bounding box center [796, 147] width 224 height 18
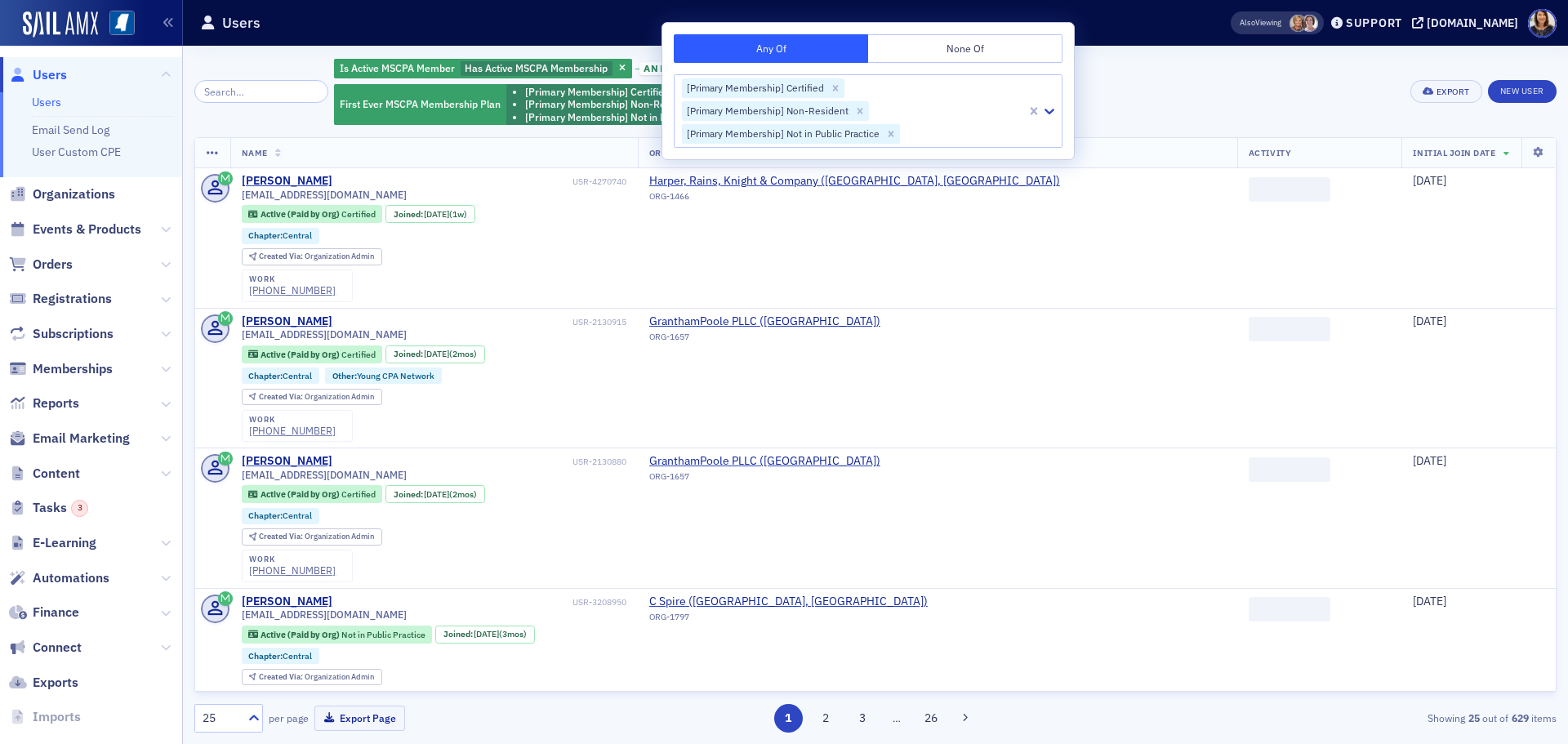
click at [1214, 91] on div "Is Active MSCPA Member Has Active MSCPA Membership and Has MSCPA Membership Sub…" at bounding box center [866, 91] width 1064 height 69
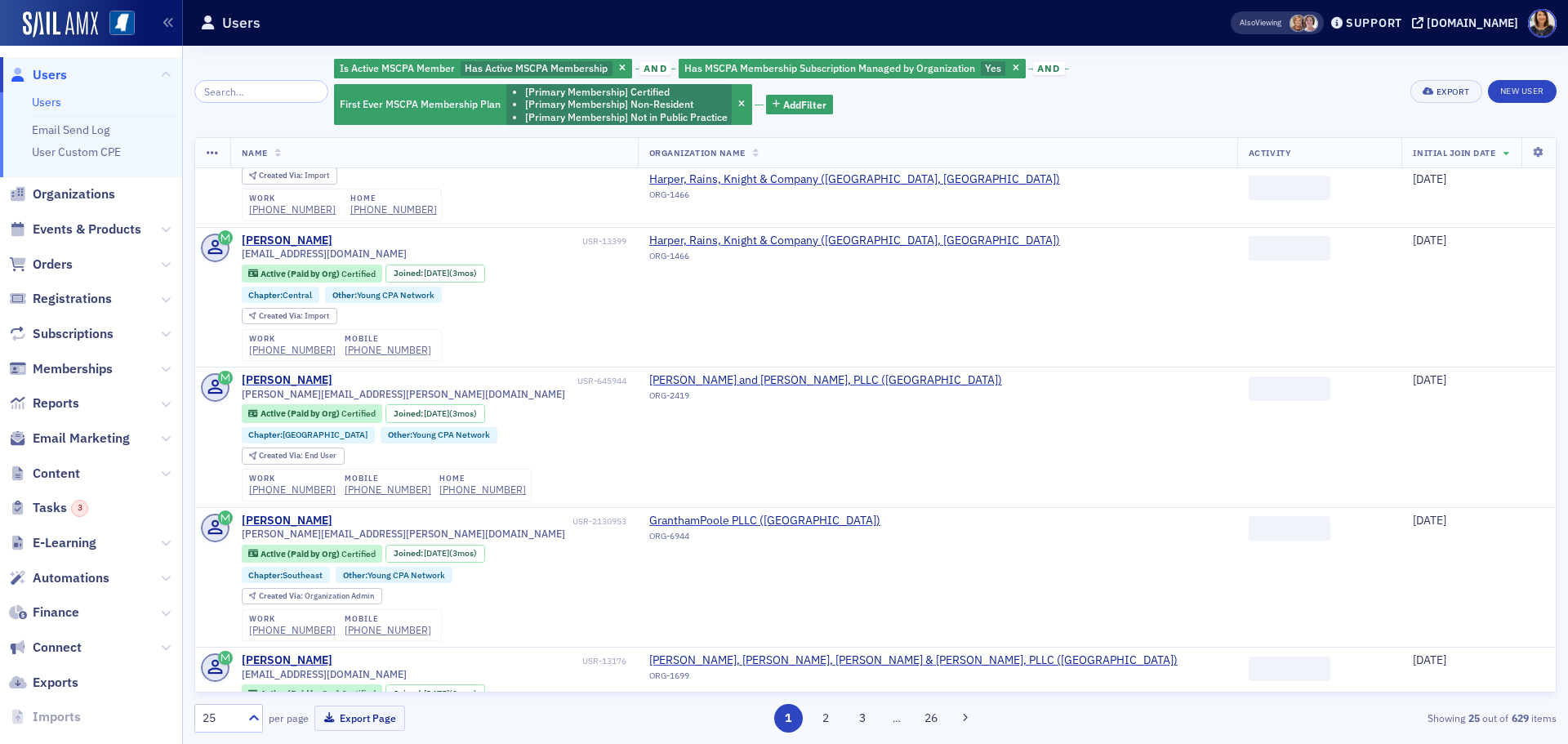
scroll to position [616, 0]
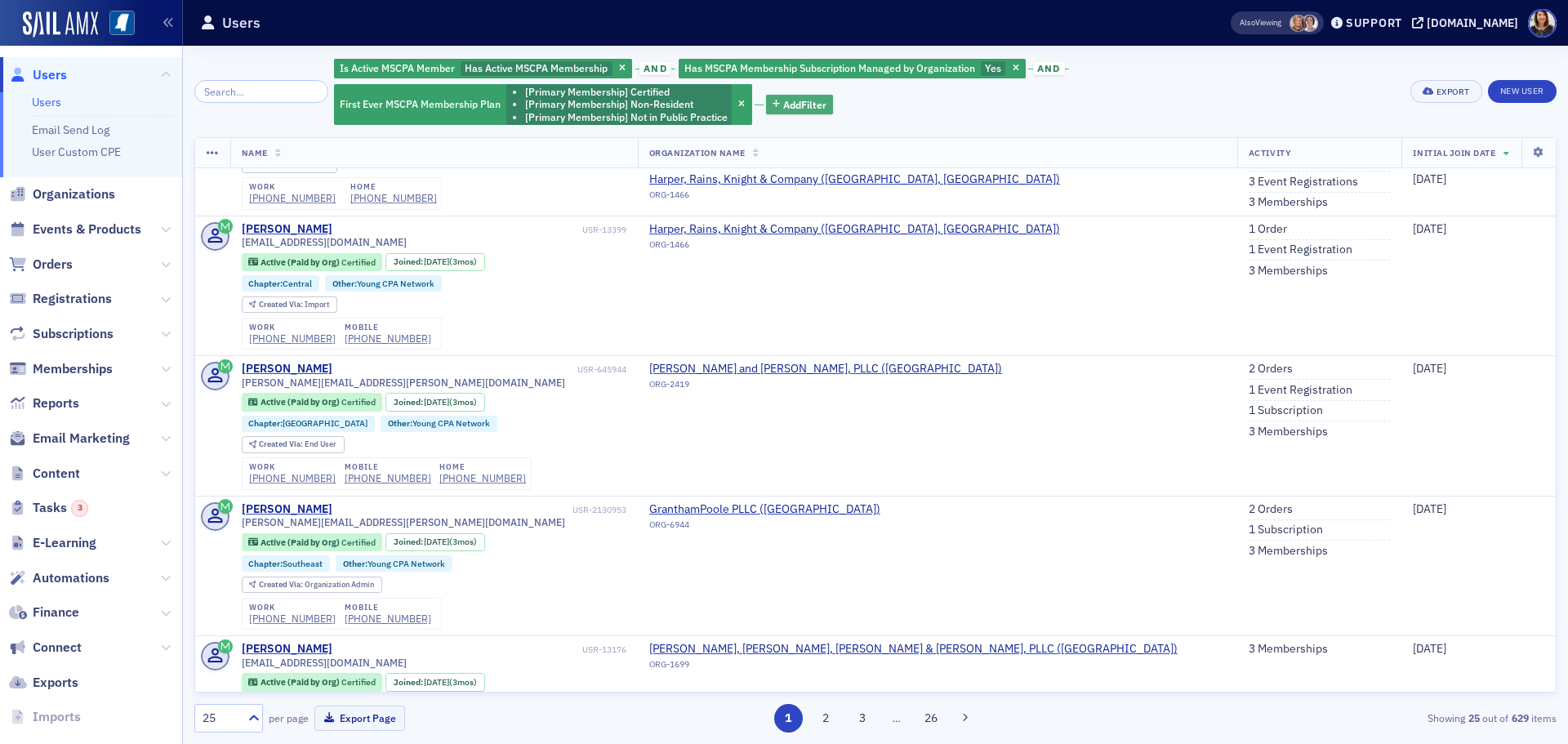
click at [792, 111] on span "Add Filter" at bounding box center [804, 105] width 43 height 15
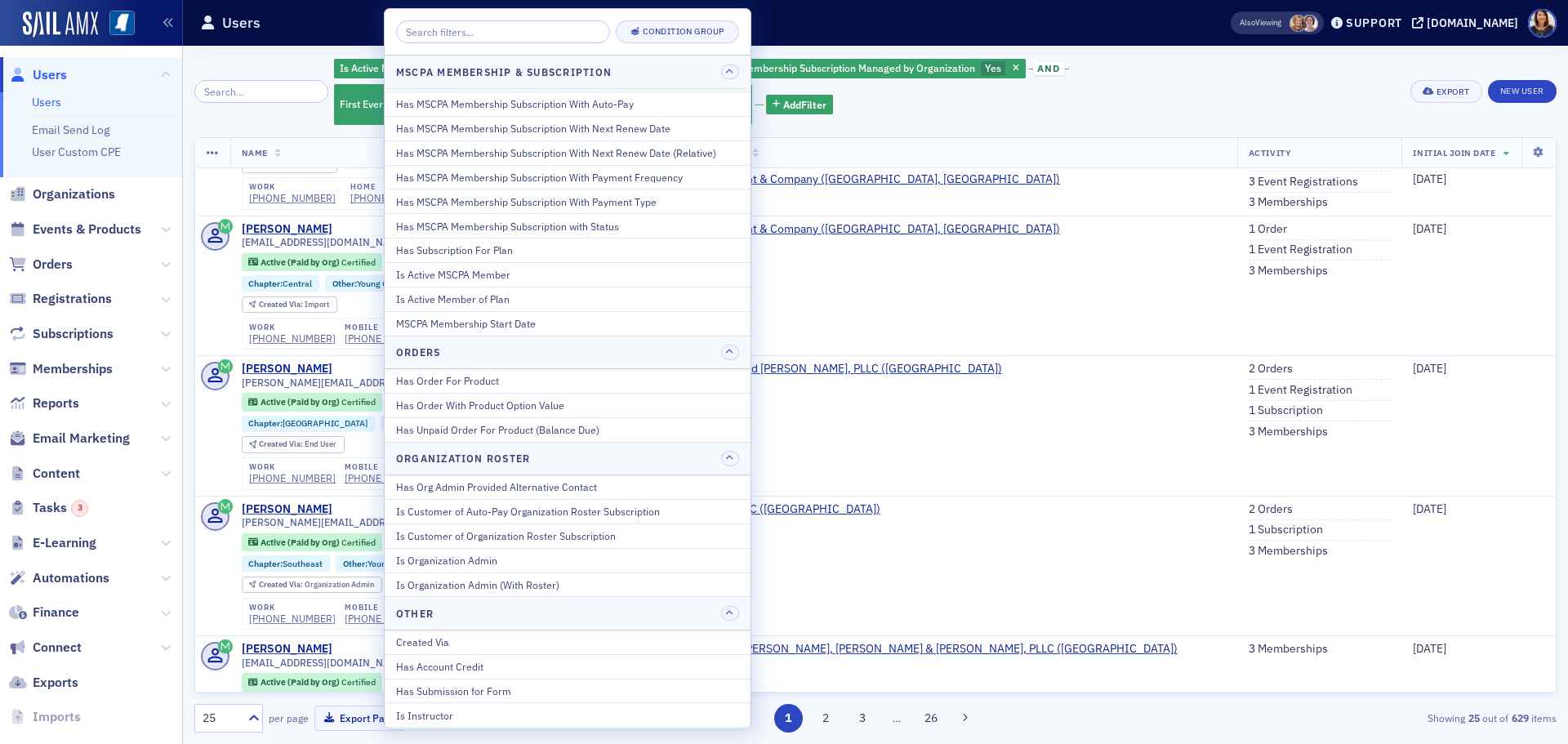
scroll to position [1050, 0]
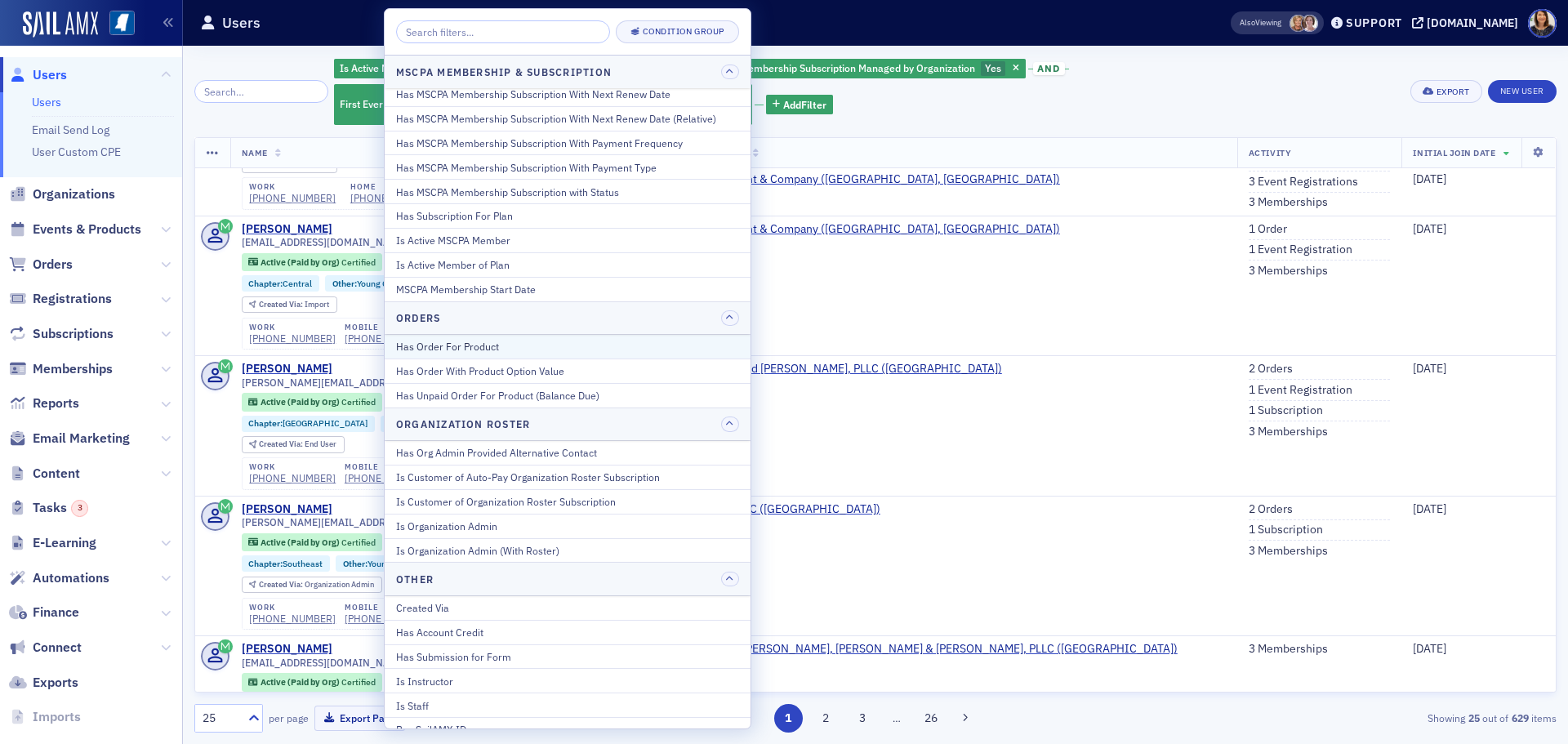
click at [435, 349] on div "Has Order For Product" at bounding box center [568, 346] width 343 height 15
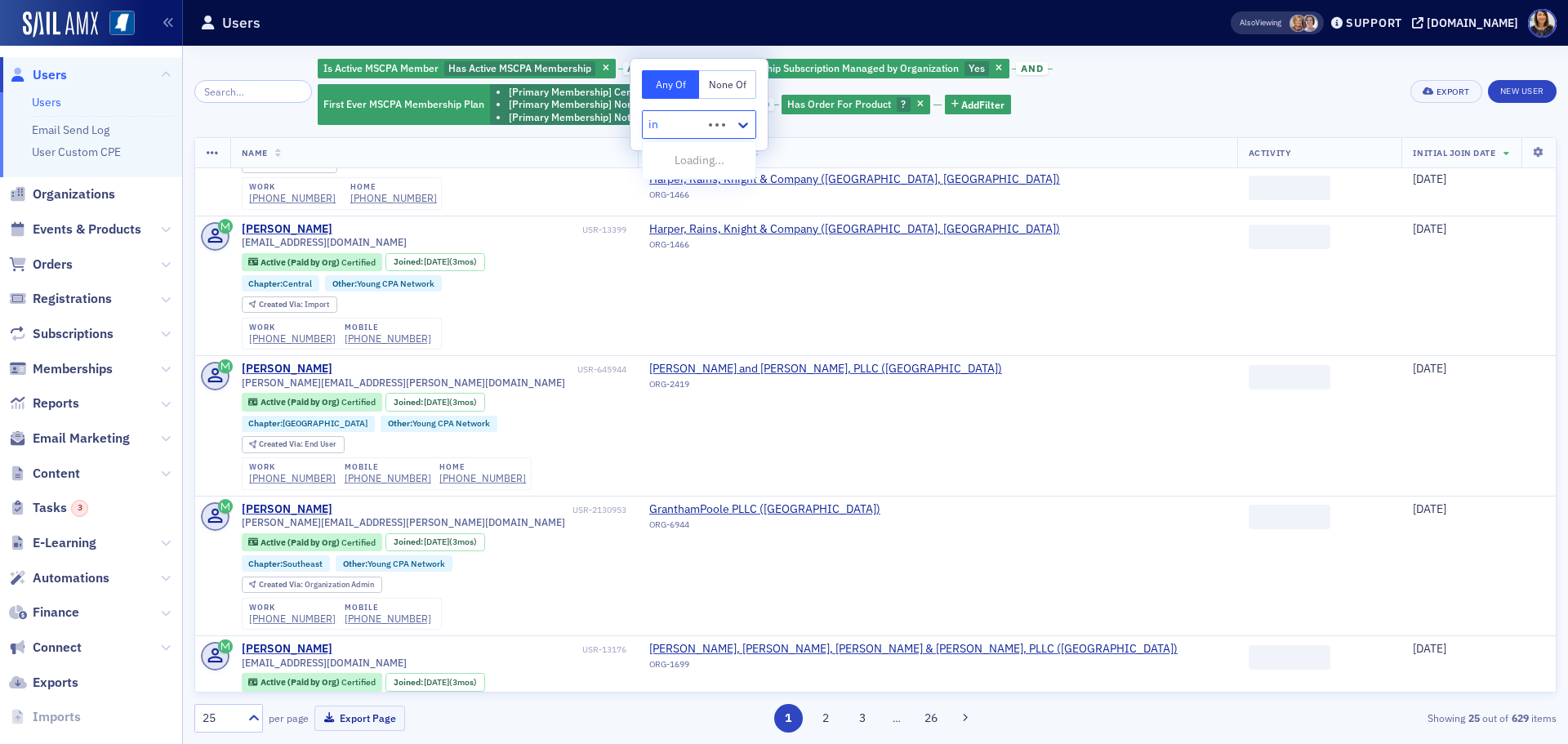
type input "ini"
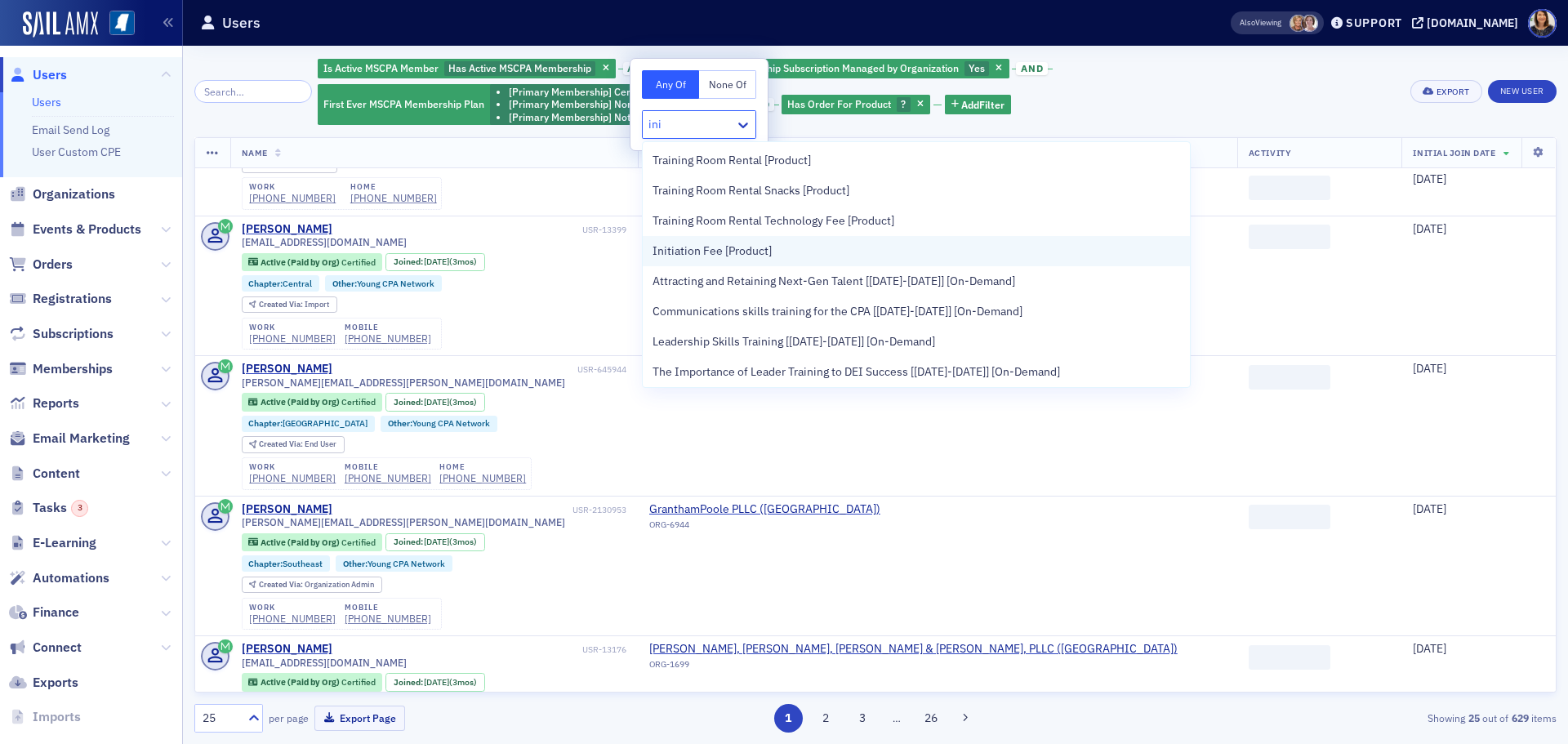
click at [722, 250] on span "Initiation Fee [Product]" at bounding box center [712, 252] width 120 height 18
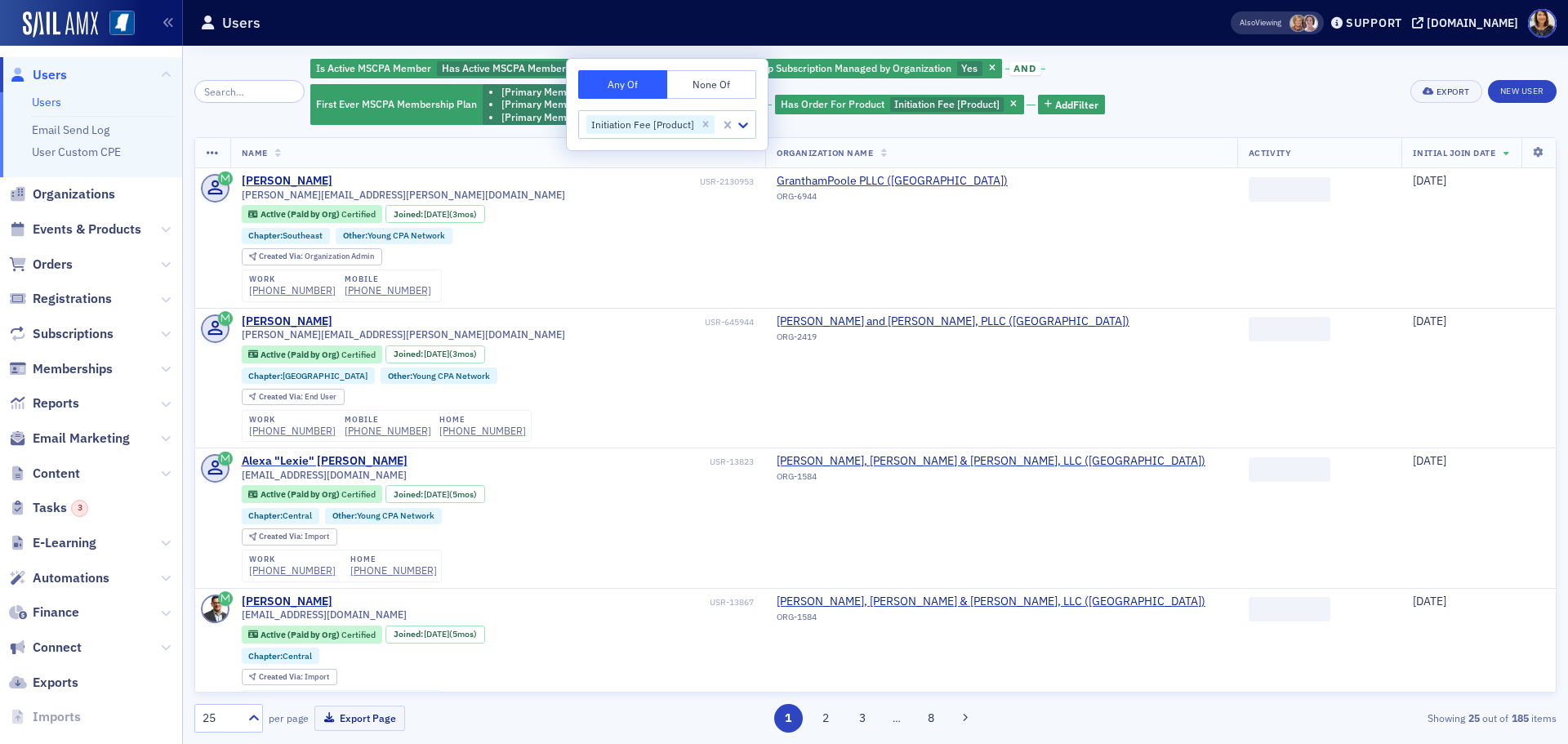
click at [1378, 112] on div "Is Active MSCPA Member Has Active MSCPA Membership and Has MSCPA Membership Sub…" at bounding box center [854, 91] width 1088 height 69
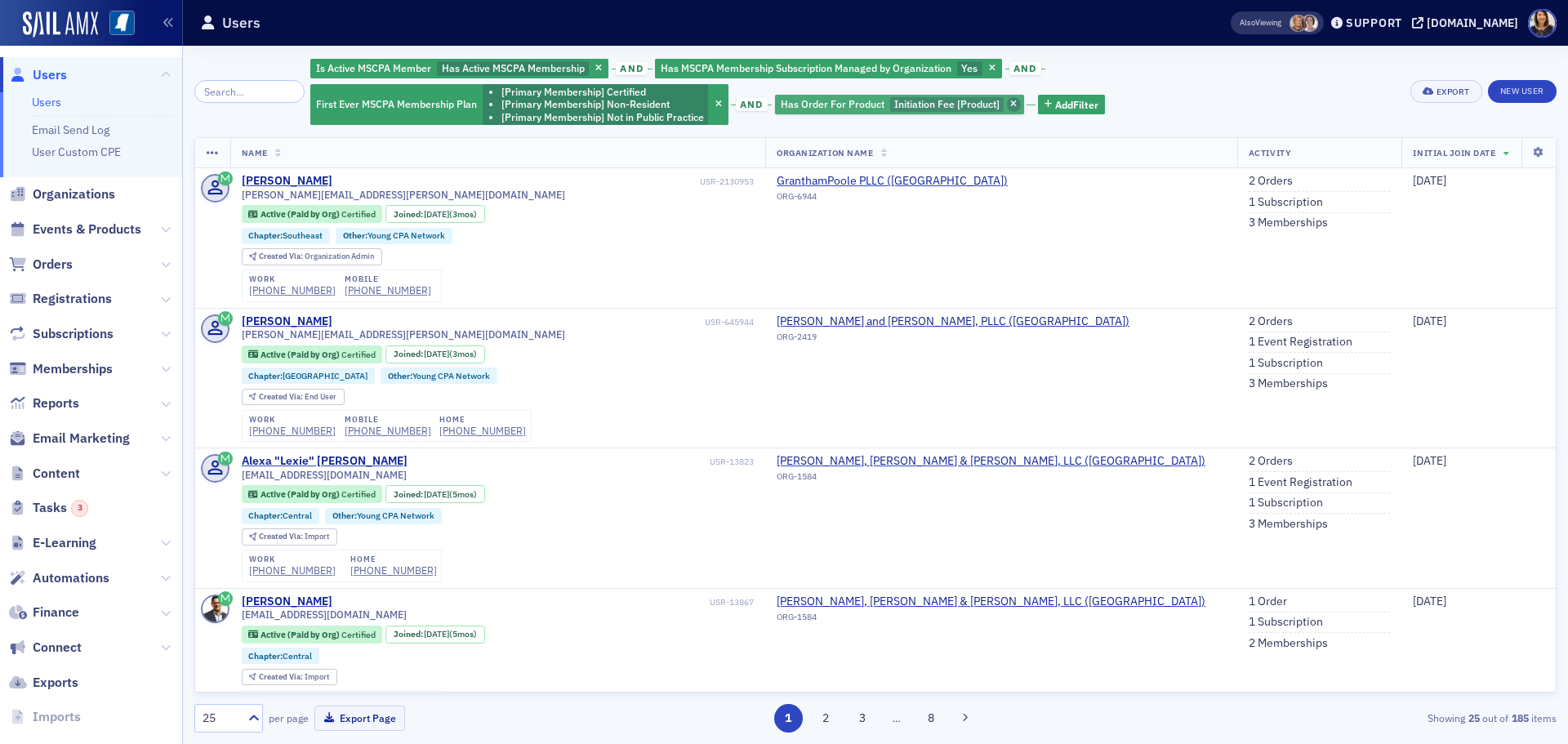
click at [1006, 98] on span "button" at bounding box center [1013, 105] width 15 height 15
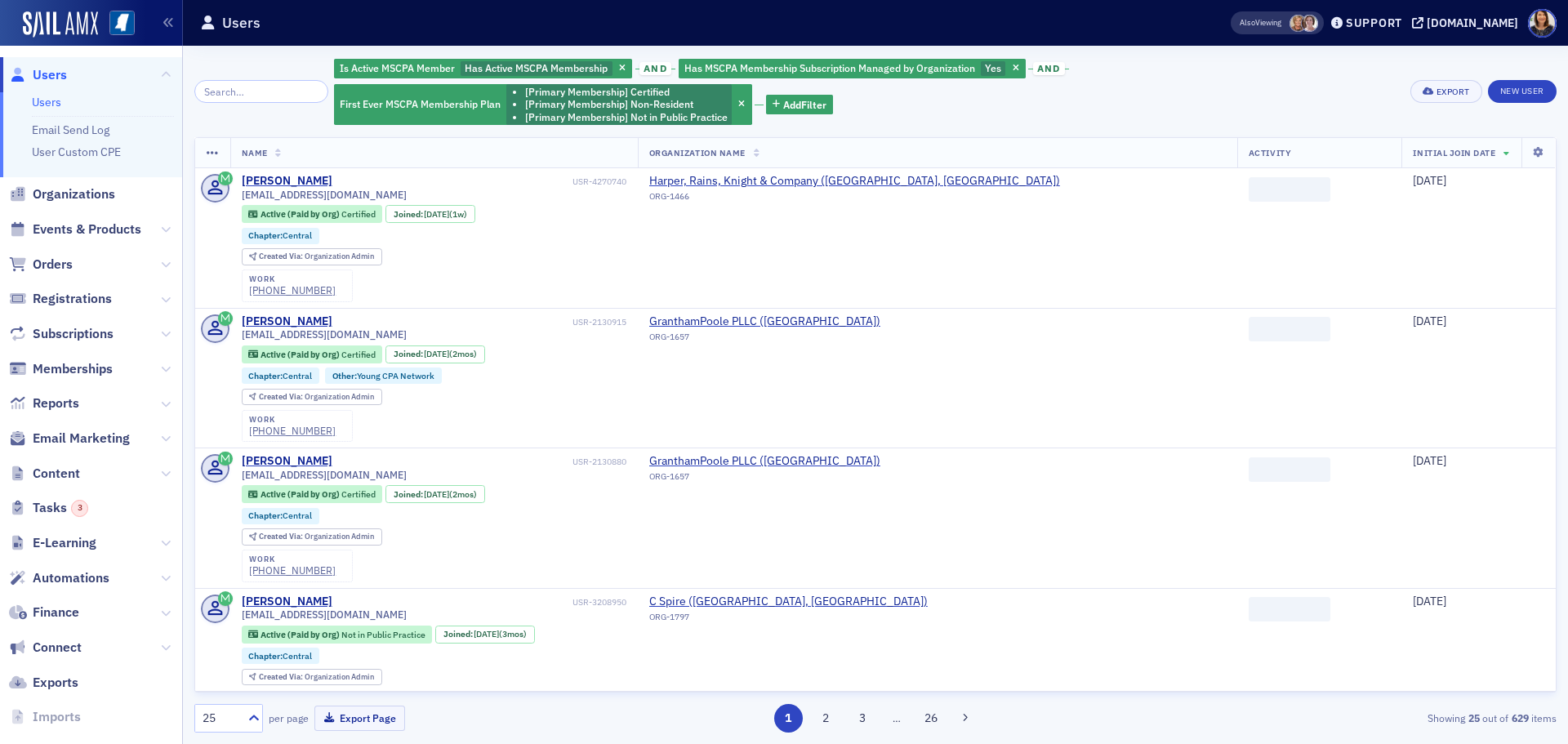
click at [738, 101] on icon "button" at bounding box center [741, 105] width 6 height 9
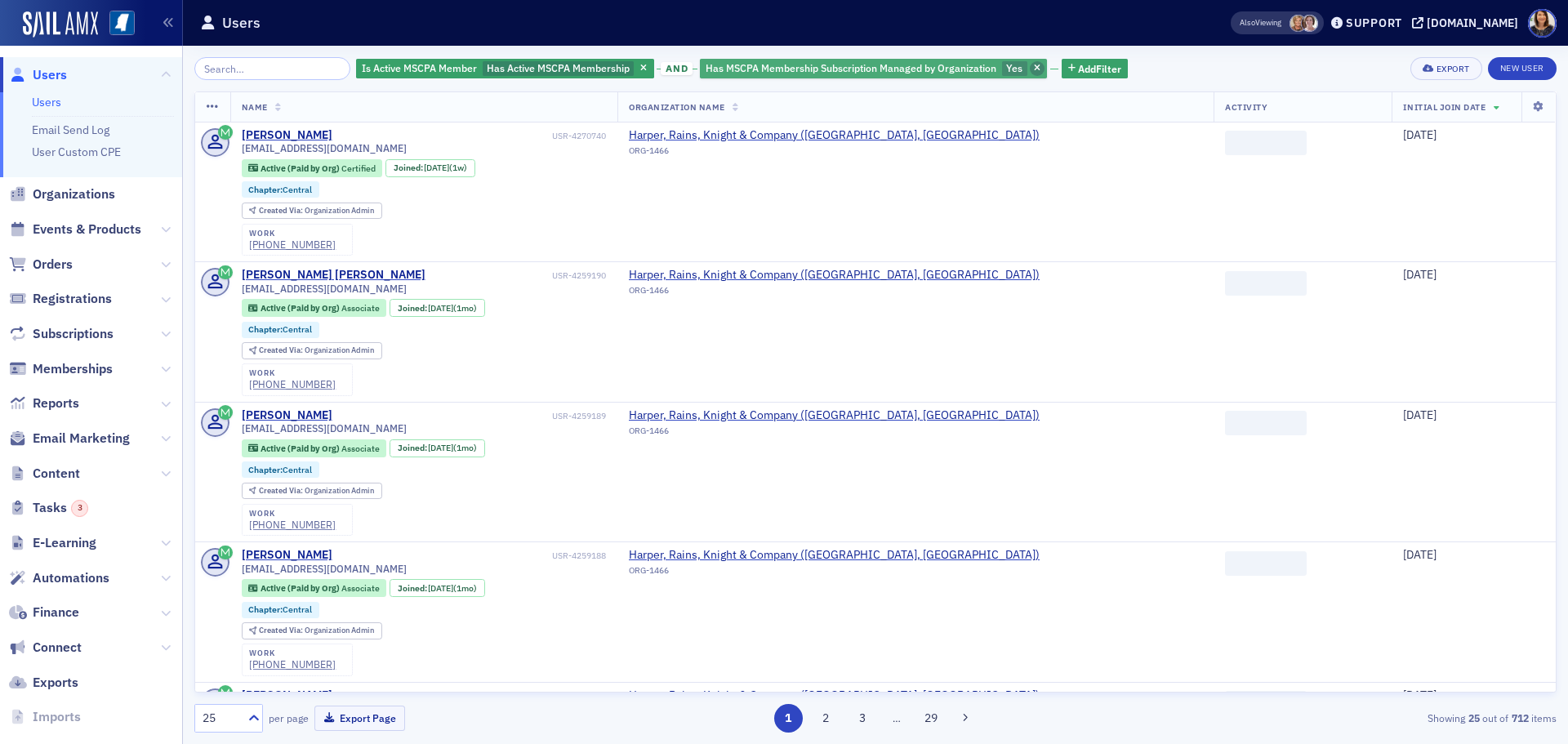
click at [1034, 64] on icon "button" at bounding box center [1036, 69] width 6 height 9
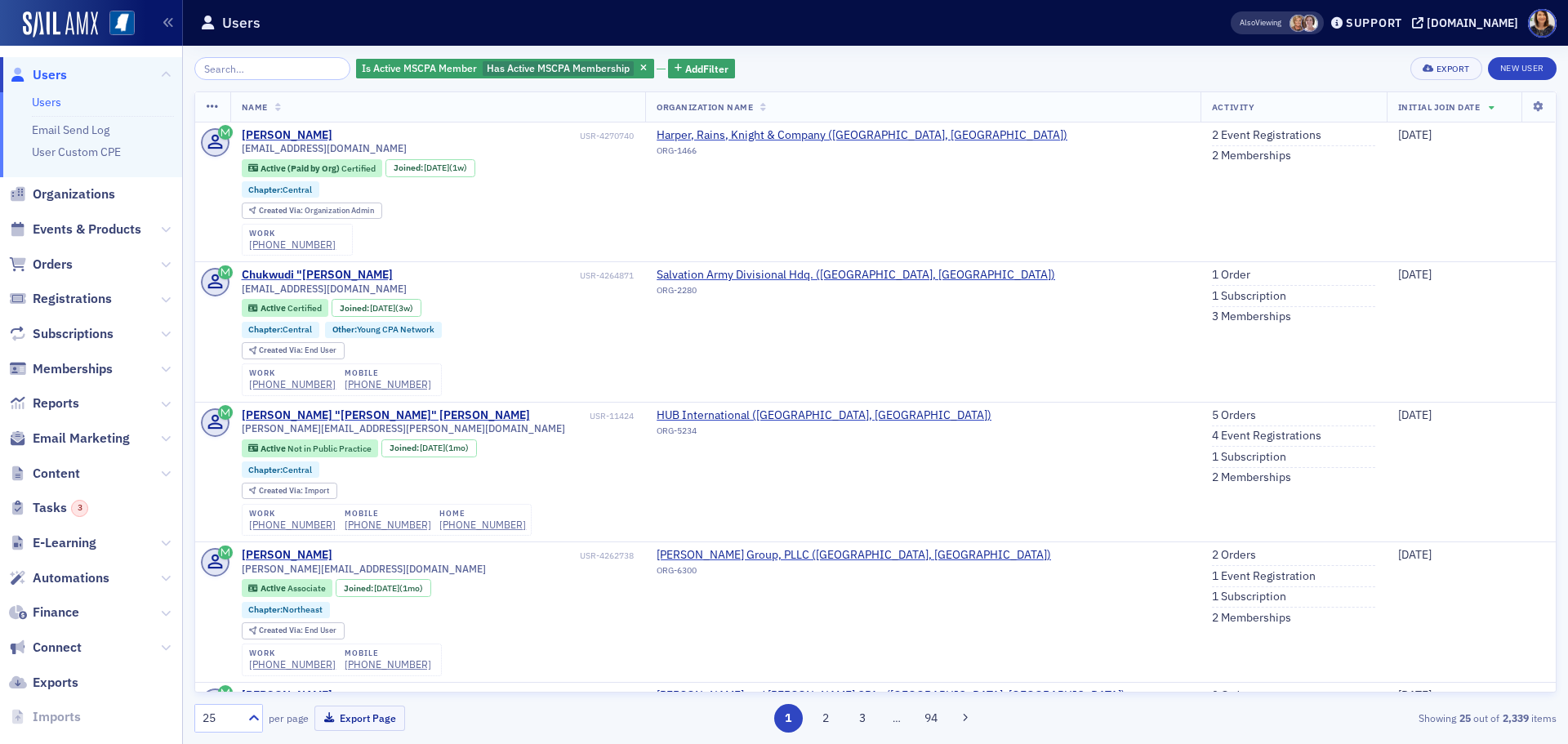
click at [962, 78] on div "Is Active MSCPA Member Has Active MSCPA Membership Add Filter Export New User" at bounding box center [875, 69] width 1362 height 23
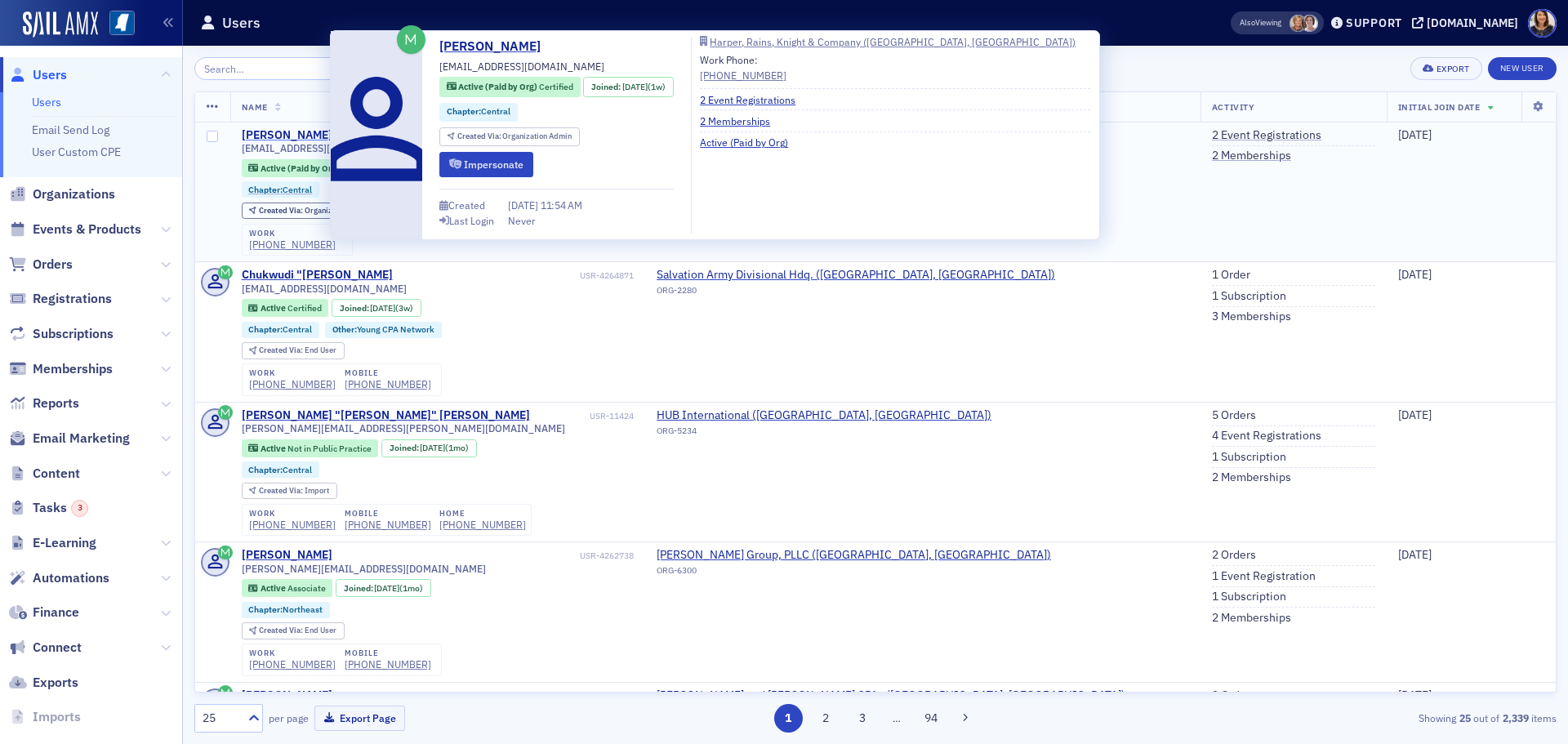
click at [303, 128] on div "[PERSON_NAME]" at bounding box center [287, 135] width 91 height 15
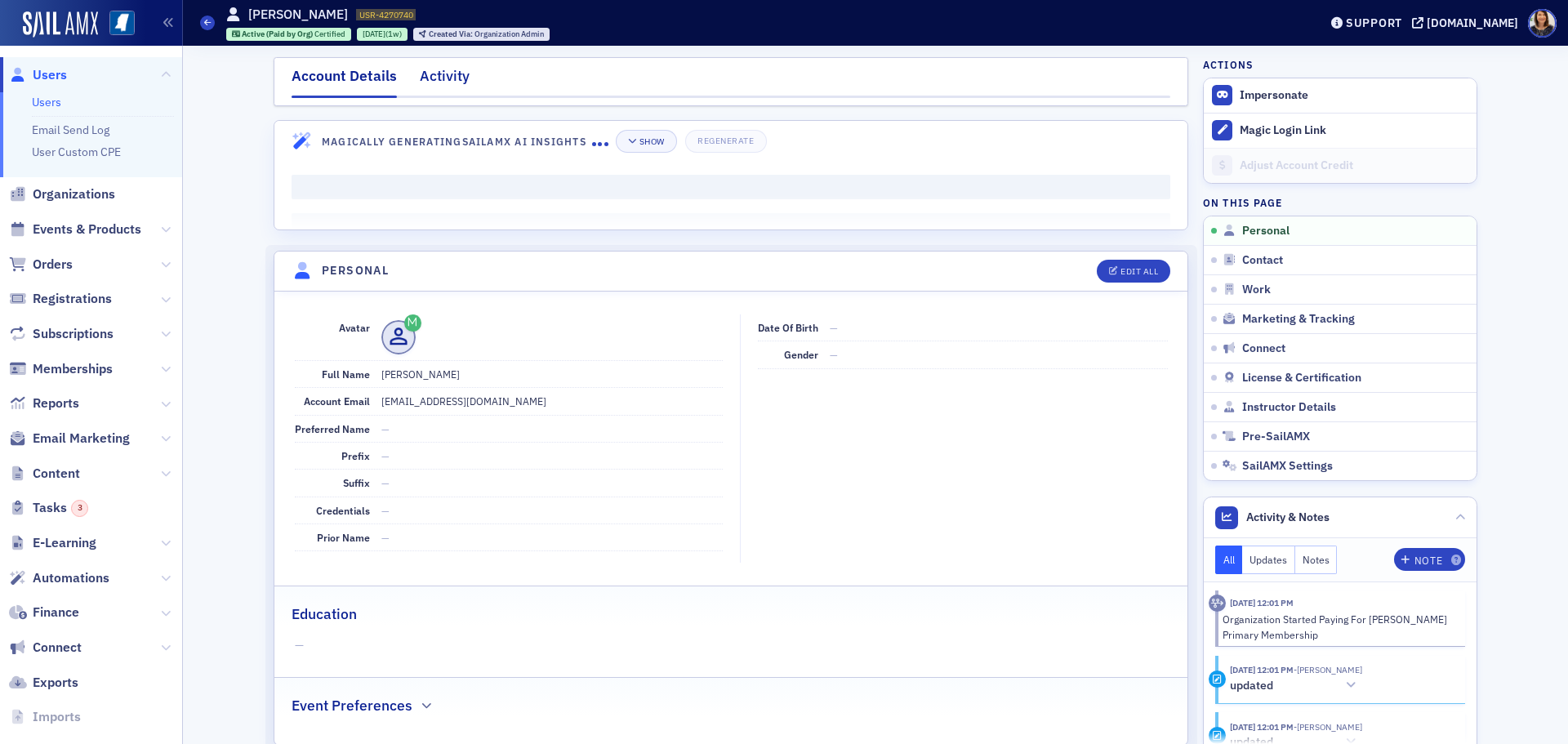
click at [440, 80] on div "Activity" at bounding box center [445, 80] width 50 height 30
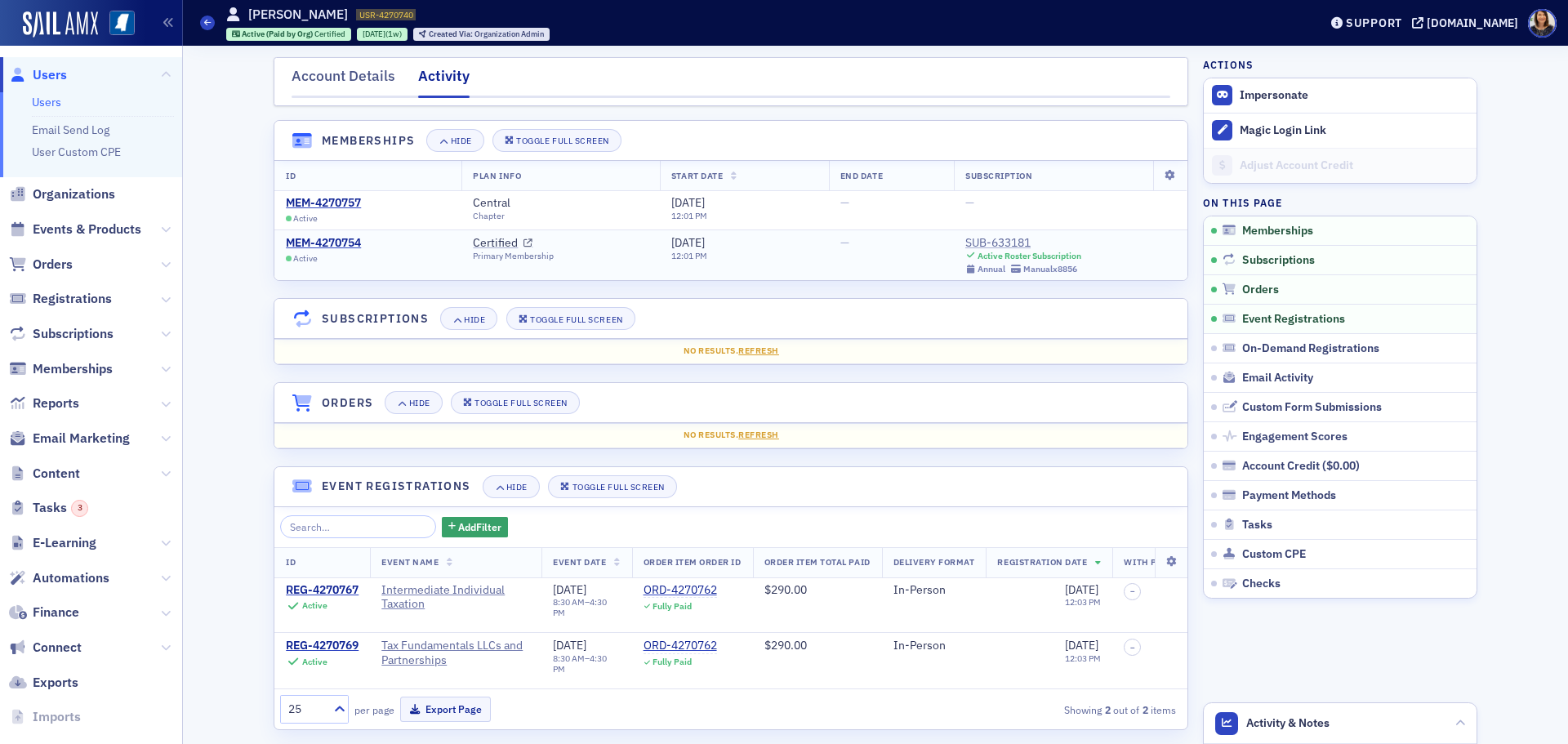
click at [1013, 242] on div "SUB-633181" at bounding box center [1023, 243] width 116 height 15
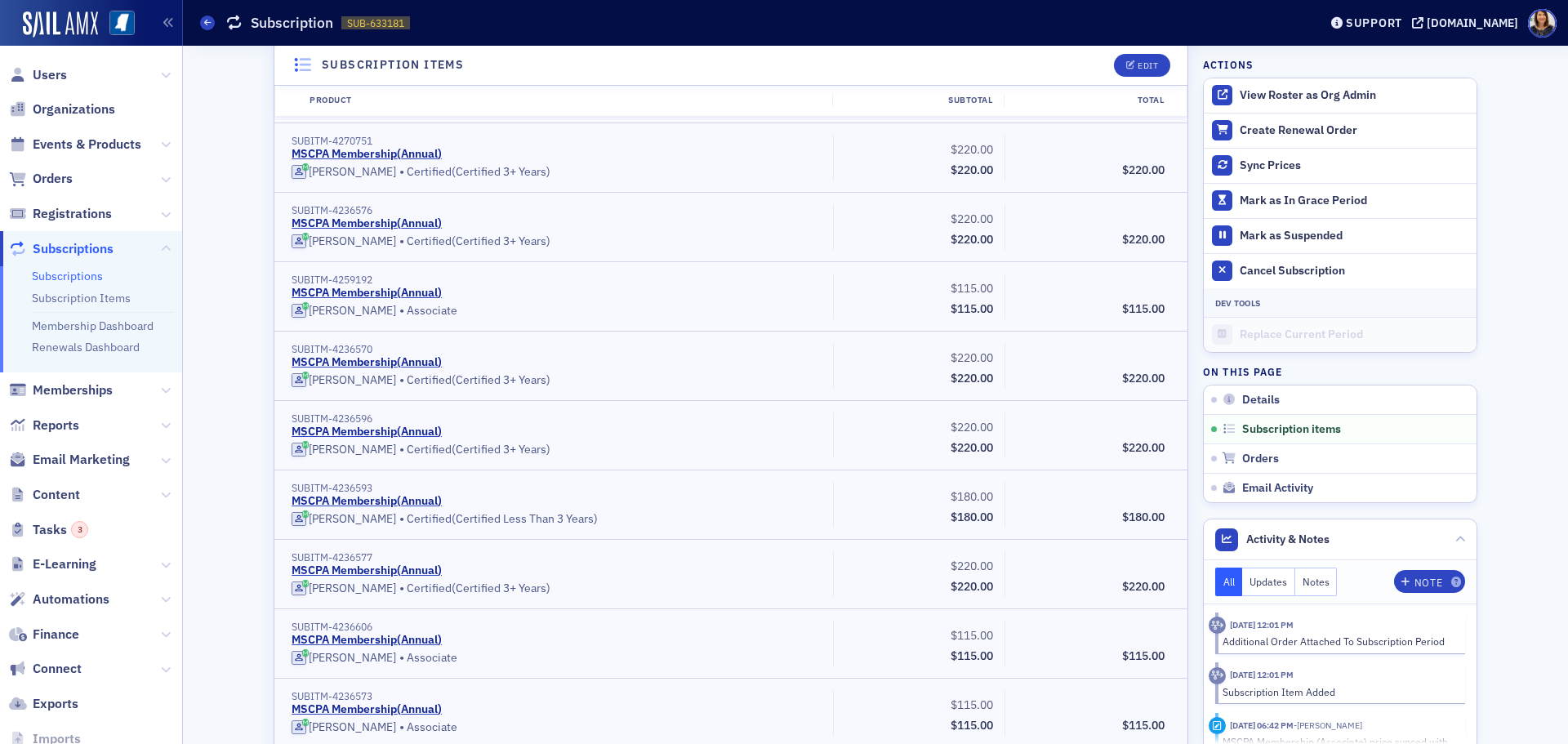
scroll to position [1936, 0]
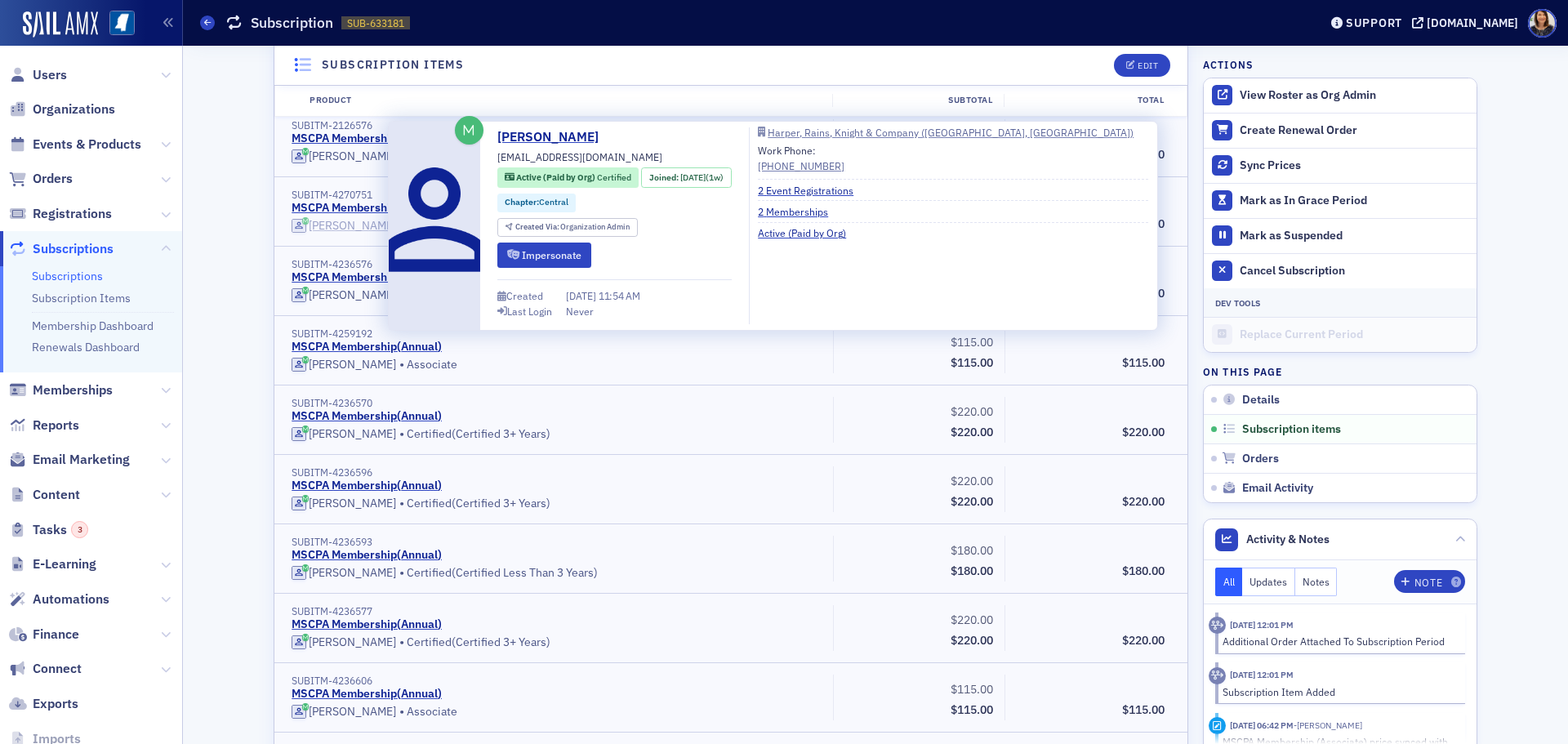
click at [327, 224] on div "[PERSON_NAME]" at bounding box center [352, 226] width 87 height 15
